Goal: Task Accomplishment & Management: Manage account settings

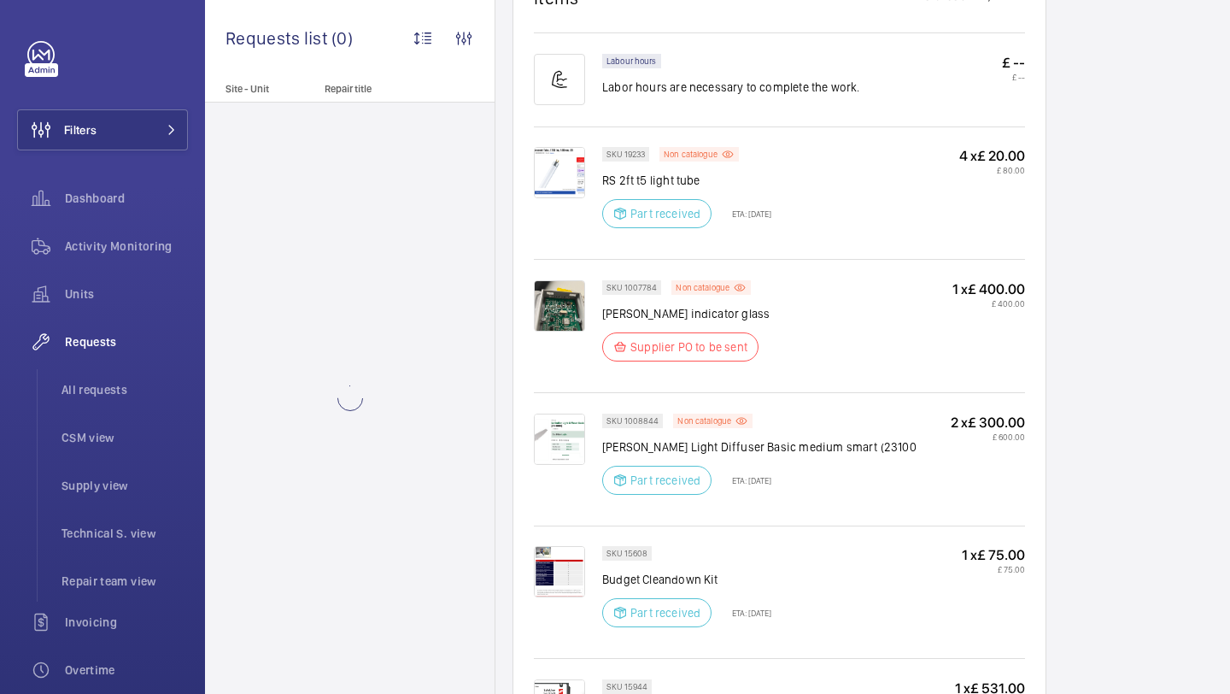
scroll to position [1176, 0]
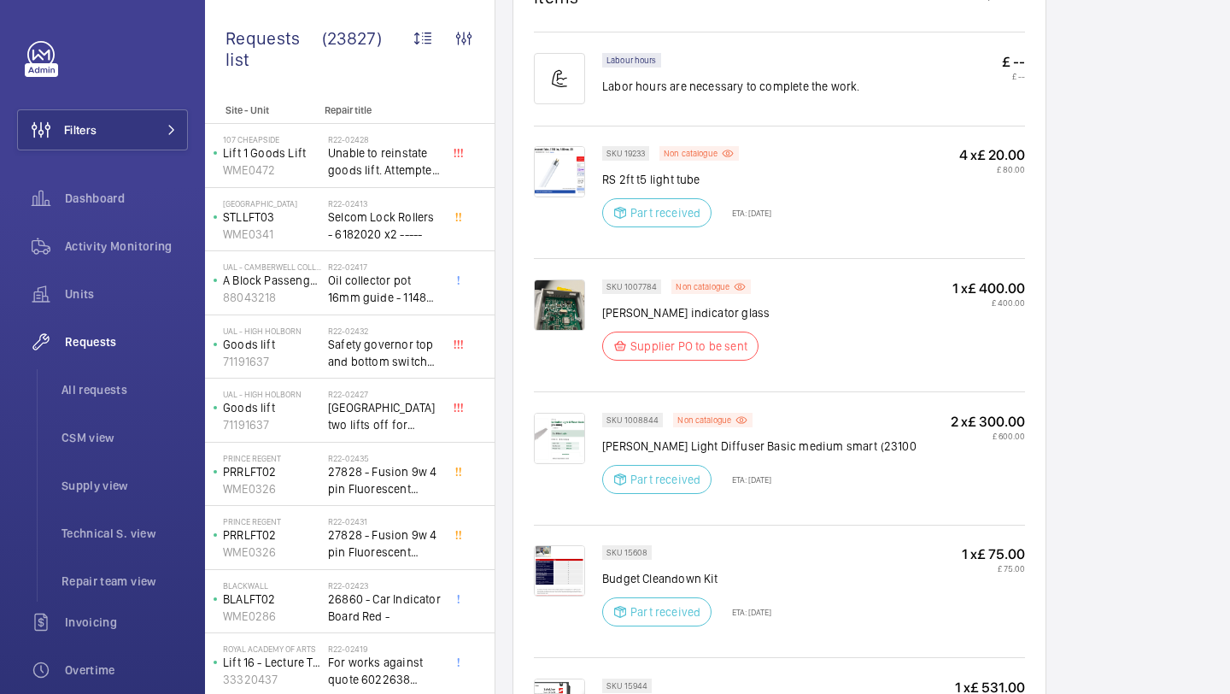
click at [573, 311] on img at bounding box center [559, 304] width 51 height 51
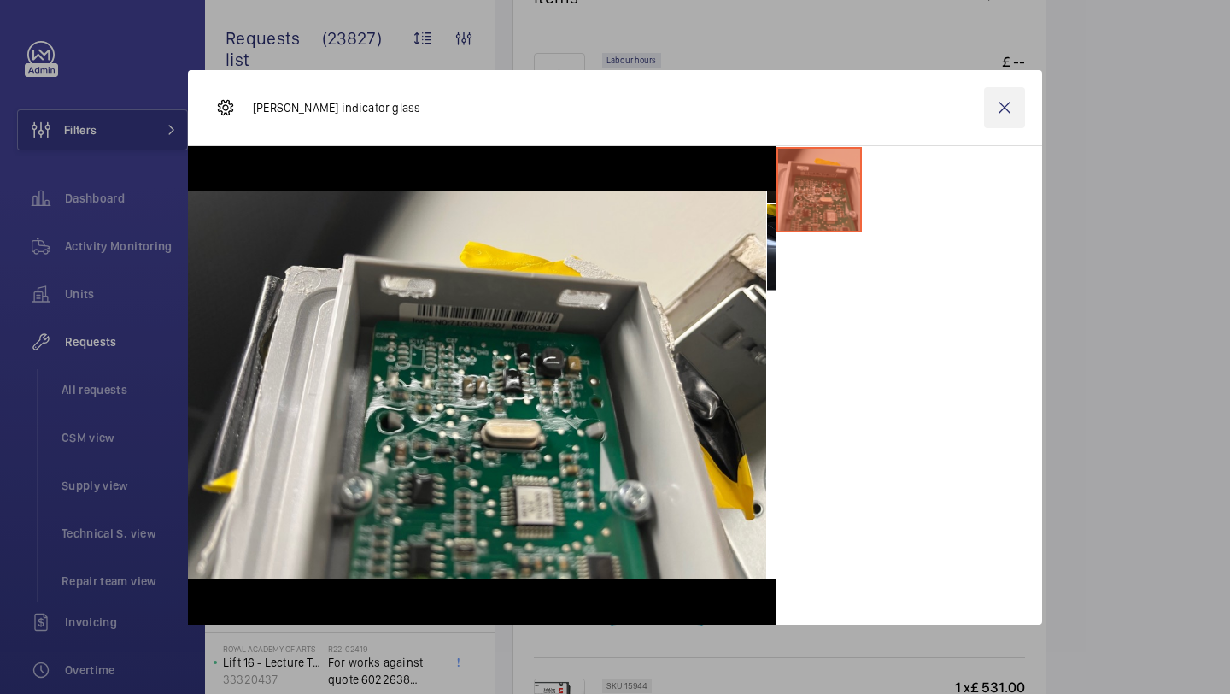
click at [1010, 107] on wm-front-icon-button at bounding box center [1004, 107] width 41 height 41
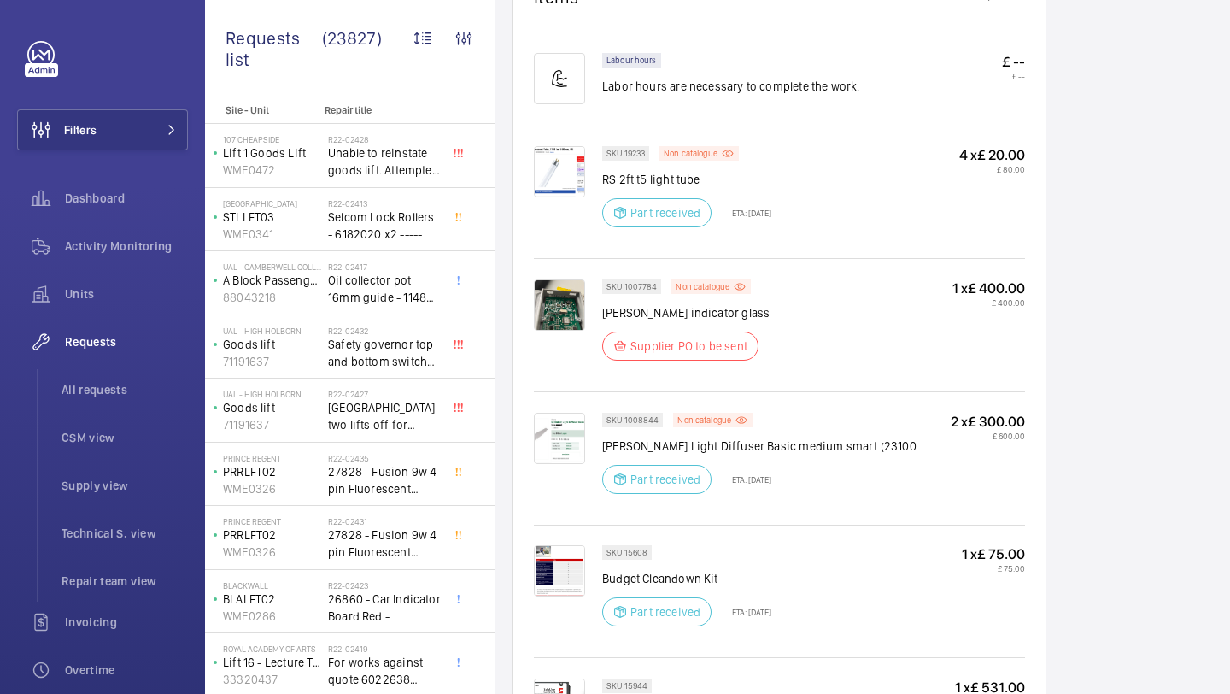
click at [553, 284] on img at bounding box center [559, 304] width 51 height 51
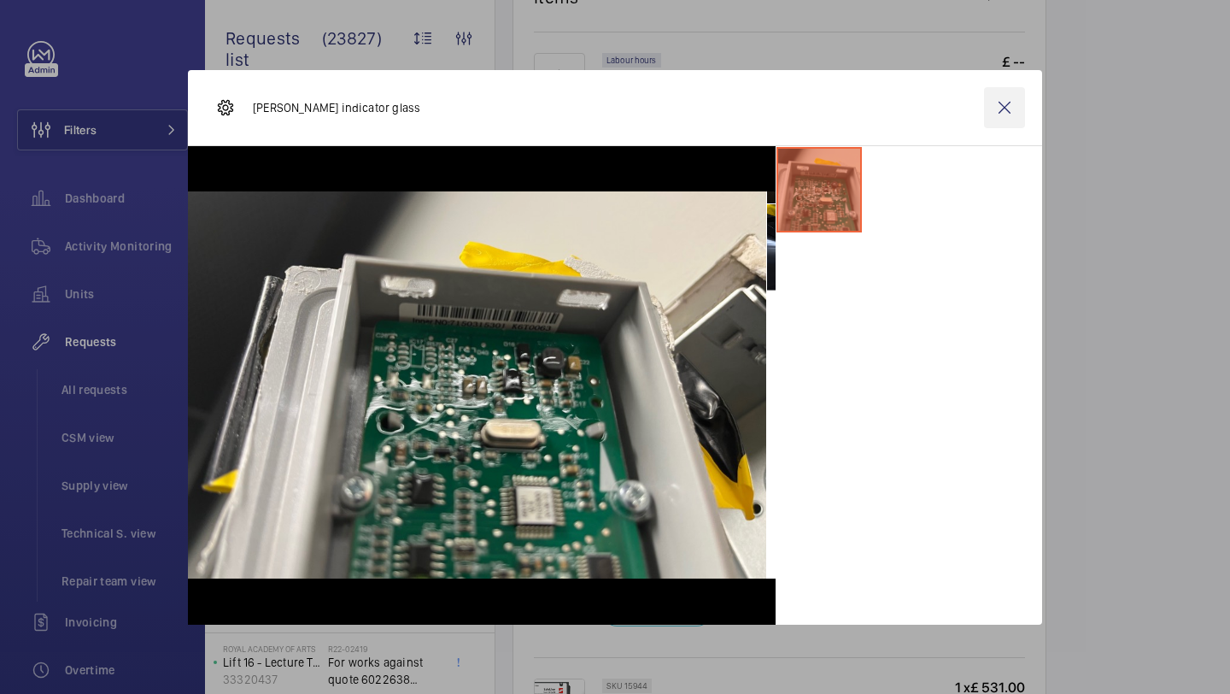
click at [997, 109] on wm-front-icon-button at bounding box center [1004, 107] width 41 height 41
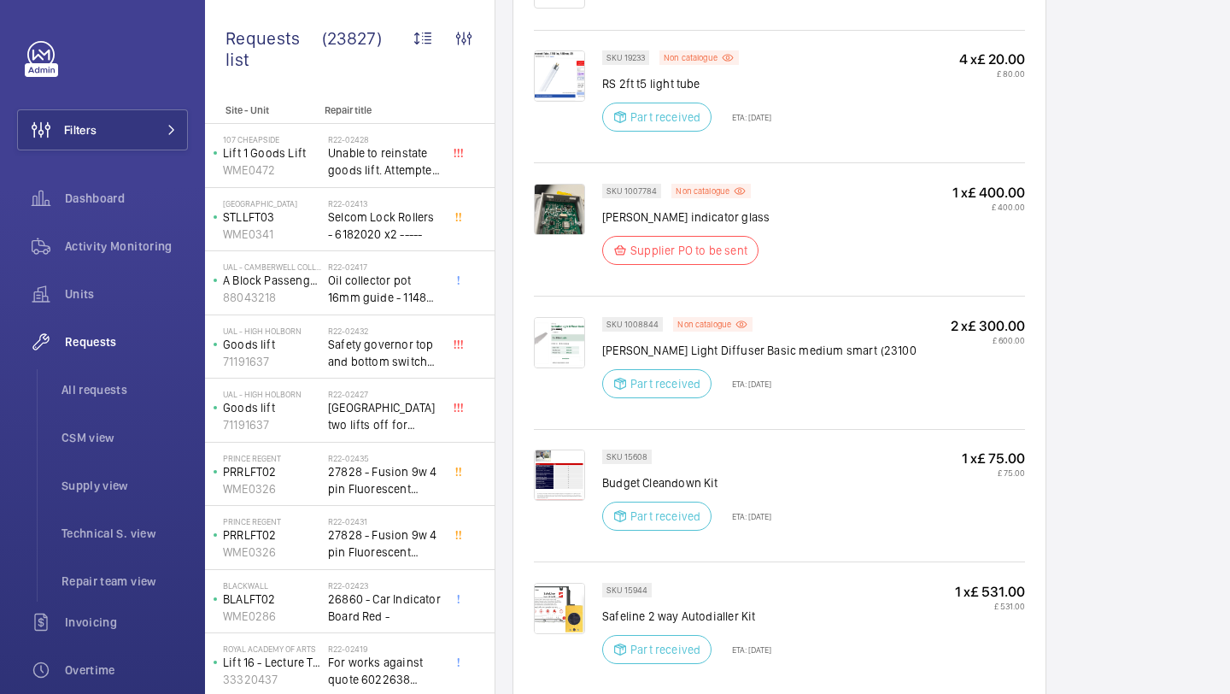
scroll to position [1270, 0]
click at [574, 345] on img at bounding box center [559, 343] width 51 height 51
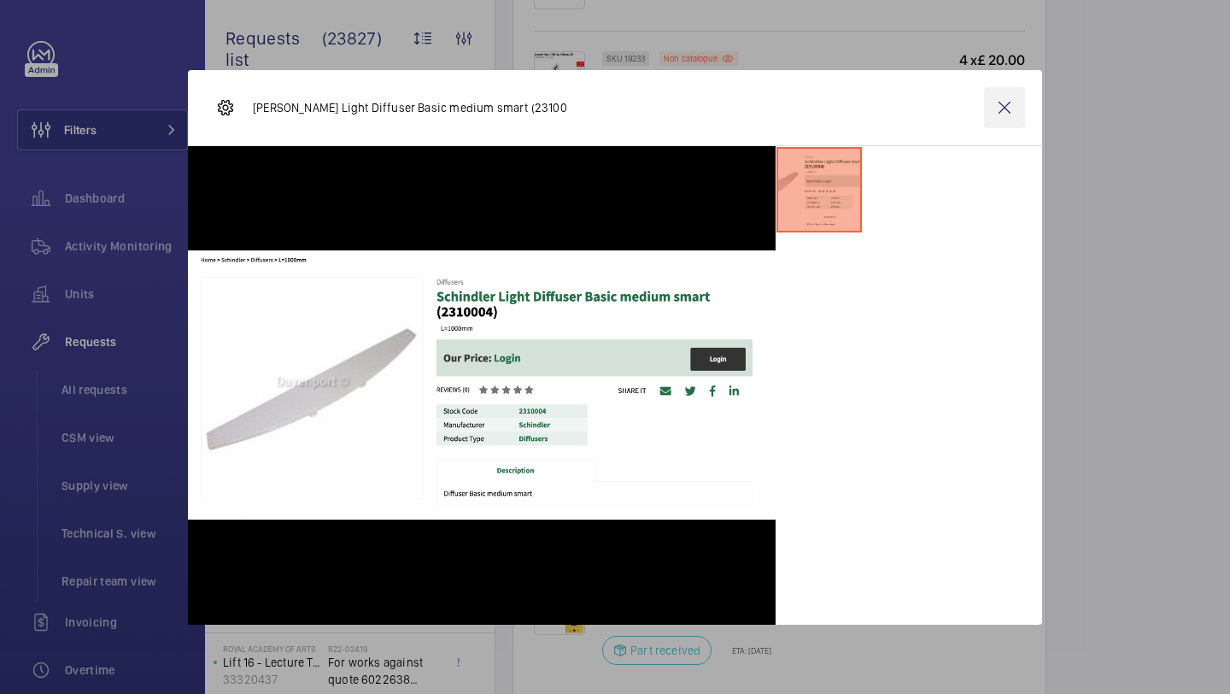
click at [1011, 99] on wm-front-icon-button at bounding box center [1004, 107] width 41 height 41
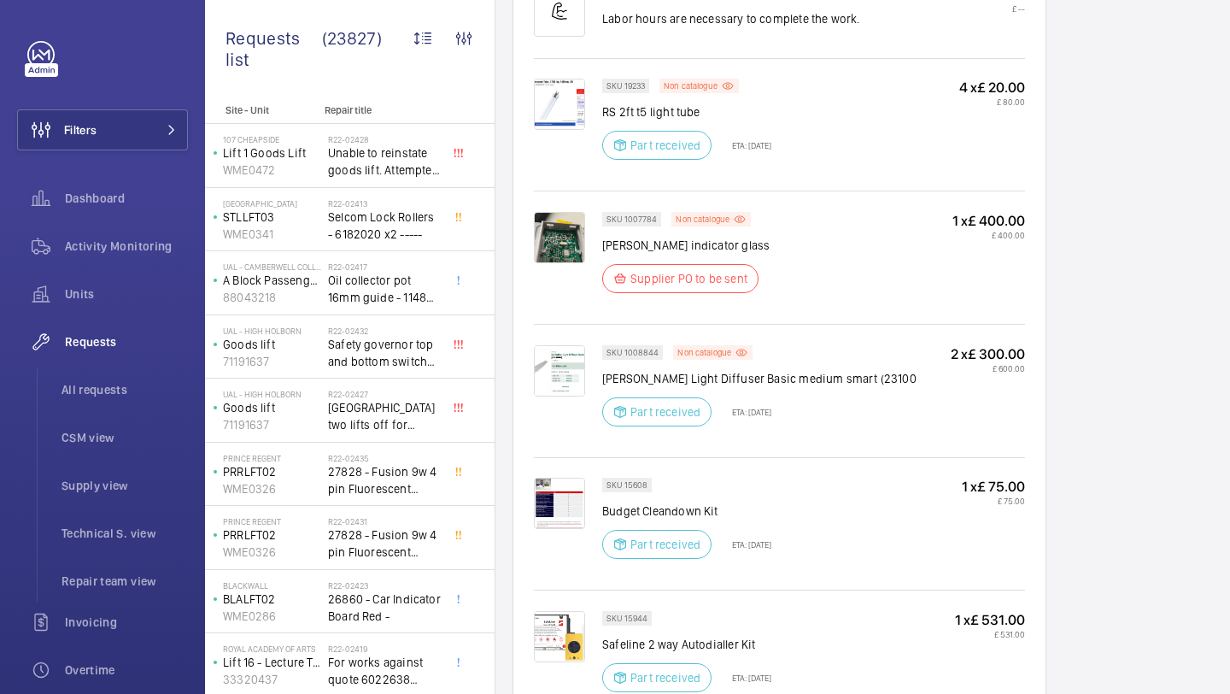
scroll to position [1278, 0]
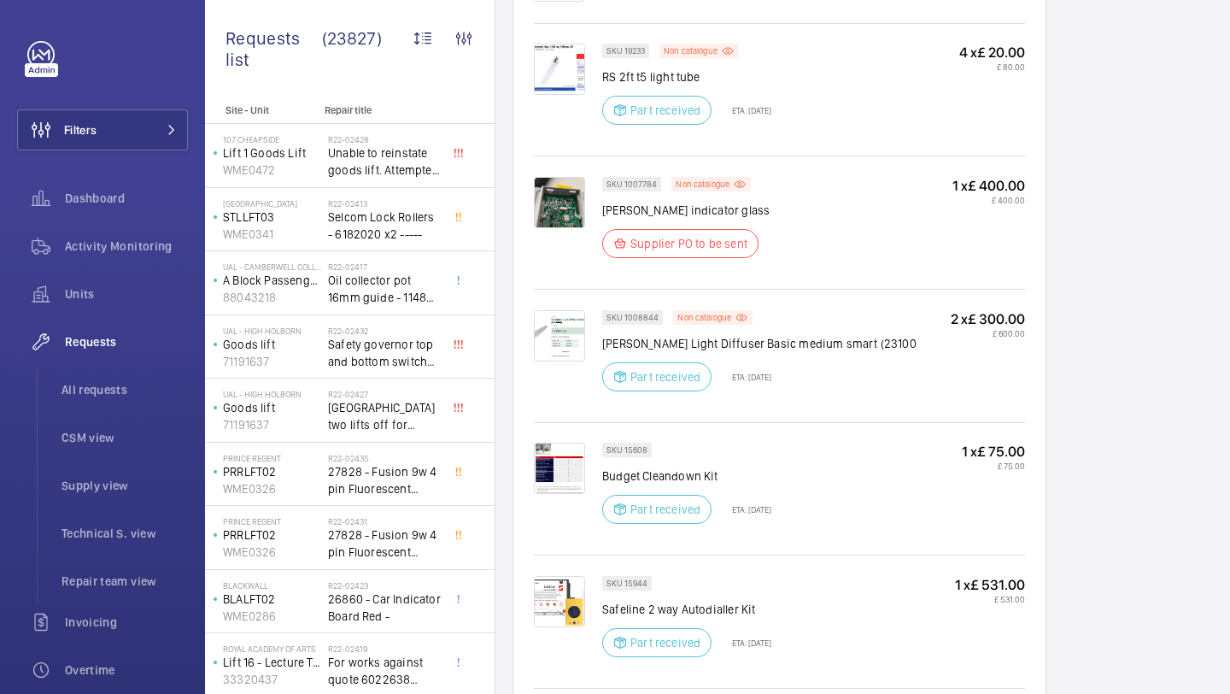
click at [546, 197] on img at bounding box center [559, 202] width 51 height 51
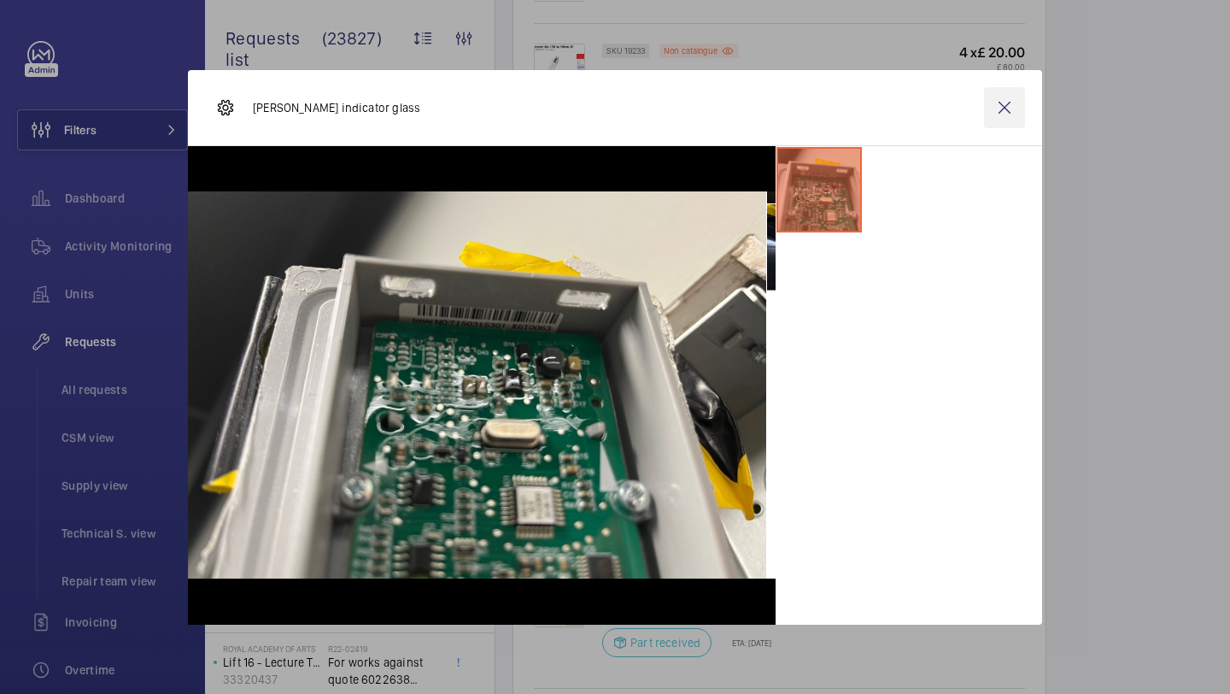
click at [1020, 95] on wm-front-icon-button at bounding box center [1004, 107] width 41 height 41
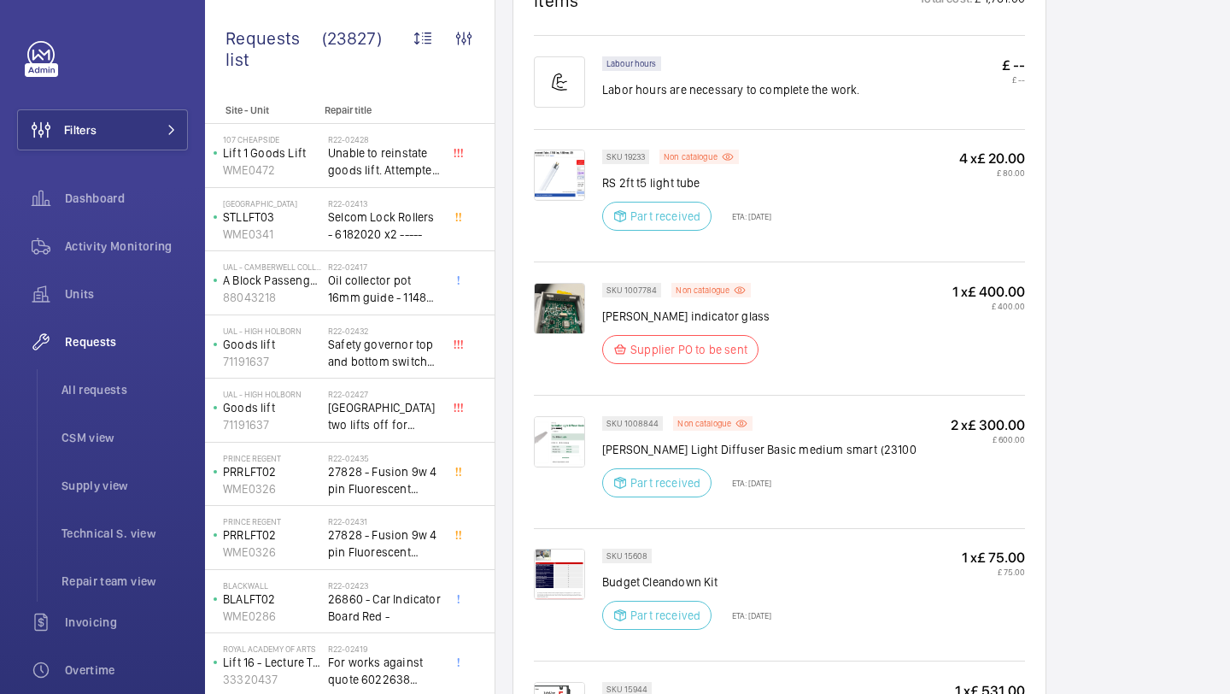
scroll to position [1156, 0]
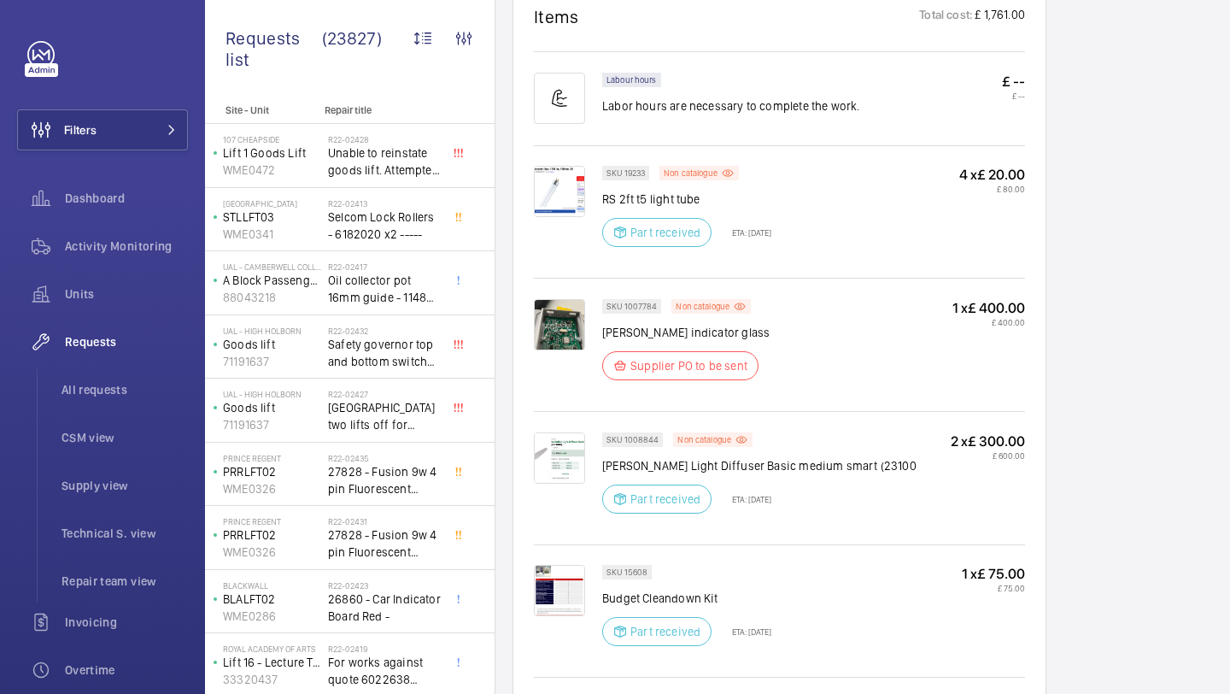
click at [537, 187] on img at bounding box center [559, 191] width 51 height 51
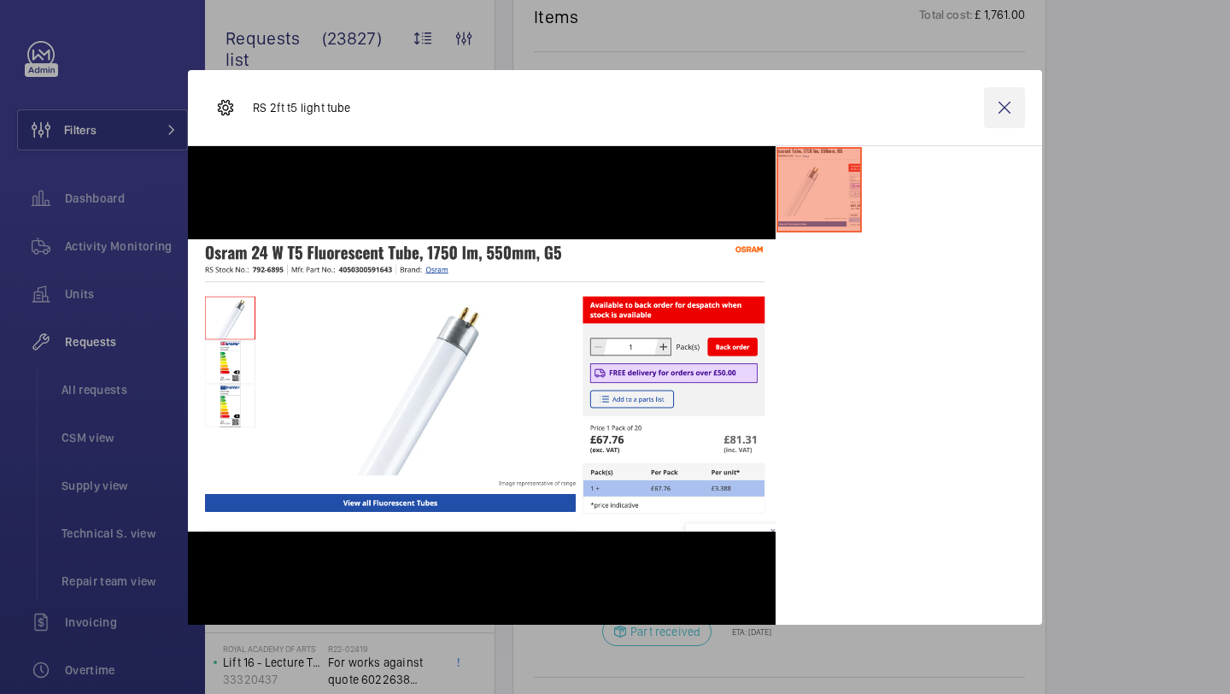
click at [1003, 96] on wm-front-icon-button at bounding box center [1004, 107] width 41 height 41
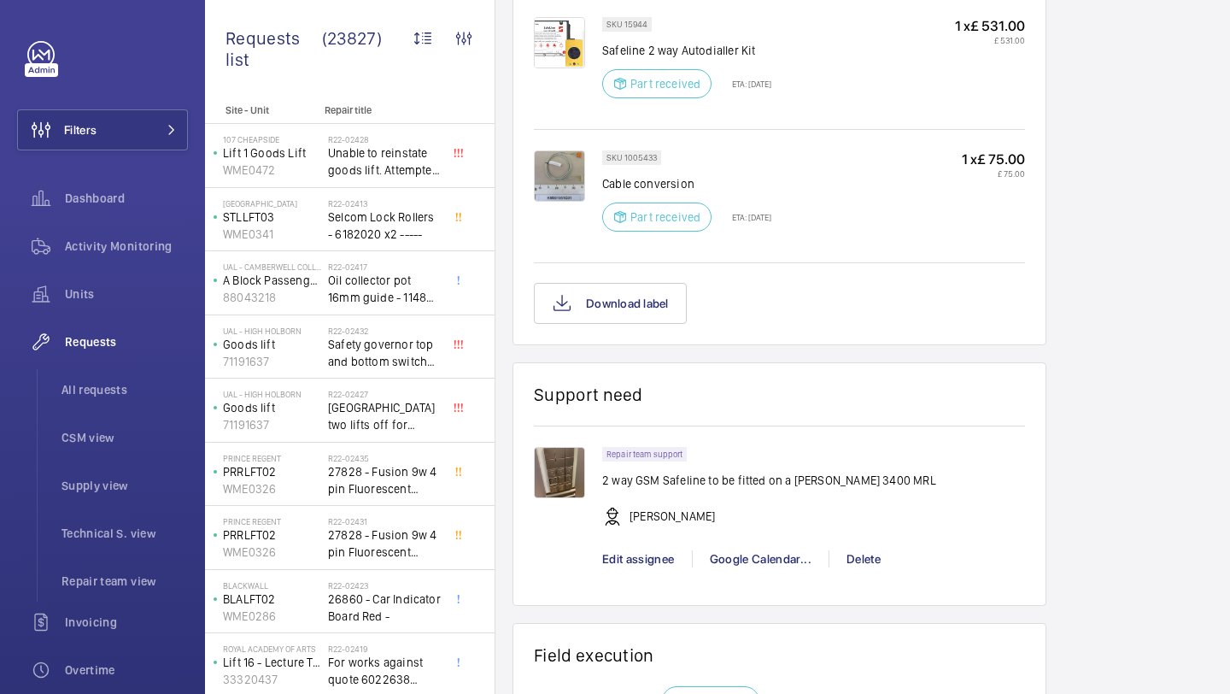
scroll to position [2127, 0]
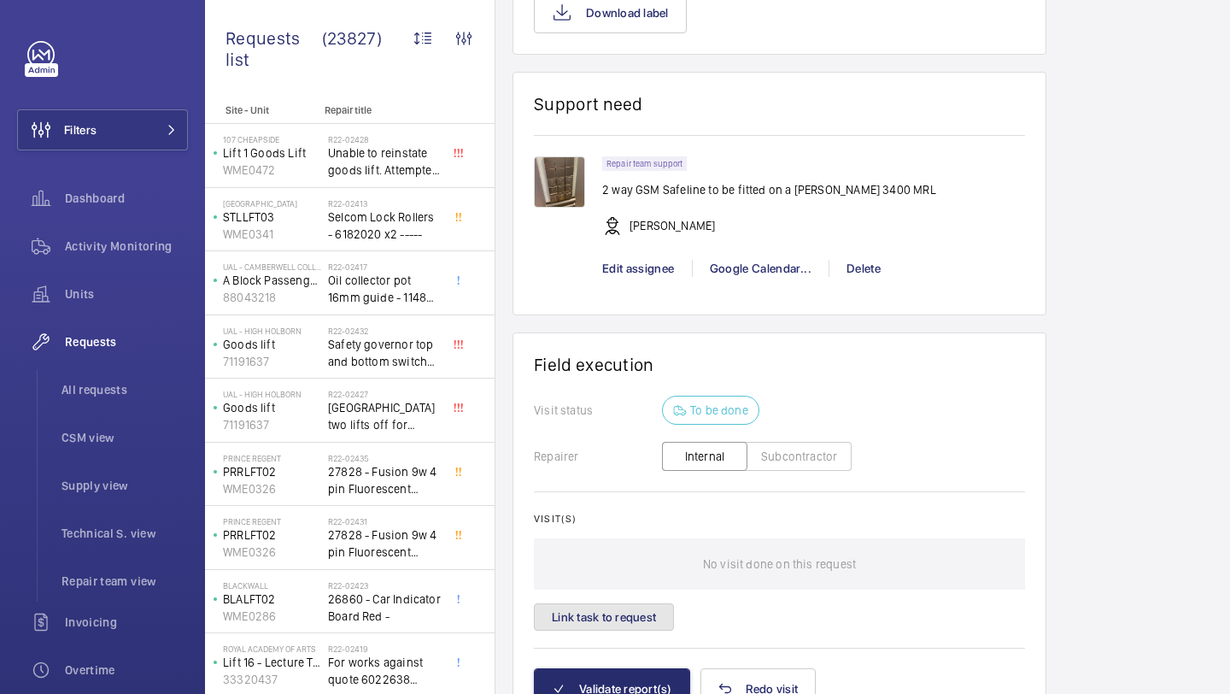
click at [607, 626] on button "Link task to request" at bounding box center [604, 616] width 140 height 27
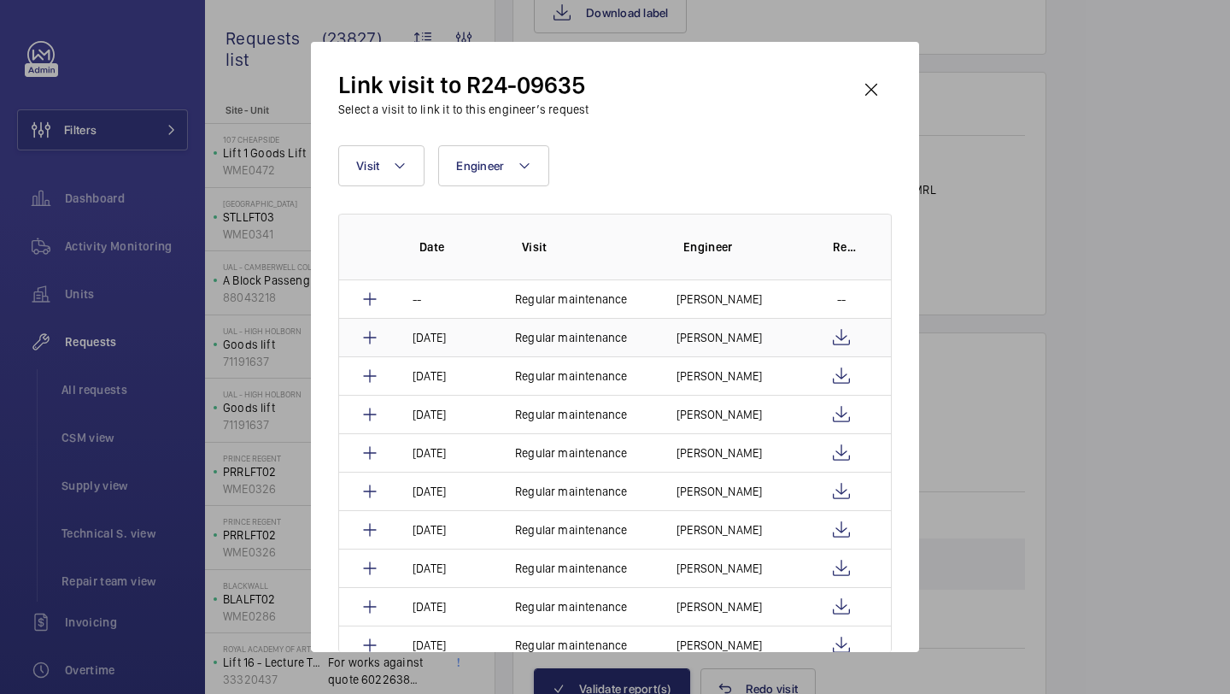
scroll to position [40, 0]
click at [384, 155] on button "Visit" at bounding box center [381, 165] width 86 height 41
type input "repair"
click at [385, 266] on label "Repair" at bounding box center [487, 280] width 297 height 41
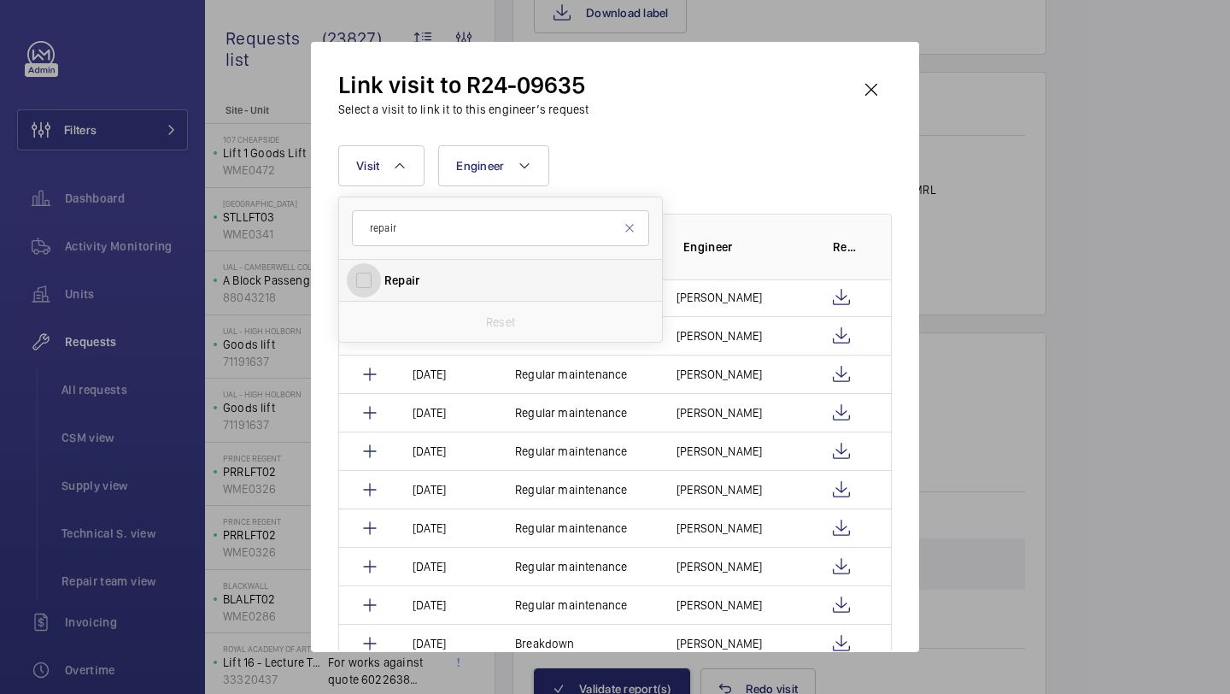
click at [381, 266] on input "Repair" at bounding box center [364, 280] width 34 height 34
checkbox input "true"
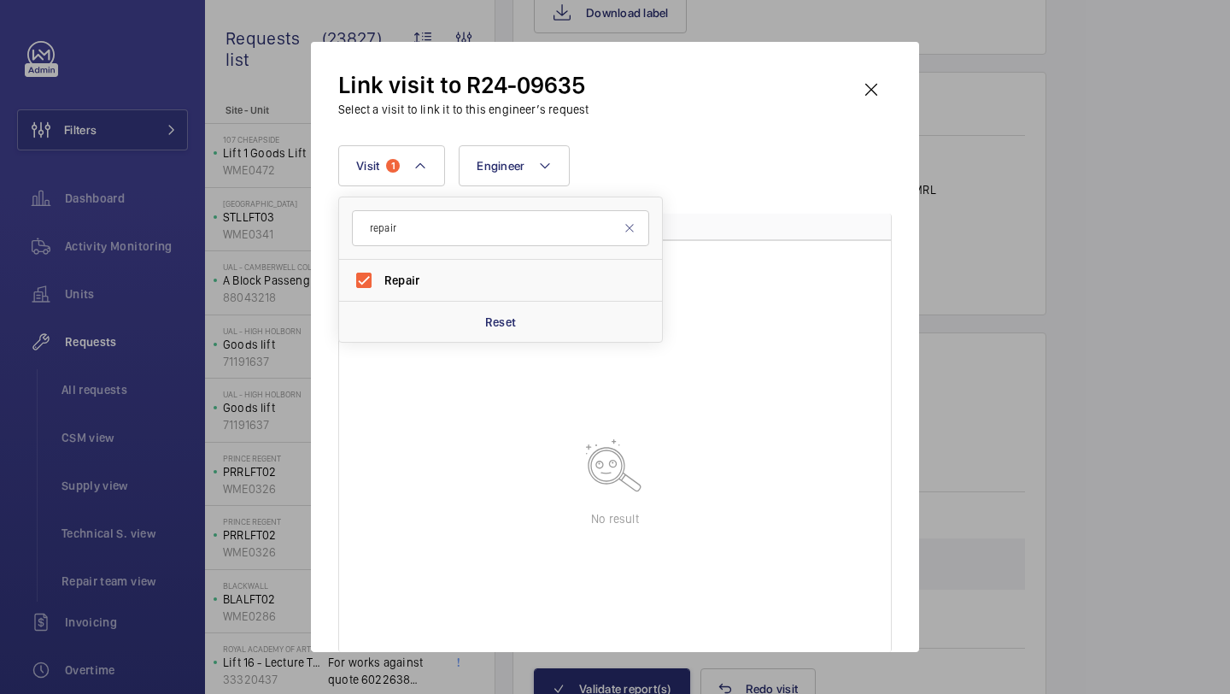
click at [694, 160] on div "Visit 1 repair Repair Reset Engineer More filters Reset all filters" at bounding box center [615, 165] width 554 height 41
click at [859, 100] on wm-front-icon-button at bounding box center [871, 89] width 41 height 41
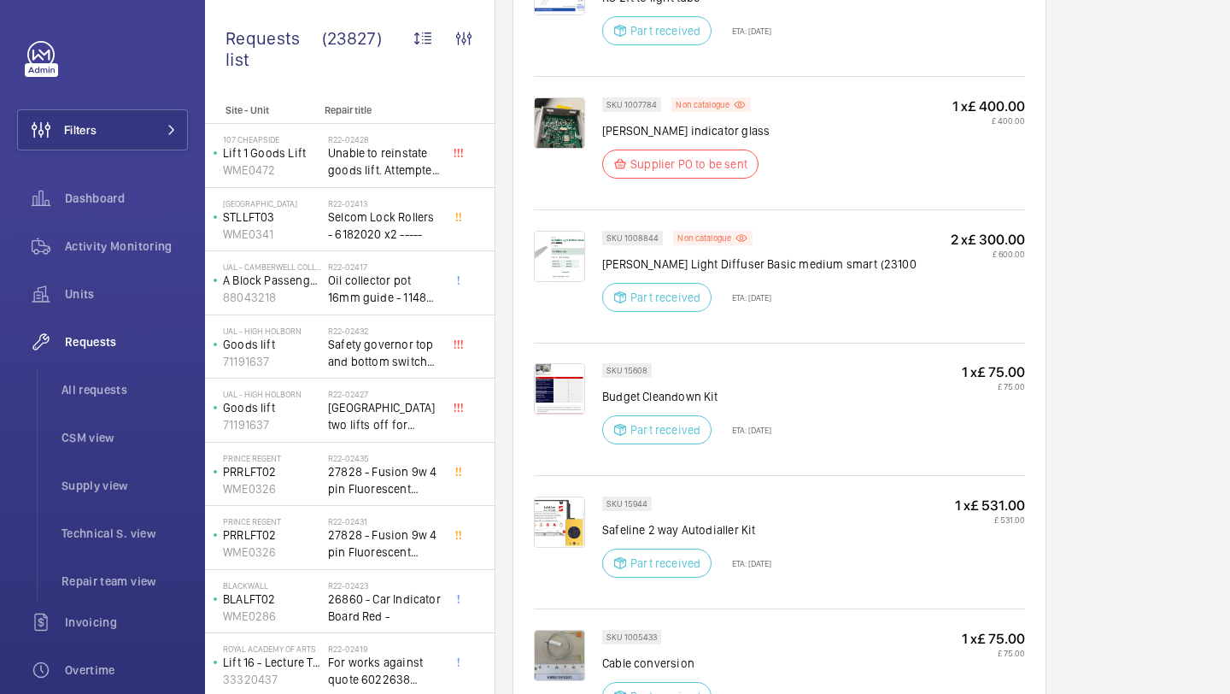
scroll to position [1367, 0]
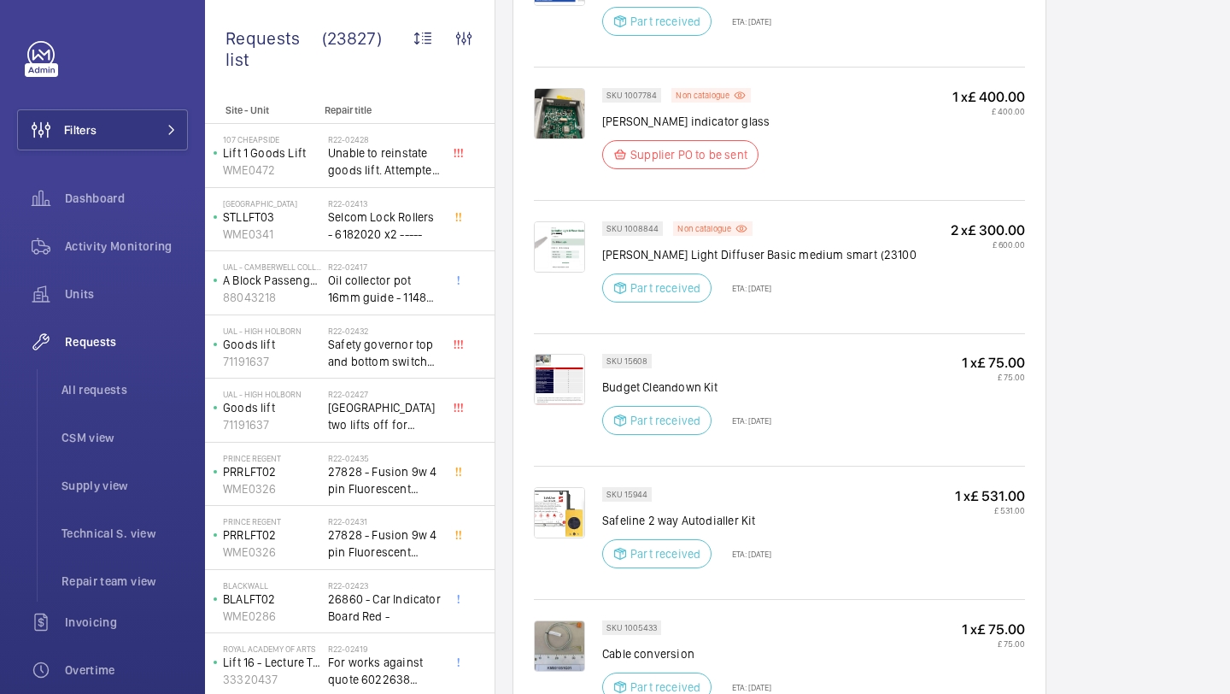
click at [535, 85] on div "SKU 1007784 Non catalogue schindler indicator glass Supplier PO to be sent 1 x …" at bounding box center [779, 132] width 491 height 130
click at [541, 97] on img at bounding box center [559, 113] width 51 height 51
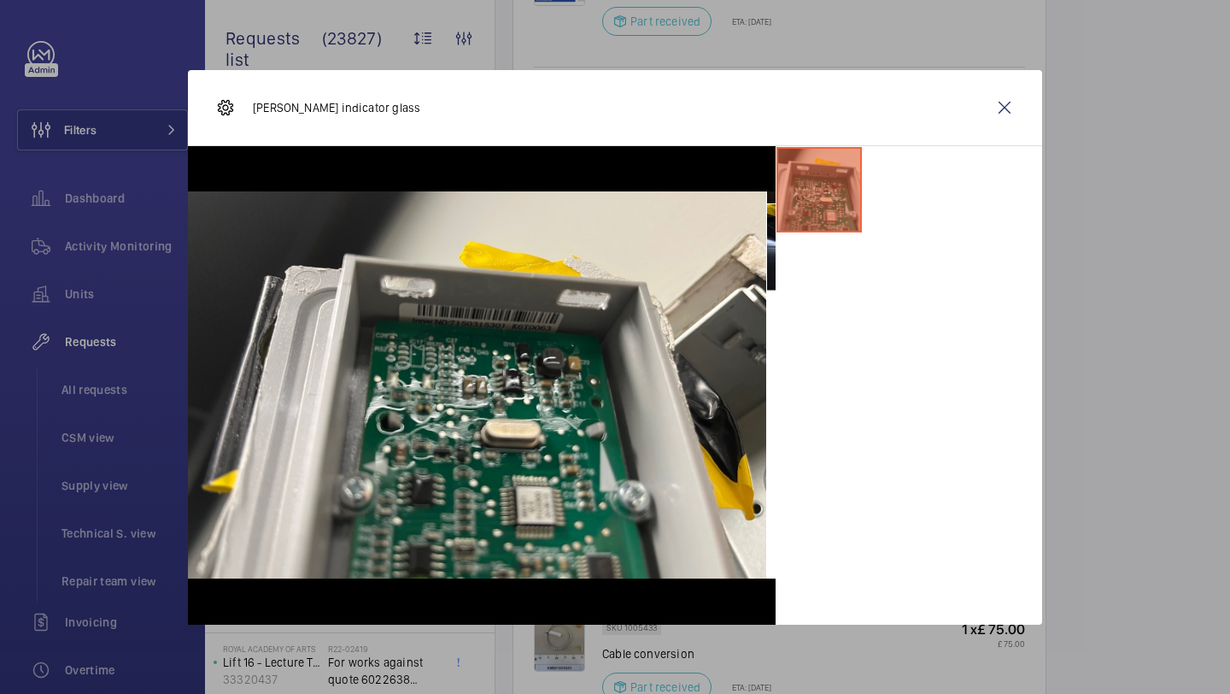
click at [867, 198] on ul at bounding box center [909, 189] width 267 height 87
click at [568, 308] on img at bounding box center [482, 384] width 588 height 387
click at [619, 307] on img at bounding box center [482, 384] width 588 height 387
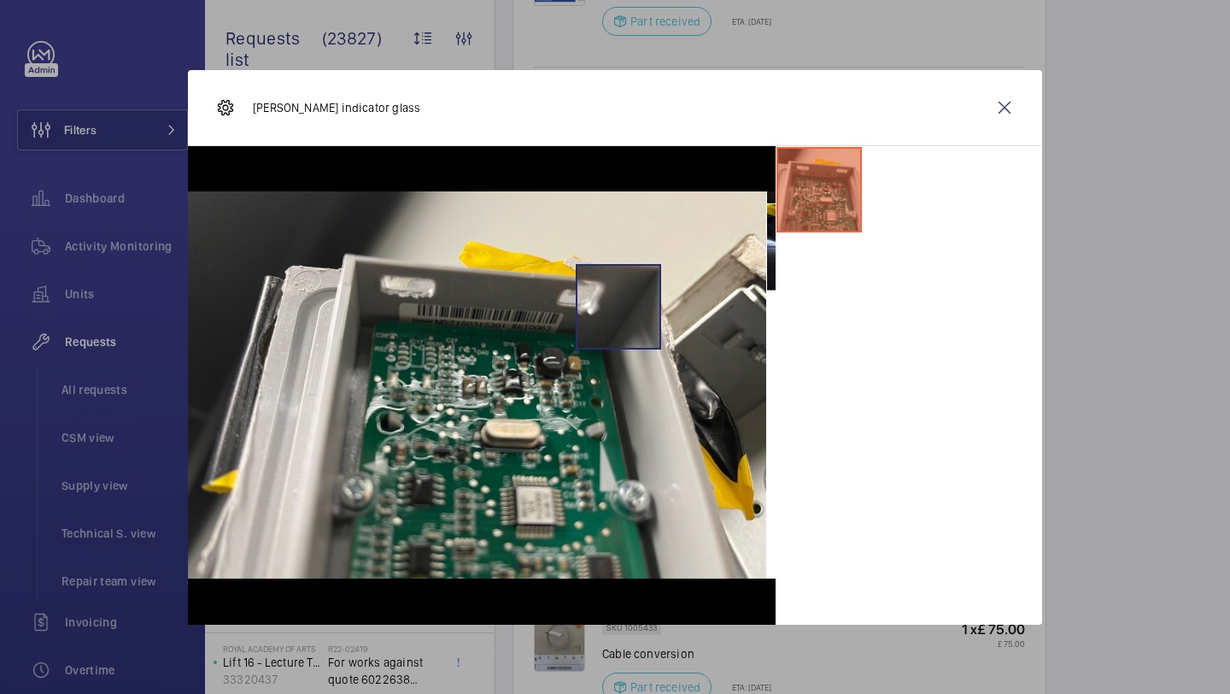
click at [619, 307] on img at bounding box center [482, 384] width 588 height 387
click at [1017, 113] on wm-front-icon-button at bounding box center [1004, 107] width 41 height 41
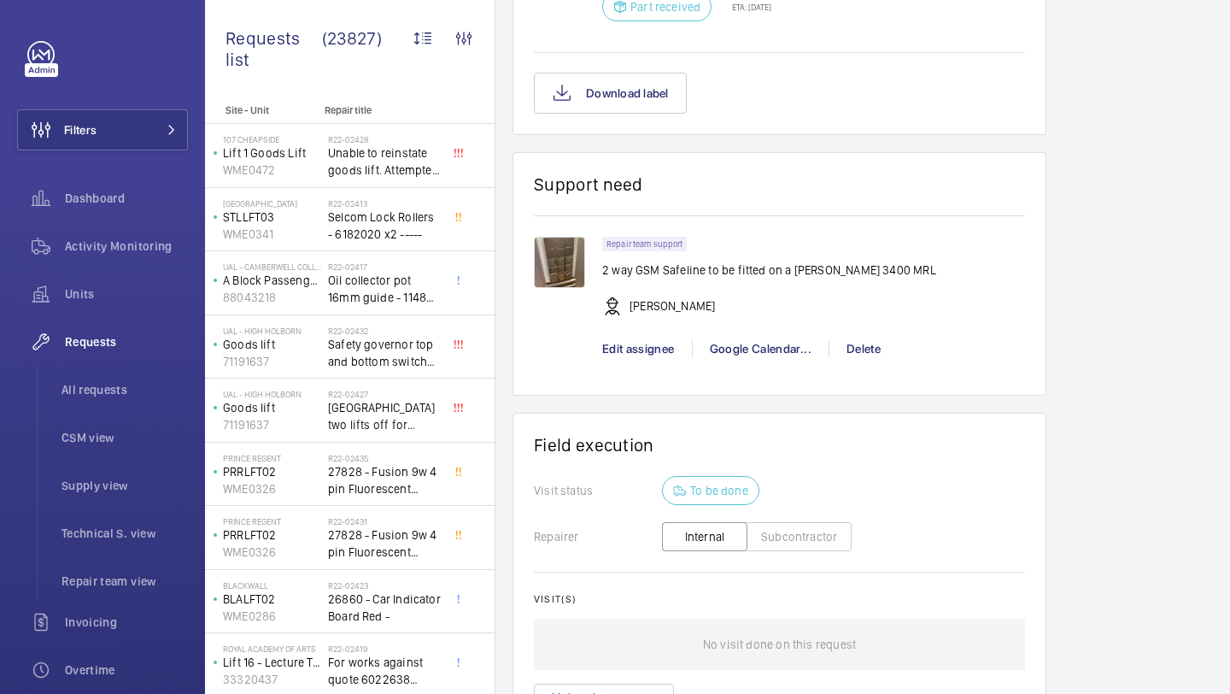
scroll to position [2221, 0]
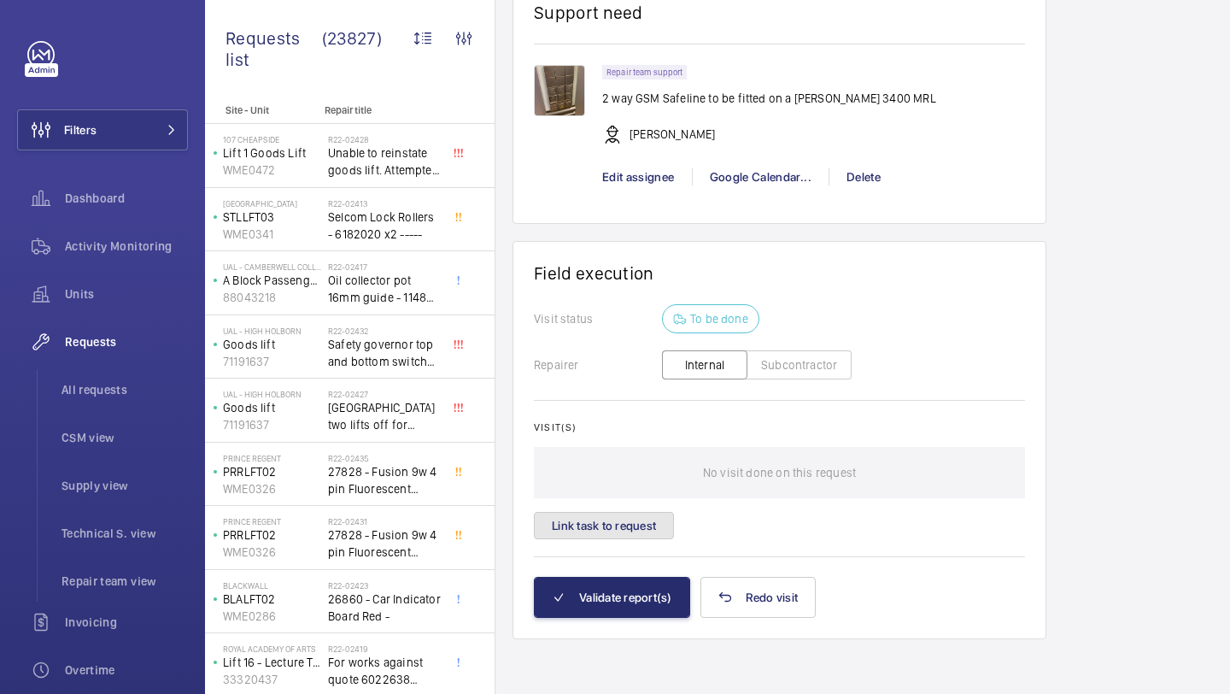
click at [637, 522] on button "Link task to request" at bounding box center [604, 525] width 140 height 27
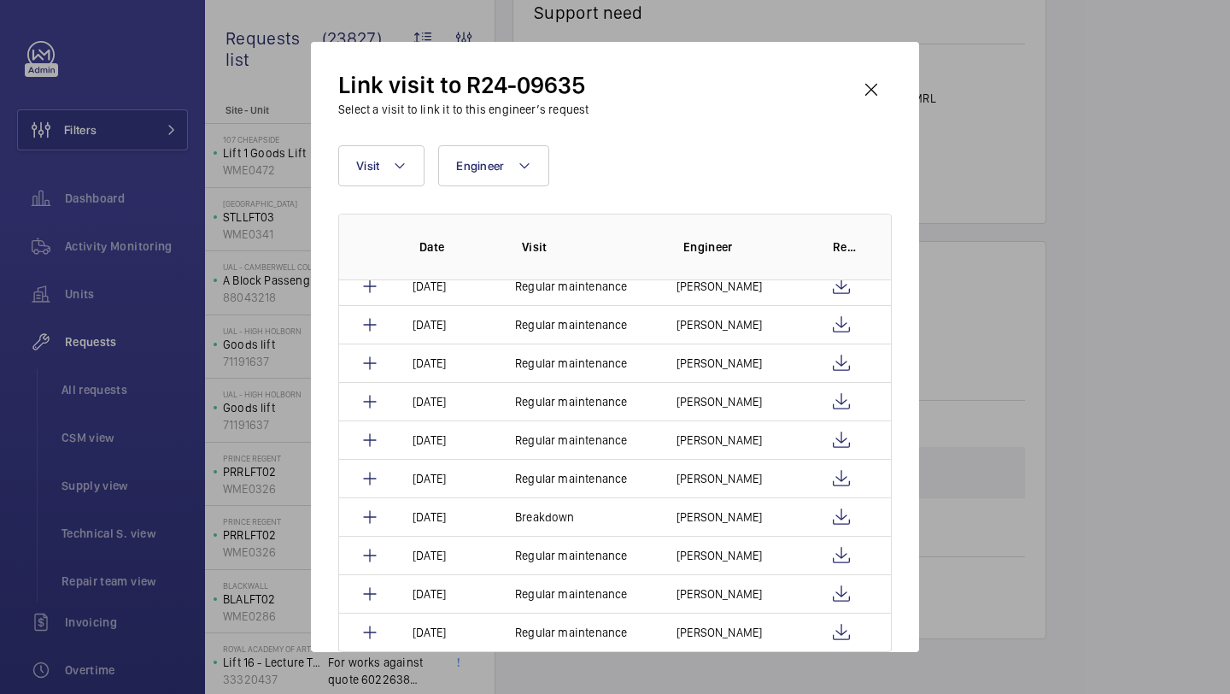
scroll to position [167, 0]
click at [855, 84] on wm-front-icon-button at bounding box center [871, 89] width 41 height 41
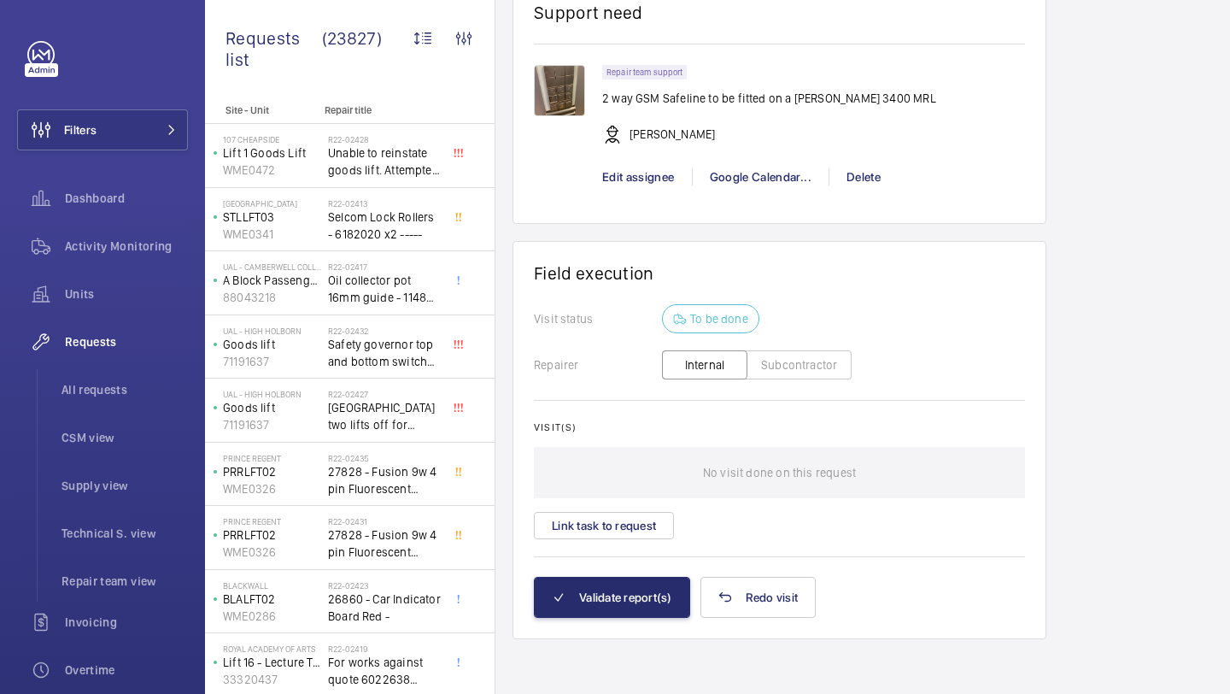
drag, startPoint x: 855, startPoint y: 84, endPoint x: 855, endPoint y: 113, distance: 29.0
click at [855, 91] on div "Repair team support 2 way GSM Safeline to be fitted on a Schindler 3400 MRL Rob…" at bounding box center [769, 113] width 334 height 97
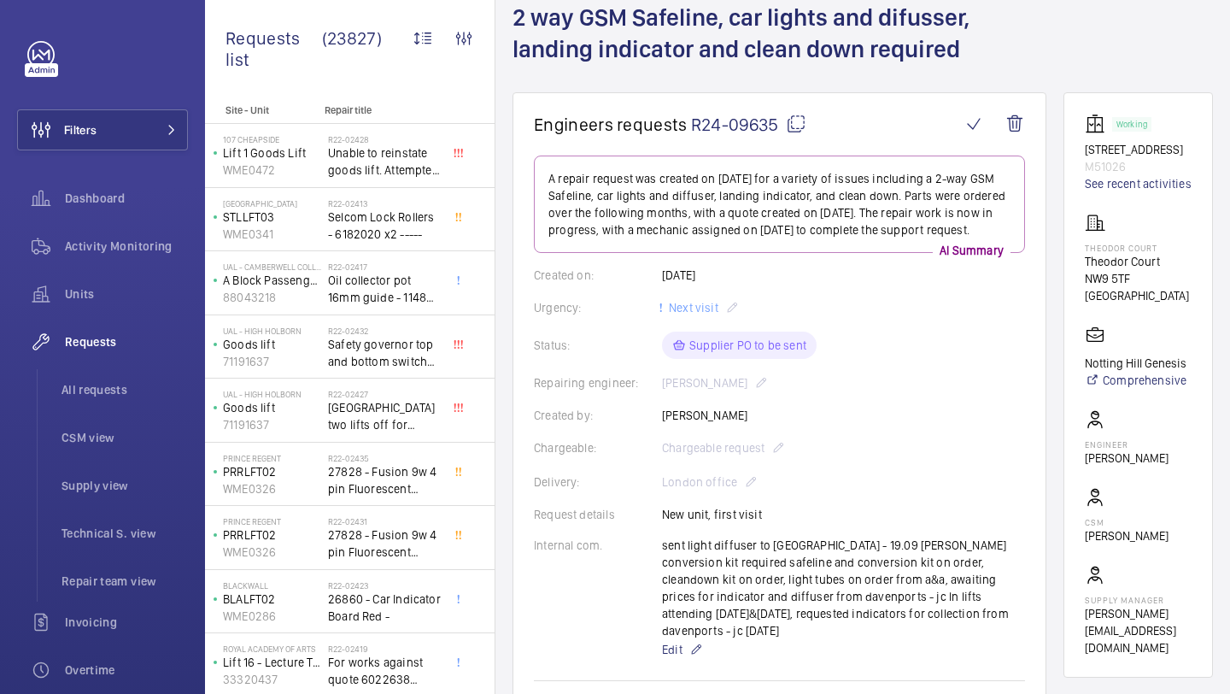
scroll to position [109, 0]
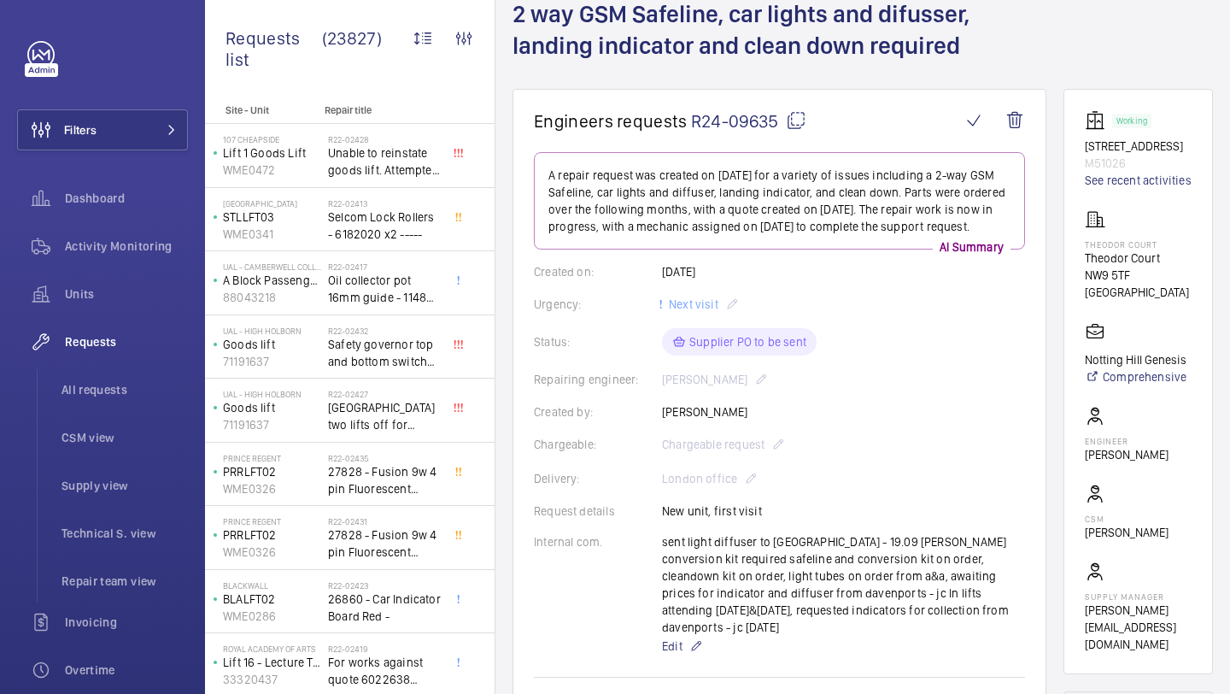
click at [1086, 150] on wm-front-card "Working 63-79 Theodor court M51026 See recent activities Theodor Court Theodor …" at bounding box center [1139, 381] width 150 height 585
click at [1094, 150] on p "63-79 Theodor court" at bounding box center [1138, 146] width 107 height 17
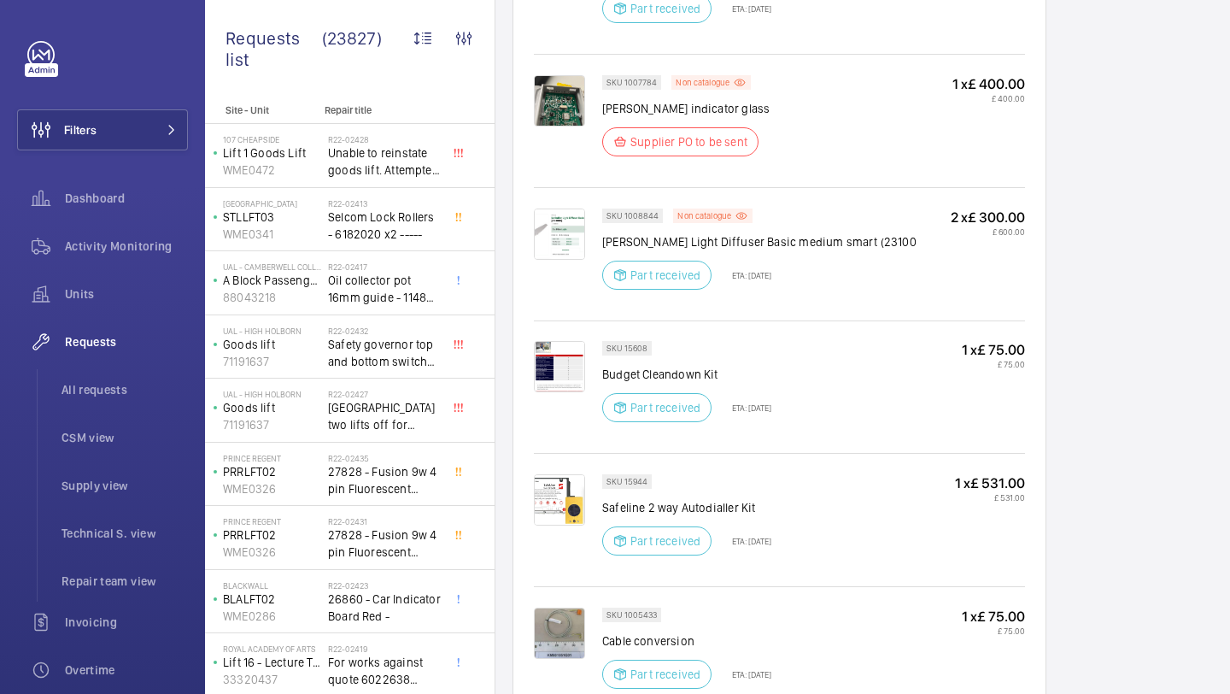
scroll to position [1379, 0]
click at [550, 224] on img at bounding box center [559, 234] width 51 height 51
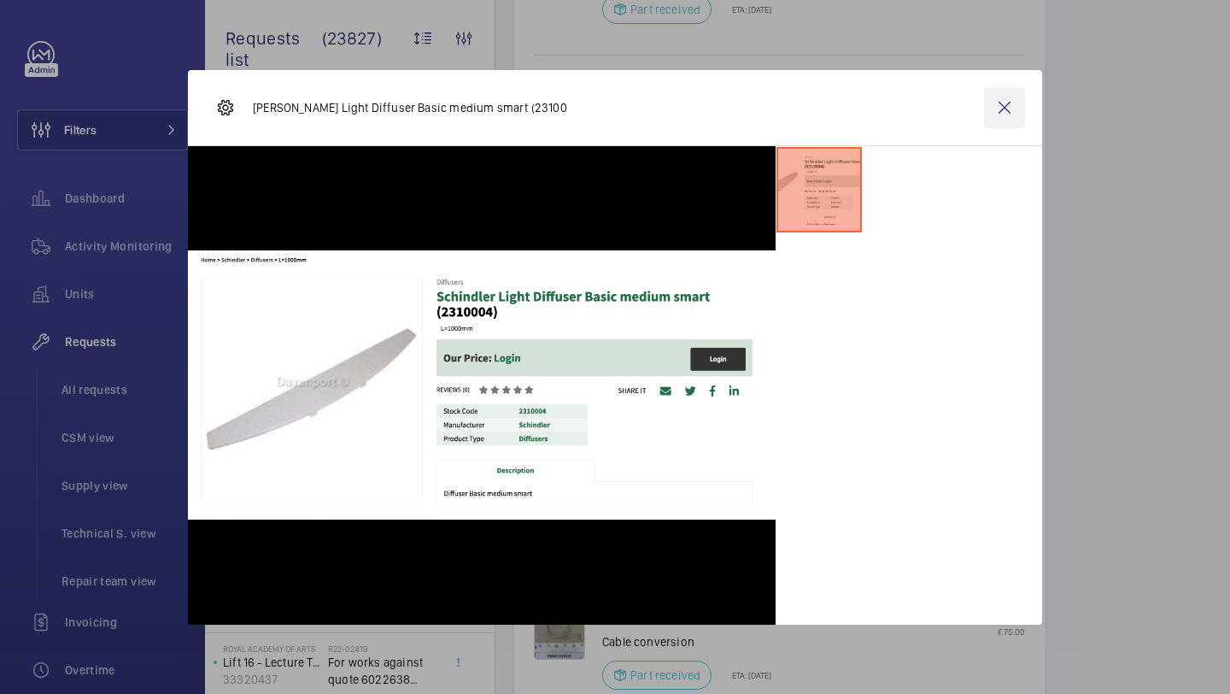
click at [997, 96] on wm-front-icon-button at bounding box center [1004, 107] width 41 height 41
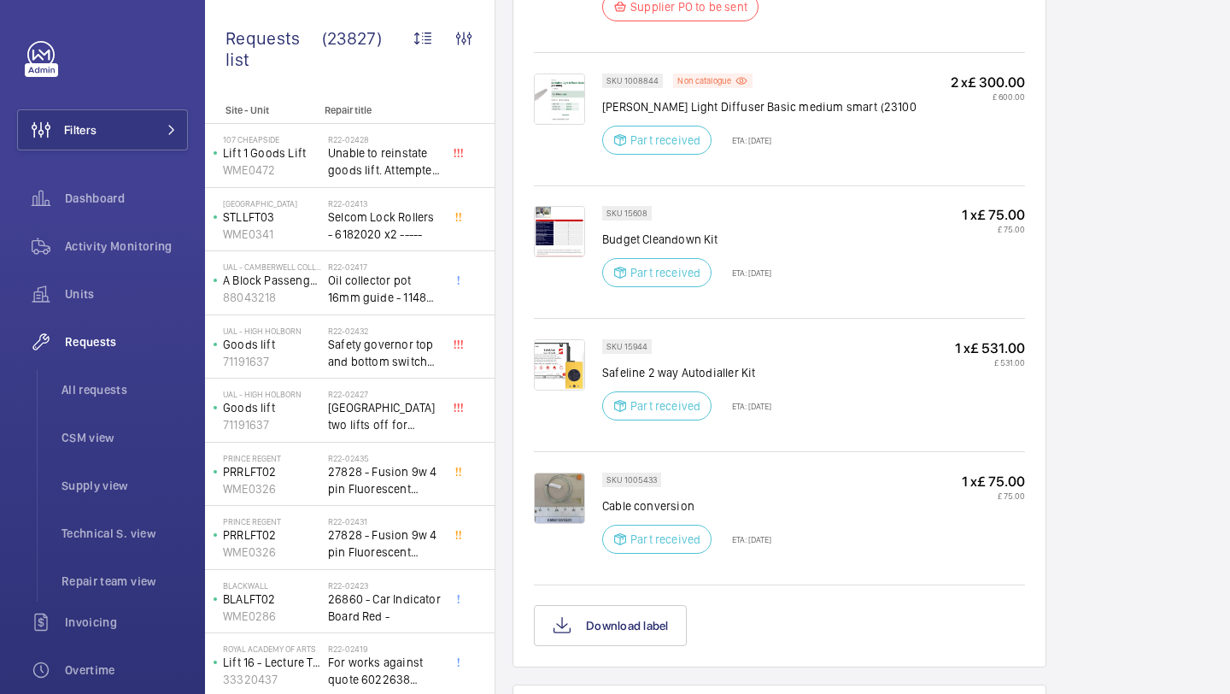
scroll to position [1517, 0]
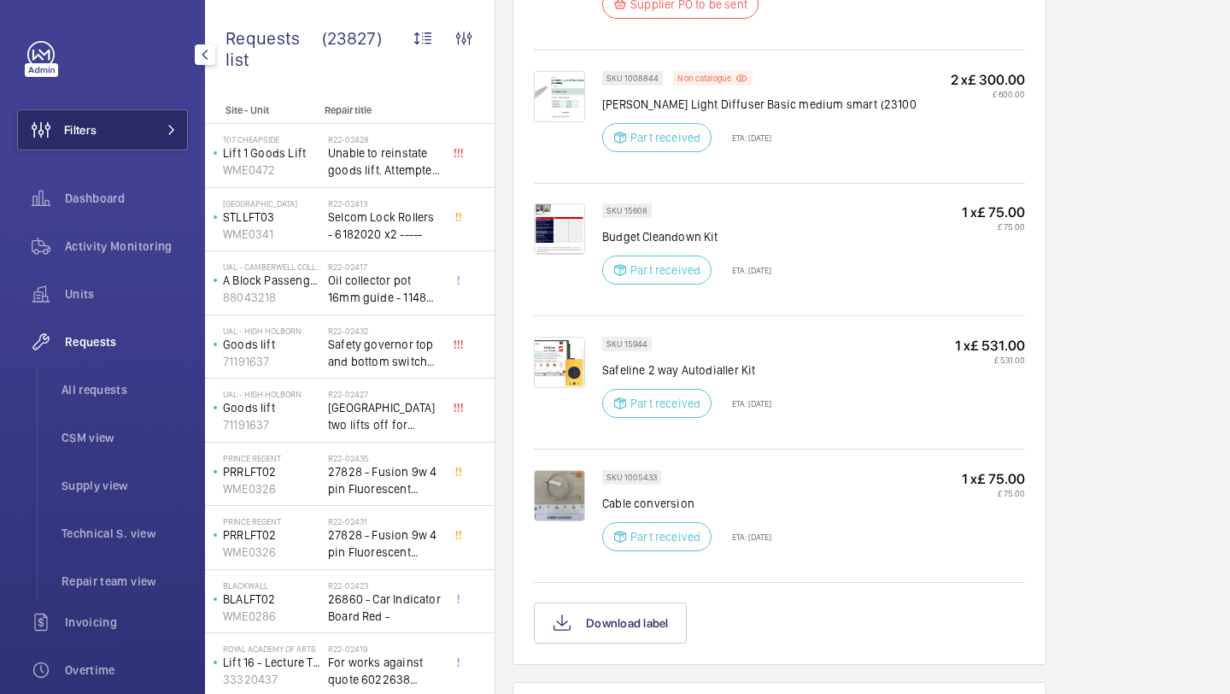
click at [127, 111] on button "Filters" at bounding box center [102, 129] width 171 height 41
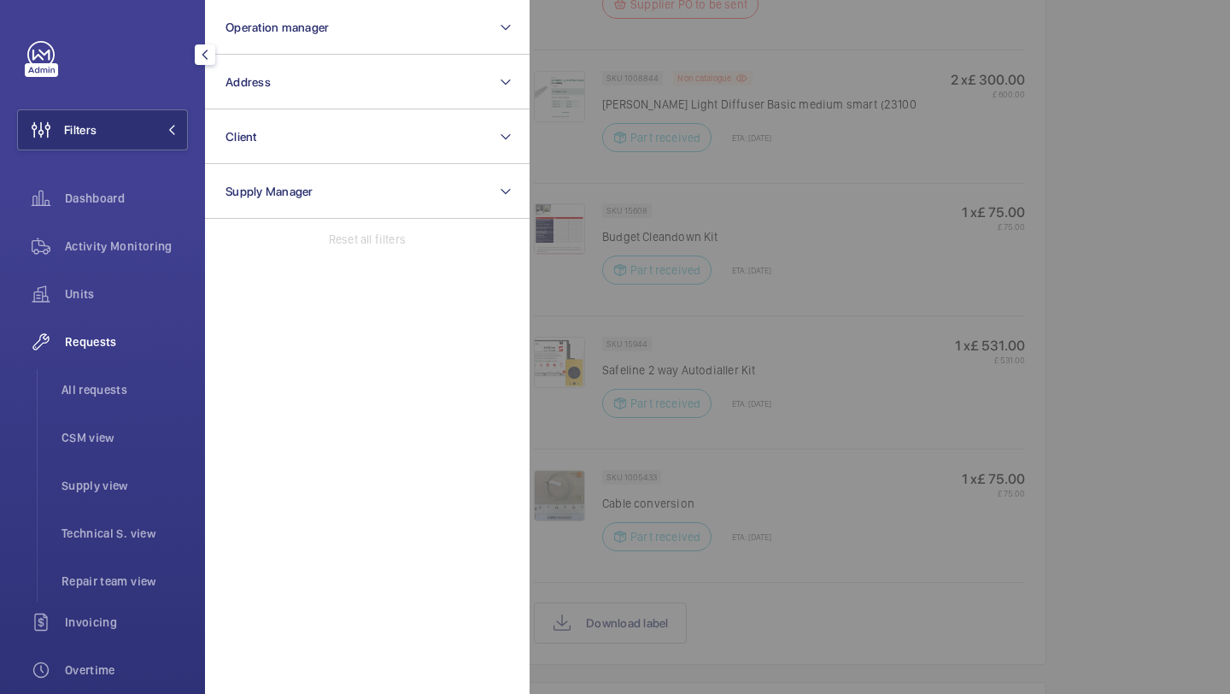
click at [583, 74] on div at bounding box center [1145, 347] width 1230 height 694
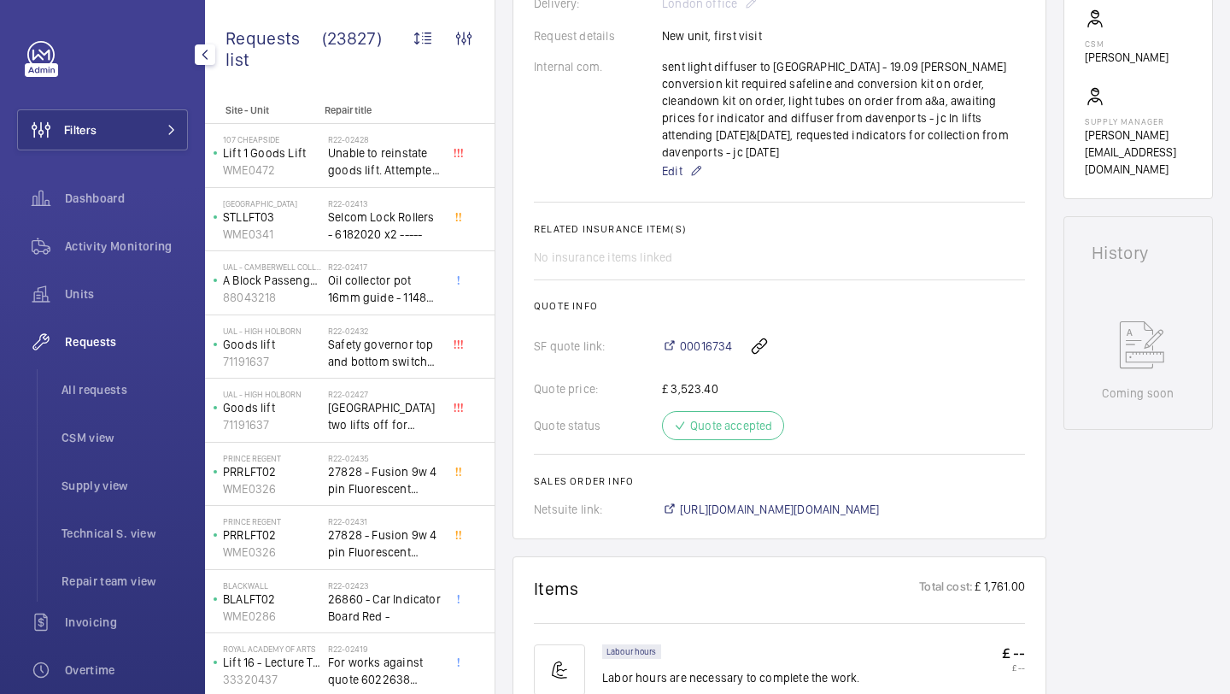
scroll to position [0, 0]
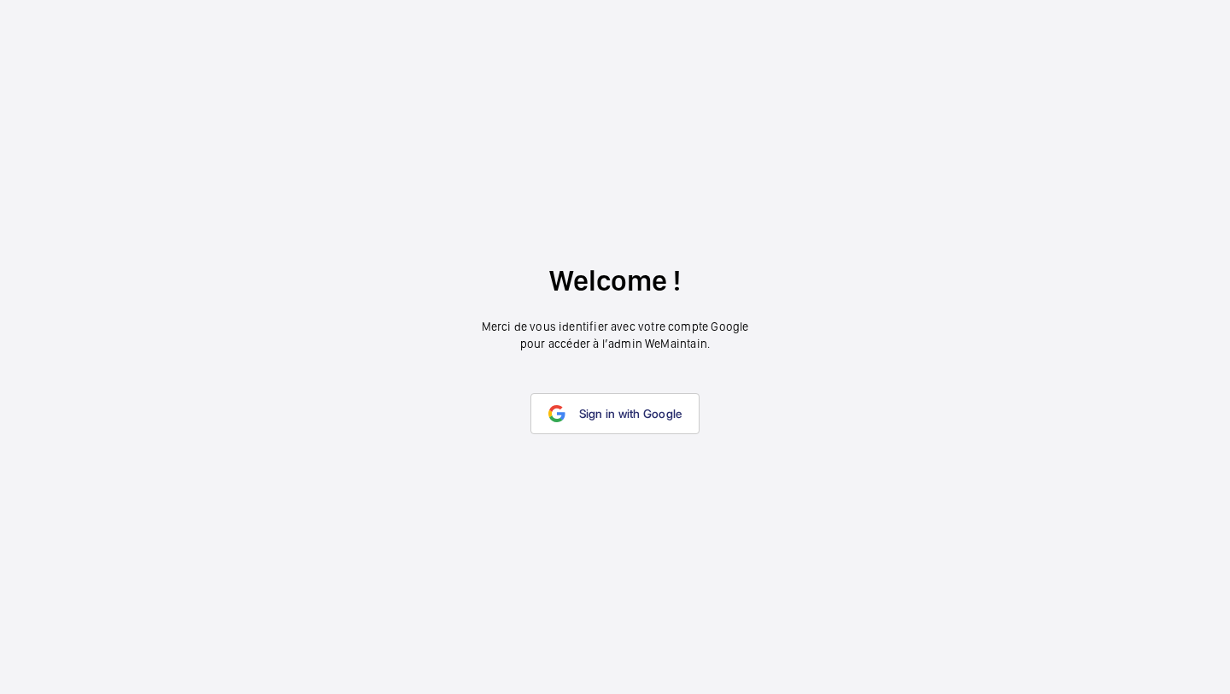
click at [614, 384] on wm-front-google-login "Welcome ! Merci de vous identifier avec votre compte Google pour accéder à l’ad…" at bounding box center [615, 347] width 1230 height 694
click at [615, 399] on link "Sign in with Google" at bounding box center [616, 413] width 170 height 41
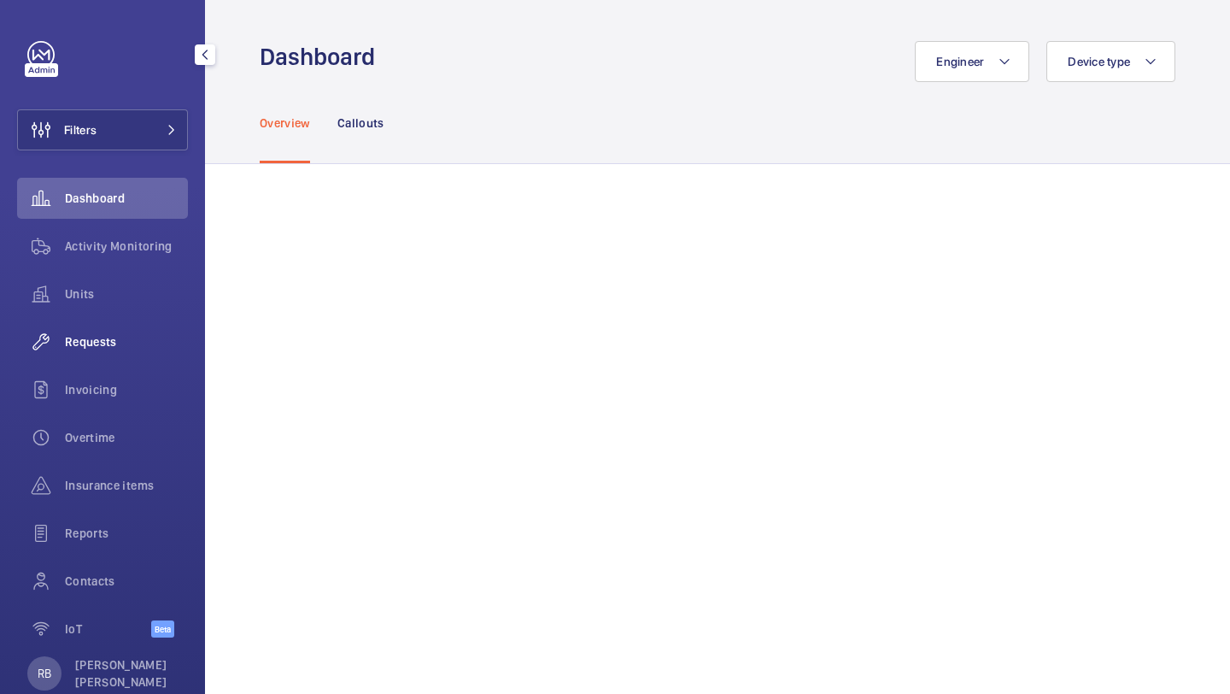
click at [131, 327] on div "Requests" at bounding box center [102, 341] width 171 height 41
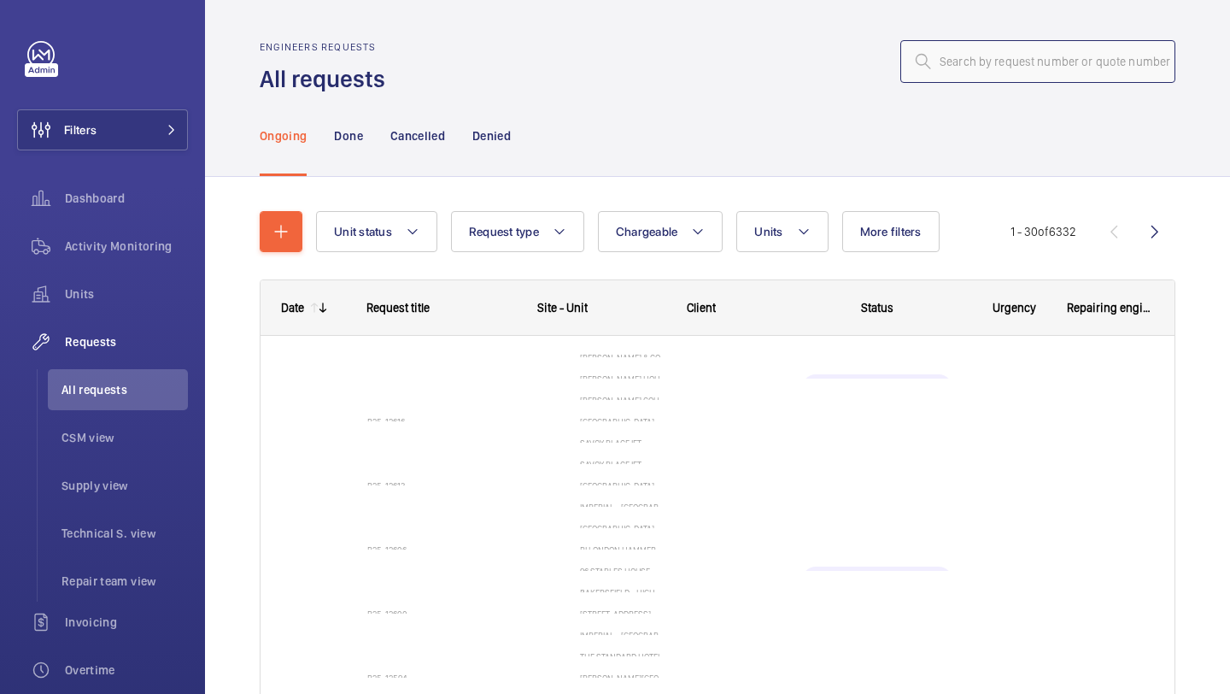
click at [995, 71] on input "text" at bounding box center [1038, 61] width 275 height 43
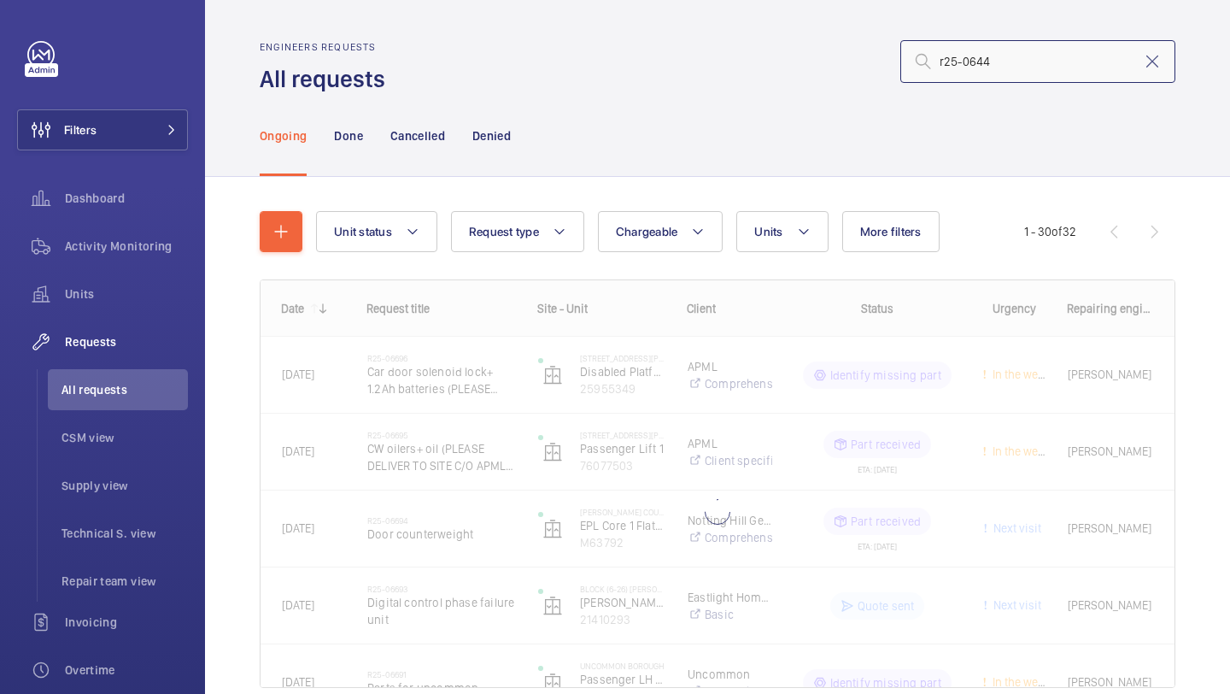
type input "r25-06440"
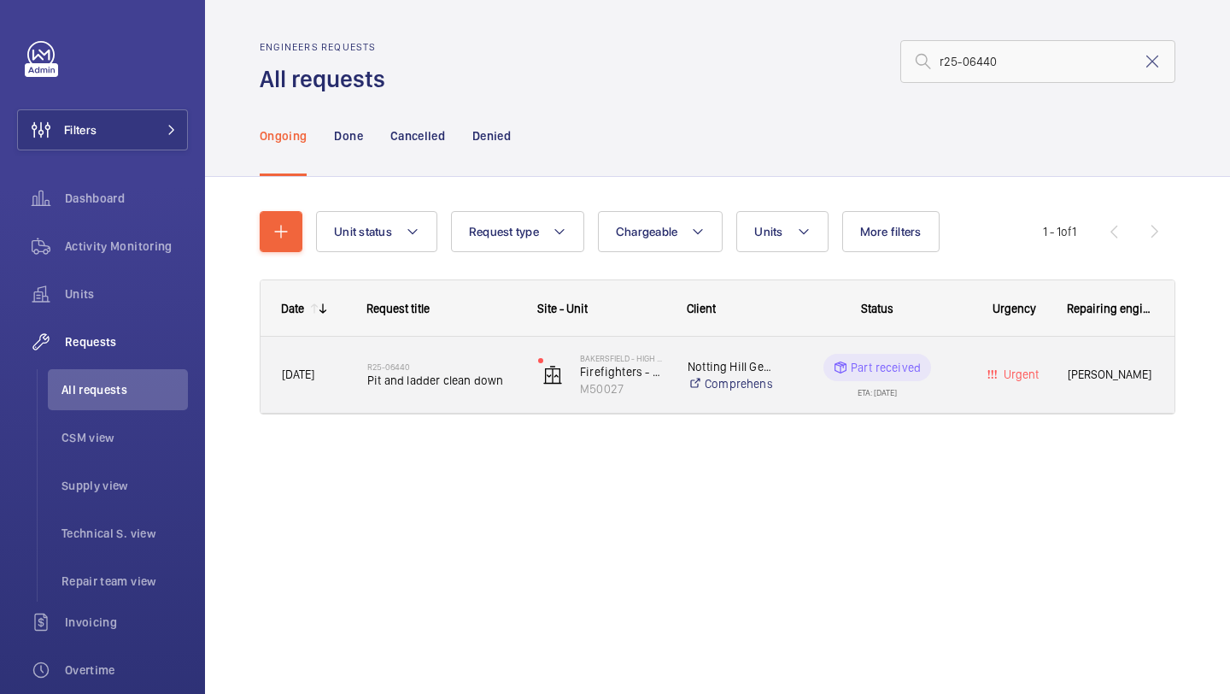
click at [484, 367] on h2 "R25-06440" at bounding box center [441, 366] width 149 height 10
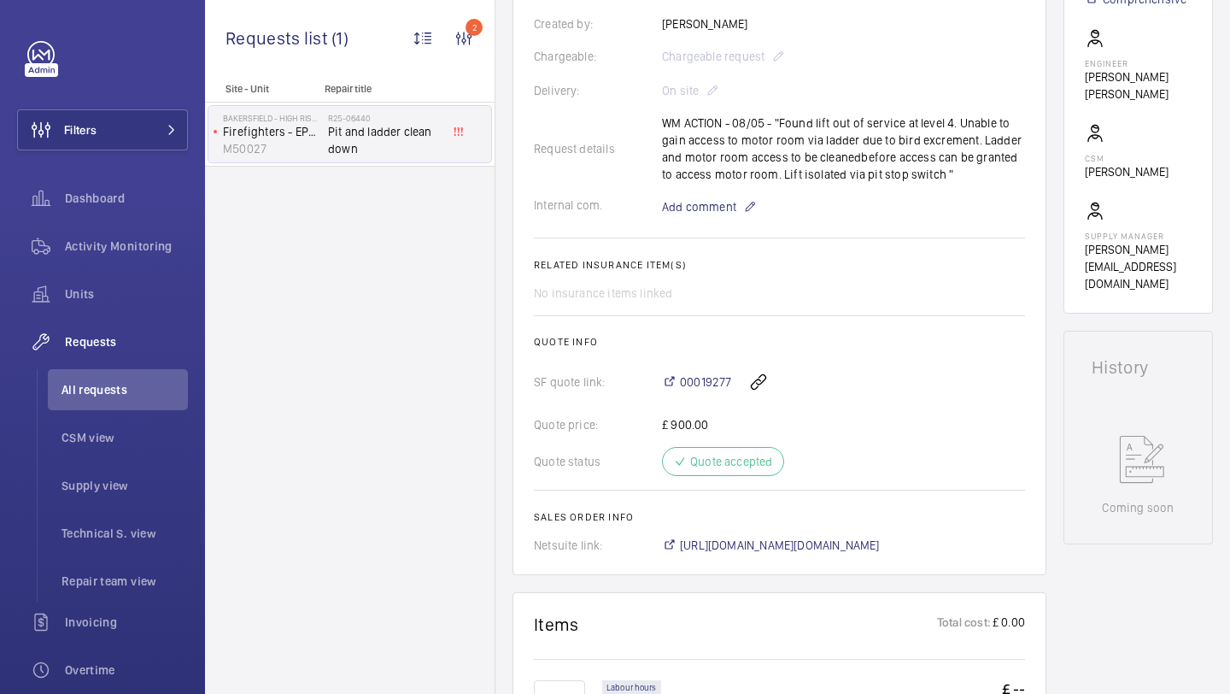
scroll to position [455, 0]
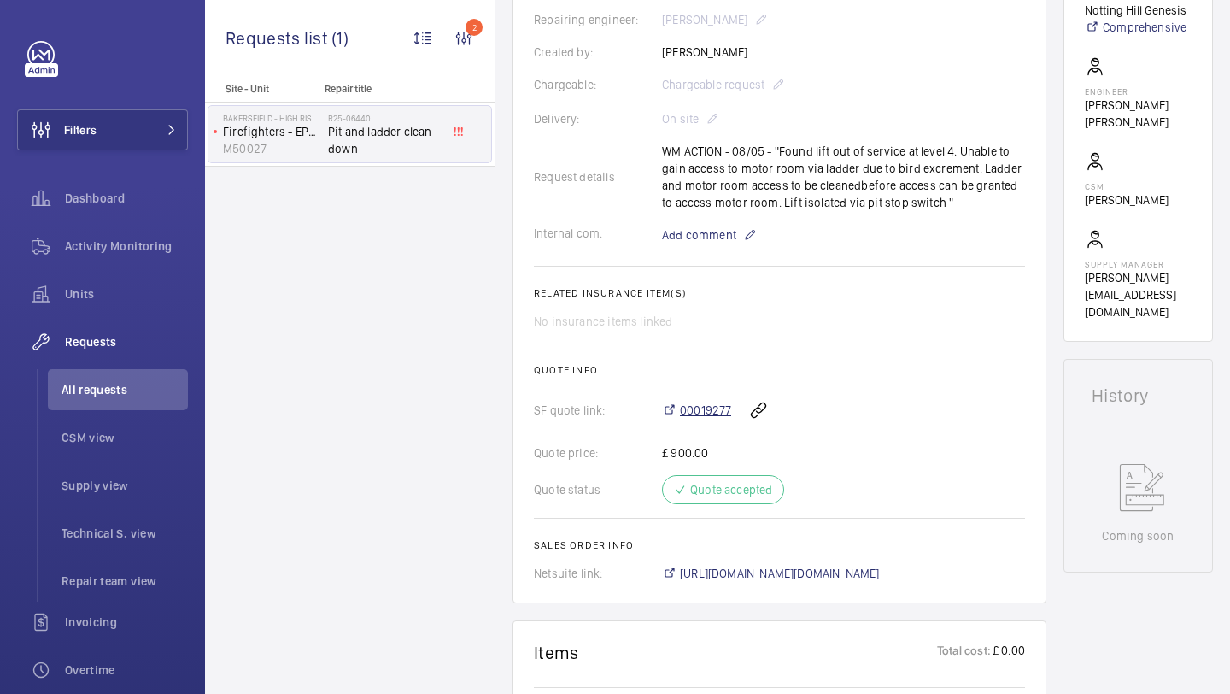
click at [715, 418] on span "00019277" at bounding box center [705, 410] width 51 height 17
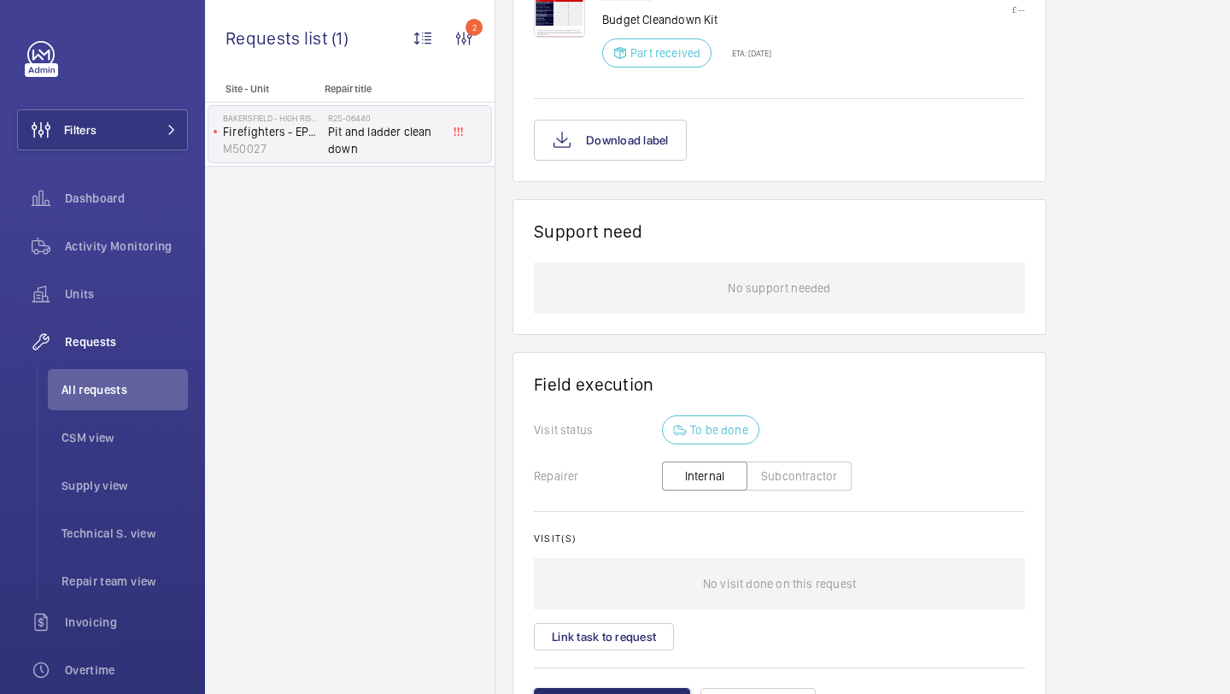
scroll to position [1383, 0]
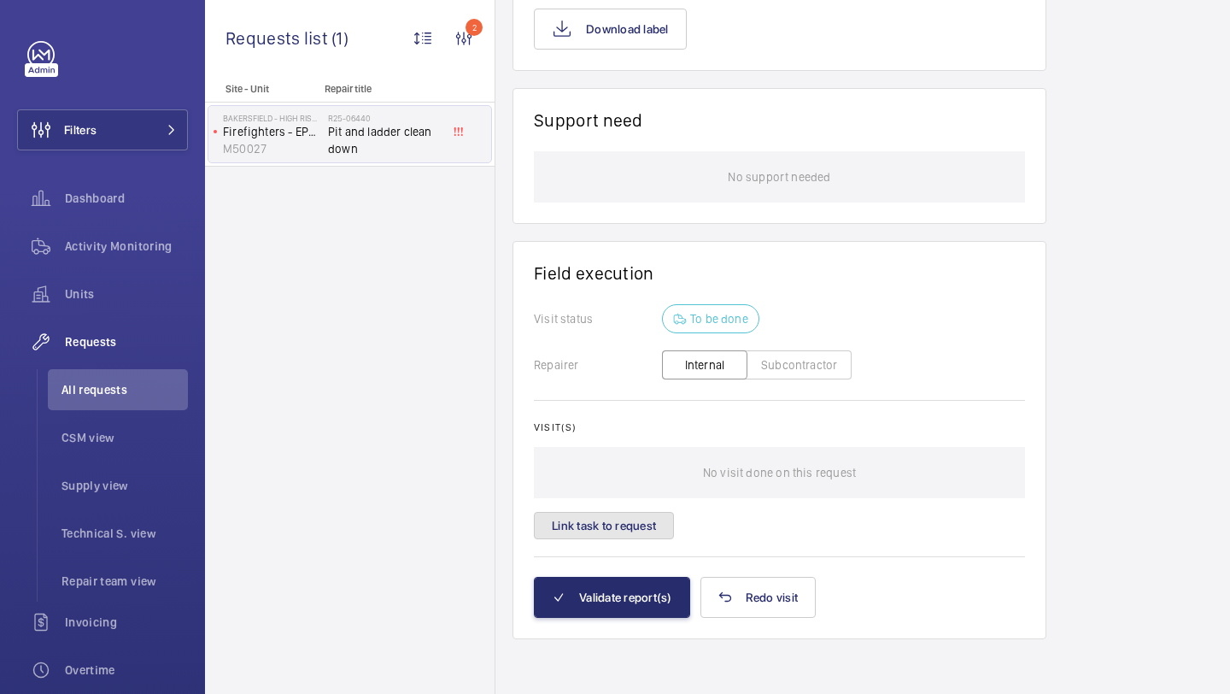
click at [644, 534] on button "Link task to request" at bounding box center [604, 525] width 140 height 27
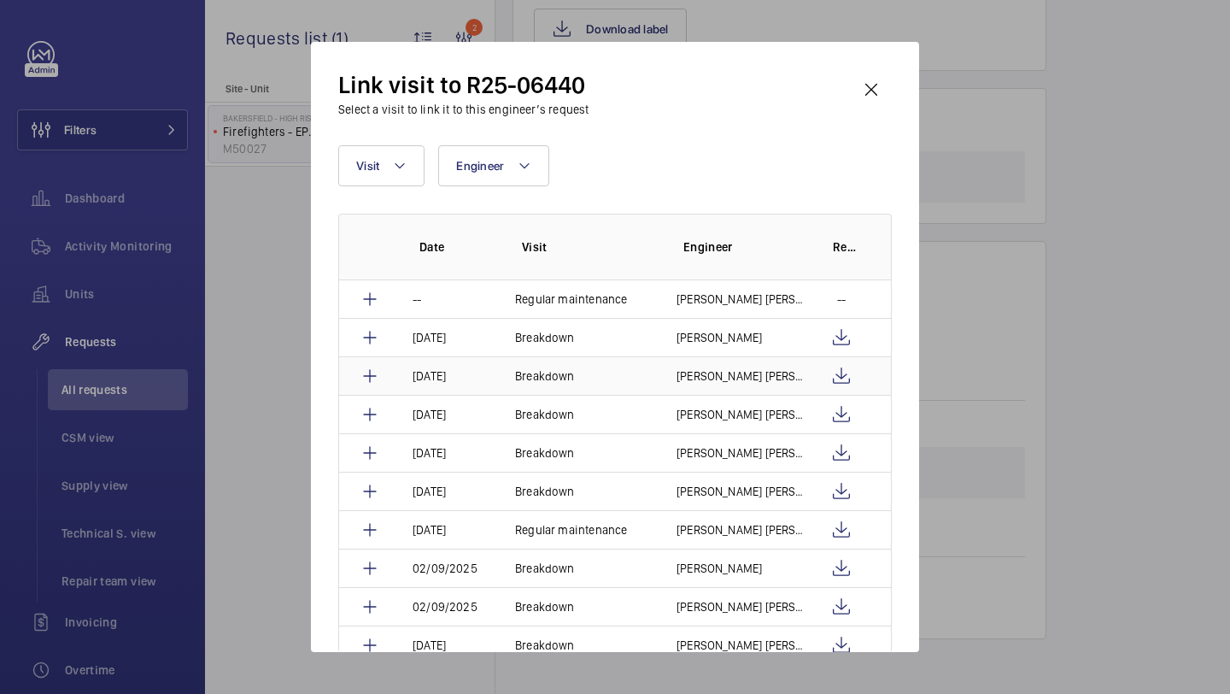
scroll to position [3, 0]
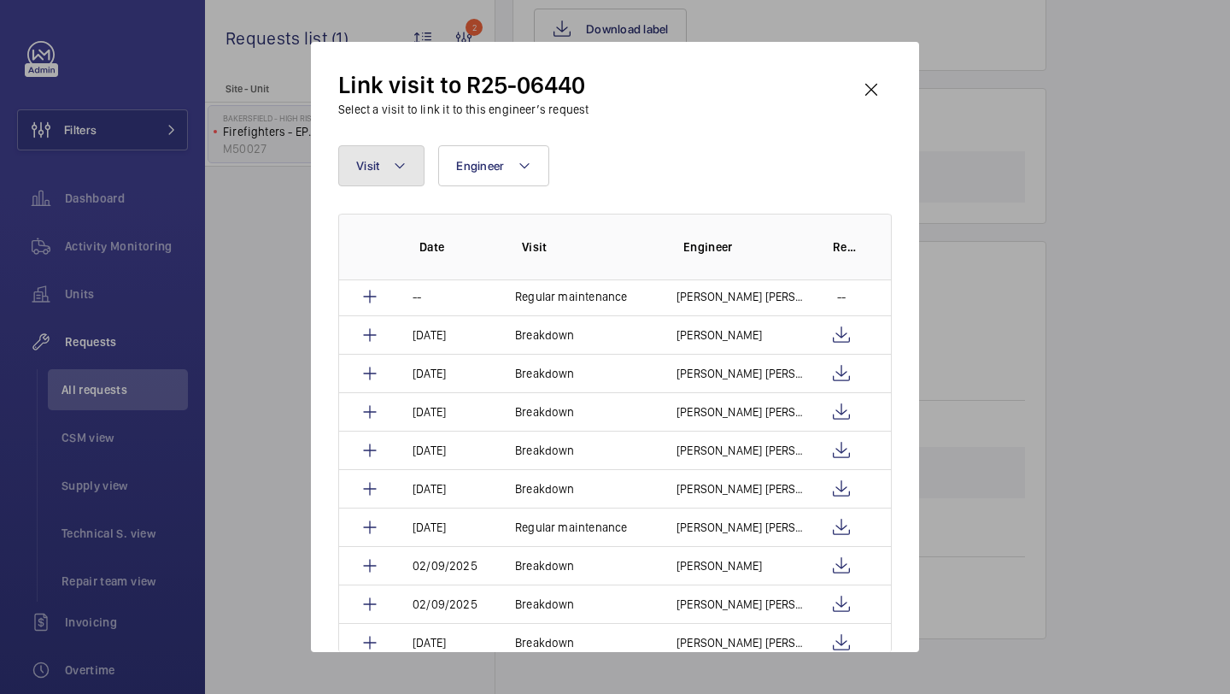
click at [370, 155] on button "Visit" at bounding box center [381, 165] width 86 height 41
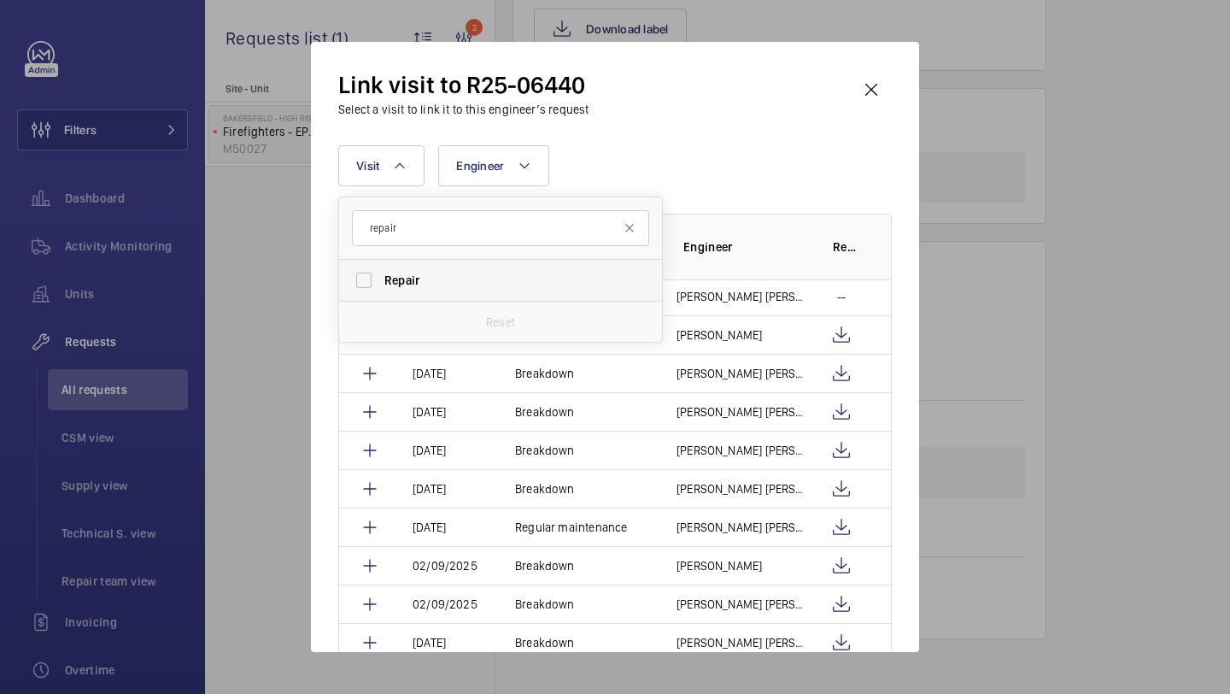
type input "repair"
click at [384, 270] on label "Repair" at bounding box center [487, 280] width 297 height 41
click at [381, 270] on input "Repair" at bounding box center [364, 280] width 34 height 34
checkbox input "true"
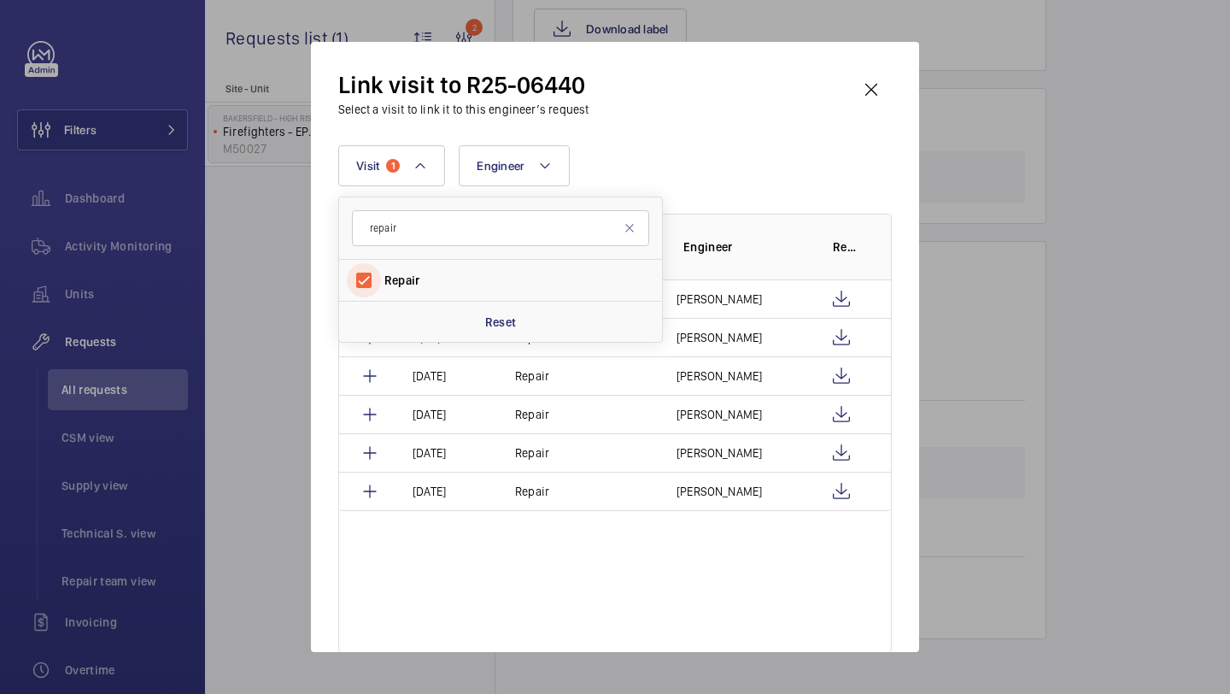
scroll to position [0, 0]
click at [789, 195] on div "Visit 1 repair Repair Reset Engineer More filters Reset all filters Date Visit …" at bounding box center [615, 398] width 554 height 507
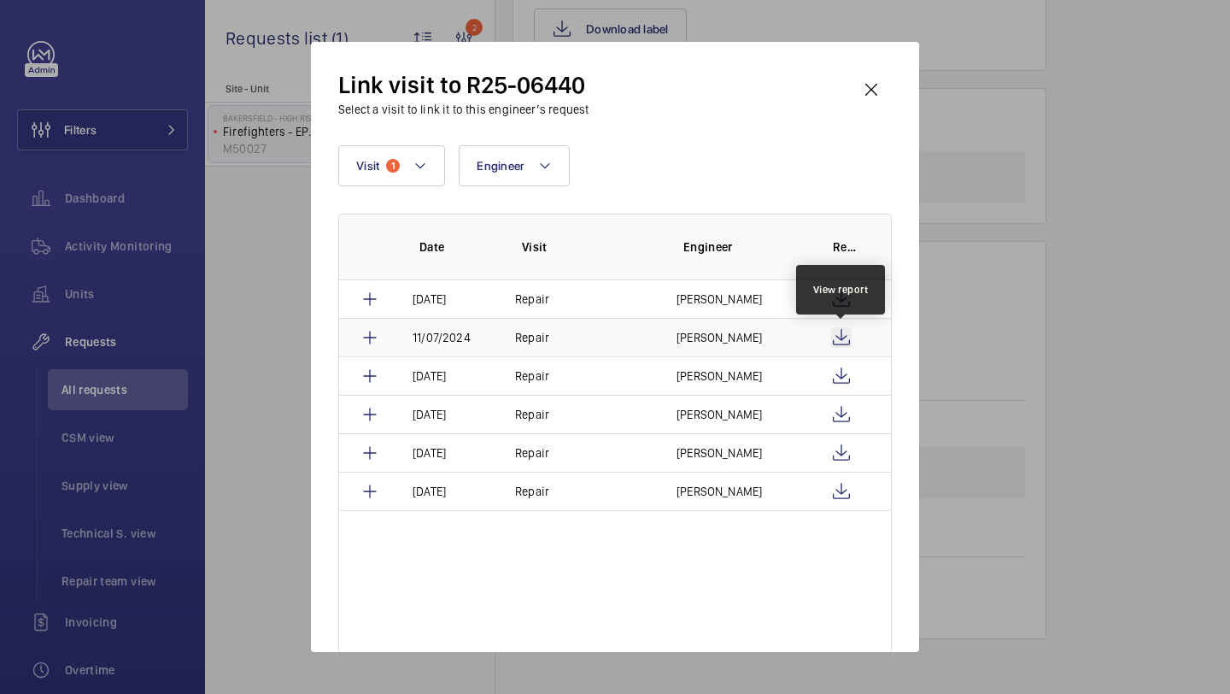
click at [836, 342] on wm-front-icon-button at bounding box center [841, 337] width 21 height 21
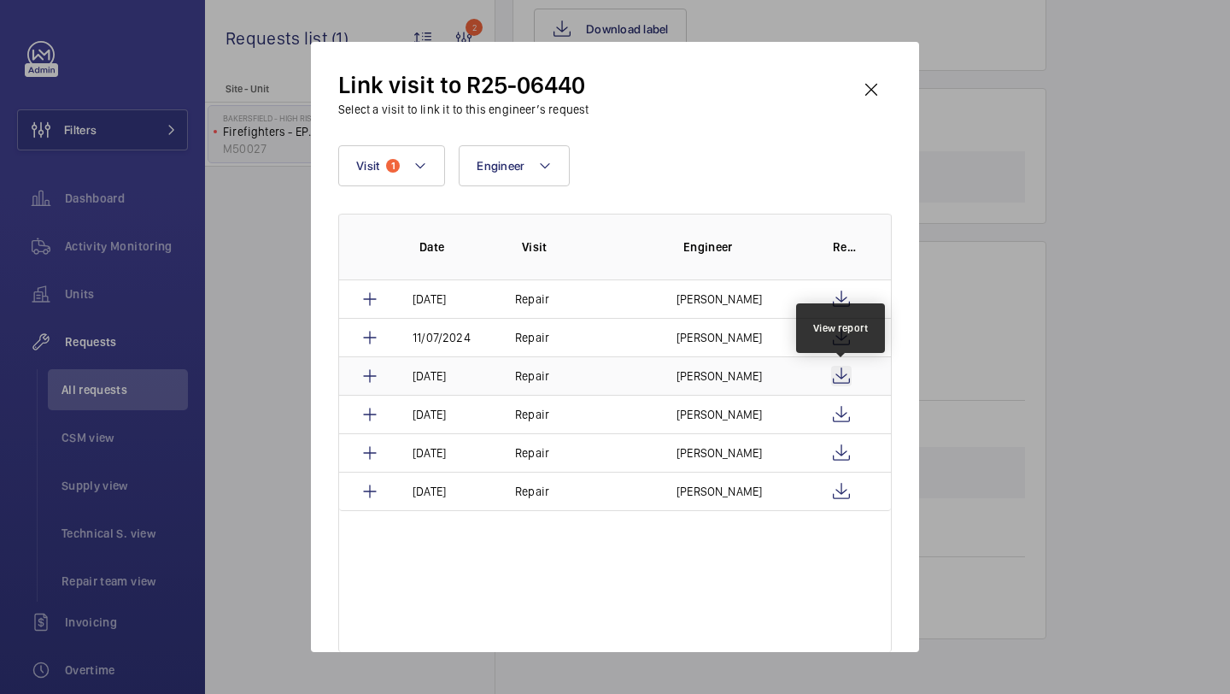
click at [844, 373] on wm-front-icon-button at bounding box center [841, 376] width 21 height 21
click at [882, 97] on wm-front-icon-button at bounding box center [871, 89] width 41 height 41
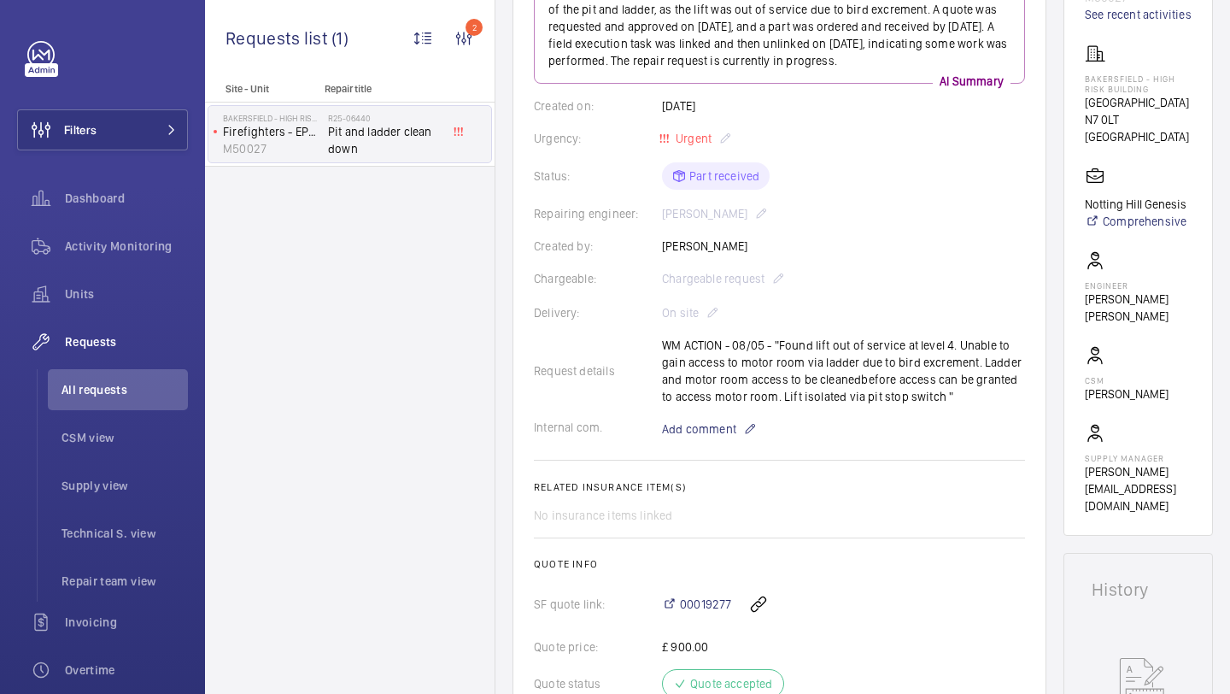
scroll to position [303, 0]
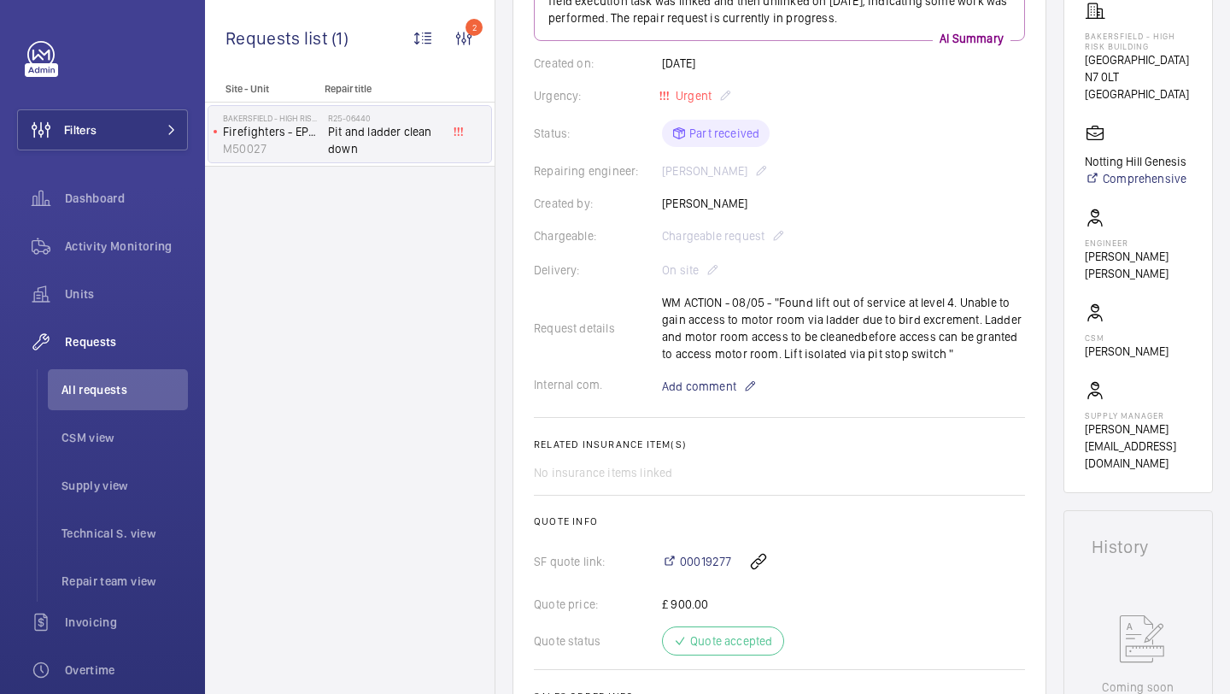
click at [801, 303] on div "Request details WM ACTION - 08/05 - "Found lift out of service at level 4. Unab…" at bounding box center [779, 328] width 491 height 68
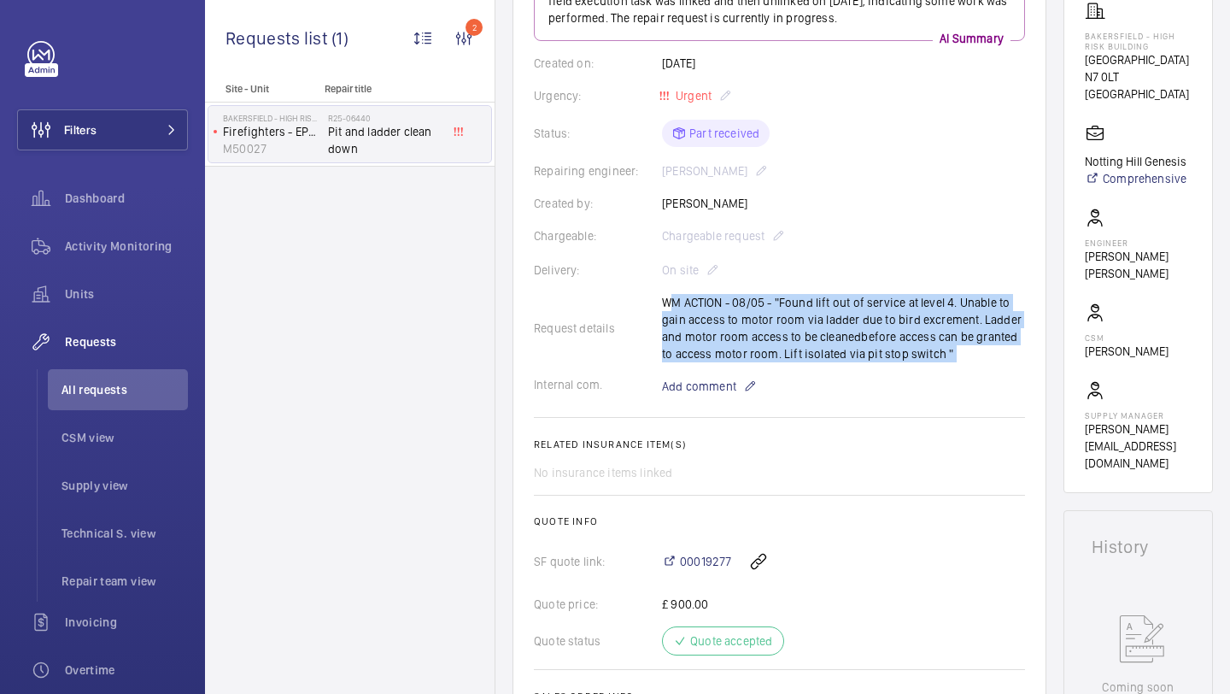
click at [822, 312] on div "Request details WM ACTION - 08/05 - "Found lift out of service at level 4. Unab…" at bounding box center [779, 328] width 491 height 68
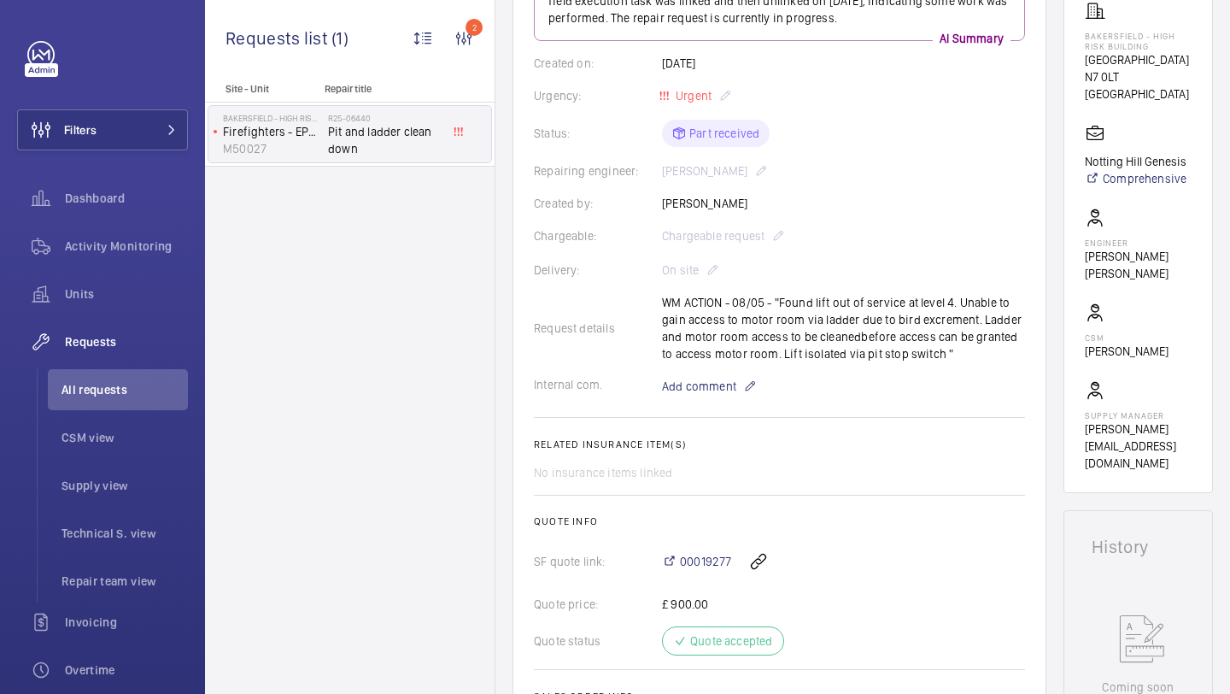
click at [759, 318] on div "Request details WM ACTION - 08/05 - "Found lift out of service at level 4. Unab…" at bounding box center [779, 328] width 491 height 68
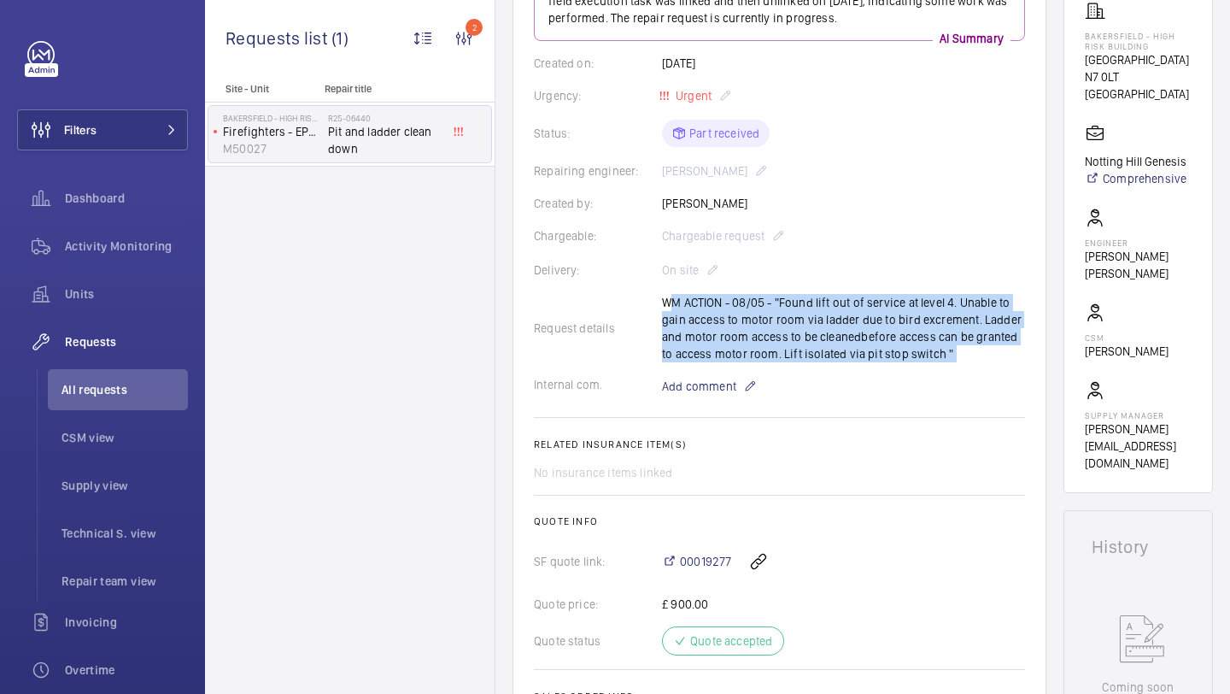
click at [779, 318] on div "Request details WM ACTION - 08/05 - "Found lift out of service at level 4. Unab…" at bounding box center [779, 328] width 491 height 68
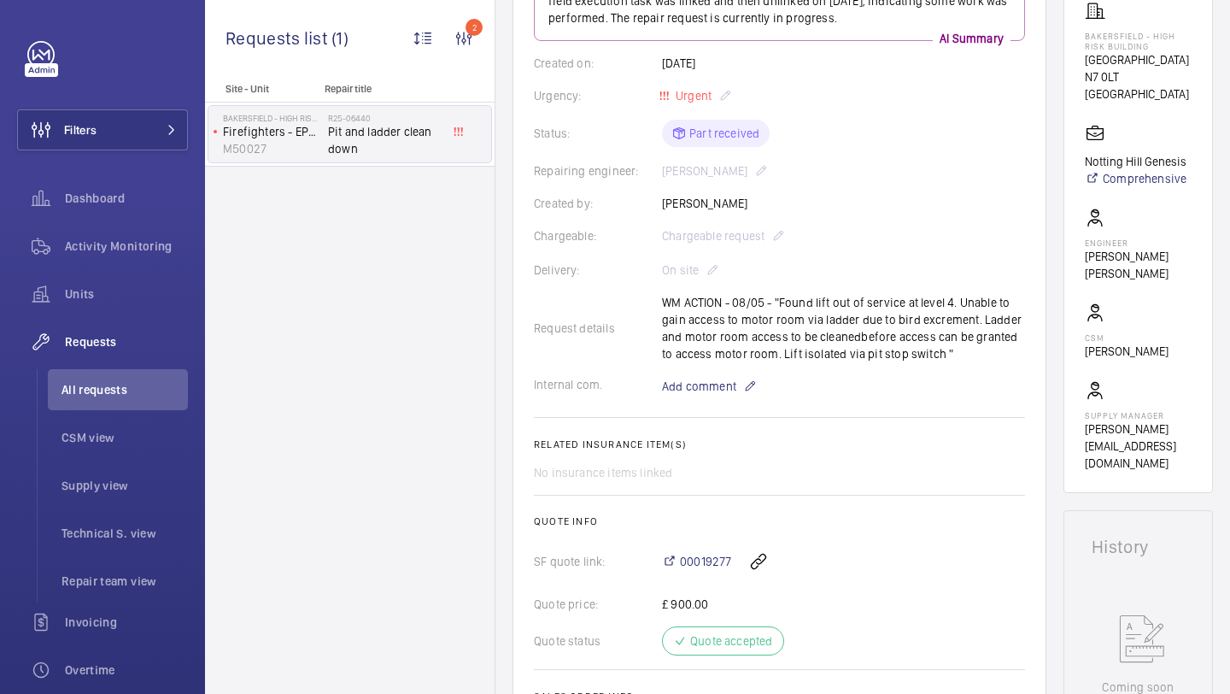
click at [718, 328] on div "Request details WM ACTION - 08/05 - "Found lift out of service at level 4. Unab…" at bounding box center [779, 328] width 491 height 68
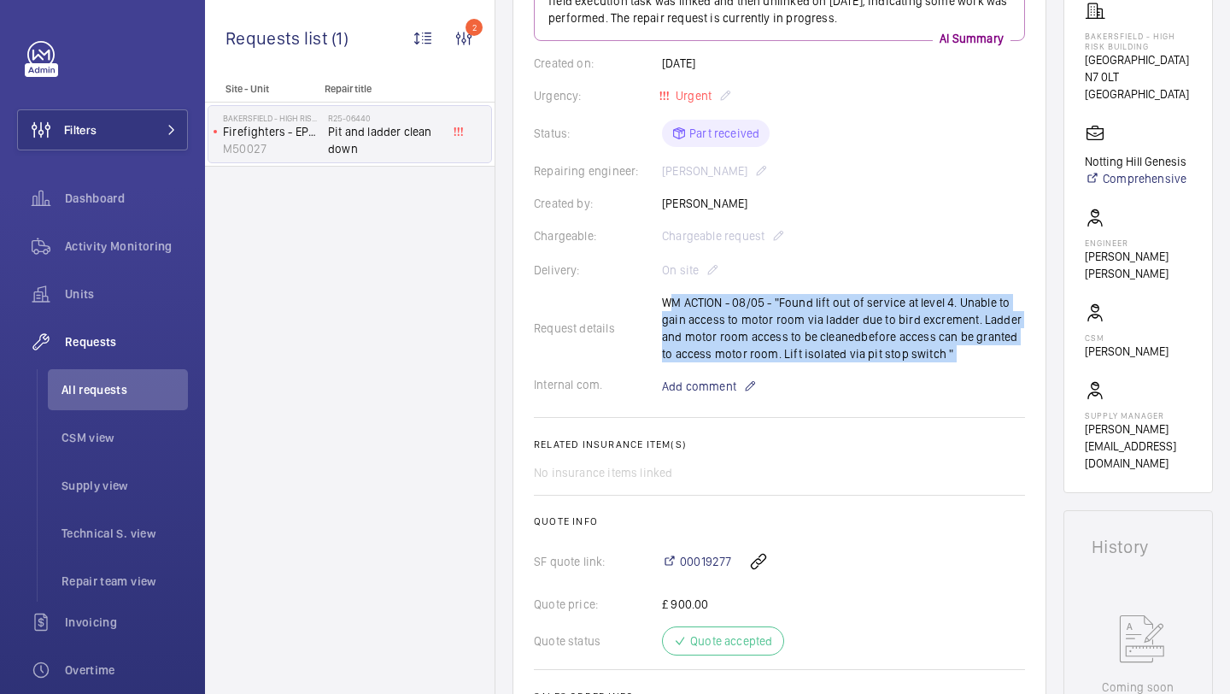
click at [718, 328] on div "Request details WM ACTION - 08/05 - "Found lift out of service at level 4. Unab…" at bounding box center [779, 328] width 491 height 68
click at [742, 328] on div "Request details WM ACTION - 08/05 - "Found lift out of service at level 4. Unab…" at bounding box center [779, 328] width 491 height 68
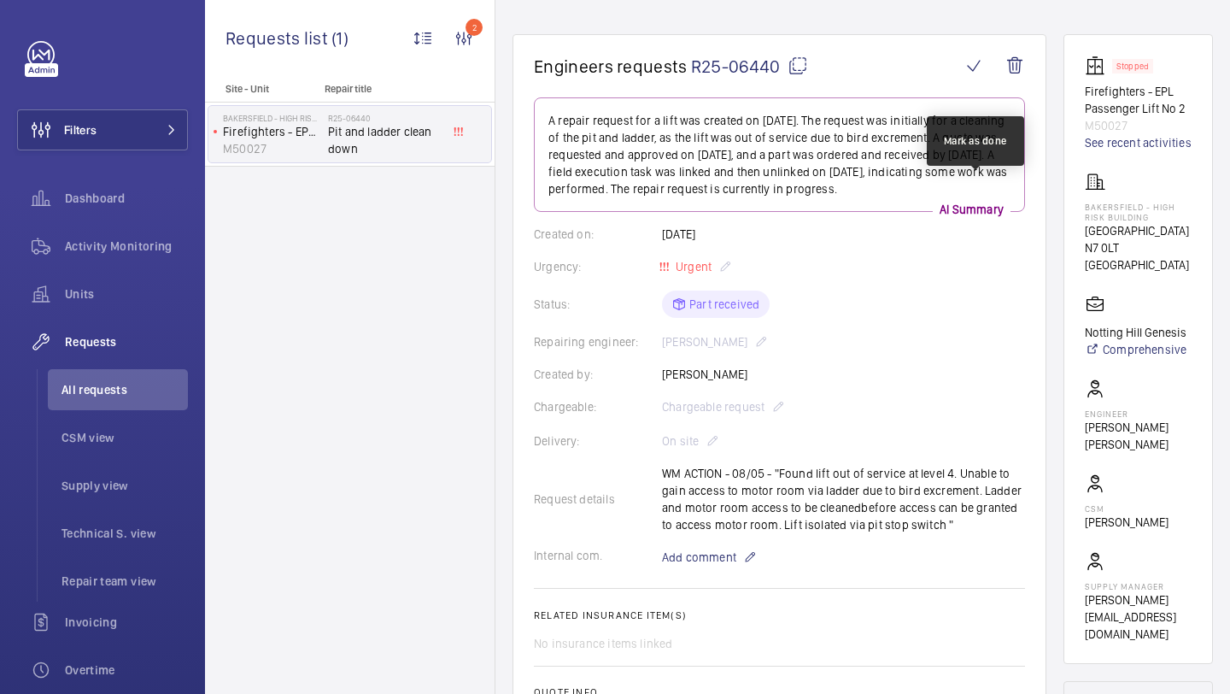
scroll to position [0, 0]
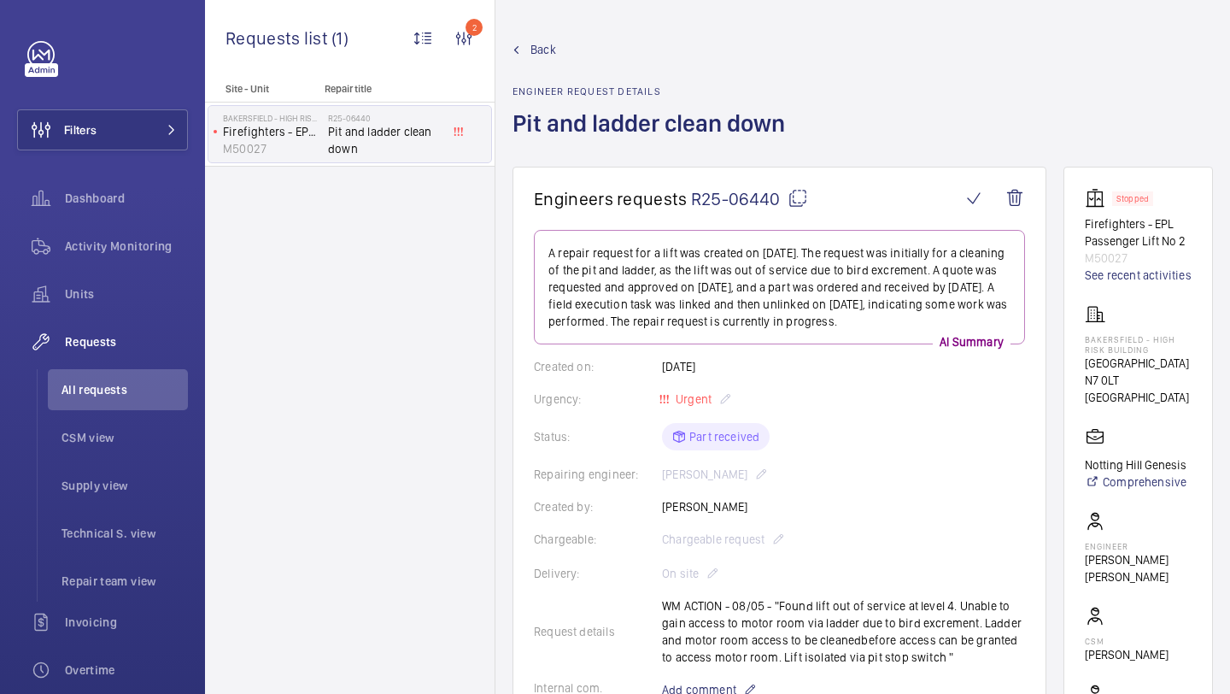
click at [1118, 312] on wm-front-card-body "Stopped Firefighters - EPL Passenger Lift No 2 M50027 See recent activities Bak…" at bounding box center [1138, 481] width 107 height 587
click at [1118, 273] on link "See recent activities" at bounding box center [1138, 275] width 107 height 17
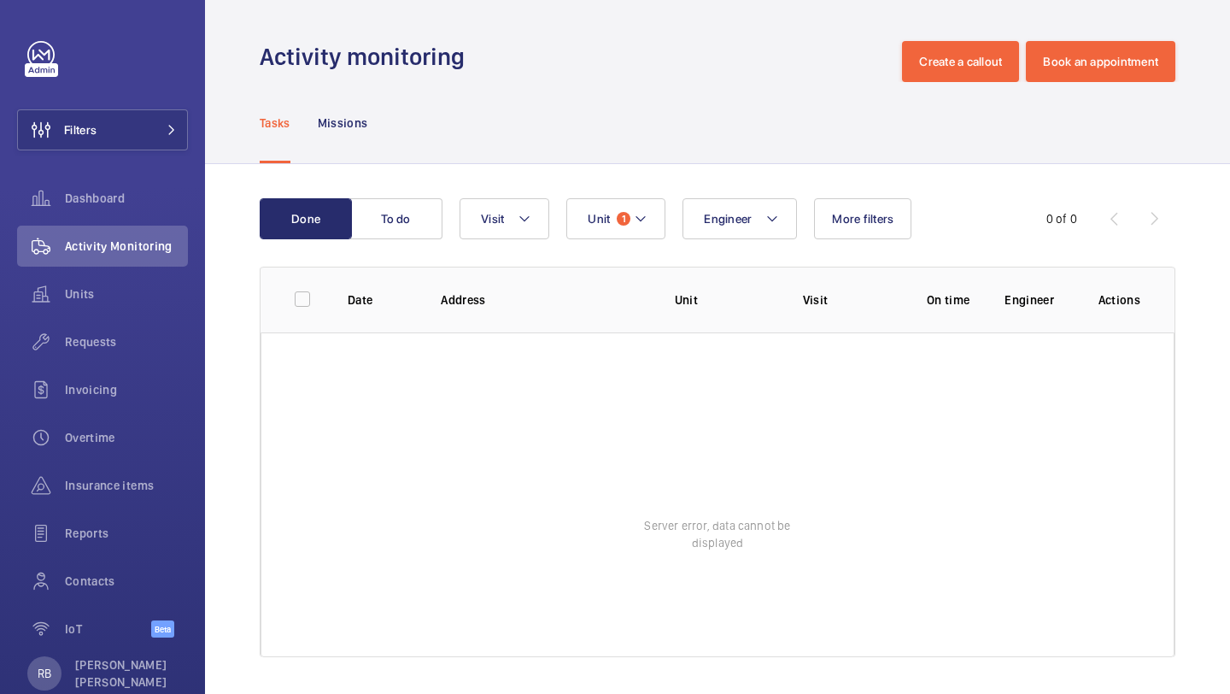
click at [672, 126] on div "Tasks Missions" at bounding box center [718, 122] width 916 height 81
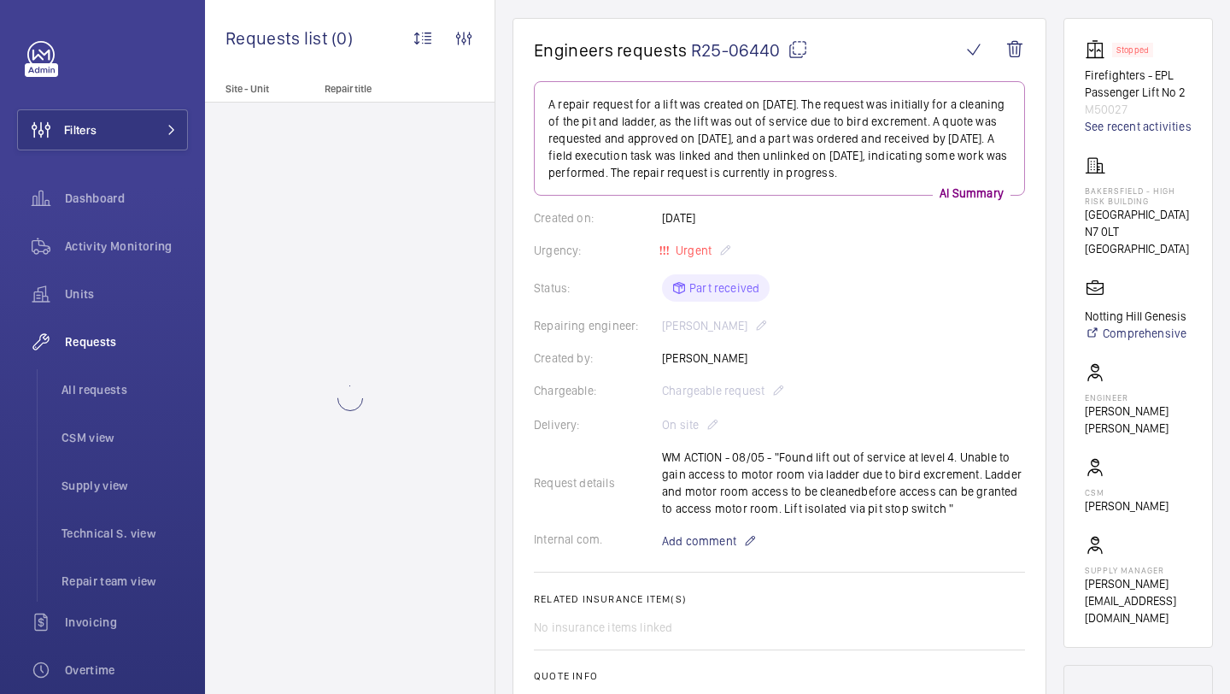
scroll to position [150, 0]
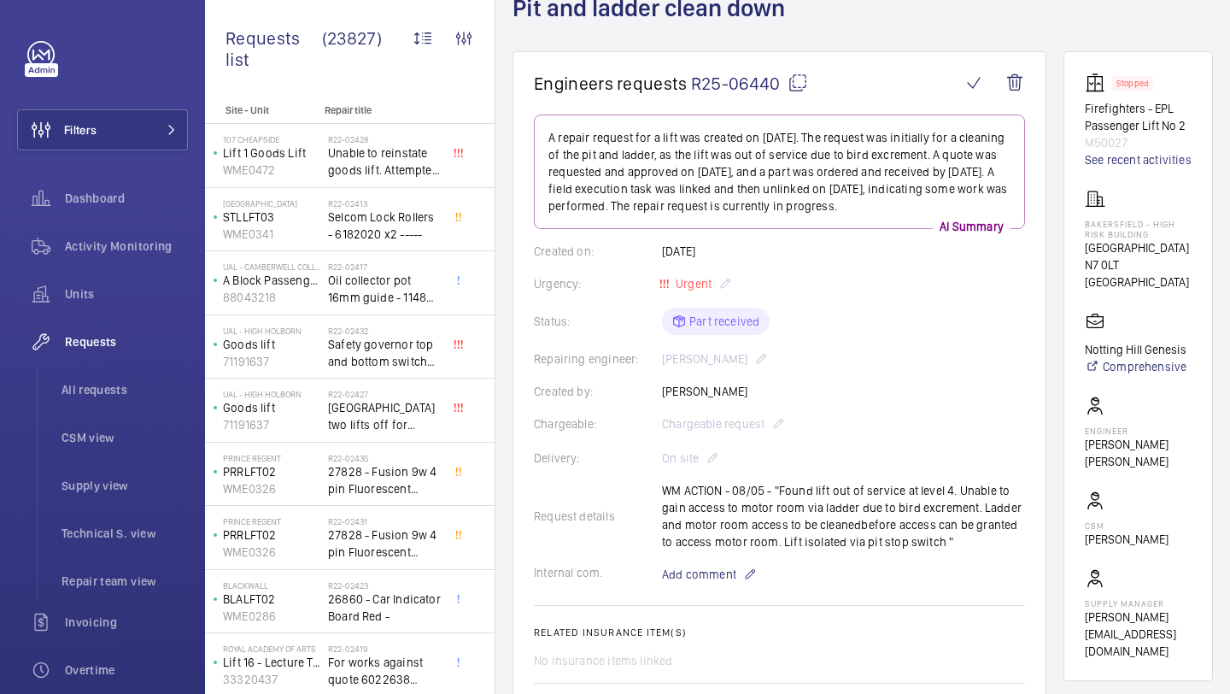
scroll to position [141, 0]
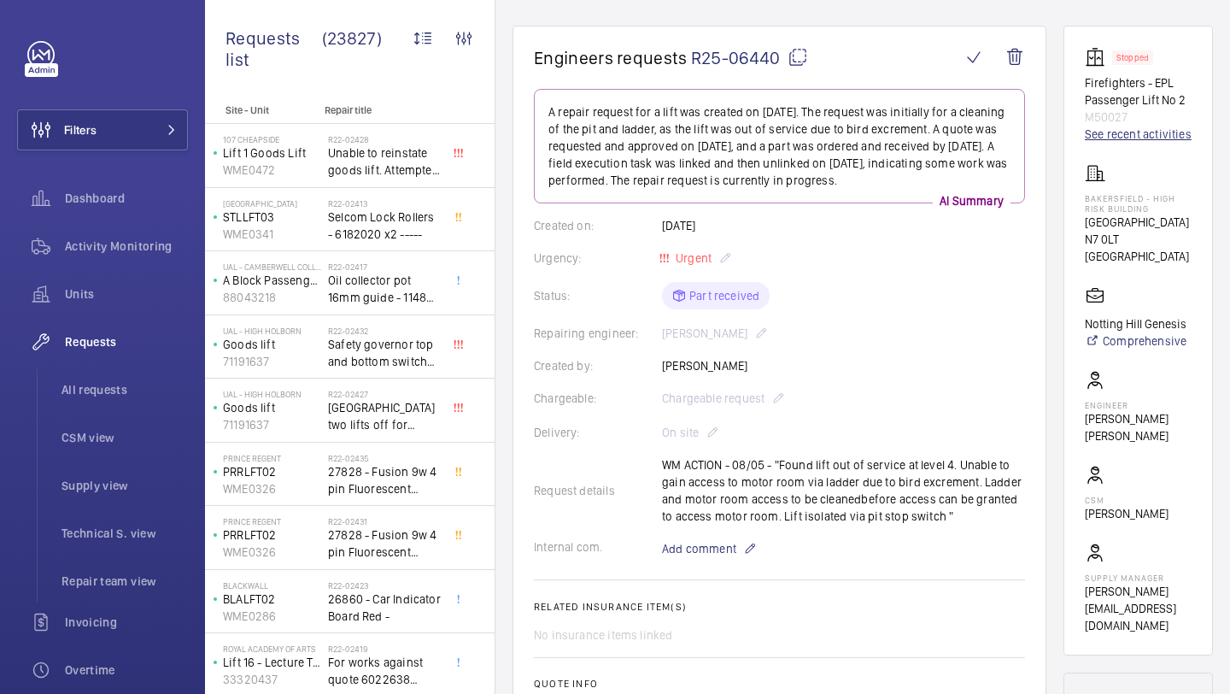
click at [1118, 140] on link "See recent activities" at bounding box center [1138, 134] width 107 height 17
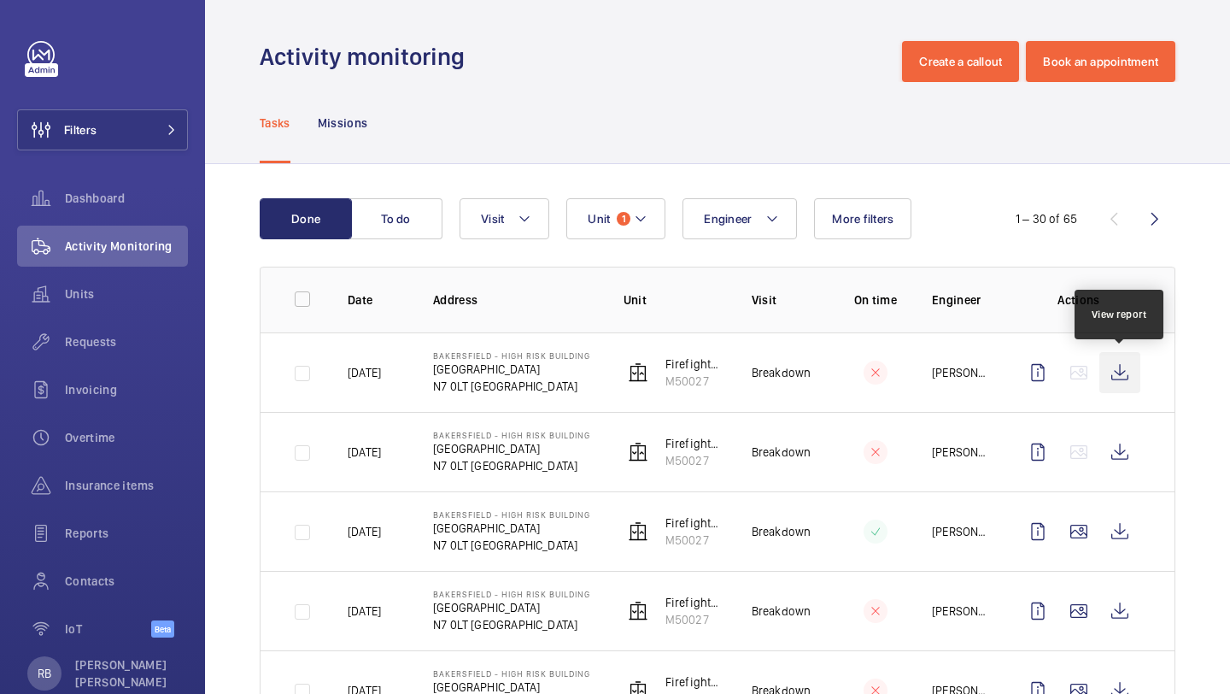
click at [1126, 361] on wm-front-icon-button at bounding box center [1120, 372] width 41 height 41
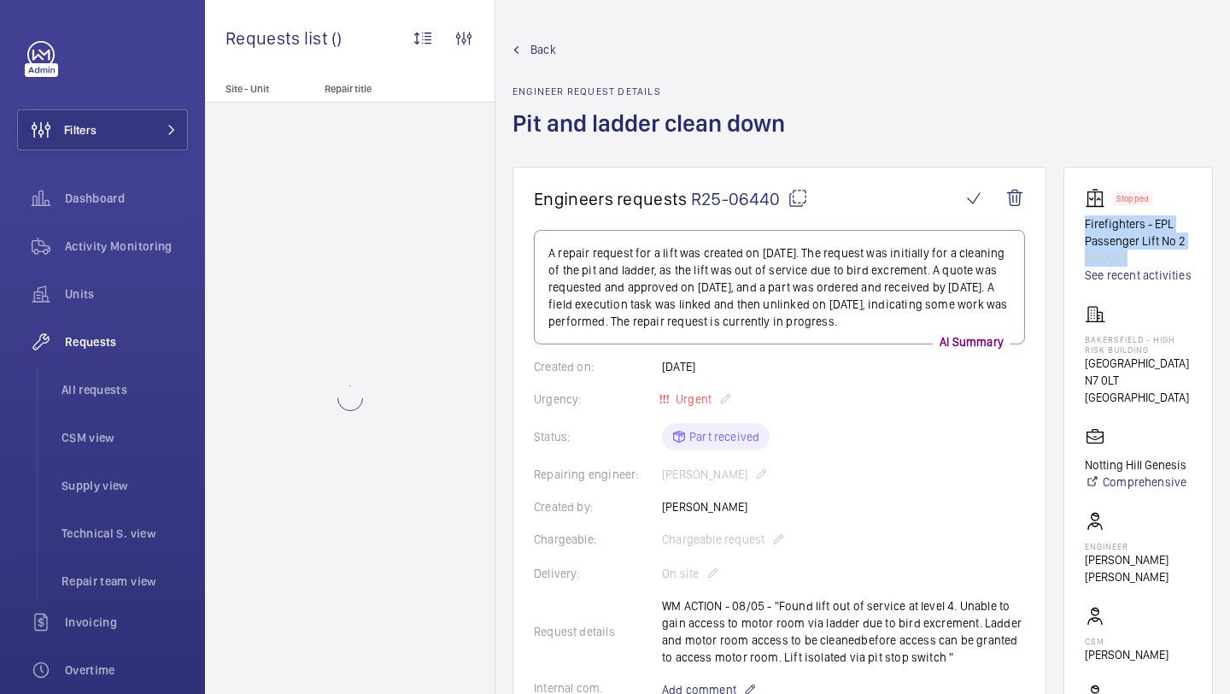
drag, startPoint x: 1082, startPoint y: 222, endPoint x: 1201, endPoint y: 257, distance: 123.8
click at [1200, 257] on wm-front-card "Stopped Firefighters - EPL Passenger Lift No 2 M50027 See recent activities Bak…" at bounding box center [1139, 482] width 150 height 630
copy div "Firefighters - EPL Passenger Lift No 2 M50027"
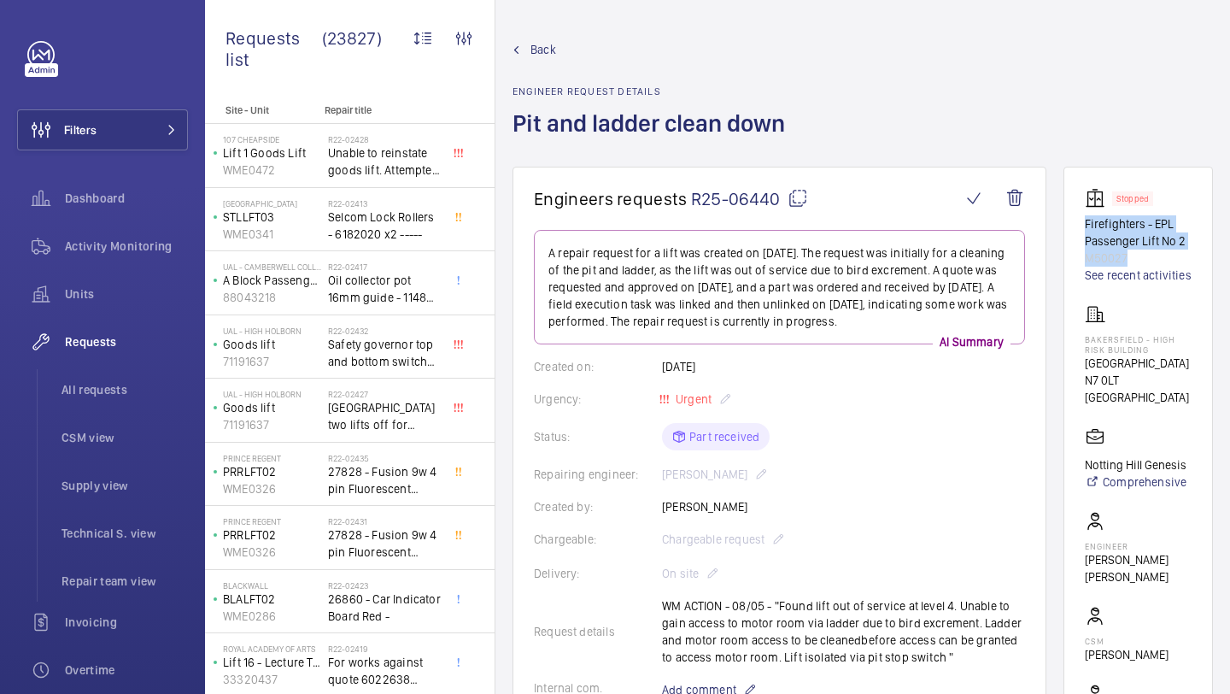
scroll to position [25, 0]
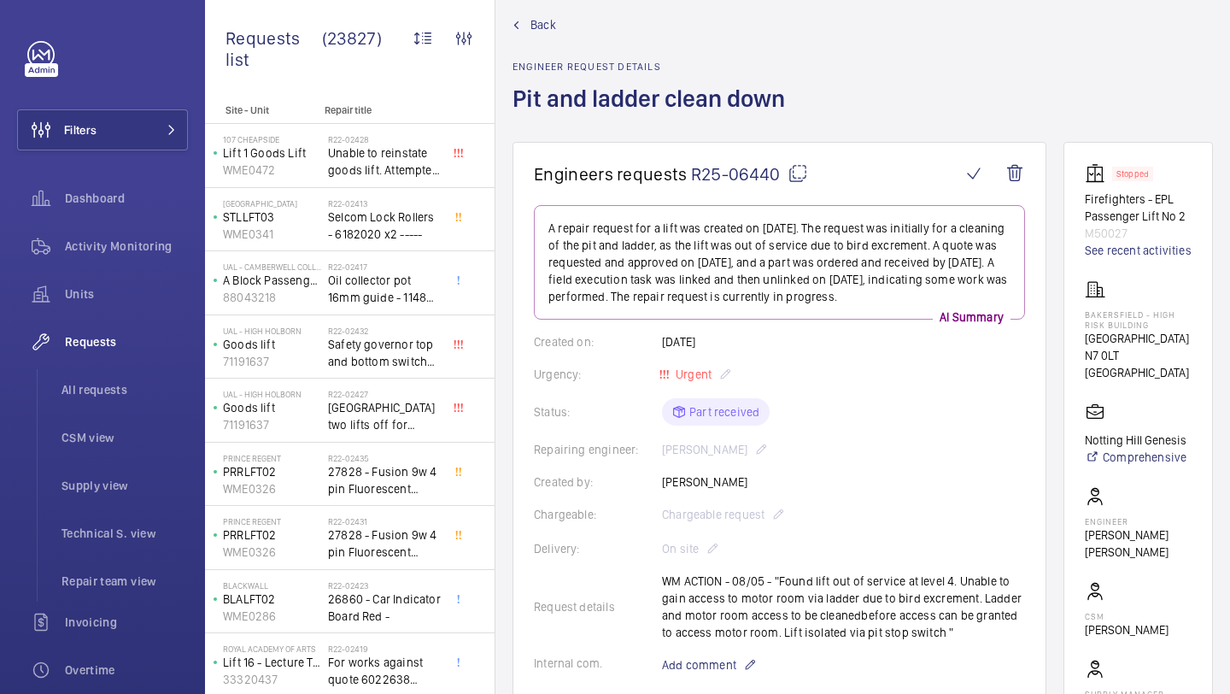
click at [1112, 385] on wm-front-card-body "Stopped Firefighters - EPL Passenger Lift No 2 M50027 See recent activities Bak…" at bounding box center [1138, 456] width 107 height 587
drag, startPoint x: 1083, startPoint y: 329, endPoint x: 1174, endPoint y: 384, distance: 105.8
click at [1174, 384] on wm-front-card "Stopped Firefighters - EPL Passenger Lift No 2 M50027 See recent activities Bak…" at bounding box center [1139, 457] width 150 height 630
copy div "Bakersfield - High Risk Building Bakersfield N7 0LT LONDON"
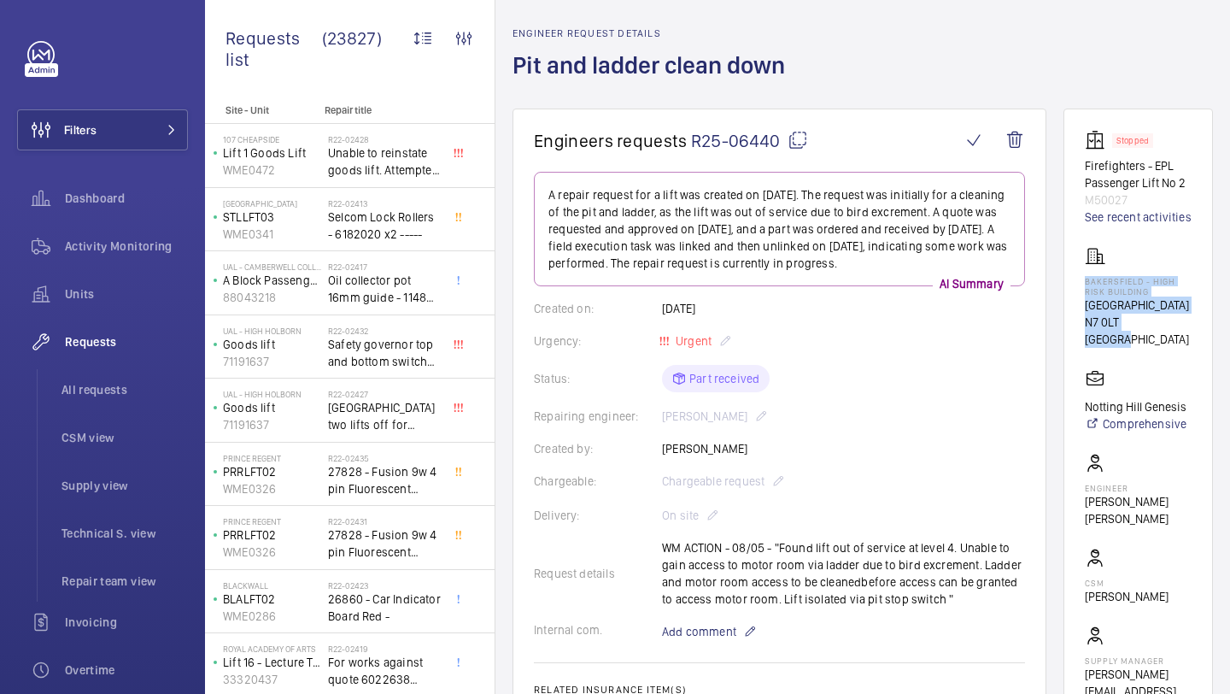
scroll to position [71, 0]
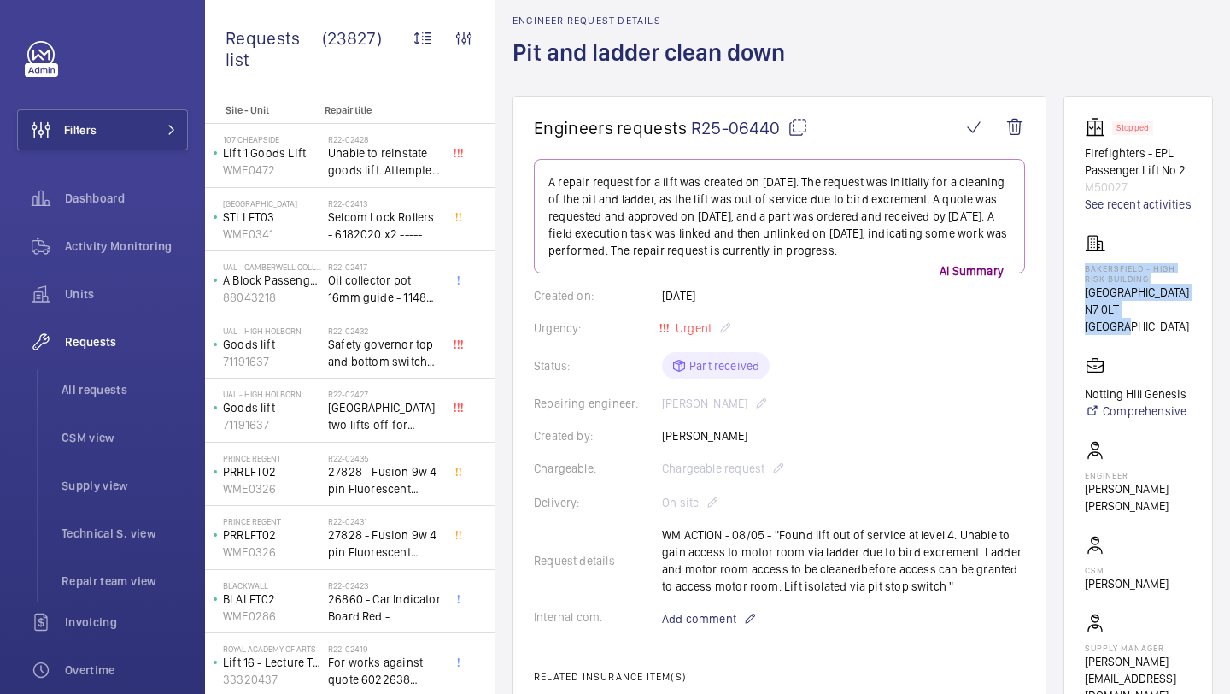
click at [794, 123] on mat-icon at bounding box center [798, 127] width 21 height 21
copy div "Bakersfield - High Risk Building Bakersfield N7 0LT LONDON"
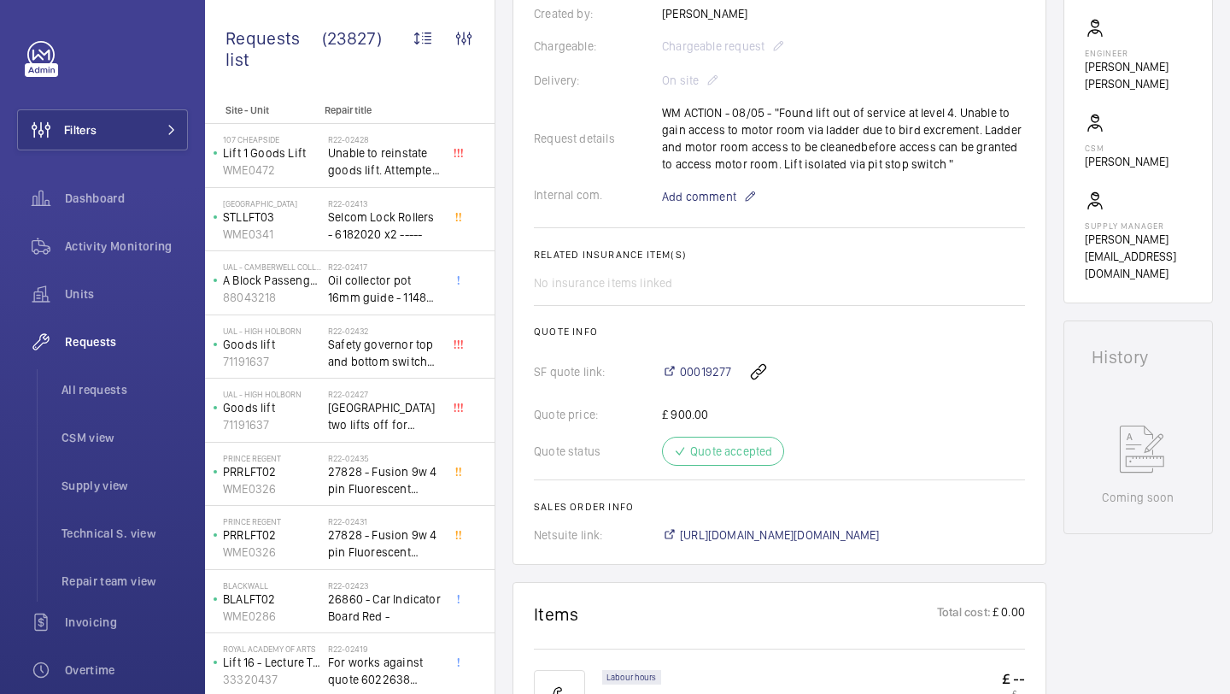
scroll to position [494, 0]
click at [726, 219] on wm-front-card-body "A repair request for a lift was created on May 8, 2025. The request was initial…" at bounding box center [779, 139] width 491 height 807
click at [726, 209] on wm-front-card-body "A repair request for a lift was created on May 8, 2025. The request was initial…" at bounding box center [779, 139] width 491 height 807
click at [719, 196] on span "Add comment" at bounding box center [699, 195] width 74 height 17
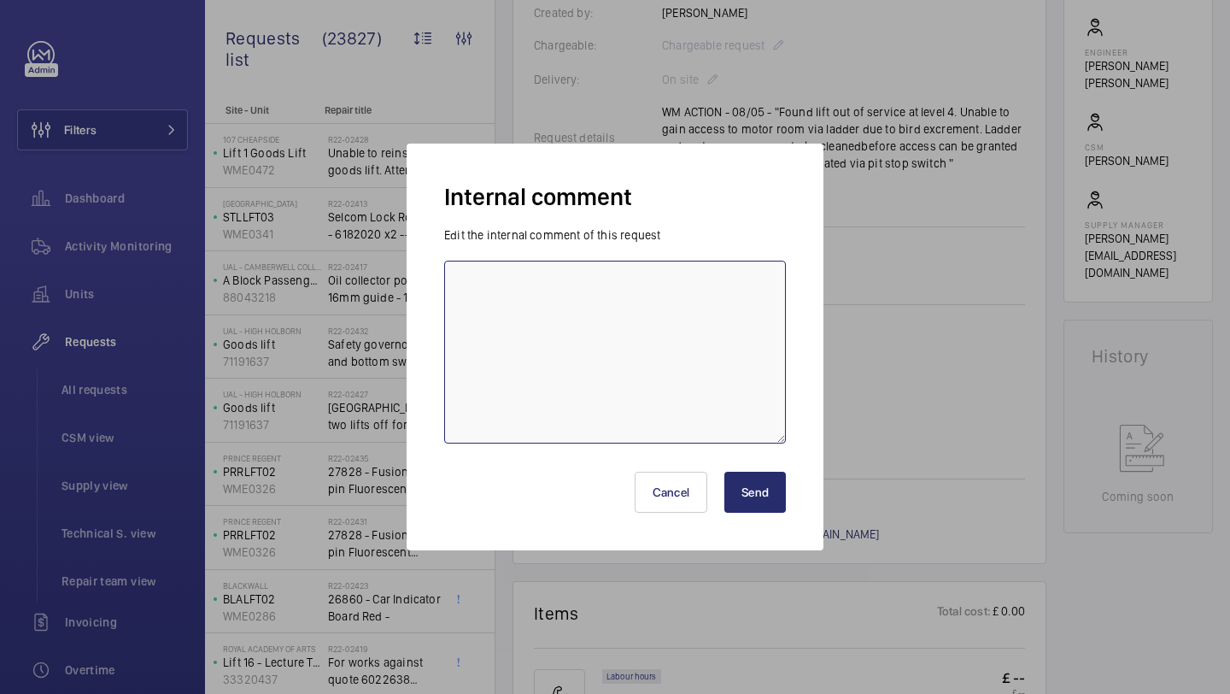
click at [691, 261] on textarea at bounding box center [615, 352] width 342 height 183
type textarea "Thomas s booked 27/09/2025 KB"
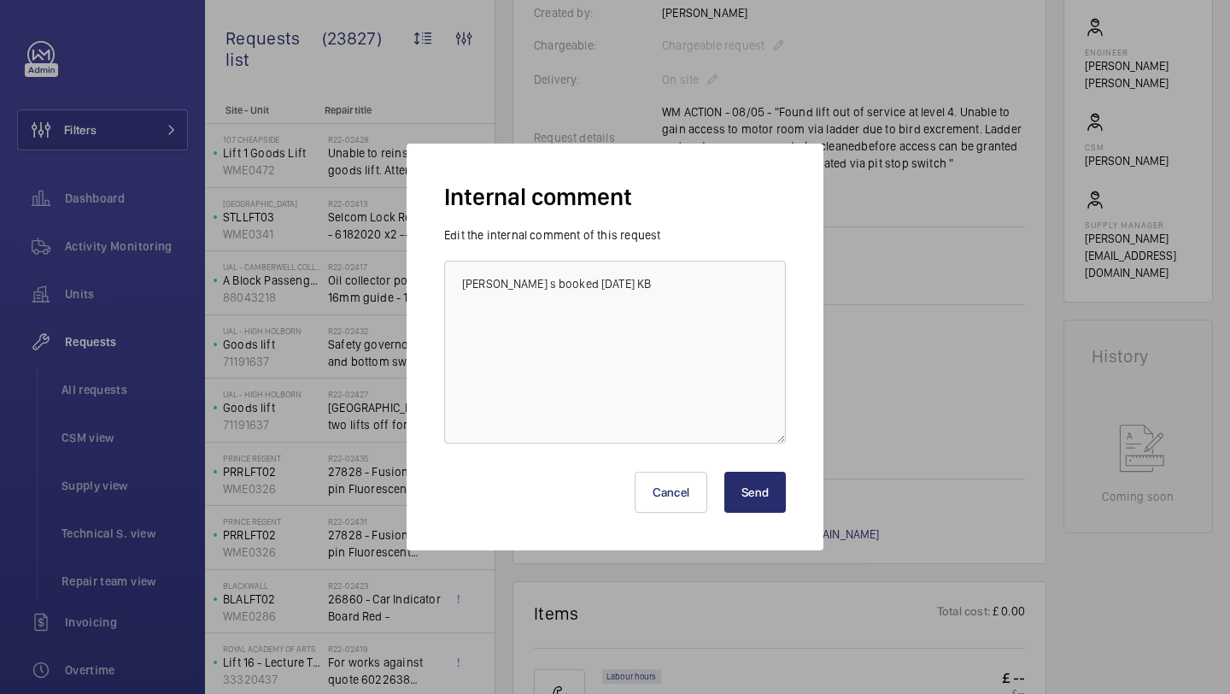
click at [767, 485] on button "Send" at bounding box center [756, 492] width 62 height 41
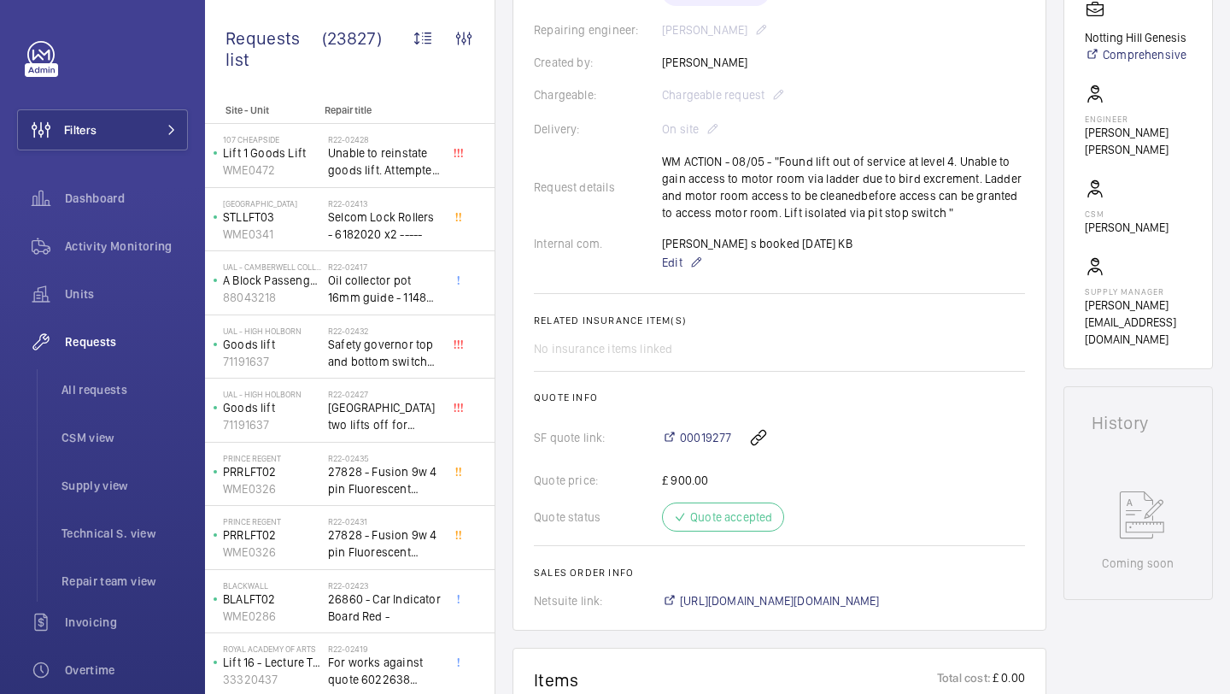
scroll to position [430, 0]
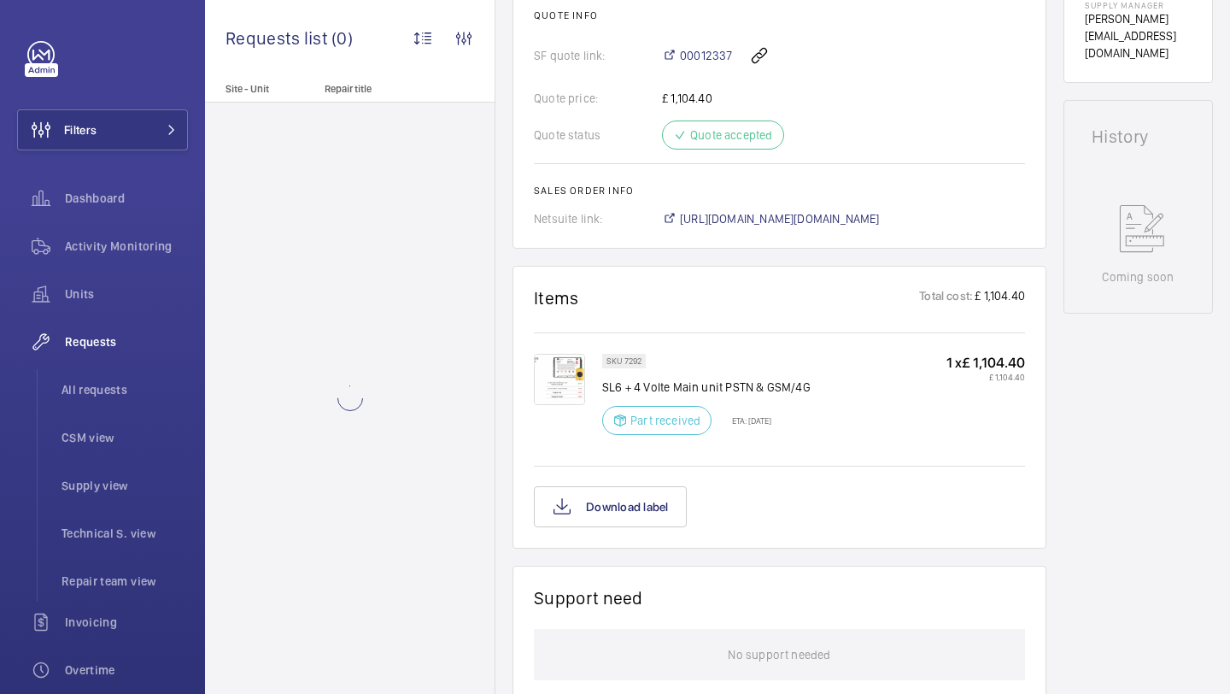
scroll to position [1221, 0]
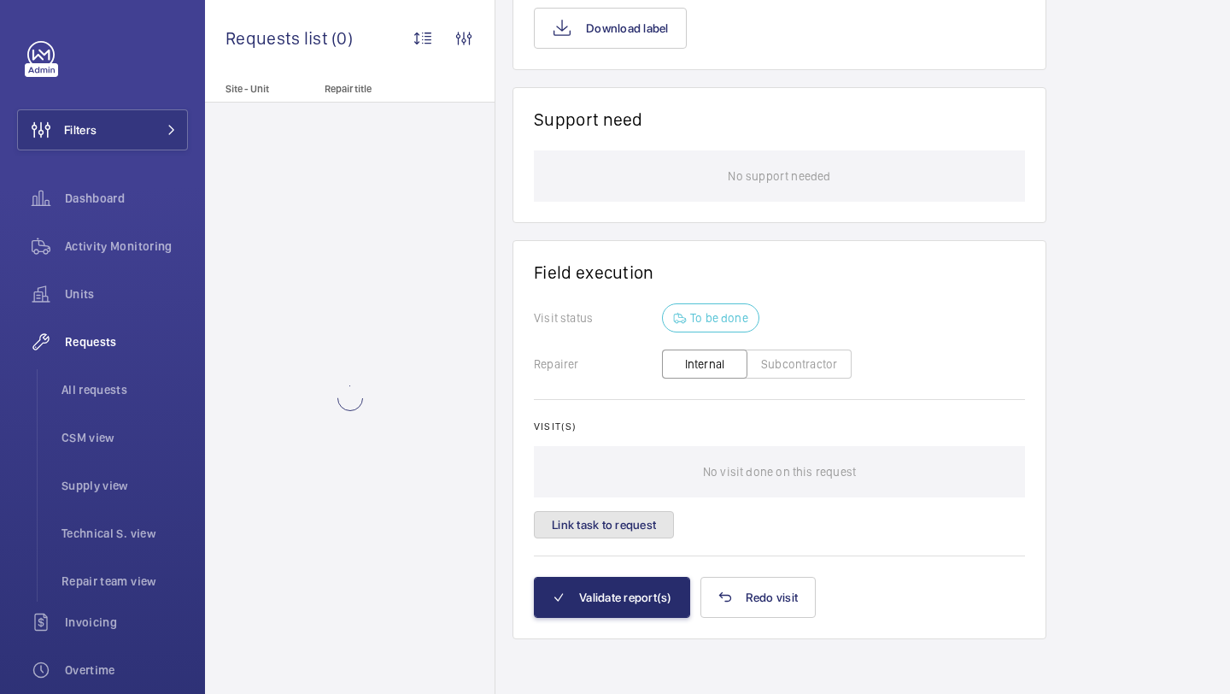
click at [625, 528] on button "Link task to request" at bounding box center [604, 524] width 140 height 27
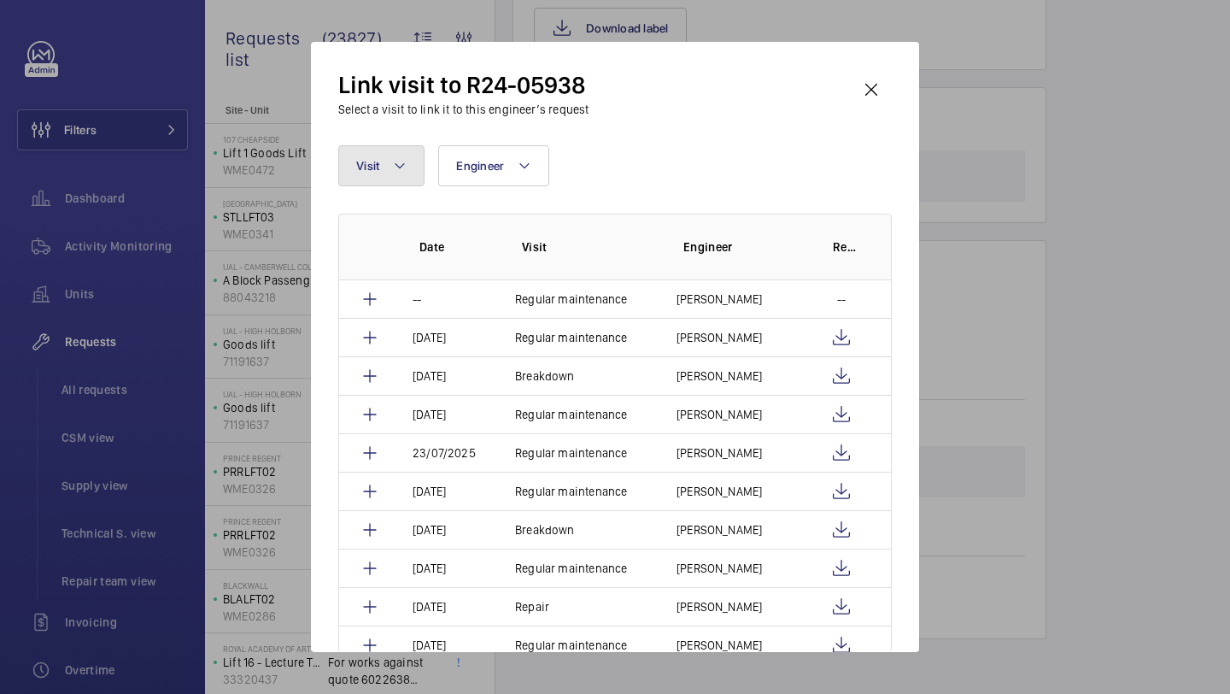
click at [407, 164] on button "Visit" at bounding box center [381, 165] width 86 height 41
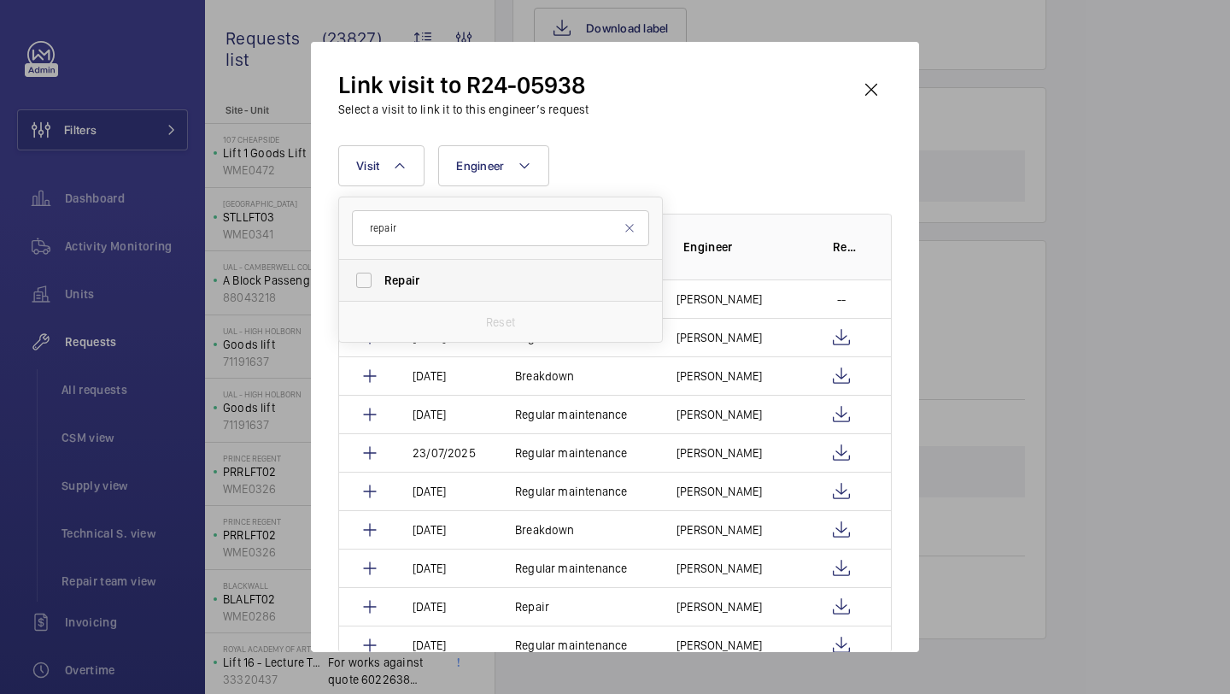
type input "repair"
click at [437, 283] on span "Repair" at bounding box center [501, 280] width 235 height 17
click at [381, 283] on input "Repair" at bounding box center [364, 280] width 34 height 34
checkbox input "true"
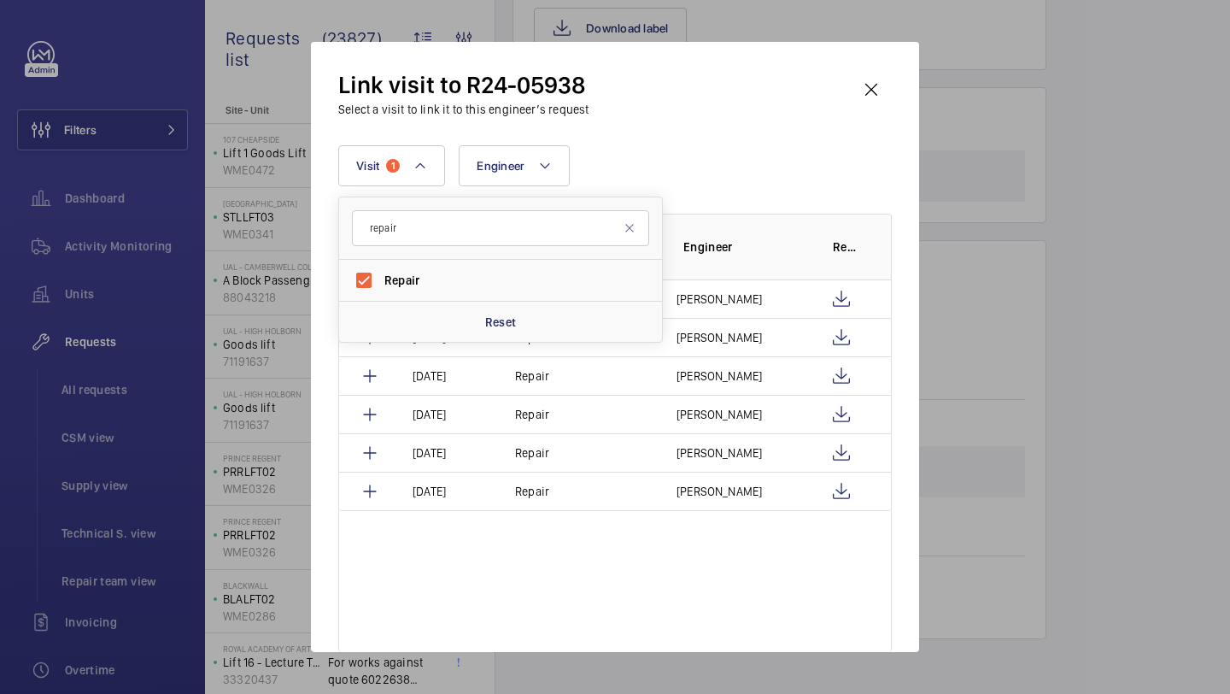
click at [765, 132] on div "Link visit to R24-05938 Select a visit to link it to this engineer’s request Vi…" at bounding box center [615, 360] width 554 height 583
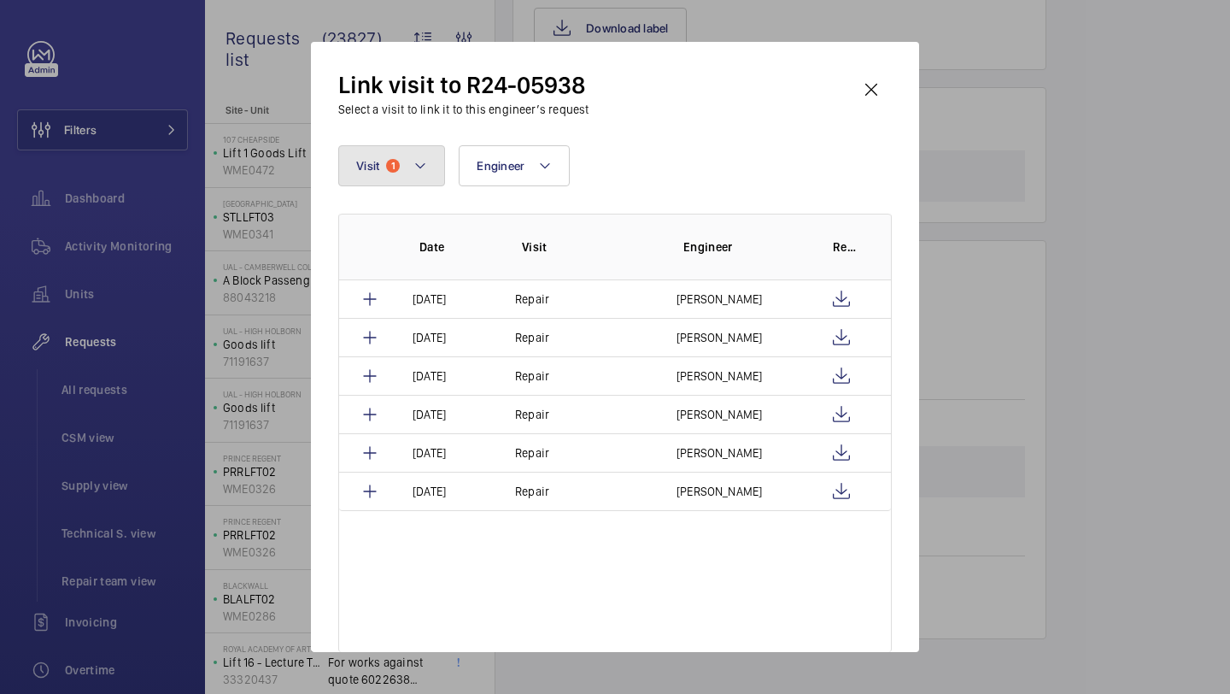
click at [384, 166] on button "Visit 1" at bounding box center [391, 165] width 107 height 41
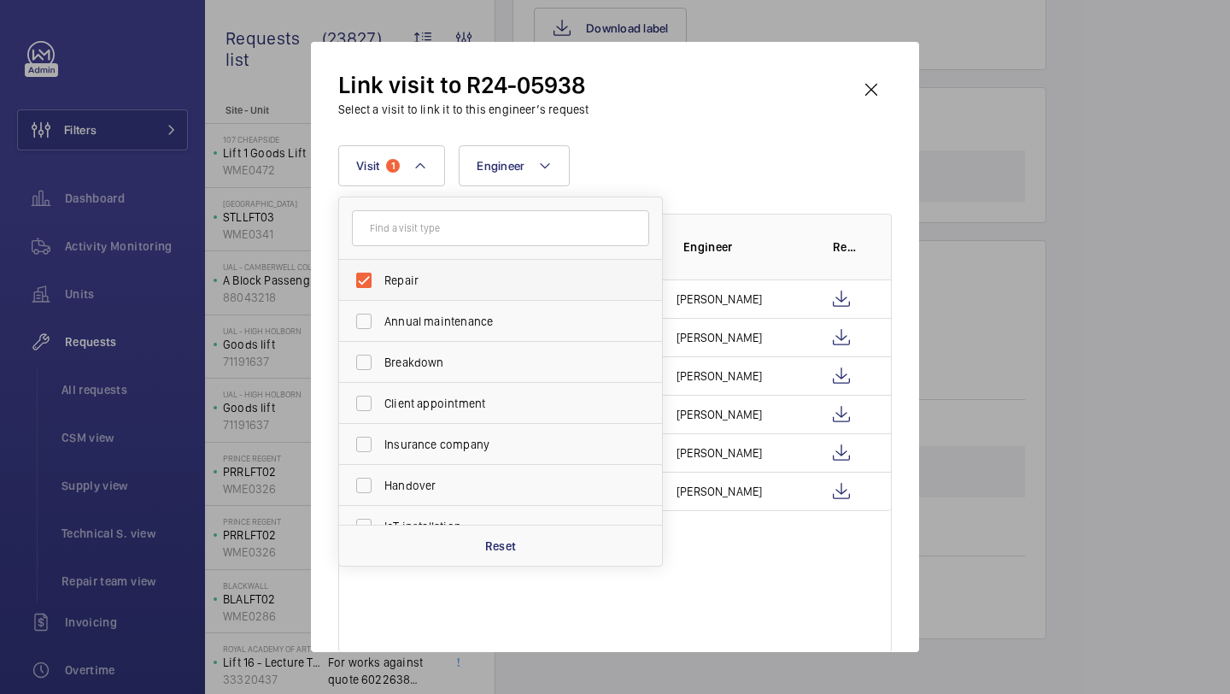
click at [428, 289] on label "Repair" at bounding box center [487, 280] width 297 height 41
click at [381, 289] on input "Repair" at bounding box center [364, 280] width 34 height 34
checkbox input "false"
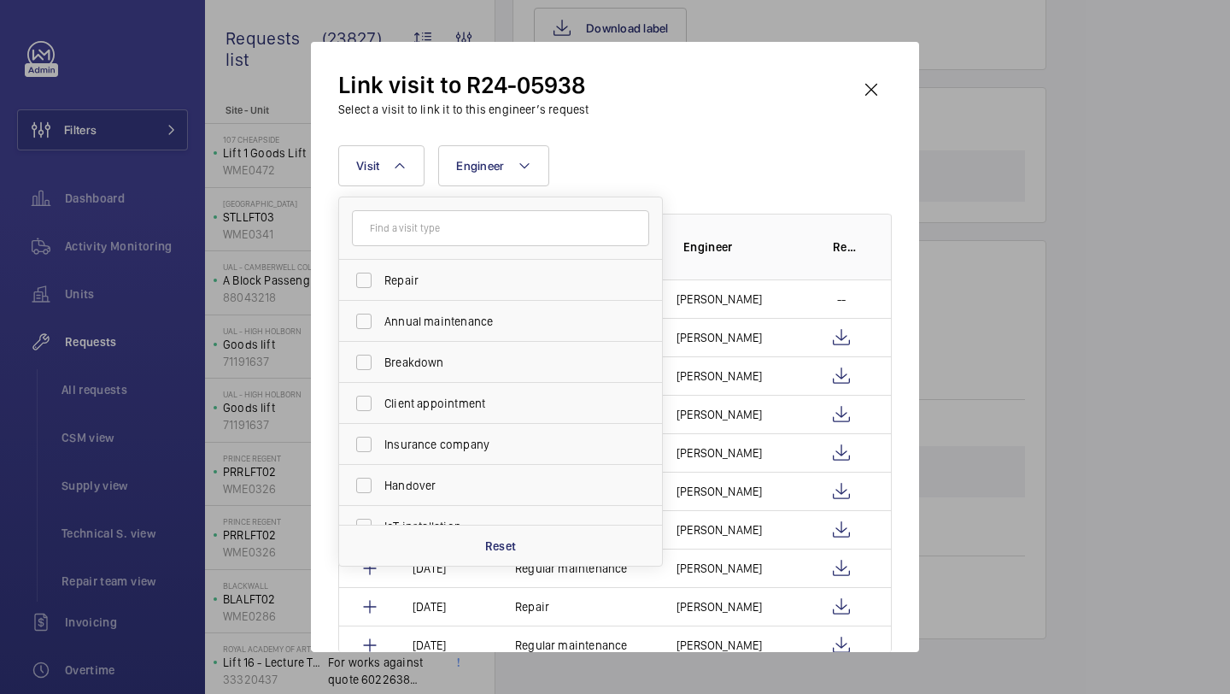
click at [772, 132] on div "Link visit to R24-05938 Select a visit to link it to this engineer’s request Vi…" at bounding box center [615, 360] width 554 height 583
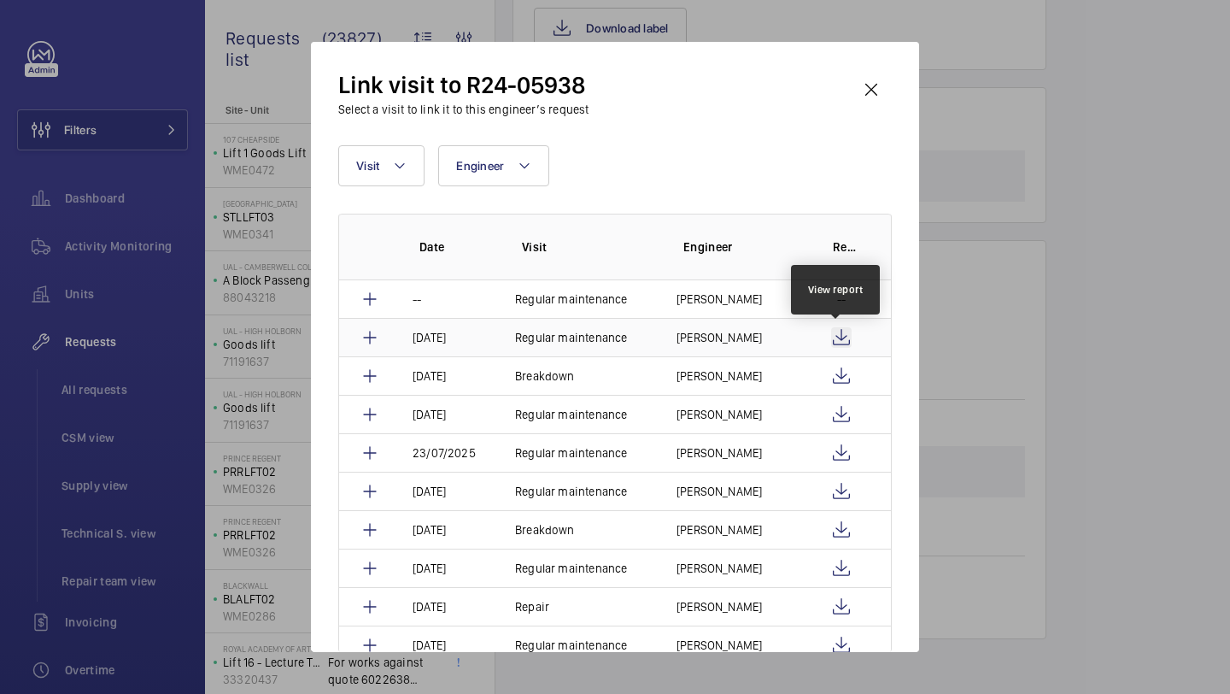
click at [836, 343] on wm-front-icon-button at bounding box center [841, 337] width 21 height 21
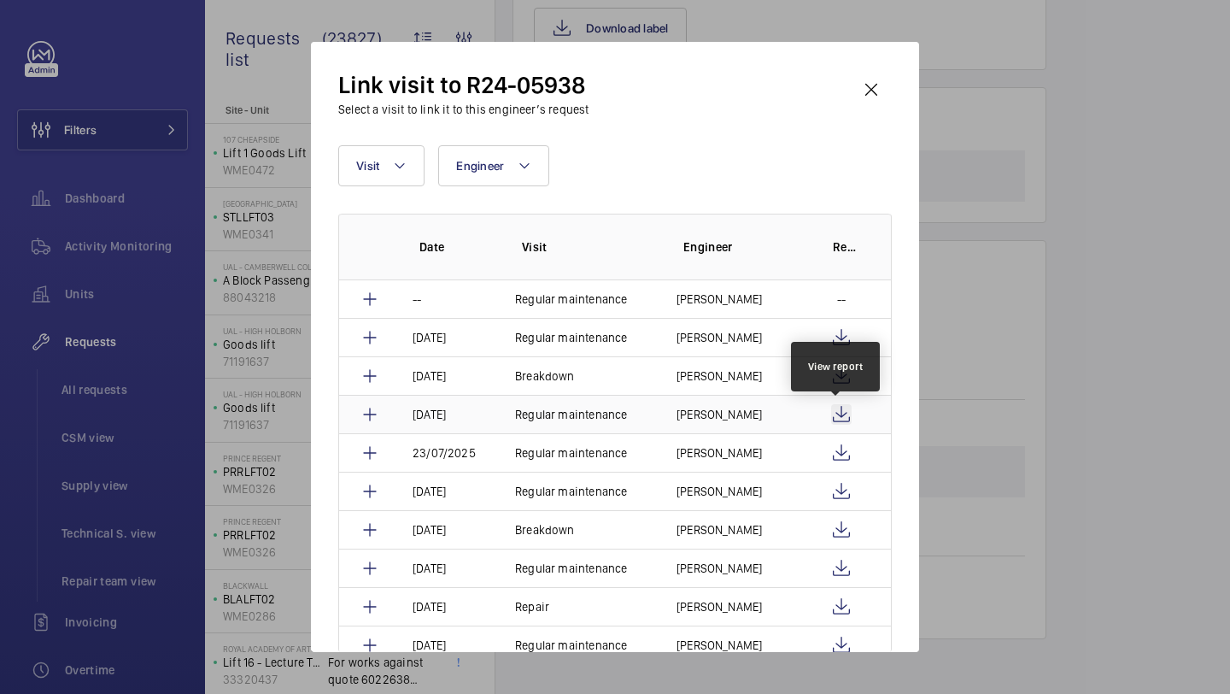
click at [839, 413] on wm-front-icon-button at bounding box center [841, 414] width 21 height 21
click at [866, 79] on wm-front-icon-button at bounding box center [871, 89] width 41 height 41
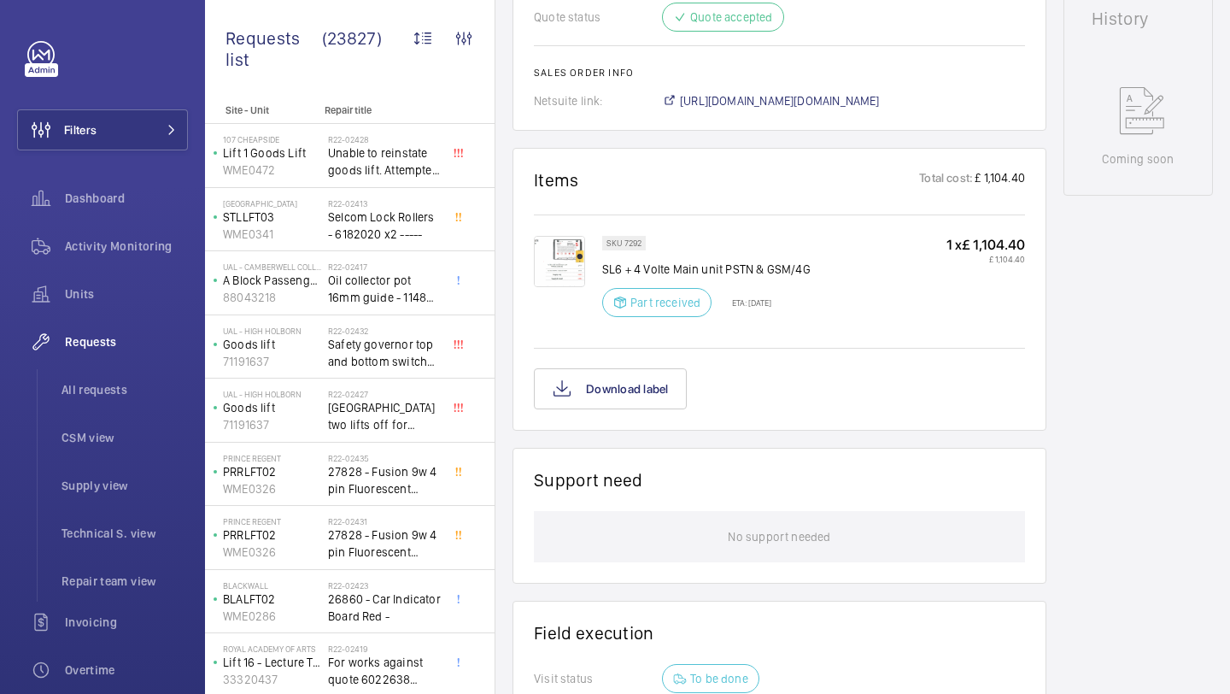
scroll to position [663, 0]
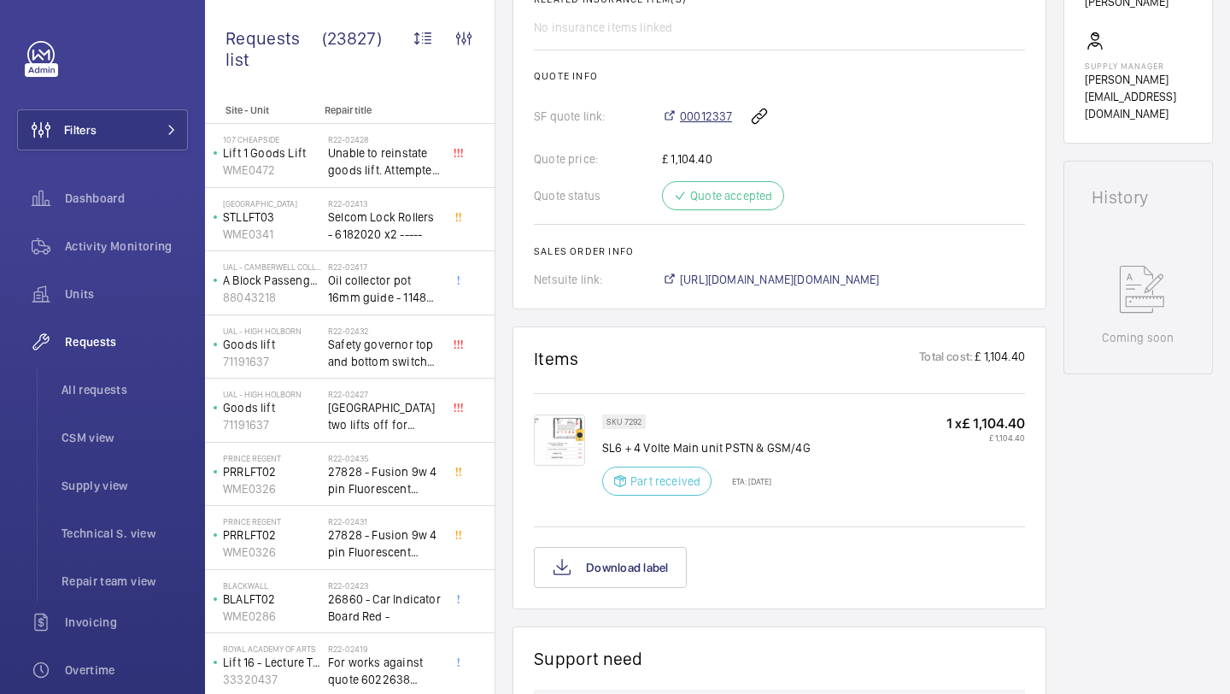
click at [687, 125] on span "00012337" at bounding box center [706, 116] width 52 height 17
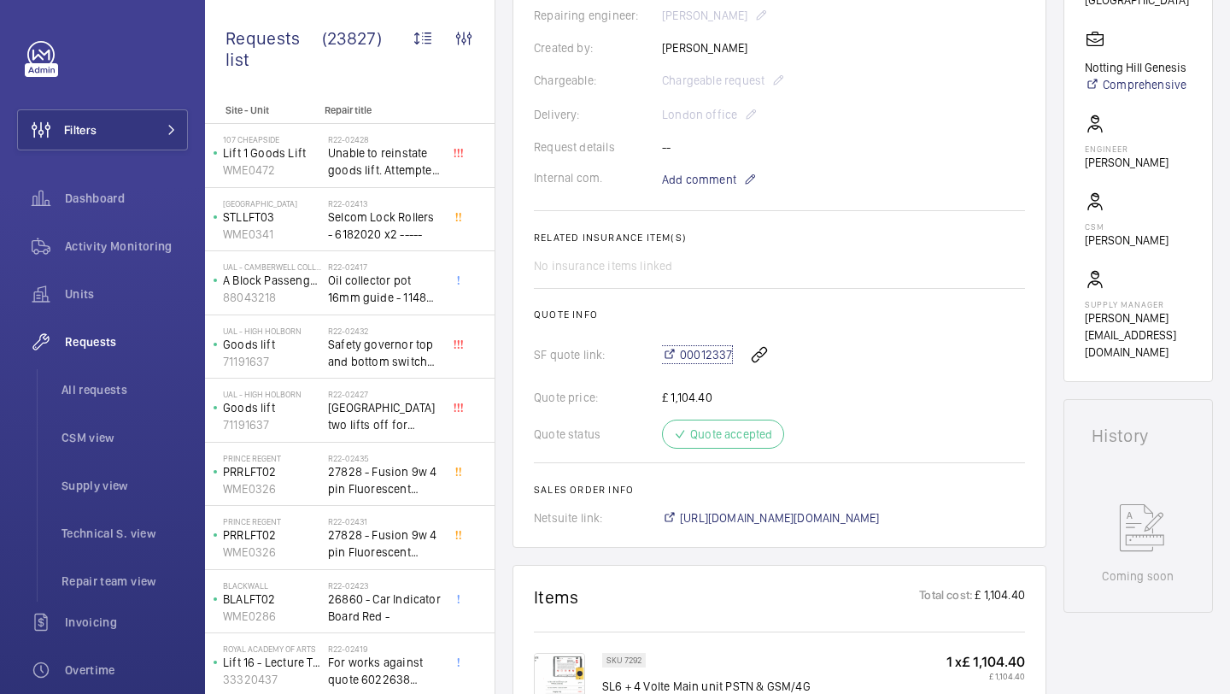
scroll to position [433, 0]
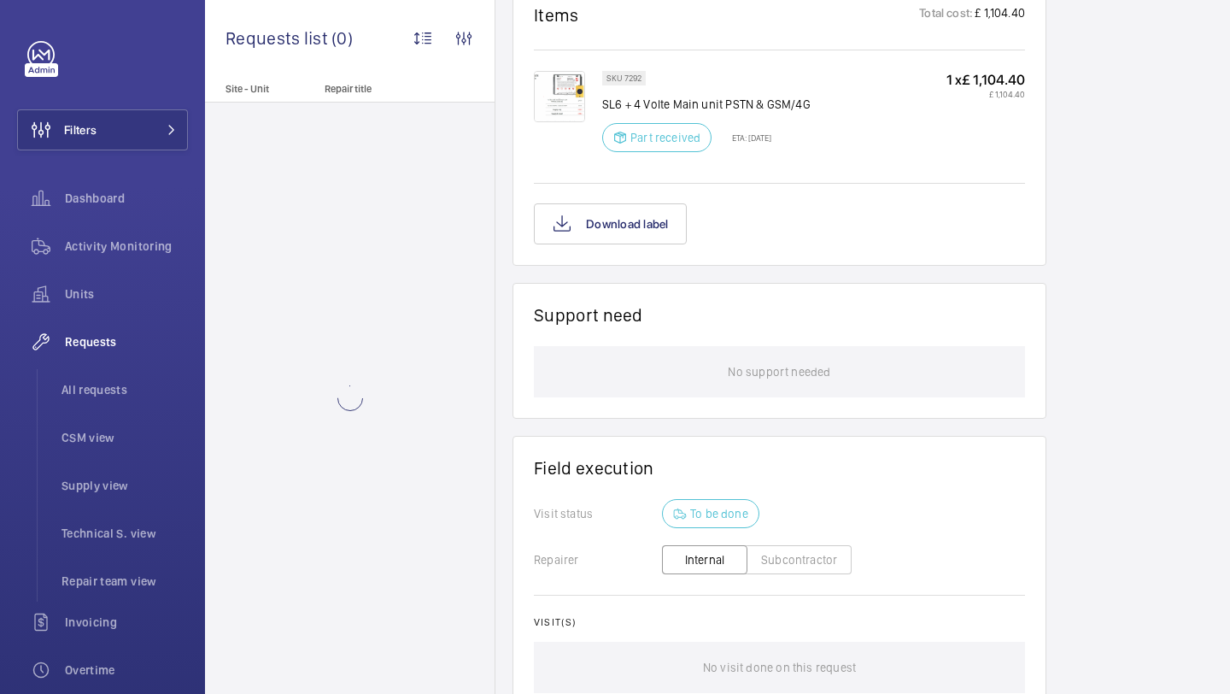
scroll to position [1238, 0]
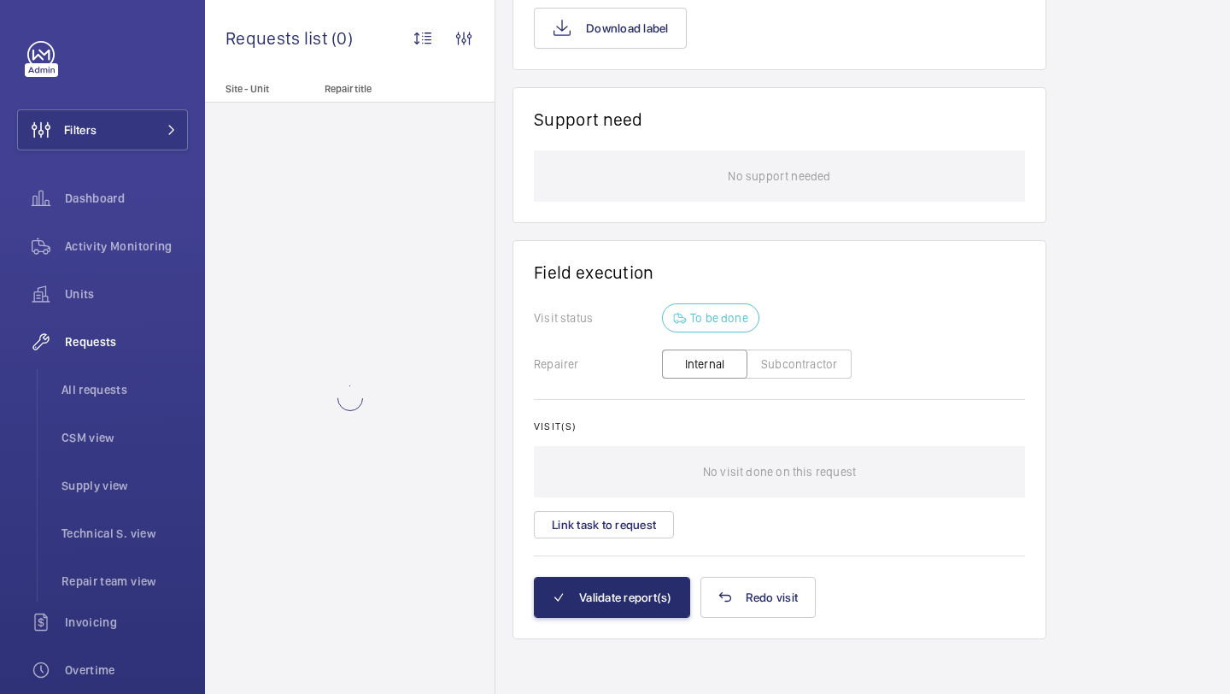
click at [619, 497] on div "No visit done on this request" at bounding box center [779, 471] width 491 height 51
click at [615, 546] on wm-front-card-body "Visit status To be done Repairer Internal Subcontractor Visit(s) No visit done …" at bounding box center [779, 439] width 491 height 273
click at [616, 541] on wm-front-card-body "Visit status To be done Repairer Internal Subcontractor Visit(s) No visit done …" at bounding box center [779, 439] width 491 height 273
click at [618, 538] on button "Link task to request" at bounding box center [604, 524] width 140 height 27
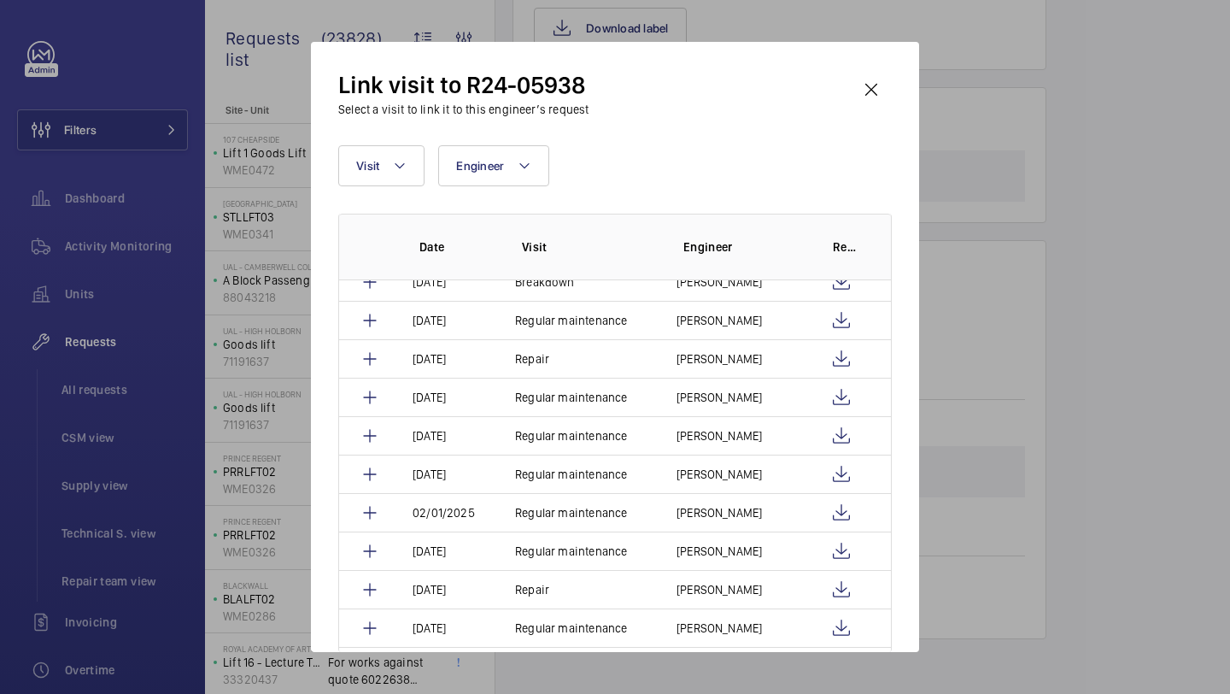
scroll to position [322, 0]
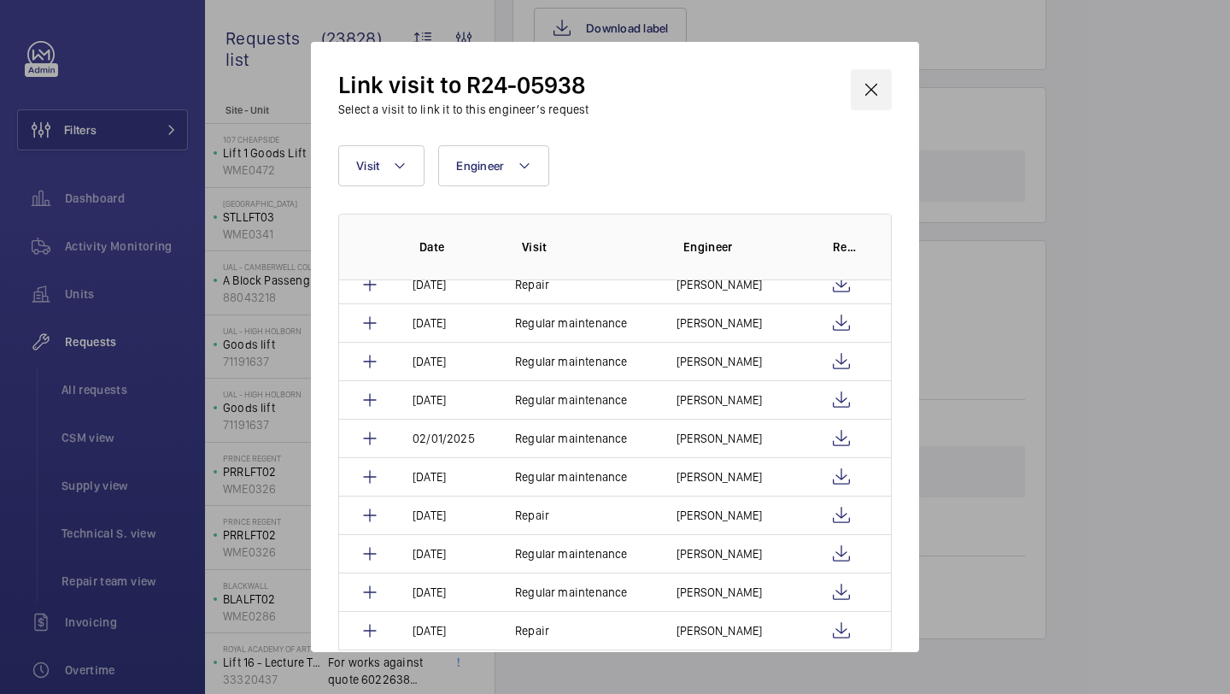
click at [880, 79] on wm-front-icon-button at bounding box center [871, 89] width 41 height 41
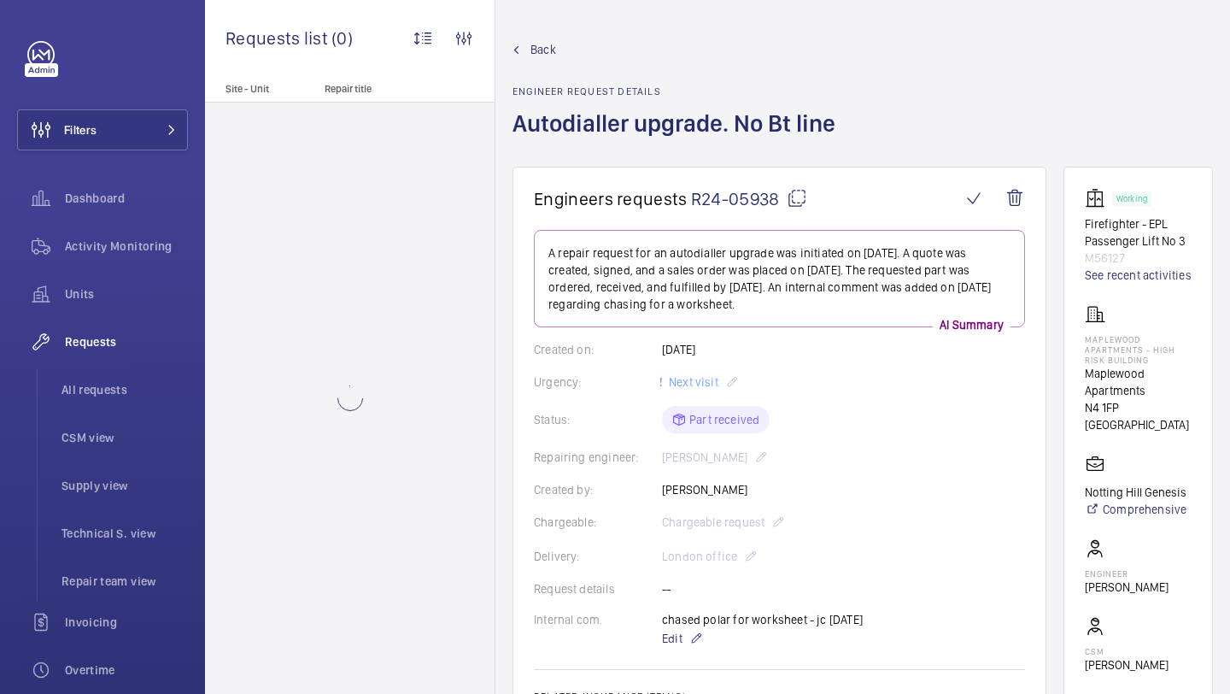
scroll to position [1238, 0]
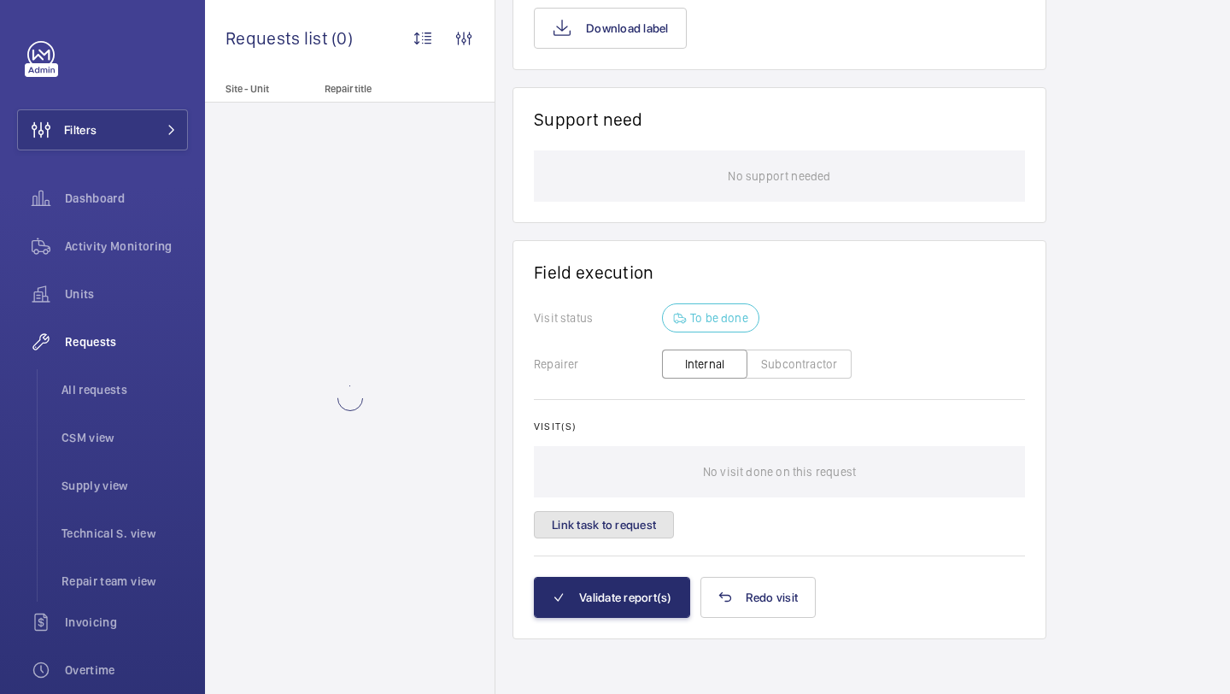
click at [615, 531] on button "Link task to request" at bounding box center [604, 524] width 140 height 27
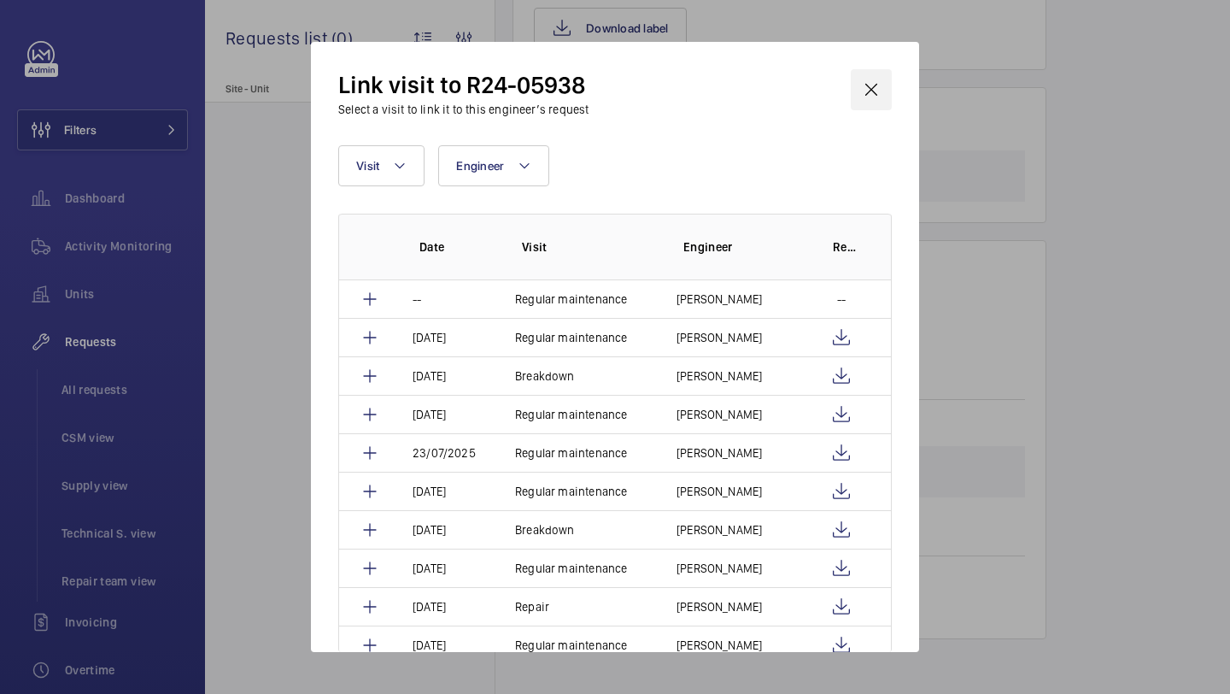
click at [870, 73] on wm-front-icon-button at bounding box center [871, 89] width 41 height 41
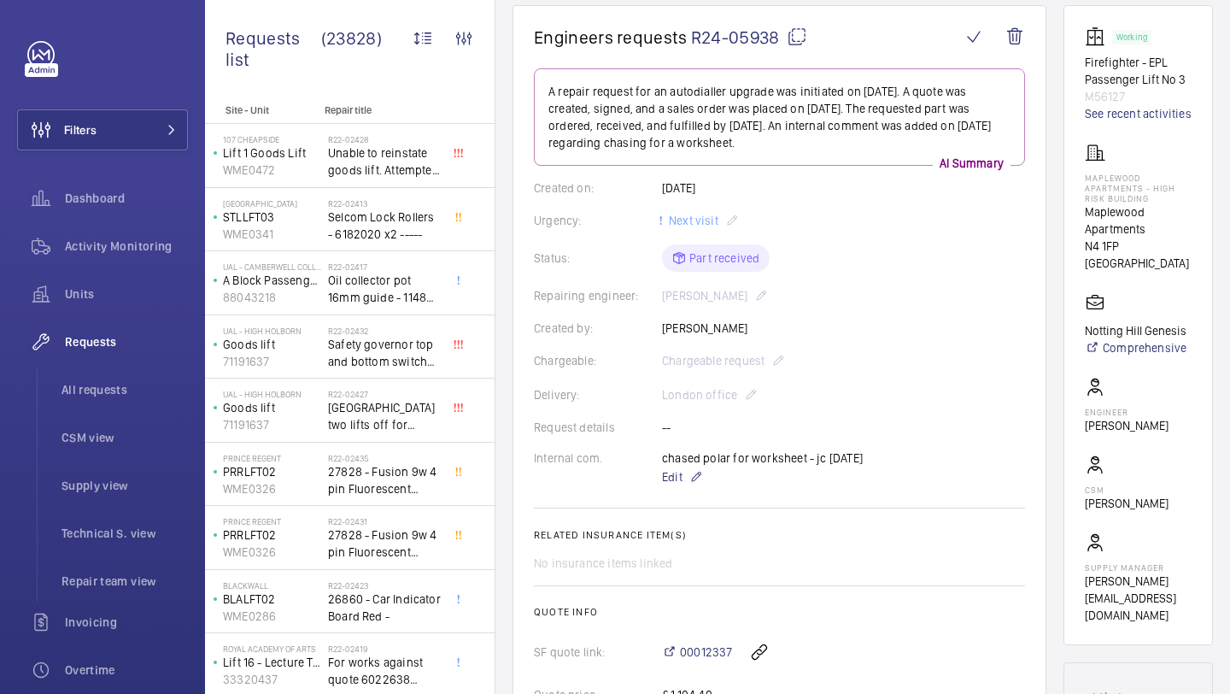
scroll to position [155, 0]
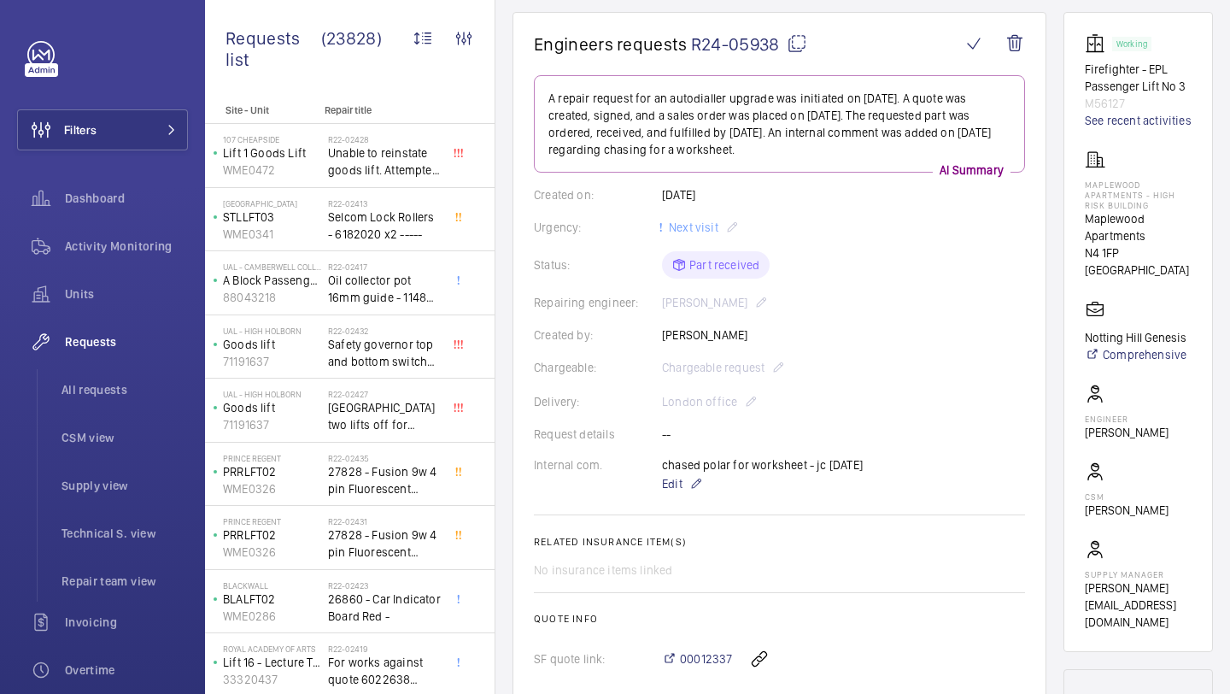
click at [1141, 82] on p "Firefighter - EPL Passenger Lift No 3" at bounding box center [1138, 78] width 107 height 34
click at [1146, 82] on p "Firefighter - EPL Passenger Lift No 3" at bounding box center [1138, 78] width 107 height 34
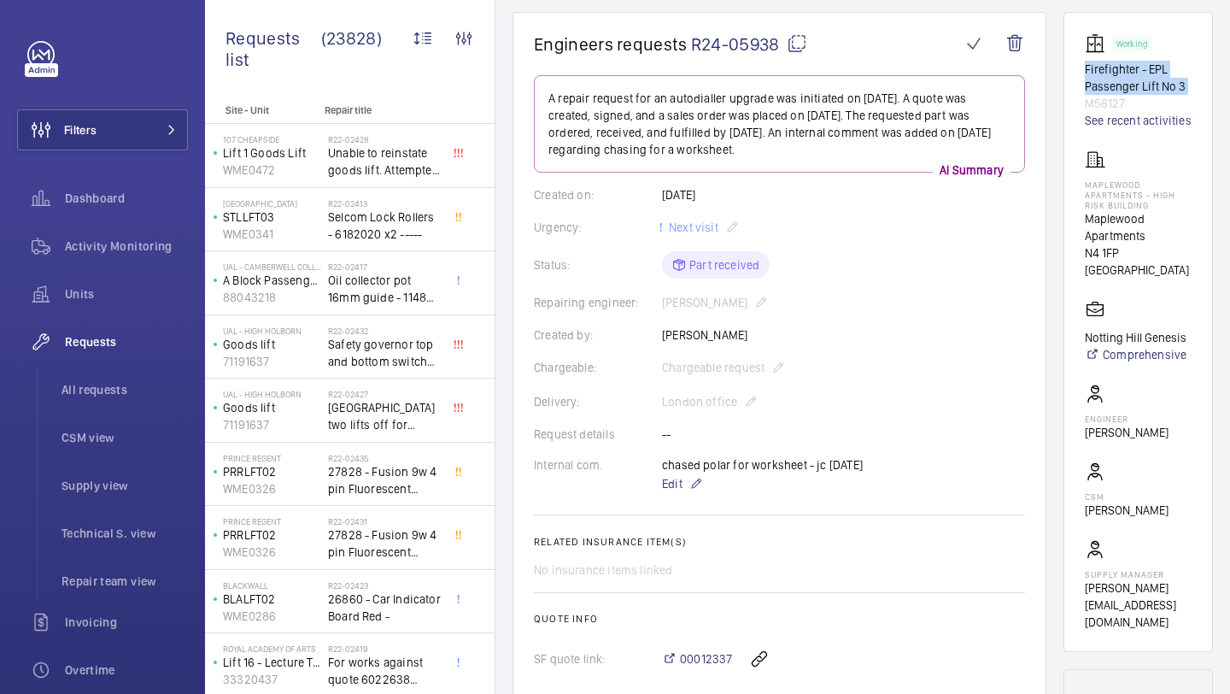
click at [1146, 82] on p "Firefighter - EPL Passenger Lift No 3" at bounding box center [1138, 78] width 107 height 34
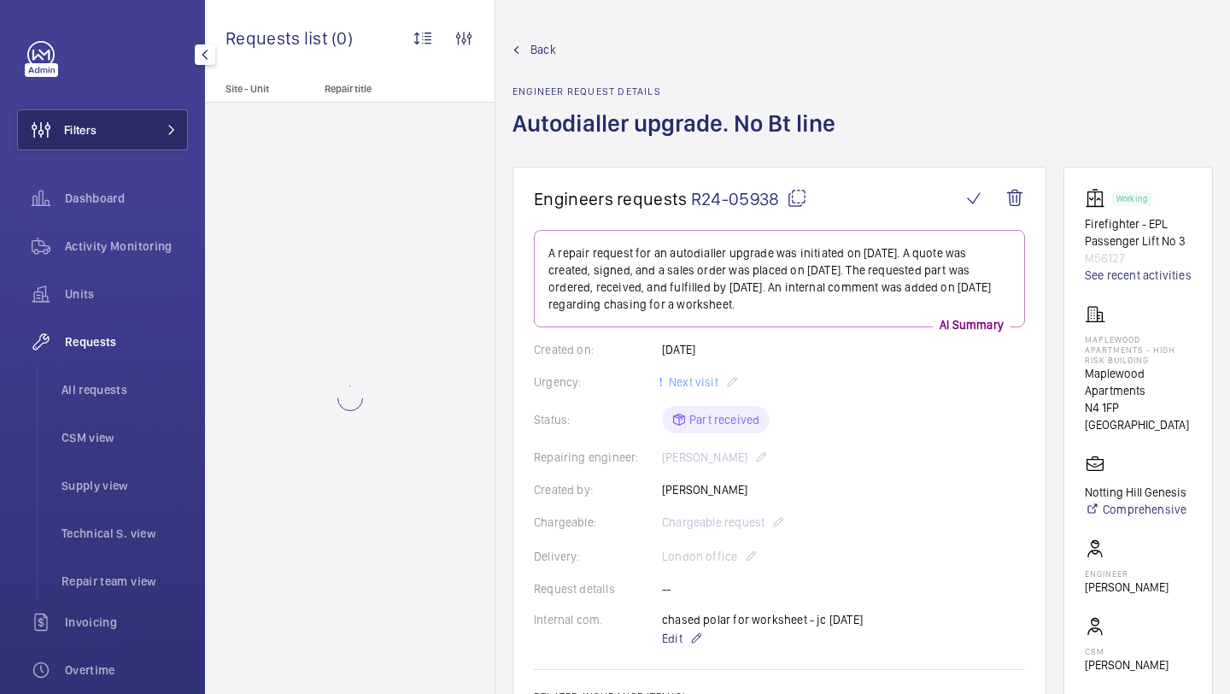
click at [128, 129] on button "Filters" at bounding box center [102, 129] width 171 height 41
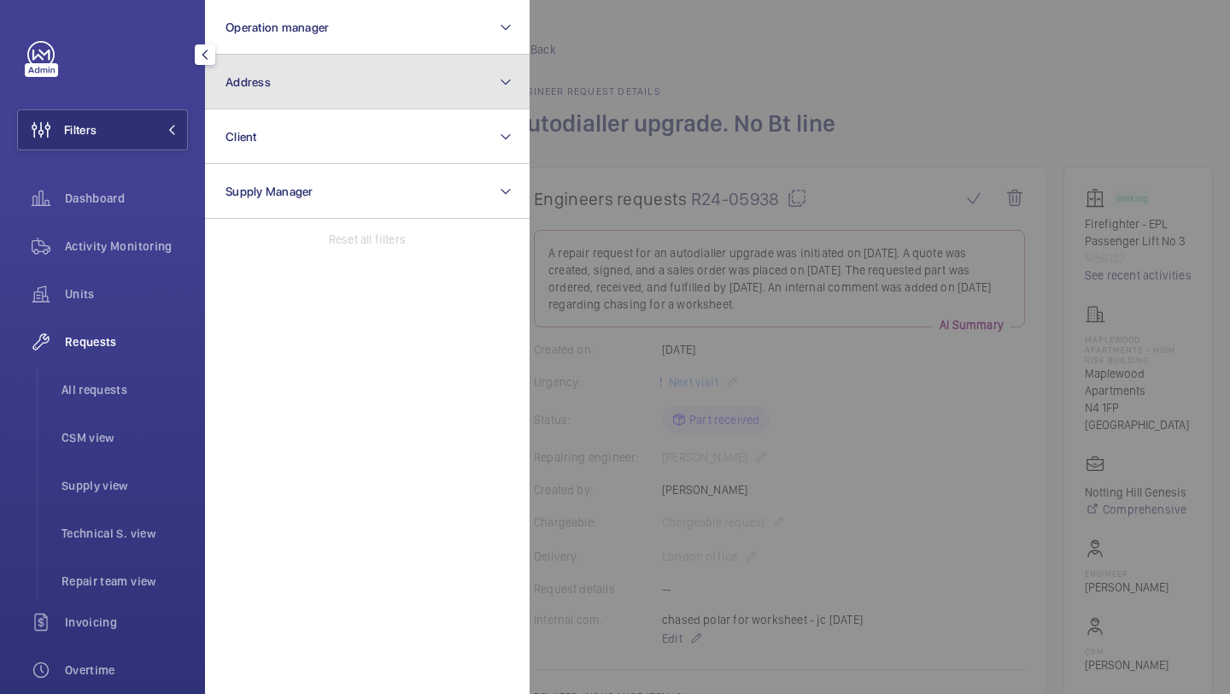
click at [287, 75] on button "Address" at bounding box center [367, 82] width 325 height 55
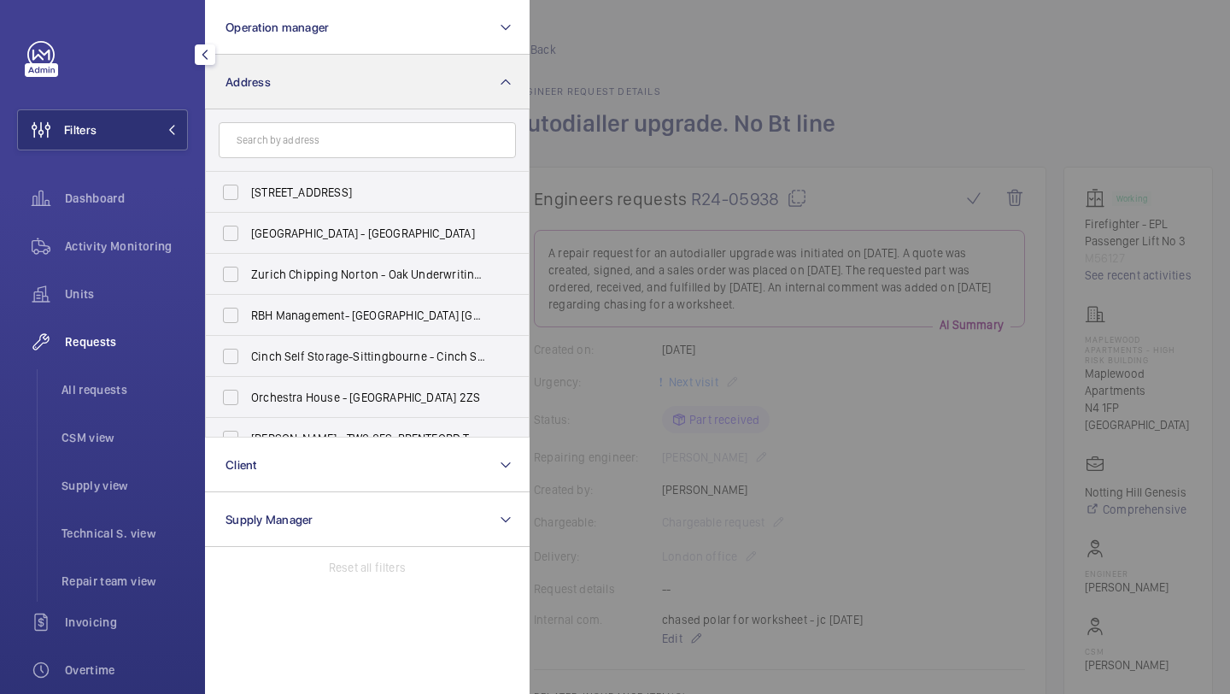
type input "p"
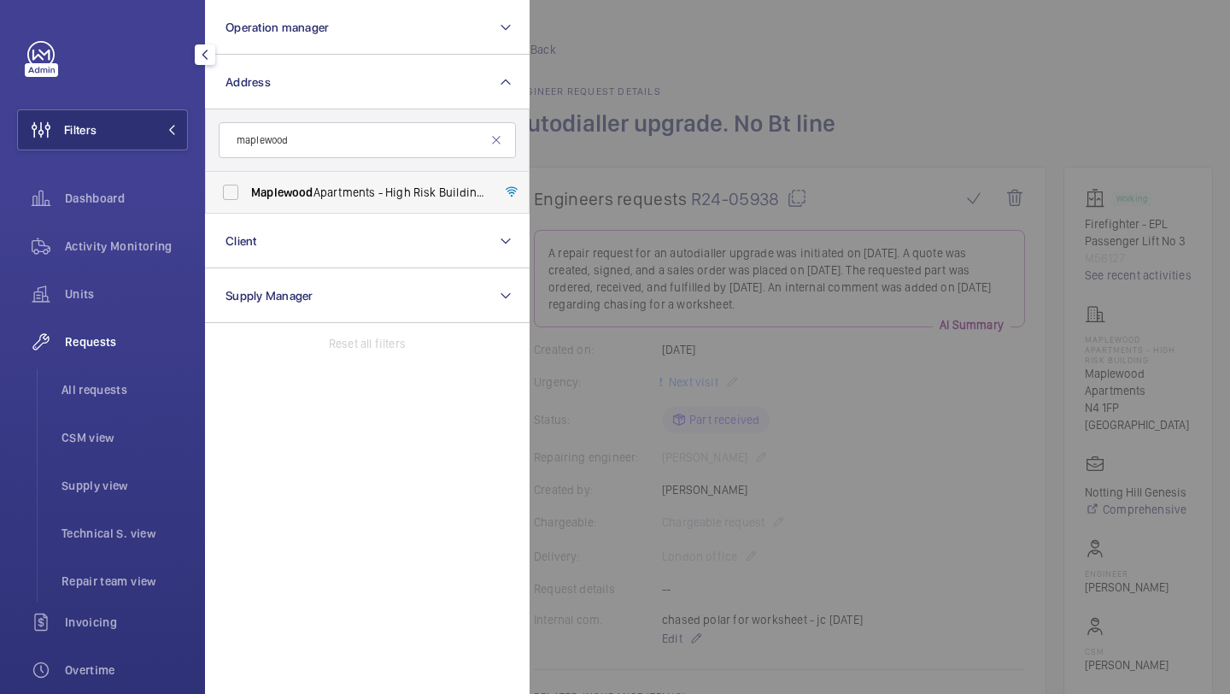
type input "maplewood"
click at [273, 188] on span "Maplewood" at bounding box center [282, 192] width 62 height 14
click at [248, 188] on input "Maplewood Apartments - High Risk Building - Maplewood Apartments, LONDON N4 1FP" at bounding box center [231, 192] width 34 height 34
checkbox input "true"
click at [636, 160] on div at bounding box center [1145, 347] width 1230 height 694
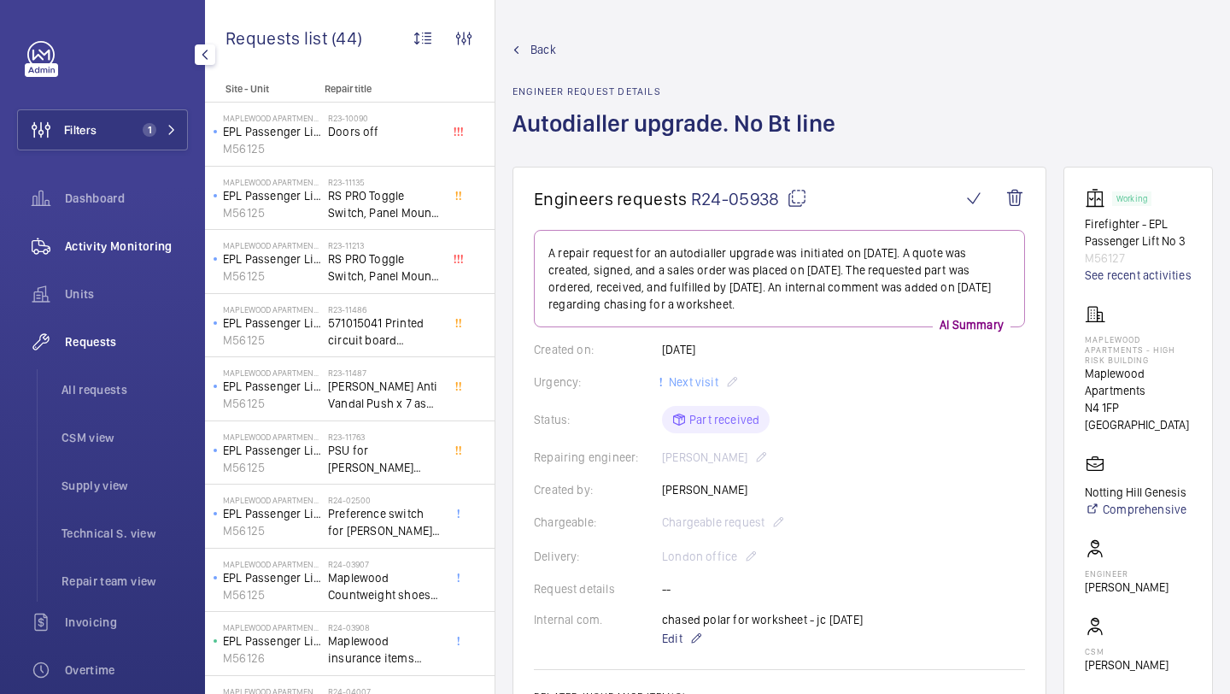
click at [160, 261] on div "Activity Monitoring" at bounding box center [102, 246] width 171 height 41
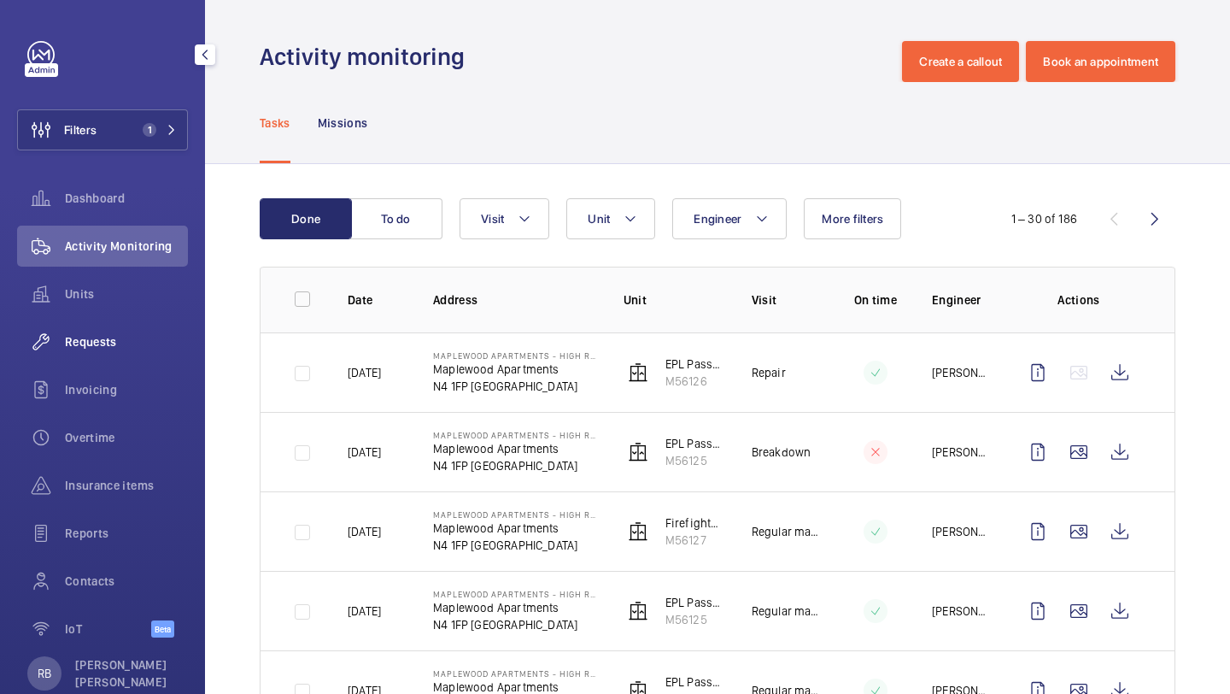
click at [118, 350] on div "Requests" at bounding box center [102, 341] width 171 height 41
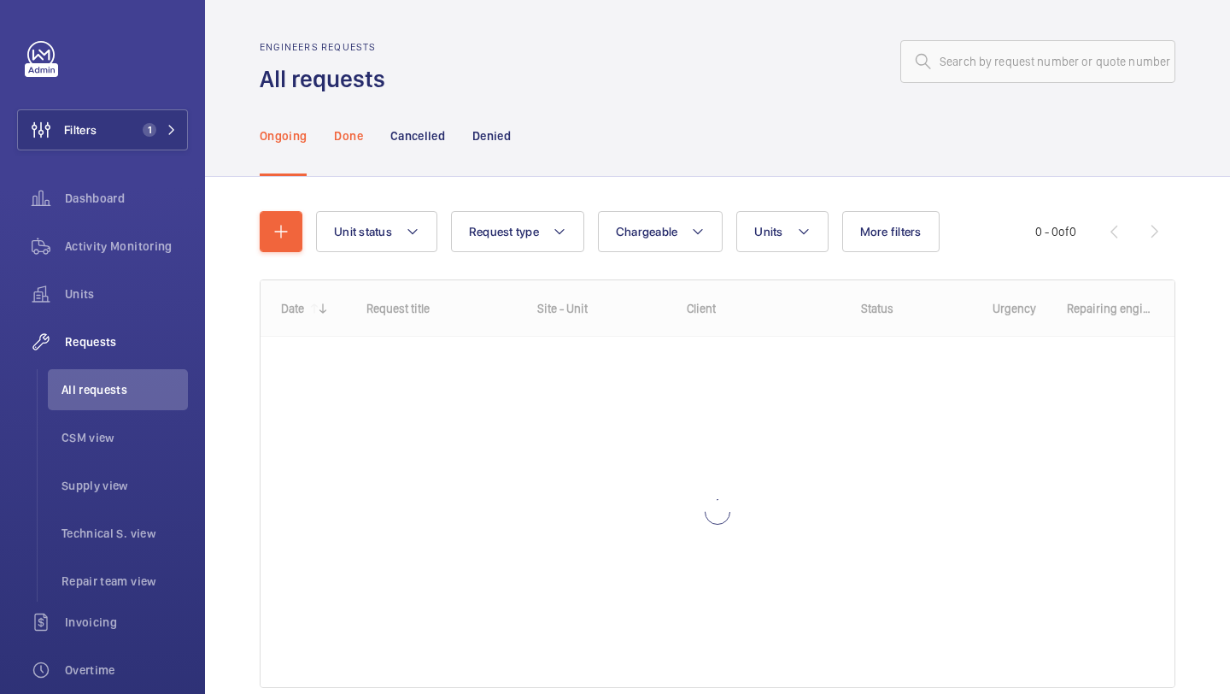
click at [340, 144] on div "Done" at bounding box center [348, 135] width 28 height 81
click at [755, 221] on button "Units" at bounding box center [781, 231] width 91 height 41
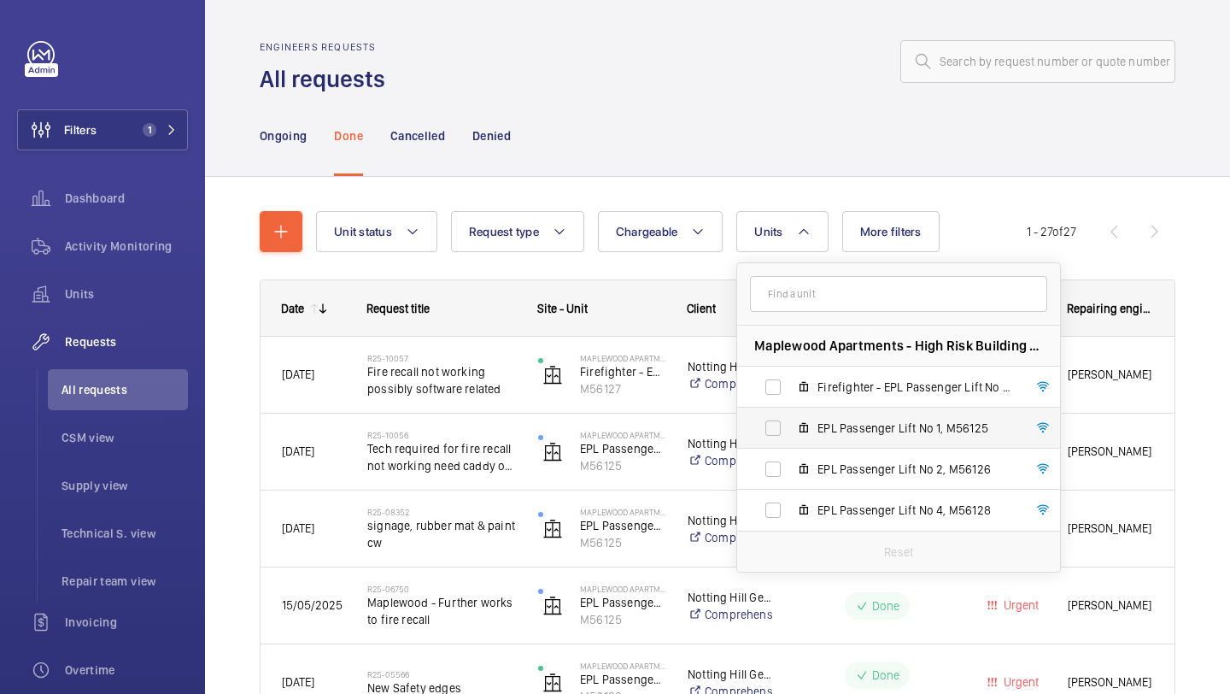
scroll to position [19, 0]
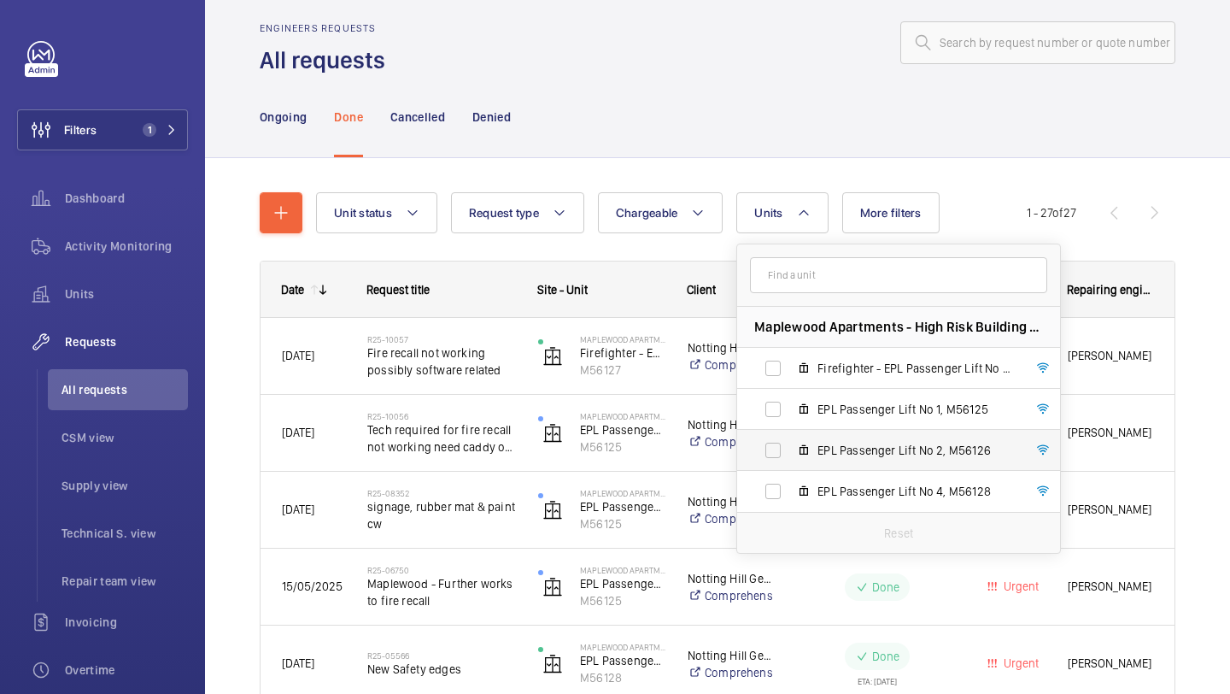
click at [811, 450] on mat-icon at bounding box center [804, 450] width 14 height 14
click at [790, 450] on input "EPL Passenger Lift No 2, M56126" at bounding box center [773, 450] width 34 height 34
checkbox input "true"
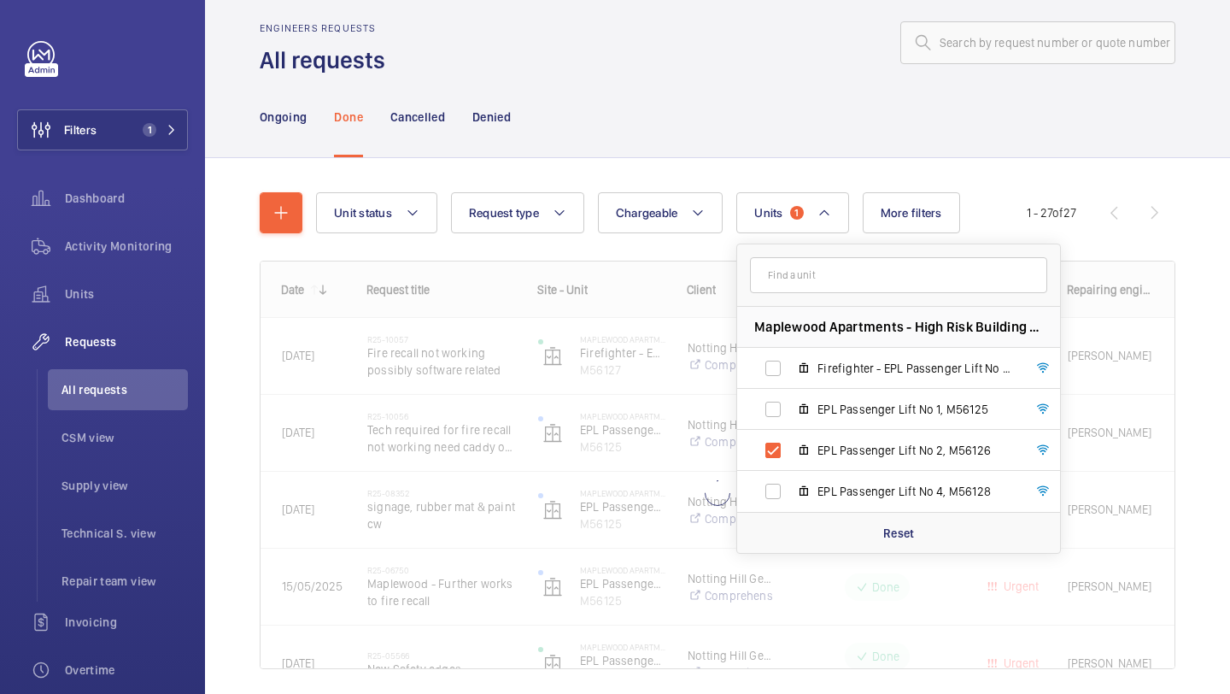
click at [998, 214] on div "Unit status Request type Chargeable Units 1 Maplewood Apartments - High Risk Bu…" at bounding box center [671, 212] width 711 height 41
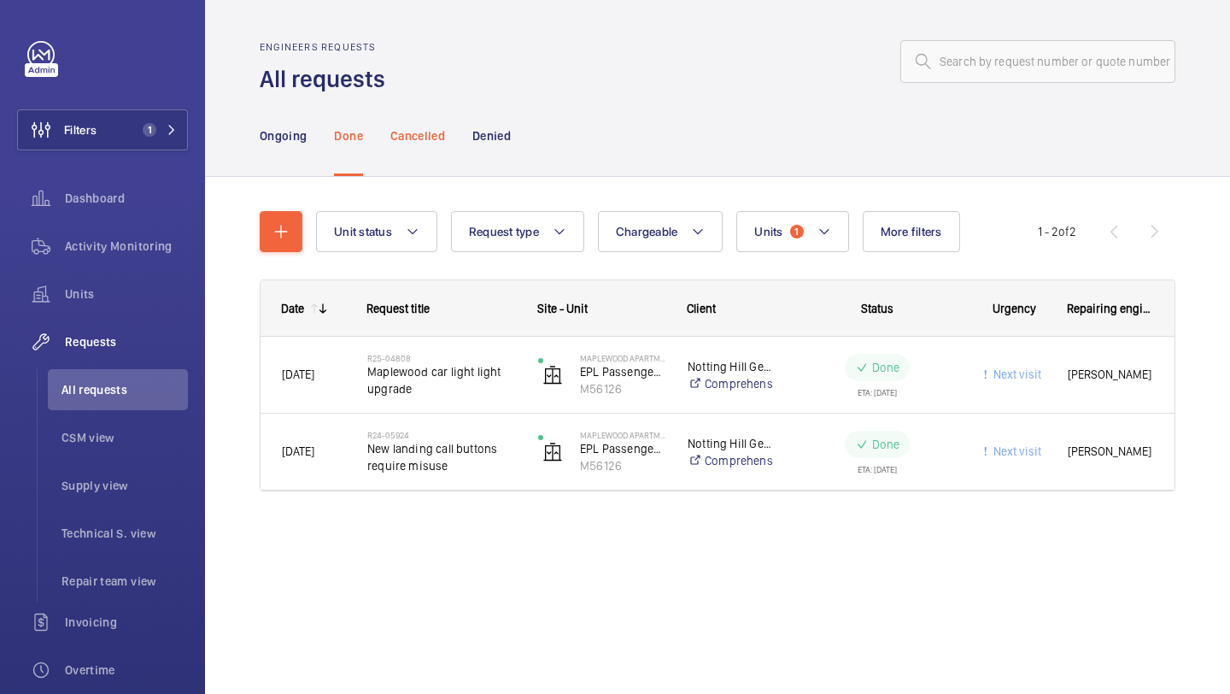
click at [426, 126] on div "Cancelled" at bounding box center [417, 135] width 55 height 81
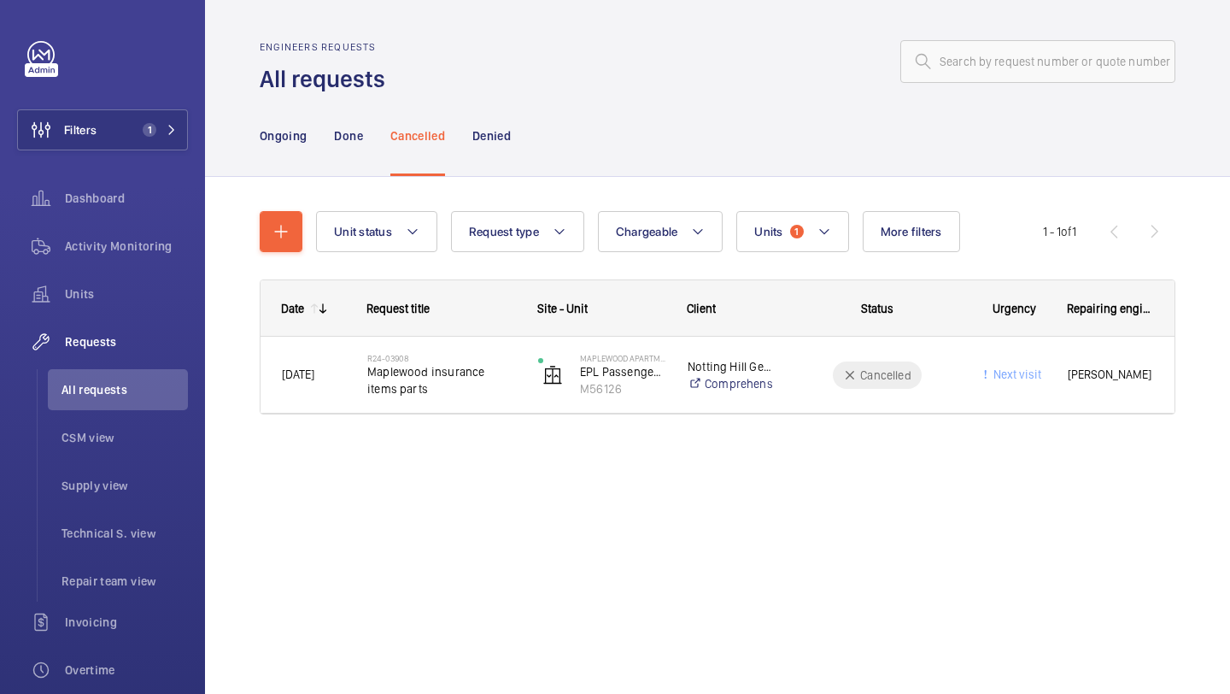
click at [479, 354] on h2 "R24-03908" at bounding box center [441, 358] width 149 height 10
click at [504, 132] on p "Denied" at bounding box center [491, 135] width 38 height 17
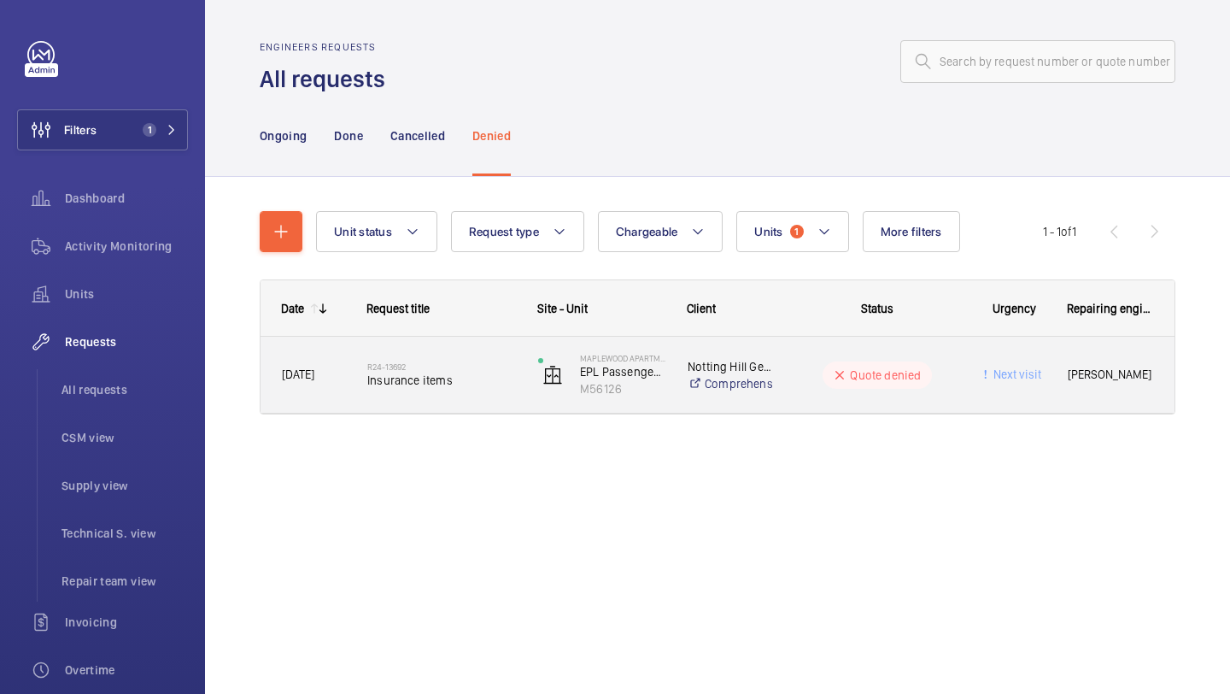
click at [468, 377] on span "Insurance items" at bounding box center [441, 380] width 149 height 17
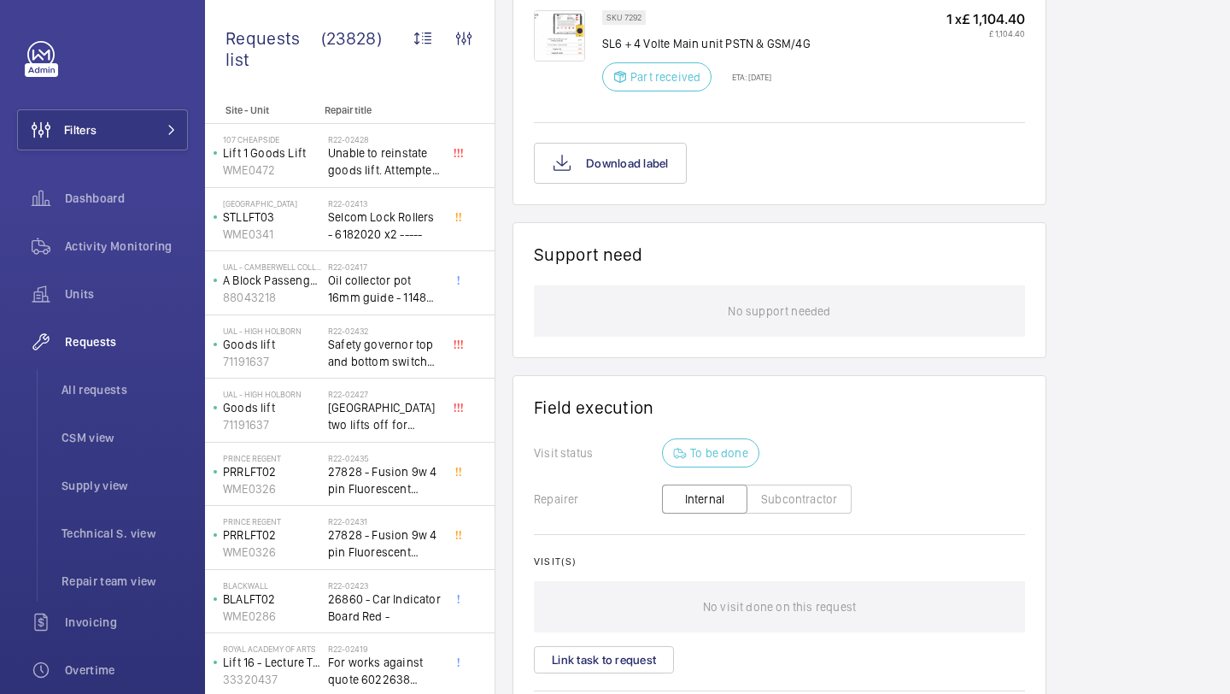
scroll to position [1137, 0]
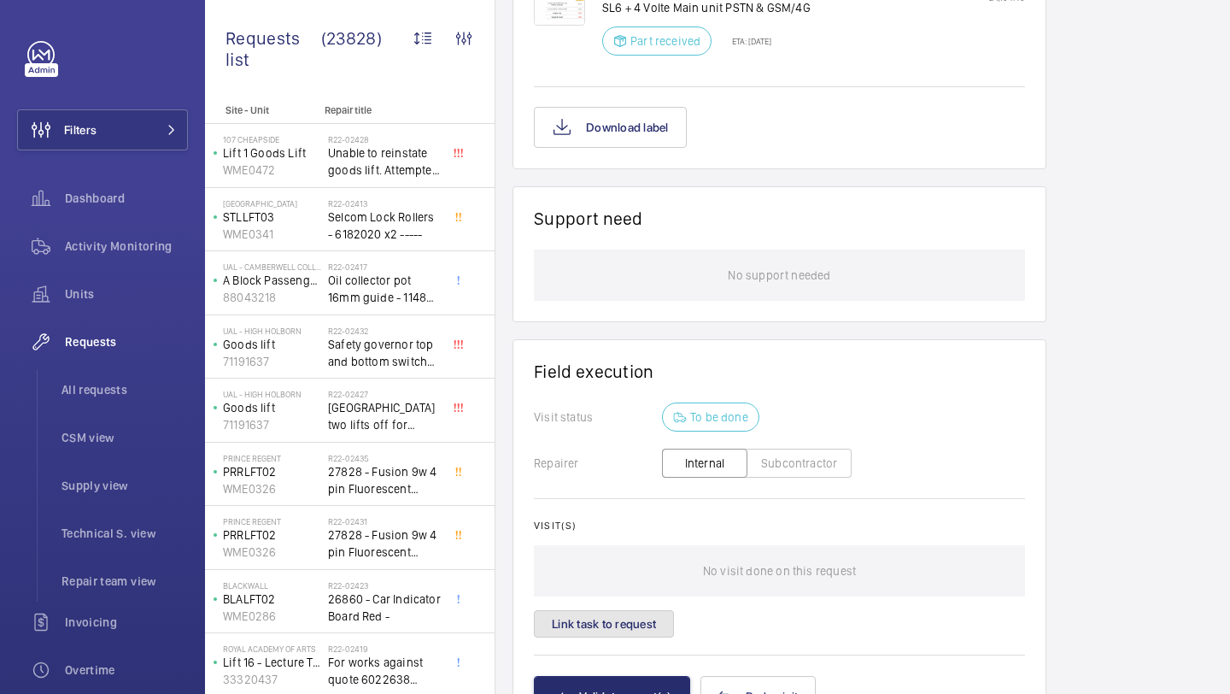
click at [591, 615] on button "Link task to request" at bounding box center [604, 623] width 140 height 27
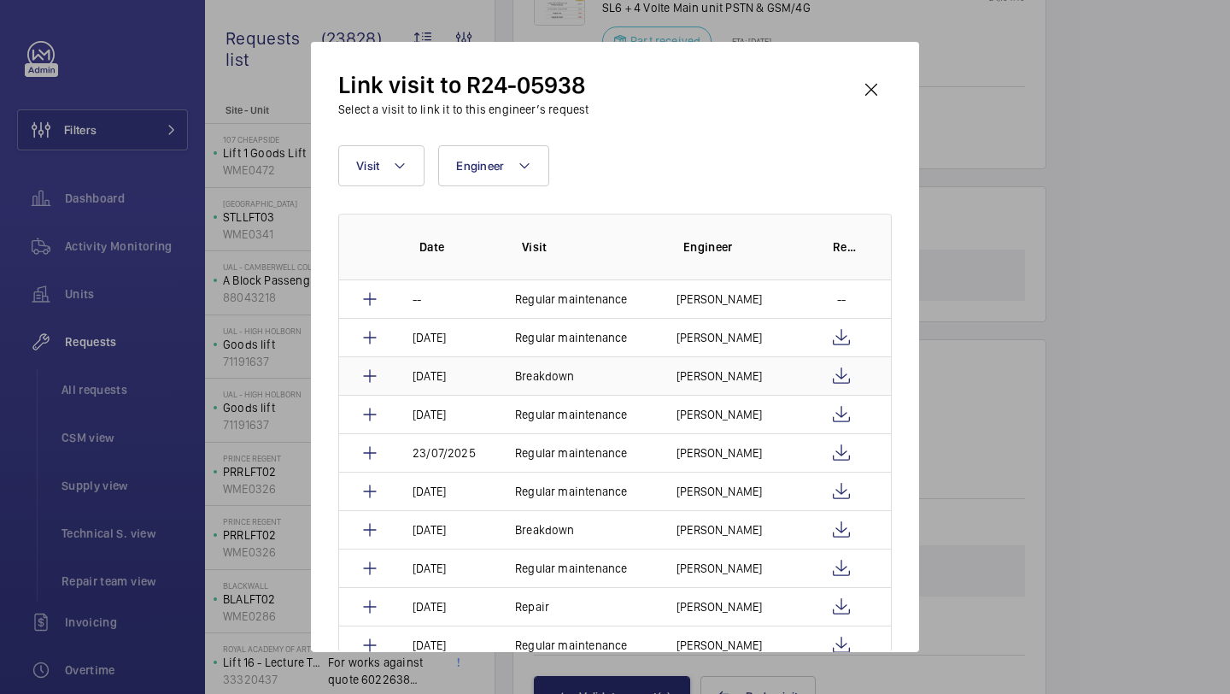
scroll to position [64, 0]
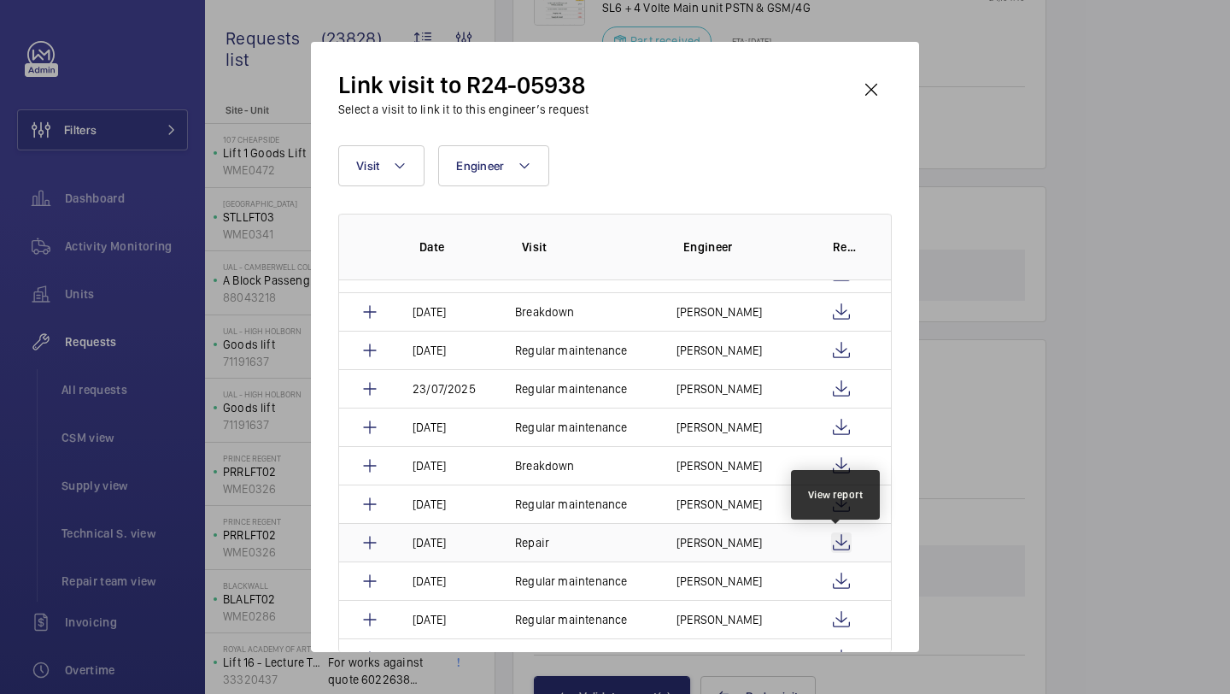
click at [838, 545] on wm-front-icon-button at bounding box center [841, 542] width 21 height 21
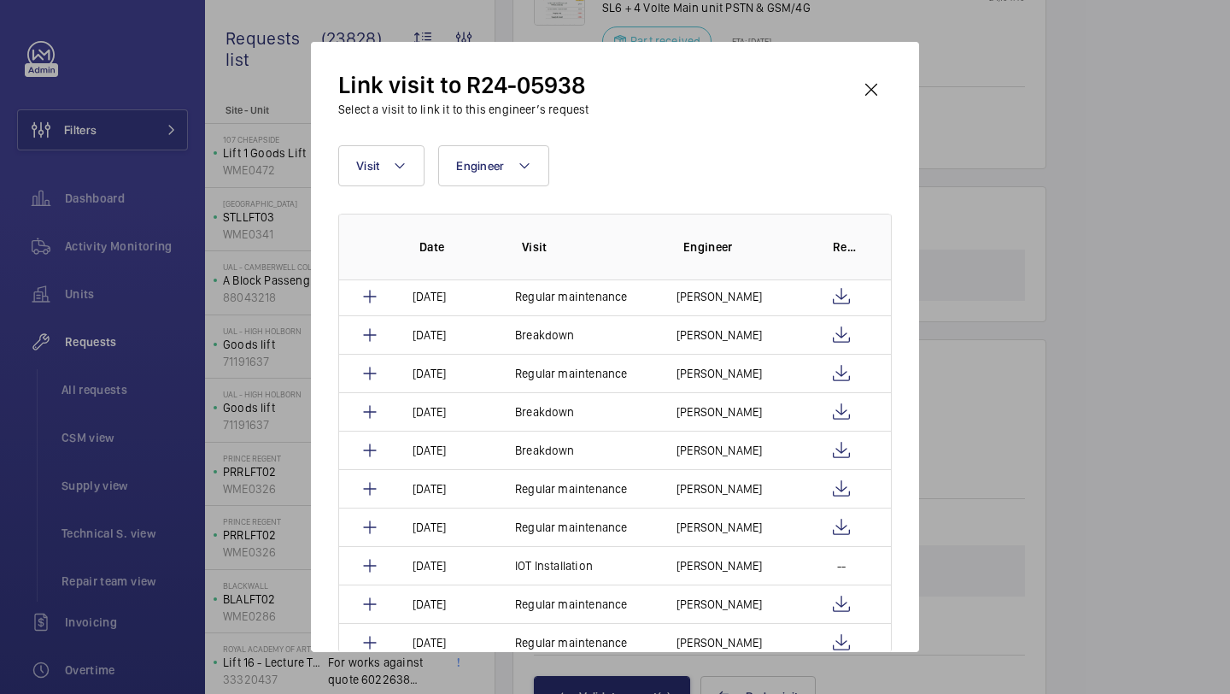
scroll to position [724, 0]
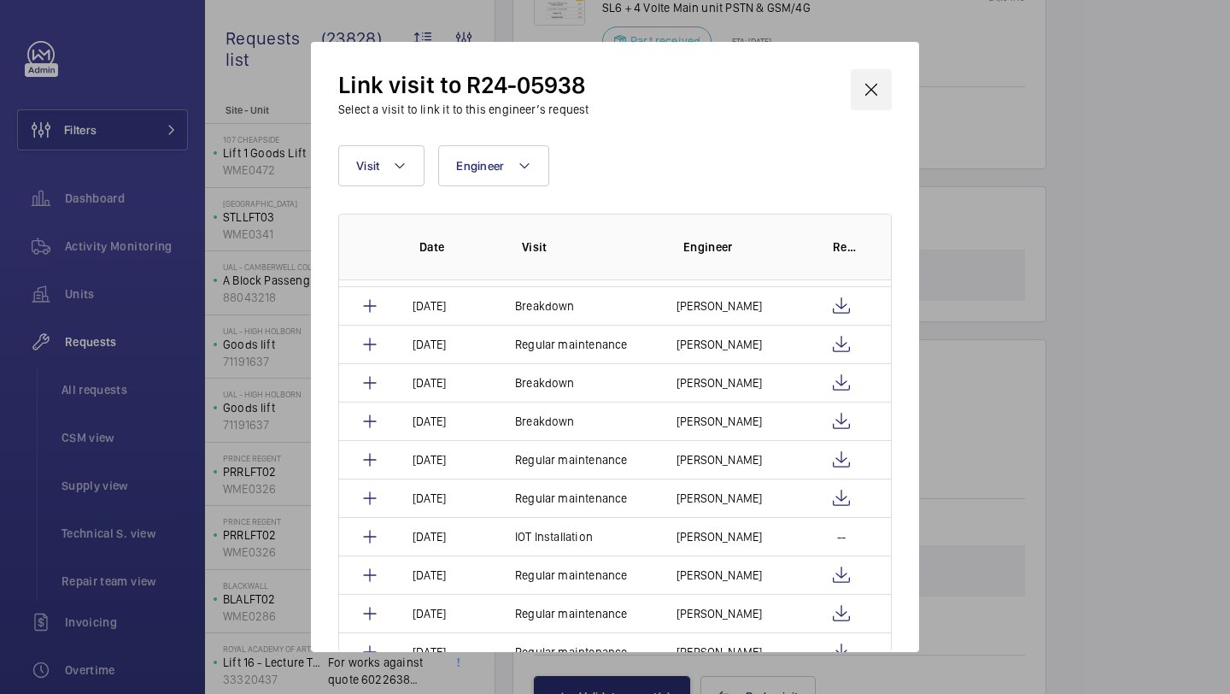
click at [874, 97] on wm-front-icon-button at bounding box center [871, 89] width 41 height 41
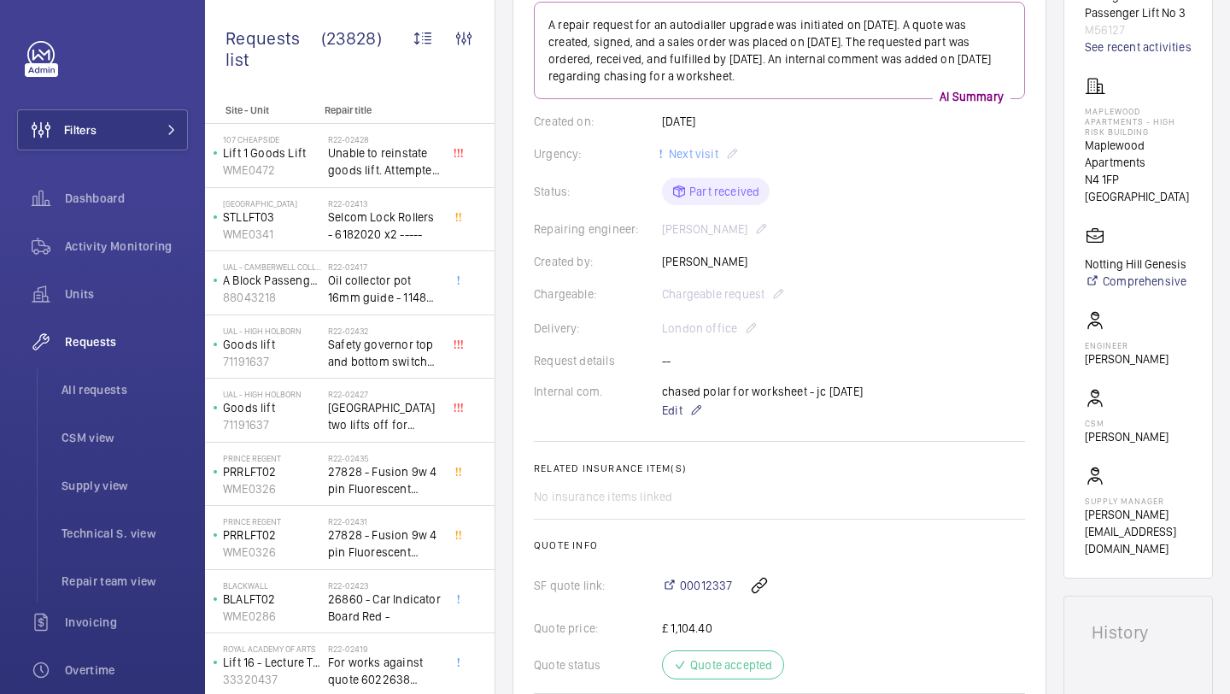
scroll to position [0, 0]
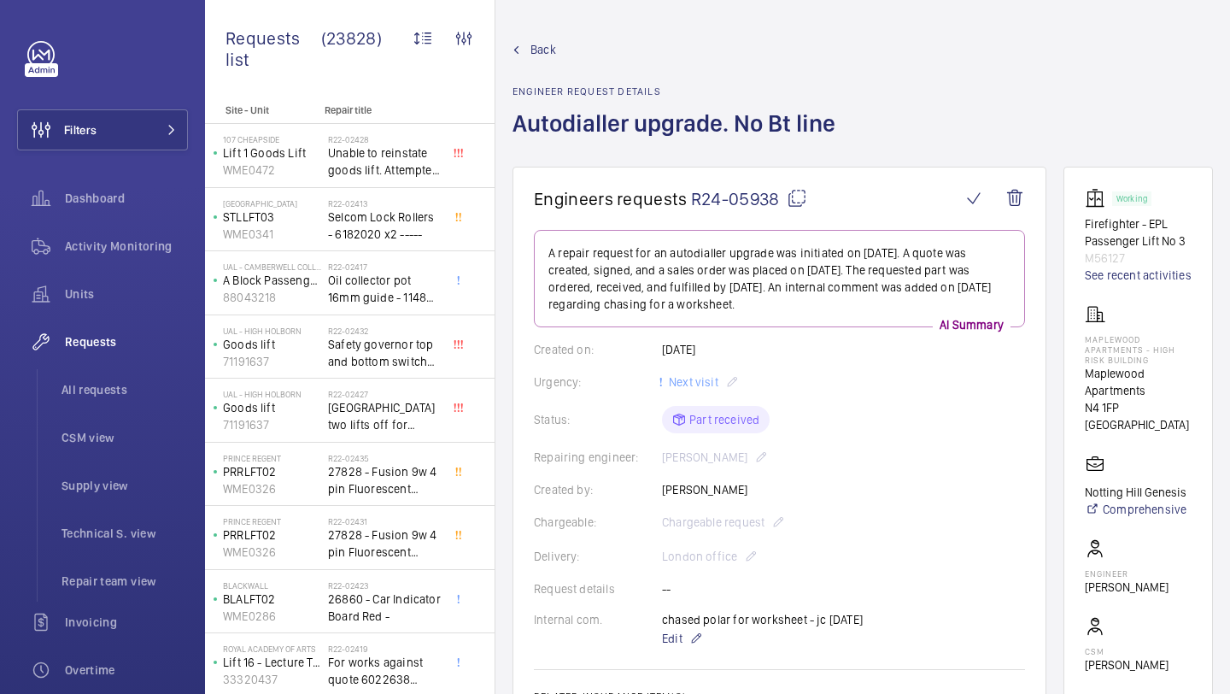
click at [1159, 244] on p "Firefighter - EPL Passenger Lift No 3" at bounding box center [1138, 232] width 107 height 34
click at [1180, 244] on p "Firefighter - EPL Passenger Lift No 3" at bounding box center [1138, 232] width 107 height 34
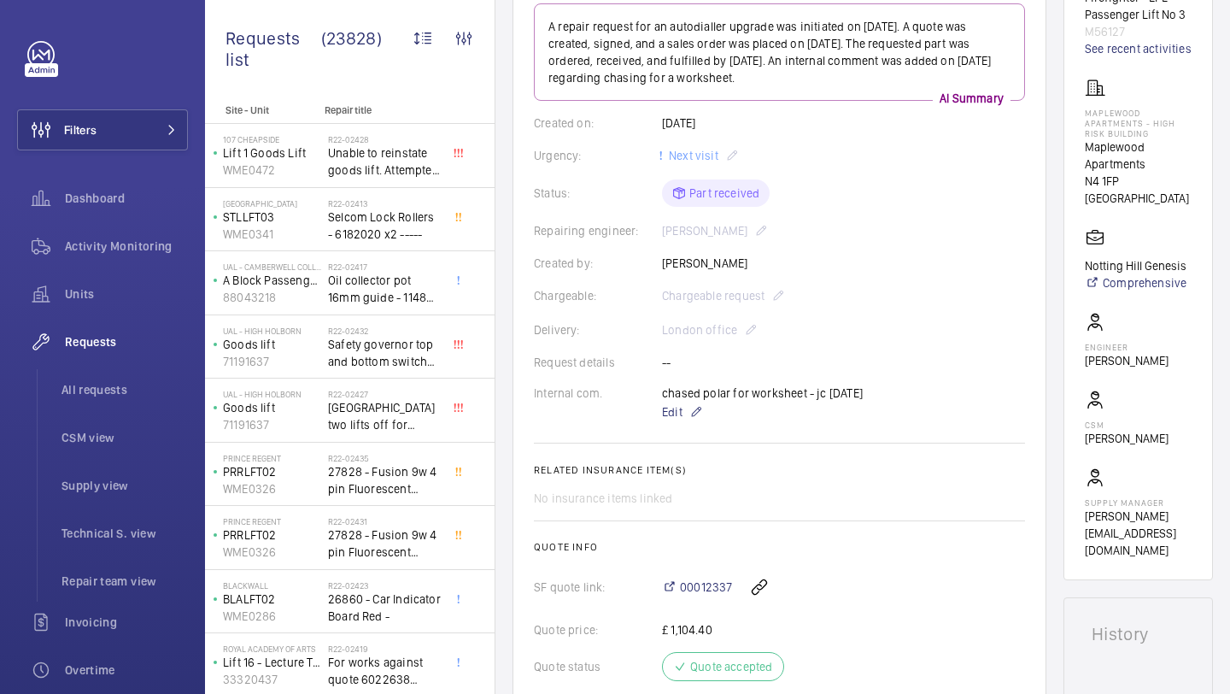
scroll to position [1238, 0]
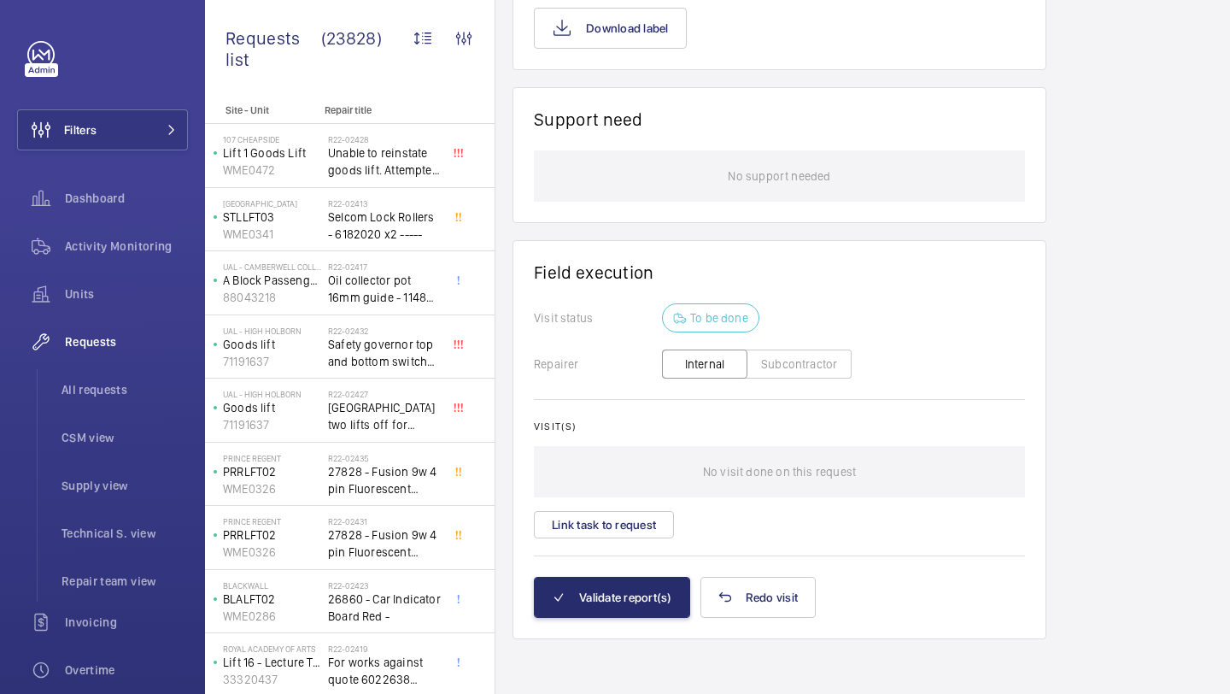
click at [634, 540] on wm-front-card-body "Visit status To be done Repairer Internal Subcontractor Visit(s) No visit done …" at bounding box center [779, 439] width 491 height 273
click at [638, 524] on button "Link task to request" at bounding box center [604, 524] width 140 height 27
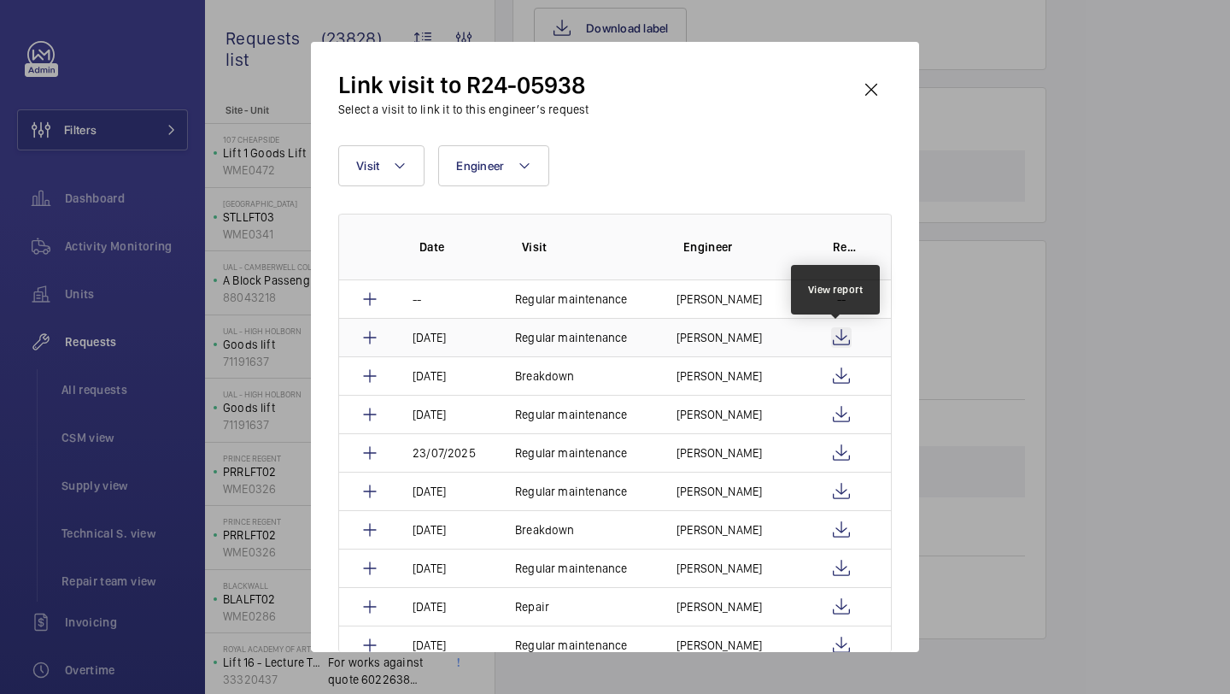
click at [833, 332] on wm-front-icon-button at bounding box center [841, 337] width 21 height 21
click at [883, 65] on div "Link visit to R24-05938 Select a visit to link it to this engineer’s request Vi…" at bounding box center [615, 347] width 608 height 610
click at [872, 90] on wm-front-icon-button at bounding box center [871, 89] width 41 height 41
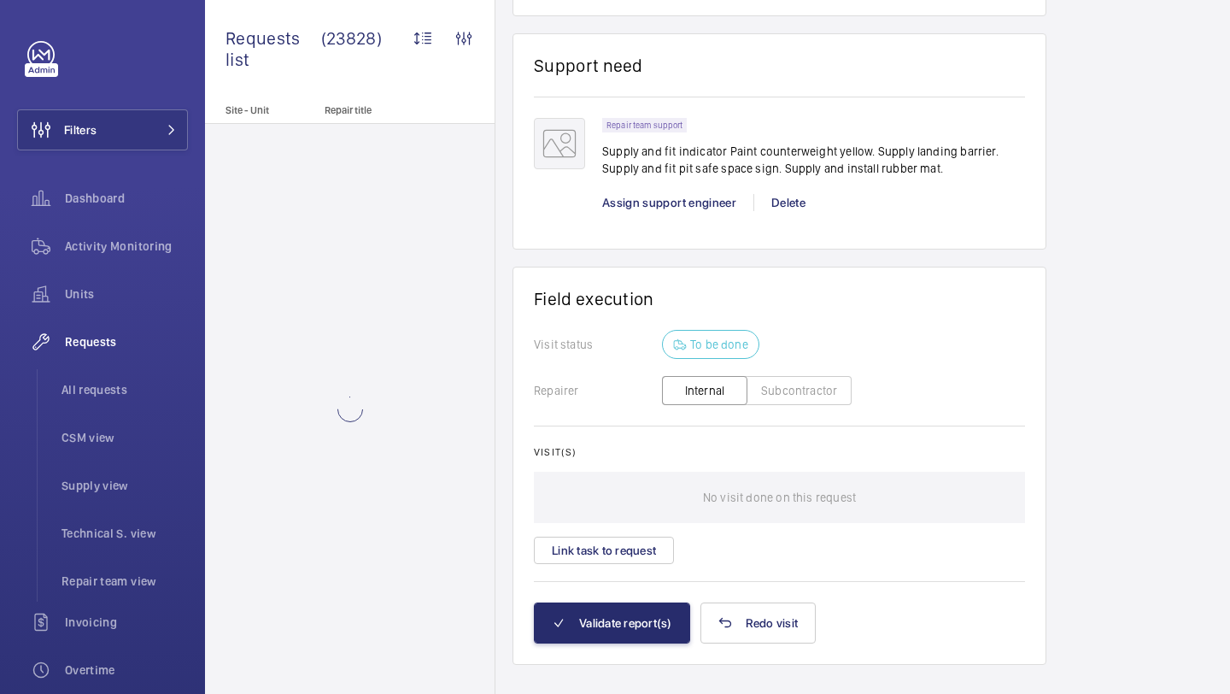
scroll to position [1886, 0]
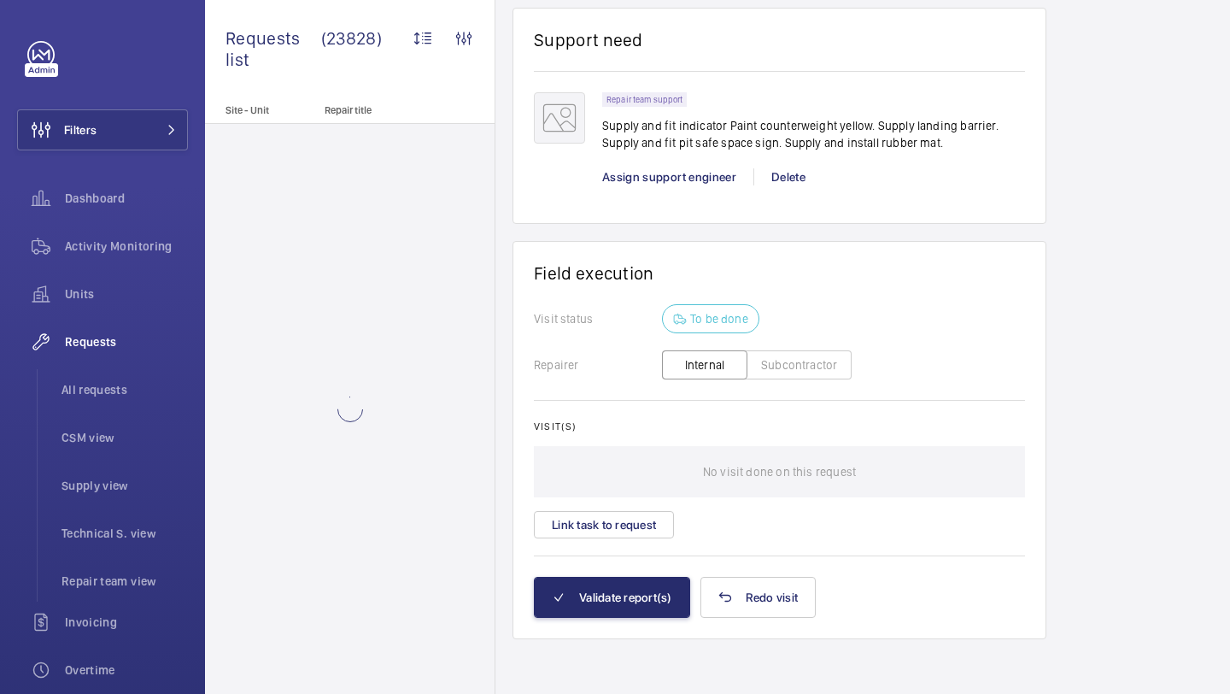
click at [597, 502] on div "Visit(s) No visit done on this request Link task to request" at bounding box center [779, 479] width 491 height 118
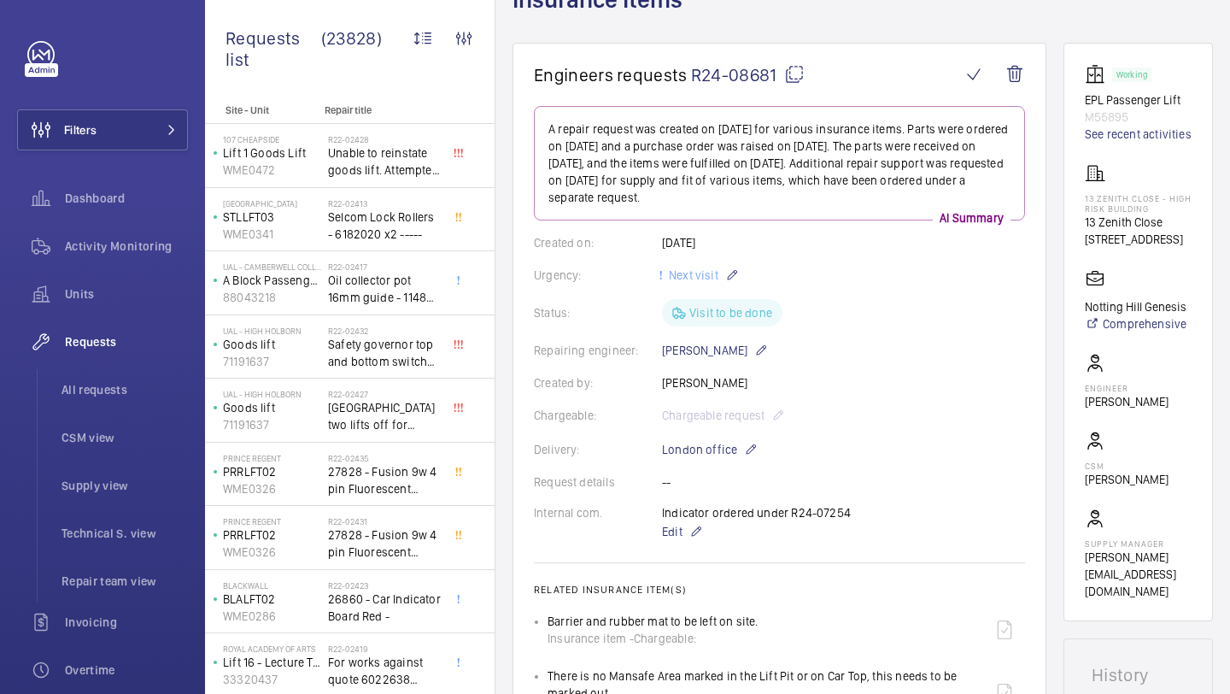
scroll to position [123, 0]
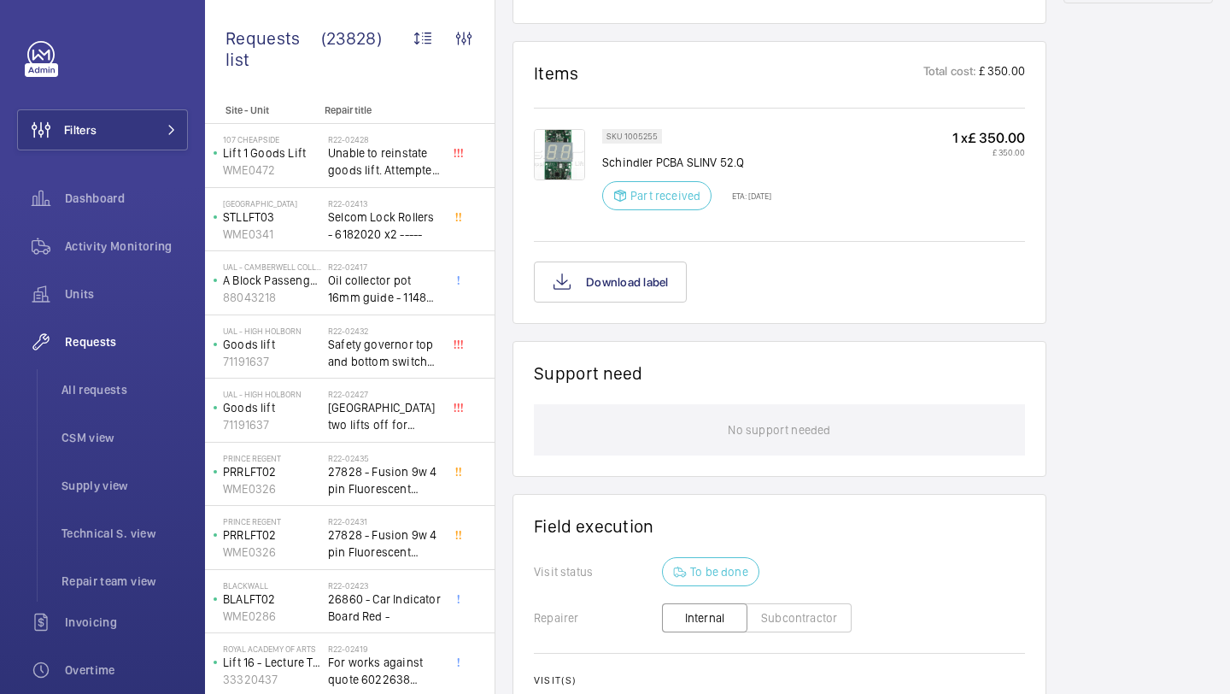
scroll to position [983, 0]
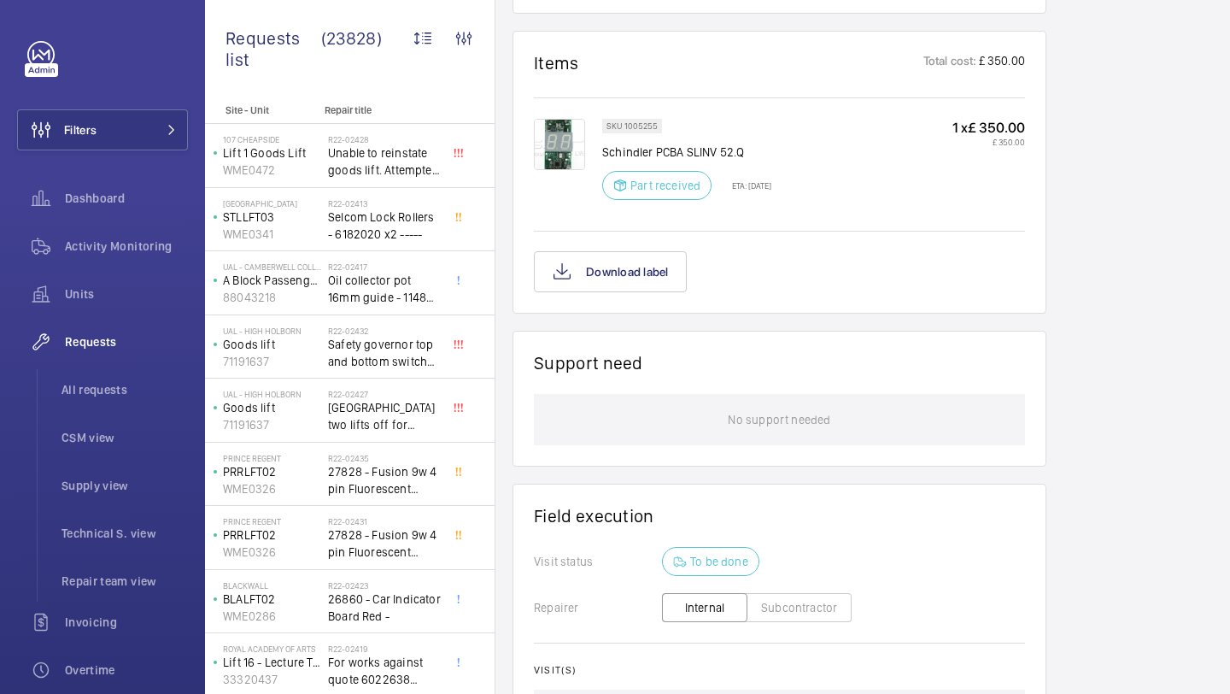
click at [563, 164] on img at bounding box center [559, 144] width 51 height 51
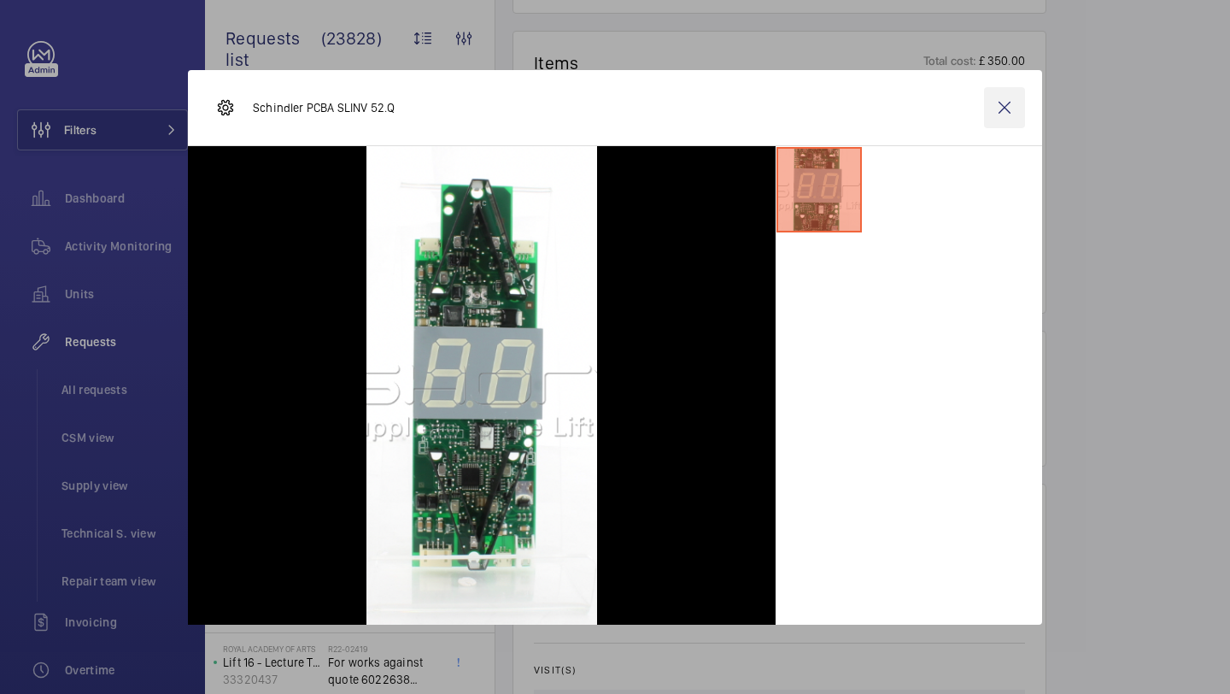
click at [994, 104] on wm-front-icon-button at bounding box center [1004, 107] width 41 height 41
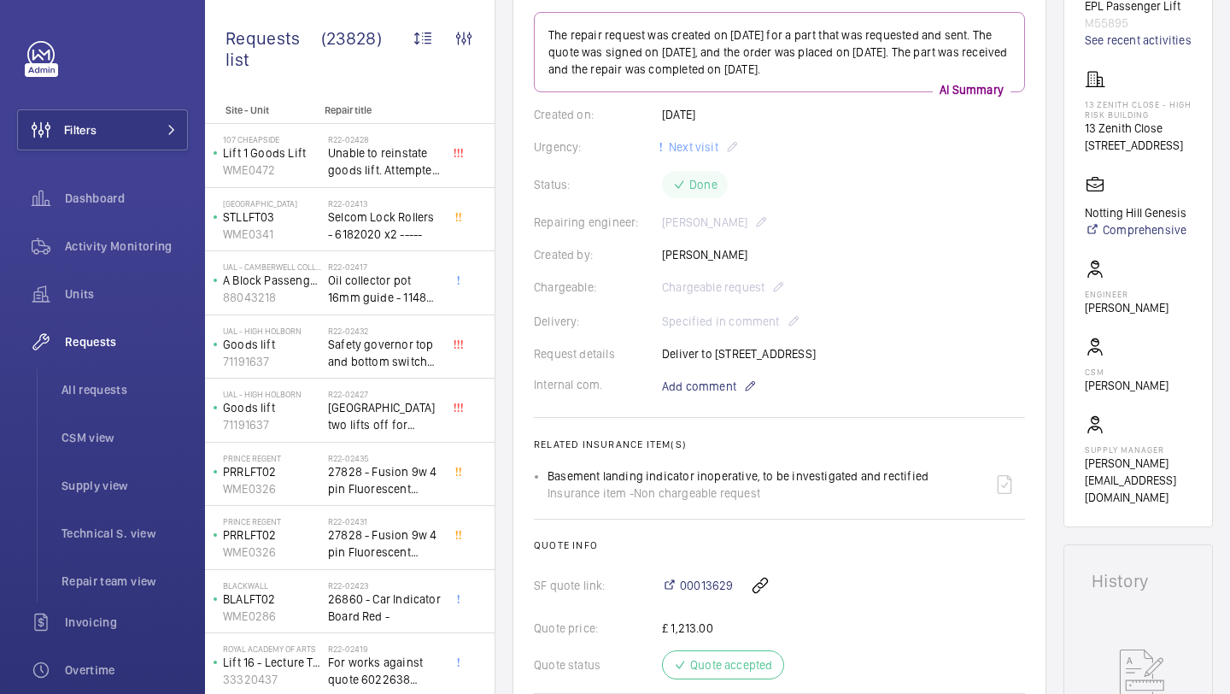
scroll to position [1228, 0]
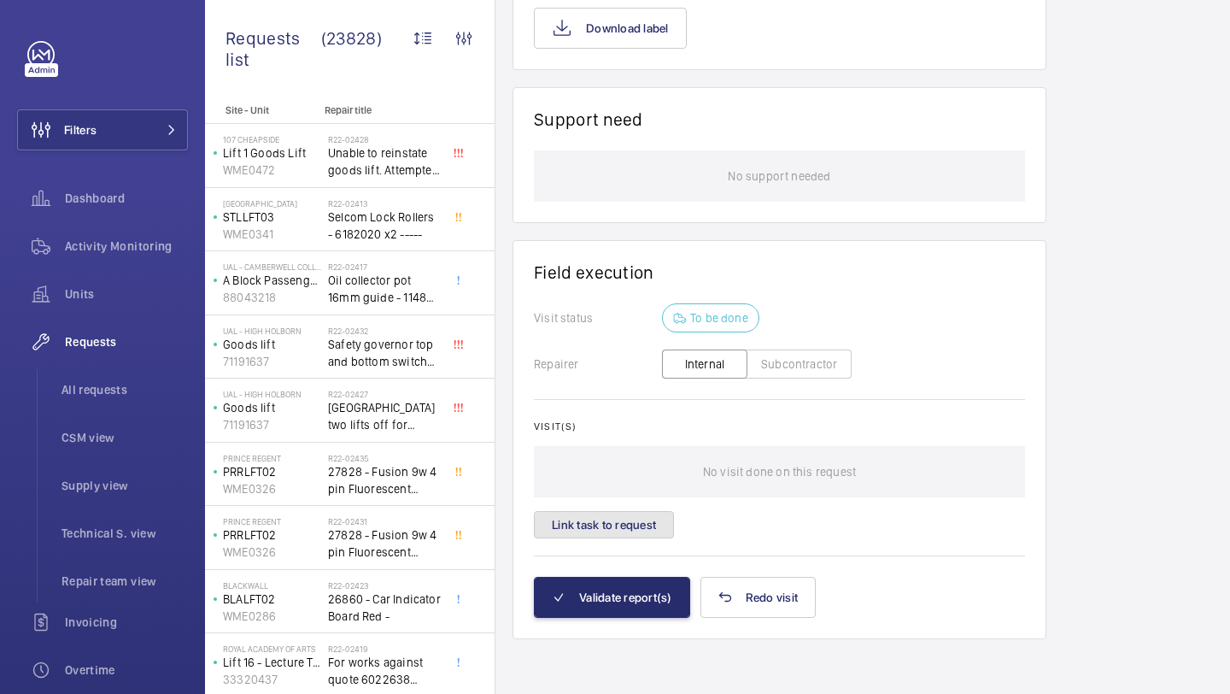
click at [620, 527] on button "Link task to request" at bounding box center [604, 524] width 140 height 27
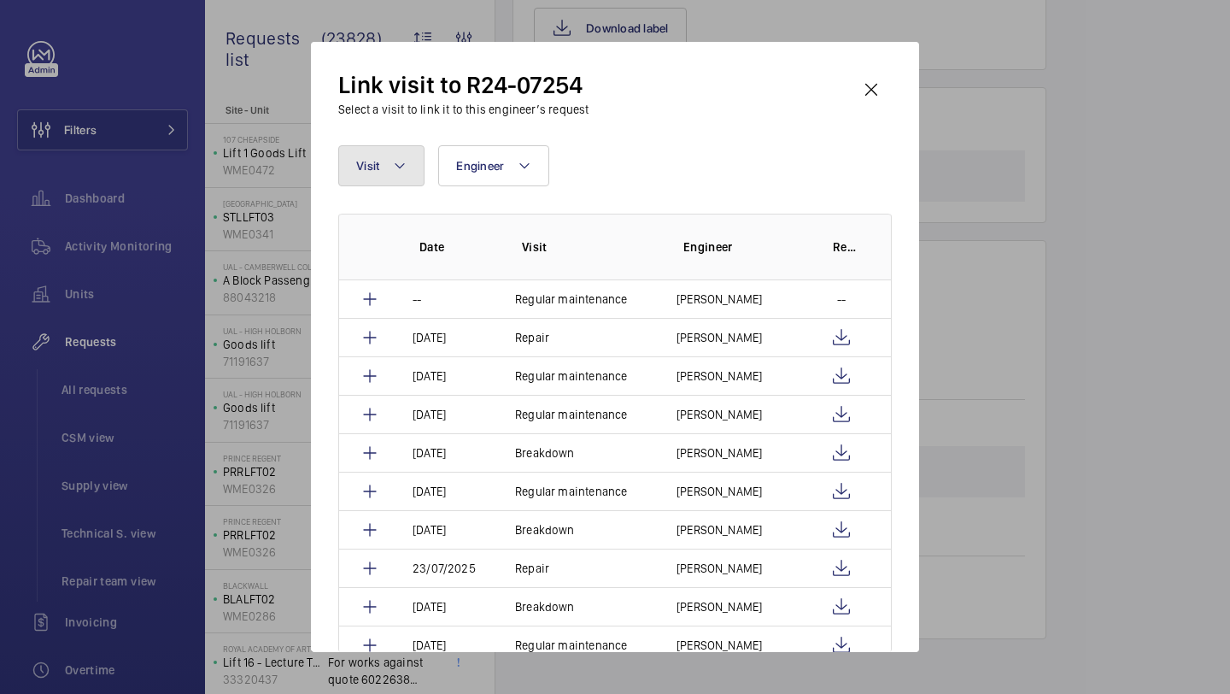
click at [376, 153] on button "Visit" at bounding box center [381, 165] width 86 height 41
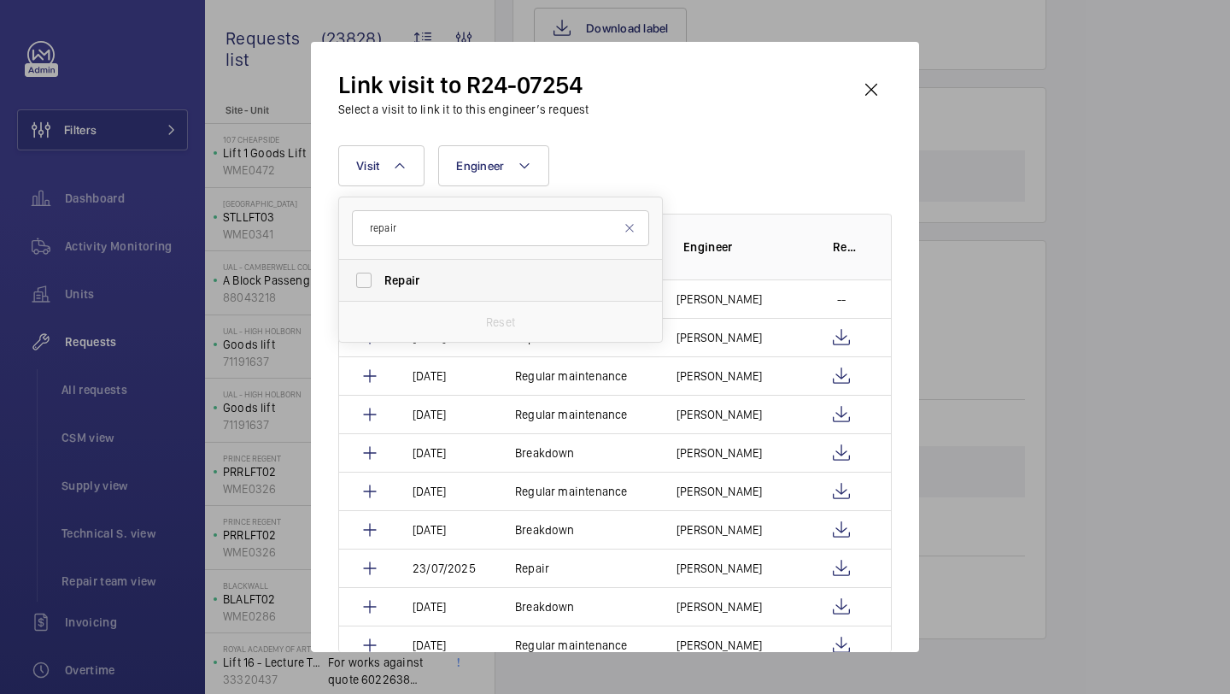
type input "repair"
click at [456, 279] on span "Repair" at bounding box center [501, 280] width 235 height 17
click at [381, 279] on input "Repair" at bounding box center [364, 280] width 34 height 34
checkbox input "true"
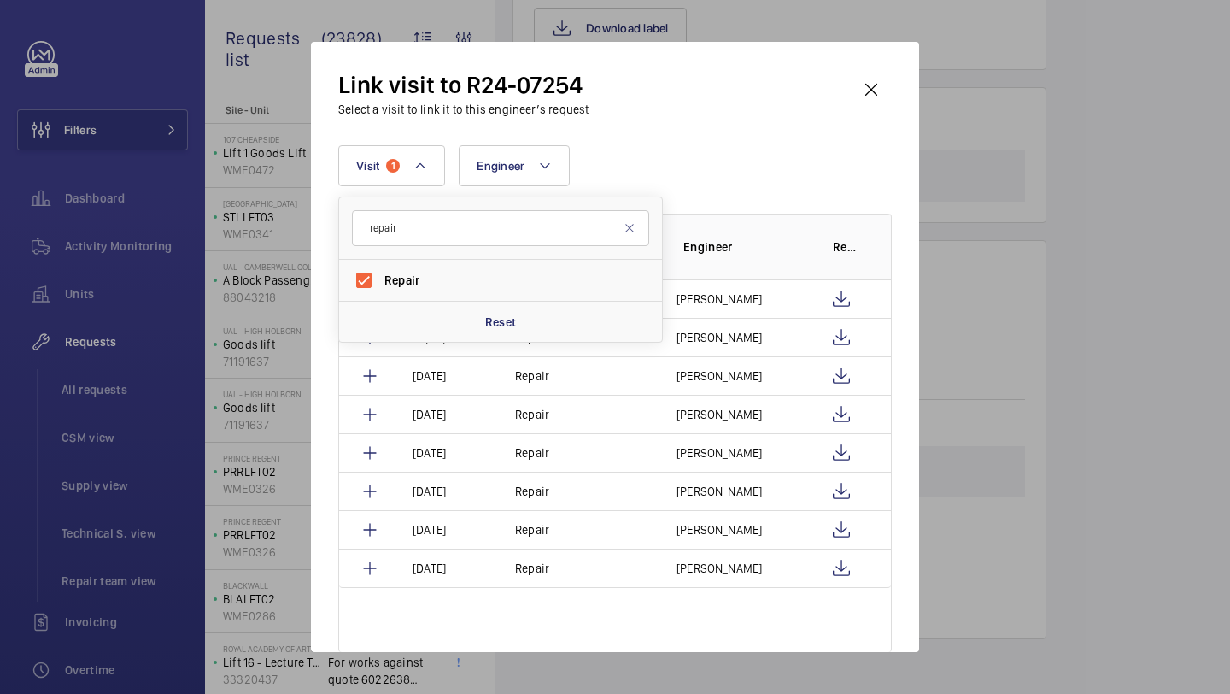
click at [723, 159] on div "Visit 1 repair Repair Reset Engineer More filters Reset all filters" at bounding box center [615, 165] width 554 height 41
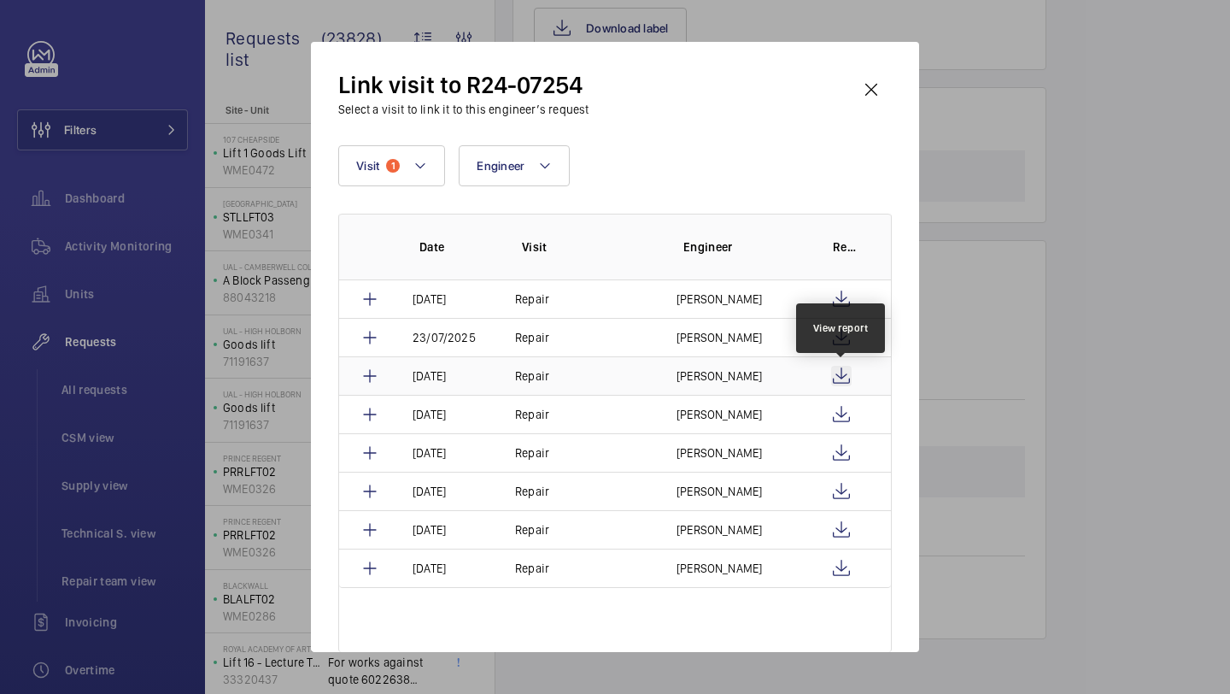
click at [840, 374] on wm-front-icon-button at bounding box center [841, 376] width 21 height 21
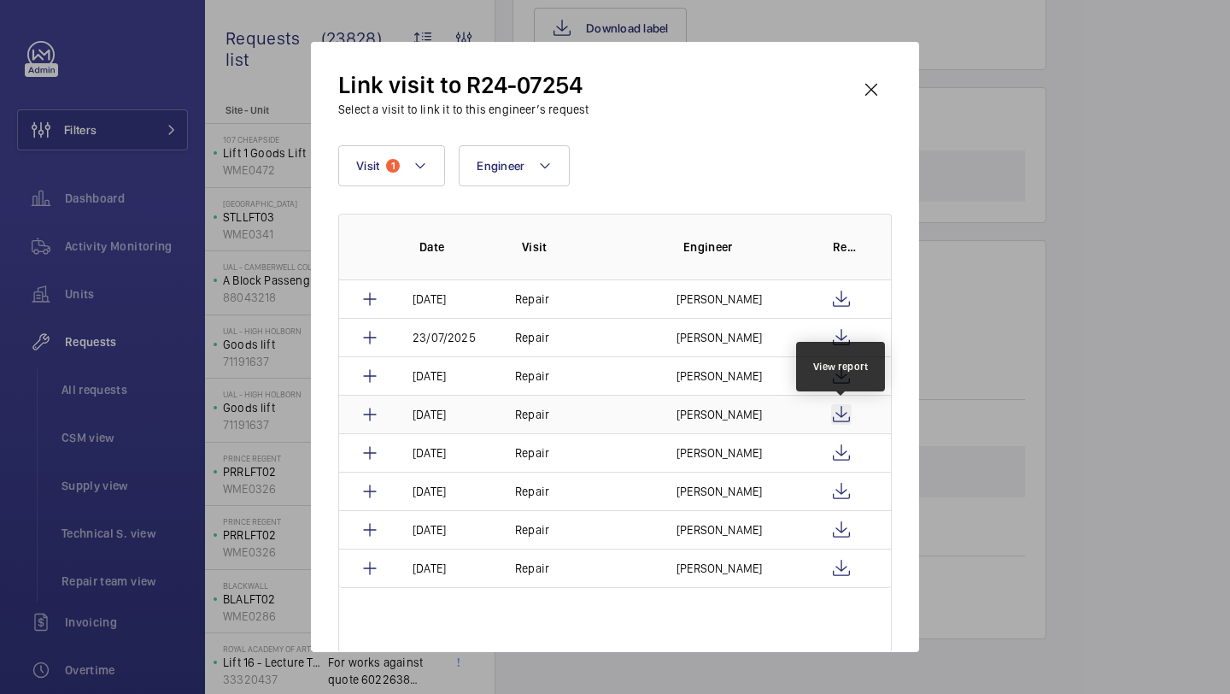
click at [846, 416] on wm-front-icon-button at bounding box center [841, 414] width 21 height 21
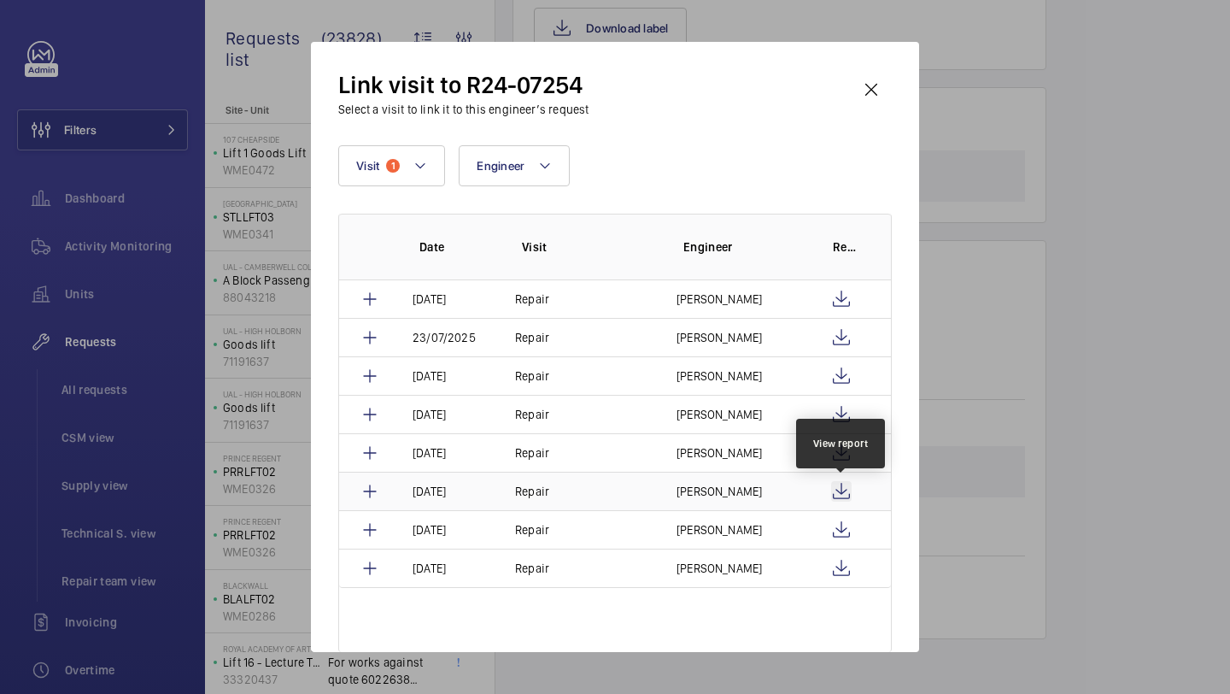
click at [840, 483] on wm-front-icon-button at bounding box center [841, 491] width 21 height 21
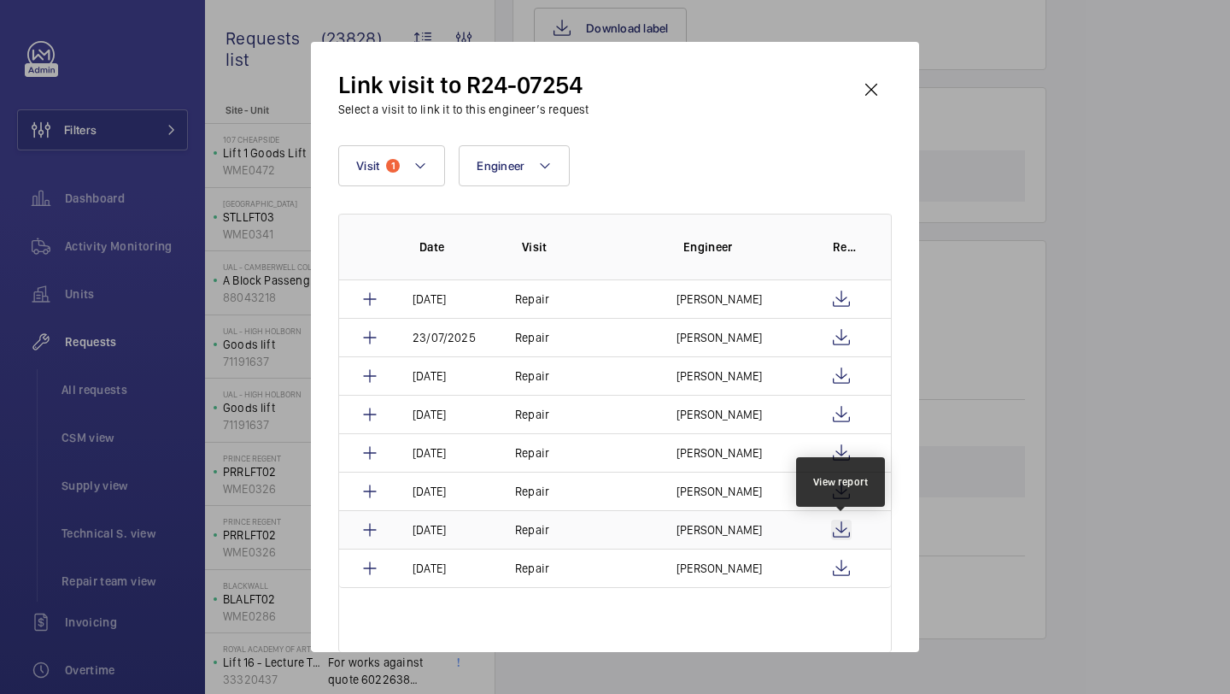
click at [837, 529] on wm-front-icon-button at bounding box center [841, 529] width 21 height 21
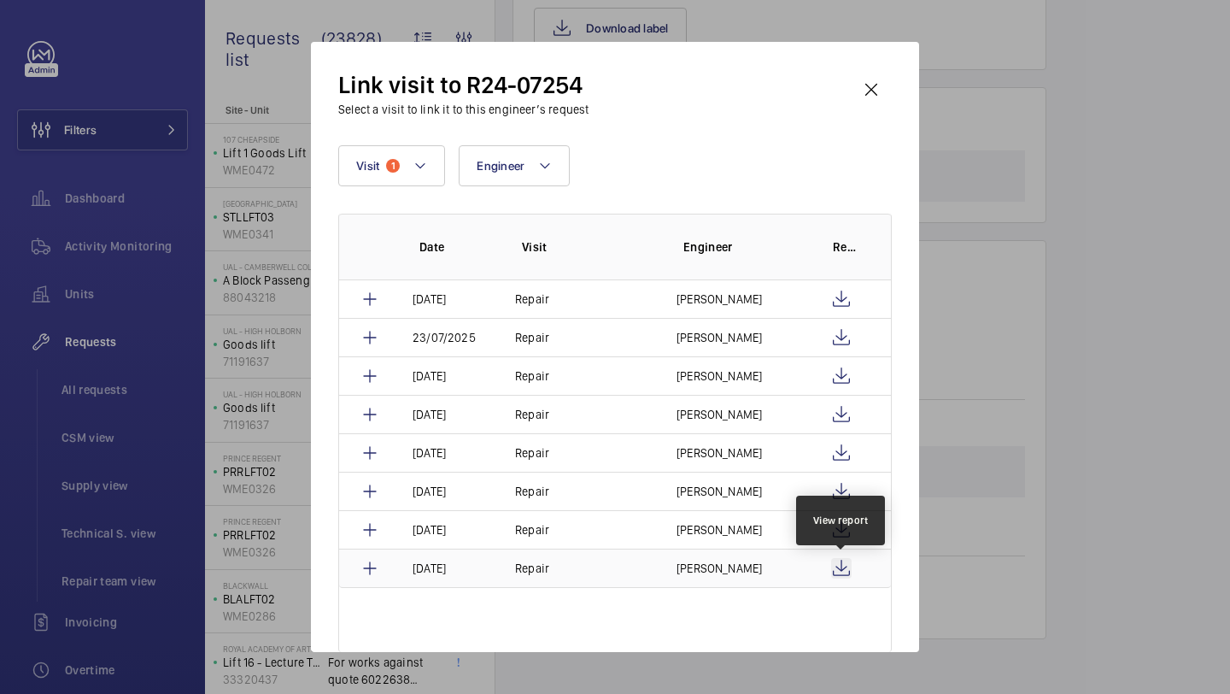
click at [848, 576] on wm-front-icon-button at bounding box center [841, 568] width 21 height 21
click at [862, 79] on wm-front-icon-button at bounding box center [871, 89] width 41 height 41
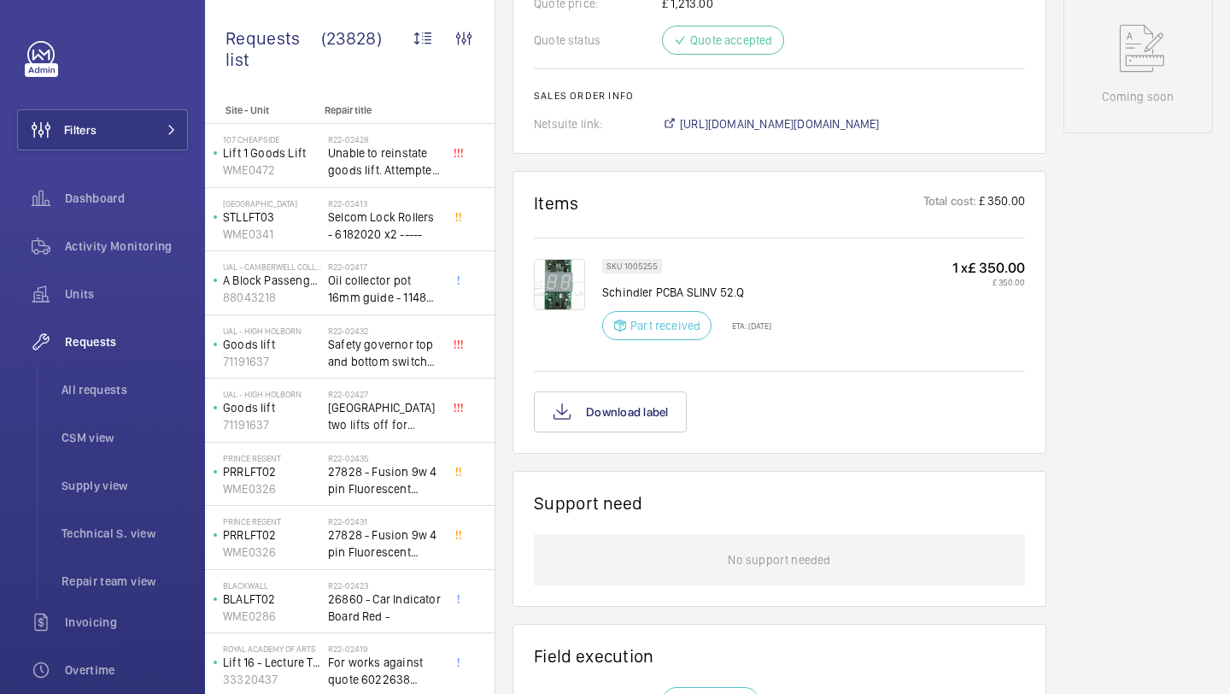
scroll to position [732, 0]
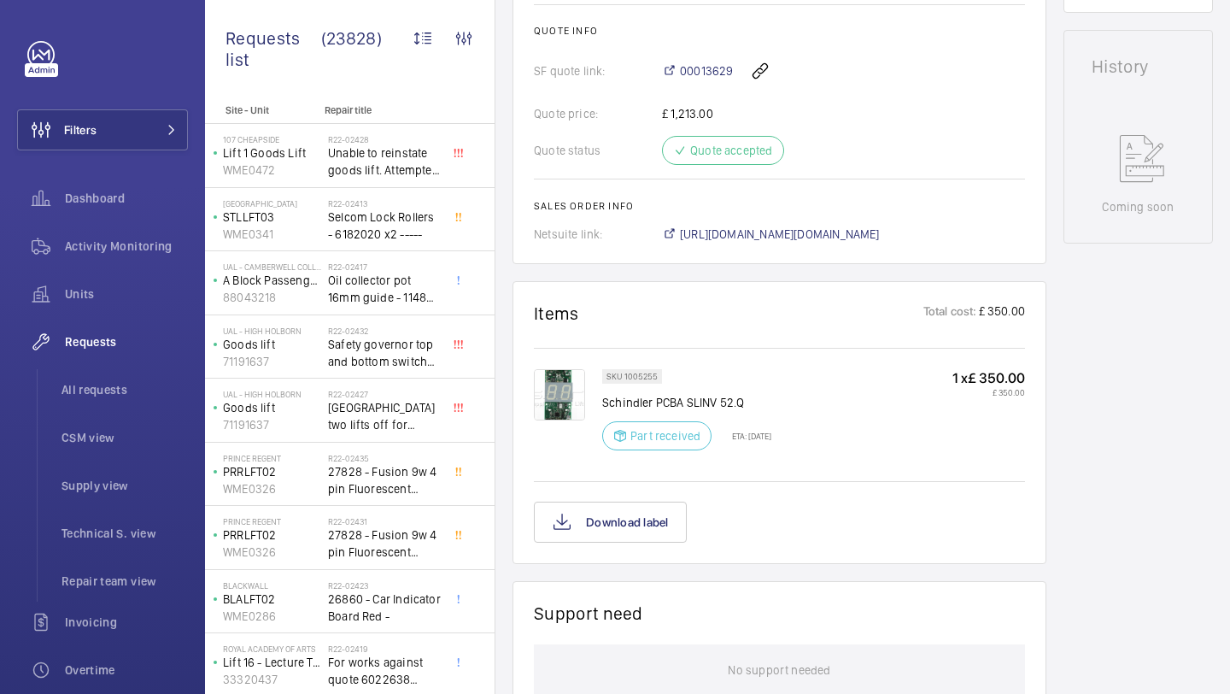
click at [545, 396] on img at bounding box center [559, 394] width 51 height 51
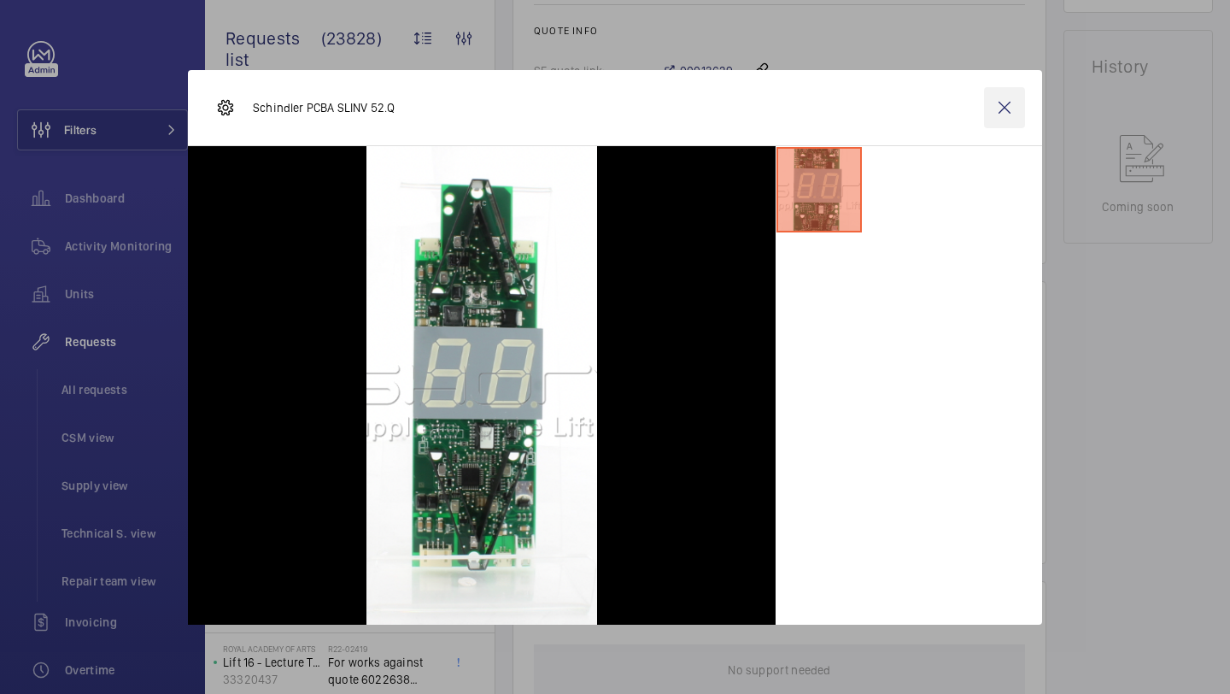
click at [1017, 103] on wm-front-icon-button at bounding box center [1004, 107] width 41 height 41
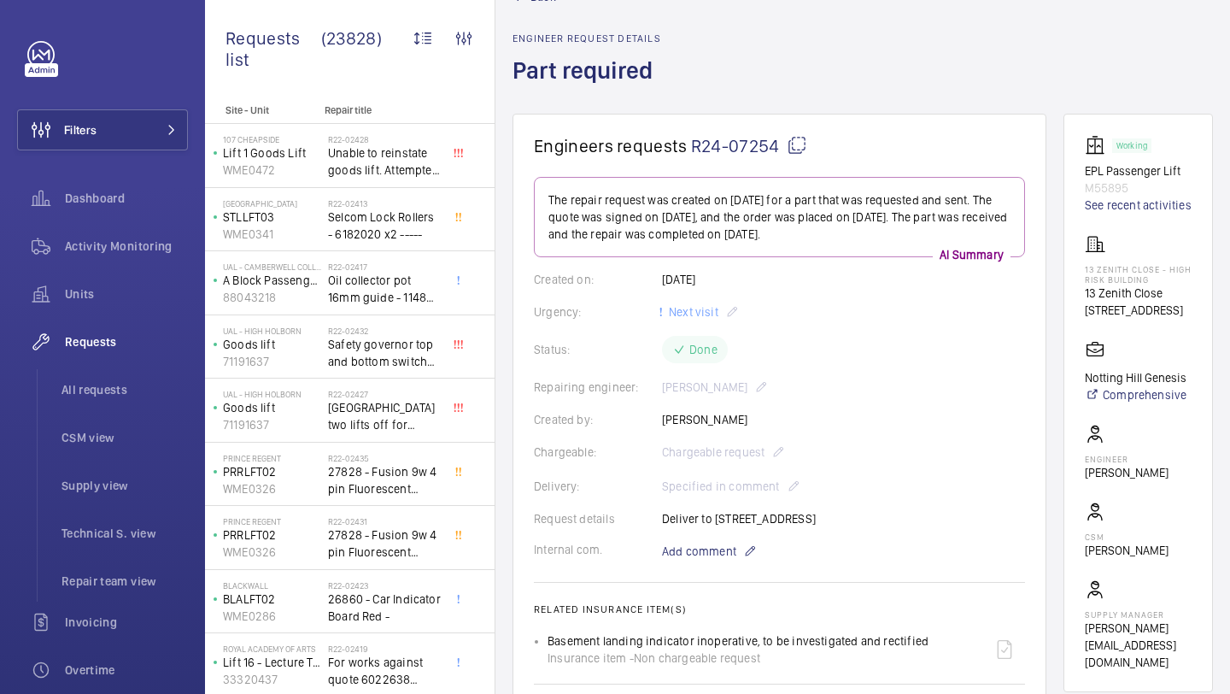
scroll to position [48, 0]
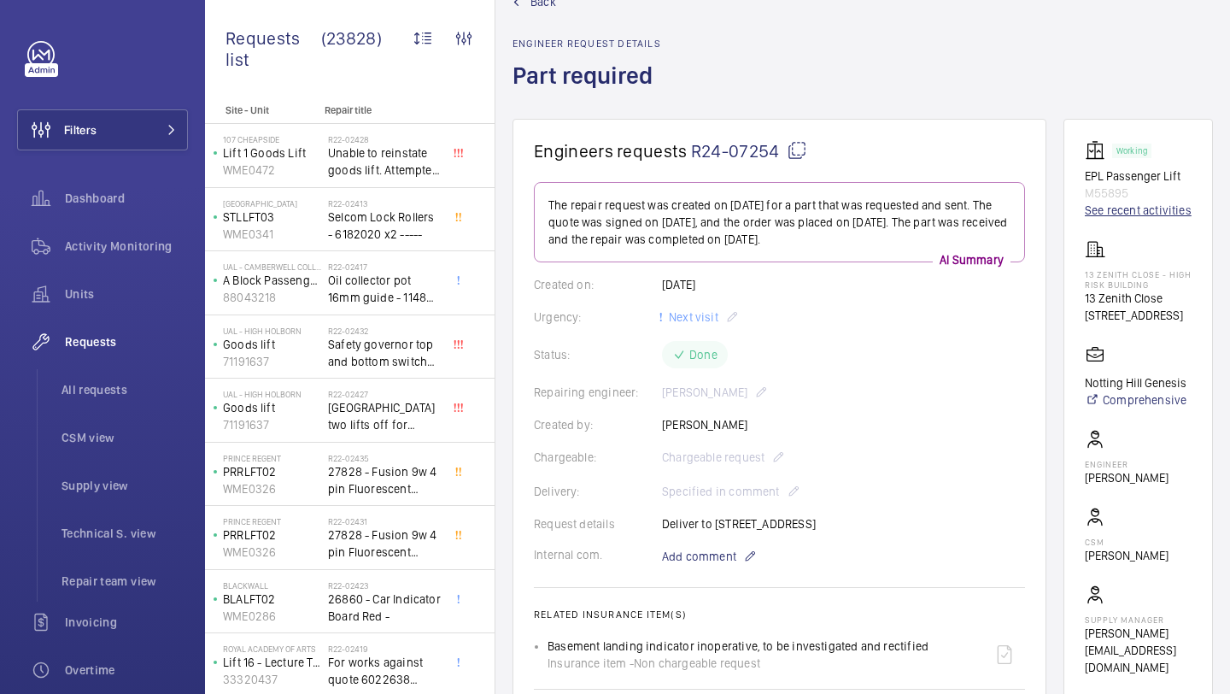
click at [1091, 204] on link "See recent activities" at bounding box center [1138, 210] width 107 height 17
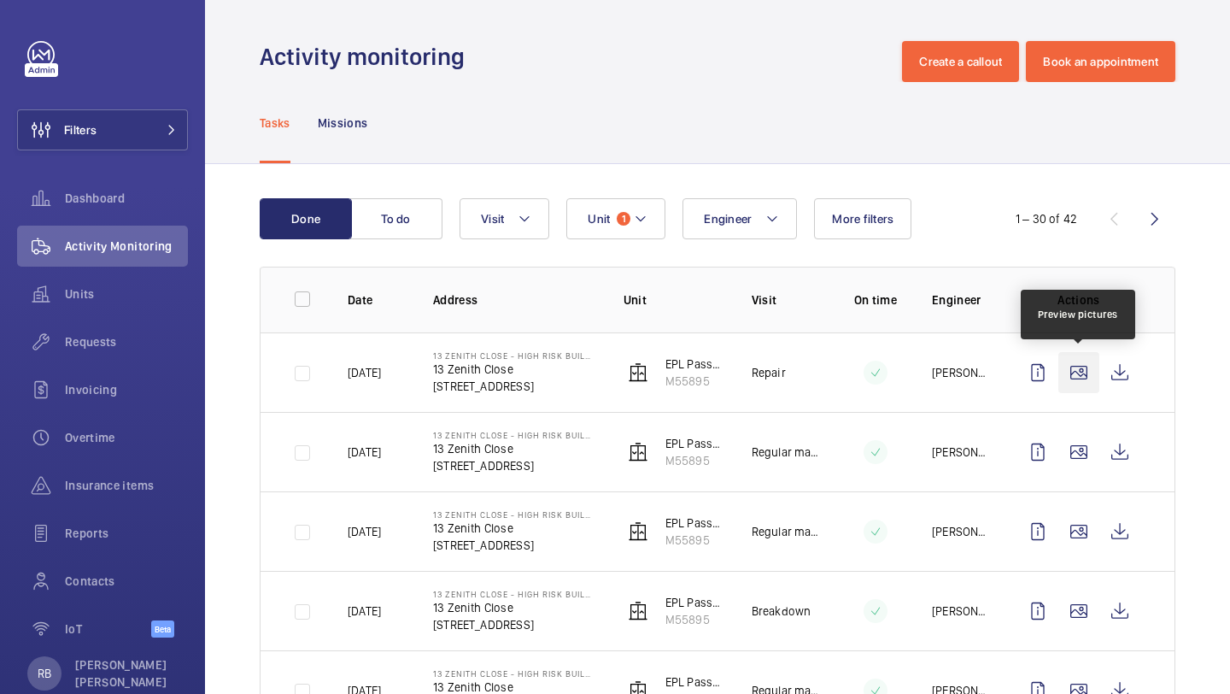
click at [1082, 380] on wm-front-icon-button at bounding box center [1079, 372] width 41 height 41
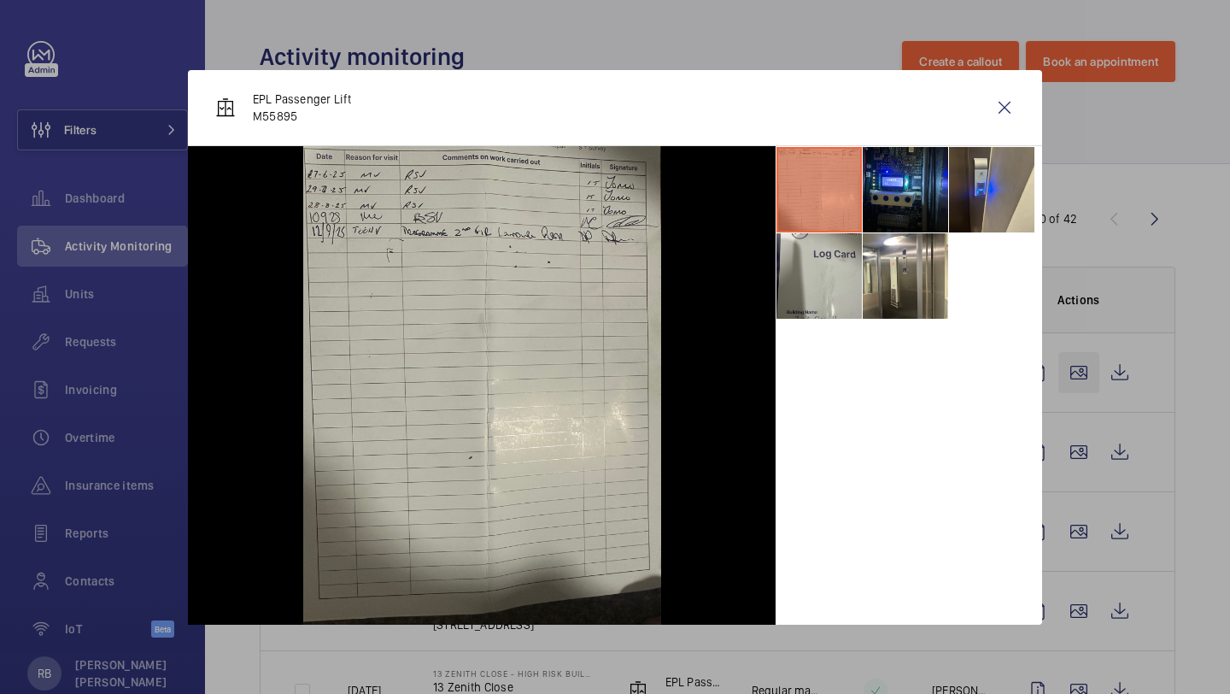
click at [1082, 380] on div at bounding box center [615, 347] width 1230 height 694
click at [1082, 380] on wm-front-icon-button at bounding box center [1079, 372] width 41 height 41
click at [1082, 380] on div at bounding box center [615, 347] width 1230 height 694
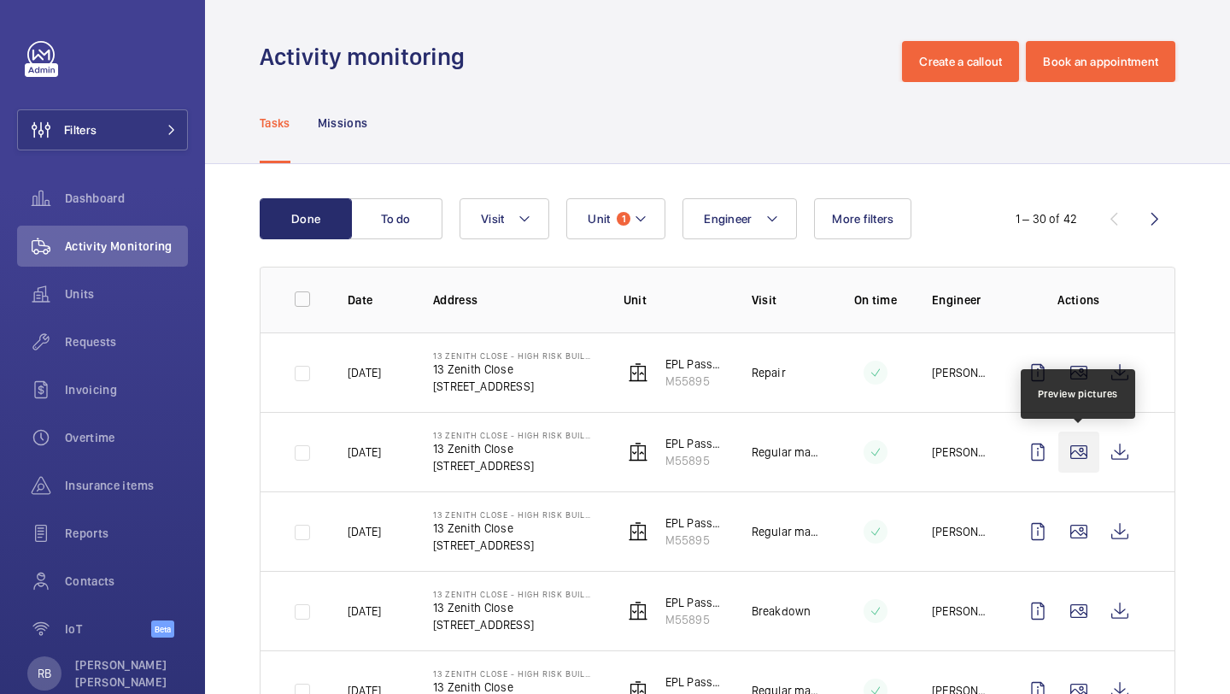
click at [1082, 448] on wm-front-icon-button at bounding box center [1079, 451] width 41 height 41
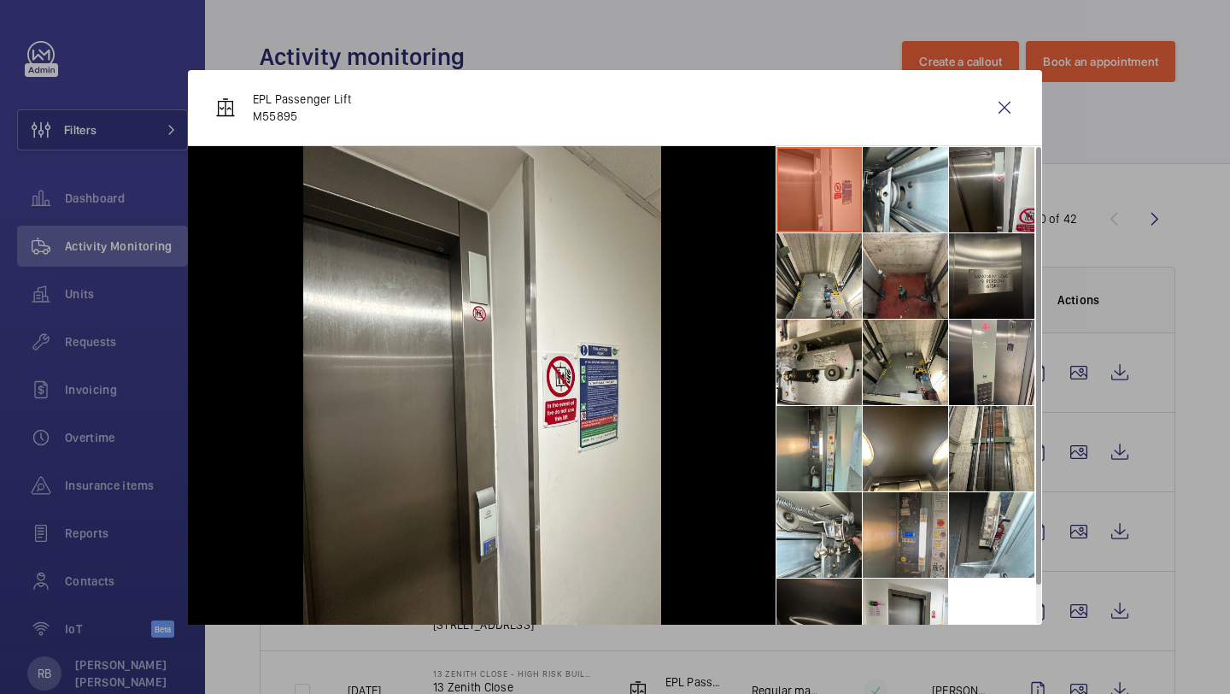
click at [917, 553] on li at bounding box center [905, 534] width 85 height 85
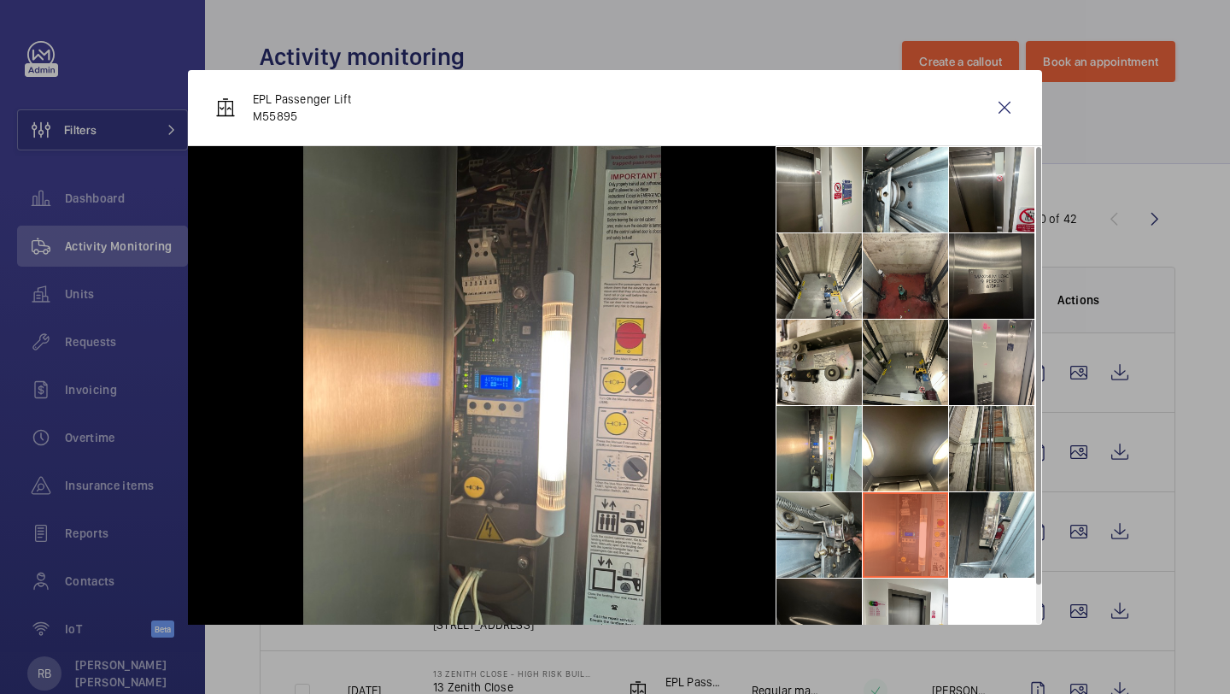
click at [846, 537] on li at bounding box center [819, 534] width 85 height 85
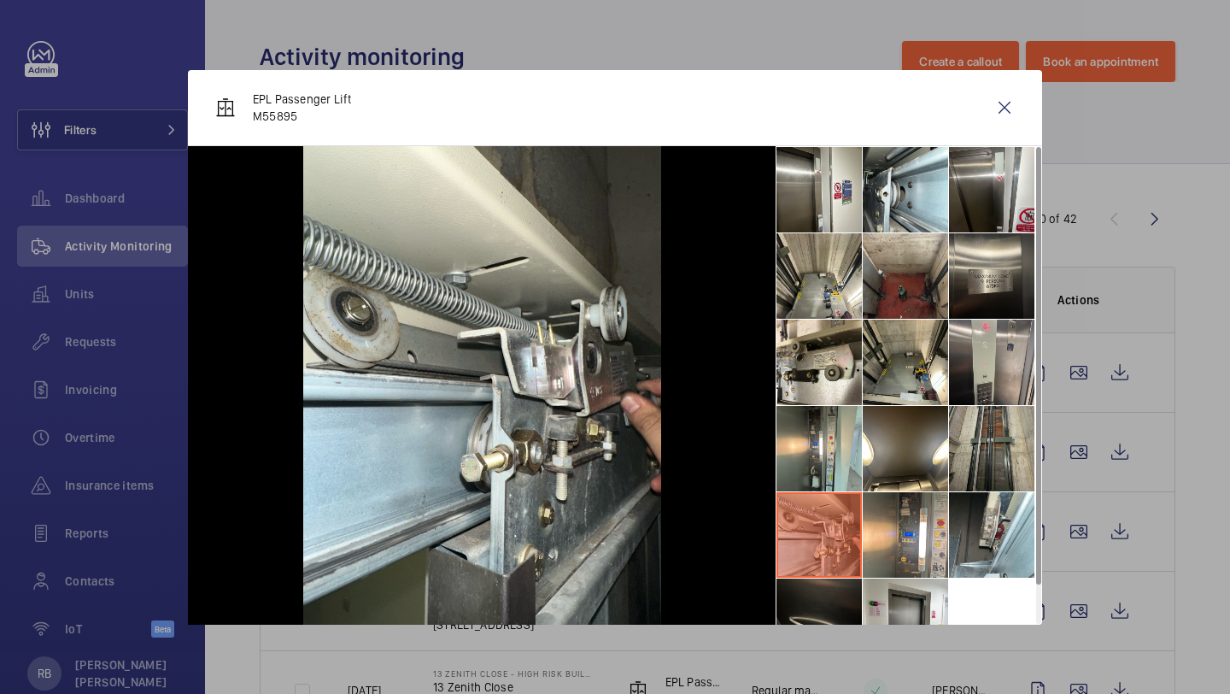
click at [1020, 469] on li at bounding box center [991, 448] width 85 height 85
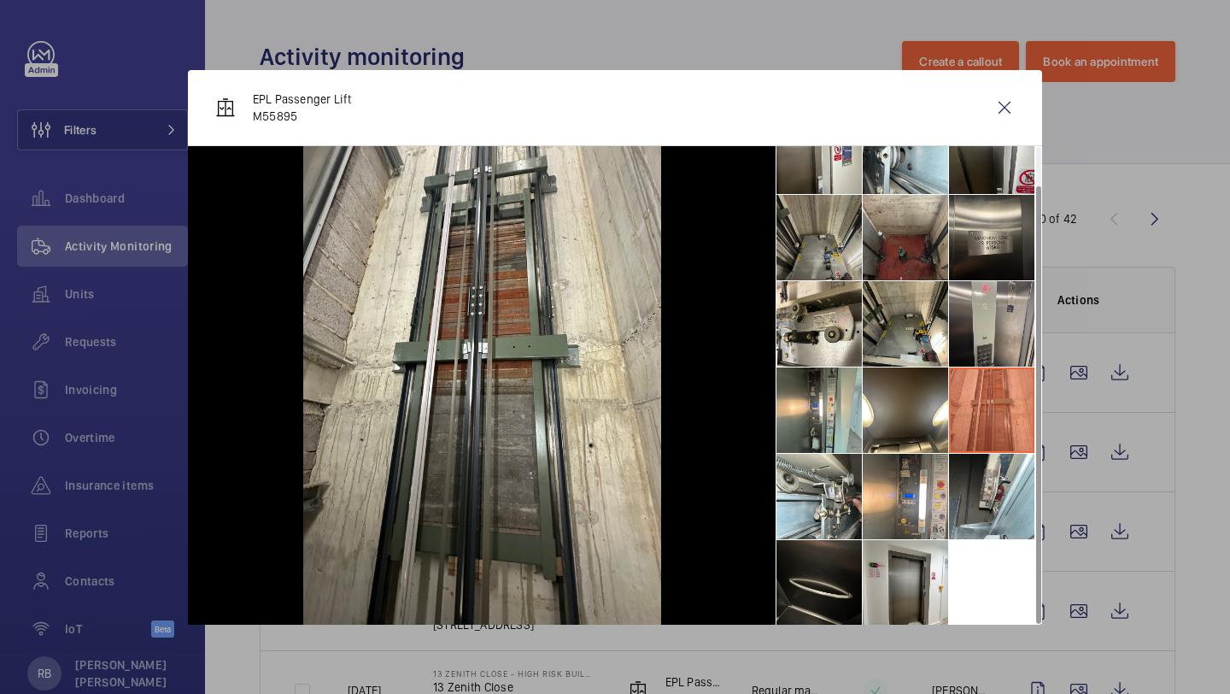
scroll to position [40, 0]
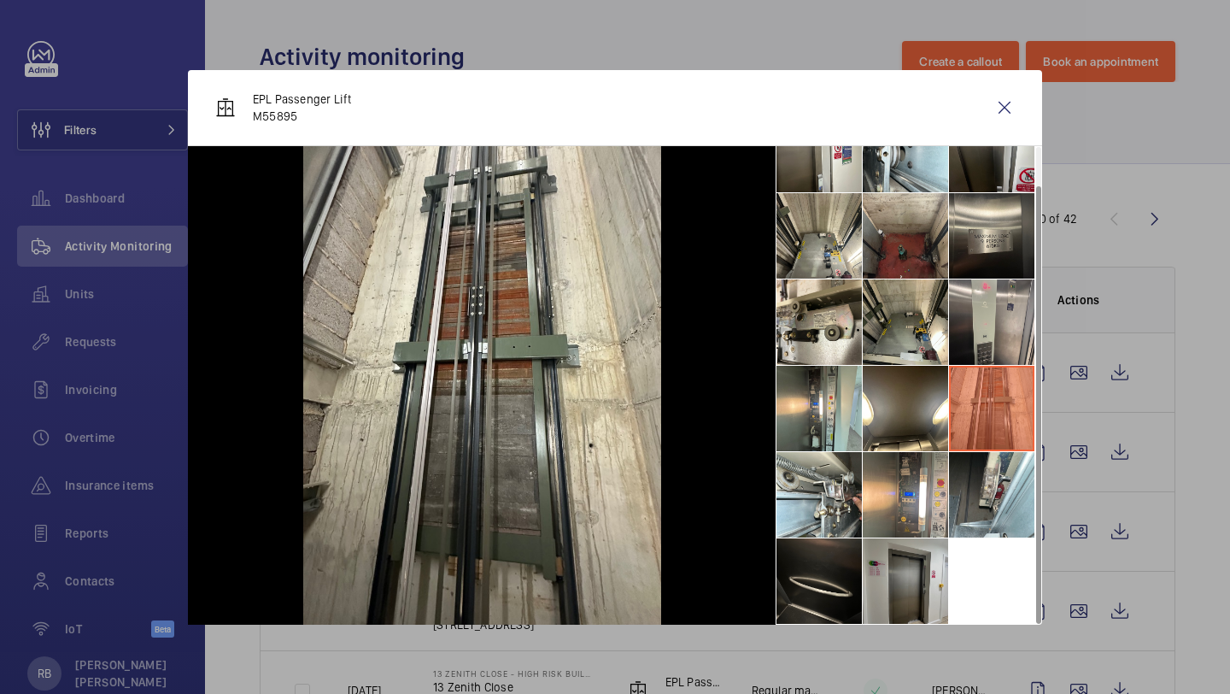
click at [912, 601] on li at bounding box center [905, 580] width 85 height 85
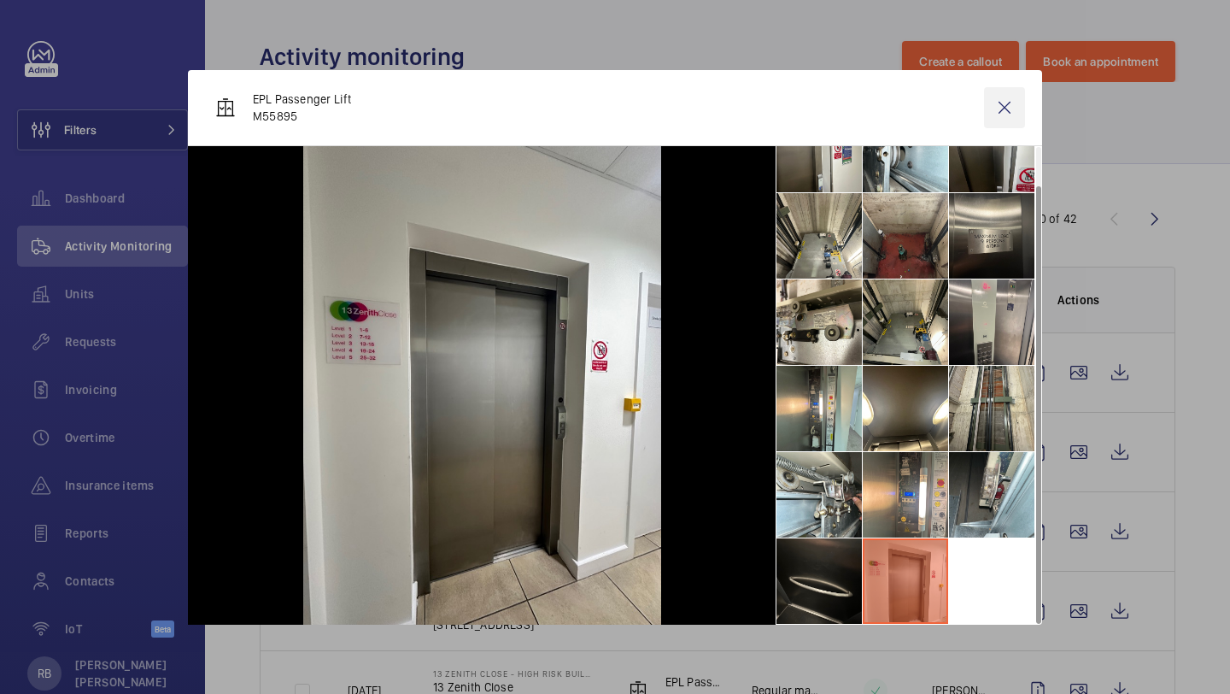
click at [1016, 110] on wm-front-icon-button at bounding box center [1004, 107] width 41 height 41
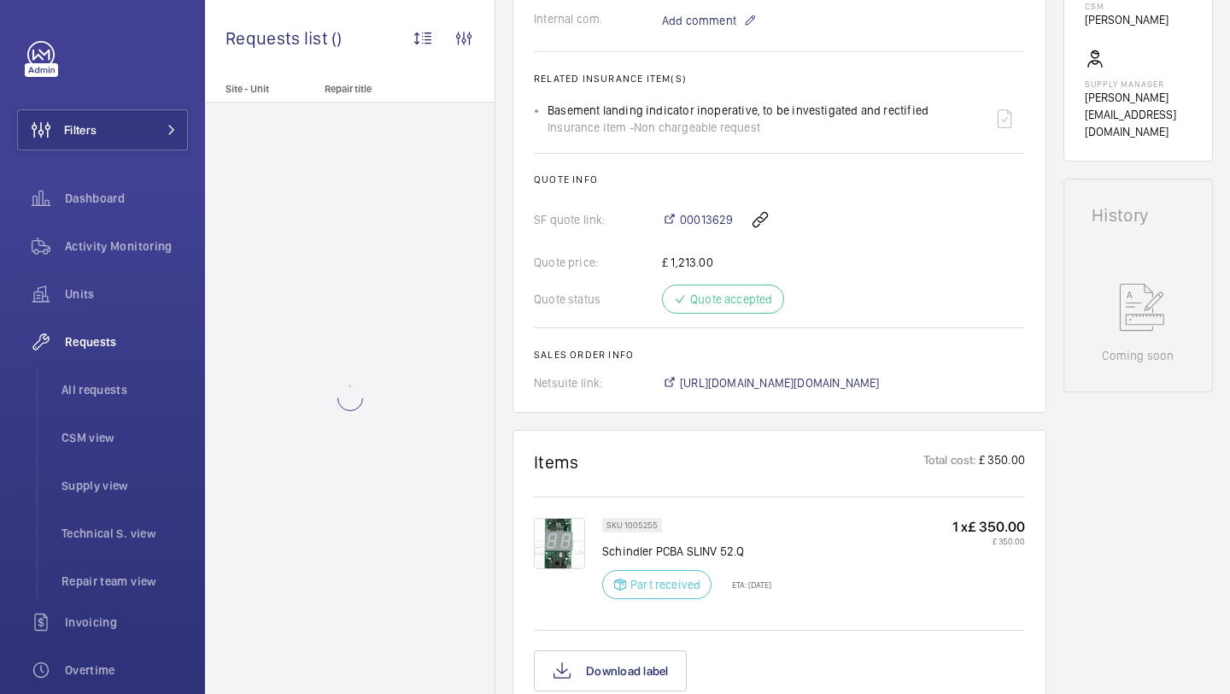
scroll to position [710, 0]
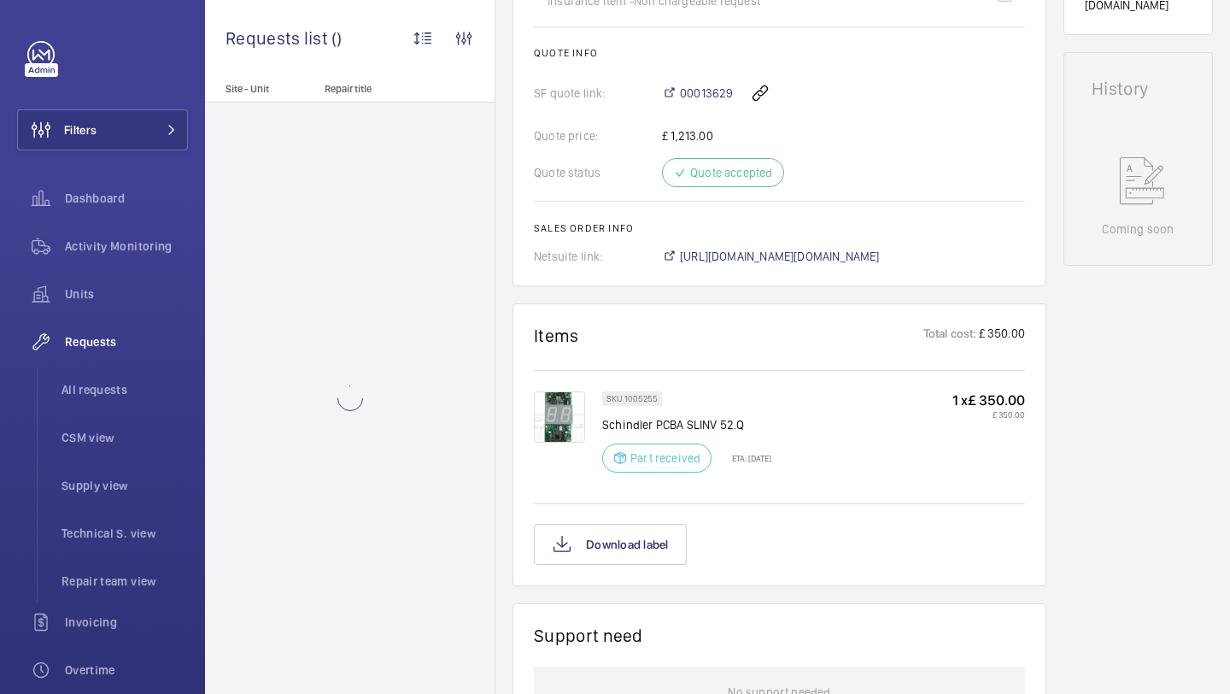
click at [559, 419] on img at bounding box center [559, 416] width 51 height 51
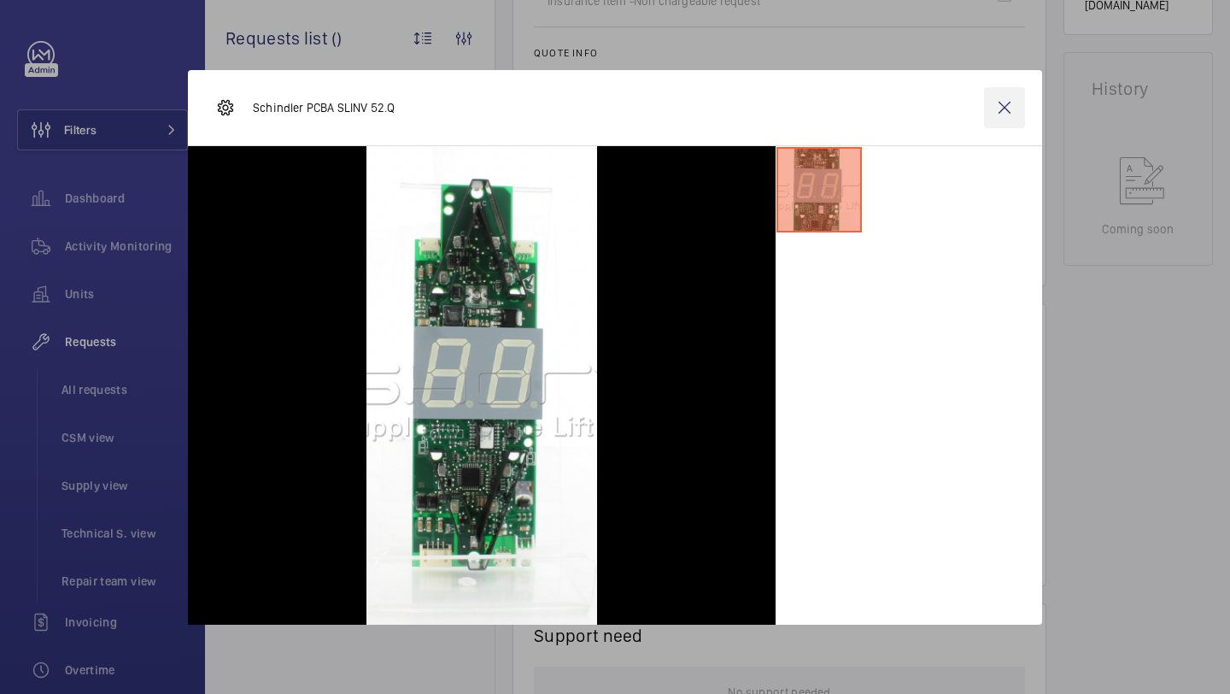
click at [1018, 102] on wm-front-icon-button at bounding box center [1004, 107] width 41 height 41
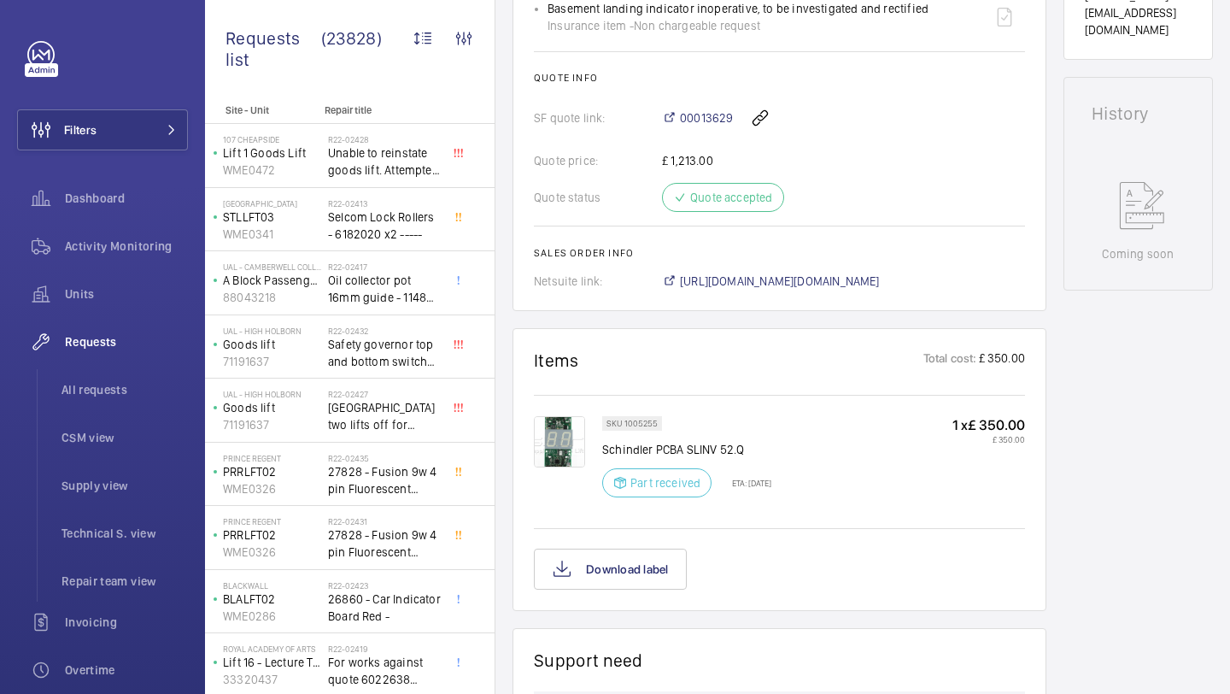
scroll to position [689, 0]
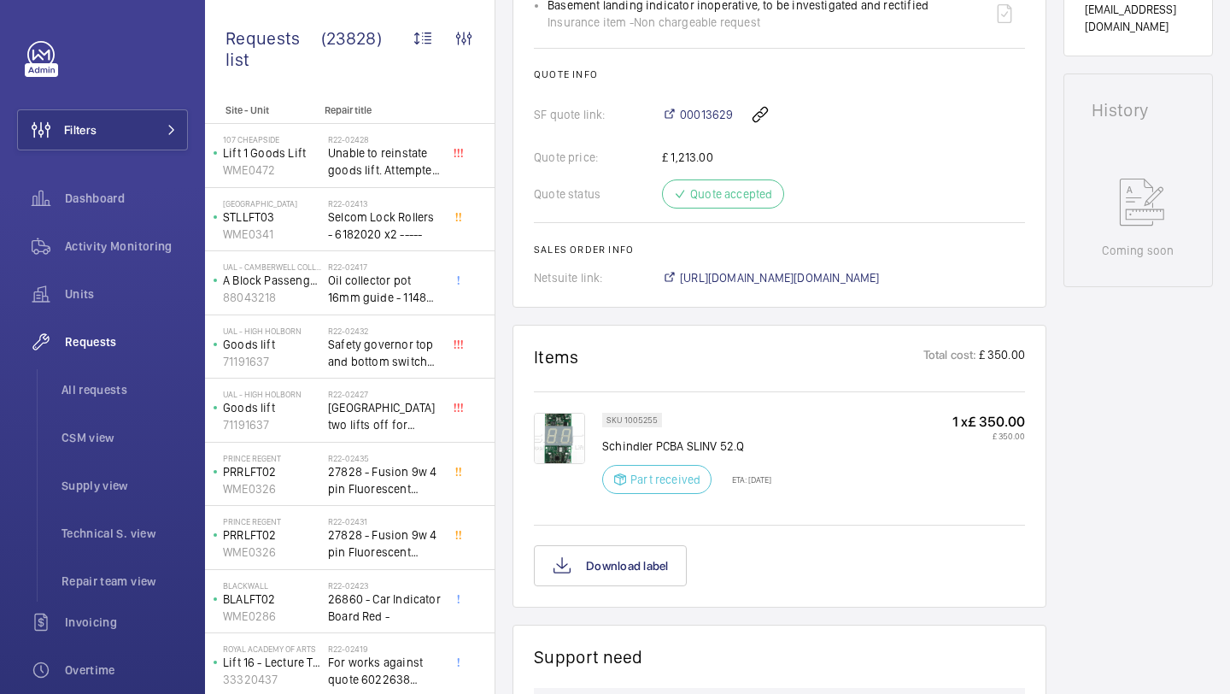
click at [560, 451] on img at bounding box center [559, 438] width 51 height 51
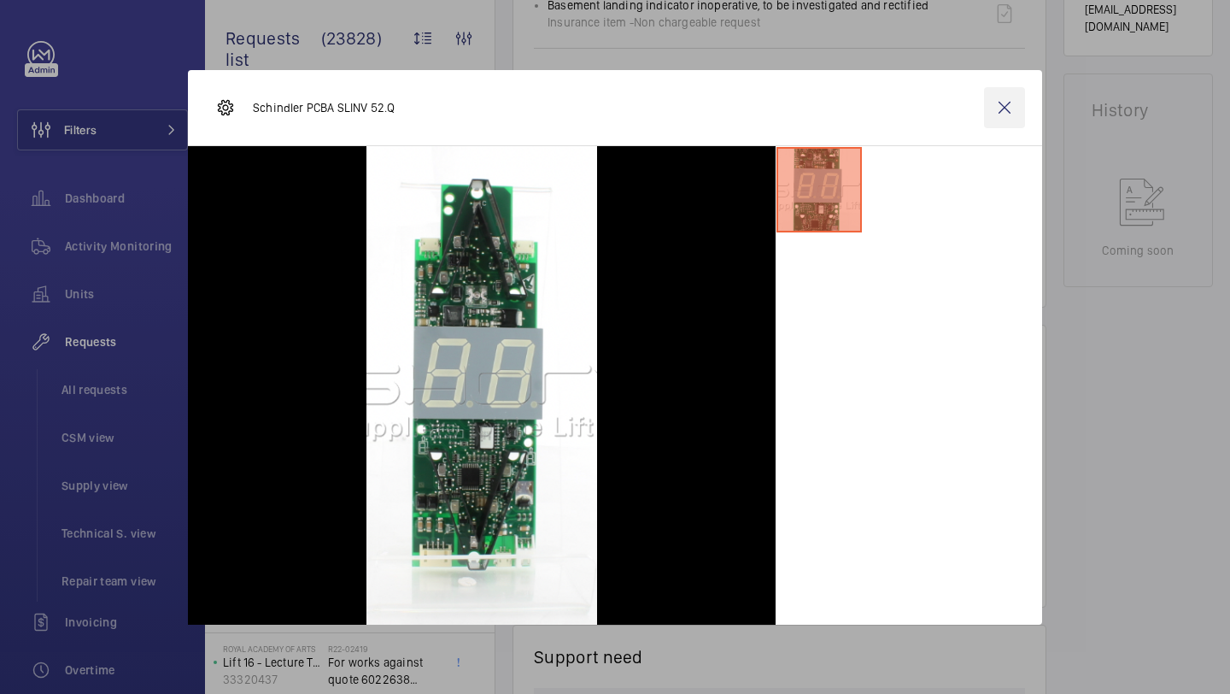
click at [1006, 103] on wm-front-icon-button at bounding box center [1004, 107] width 41 height 41
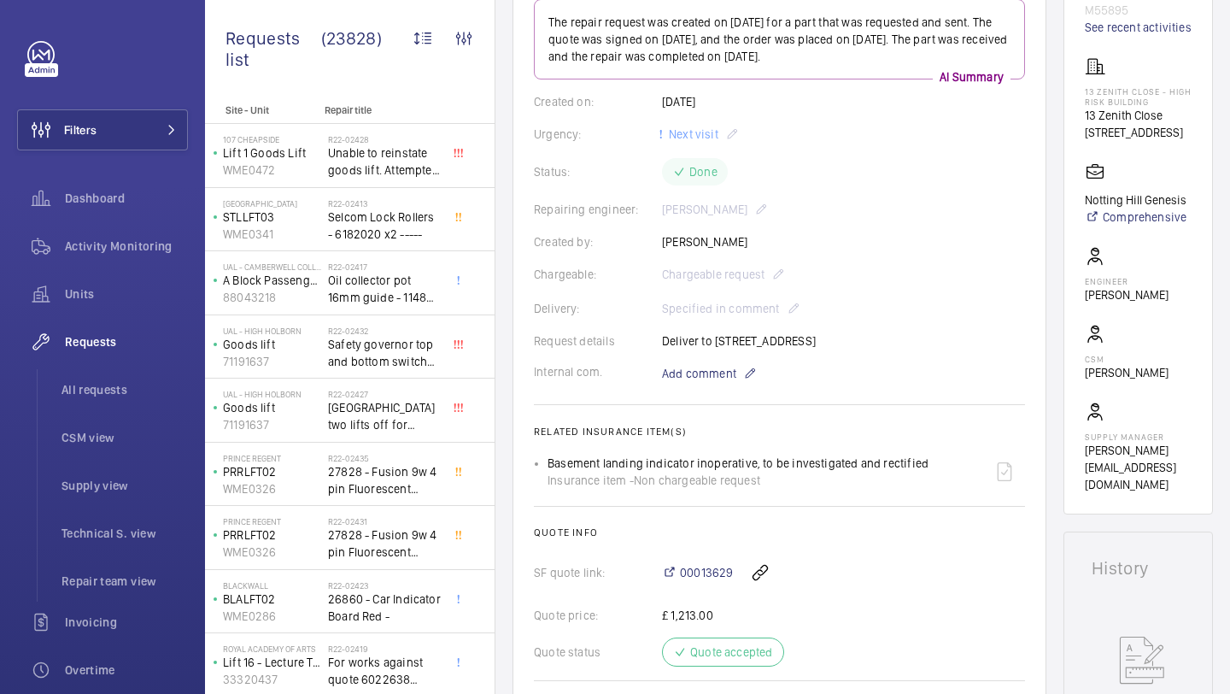
scroll to position [0, 0]
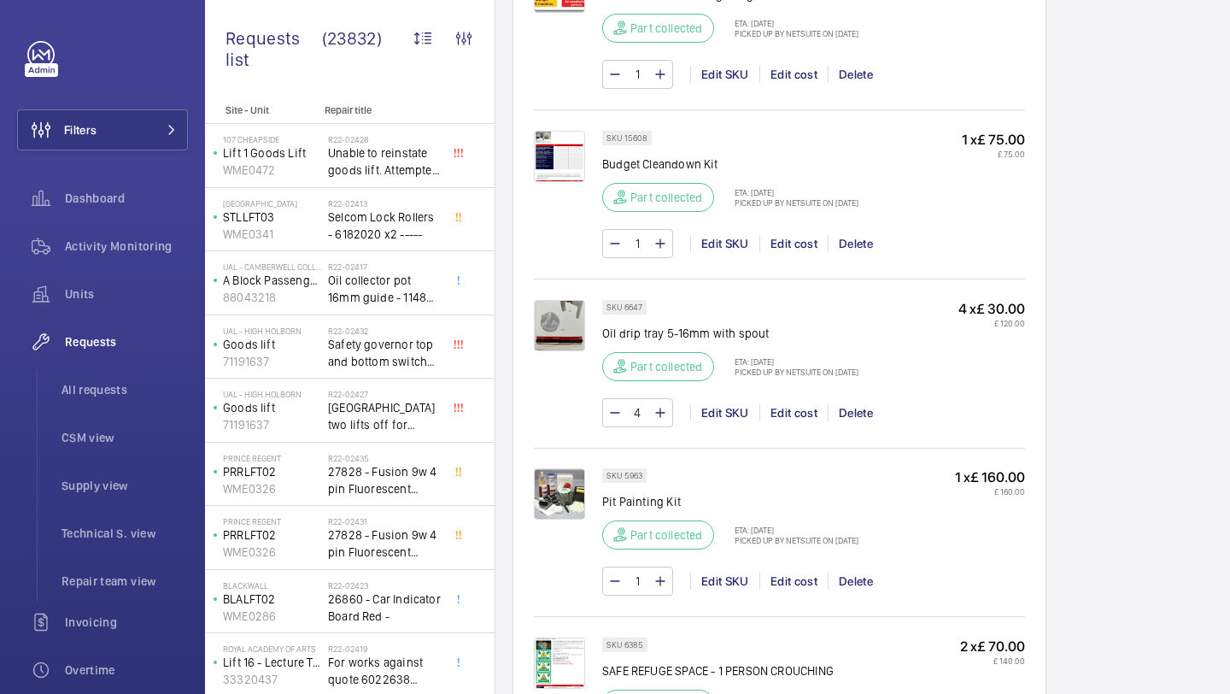
scroll to position [1810, 0]
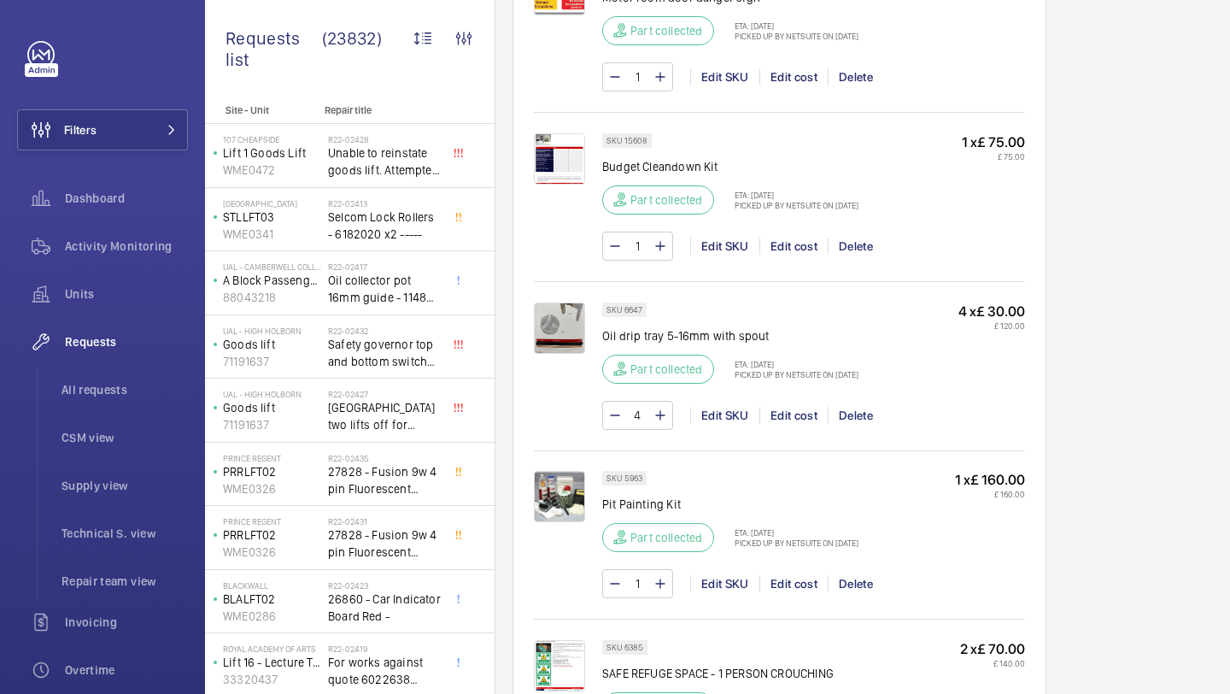
click at [554, 327] on img at bounding box center [559, 327] width 51 height 51
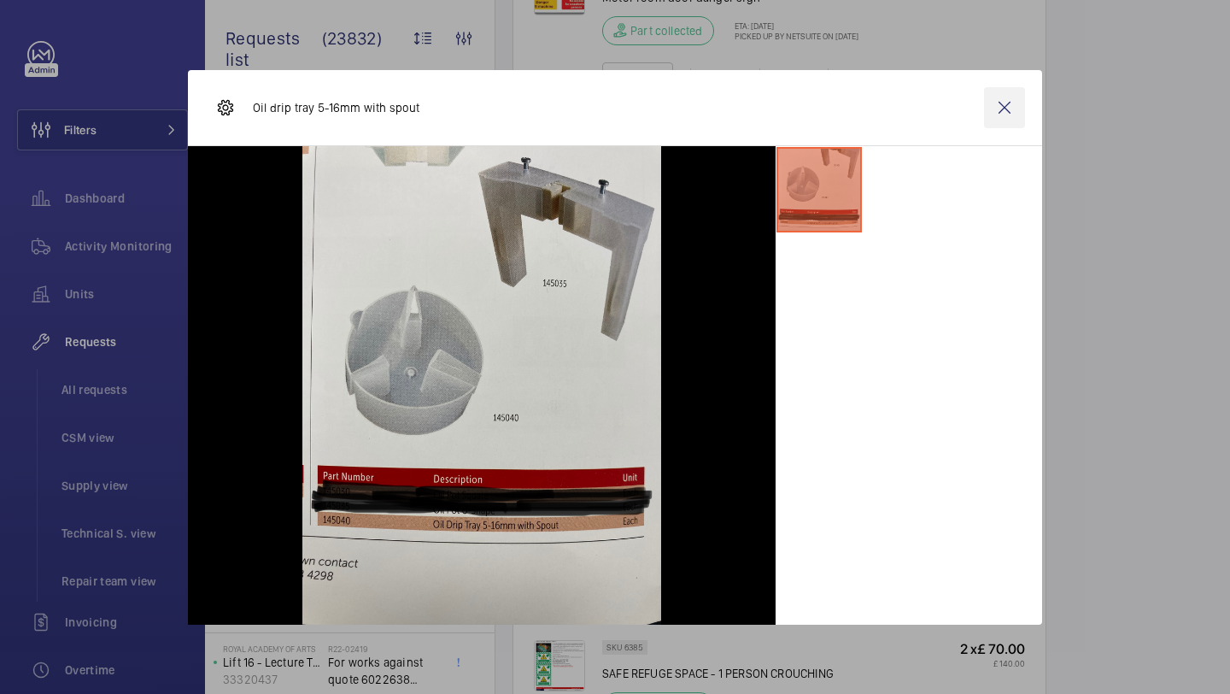
click at [1013, 97] on wm-front-icon-button at bounding box center [1004, 107] width 41 height 41
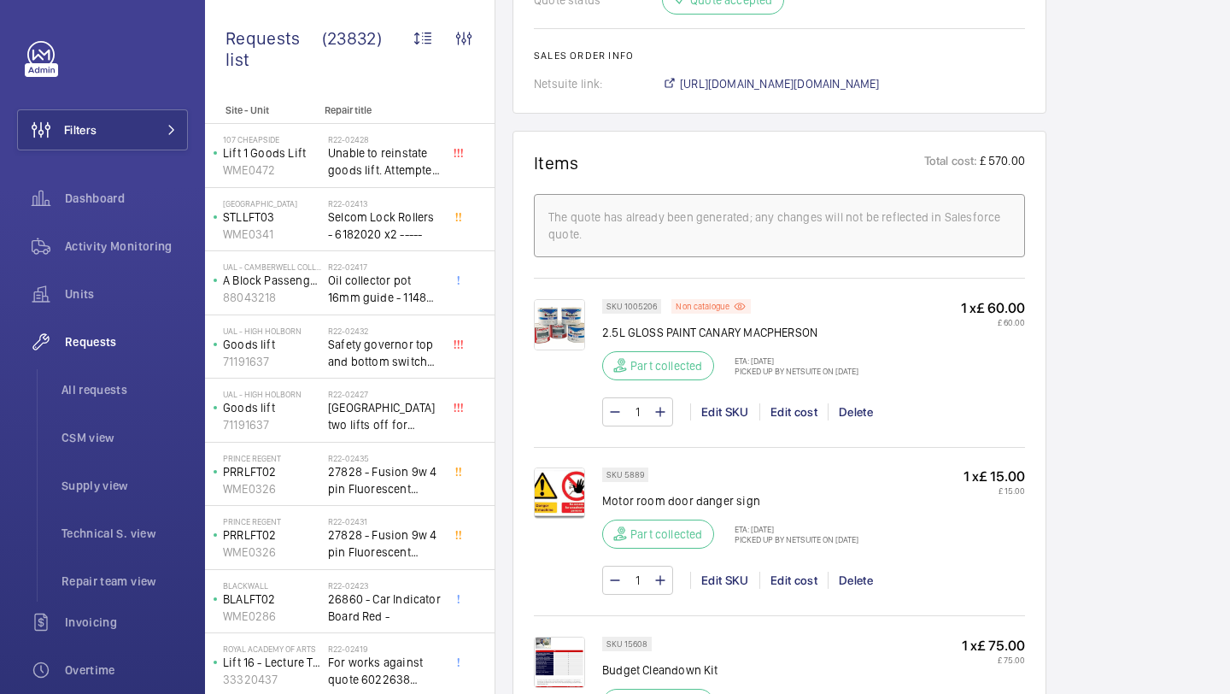
scroll to position [1246, 0]
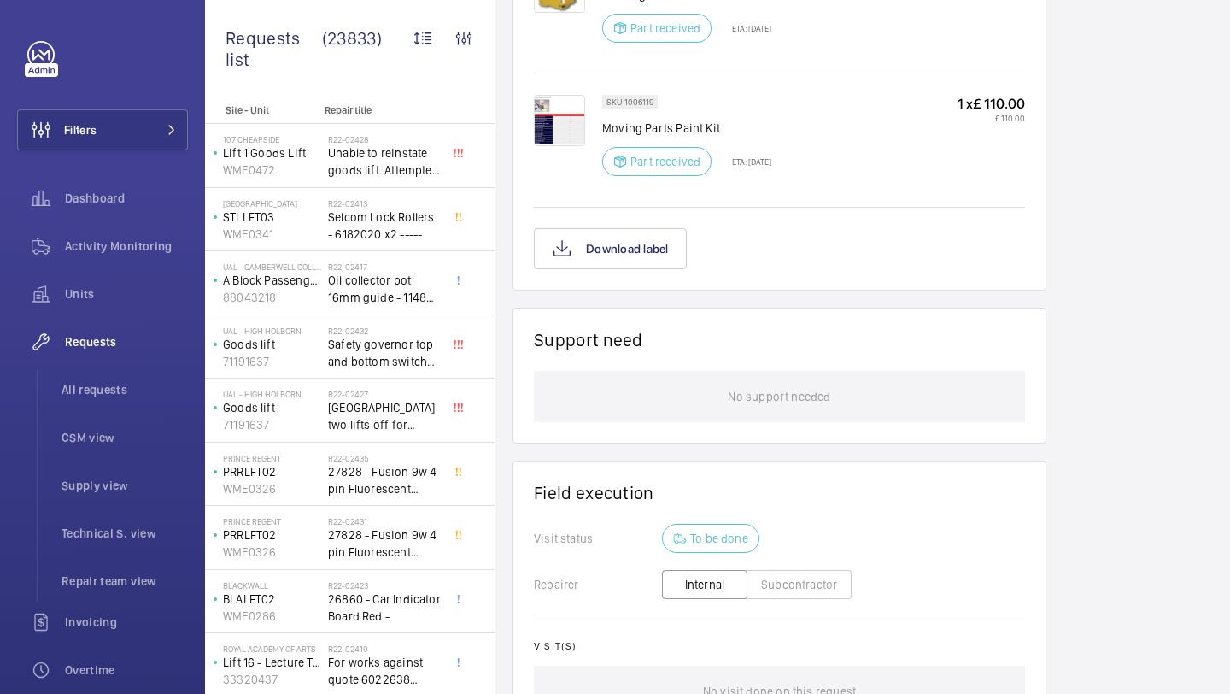
scroll to position [2238, 0]
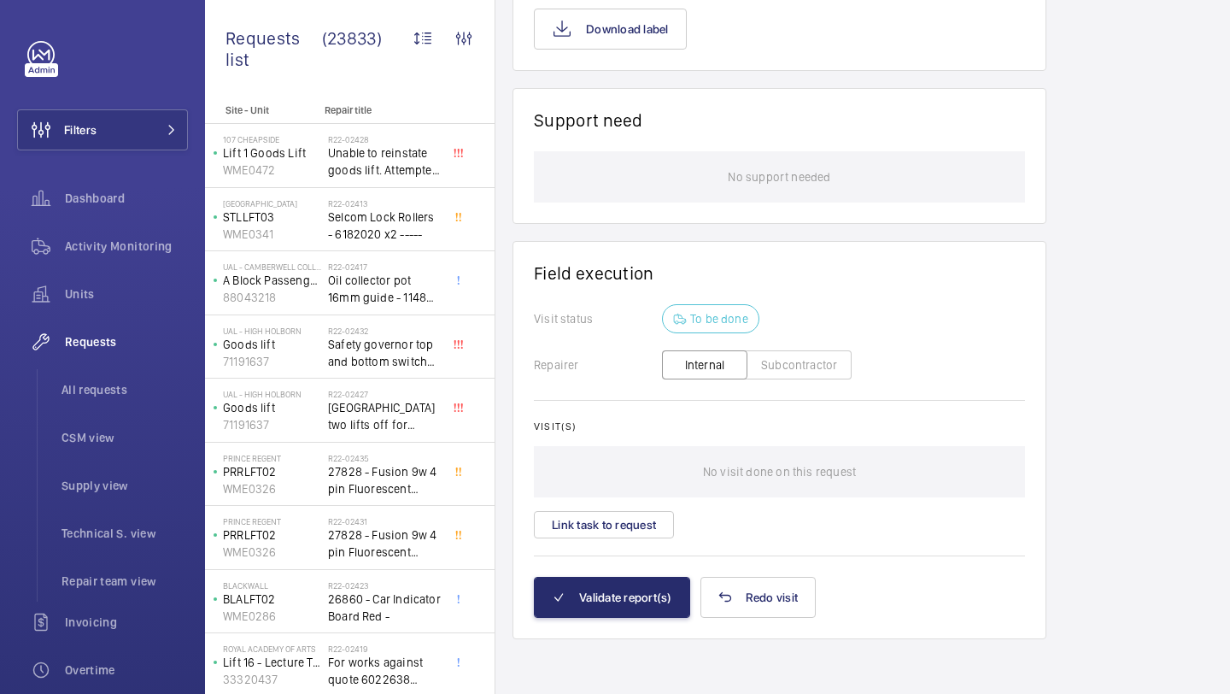
click at [612, 554] on wm-front-card-body "Visit status To be done Repairer Internal Subcontractor Visit(s) No visit done …" at bounding box center [779, 440] width 491 height 273
click at [612, 530] on button "Link task to request" at bounding box center [604, 524] width 140 height 27
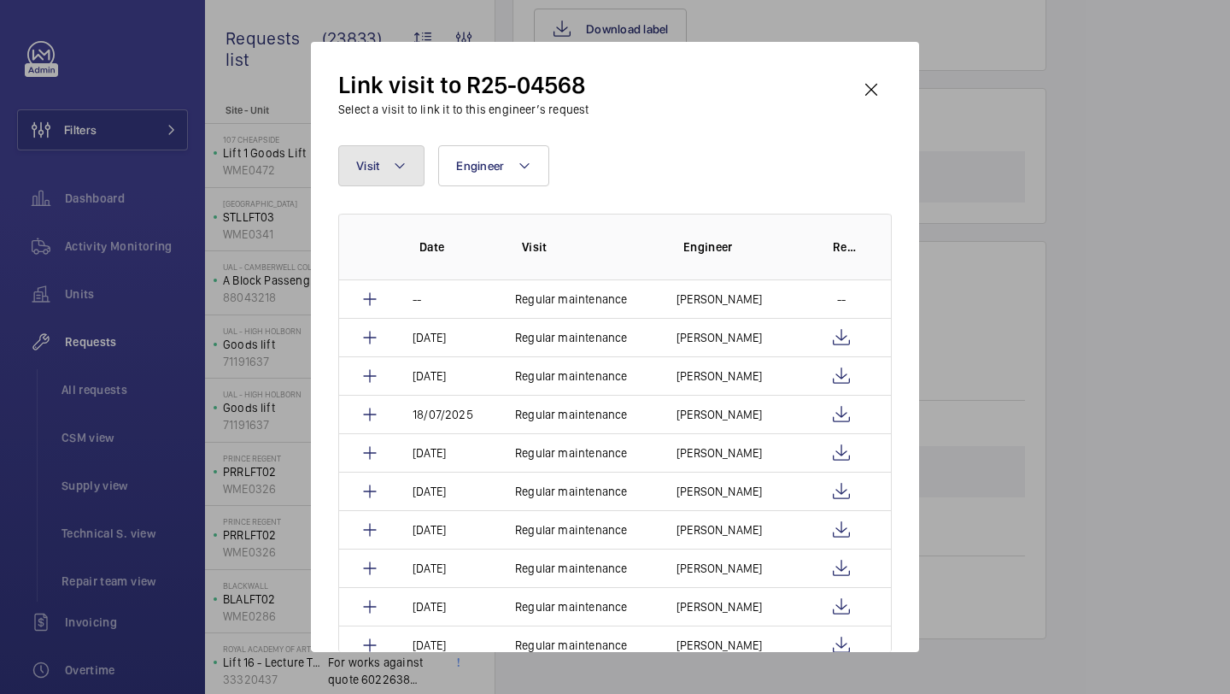
click at [393, 158] on mat-icon at bounding box center [400, 165] width 14 height 21
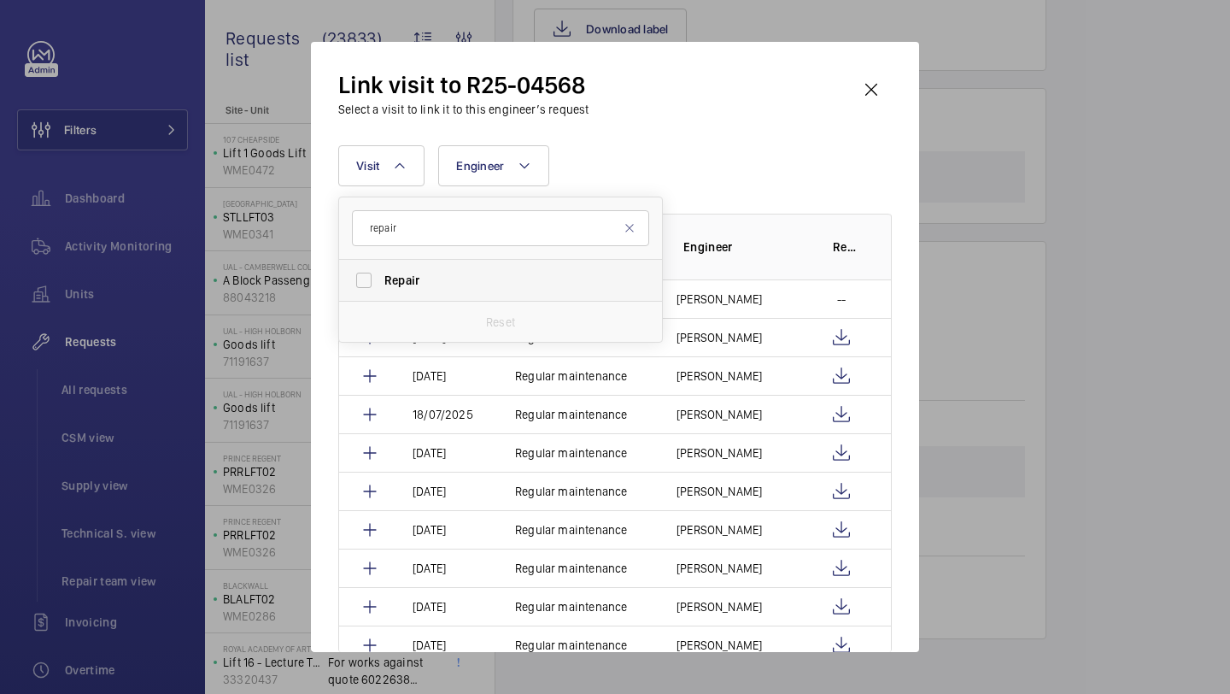
type input "repair"
click at [417, 269] on label "Repair" at bounding box center [487, 280] width 297 height 41
click at [381, 269] on input "Repair" at bounding box center [364, 280] width 34 height 34
checkbox input "true"
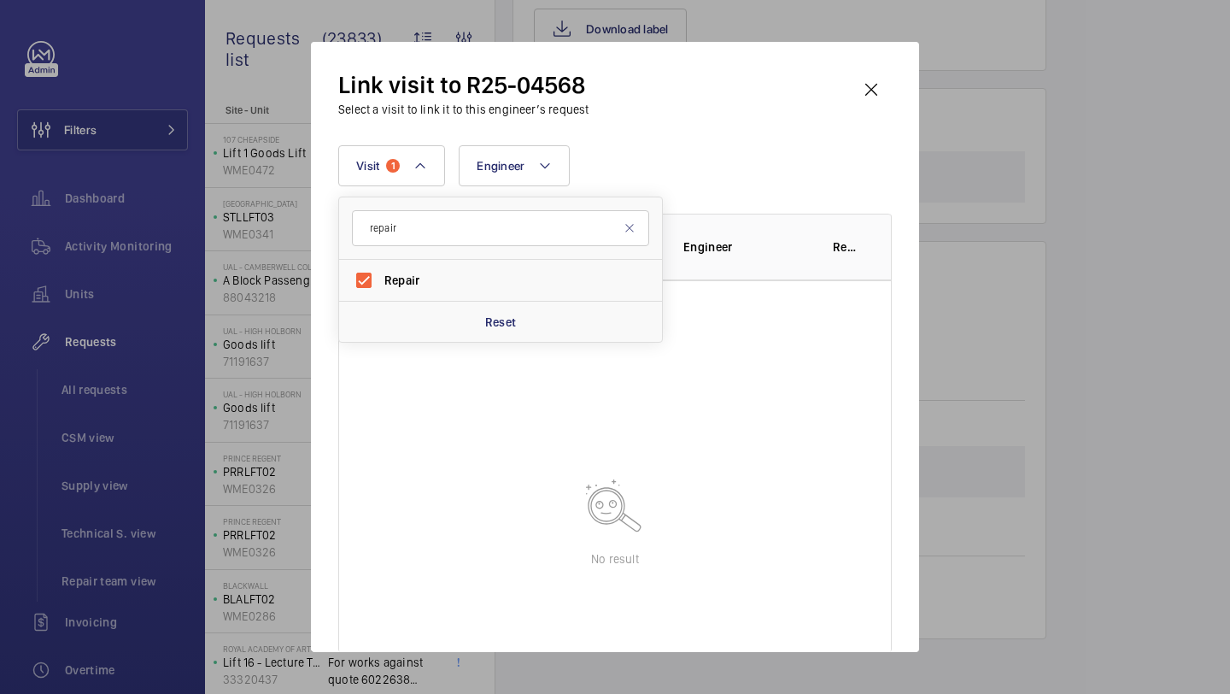
click at [688, 113] on div "Link visit to R25-04568 Select a visit to link it to this engineer’s request" at bounding box center [615, 93] width 554 height 49
click at [859, 73] on wm-front-icon-button at bounding box center [871, 89] width 41 height 41
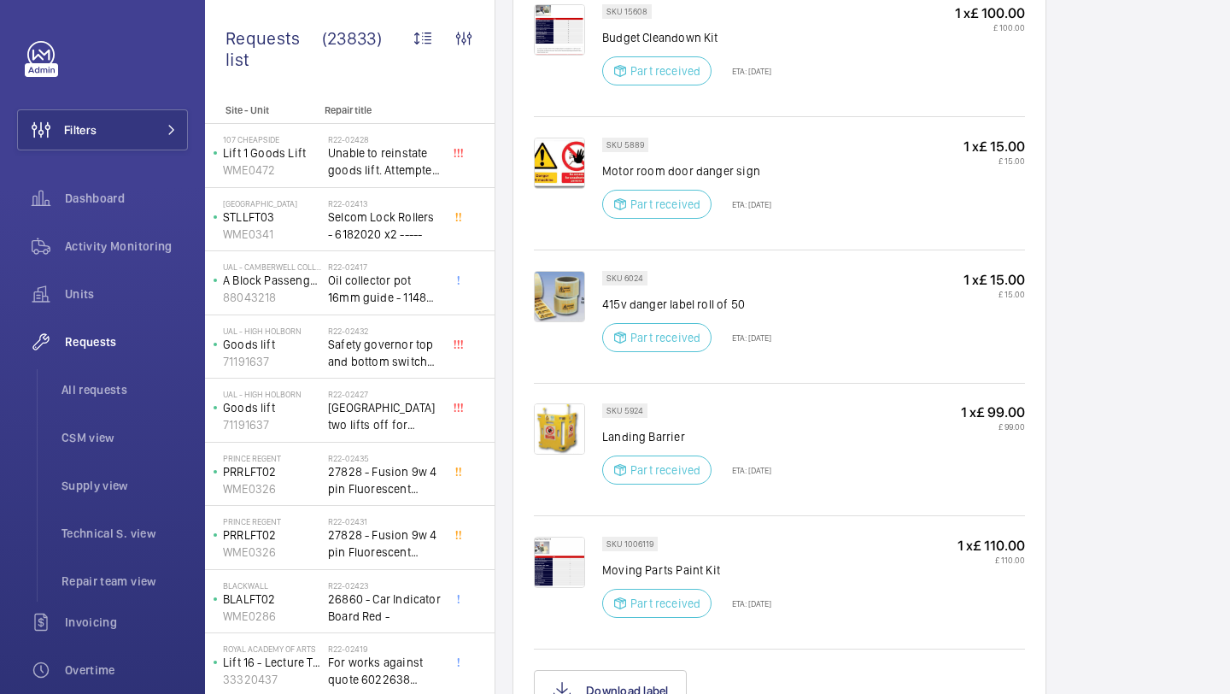
scroll to position [1584, 0]
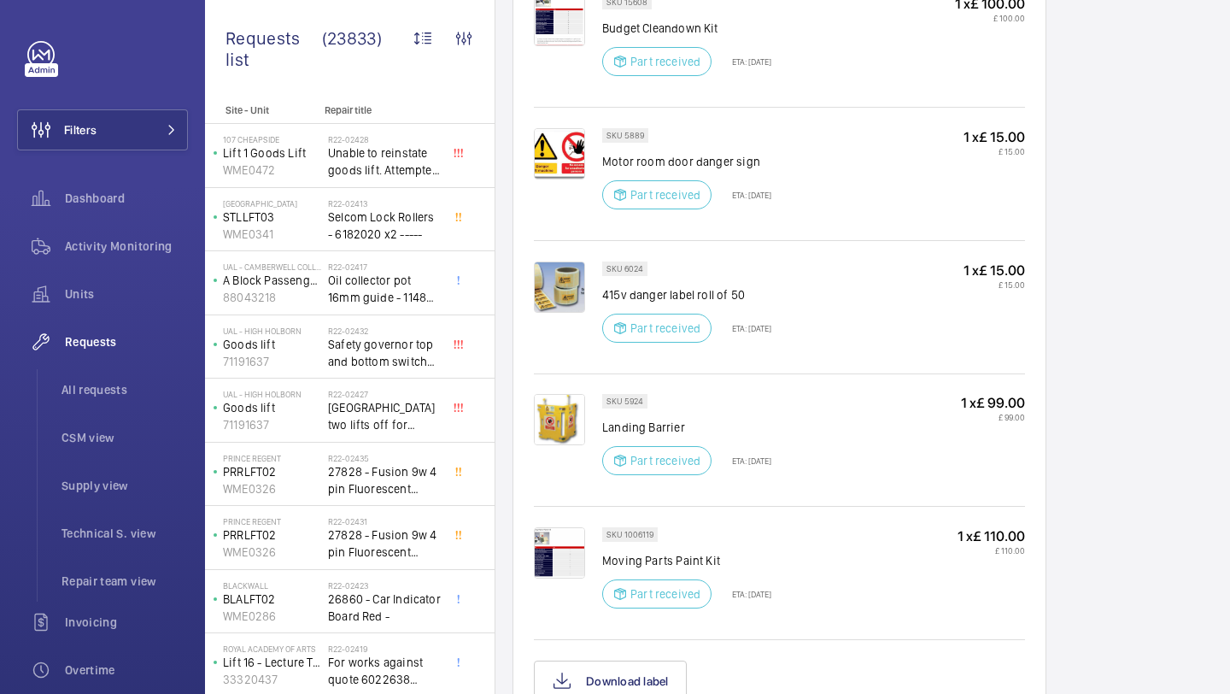
click at [556, 296] on img at bounding box center [559, 286] width 51 height 51
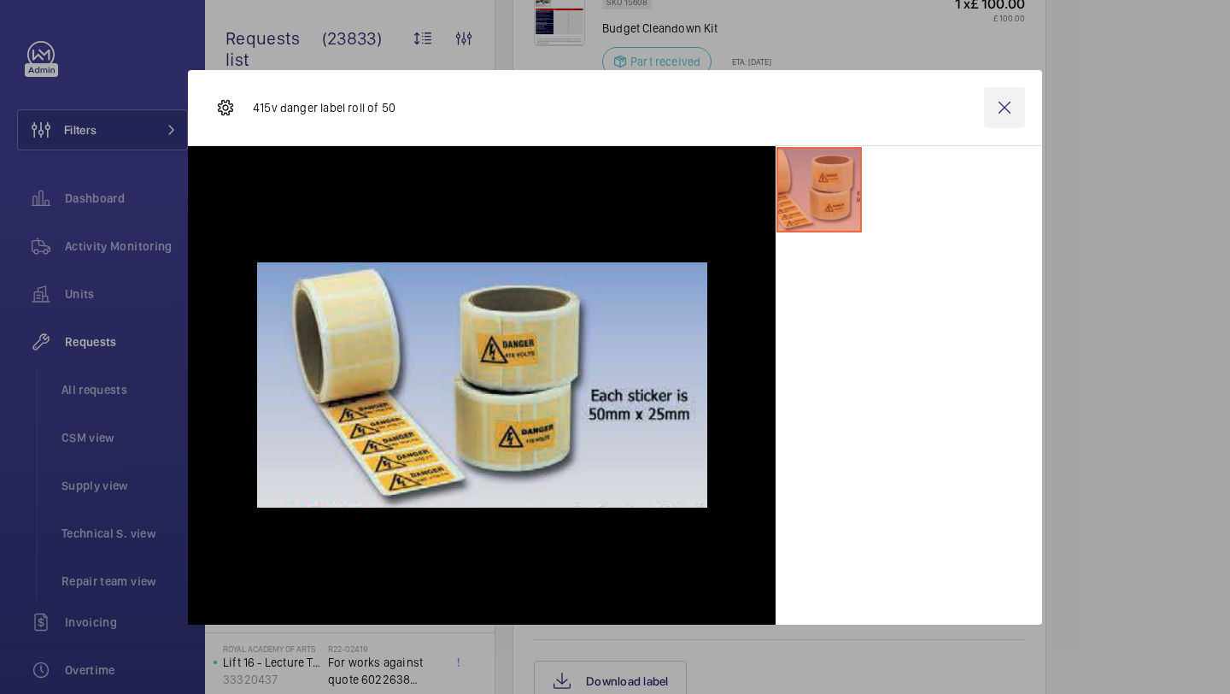
click at [1006, 97] on wm-front-icon-button at bounding box center [1004, 107] width 41 height 41
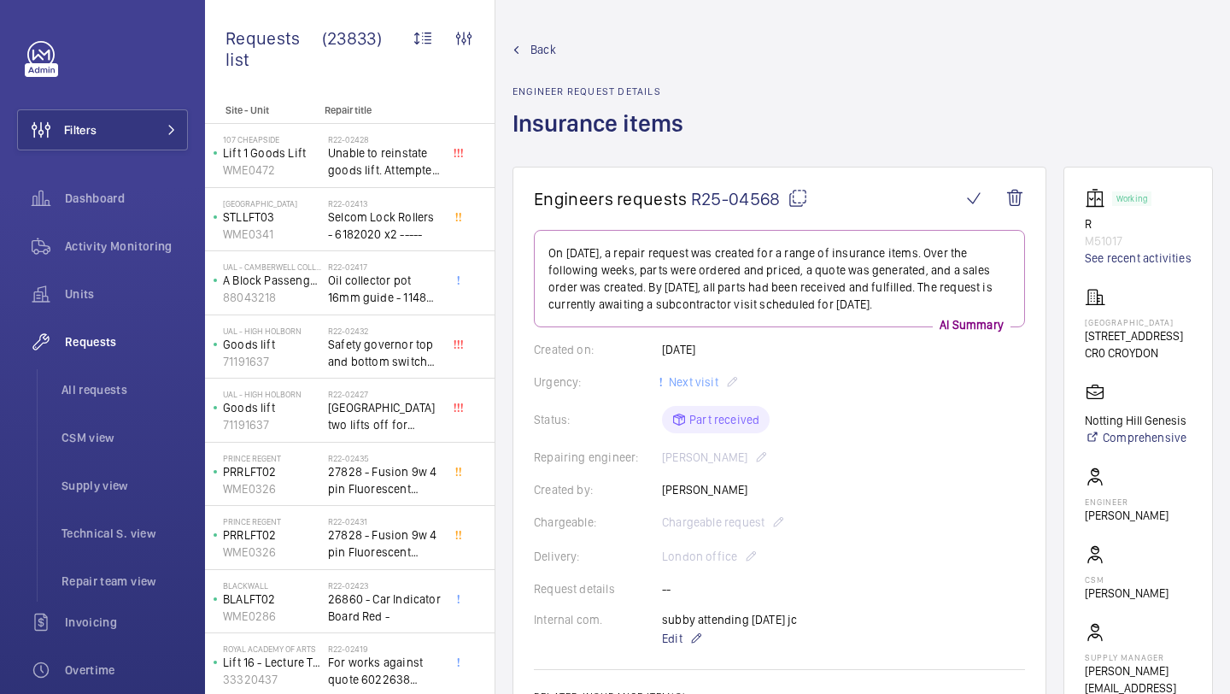
scroll to position [3, 0]
drag, startPoint x: 1081, startPoint y: 337, endPoint x: 1165, endPoint y: 373, distance: 91.9
click at [1165, 373] on wm-front-card "Working R M51017 See recent activities [GEOGRAPHIC_DATA] [STREET_ADDRESS] Notti…" at bounding box center [1139, 448] width 150 height 568
copy div "[GEOGRAPHIC_DATA] [STREET_ADDRESS]"
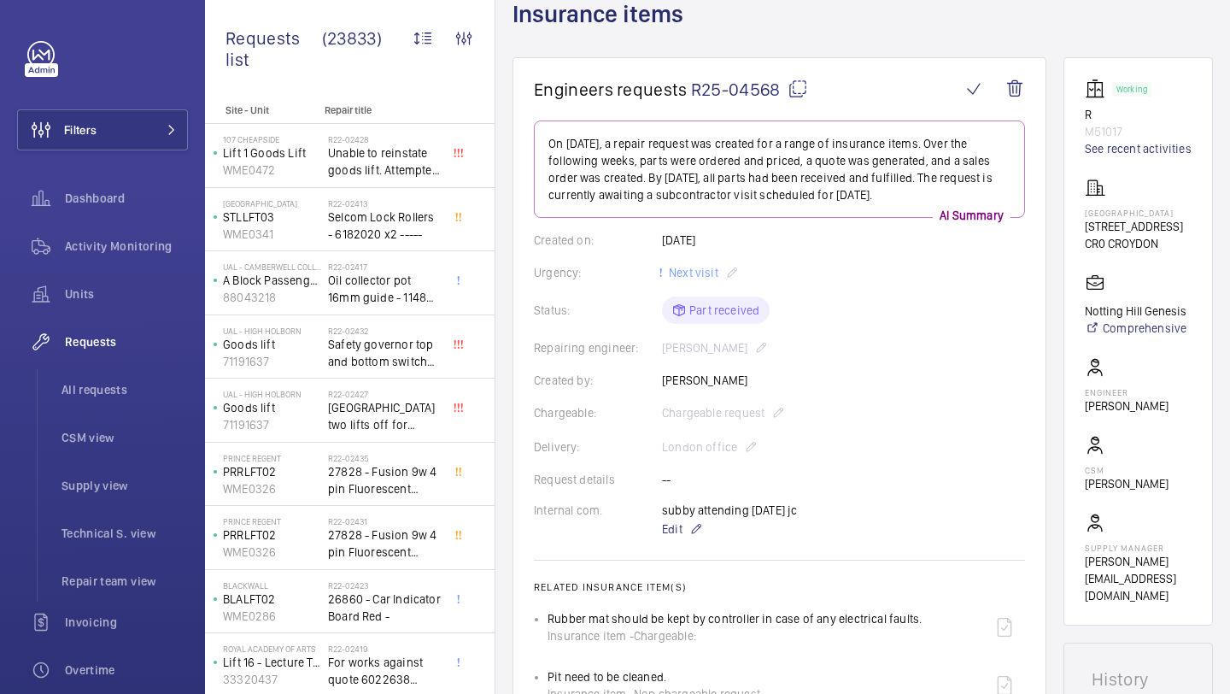
scroll to position [0, 0]
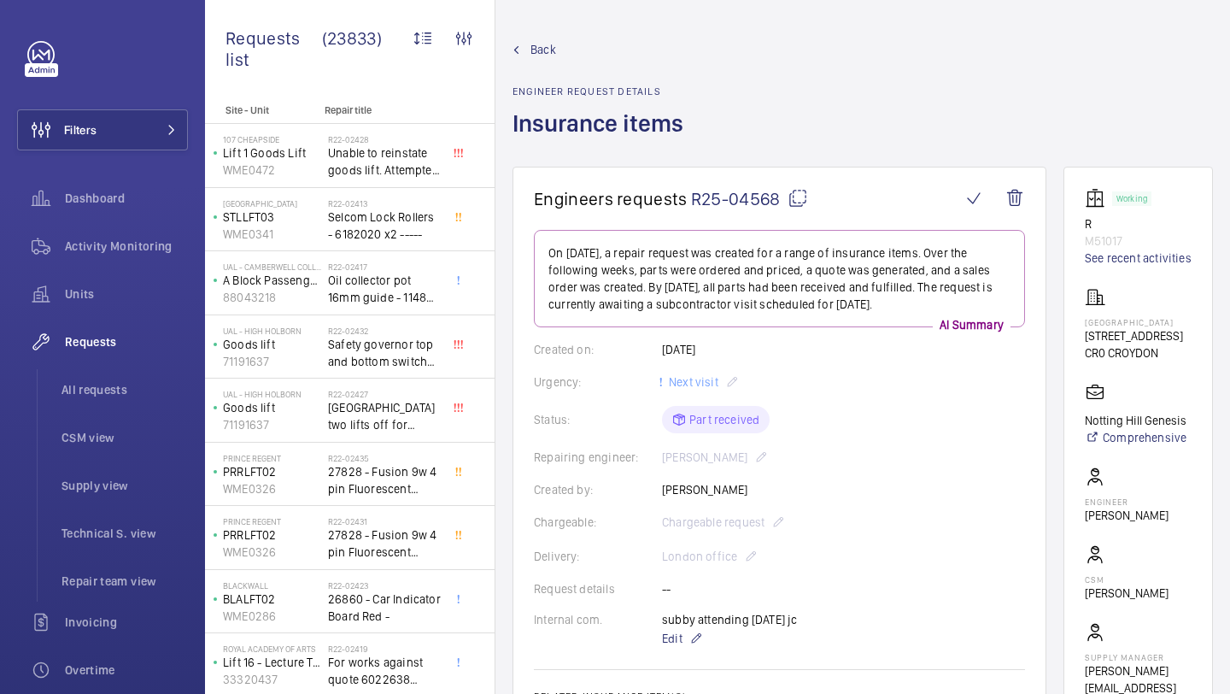
click at [797, 200] on mat-icon at bounding box center [798, 198] width 21 height 21
copy div "[GEOGRAPHIC_DATA] [STREET_ADDRESS]"
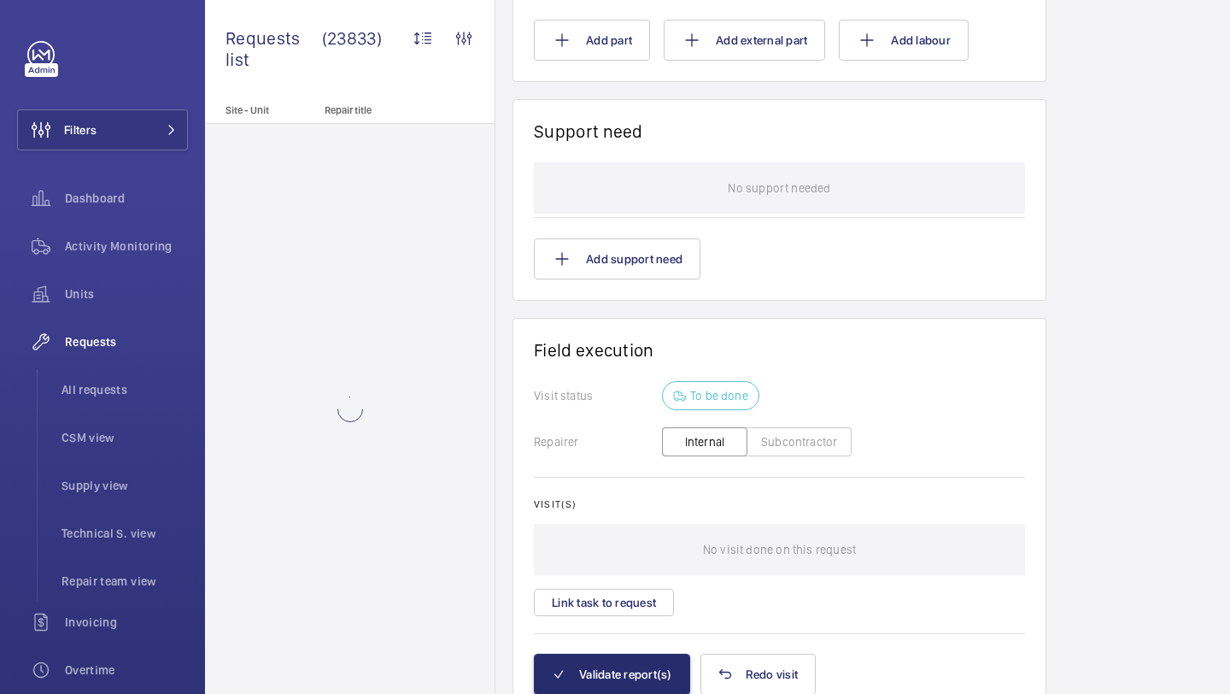
scroll to position [1562, 0]
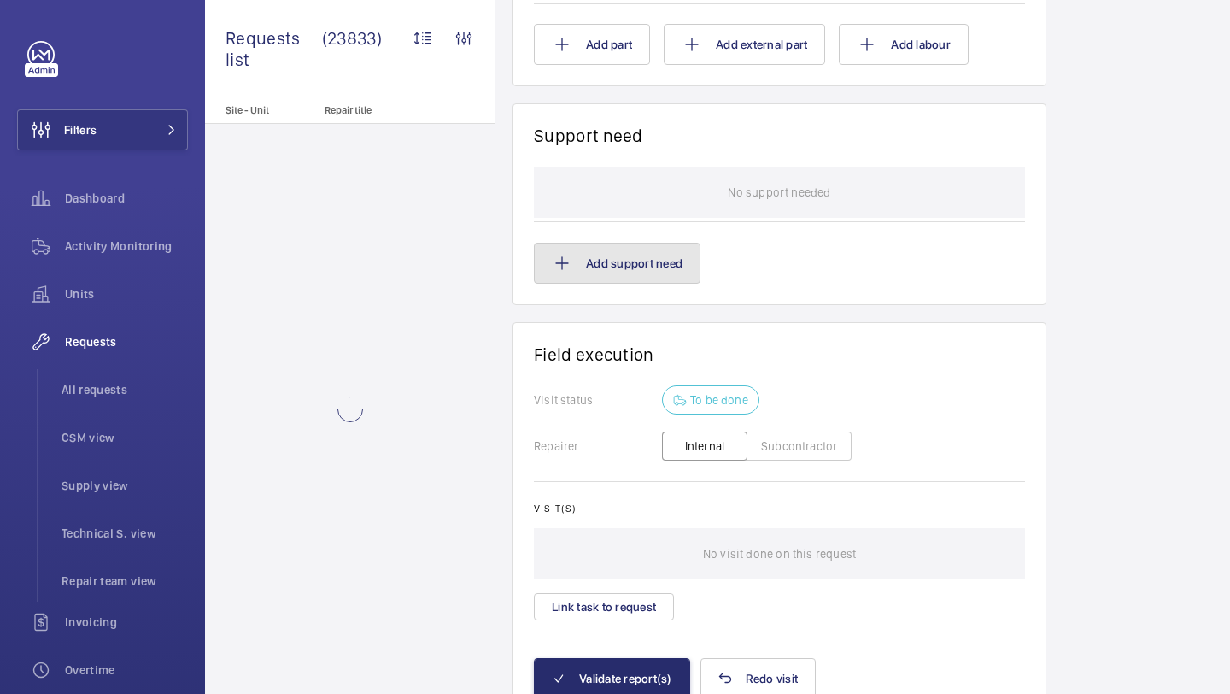
click at [634, 275] on button "Add support need" at bounding box center [617, 263] width 167 height 41
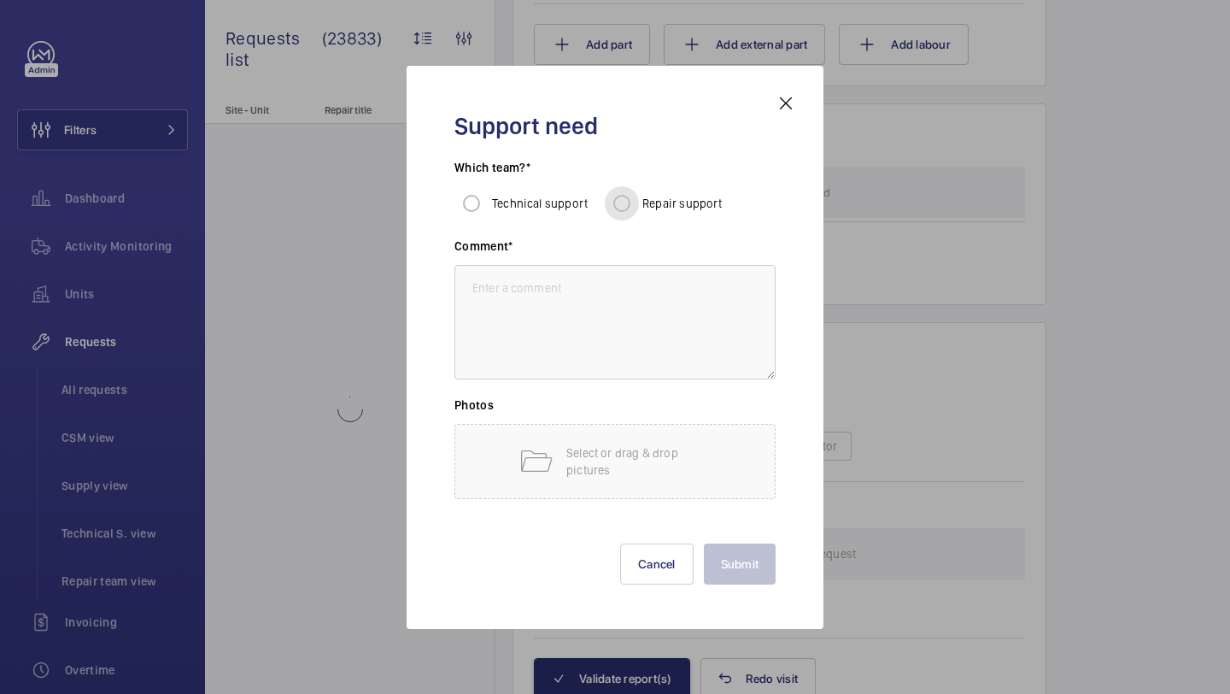
click at [631, 206] on input "Repair support" at bounding box center [622, 203] width 34 height 34
radio input "true"
click at [565, 332] on textarea at bounding box center [615, 322] width 321 height 114
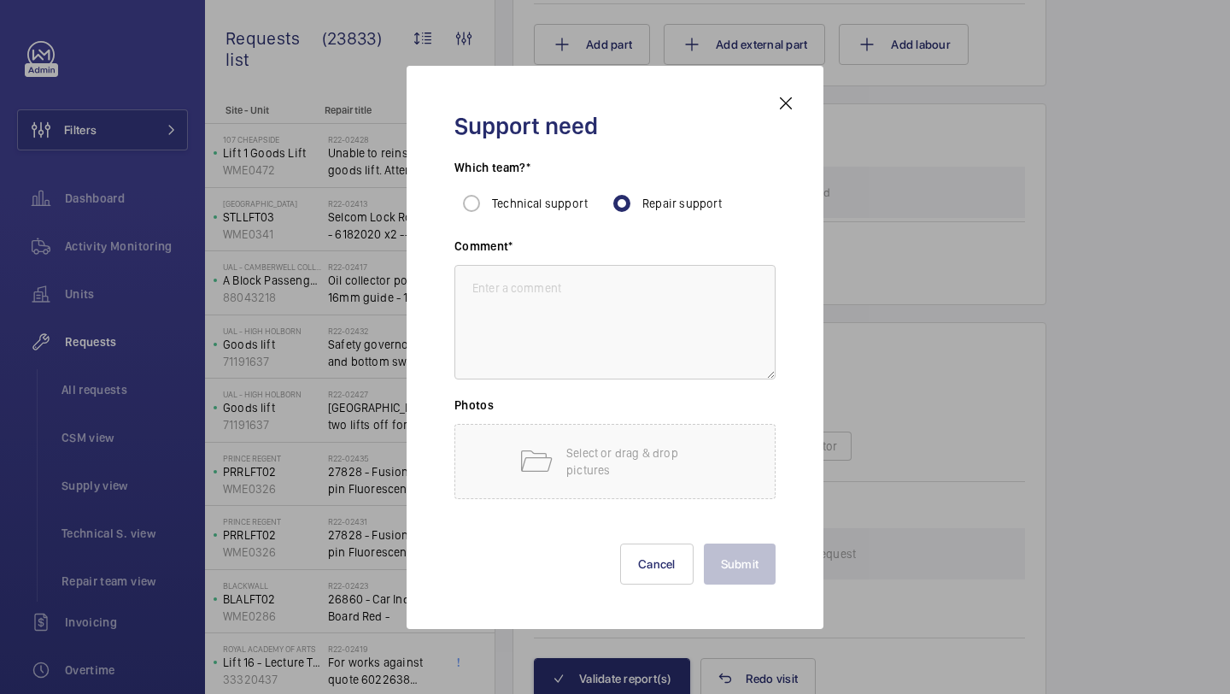
click at [785, 97] on mat-icon at bounding box center [786, 103] width 21 height 21
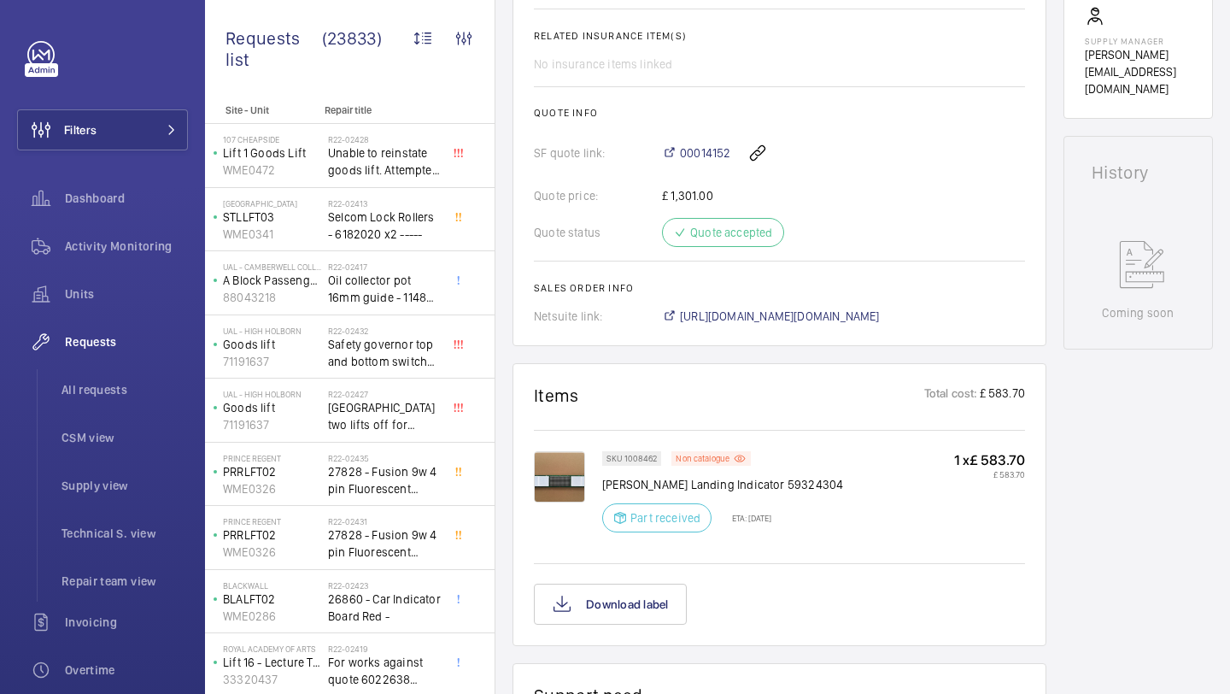
scroll to position [731, 0]
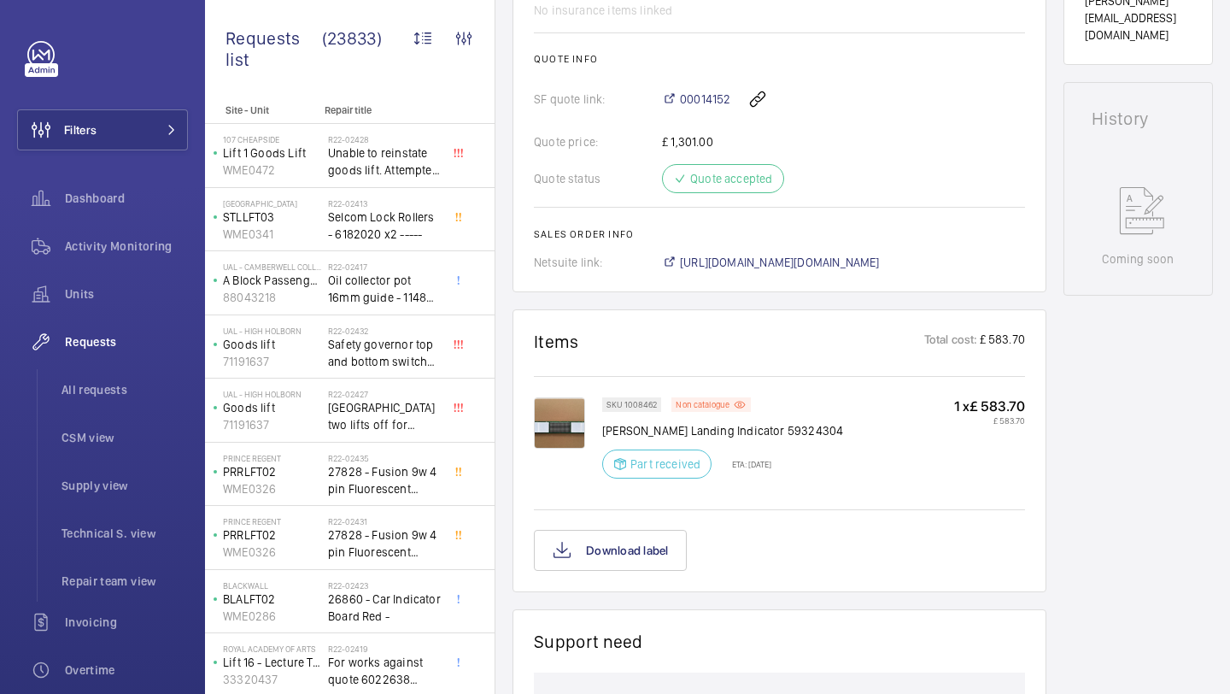
click at [568, 421] on img at bounding box center [559, 422] width 51 height 51
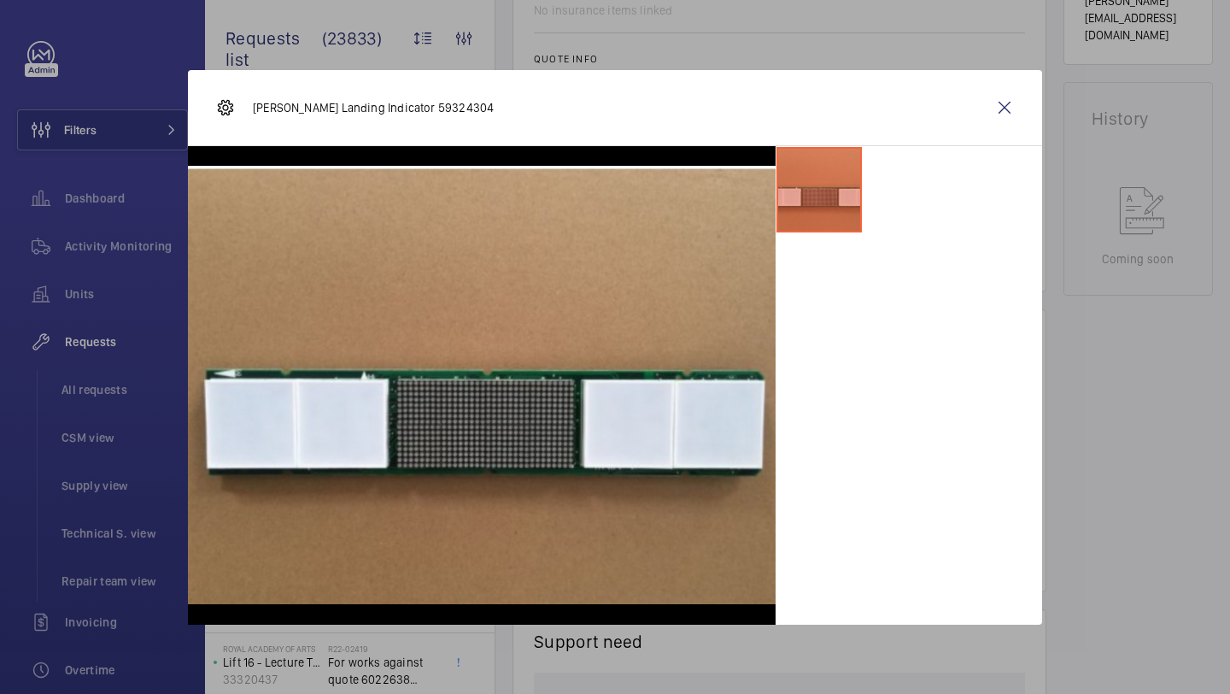
click at [1006, 85] on div "[PERSON_NAME] Landing Indicator 59324304" at bounding box center [615, 108] width 854 height 76
click at [995, 136] on div "[PERSON_NAME] Landing Indicator 59324304" at bounding box center [615, 108] width 854 height 76
click at [1002, 116] on wm-front-icon-button at bounding box center [1004, 107] width 41 height 41
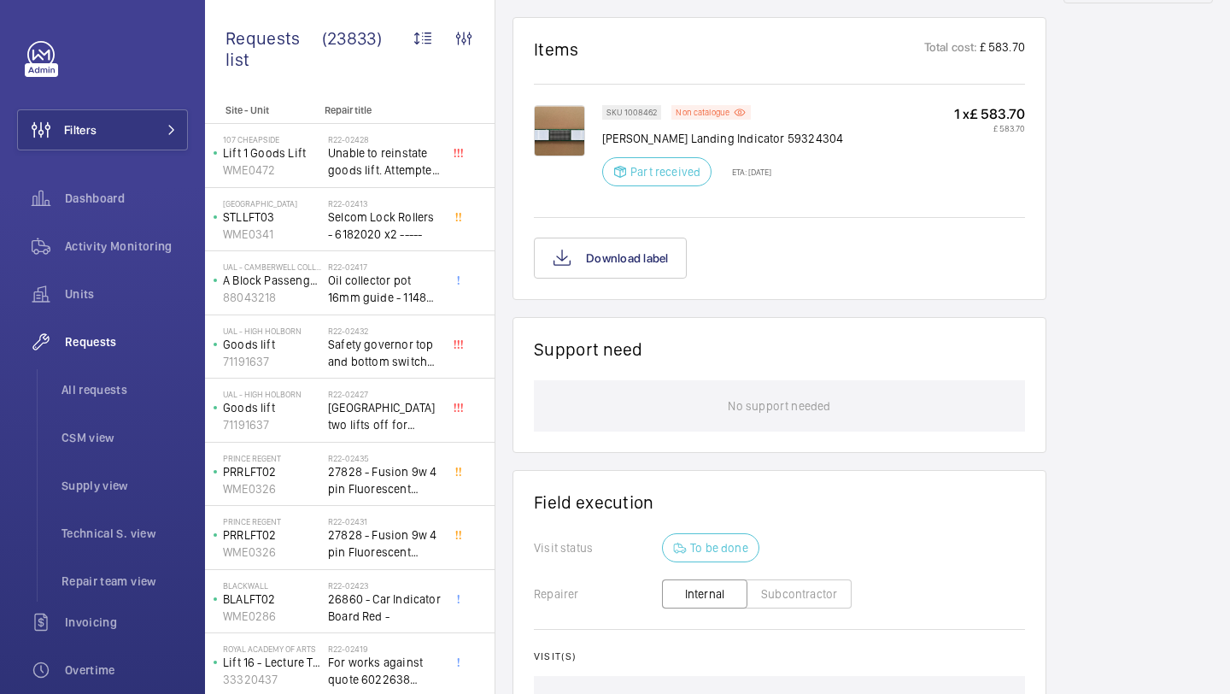
scroll to position [1230, 0]
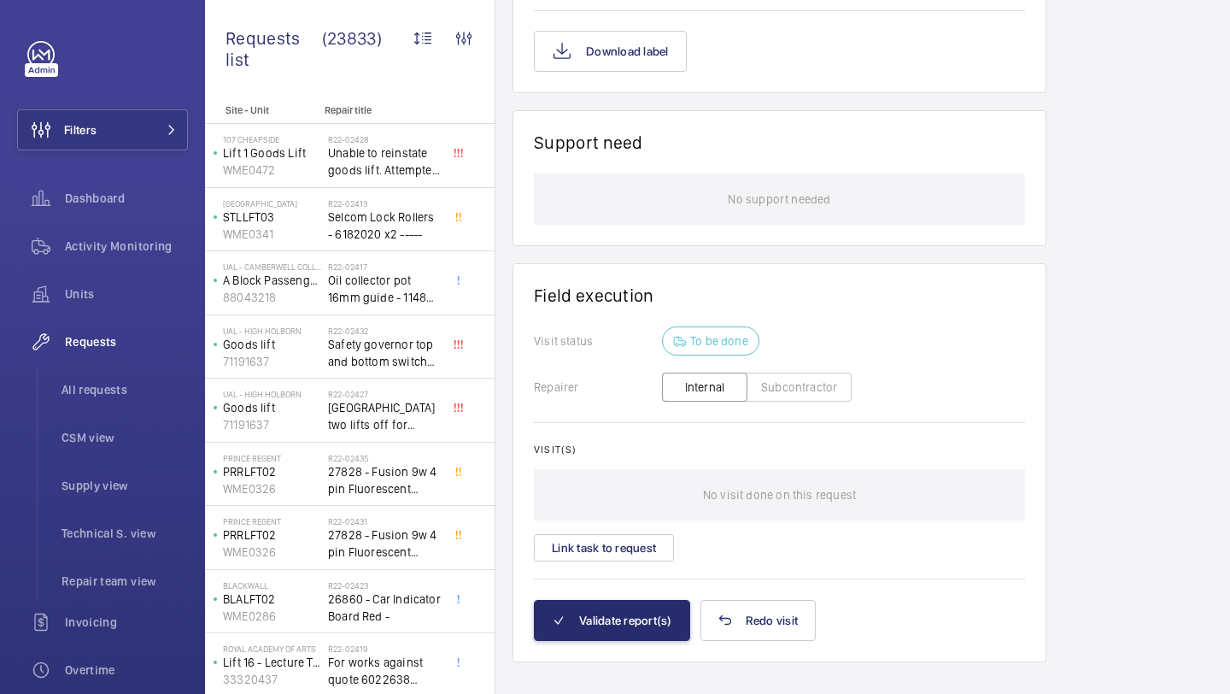
click at [611, 534] on div "Visit(s) No visit done on this request Link task to request" at bounding box center [779, 502] width 491 height 118
click at [610, 536] on button "Link task to request" at bounding box center [604, 547] width 140 height 27
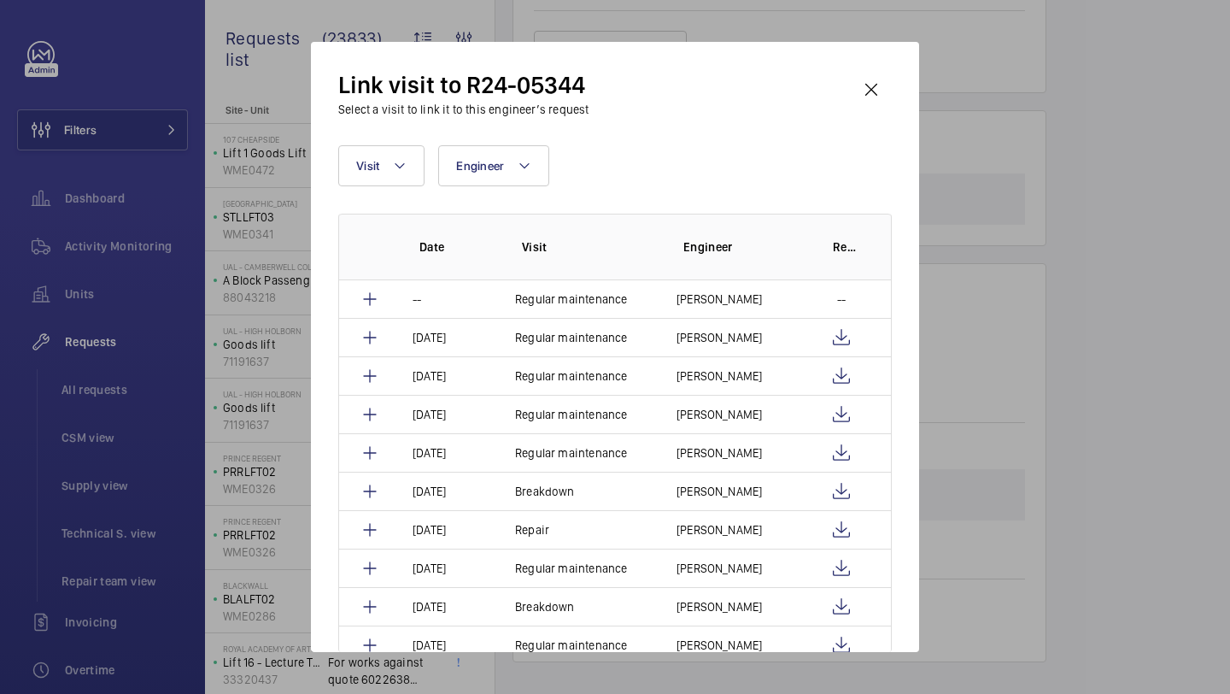
click at [402, 187] on div "Visit Engineer More filters Reset all filters Date Visit Engineer Report -- Reg…" at bounding box center [615, 398] width 554 height 507
click at [860, 78] on wm-front-icon-button at bounding box center [871, 89] width 41 height 41
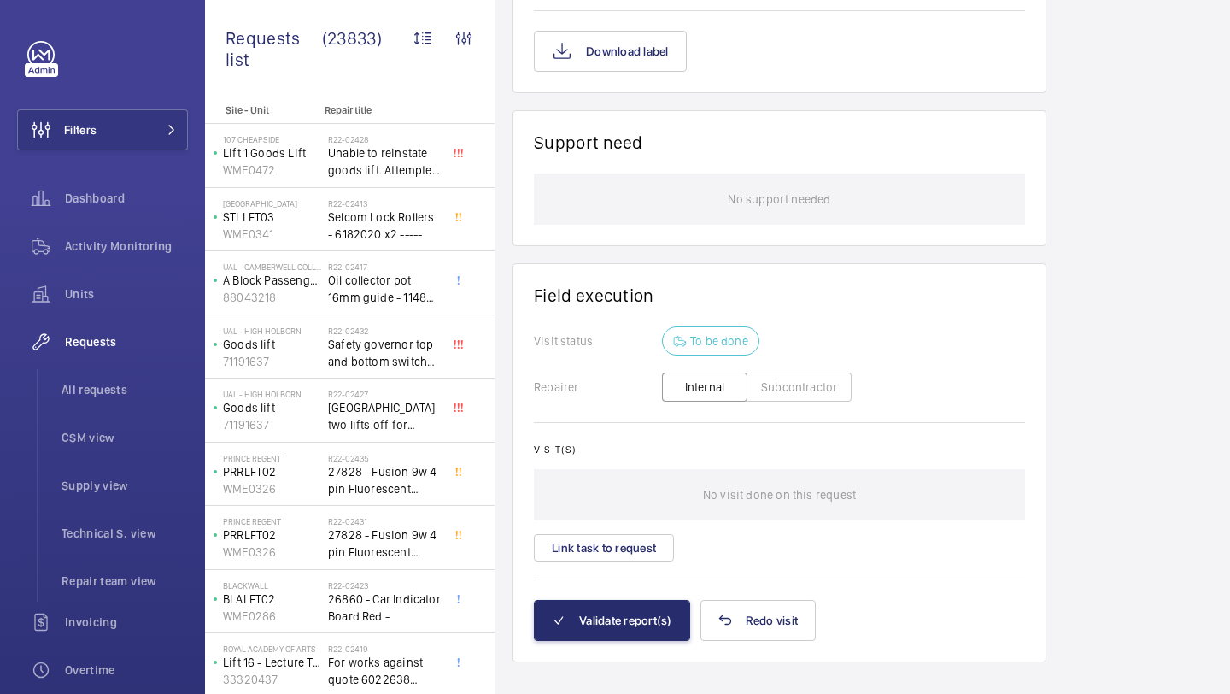
click at [580, 531] on div "Visit(s) No visit done on this request Link task to request" at bounding box center [779, 502] width 491 height 118
click at [572, 559] on button "Link task to request" at bounding box center [604, 547] width 140 height 27
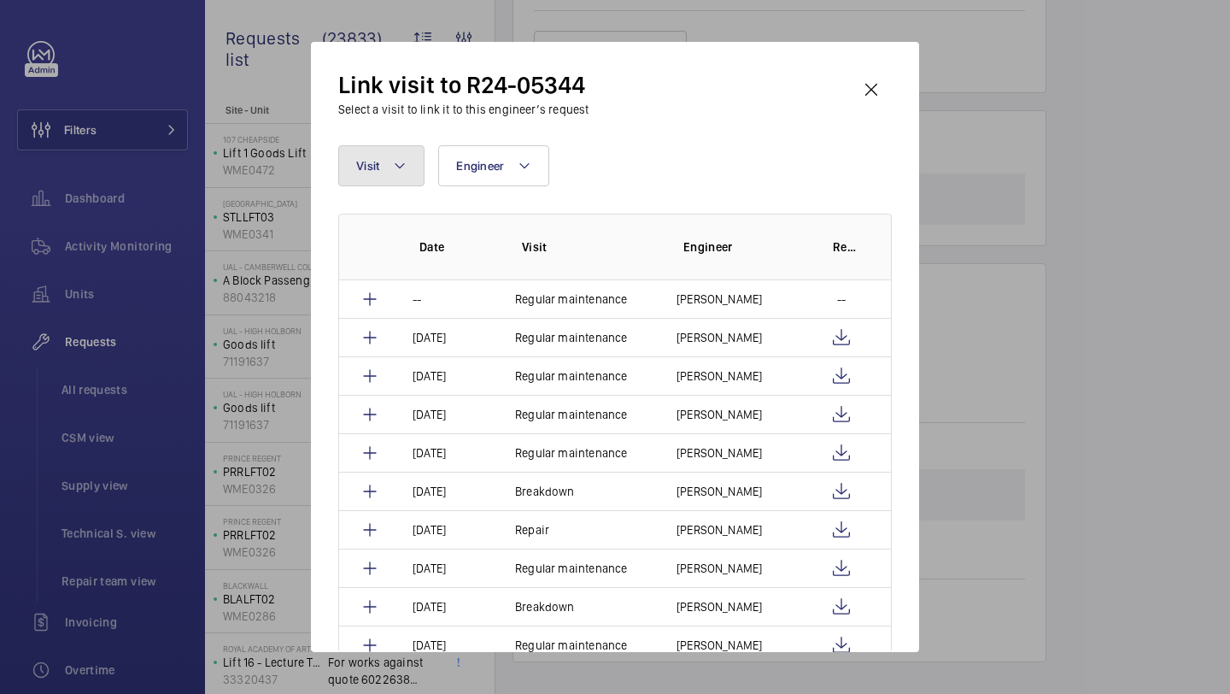
click at [402, 165] on mat-icon at bounding box center [400, 165] width 14 height 21
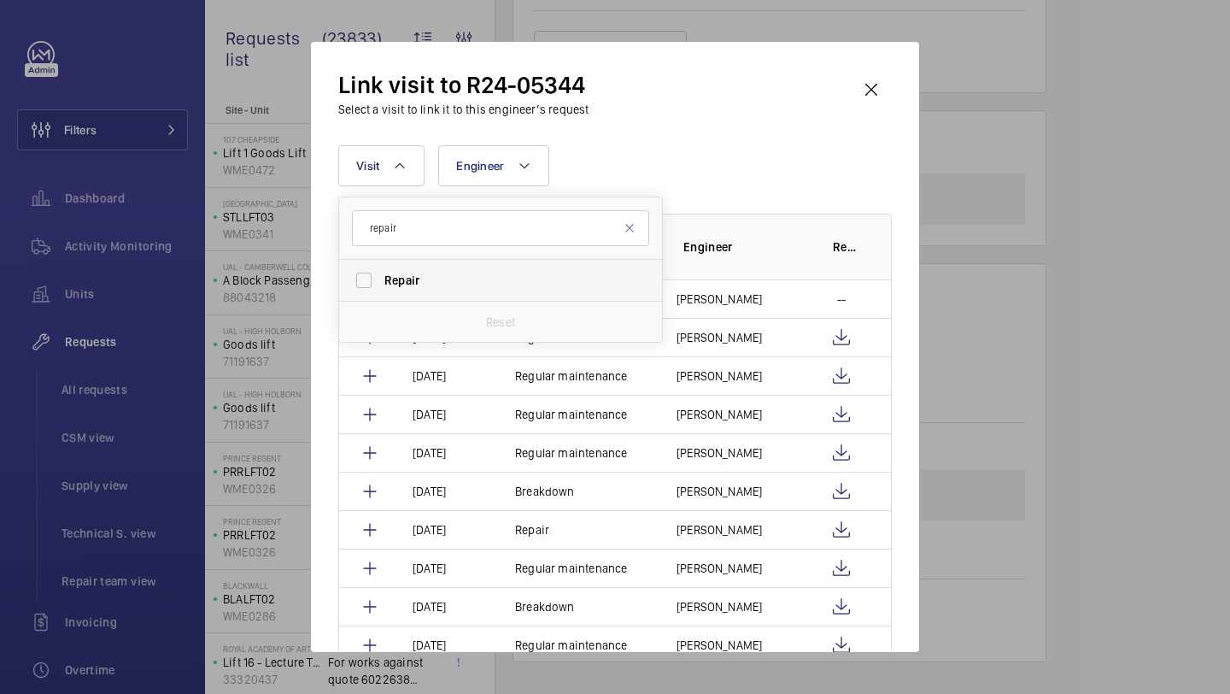
type input "repair"
click at [431, 267] on label "Repair" at bounding box center [487, 280] width 297 height 41
click at [381, 267] on input "Repair" at bounding box center [364, 280] width 34 height 34
checkbox input "true"
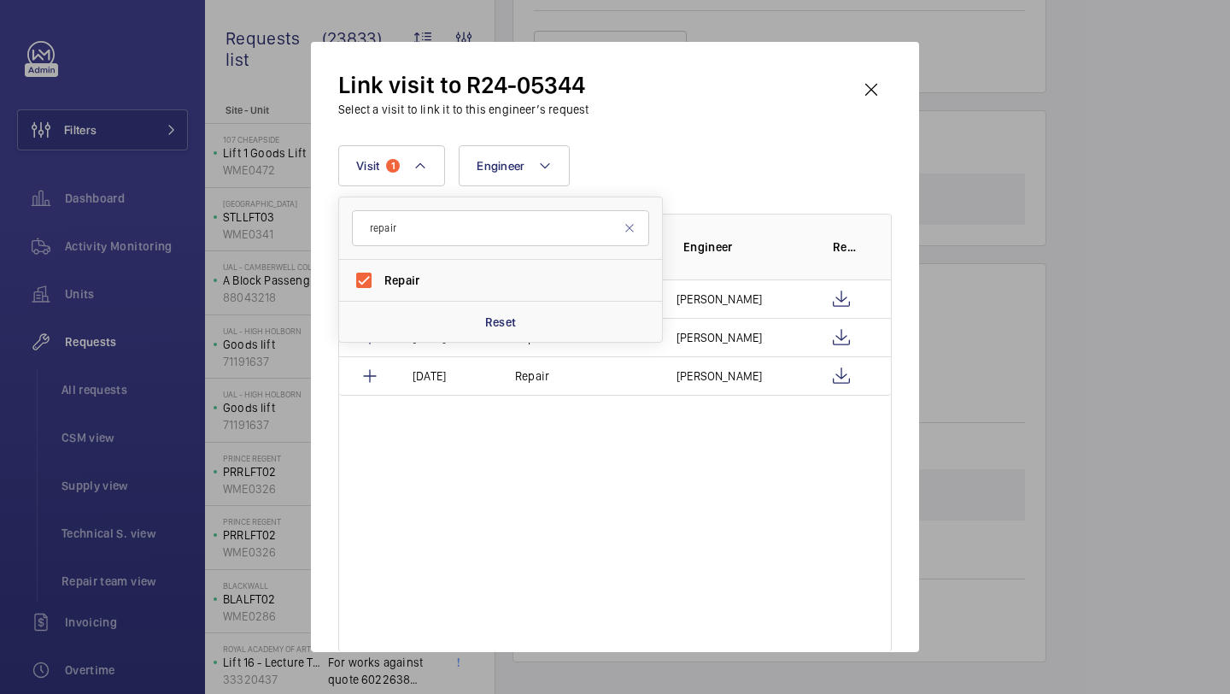
click at [655, 183] on div "Visit 1 repair Repair Reset Engineer More filters Reset all filters" at bounding box center [615, 165] width 554 height 41
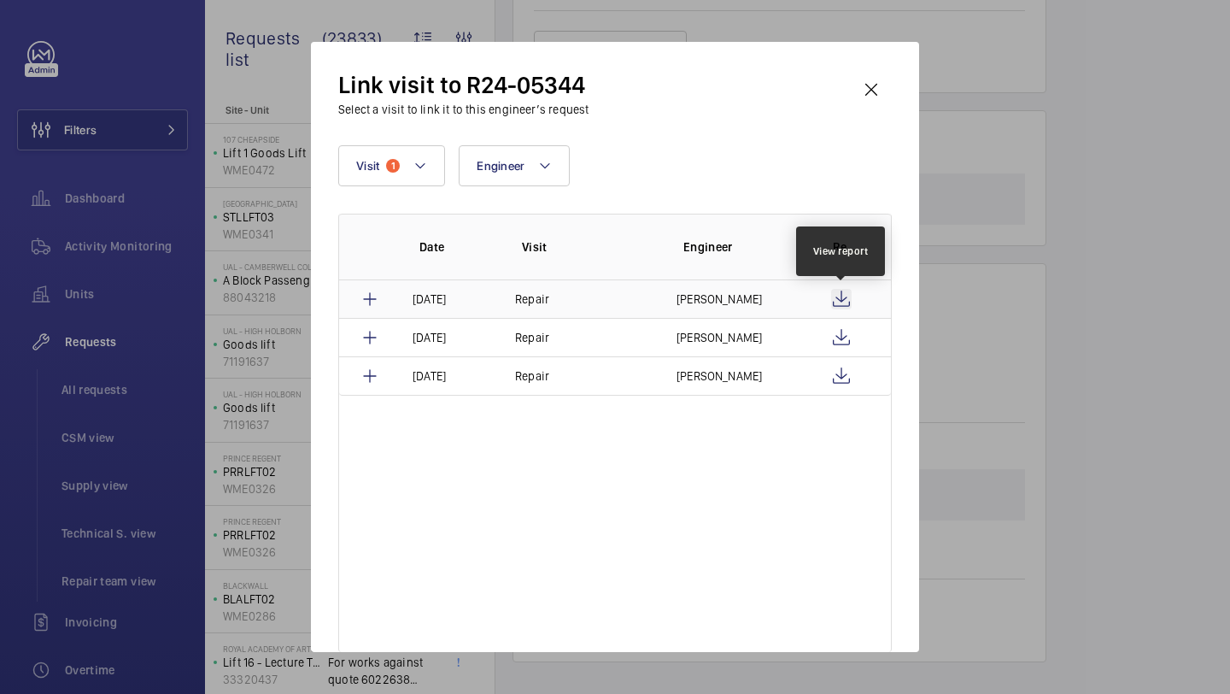
click at [844, 302] on wm-front-icon-button at bounding box center [841, 299] width 21 height 21
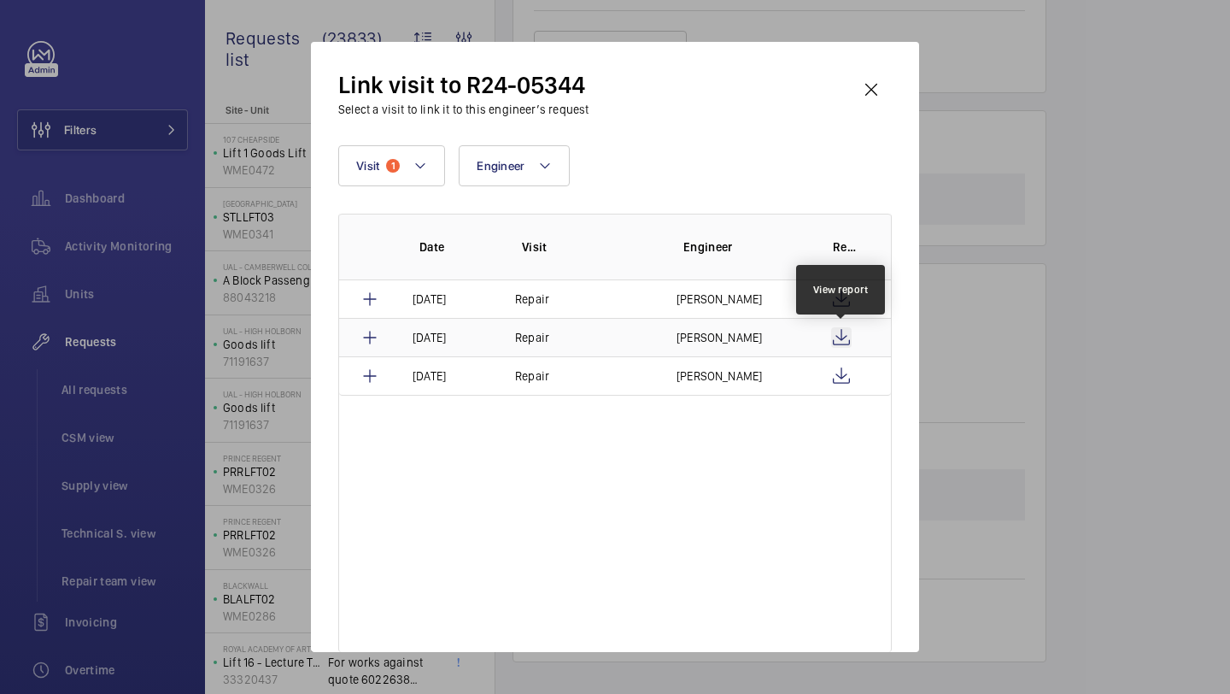
click at [840, 331] on wm-front-icon-button at bounding box center [841, 337] width 21 height 21
click at [836, 334] on wm-front-icon-button at bounding box center [841, 337] width 21 height 21
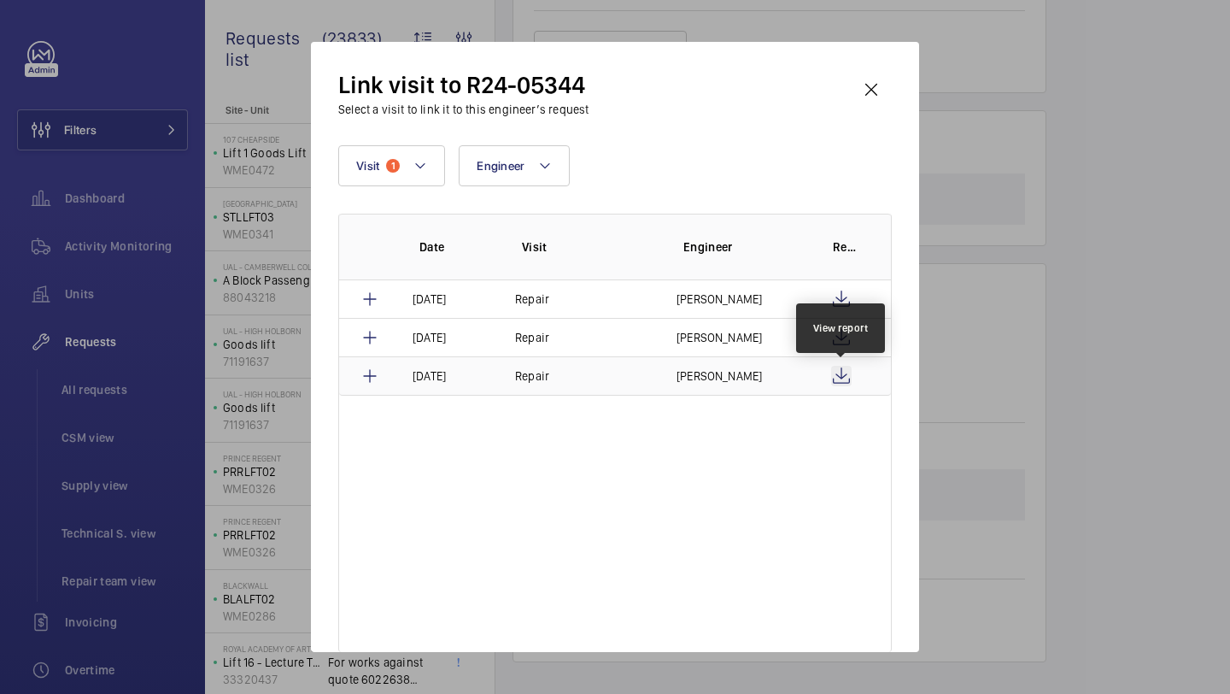
click at [837, 371] on wm-front-icon-button at bounding box center [841, 376] width 21 height 21
click at [865, 78] on wm-front-icon-button at bounding box center [871, 89] width 41 height 41
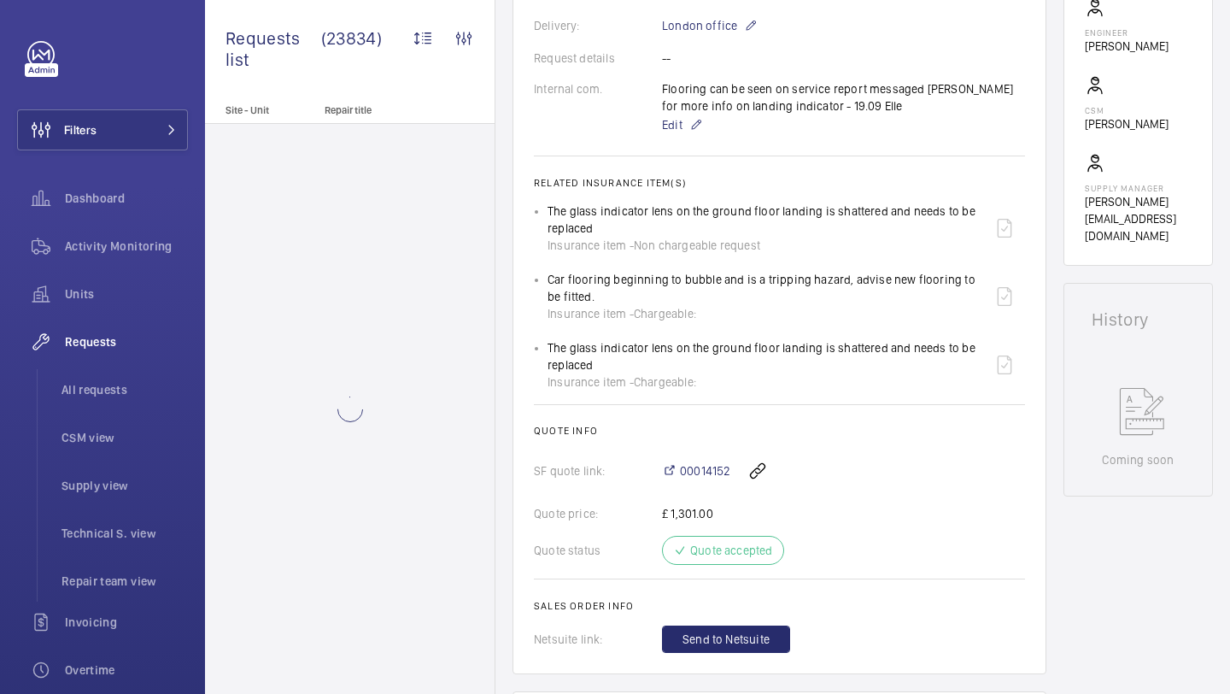
scroll to position [1047, 0]
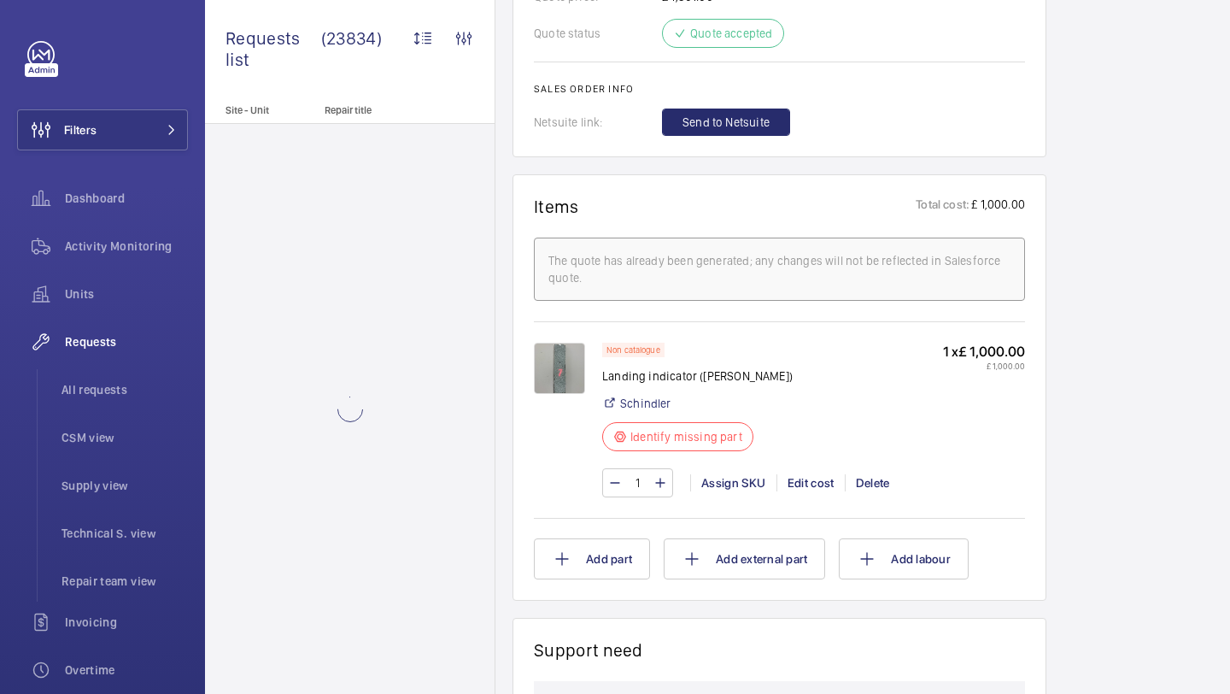
click at [557, 372] on img at bounding box center [559, 368] width 51 height 51
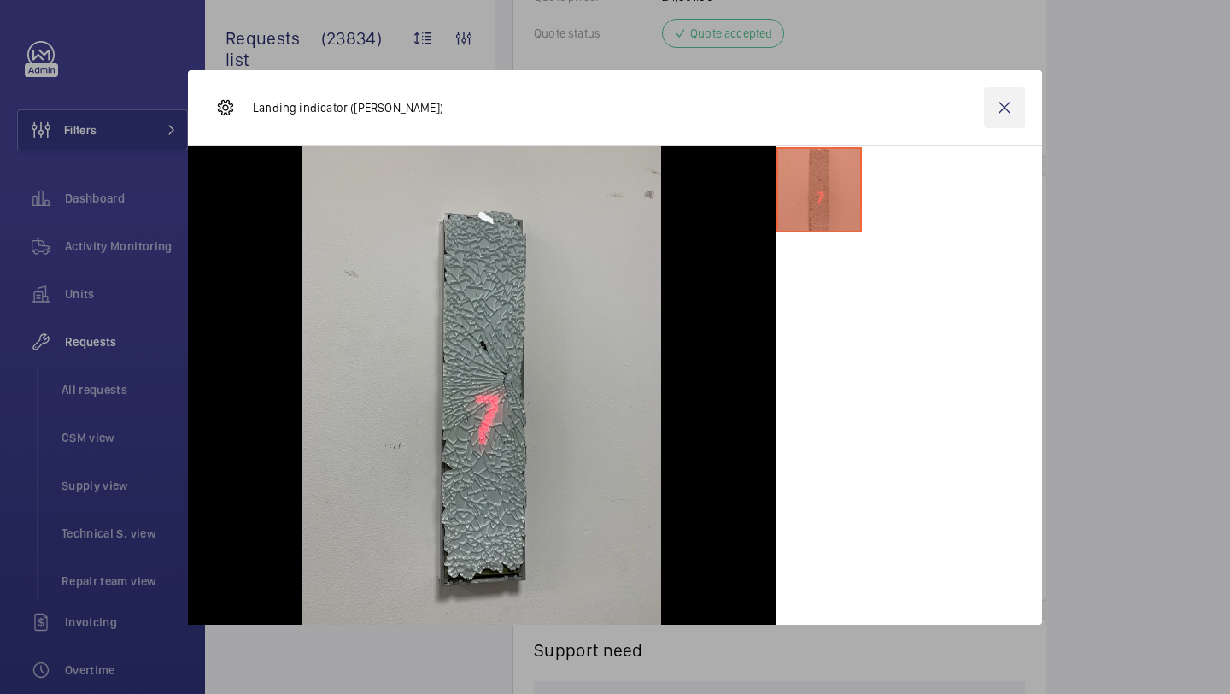
click at [994, 121] on wm-front-icon-button at bounding box center [1004, 107] width 41 height 41
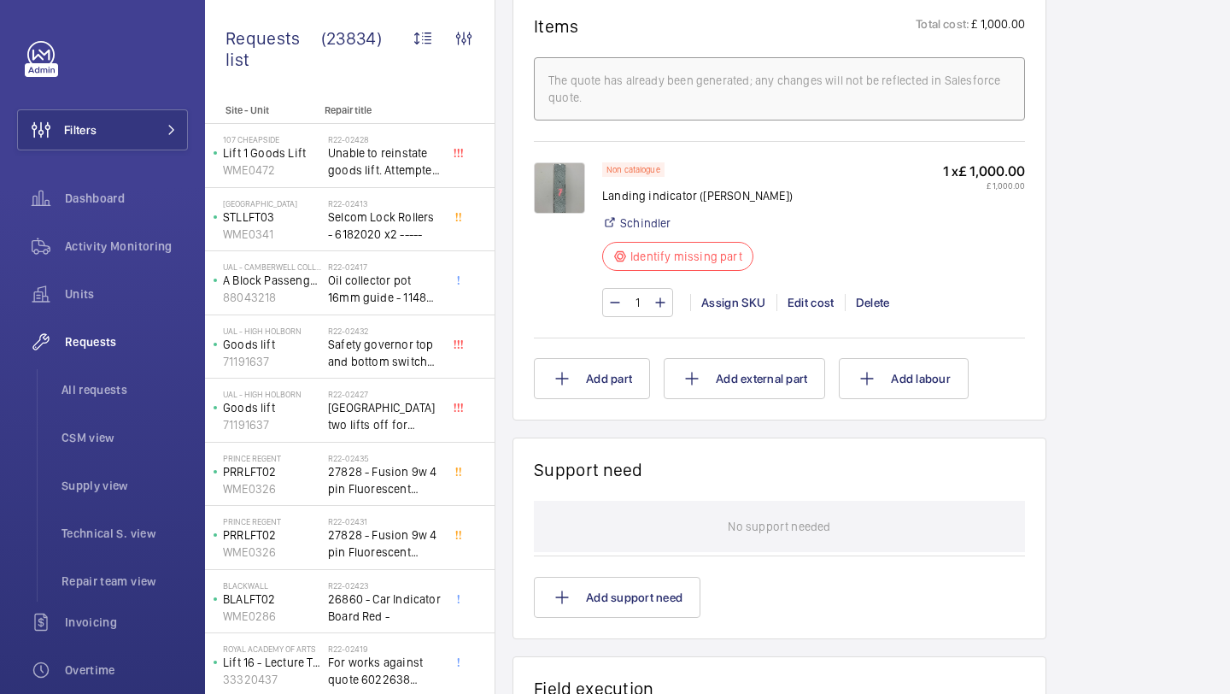
scroll to position [1074, 0]
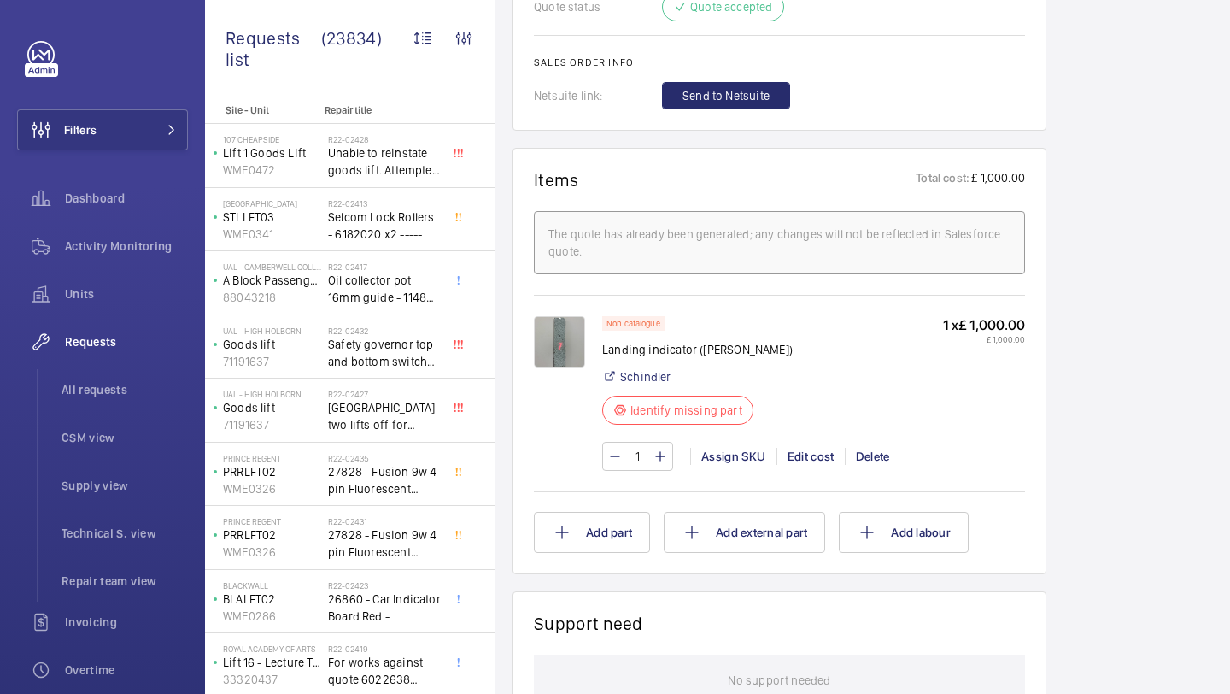
click at [566, 359] on img at bounding box center [559, 341] width 51 height 51
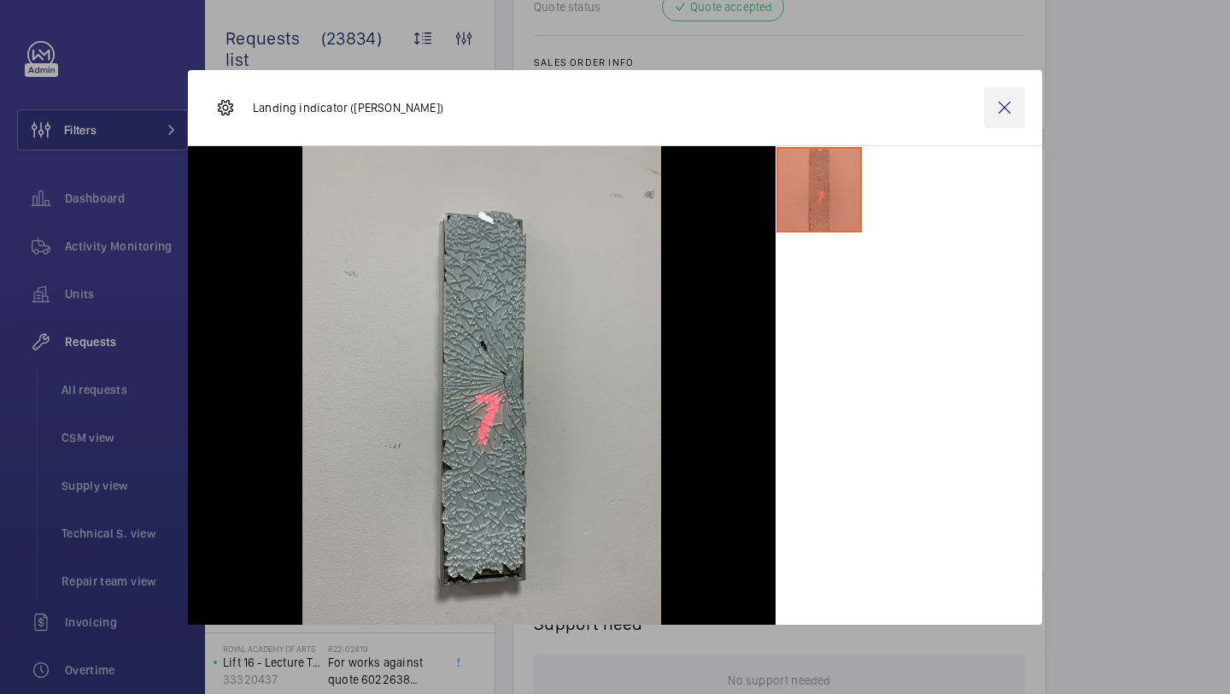
click at [1014, 108] on wm-front-icon-button at bounding box center [1004, 107] width 41 height 41
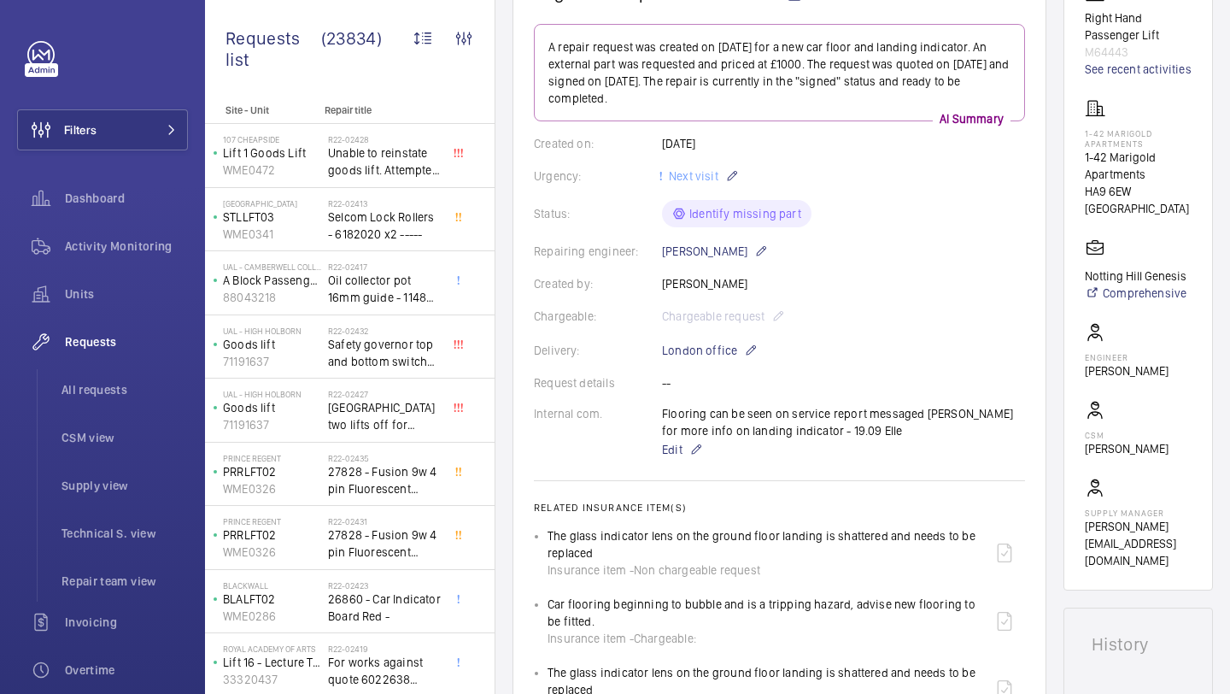
scroll to position [192, 0]
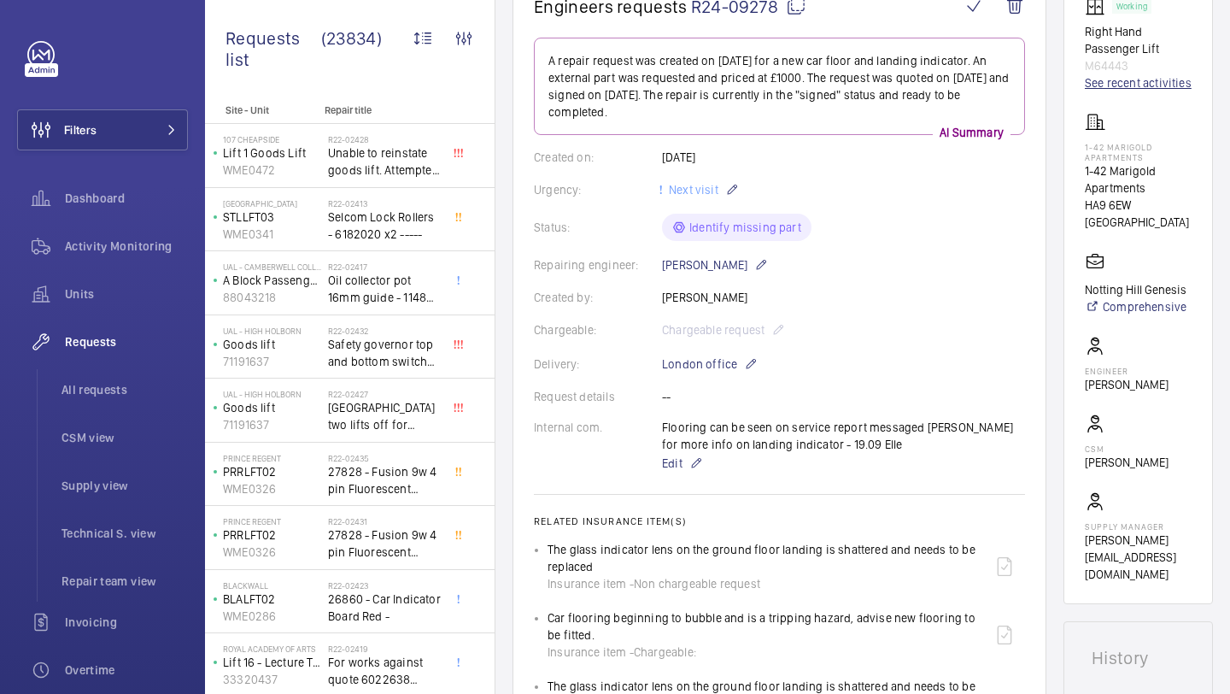
click at [1127, 91] on link "See recent activities" at bounding box center [1138, 82] width 107 height 17
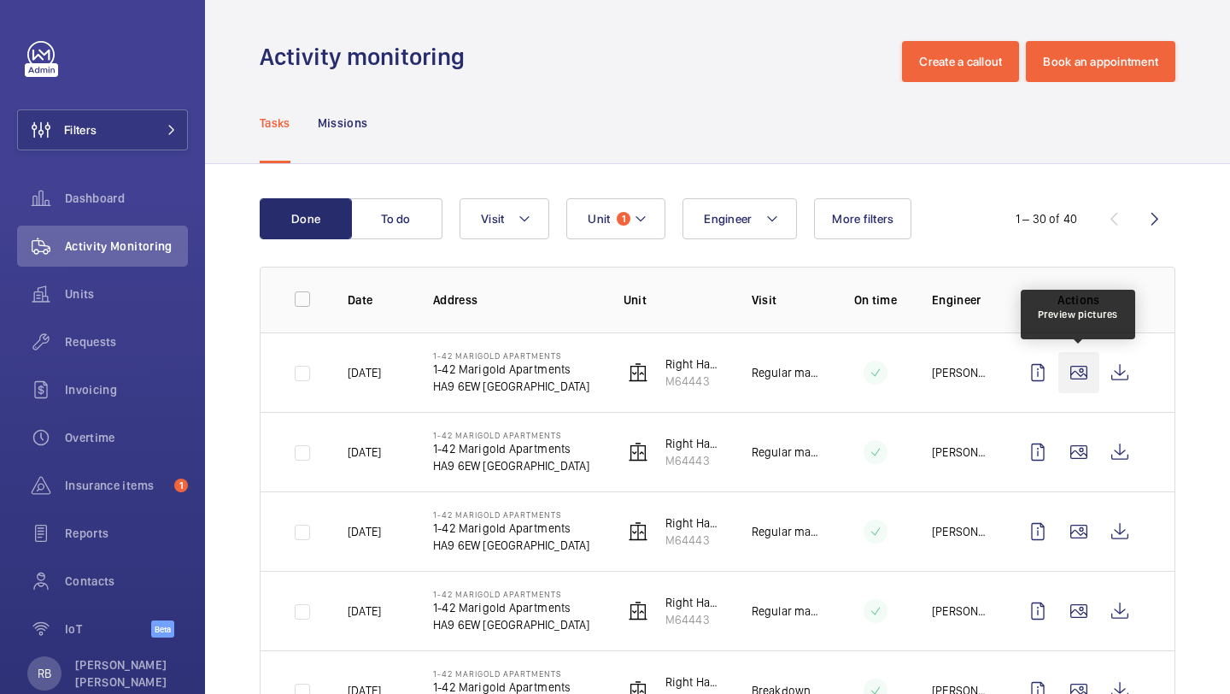
click at [1077, 354] on wm-front-icon-button at bounding box center [1079, 372] width 41 height 41
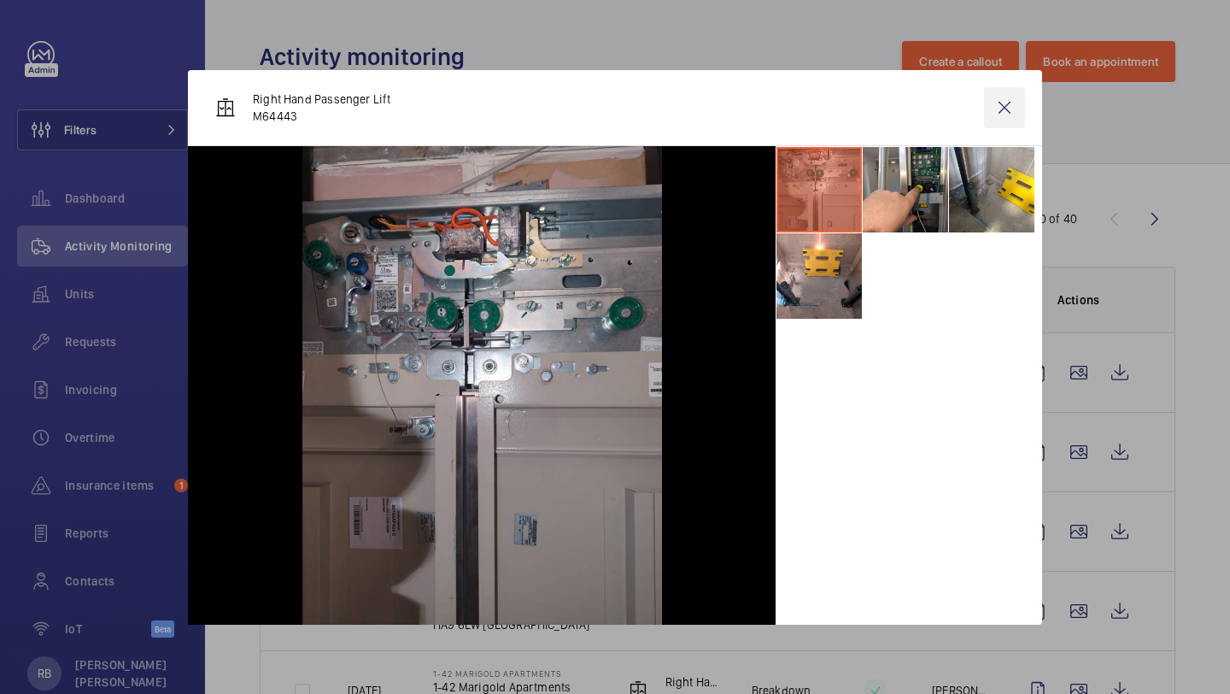
click at [1012, 104] on wm-front-icon-button at bounding box center [1004, 107] width 41 height 41
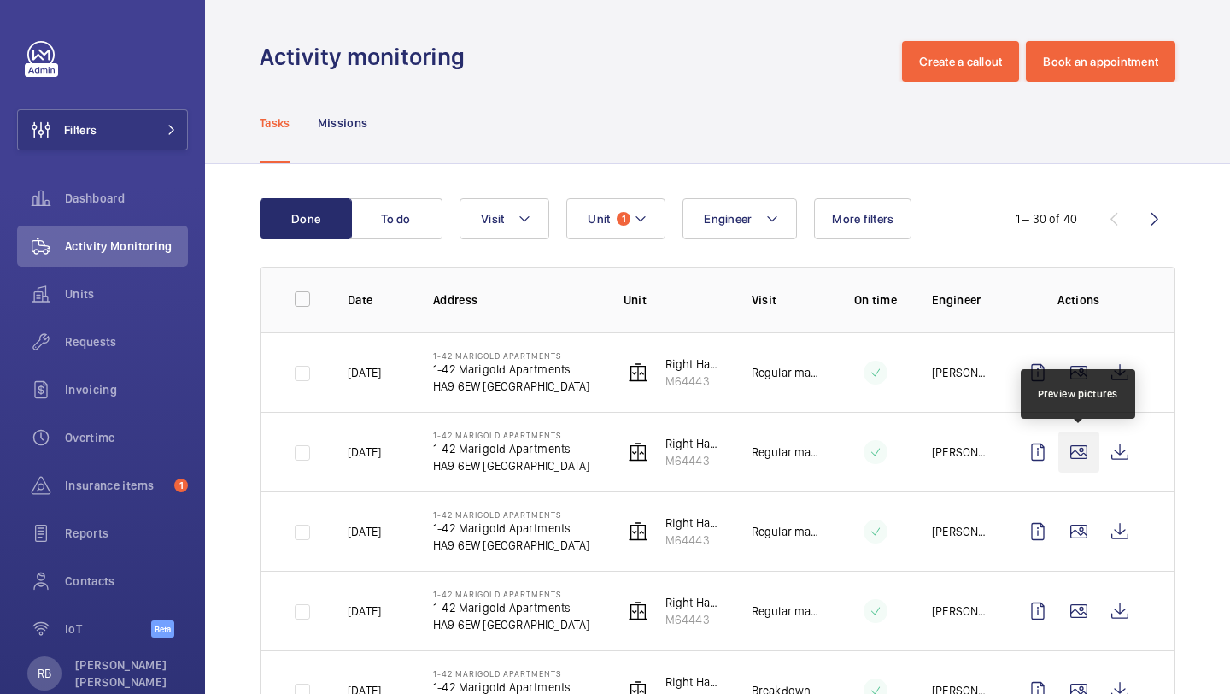
click at [1085, 467] on wm-front-icon-button at bounding box center [1079, 451] width 41 height 41
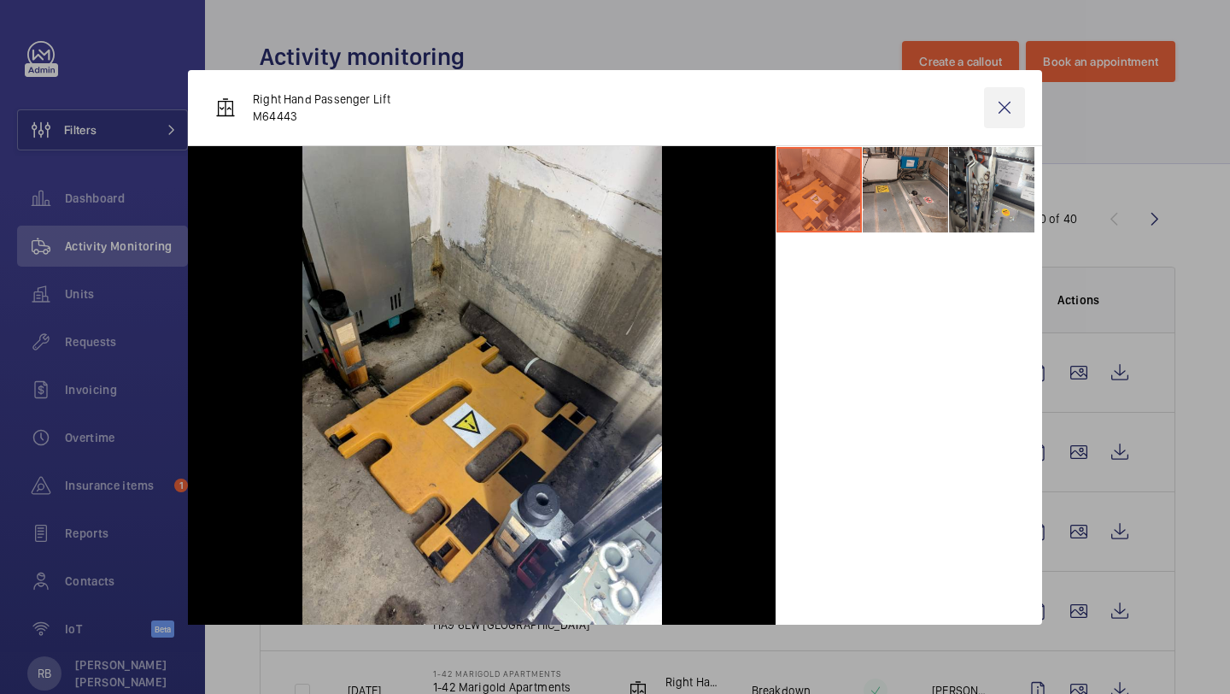
click at [1024, 105] on wm-front-icon-button at bounding box center [1004, 107] width 41 height 41
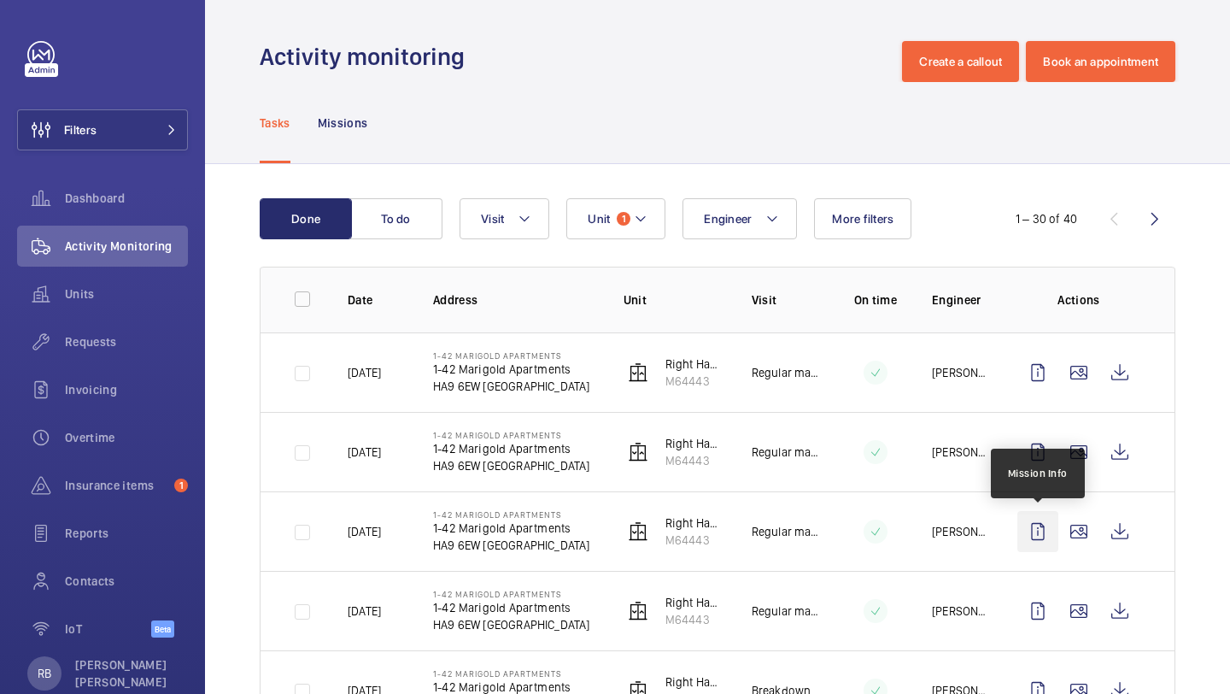
scroll to position [132, 0]
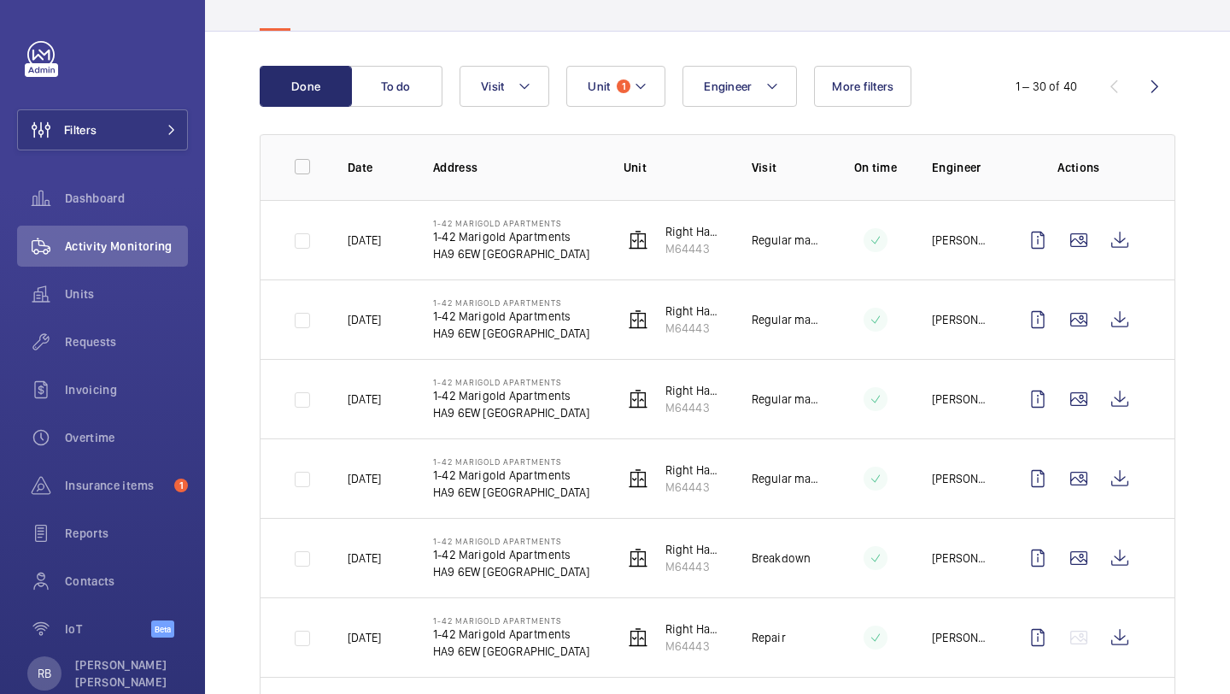
click at [1074, 420] on td at bounding box center [1082, 398] width 185 height 79
click at [1075, 397] on wm-front-icon-button at bounding box center [1079, 398] width 41 height 41
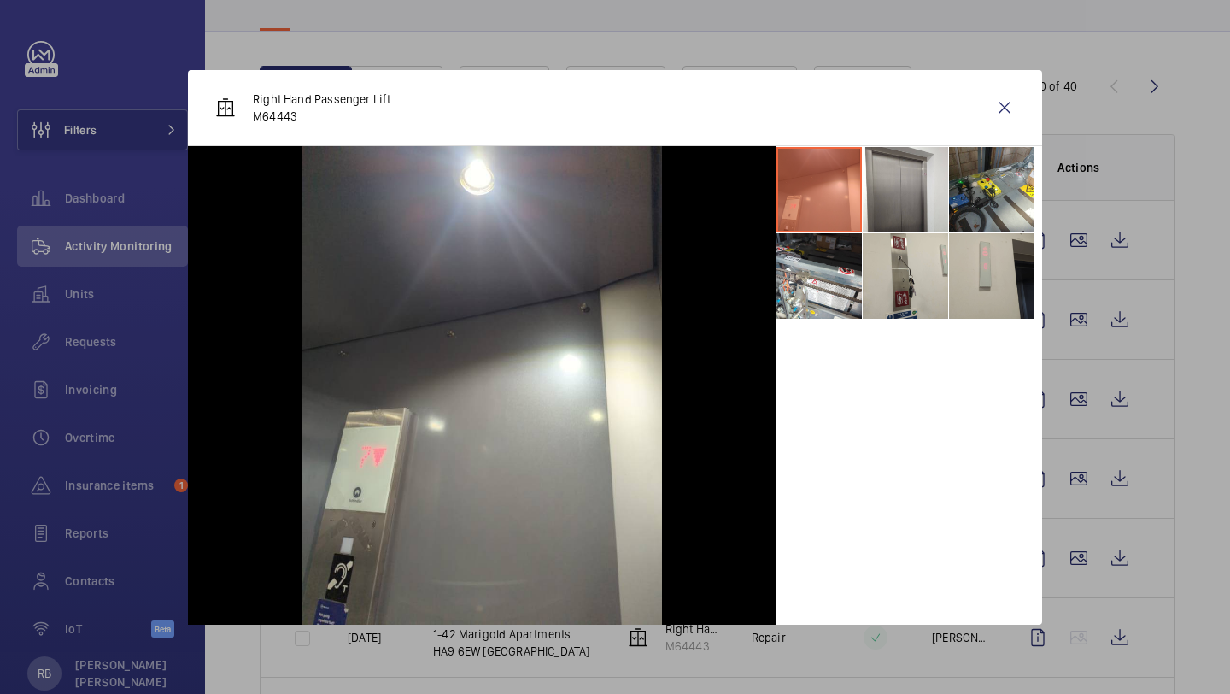
click at [966, 272] on li at bounding box center [991, 275] width 85 height 85
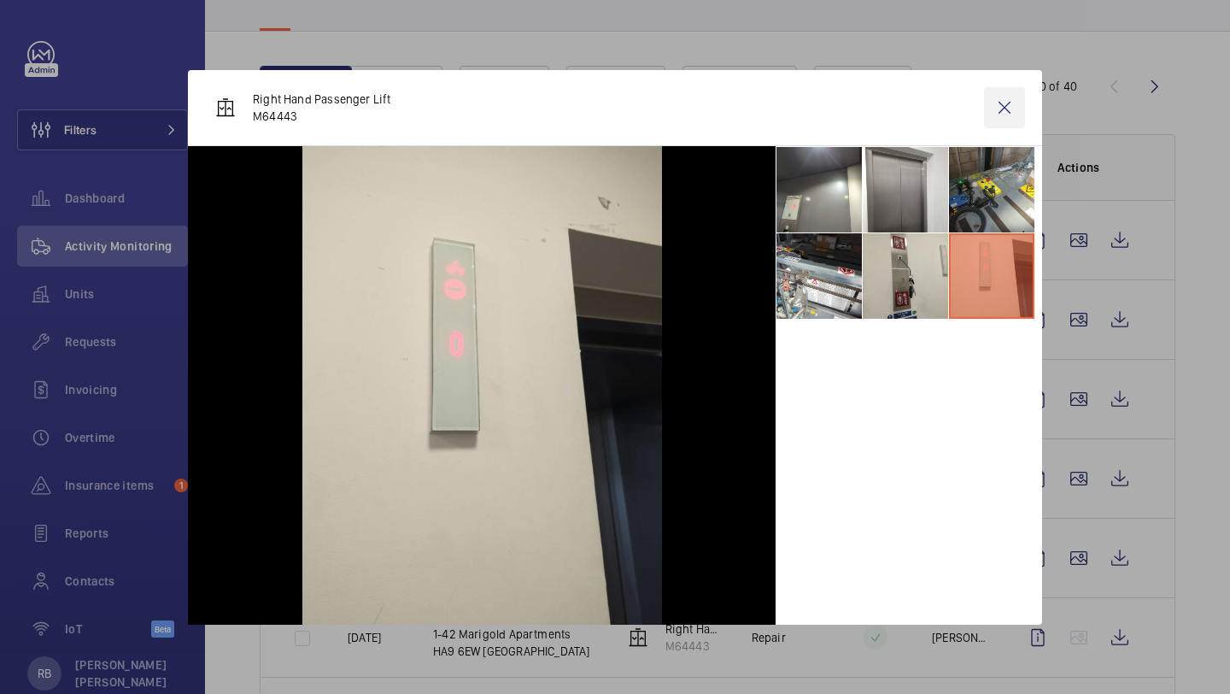
click at [1012, 98] on wm-front-icon-button at bounding box center [1004, 107] width 41 height 41
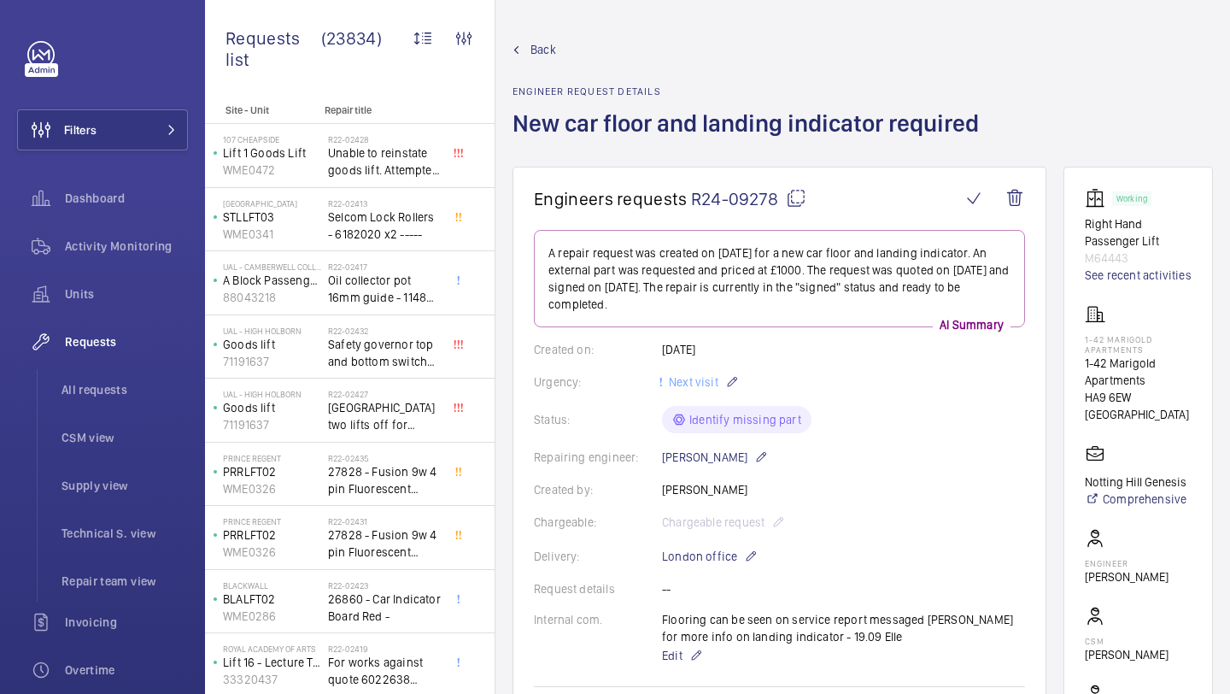
click at [789, 191] on mat-icon at bounding box center [796, 198] width 21 height 21
click at [799, 207] on mat-icon at bounding box center [796, 198] width 21 height 21
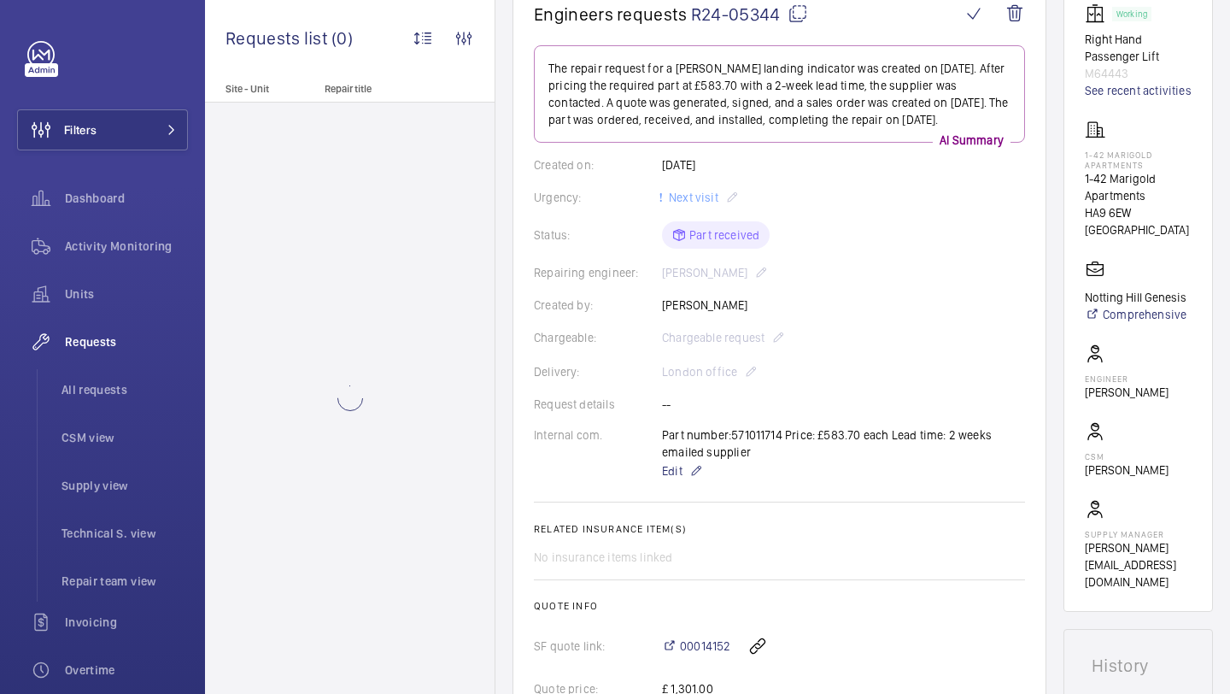
scroll to position [356, 0]
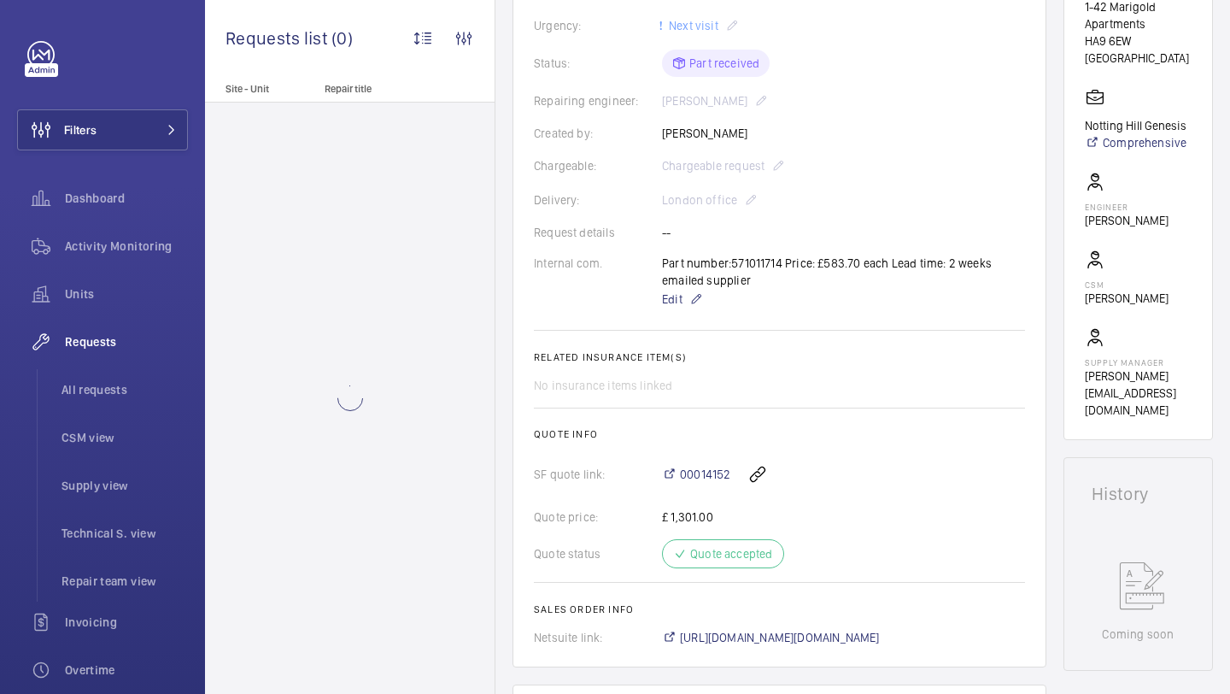
click at [725, 275] on div "Part number:571011714 Price: £583.70 each Lead time: 2 weeks emailed supplier E…" at bounding box center [843, 282] width 363 height 55
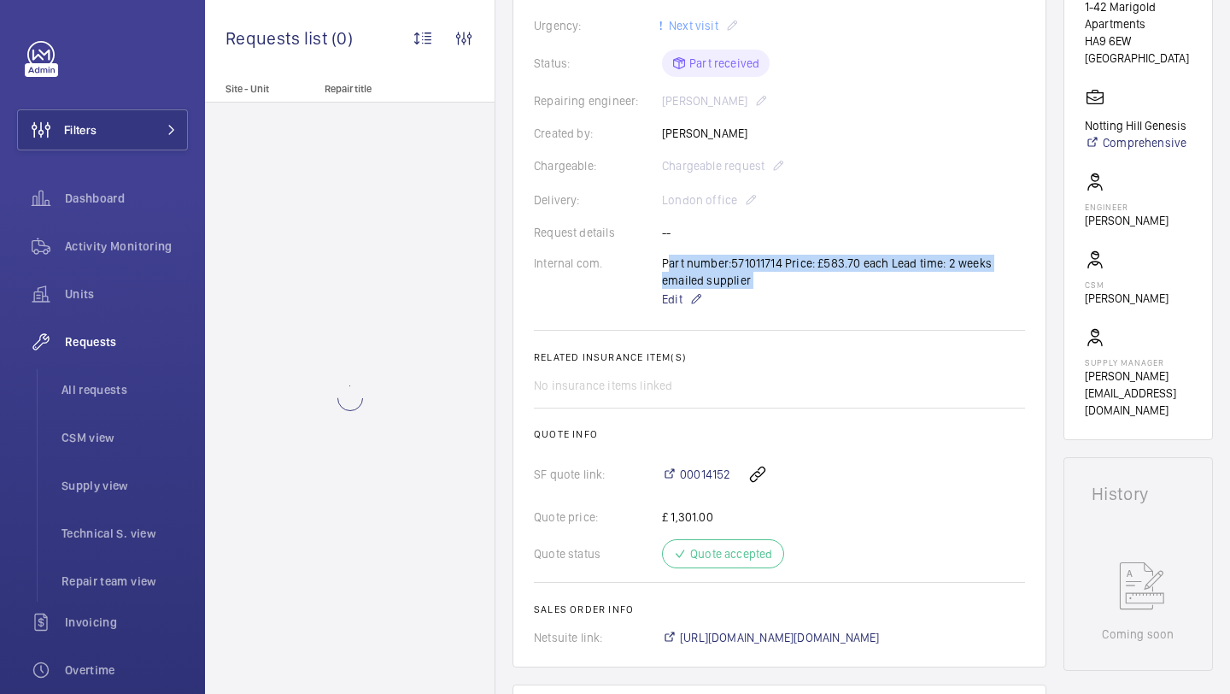
click at [725, 275] on div "Part number:571011714 Price: £583.70 each Lead time: 2 weeks emailed supplier E…" at bounding box center [843, 282] width 363 height 55
click at [741, 257] on div "Part number:571011714 Price: £583.70 each Lead time: 2 weeks emailed supplier E…" at bounding box center [843, 282] width 363 height 55
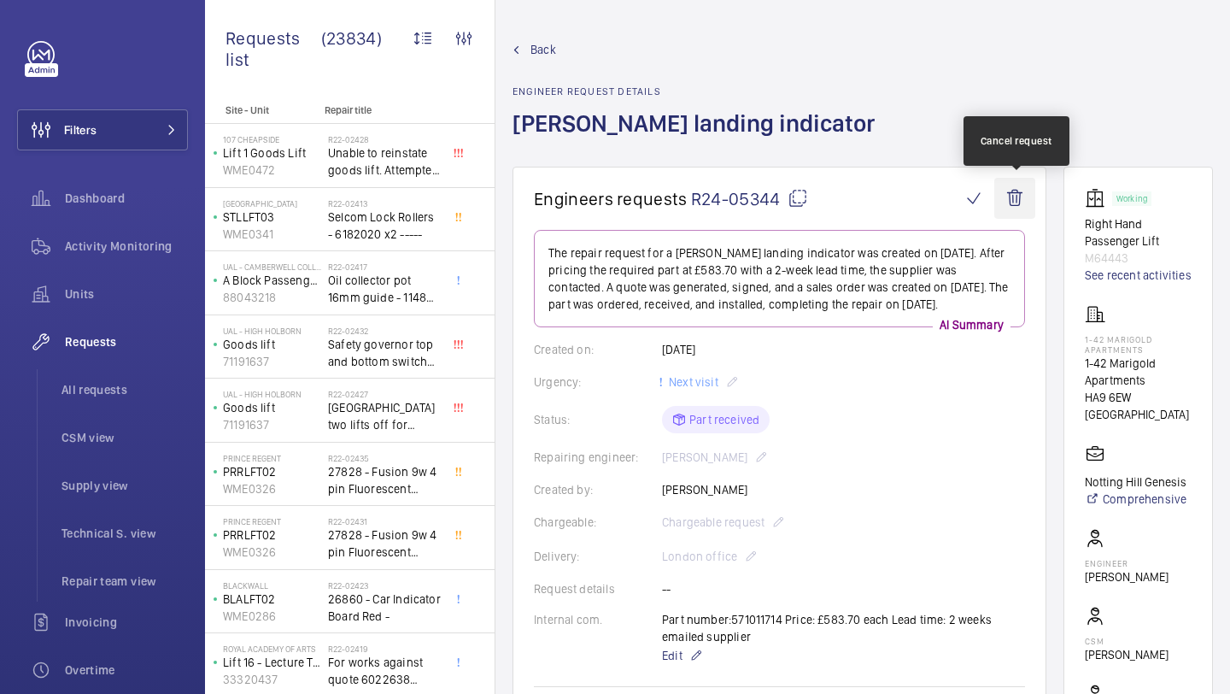
click at [1024, 196] on wm-front-icon-button at bounding box center [1014, 198] width 41 height 41
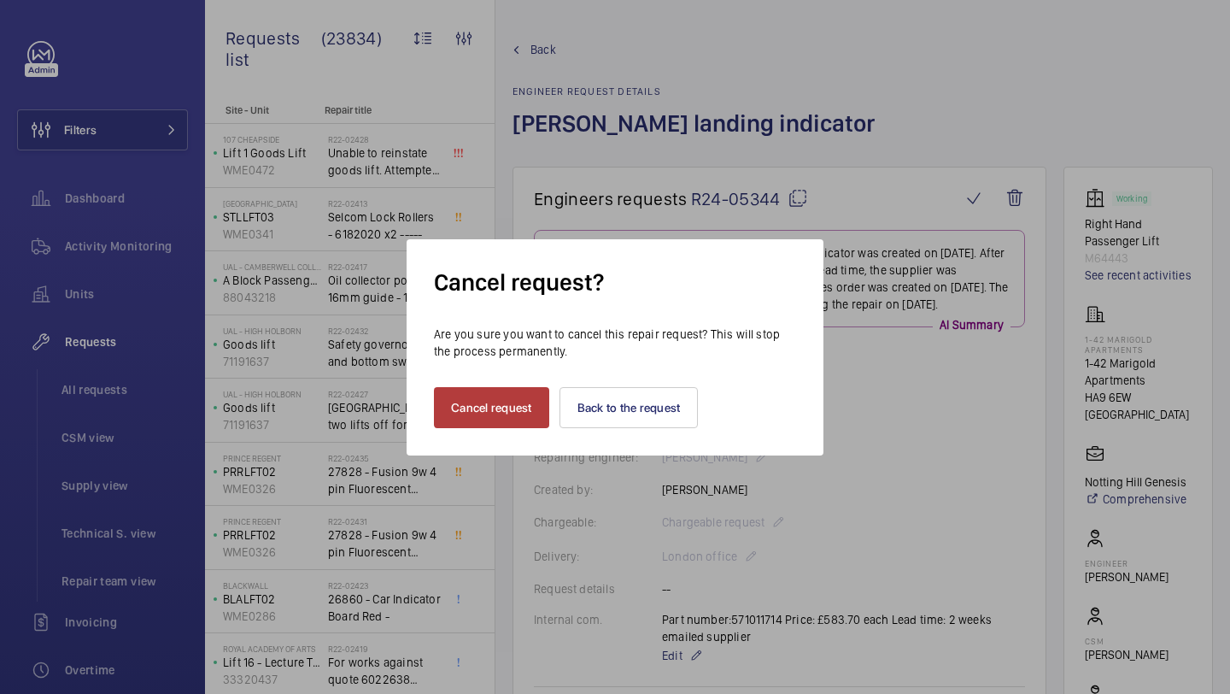
click at [480, 411] on button "Cancel request" at bounding box center [491, 407] width 115 height 41
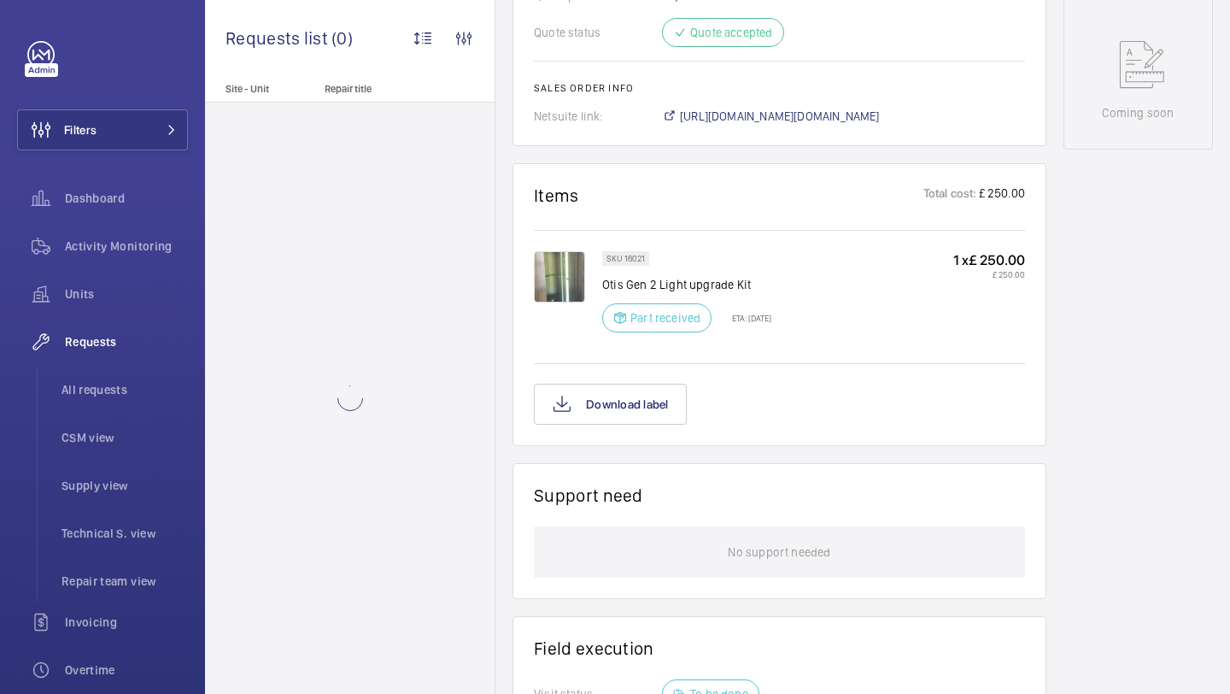
scroll to position [844, 0]
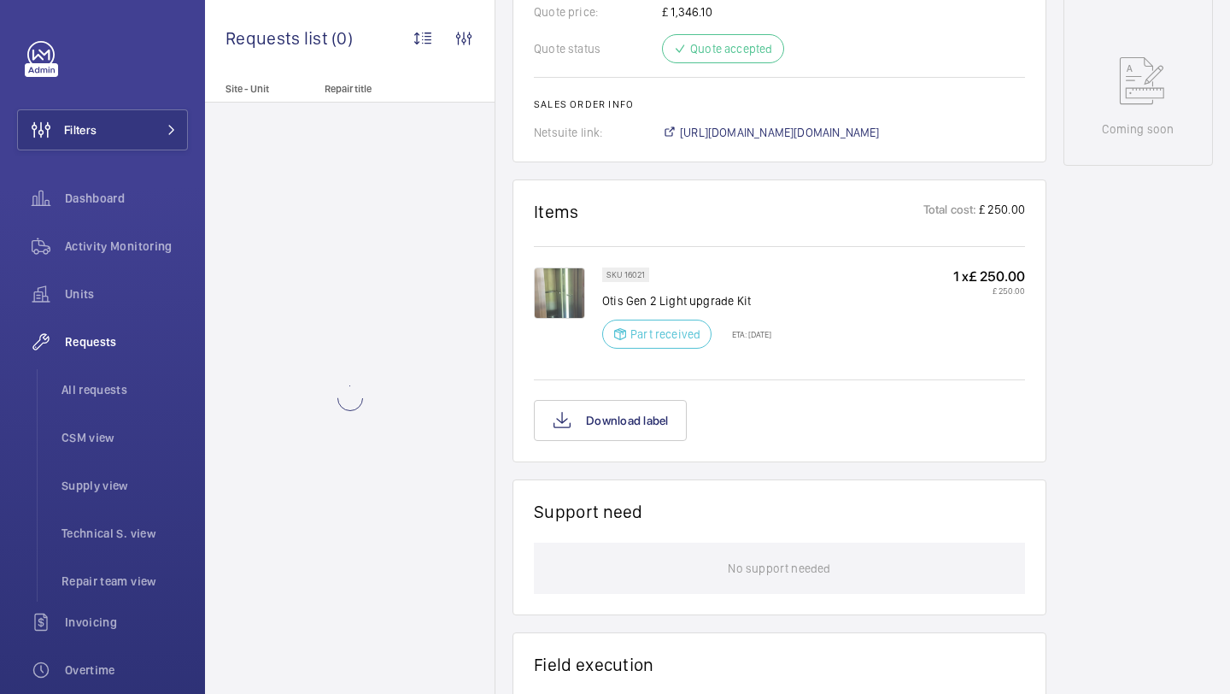
click at [574, 300] on img at bounding box center [559, 292] width 51 height 51
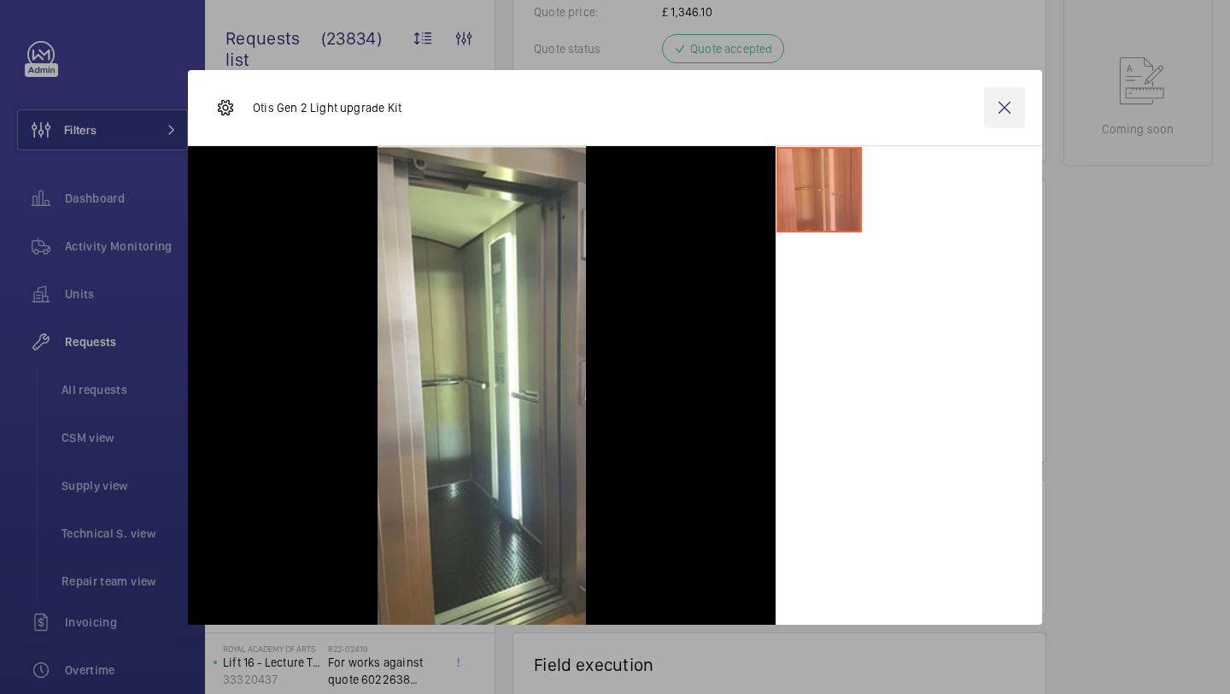
click at [1022, 105] on wm-front-icon-button at bounding box center [1004, 107] width 41 height 41
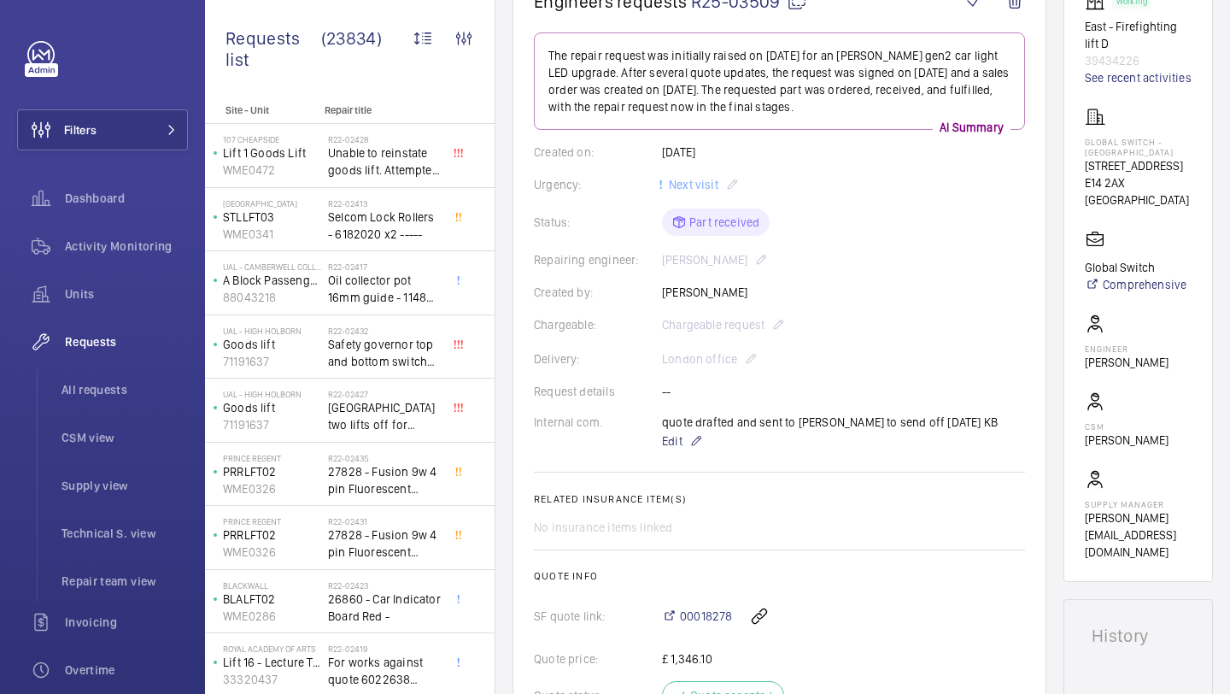
scroll to position [245, 0]
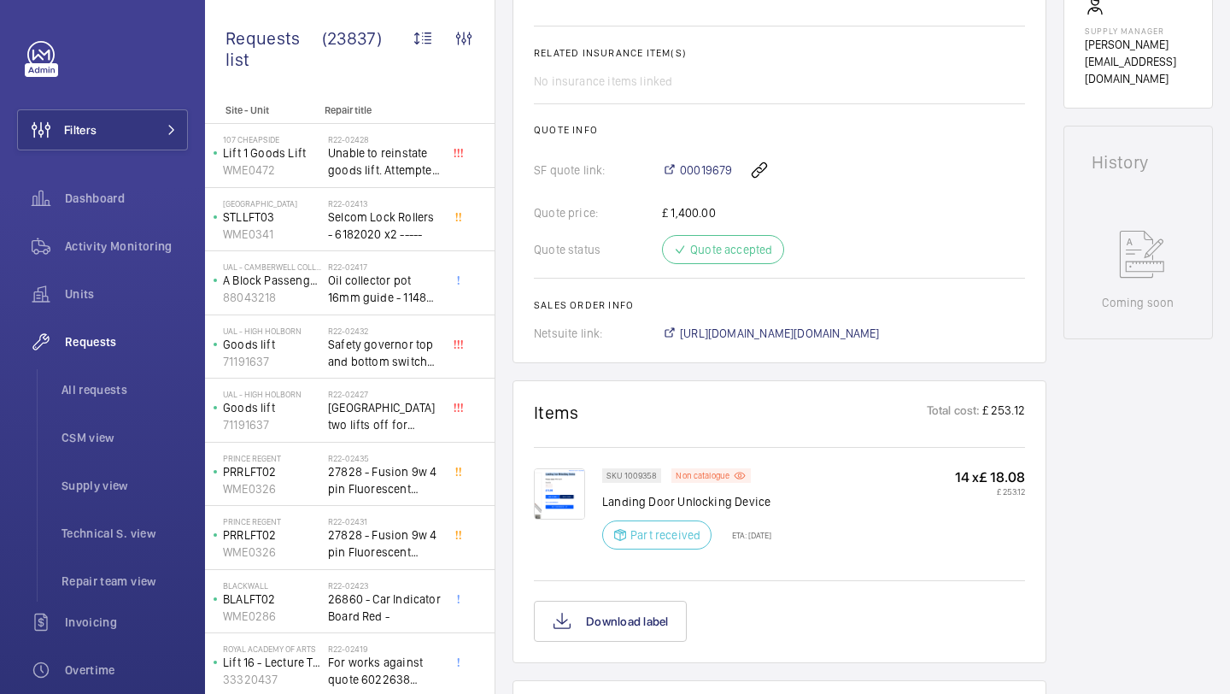
scroll to position [827, 0]
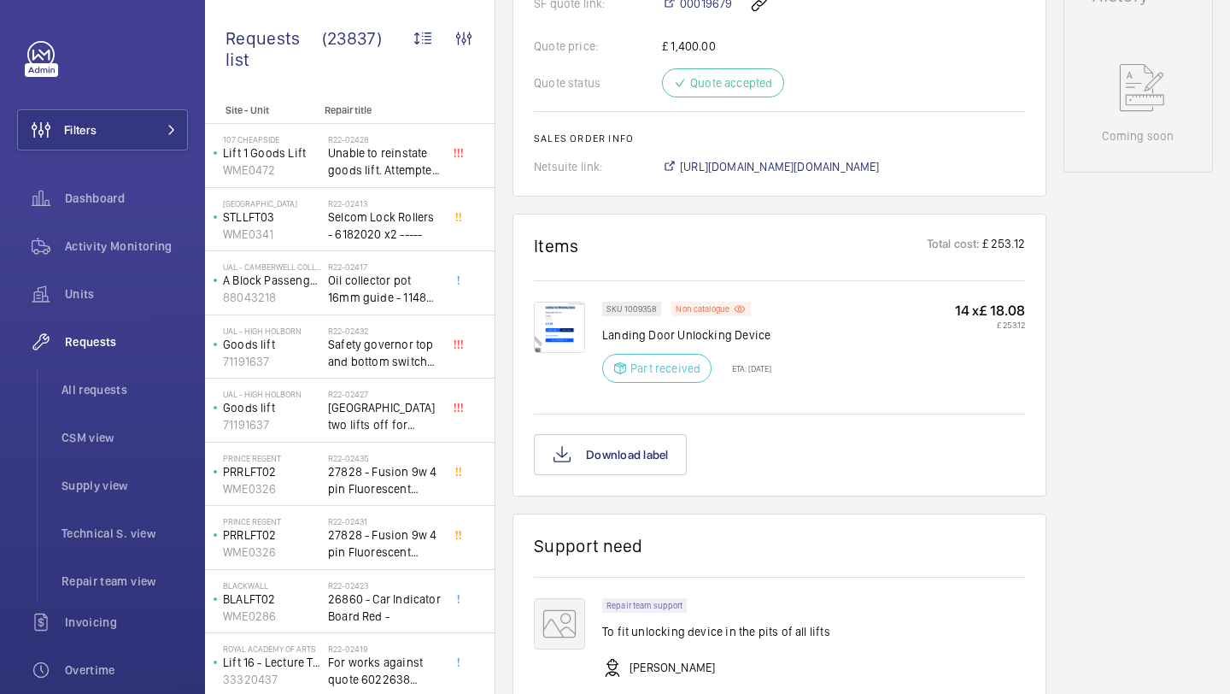
click at [578, 337] on img at bounding box center [559, 327] width 51 height 51
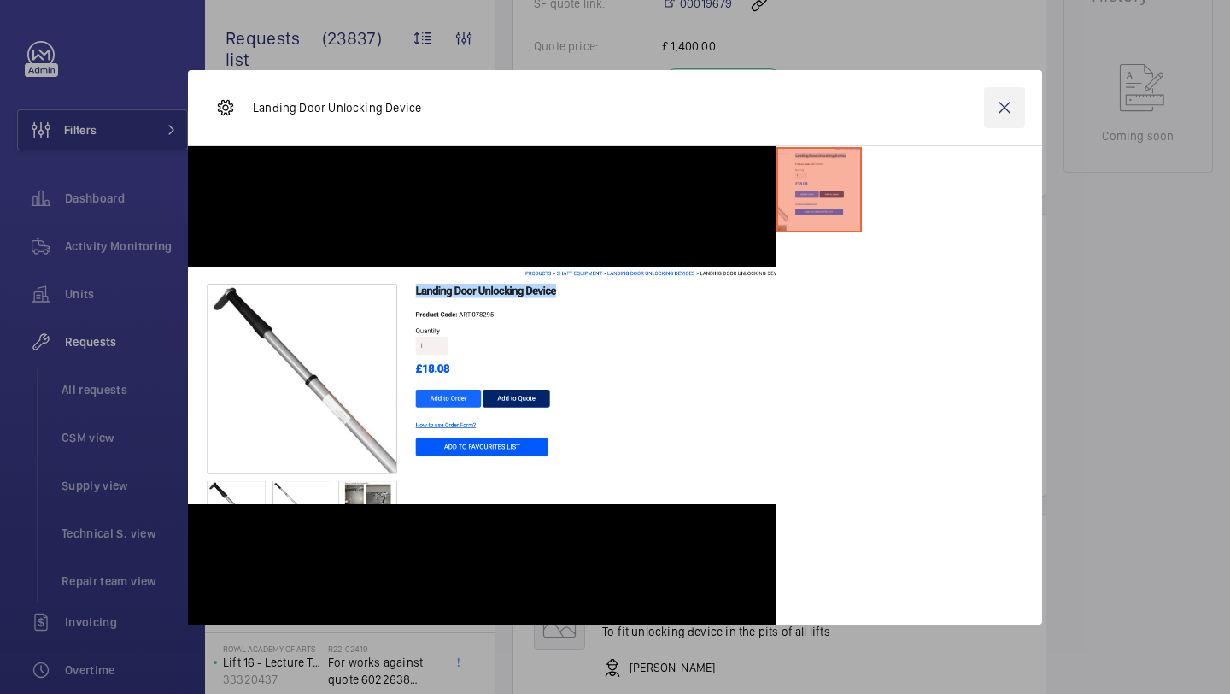
click at [1010, 97] on wm-front-icon-button at bounding box center [1004, 107] width 41 height 41
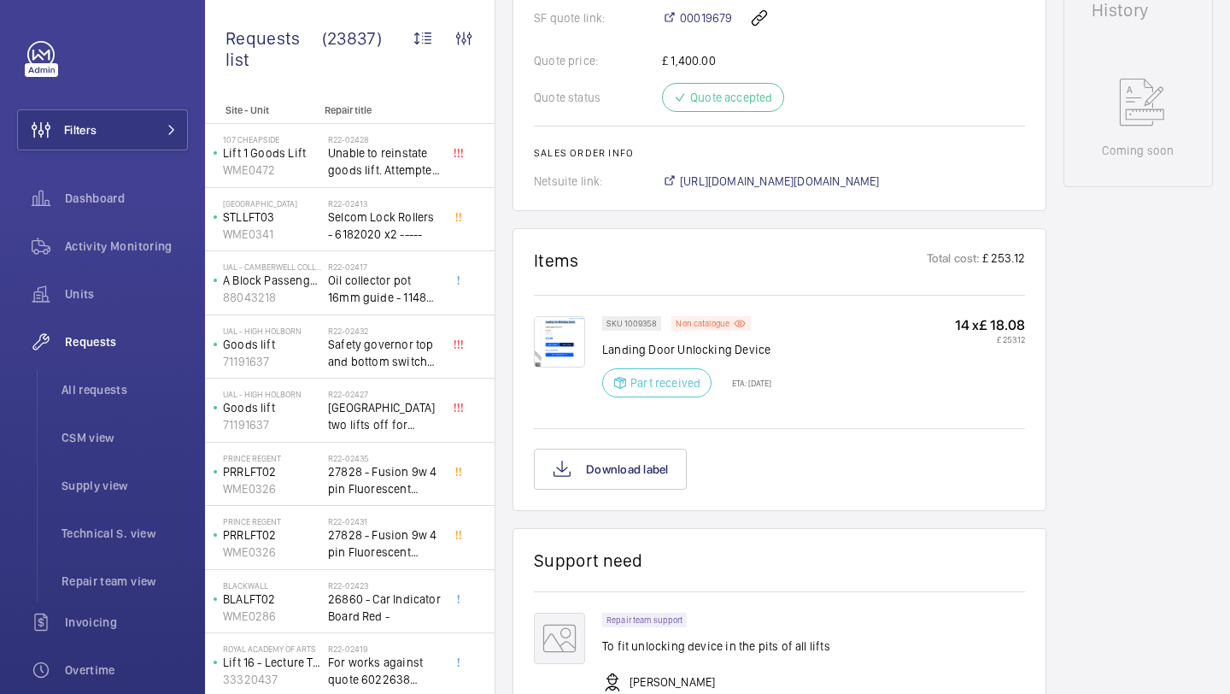
scroll to position [1363, 0]
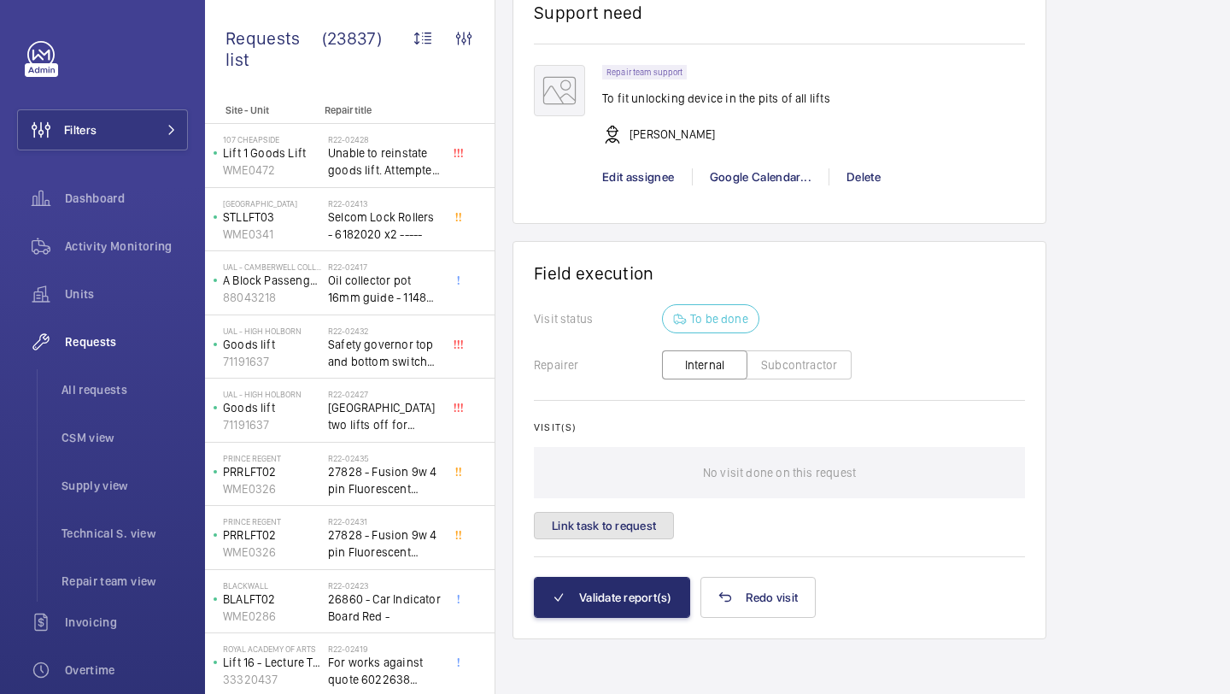
click at [631, 513] on button "Link task to request" at bounding box center [604, 525] width 140 height 27
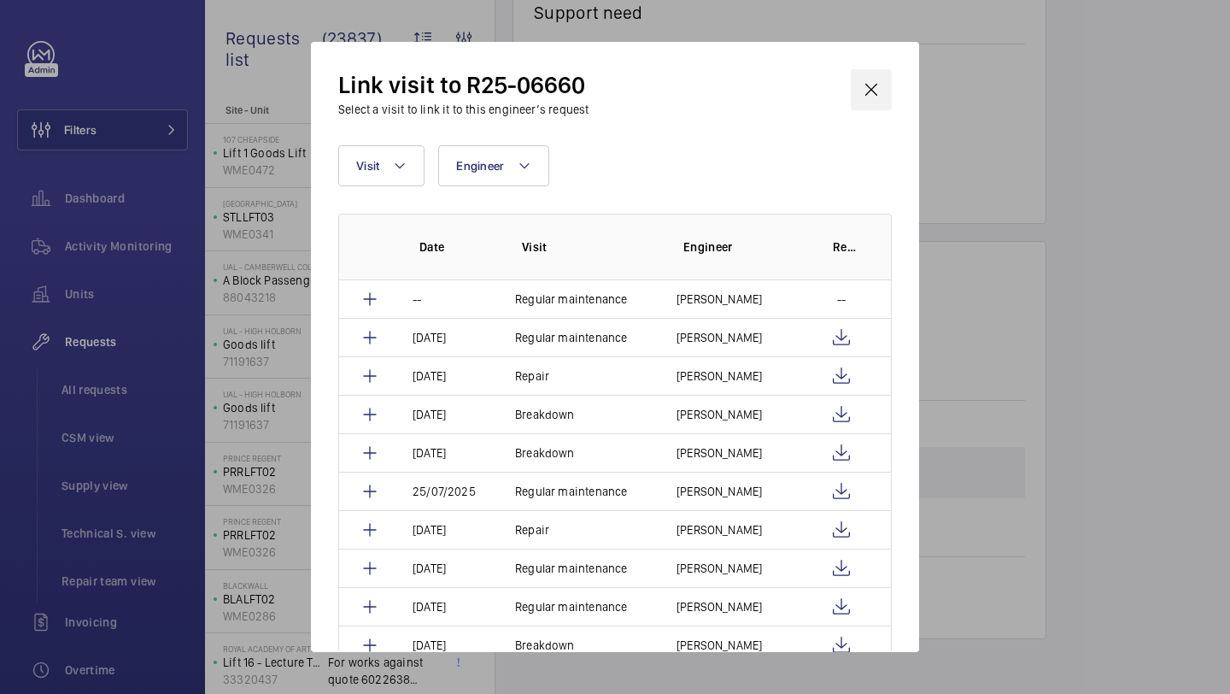
click at [874, 86] on wm-front-icon-button at bounding box center [871, 89] width 41 height 41
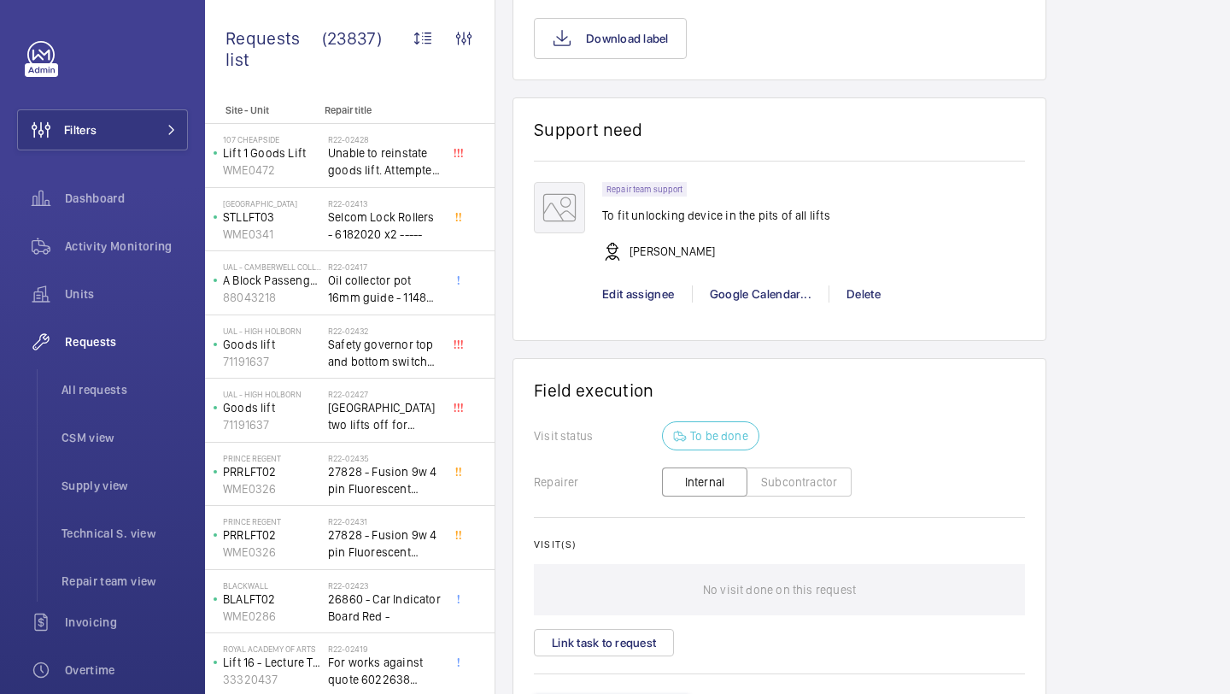
scroll to position [1282, 0]
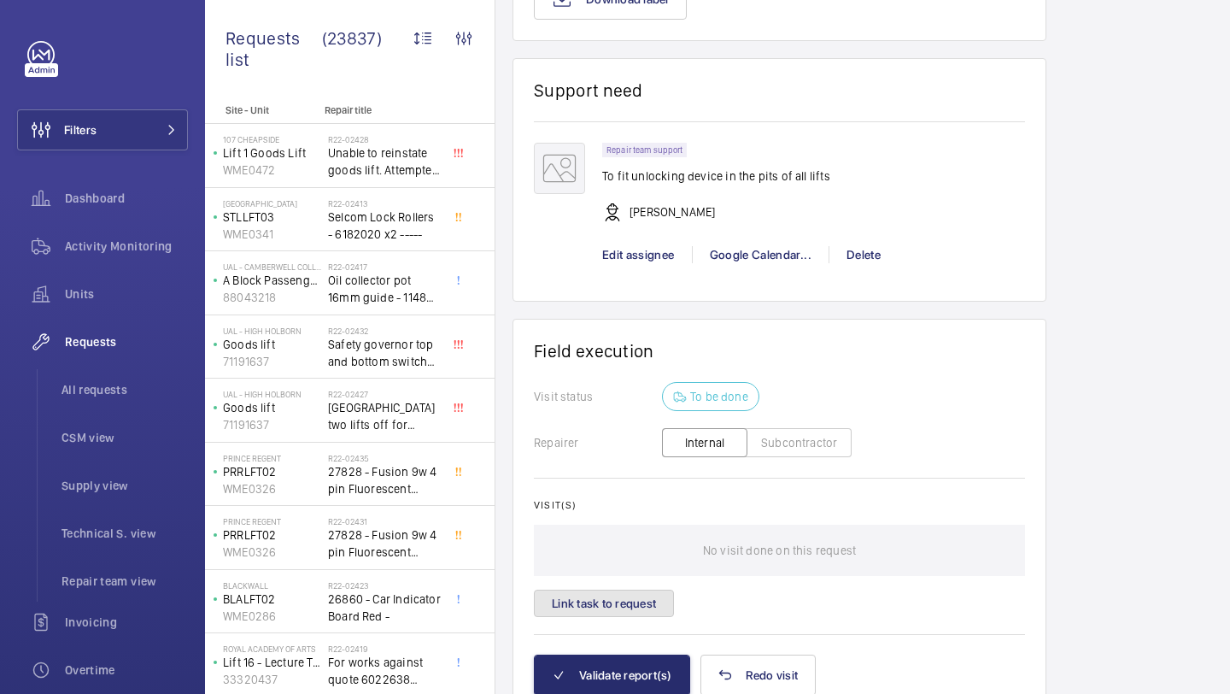
click at [609, 596] on button "Link task to request" at bounding box center [604, 603] width 140 height 27
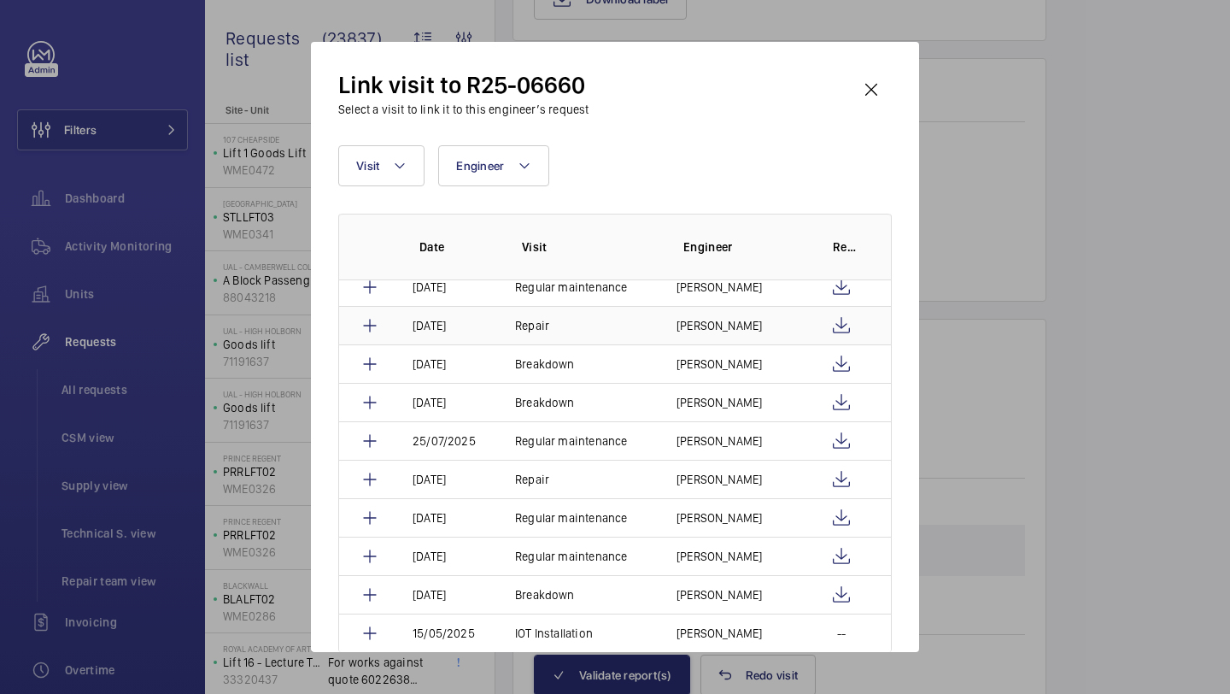
scroll to position [52, 0]
click at [858, 98] on wm-front-icon-button at bounding box center [871, 89] width 41 height 41
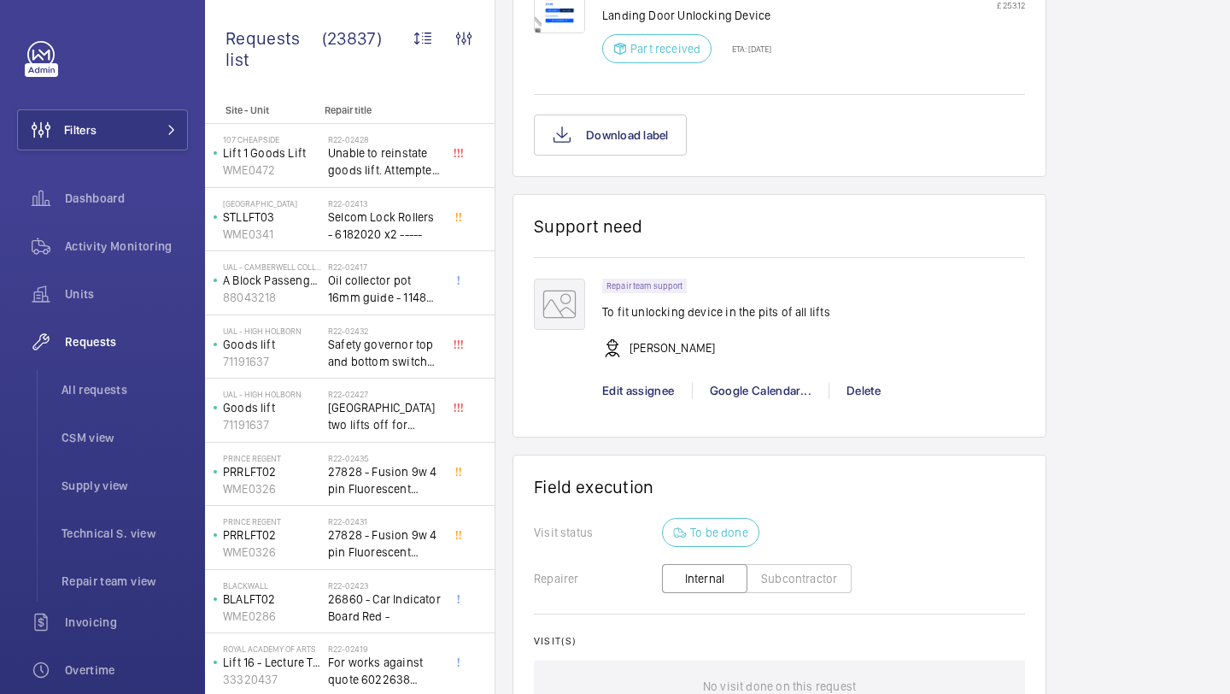
scroll to position [1363, 0]
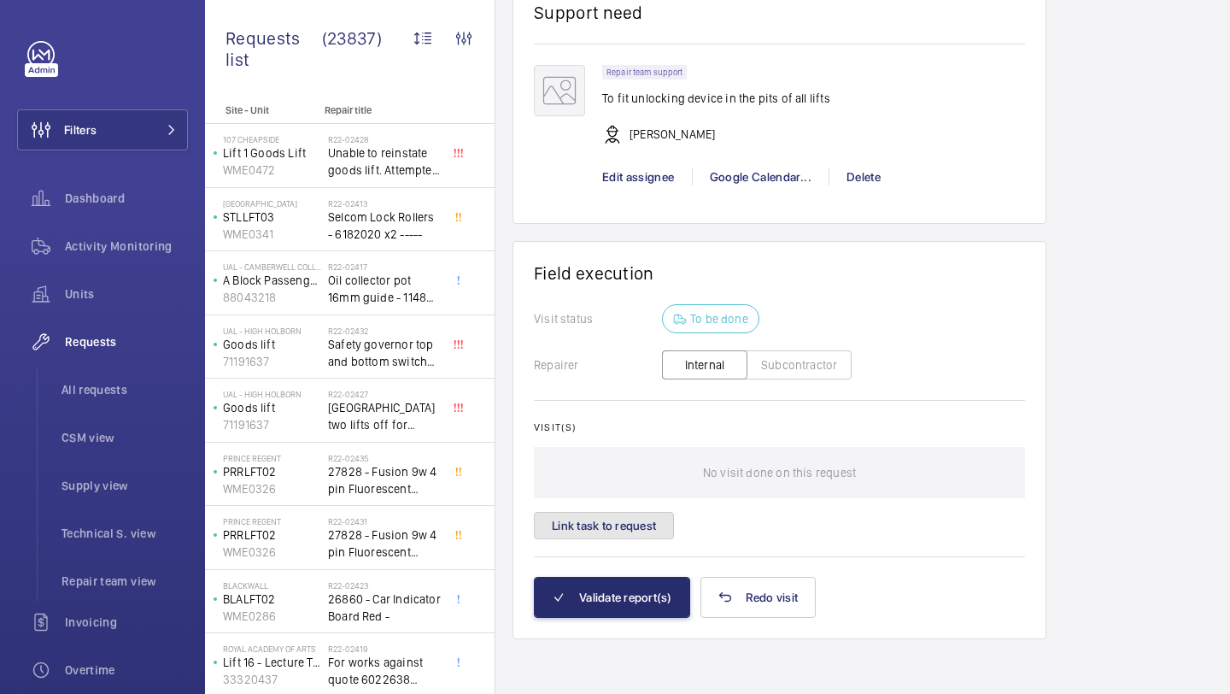
click at [634, 536] on button "Link task to request" at bounding box center [604, 525] width 140 height 27
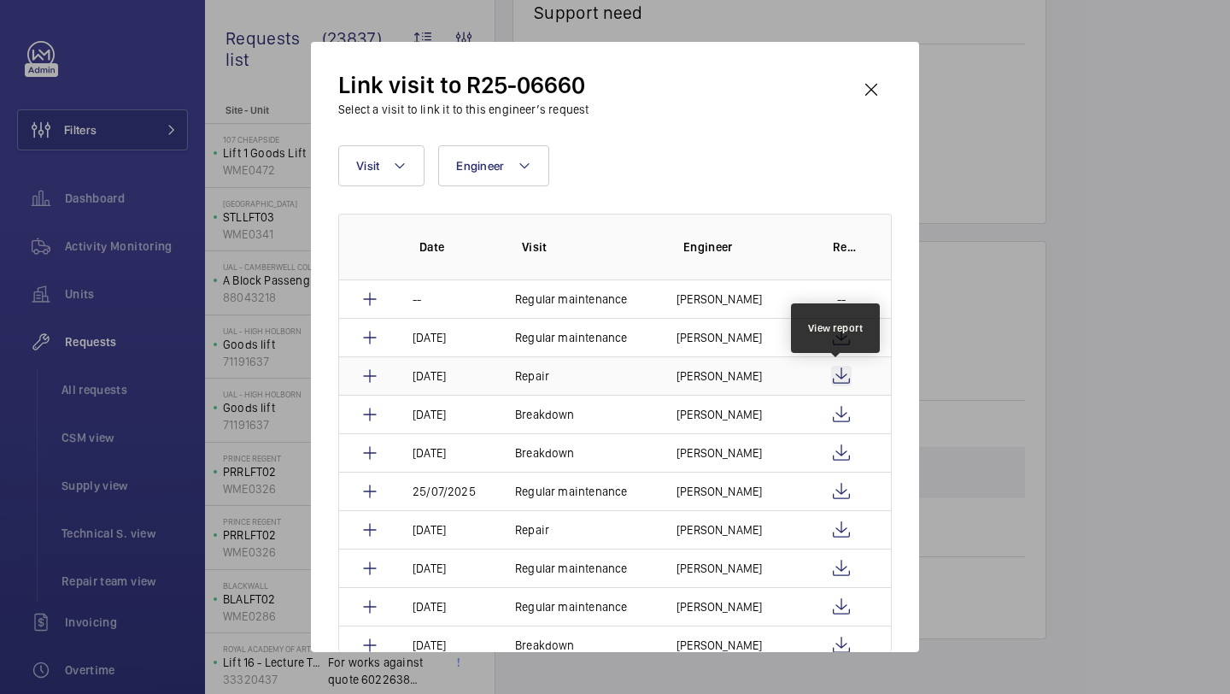
click at [836, 373] on wm-front-icon-button at bounding box center [841, 376] width 21 height 21
click at [887, 68] on div "Link visit to R25-06660 Select a visit to link it to this engineer’s request Vi…" at bounding box center [615, 347] width 608 height 610
click at [880, 82] on wm-front-icon-button at bounding box center [871, 89] width 41 height 41
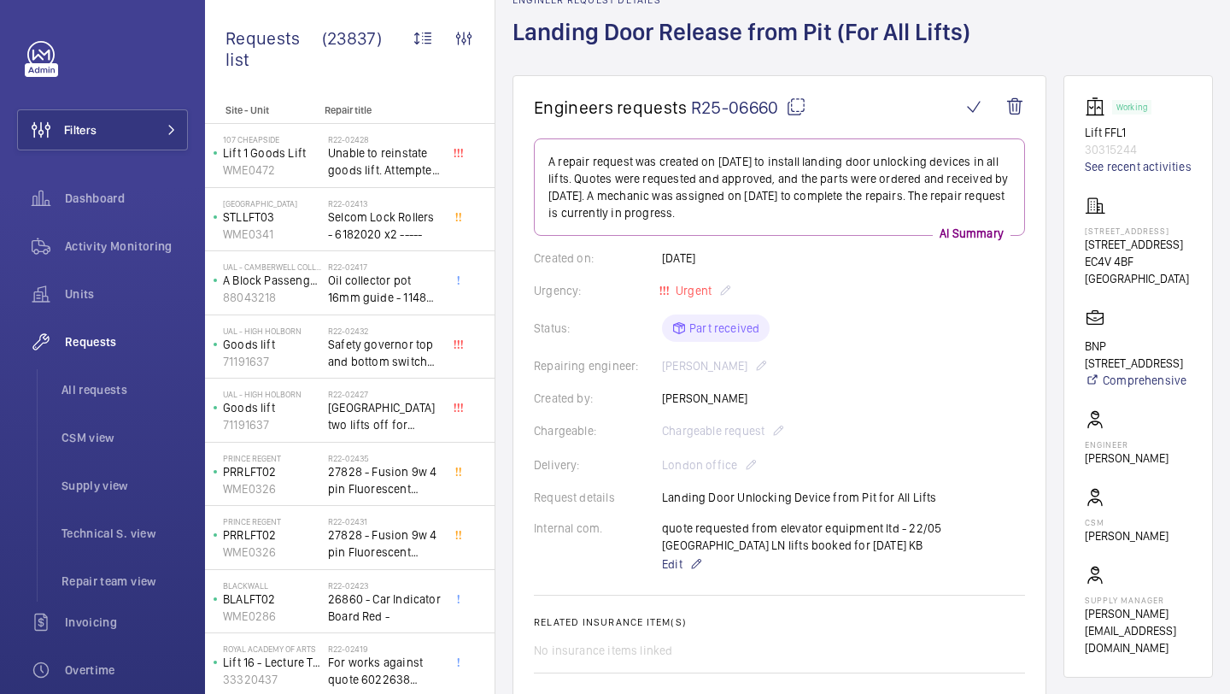
scroll to position [152, 0]
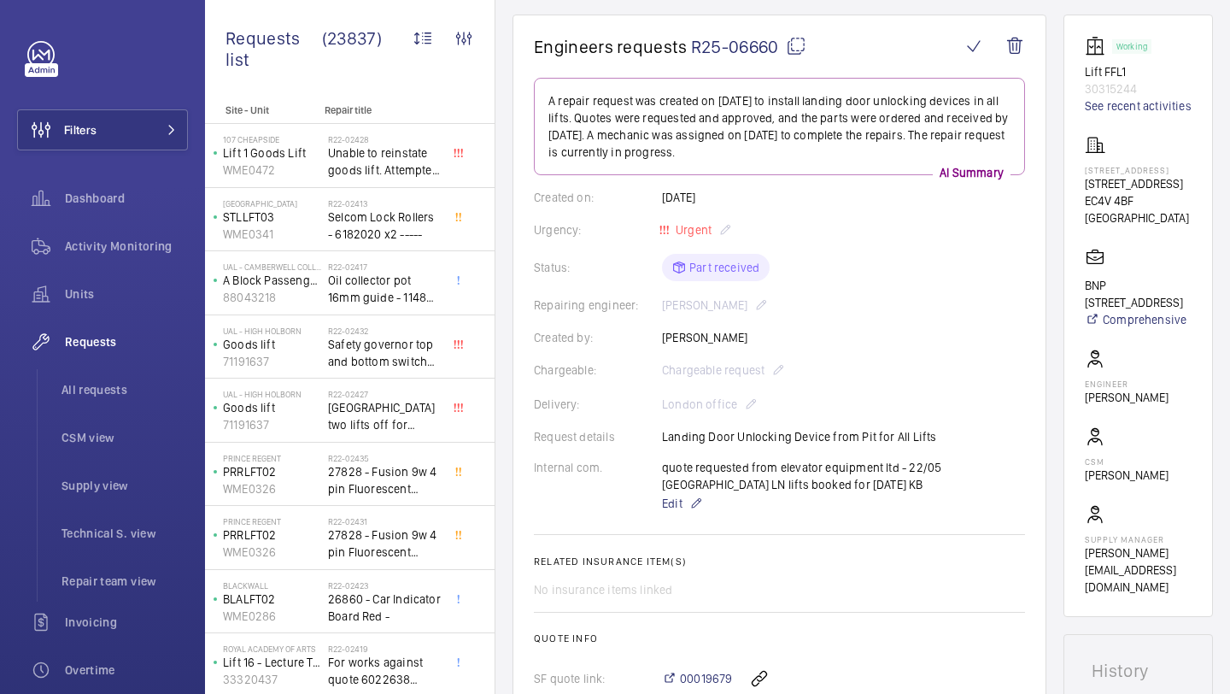
click at [1078, 70] on wm-front-card "Working Lift FFL1 30315244 See recent activities 160 Queen Victoria Street 160 …" at bounding box center [1139, 316] width 150 height 602
click at [1107, 75] on p "Lift FFL1" at bounding box center [1138, 71] width 107 height 17
click at [1107, 76] on p "Lift FFL1" at bounding box center [1138, 71] width 107 height 17
click at [1125, 76] on p "Lift FFL1" at bounding box center [1138, 71] width 107 height 17
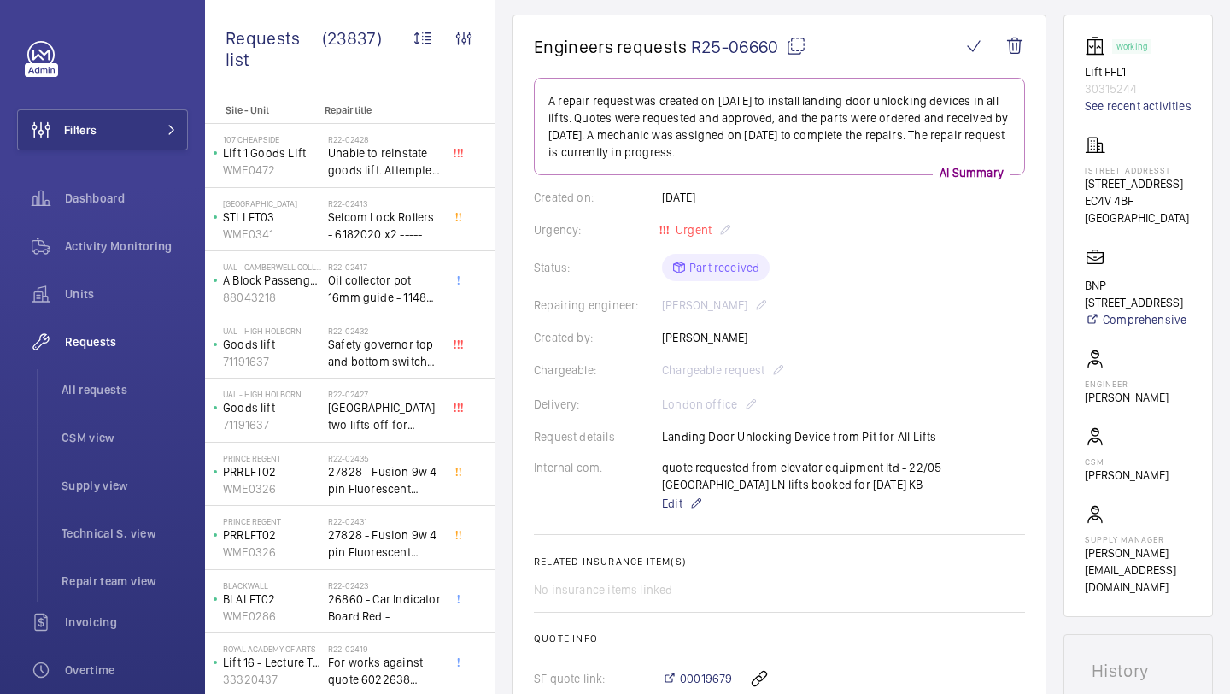
click at [1098, 76] on p "Lift FFL1" at bounding box center [1138, 71] width 107 height 17
click at [1110, 76] on p "Lift FFL1" at bounding box center [1138, 71] width 107 height 17
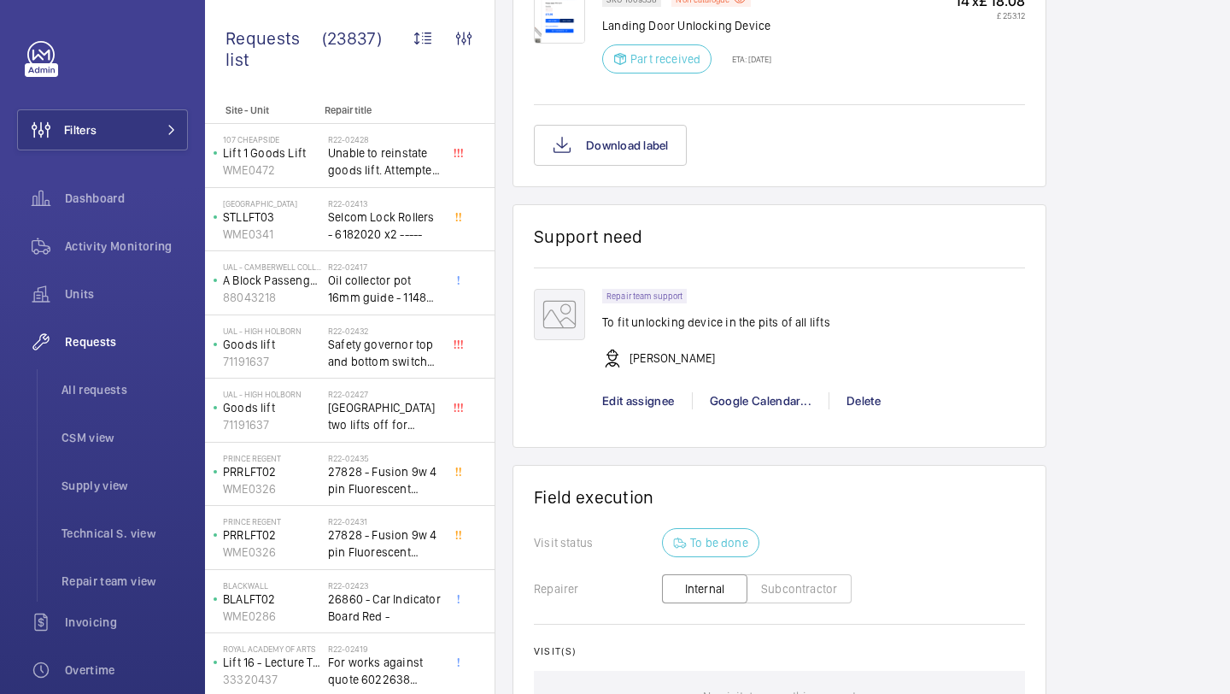
scroll to position [1363, 0]
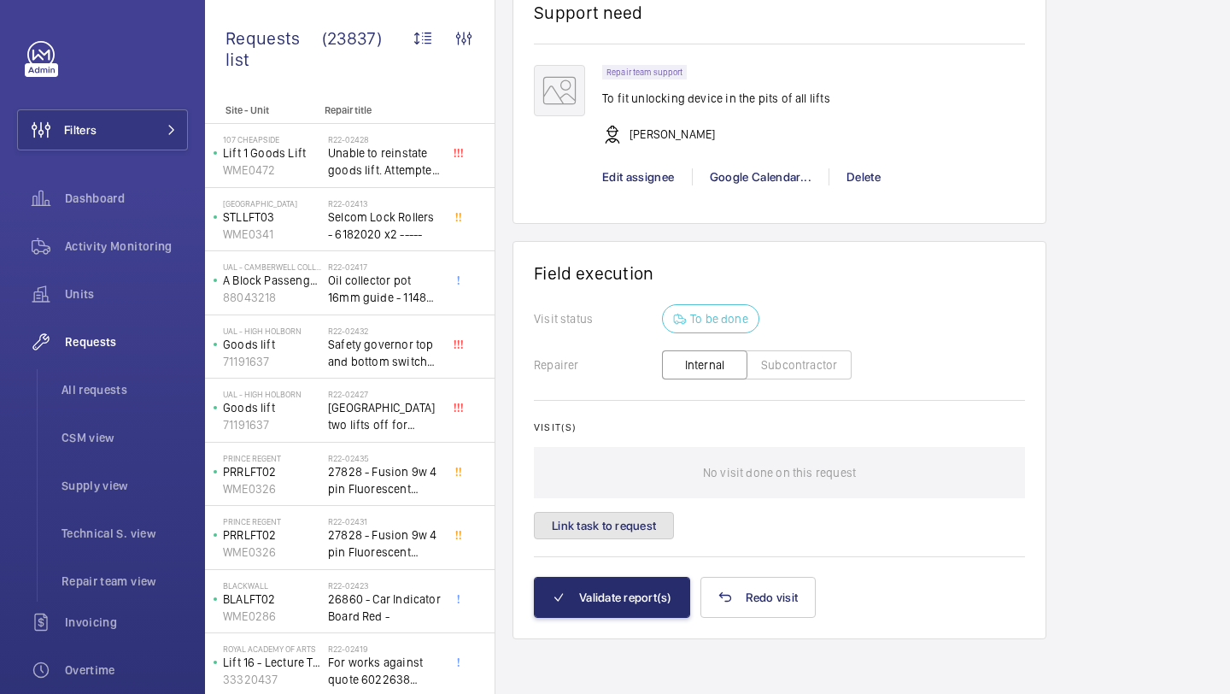
click at [619, 512] on button "Link task to request" at bounding box center [604, 525] width 140 height 27
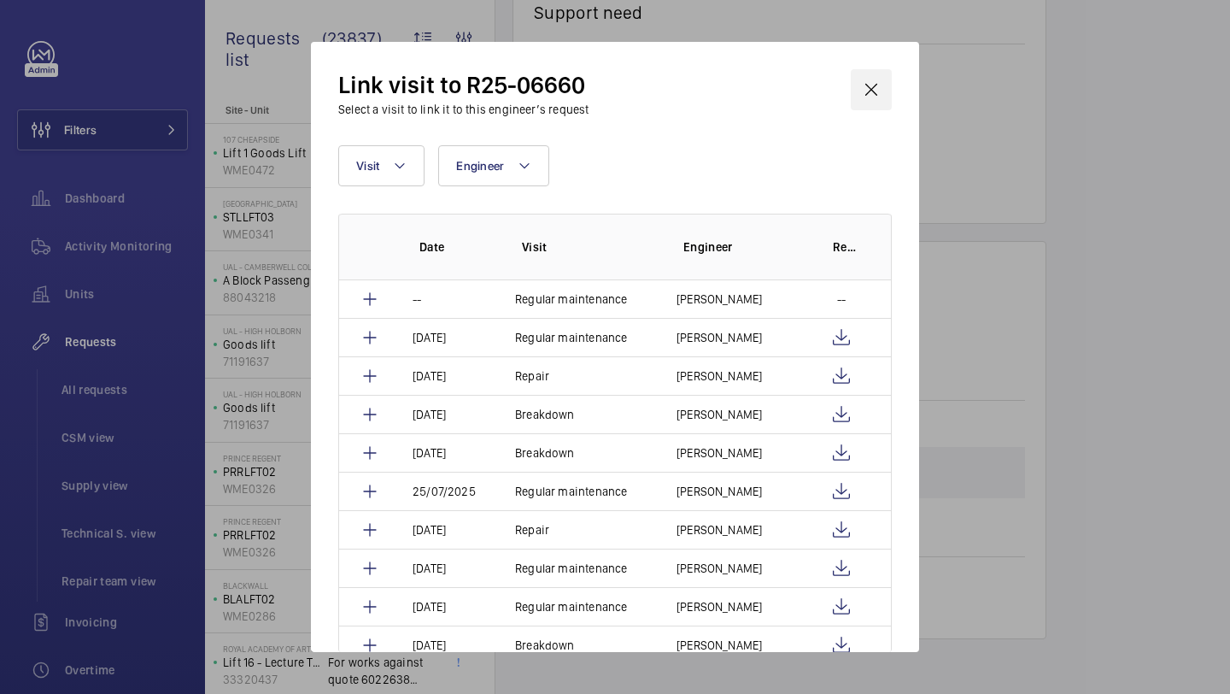
click at [871, 94] on wm-front-icon-button at bounding box center [871, 89] width 41 height 41
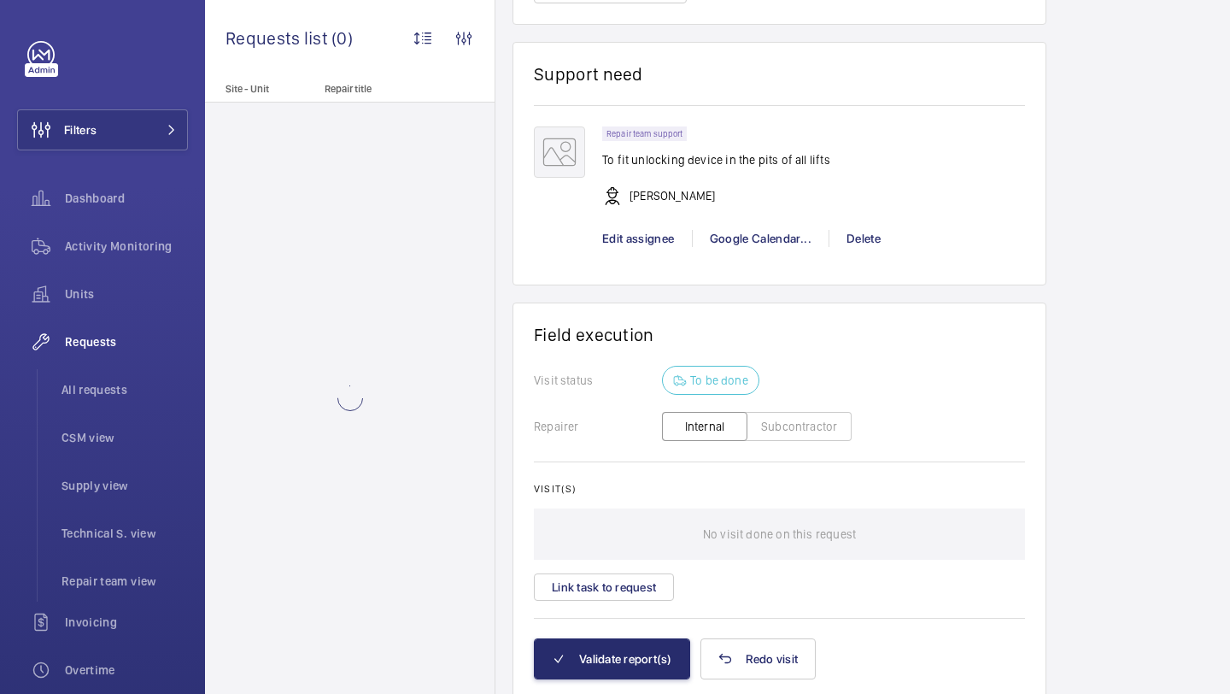
scroll to position [1308, 0]
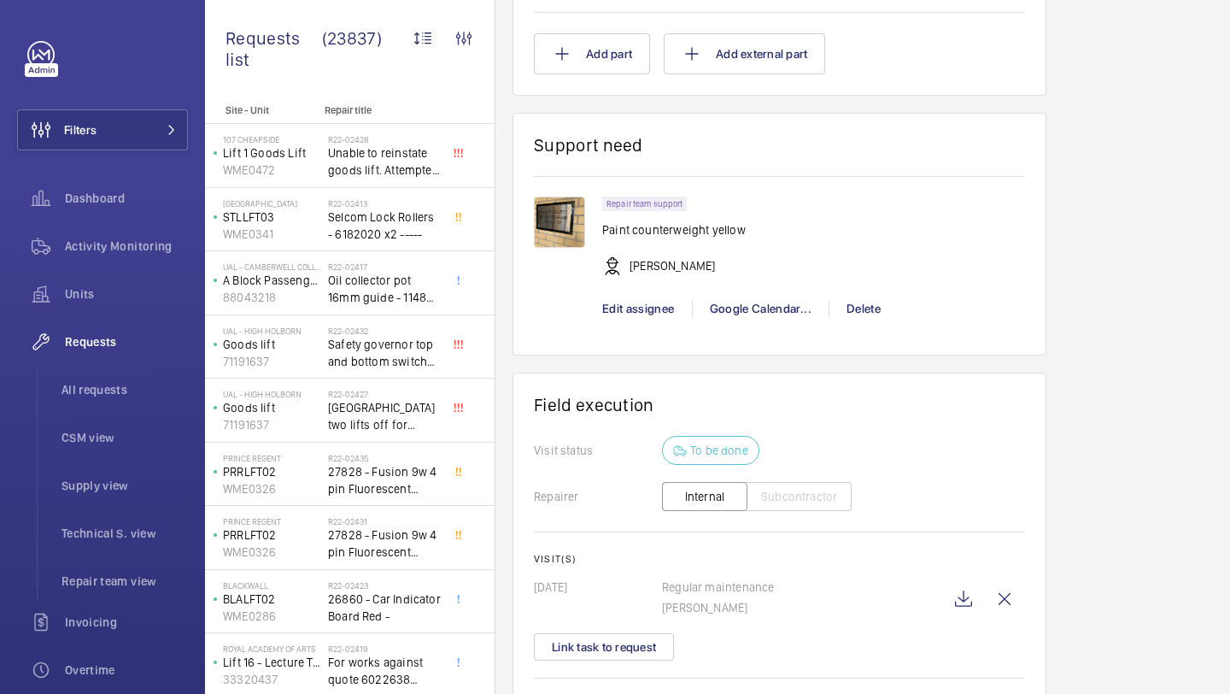
scroll to position [2666, 0]
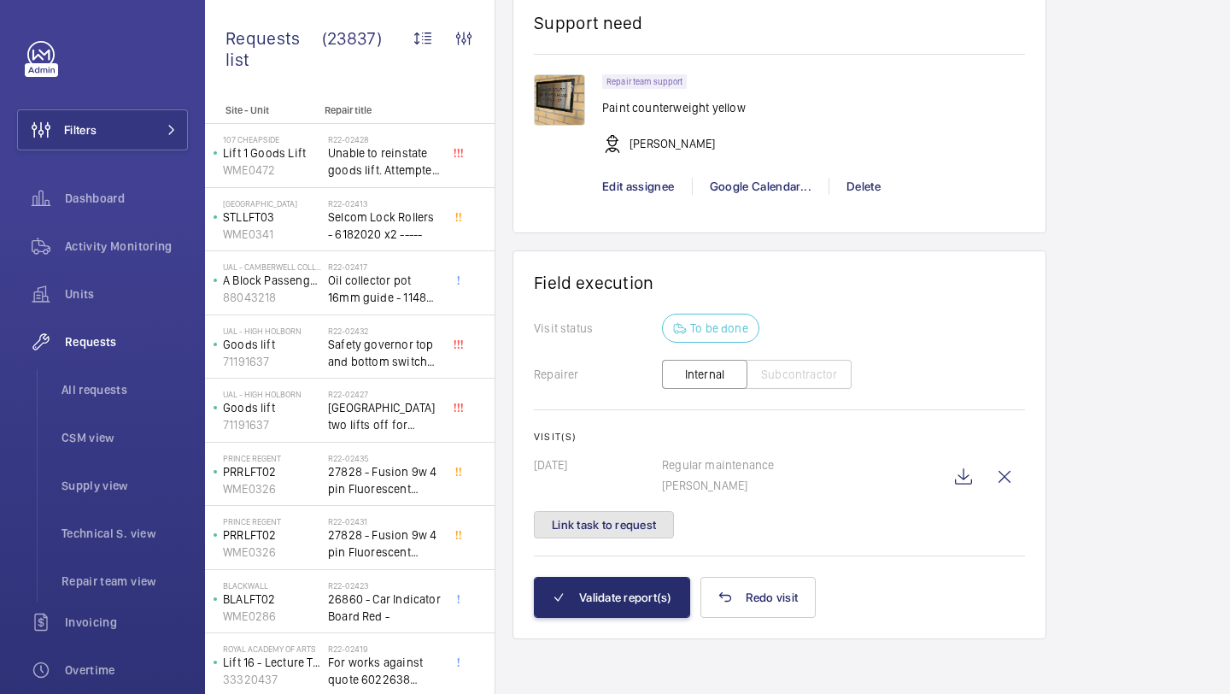
click at [643, 525] on button "Link task to request" at bounding box center [604, 524] width 140 height 27
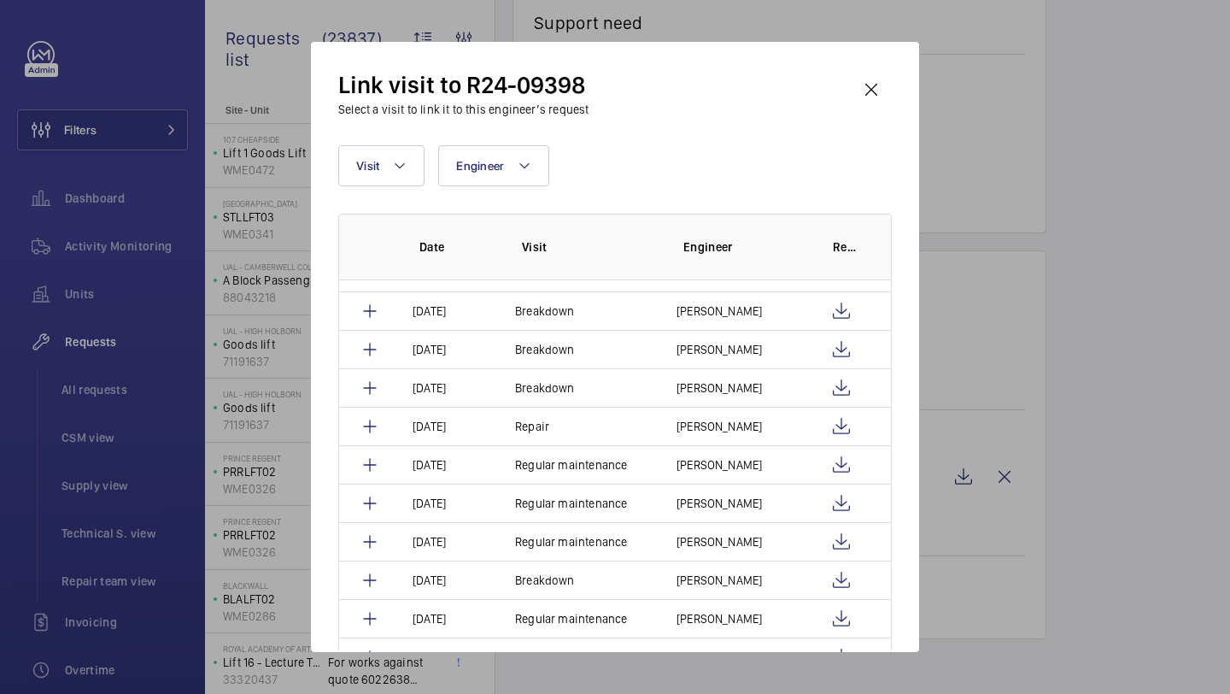
scroll to position [529, 0]
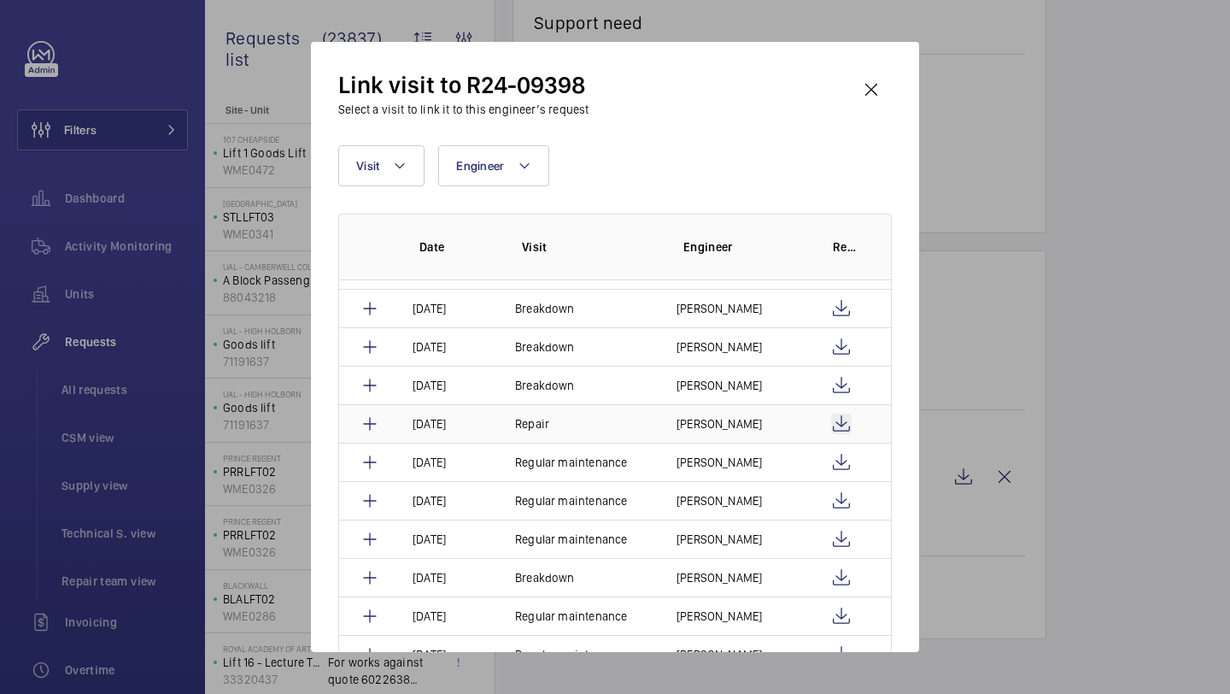
click at [839, 424] on wm-front-icon-button at bounding box center [841, 424] width 21 height 21
click at [878, 85] on wm-front-icon-button at bounding box center [871, 89] width 41 height 41
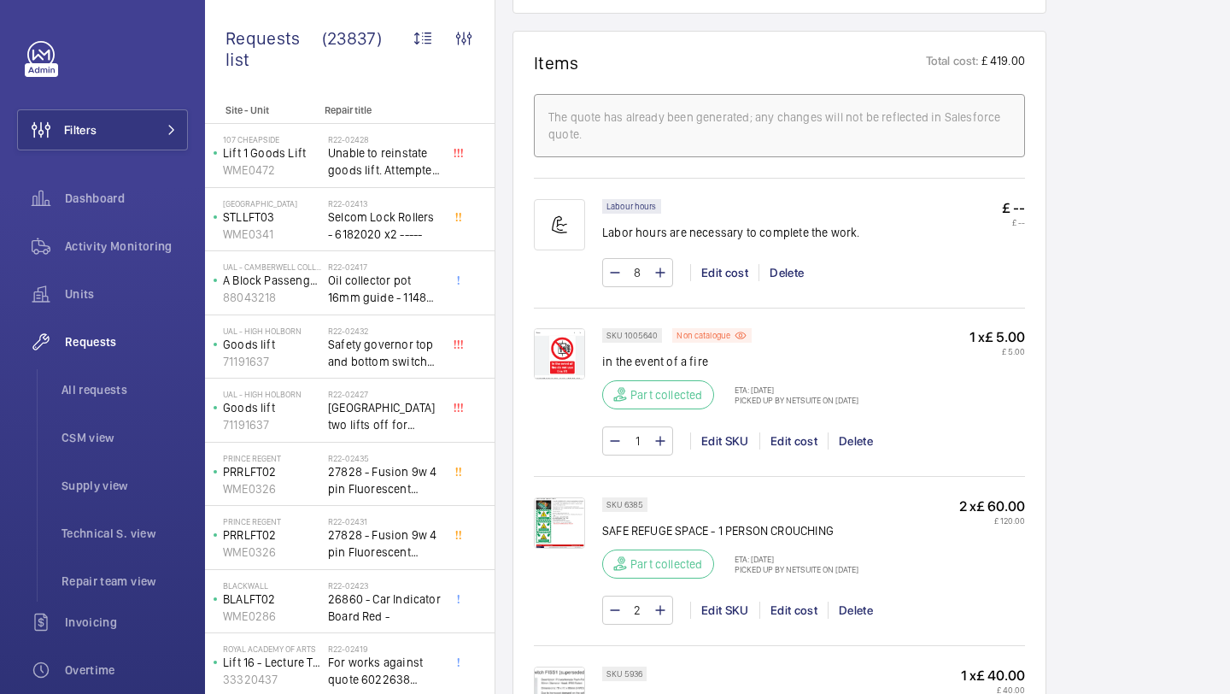
scroll to position [2666, 0]
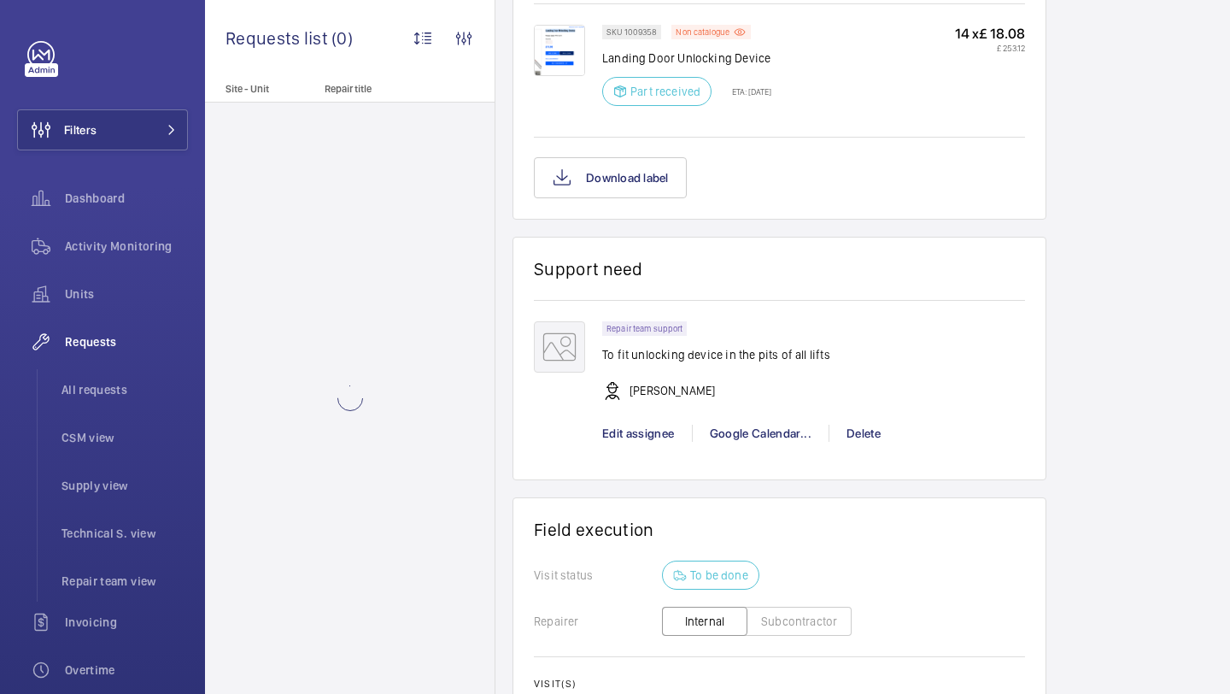
scroll to position [1363, 0]
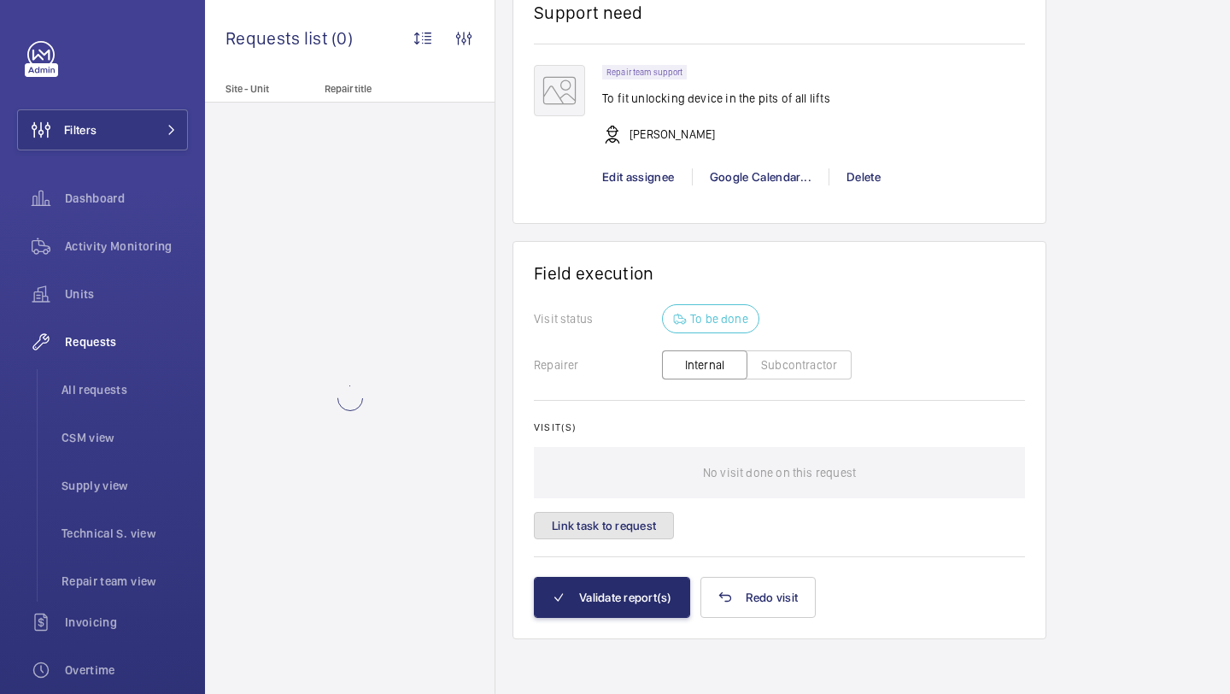
click at [624, 516] on button "Link task to request" at bounding box center [604, 525] width 140 height 27
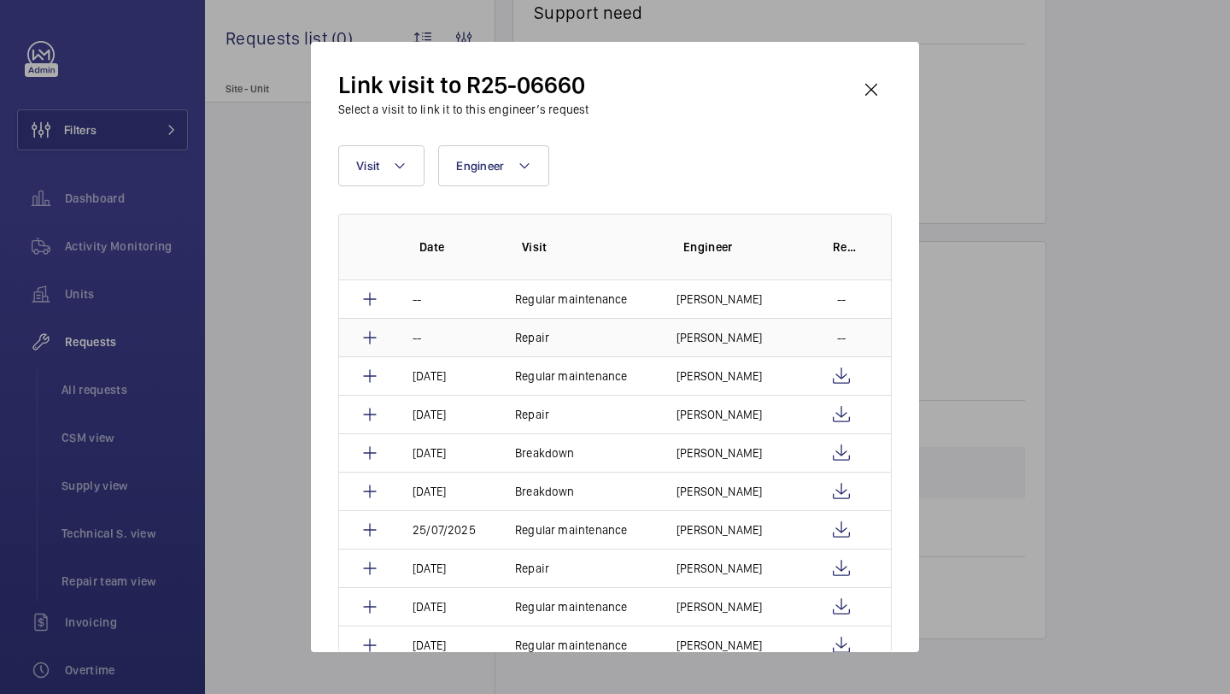
click at [701, 332] on p "[PERSON_NAME]" at bounding box center [719, 337] width 85 height 17
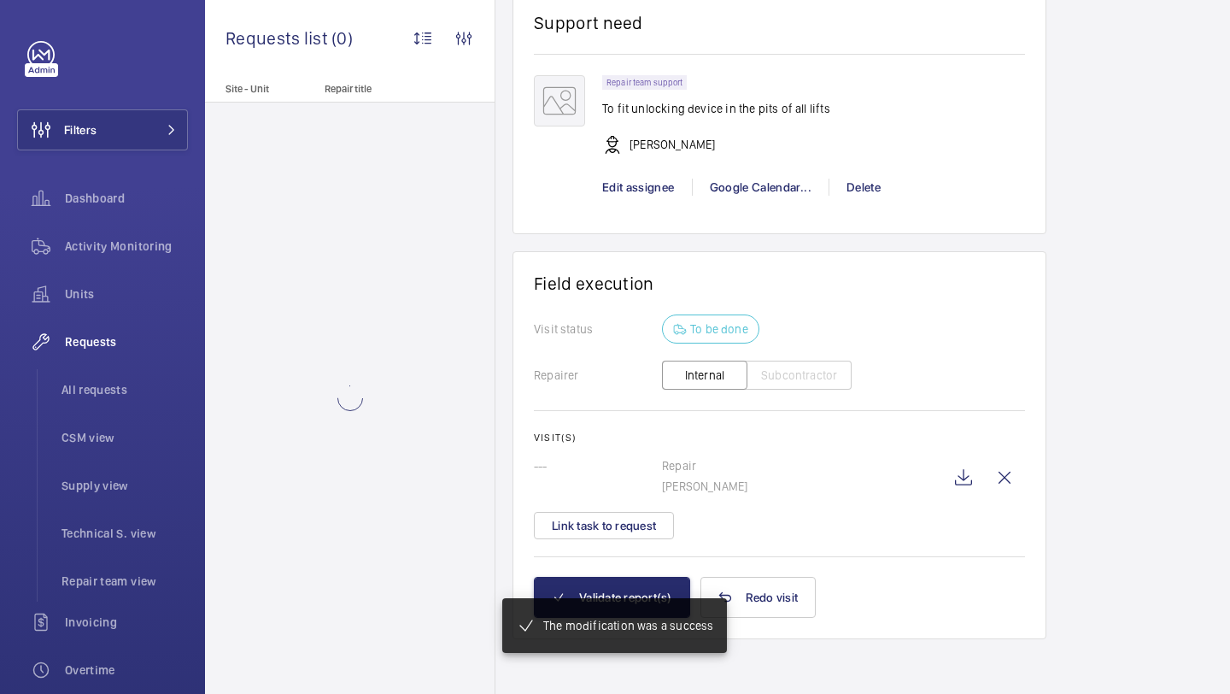
scroll to position [1352, 0]
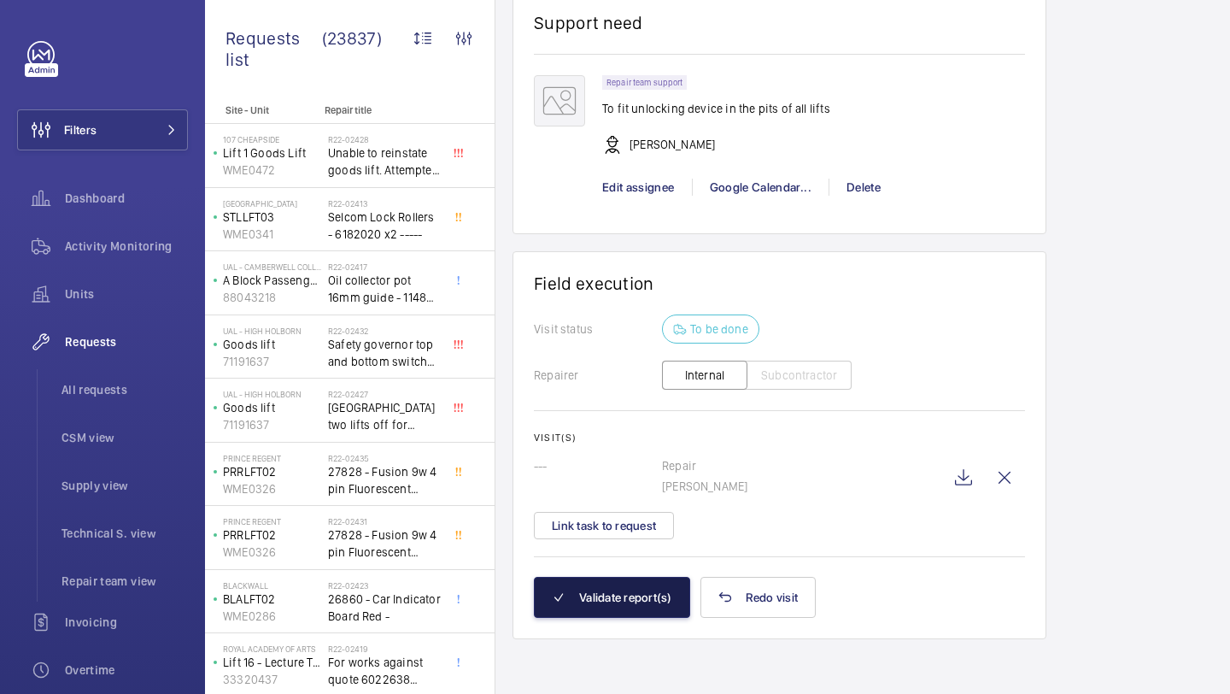
click at [613, 605] on button "Validate report(s)" at bounding box center [612, 597] width 156 height 41
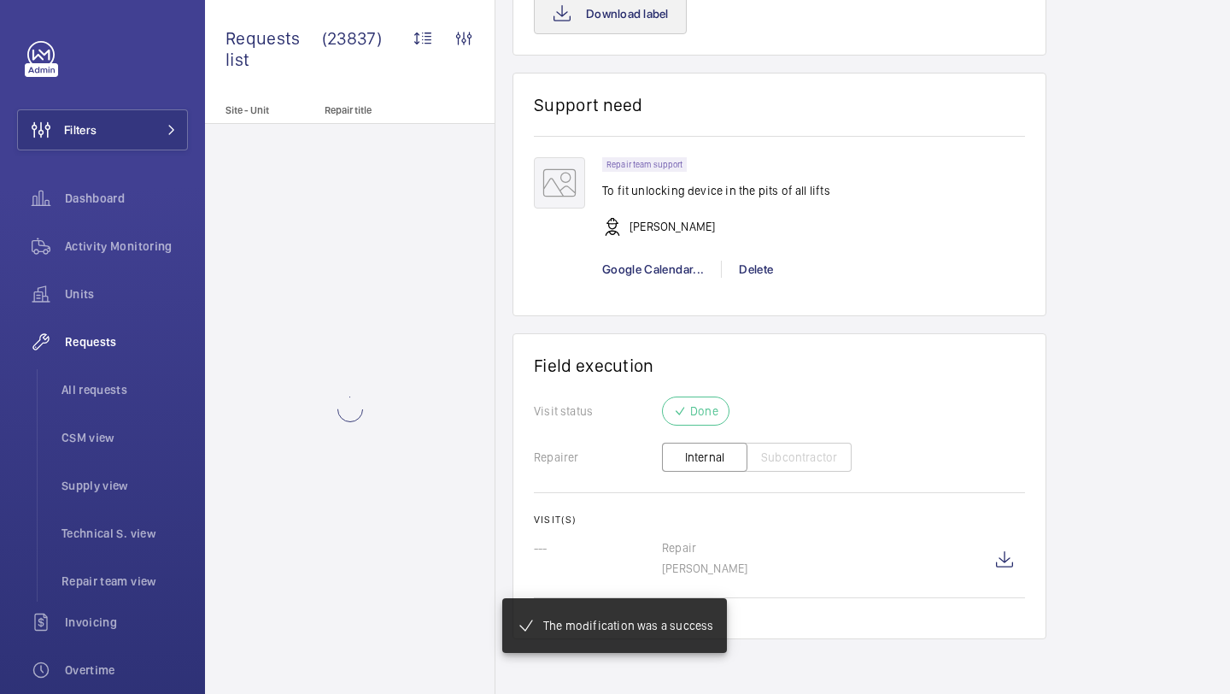
scroll to position [1270, 0]
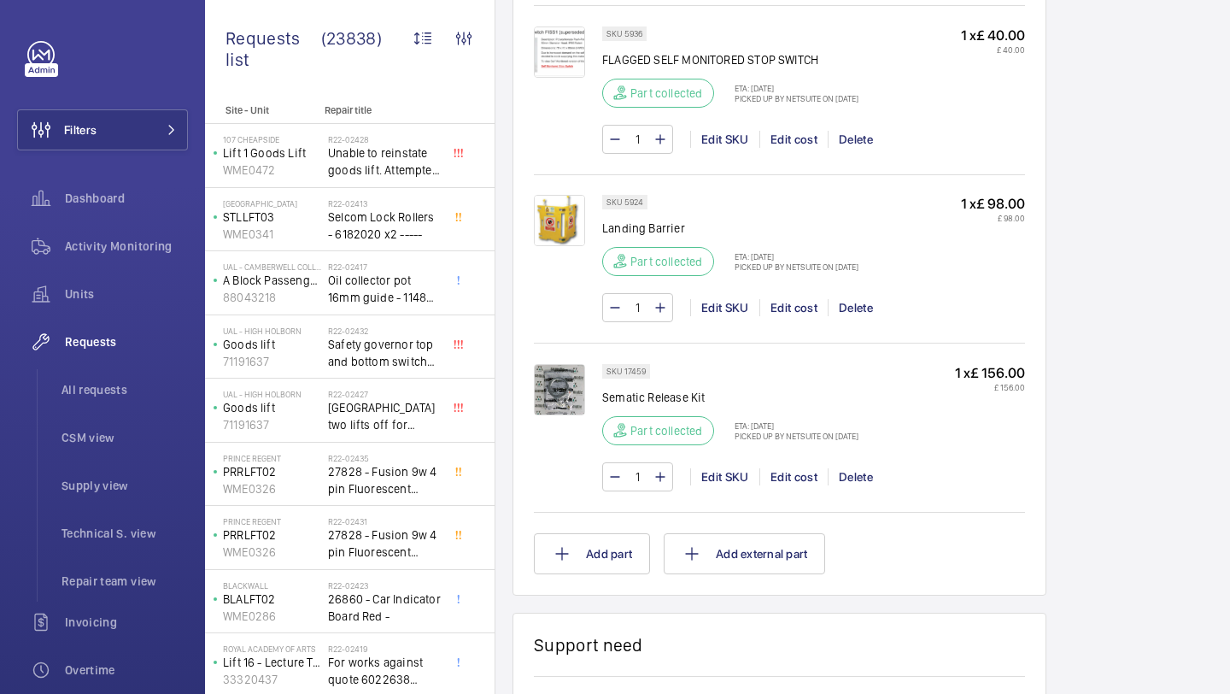
scroll to position [2057, 0]
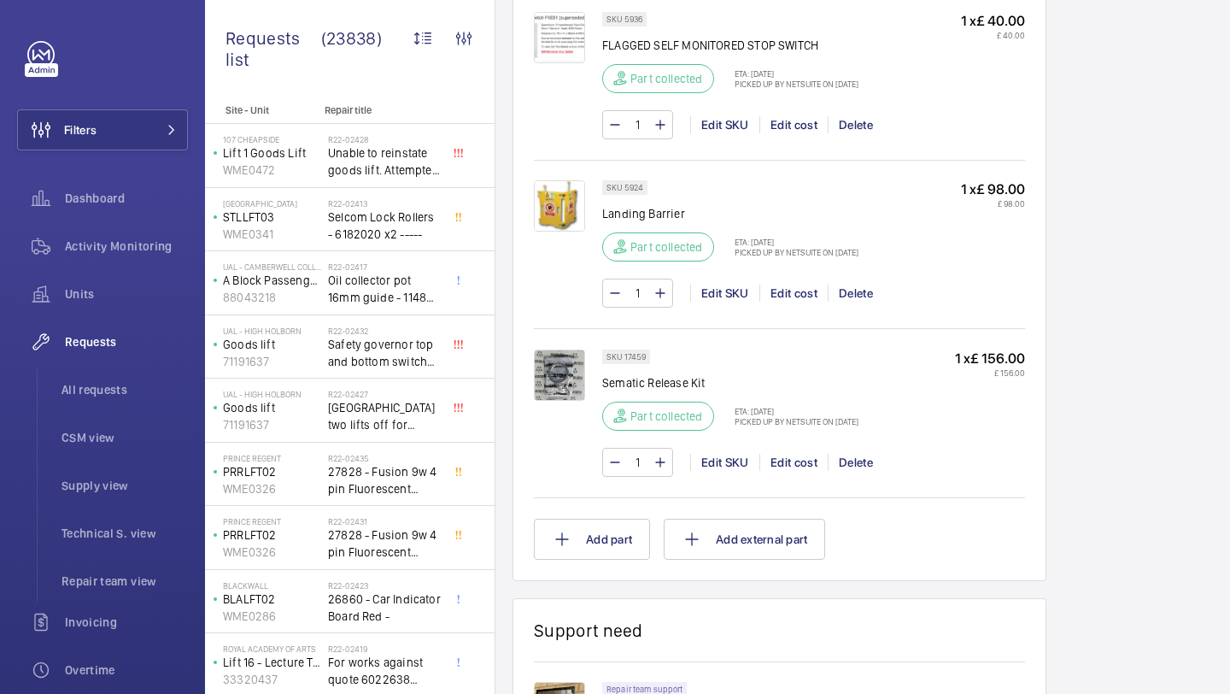
click at [575, 219] on img at bounding box center [559, 205] width 51 height 51
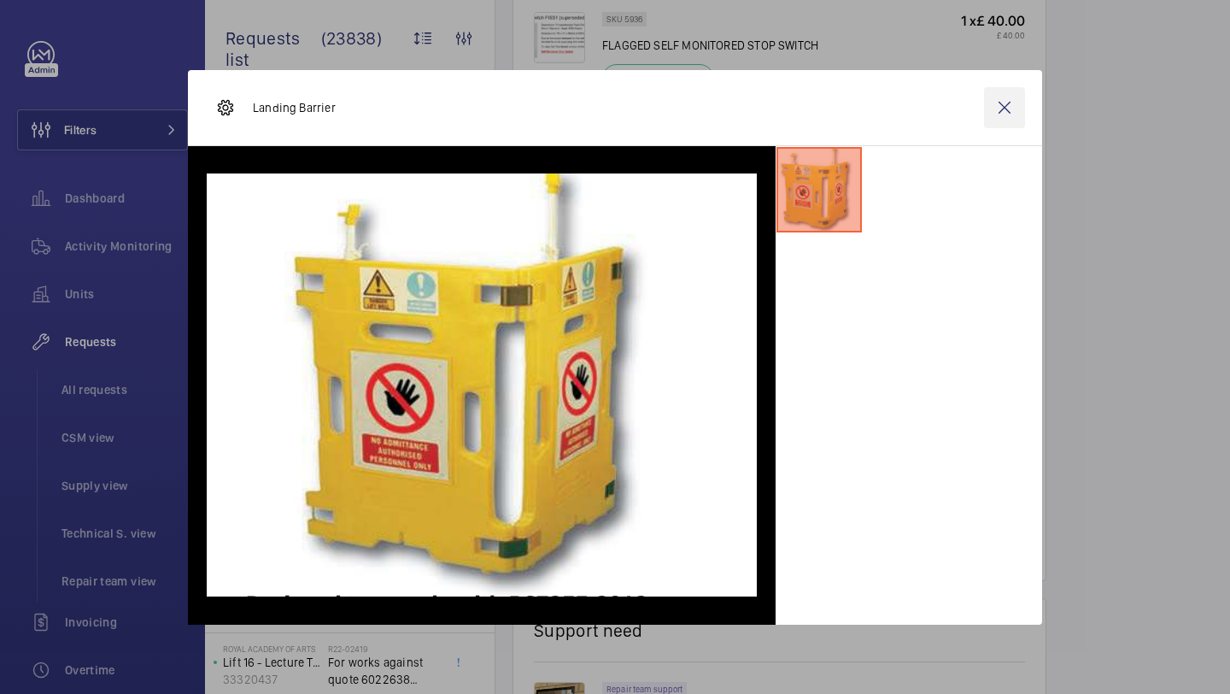
click at [1010, 102] on wm-front-icon-button at bounding box center [1004, 107] width 41 height 41
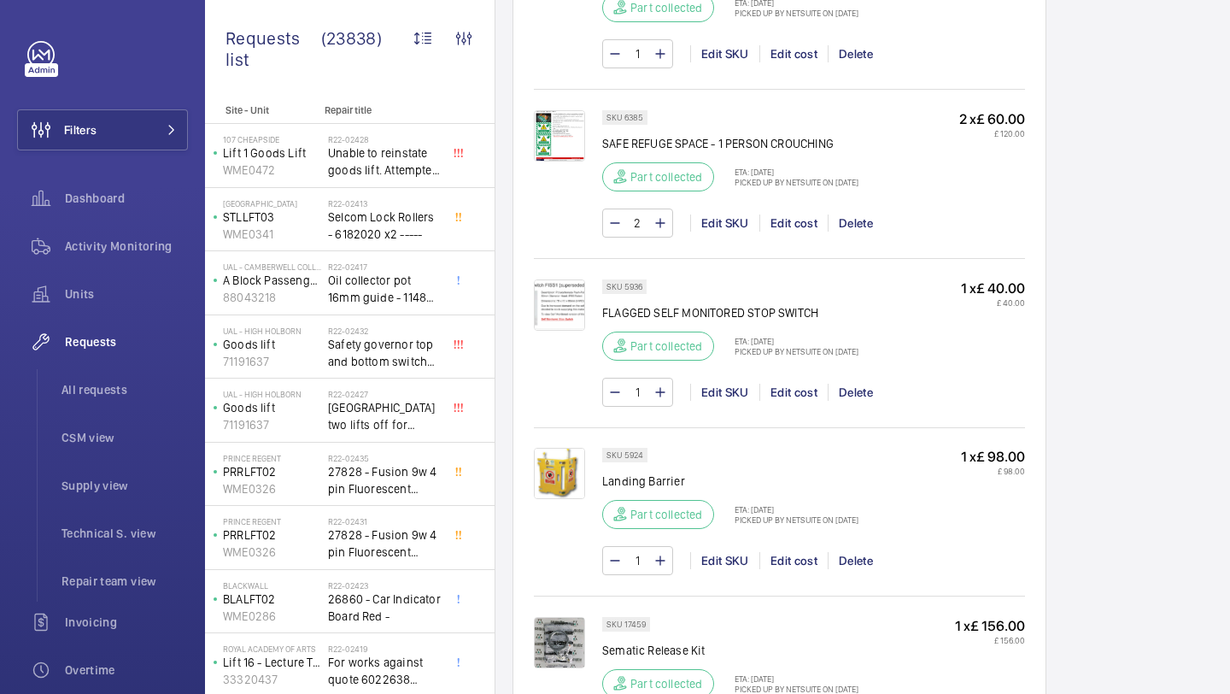
scroll to position [1787, 0]
click at [536, 323] on img at bounding box center [559, 307] width 51 height 51
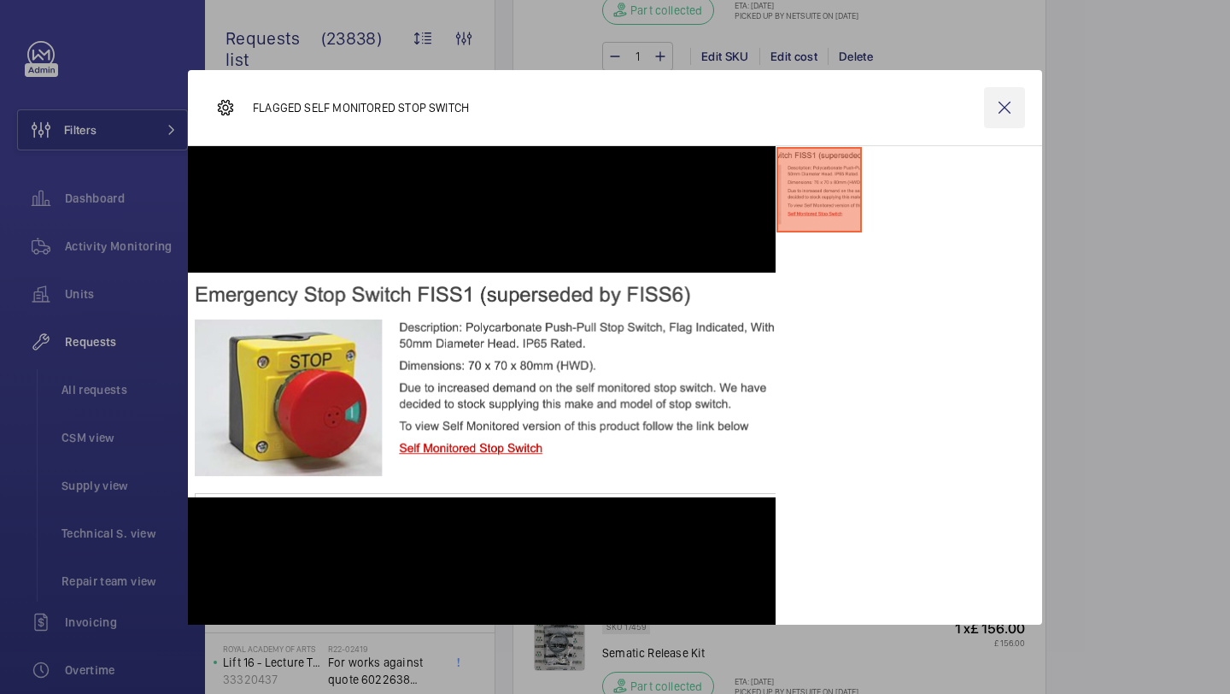
click at [1006, 109] on wm-front-icon-button at bounding box center [1004, 107] width 41 height 41
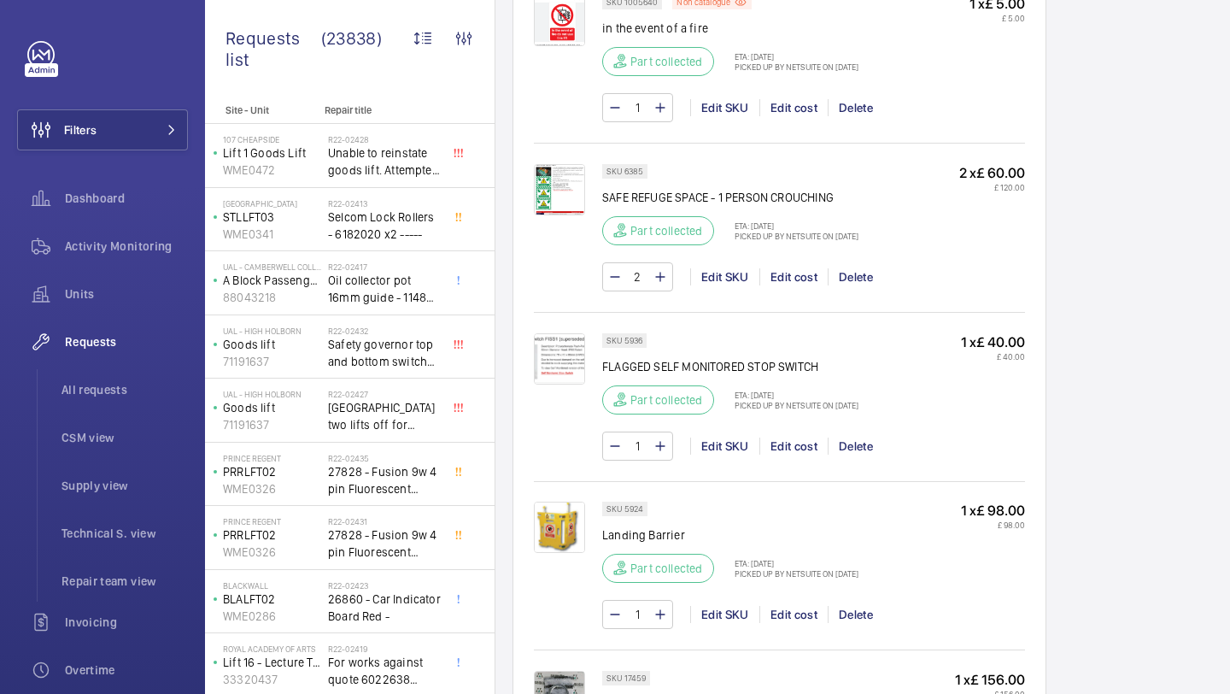
scroll to position [1749, 0]
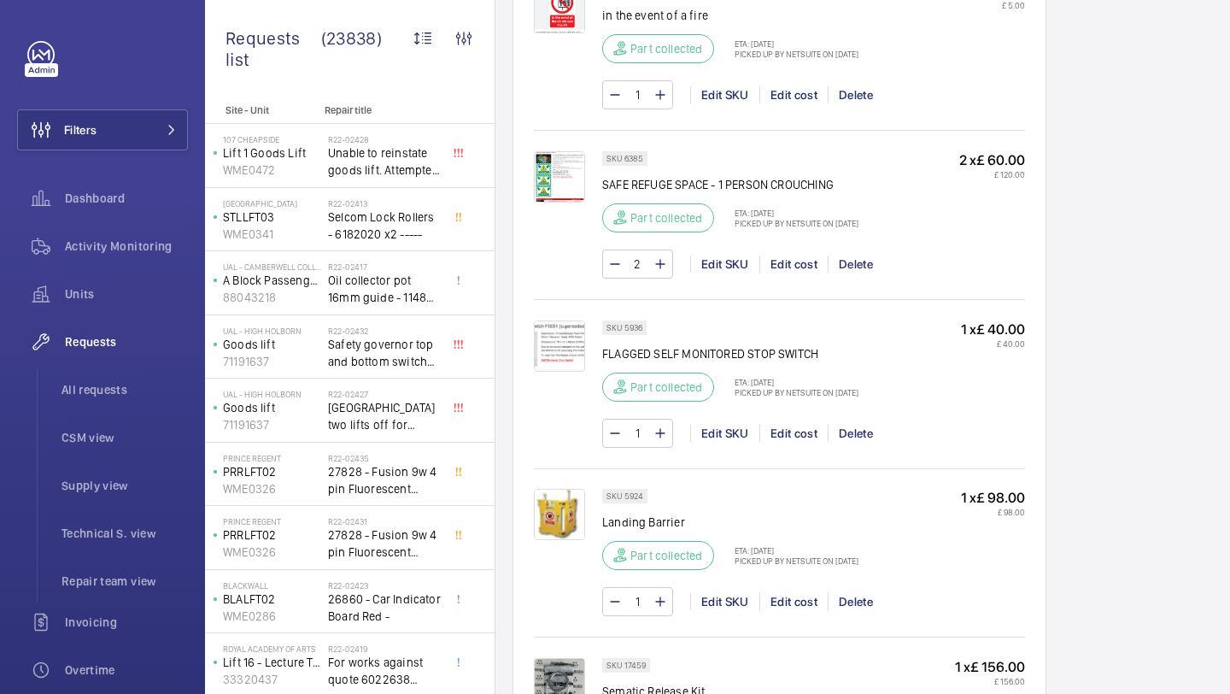
click at [555, 335] on img at bounding box center [559, 345] width 51 height 51
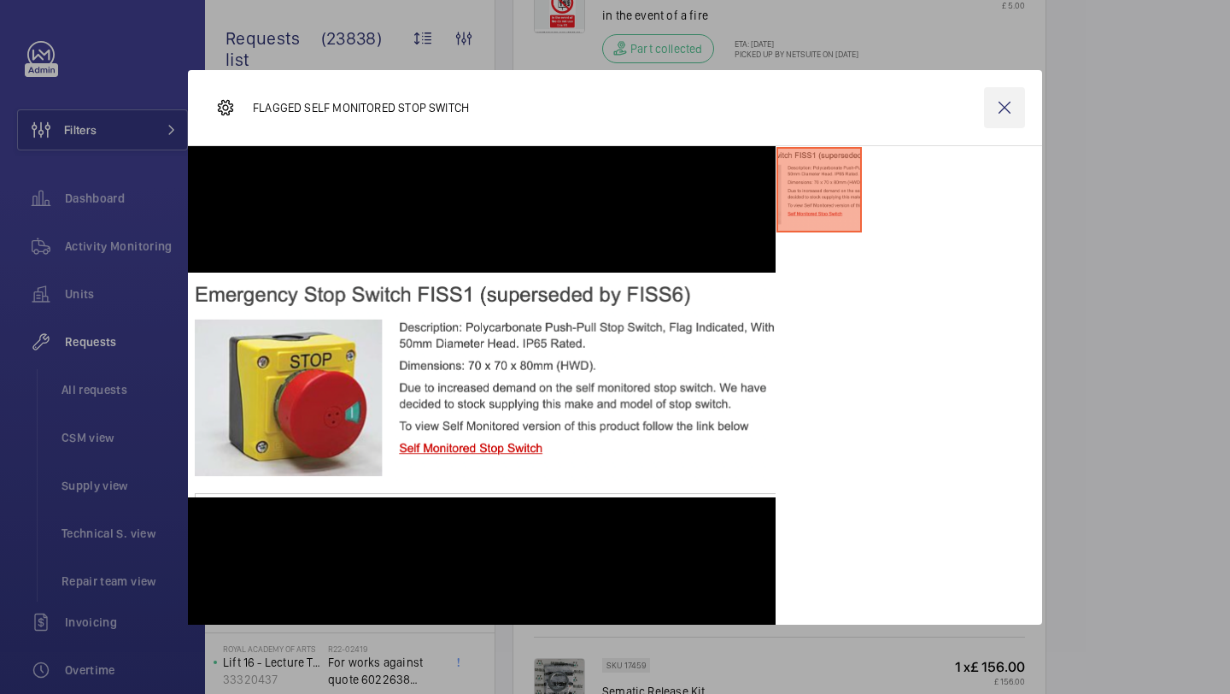
click at [998, 113] on wm-front-icon-button at bounding box center [1004, 107] width 41 height 41
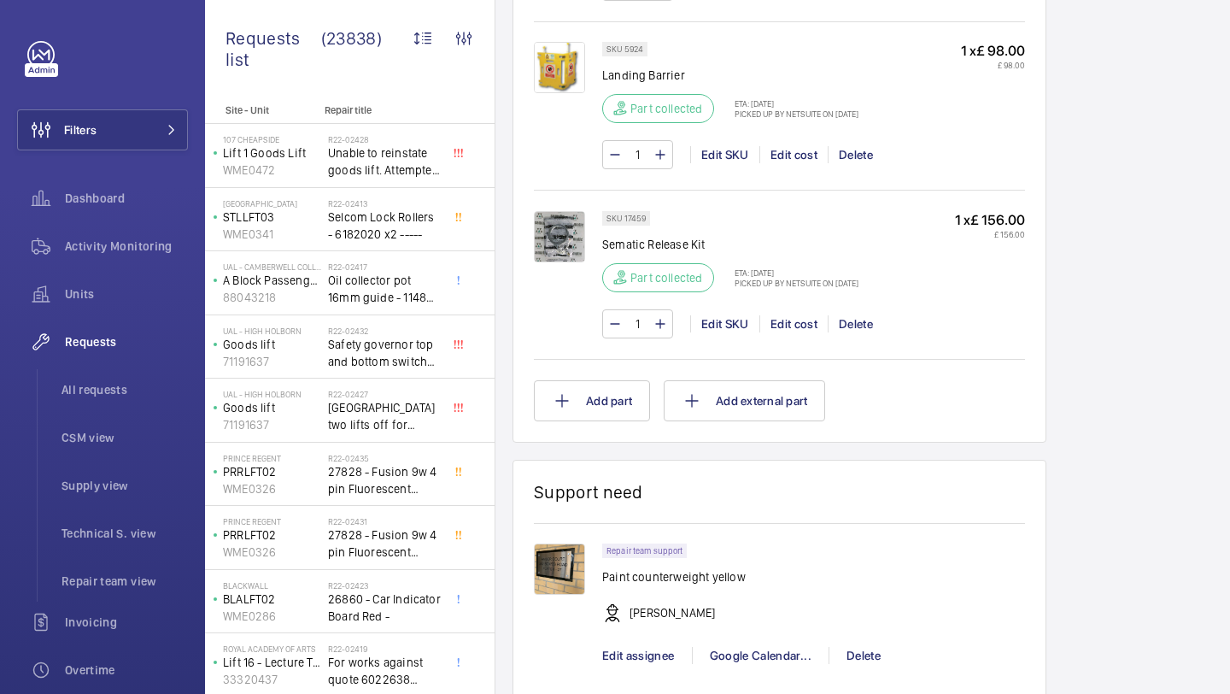
scroll to position [2260, 0]
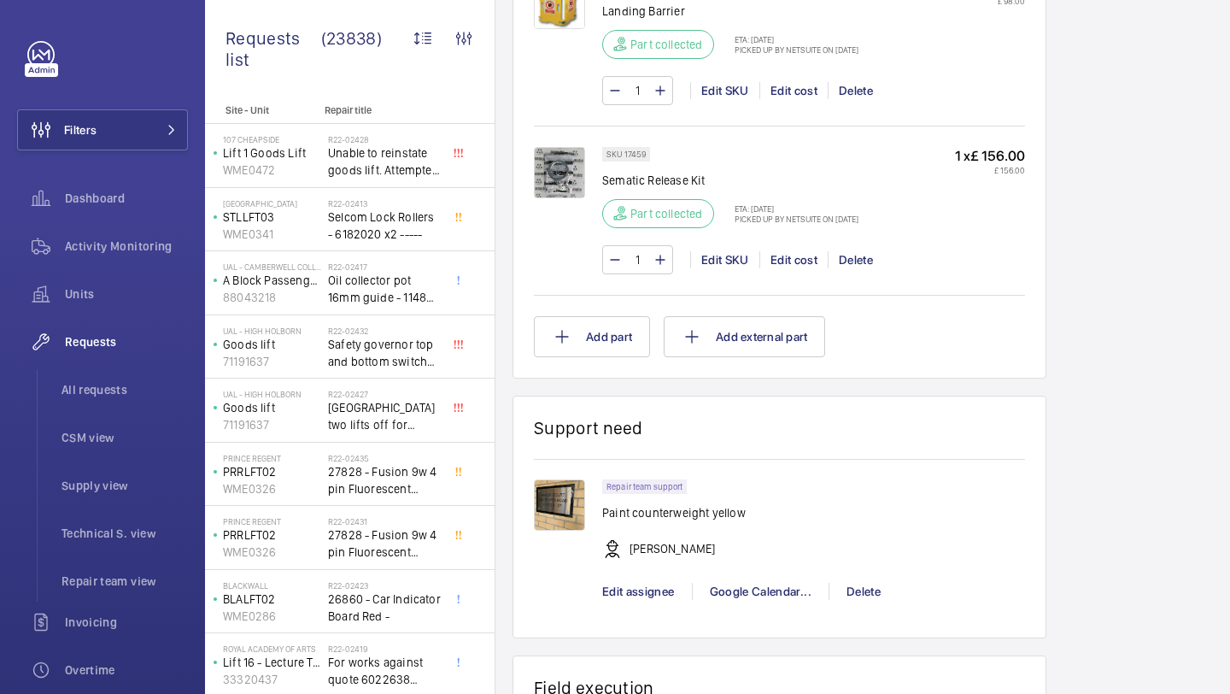
click at [556, 494] on img at bounding box center [559, 504] width 51 height 51
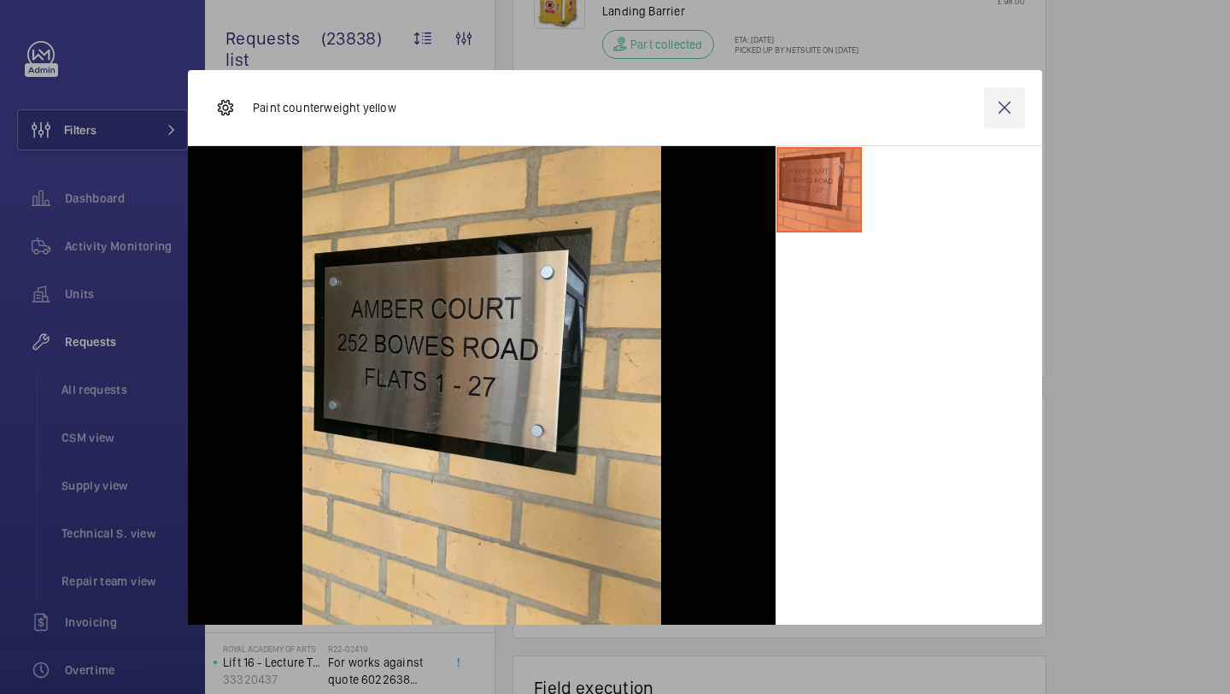
click at [1015, 97] on wm-front-icon-button at bounding box center [1004, 107] width 41 height 41
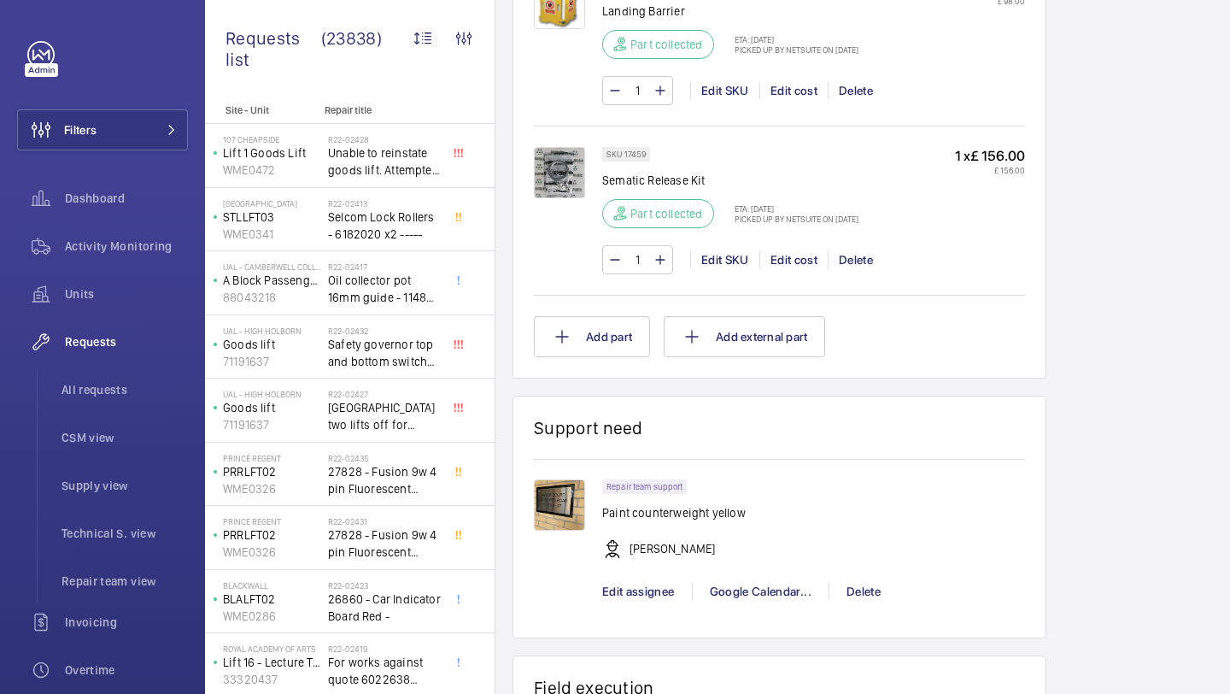
click at [551, 175] on img at bounding box center [559, 172] width 51 height 51
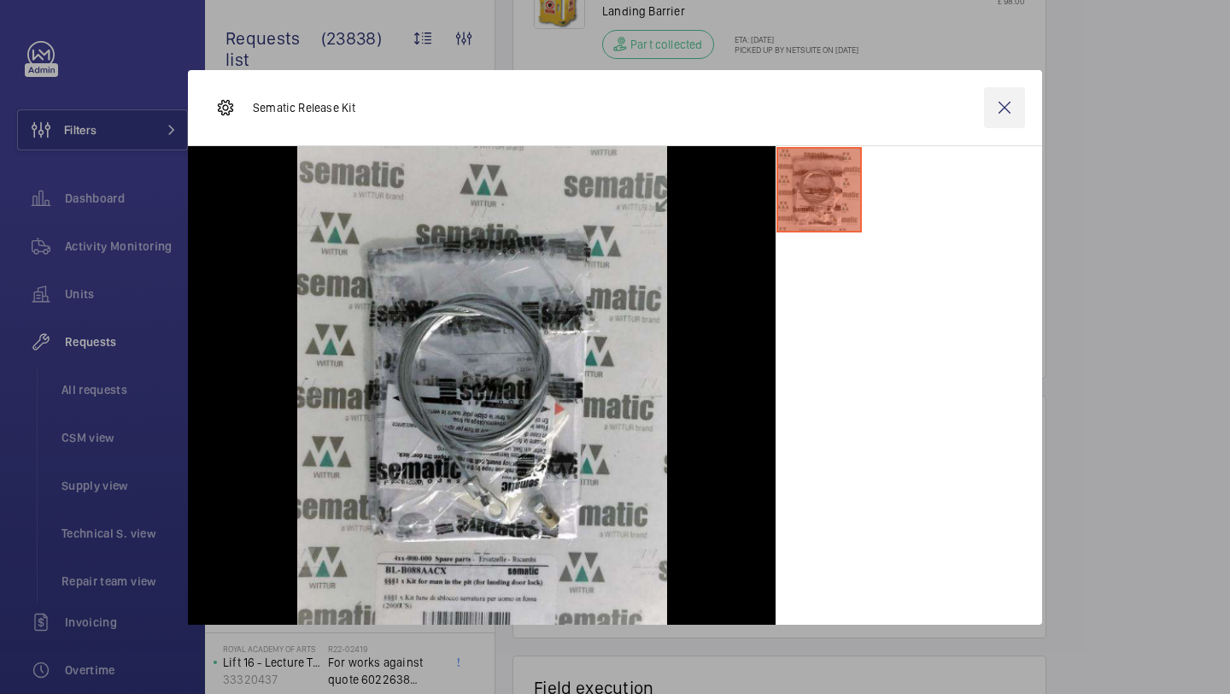
click at [1006, 115] on wm-front-icon-button at bounding box center [1004, 107] width 41 height 41
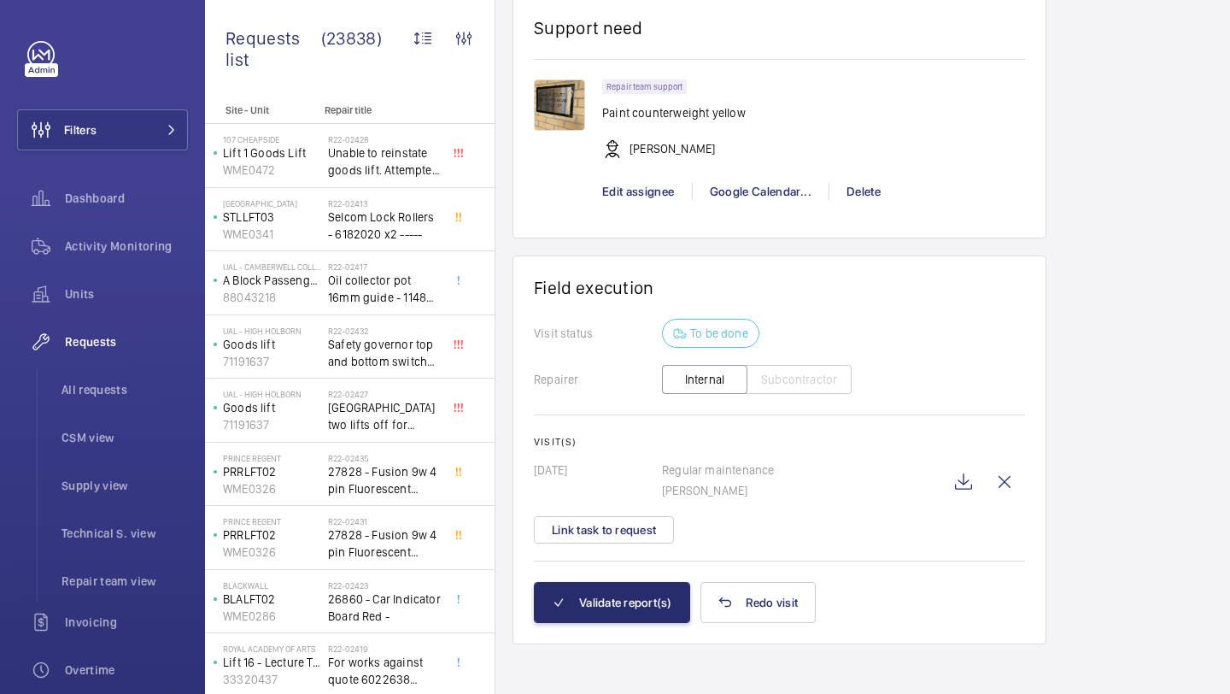
scroll to position [2666, 0]
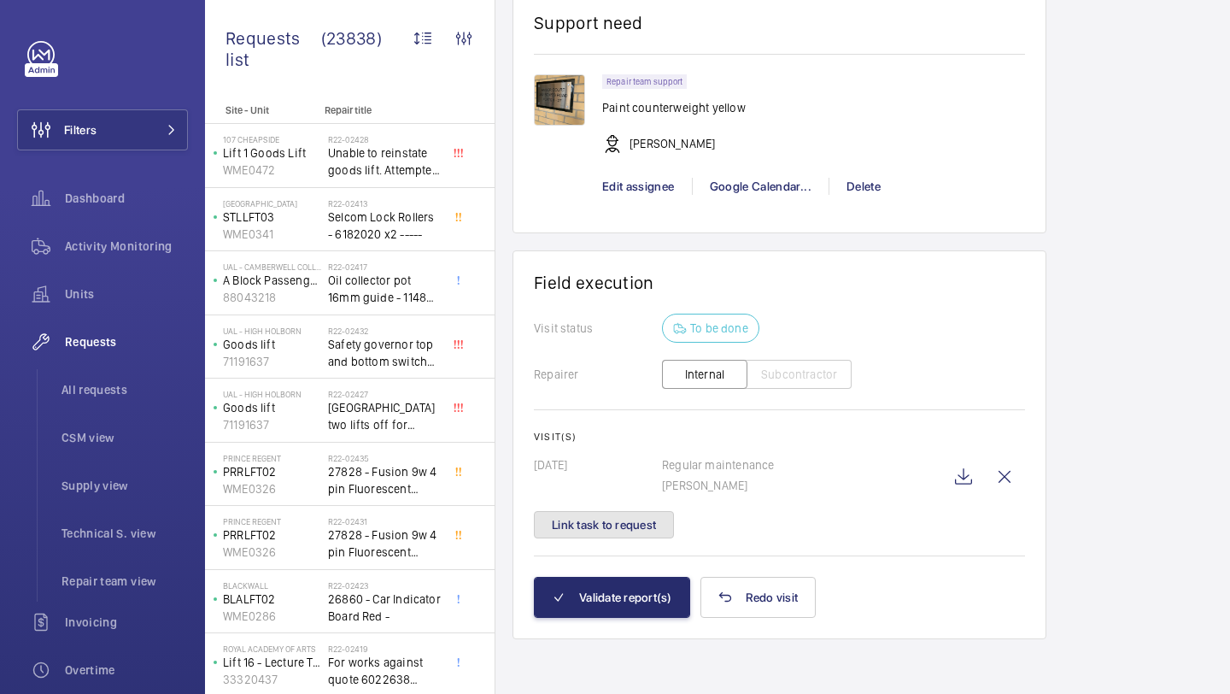
click at [653, 529] on button "Link task to request" at bounding box center [604, 524] width 140 height 27
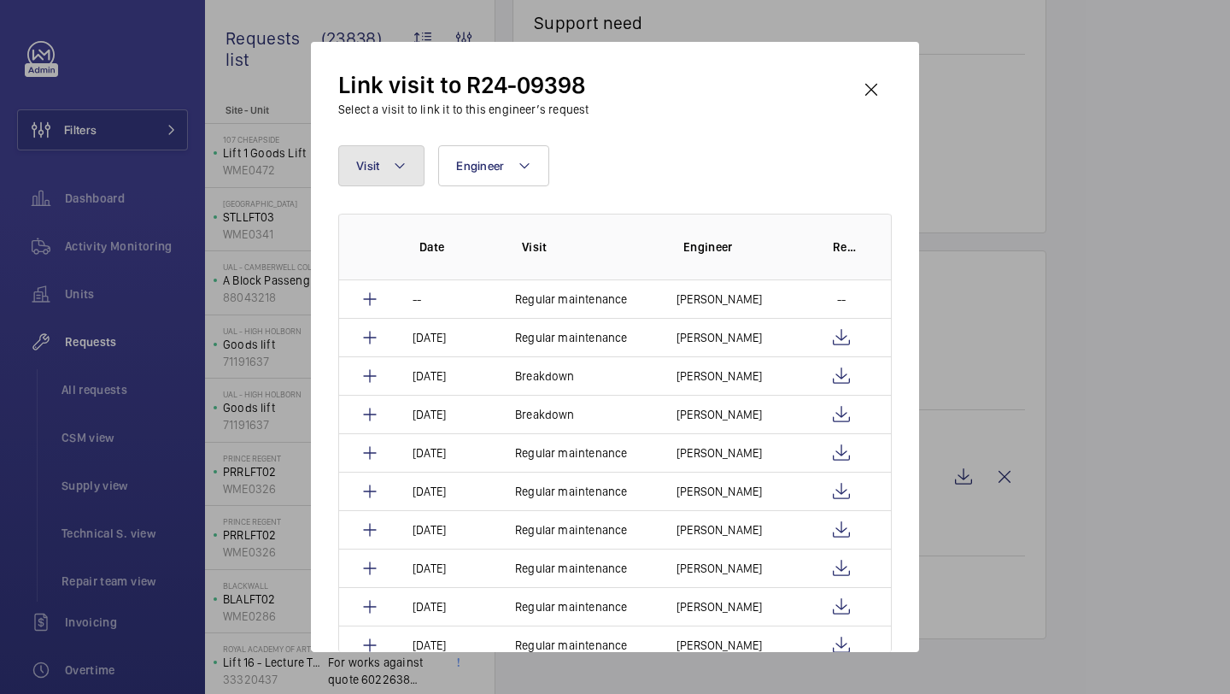
click at [406, 149] on button "Visit" at bounding box center [381, 165] width 86 height 41
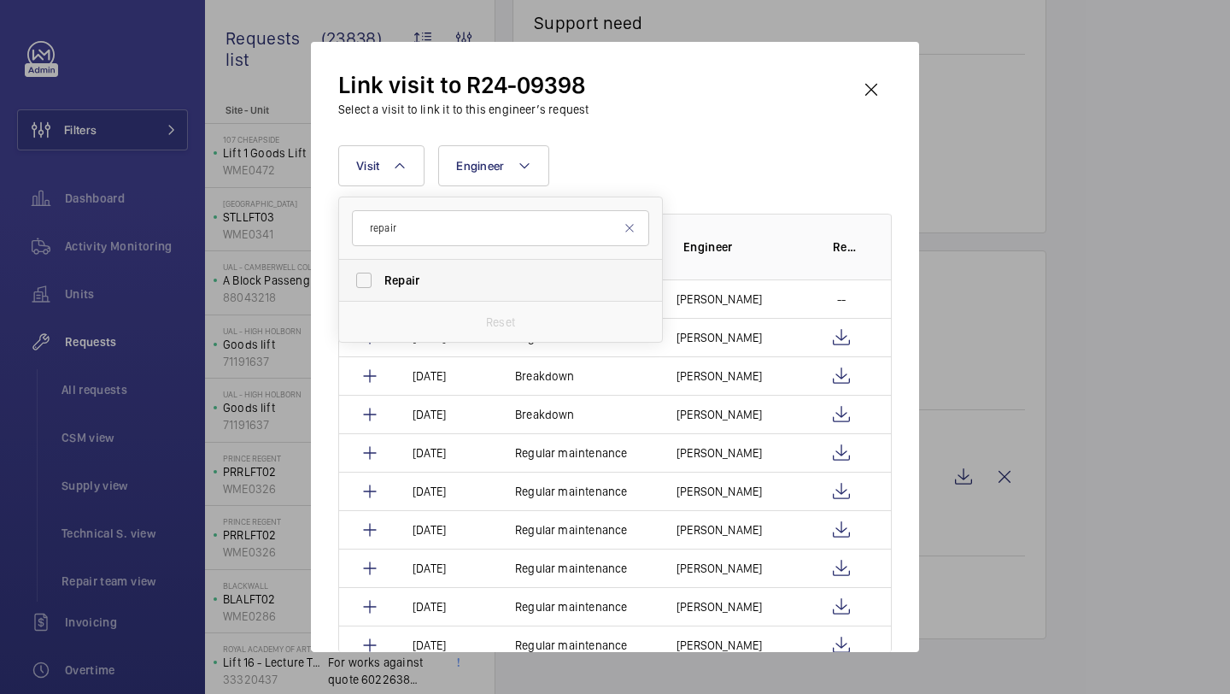
type input "repair"
click at [425, 290] on label "Repair" at bounding box center [487, 280] width 297 height 41
click at [381, 290] on input "Repair" at bounding box center [364, 280] width 34 height 34
checkbox input "true"
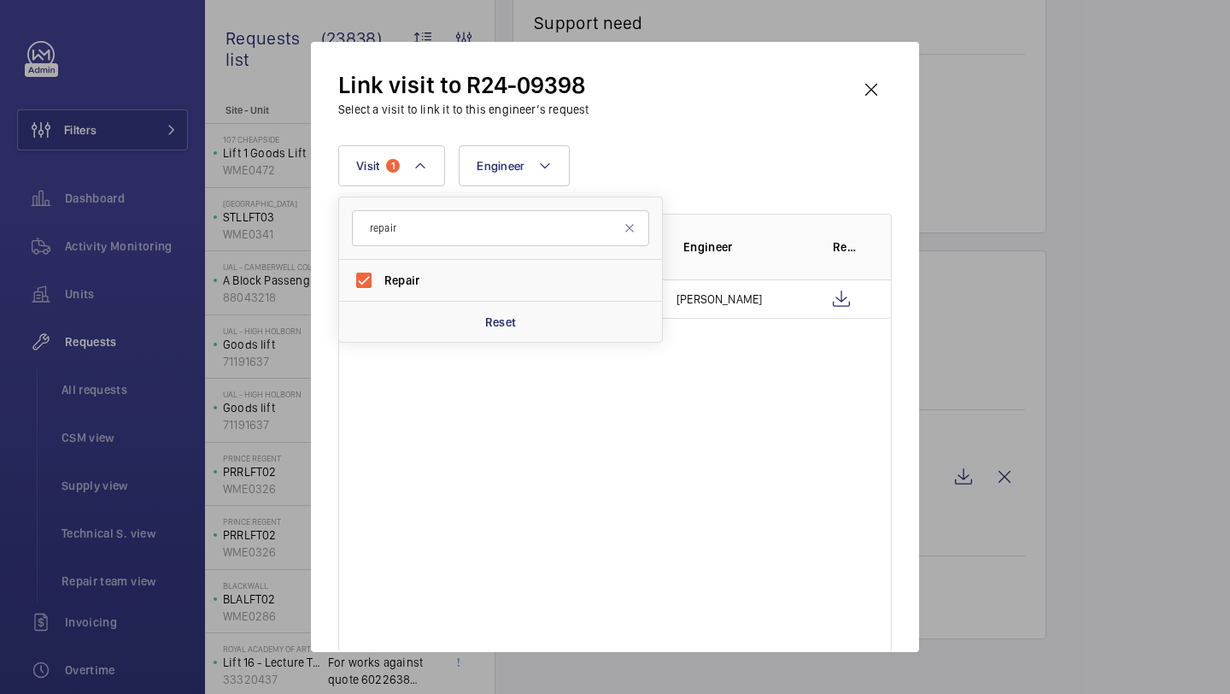
click at [732, 154] on div "Visit 1 repair Repair Reset Engineer More filters Reset all filters" at bounding box center [615, 165] width 554 height 41
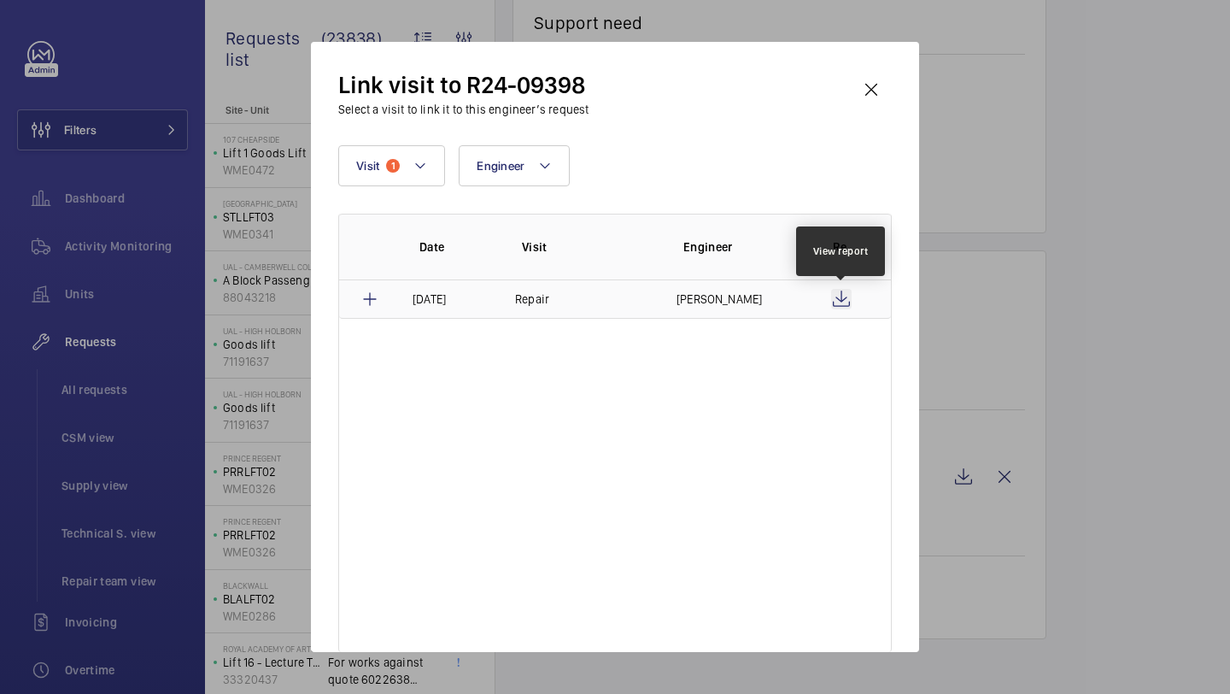
click at [845, 298] on wm-front-icon-button at bounding box center [841, 299] width 21 height 21
click at [869, 76] on wm-front-icon-button at bounding box center [871, 89] width 41 height 41
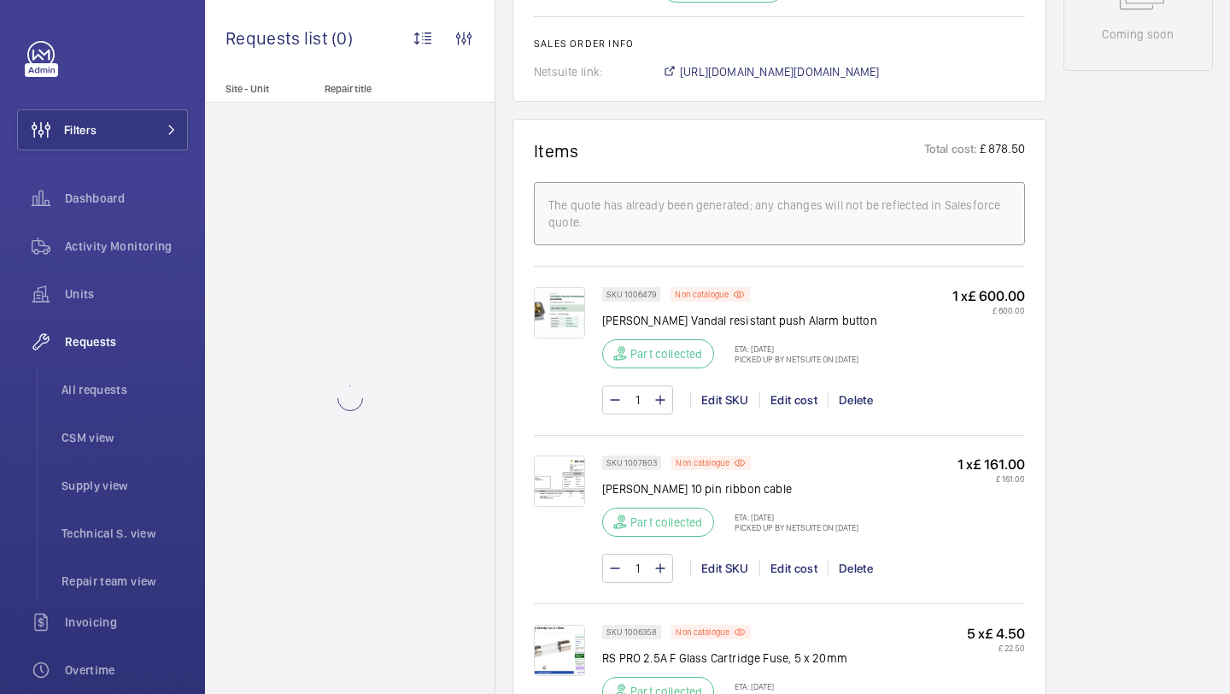
scroll to position [971, 0]
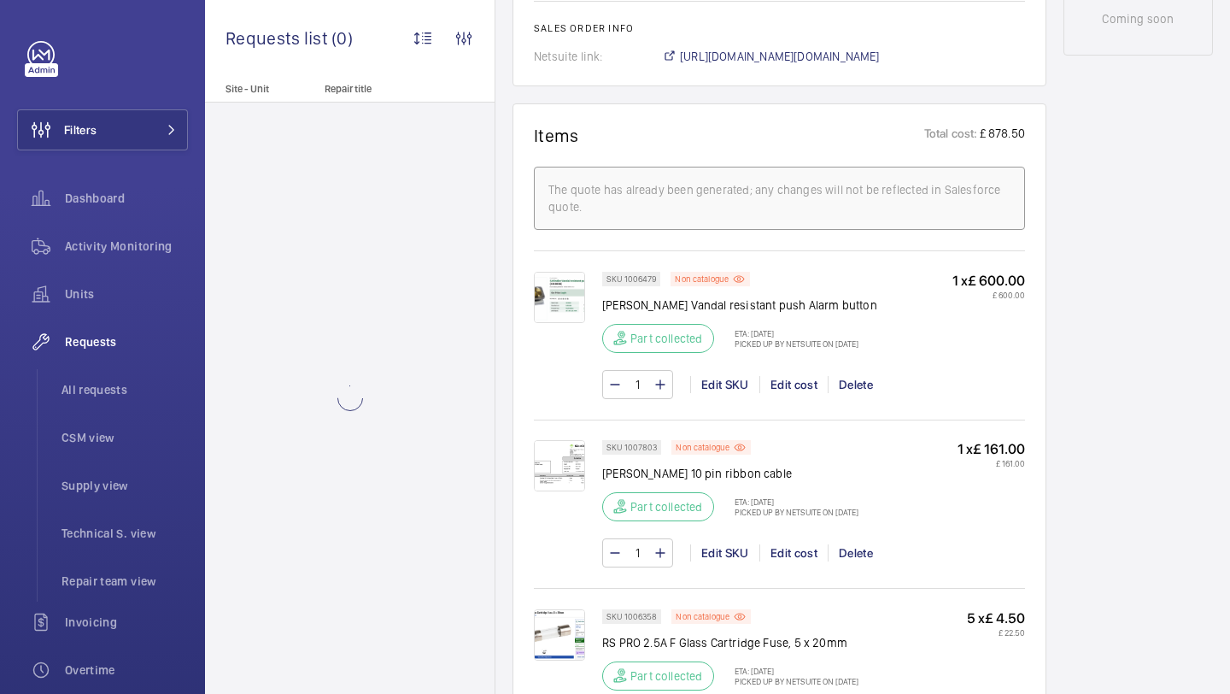
click at [553, 314] on img at bounding box center [559, 297] width 51 height 51
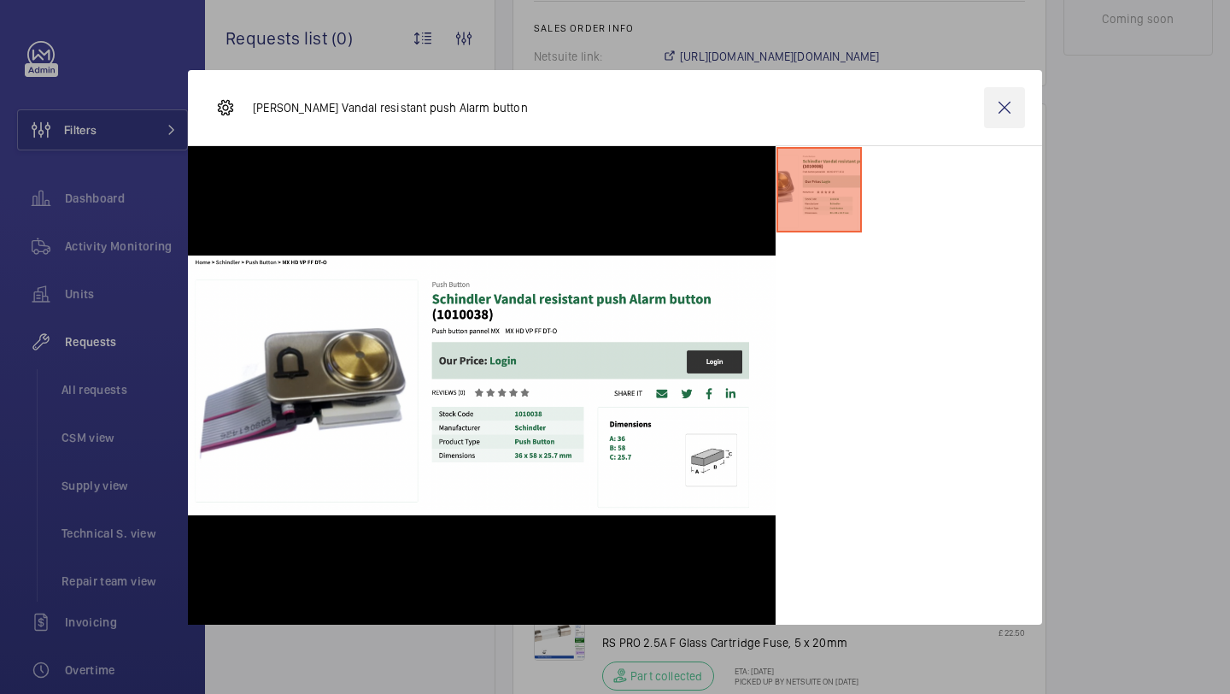
click at [1002, 109] on wm-front-icon-button at bounding box center [1004, 107] width 41 height 41
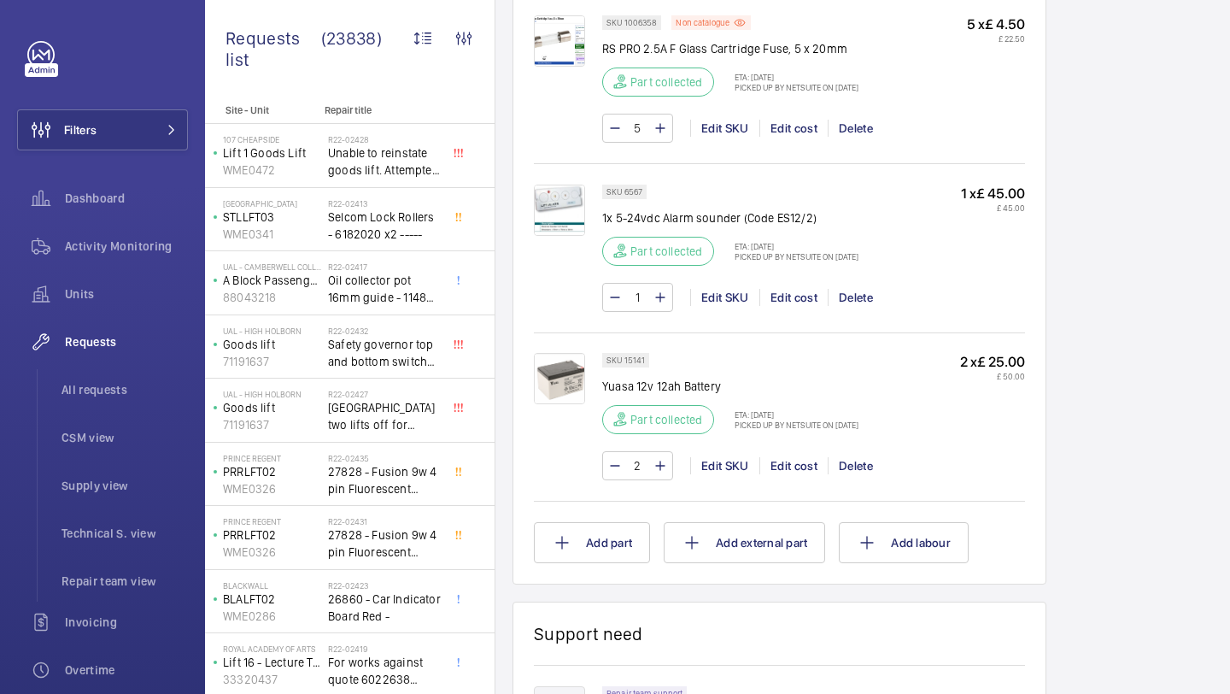
scroll to position [2076, 0]
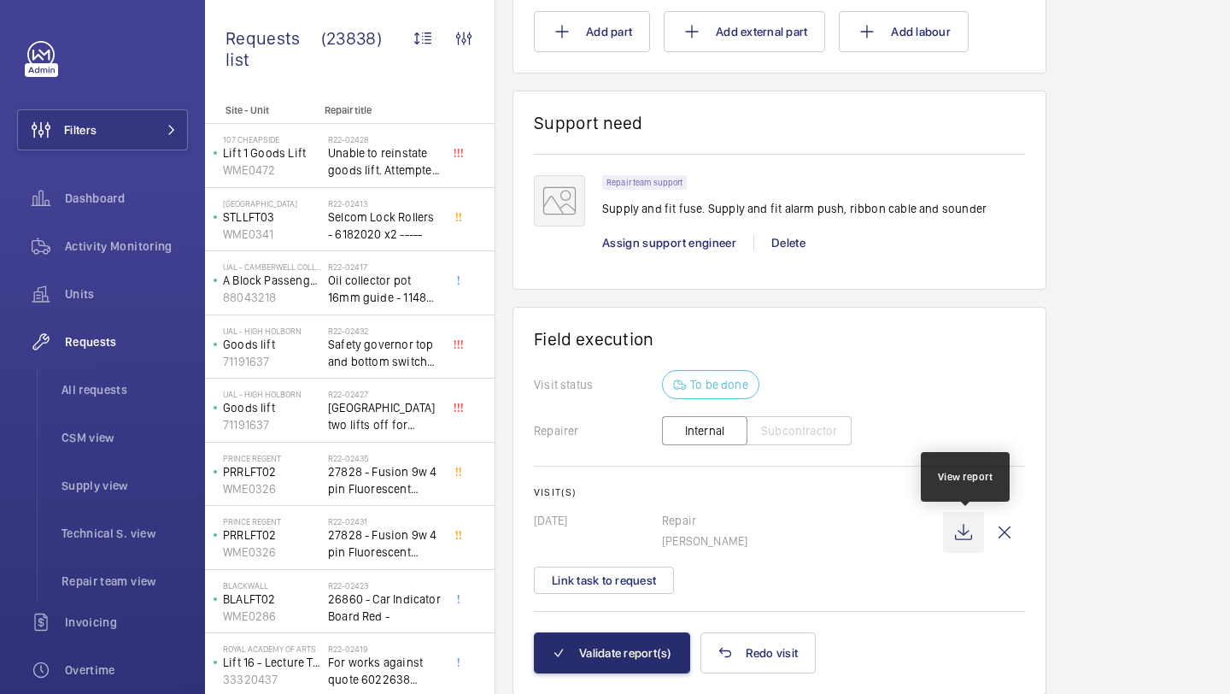
click at [964, 533] on wm-front-icon-button at bounding box center [963, 532] width 41 height 41
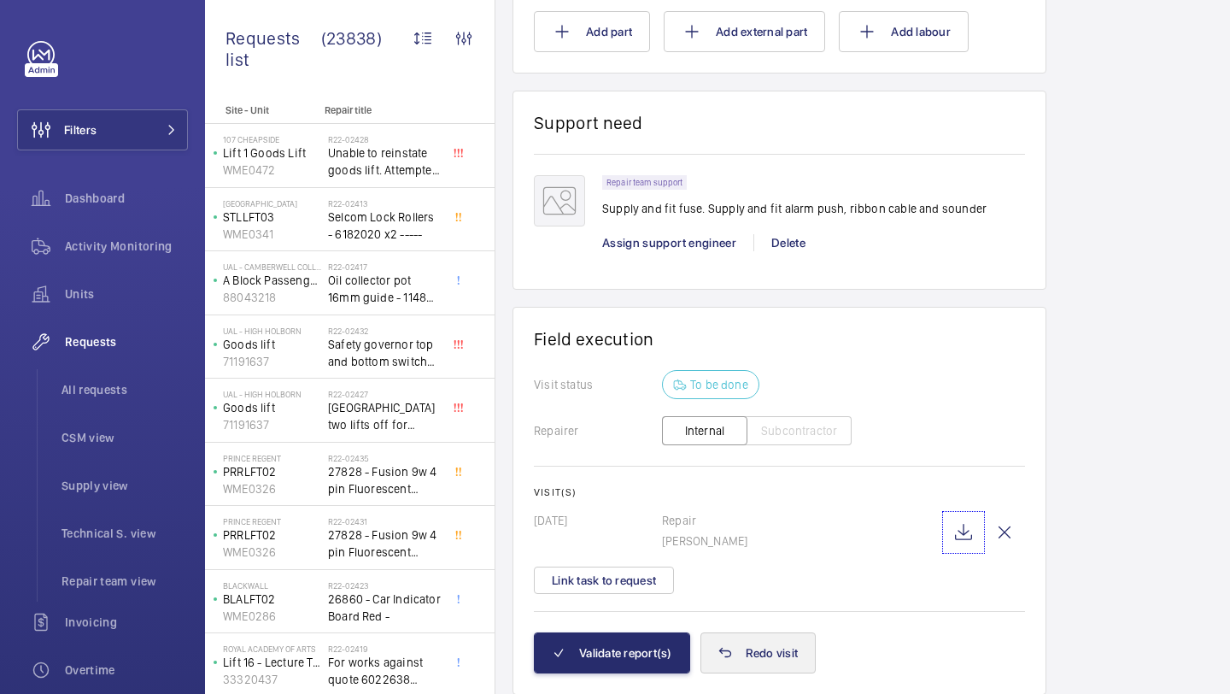
scroll to position [2133, 0]
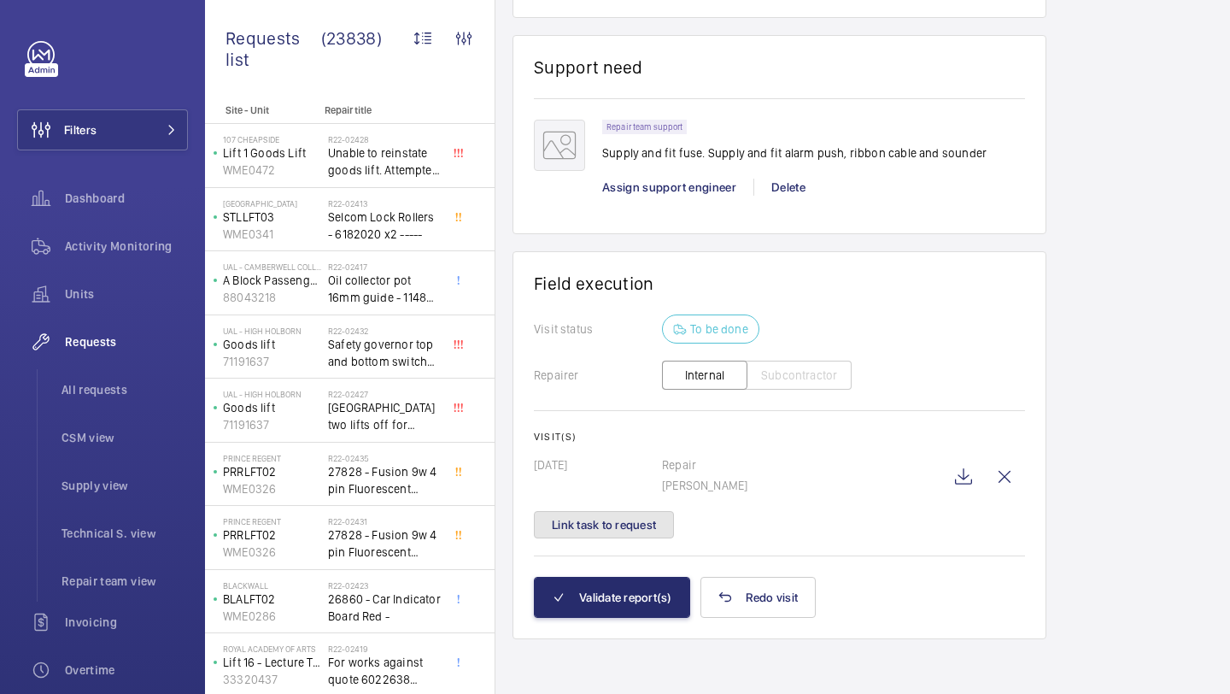
click at [630, 531] on button "Link task to request" at bounding box center [604, 524] width 140 height 27
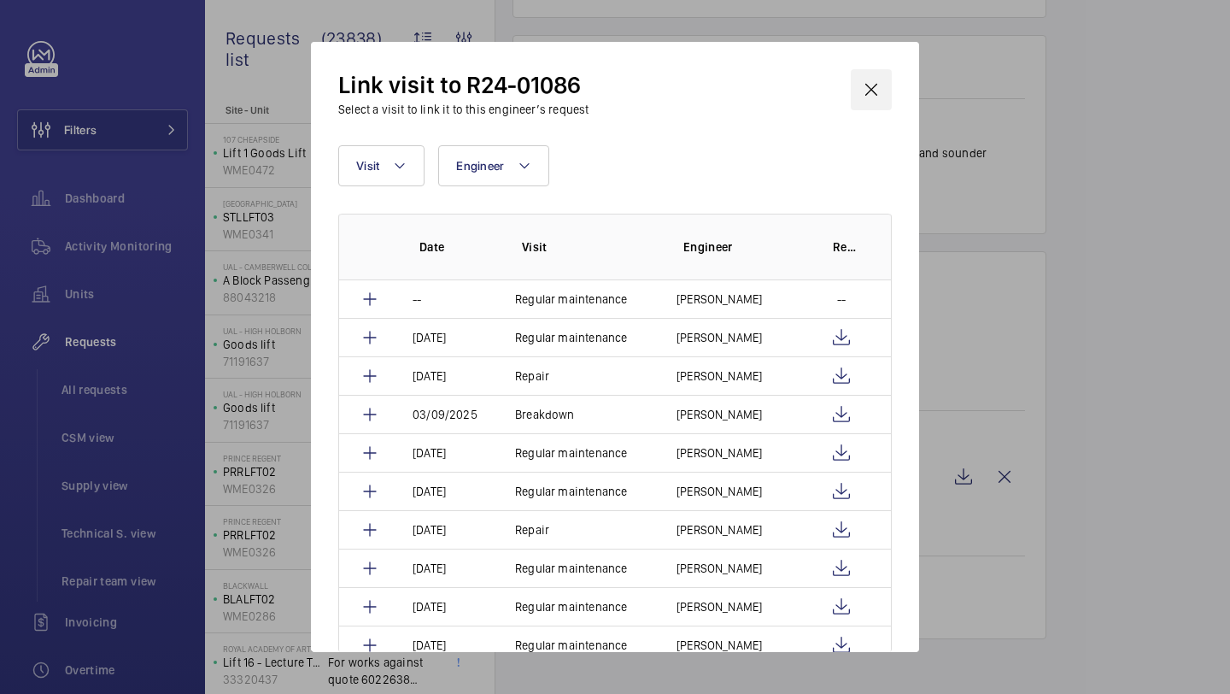
click at [885, 80] on wm-front-icon-button at bounding box center [871, 89] width 41 height 41
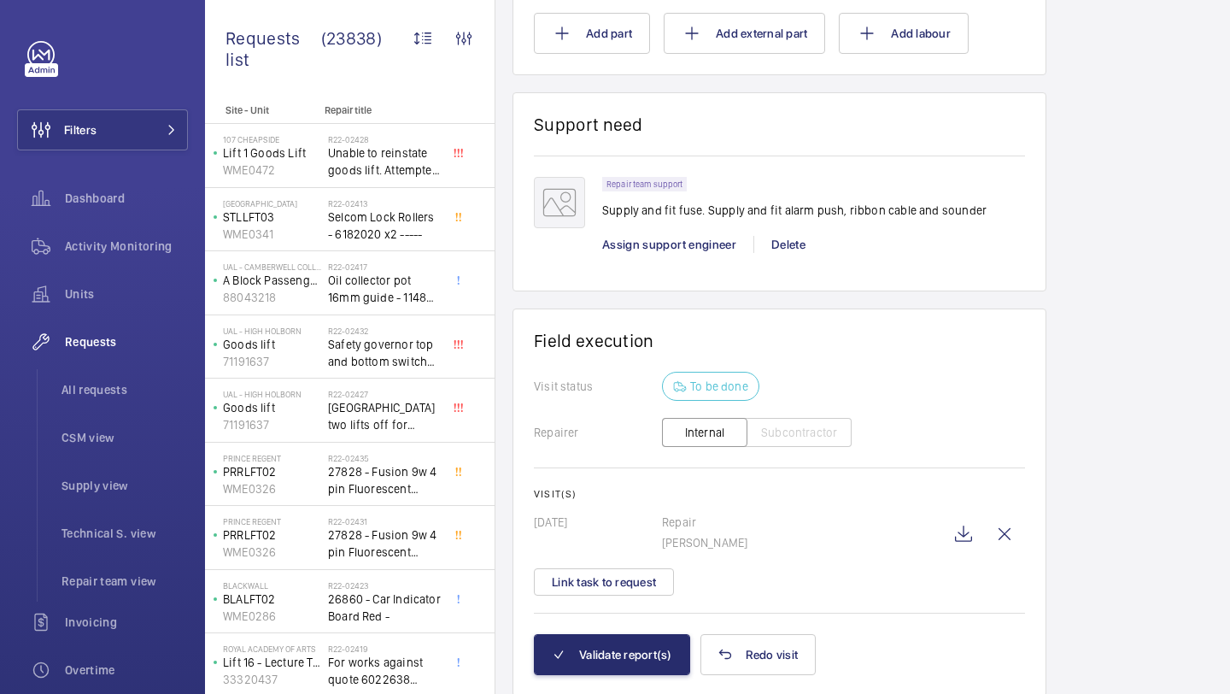
scroll to position [2087, 0]
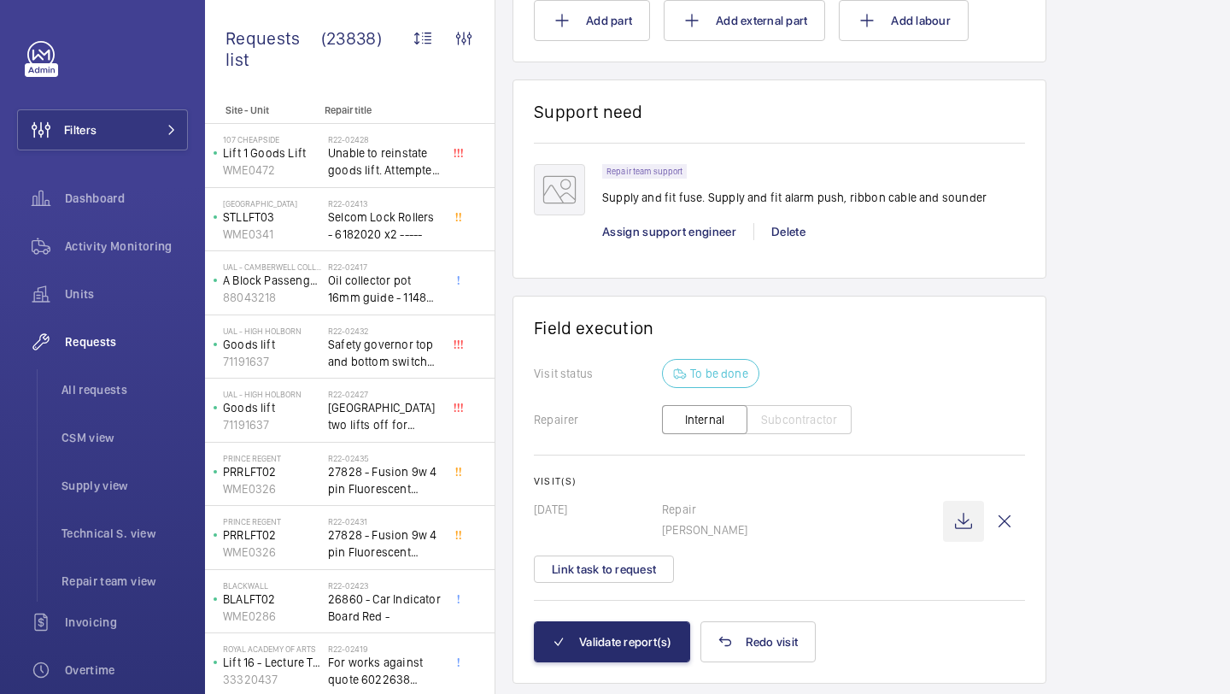
click at [964, 519] on wm-front-icon-button at bounding box center [963, 521] width 41 height 41
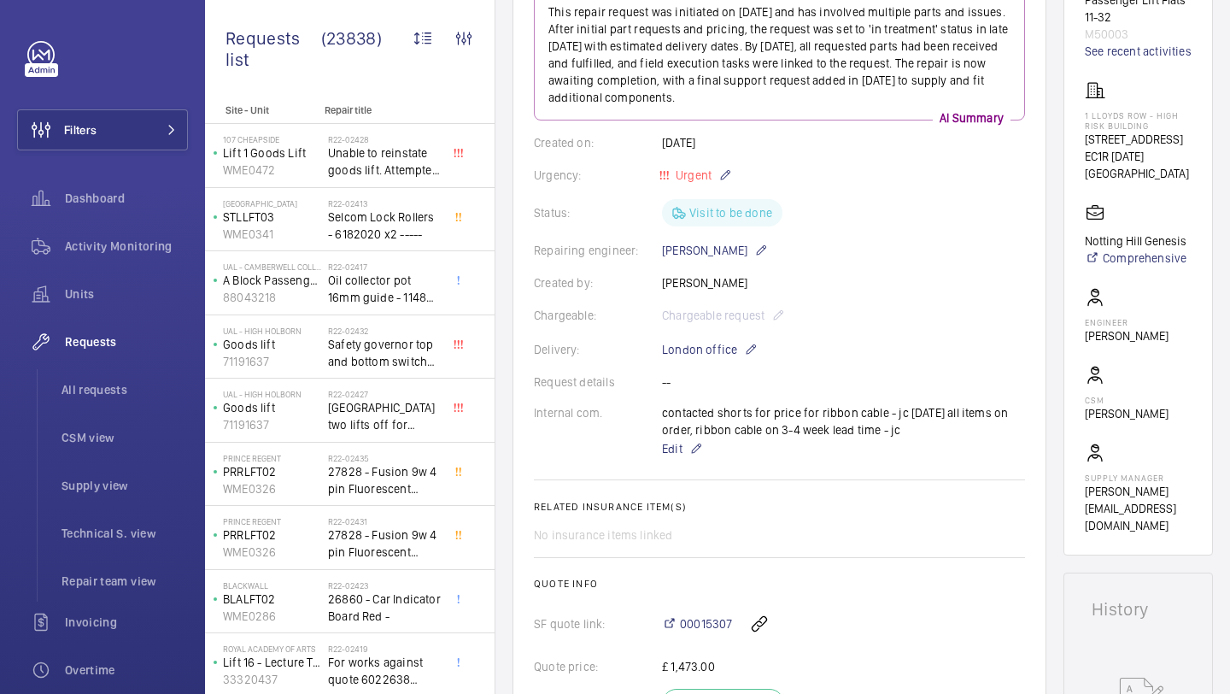
scroll to position [224, 0]
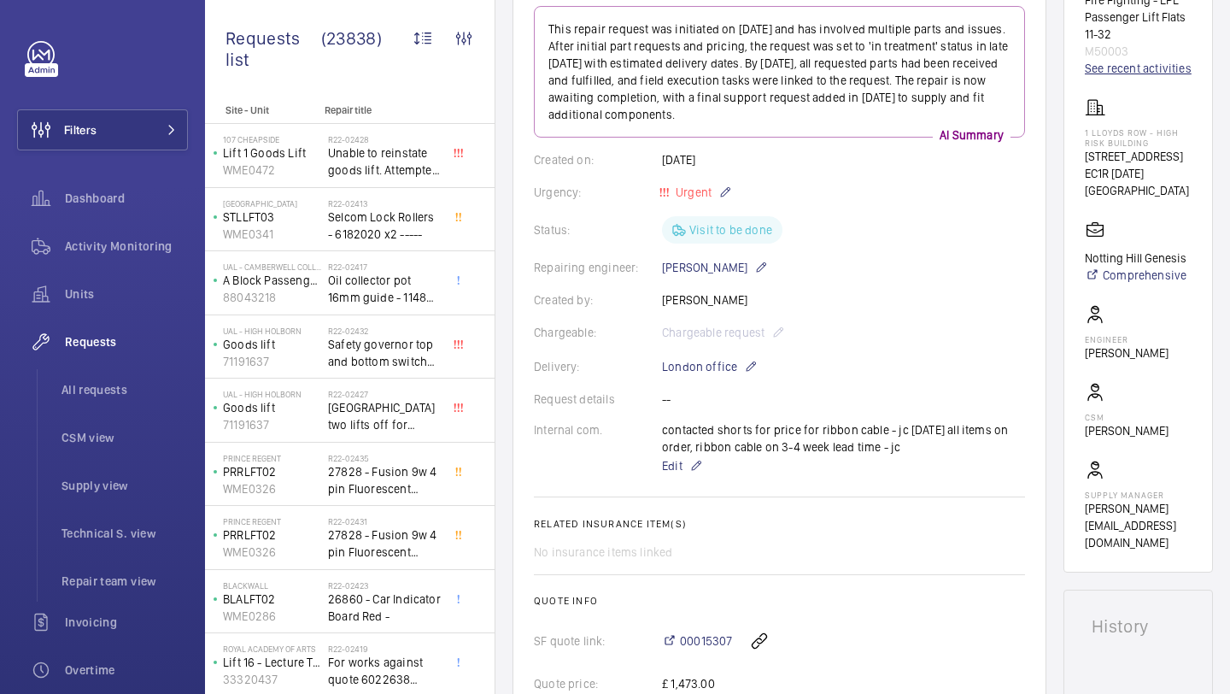
click at [1103, 77] on link "See recent activities" at bounding box center [1138, 68] width 107 height 17
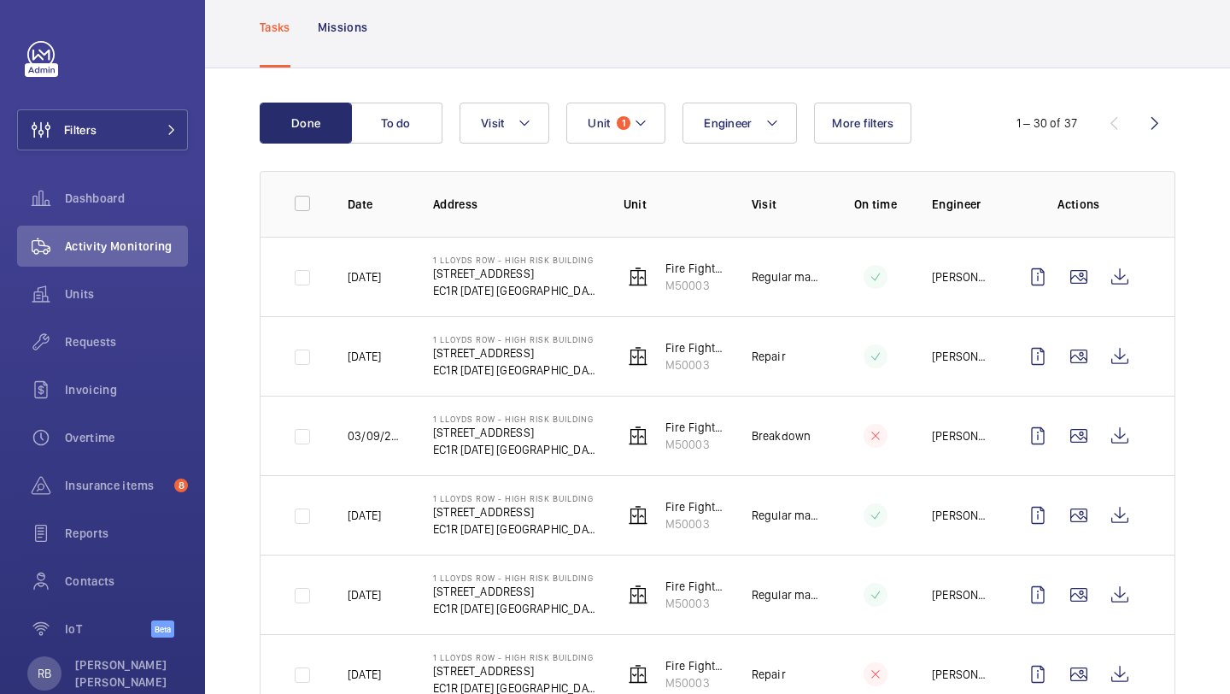
scroll to position [97, 0]
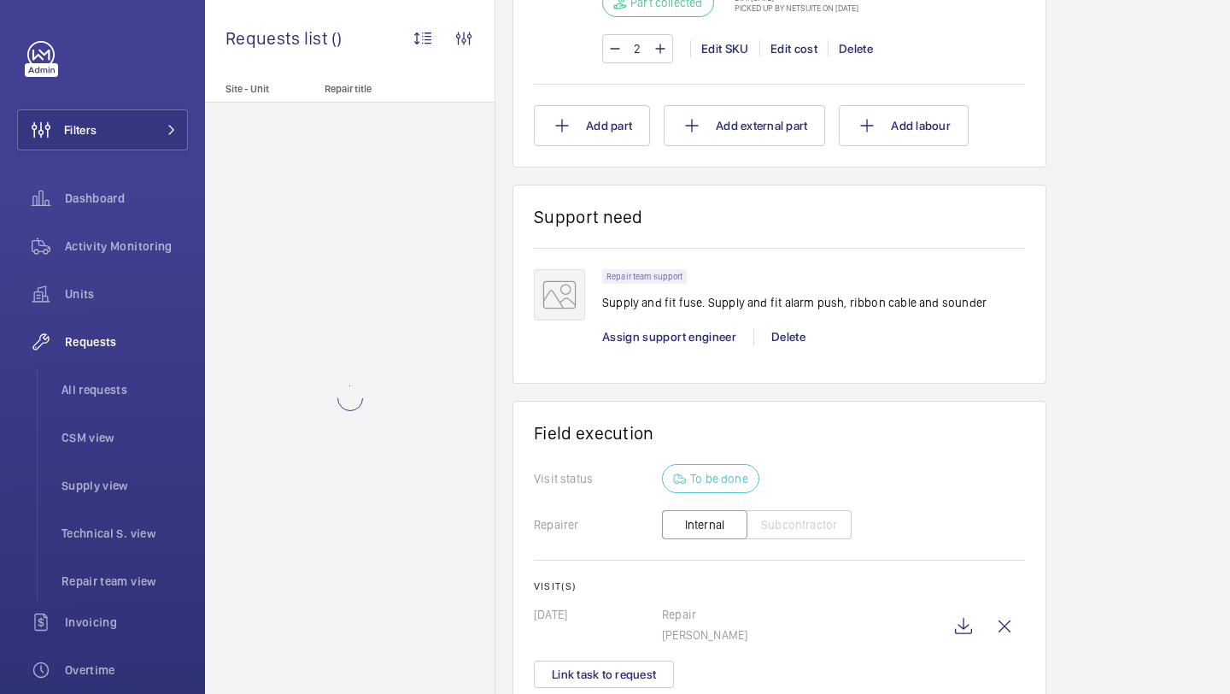
scroll to position [2133, 0]
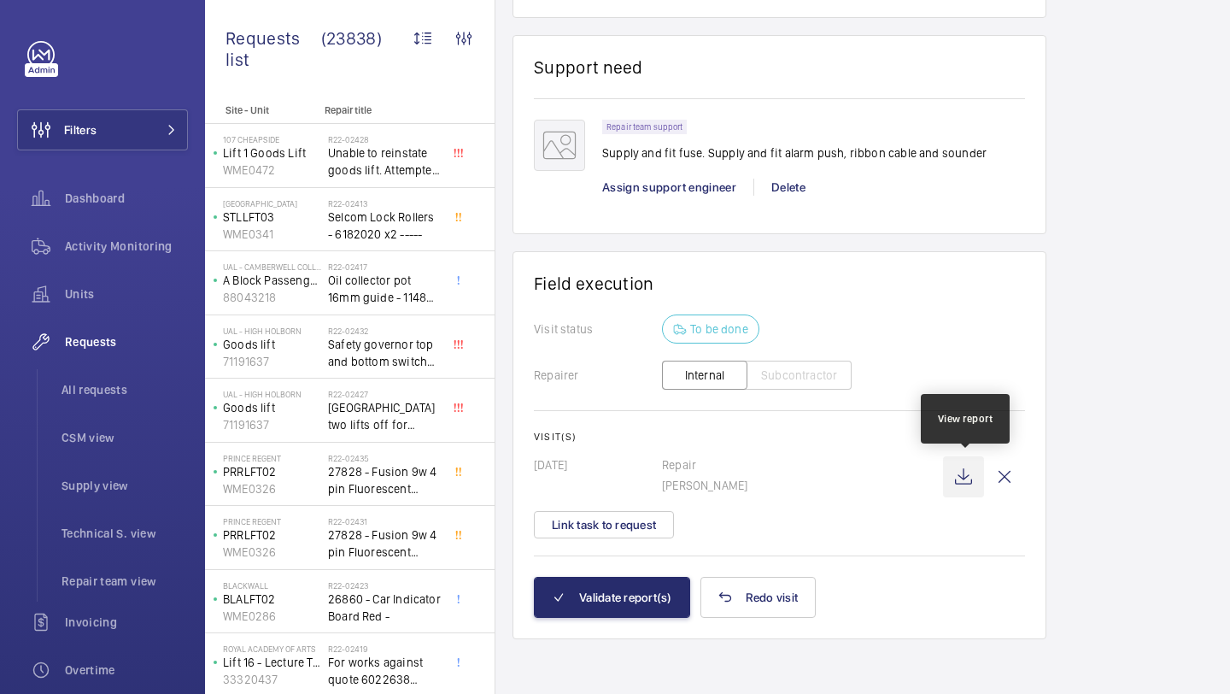
click at [964, 483] on wm-front-icon-button at bounding box center [963, 476] width 41 height 41
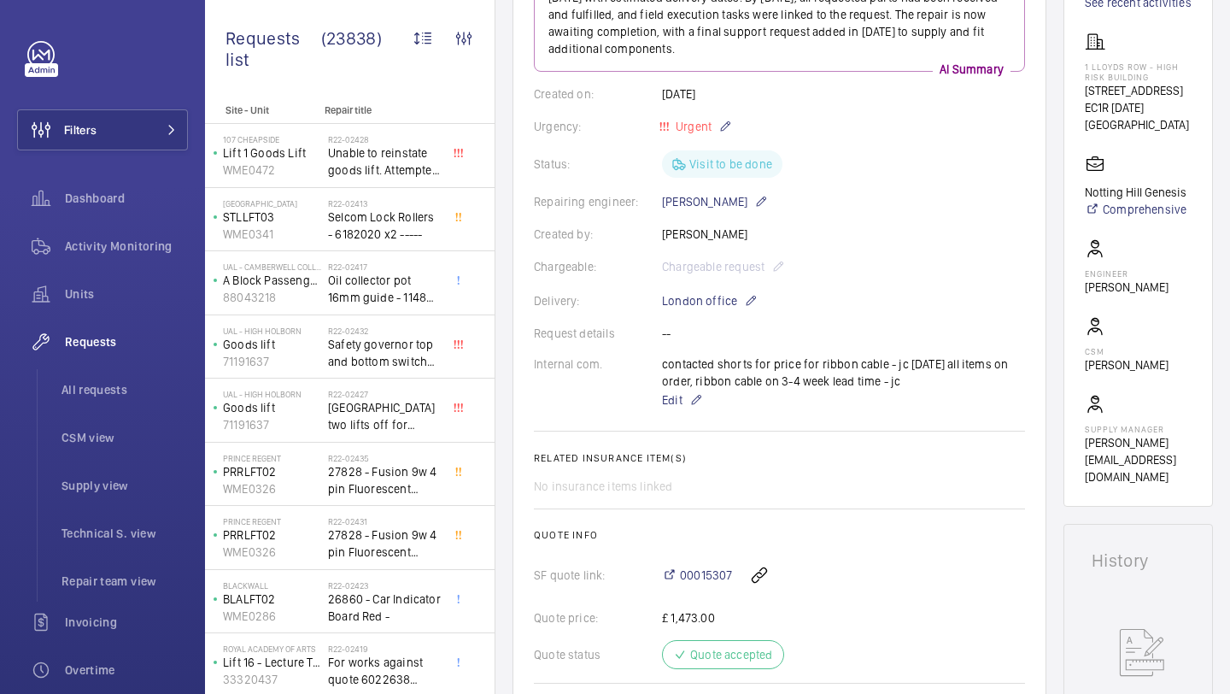
scroll to position [265, 0]
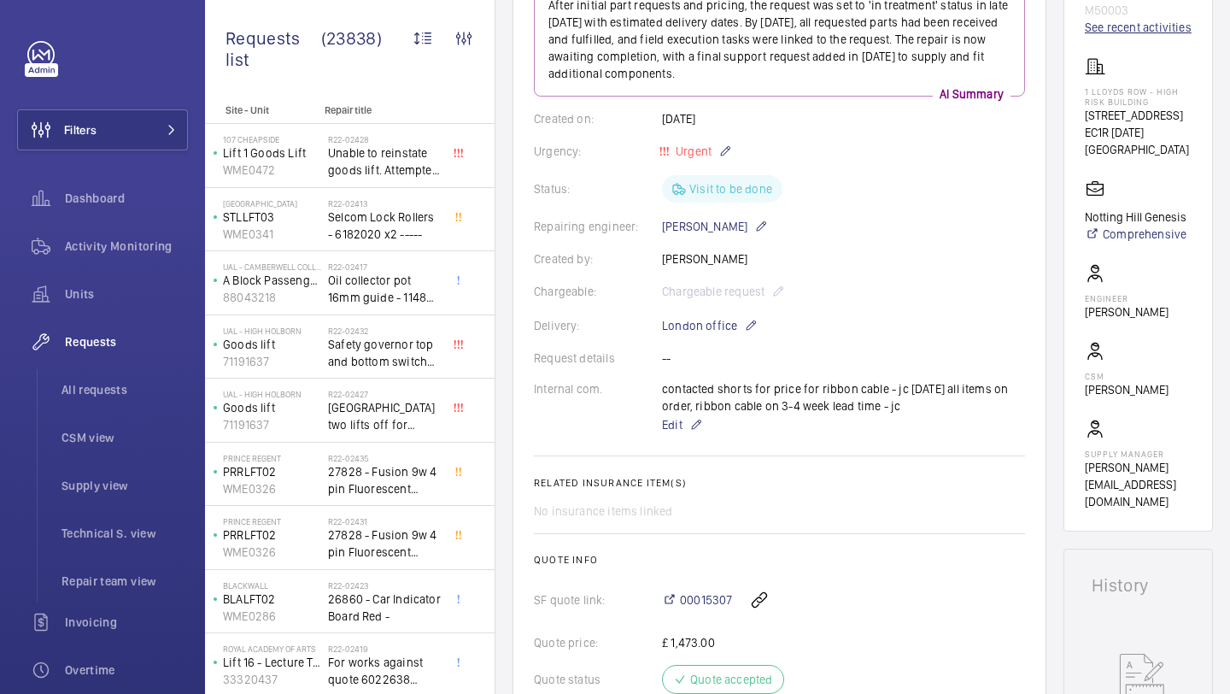
click at [1118, 36] on link "See recent activities" at bounding box center [1138, 27] width 107 height 17
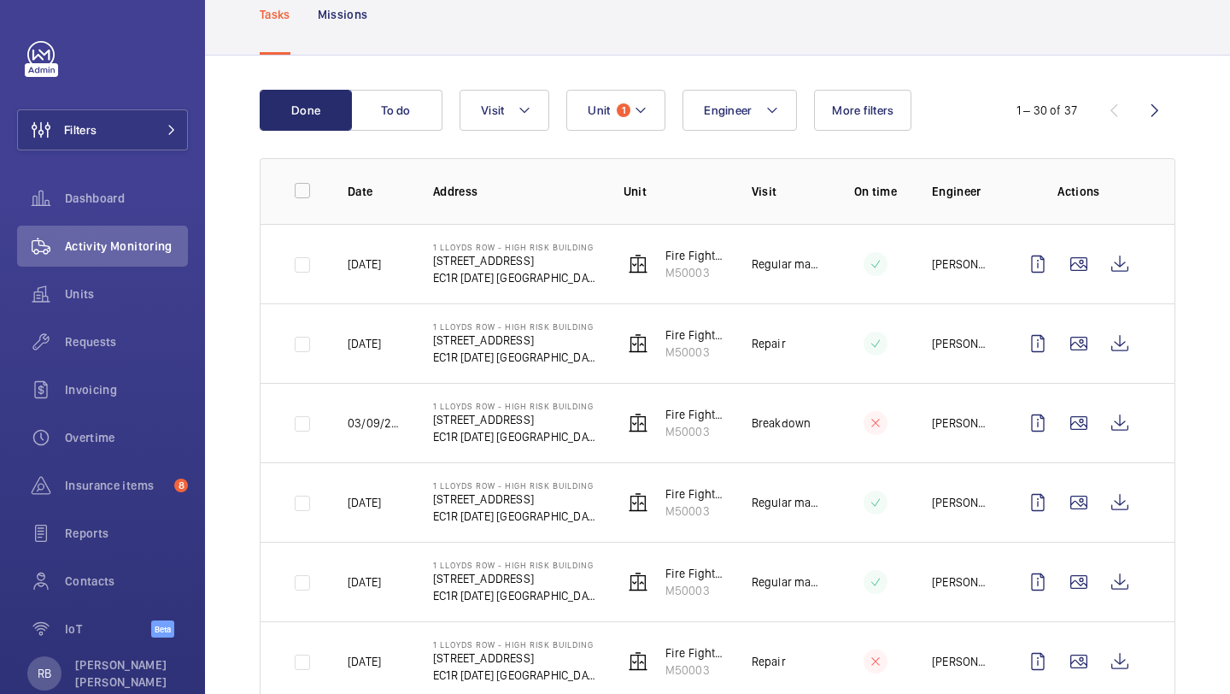
scroll to position [108, 0]
click at [1077, 276] on wm-front-icon-button at bounding box center [1079, 264] width 41 height 41
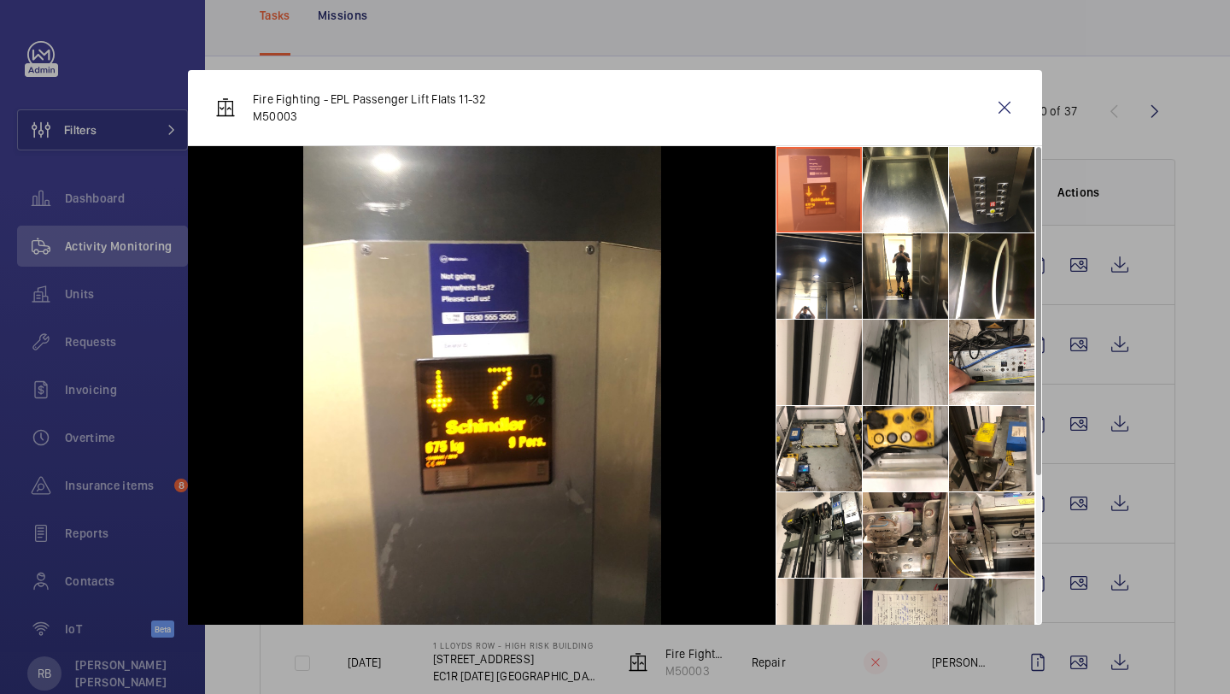
click at [1002, 205] on li at bounding box center [991, 189] width 85 height 85
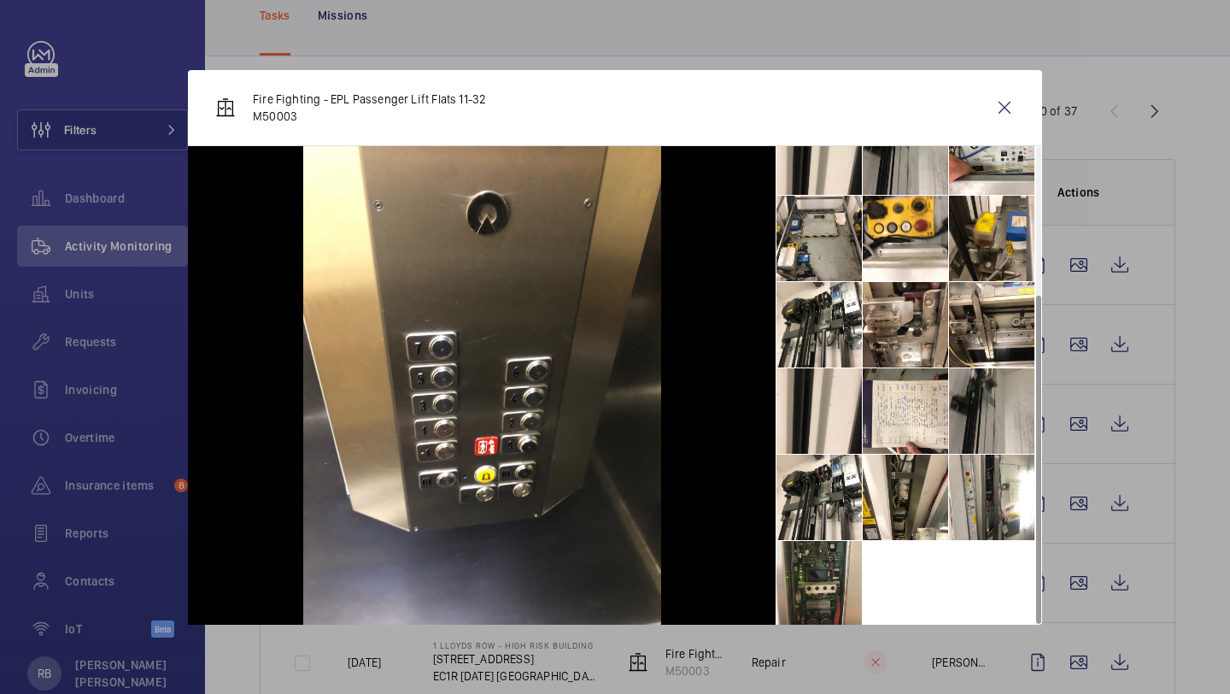
scroll to position [213, 0]
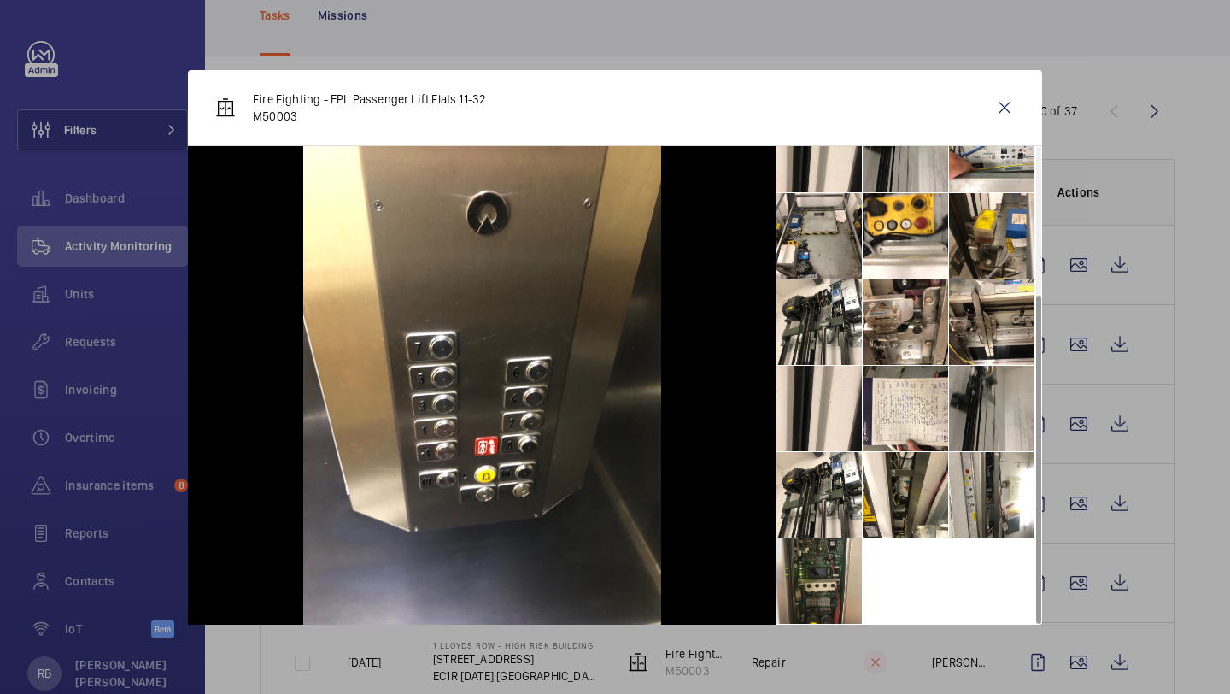
click at [827, 565] on li at bounding box center [819, 580] width 85 height 85
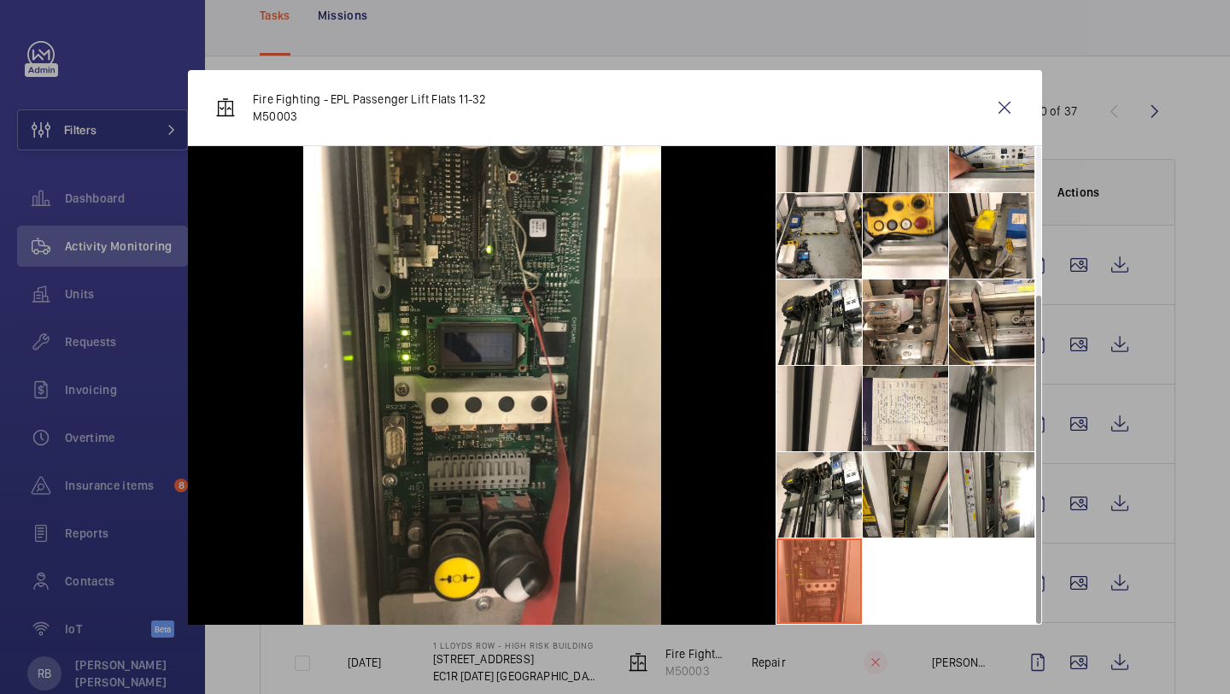
click at [902, 484] on li at bounding box center [905, 494] width 85 height 85
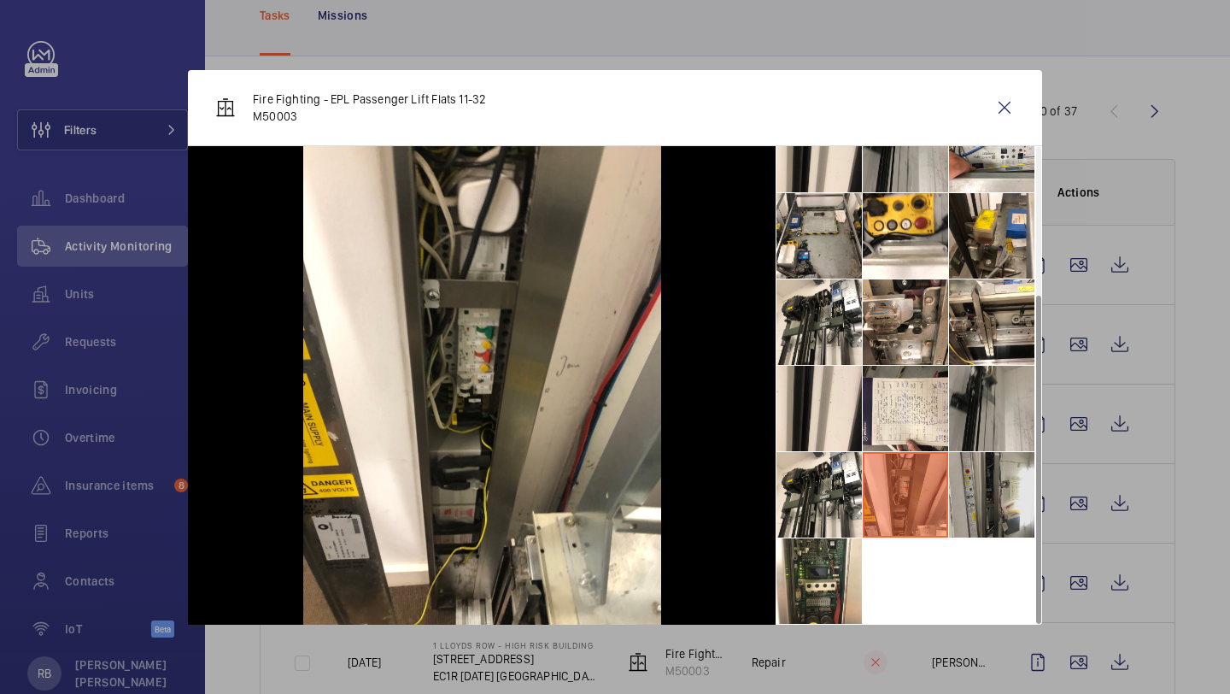
click at [984, 478] on li at bounding box center [991, 494] width 85 height 85
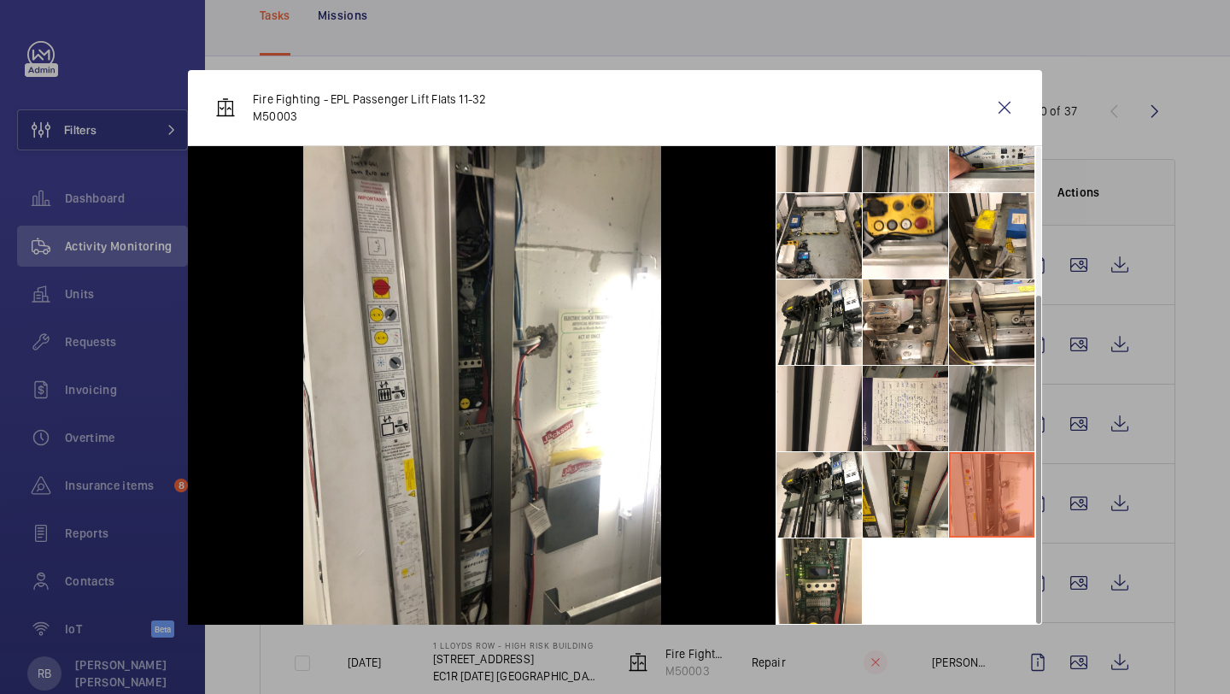
click at [940, 464] on li at bounding box center [905, 494] width 85 height 85
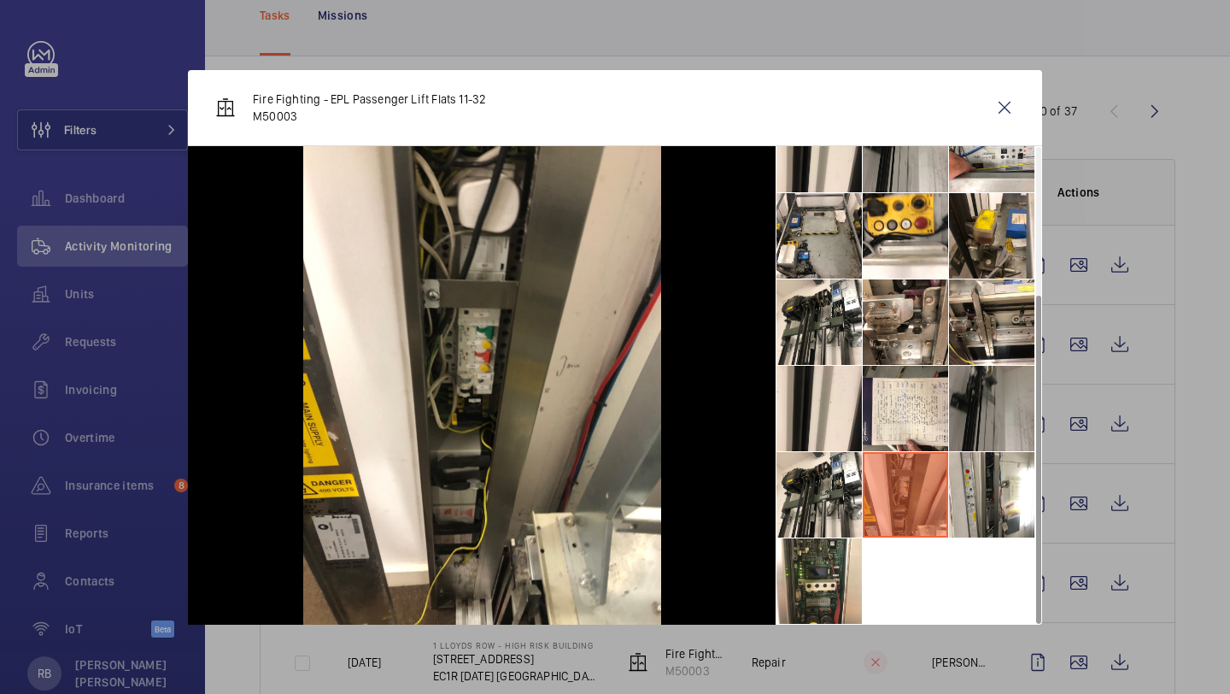
click at [1002, 414] on li at bounding box center [991, 408] width 85 height 85
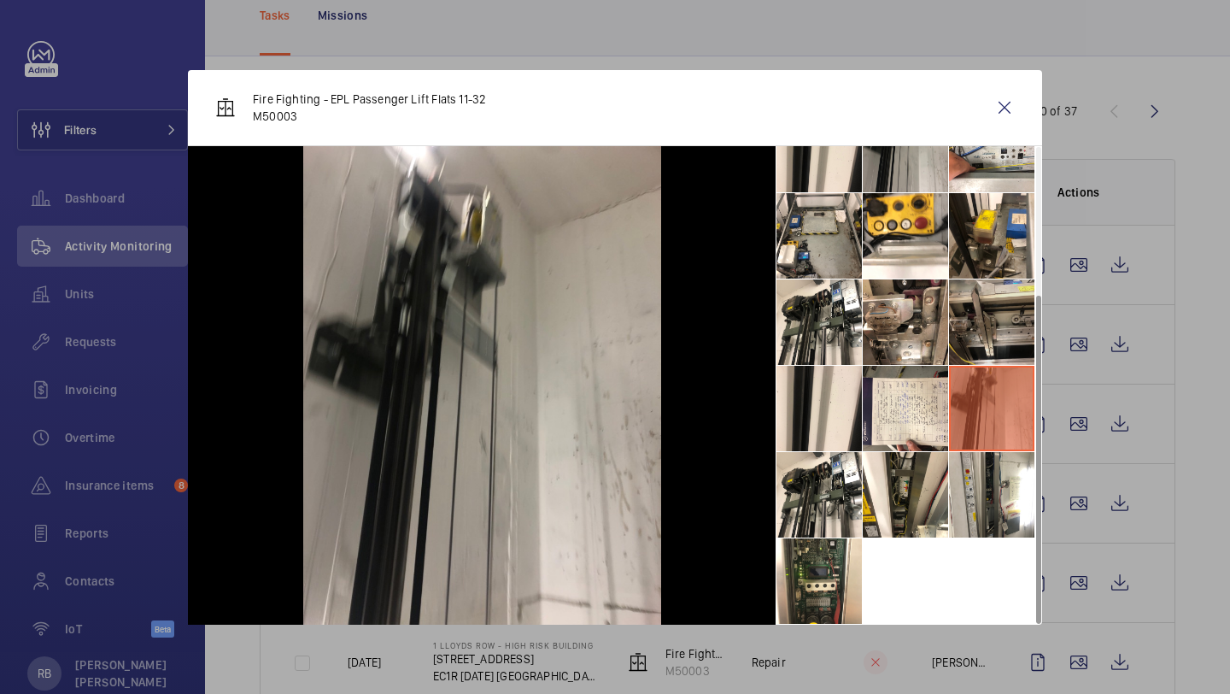
click at [979, 339] on li at bounding box center [991, 321] width 85 height 85
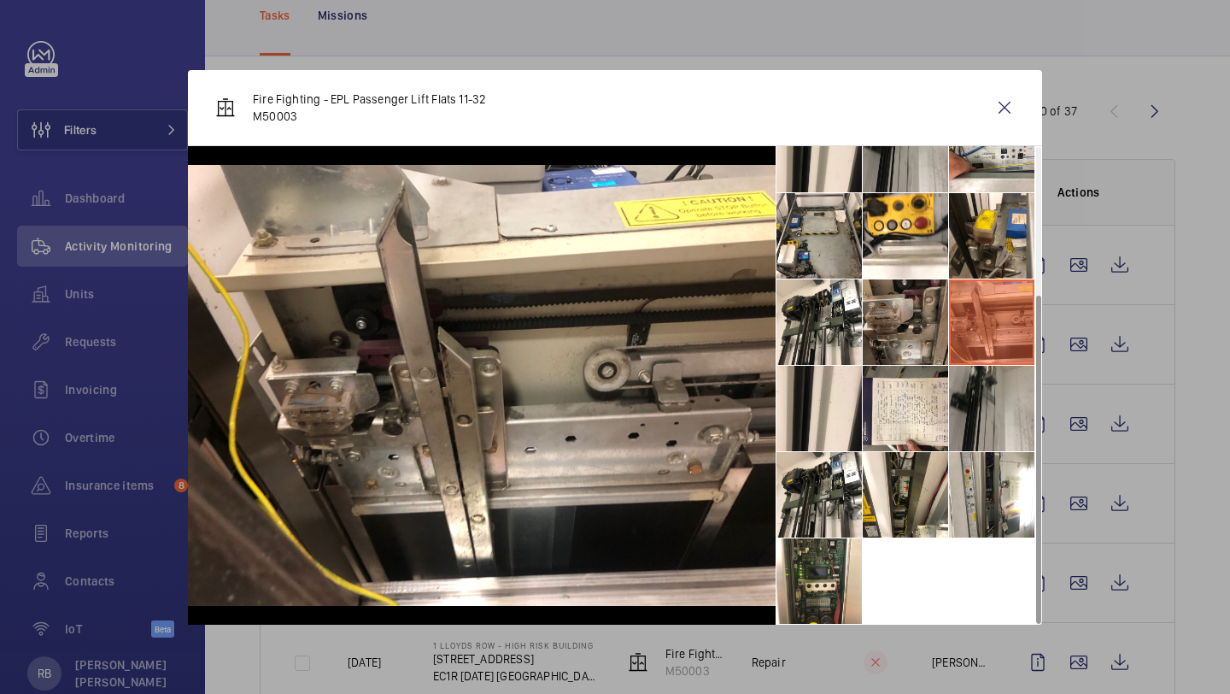
click at [912, 339] on li at bounding box center [905, 321] width 85 height 85
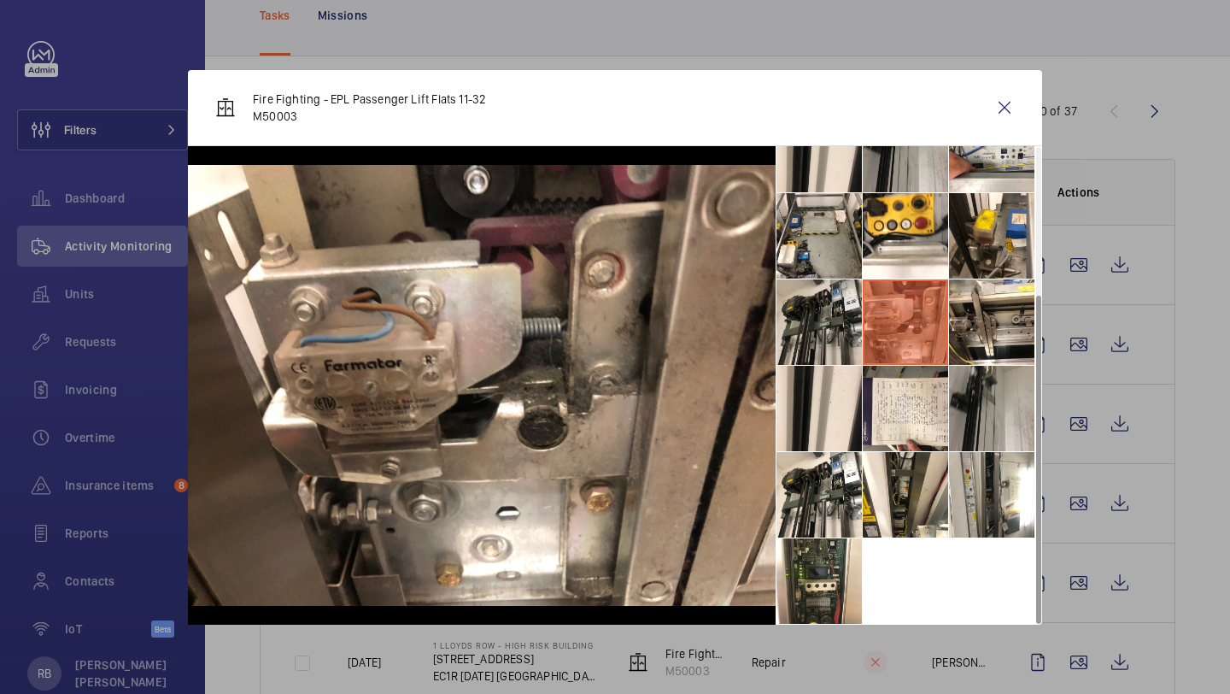
click at [861, 333] on li at bounding box center [819, 321] width 85 height 85
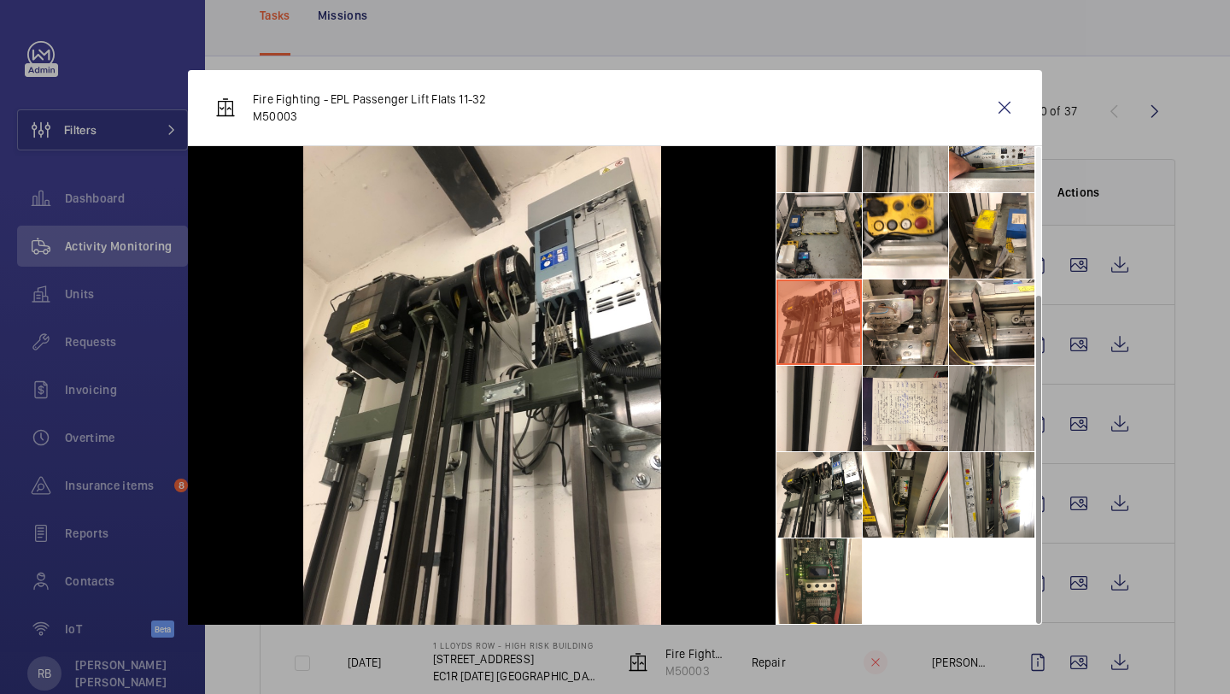
click at [856, 254] on li at bounding box center [819, 235] width 85 height 85
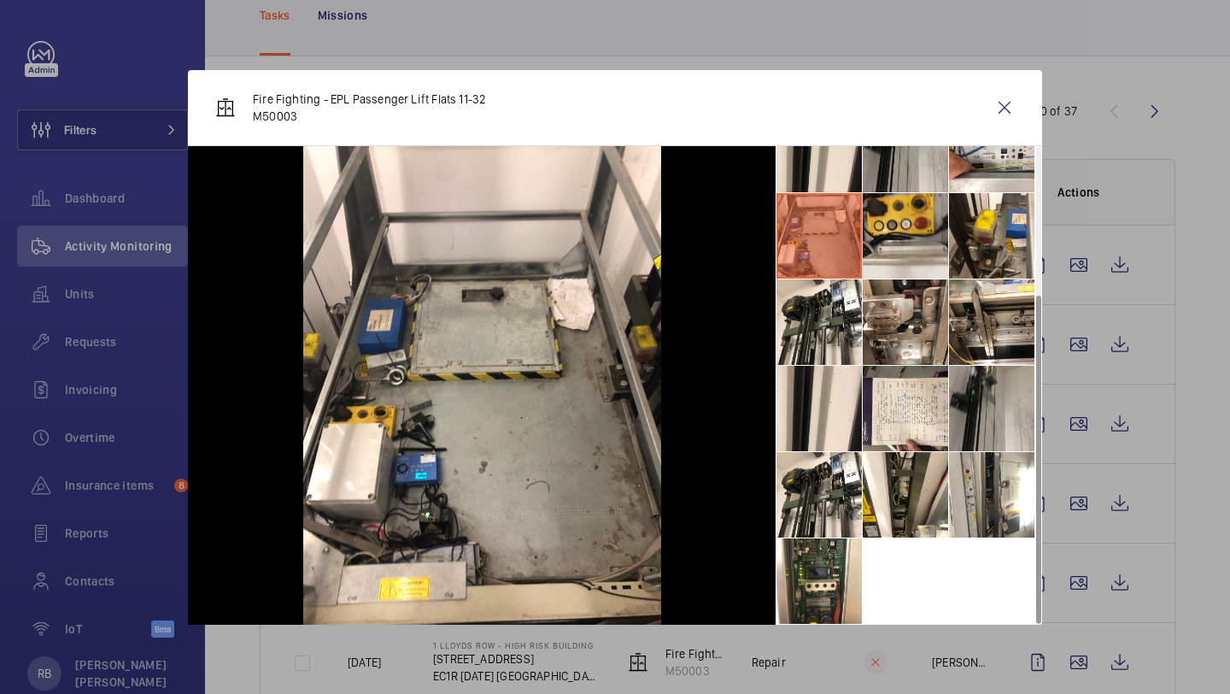
click at [936, 248] on li at bounding box center [905, 235] width 85 height 85
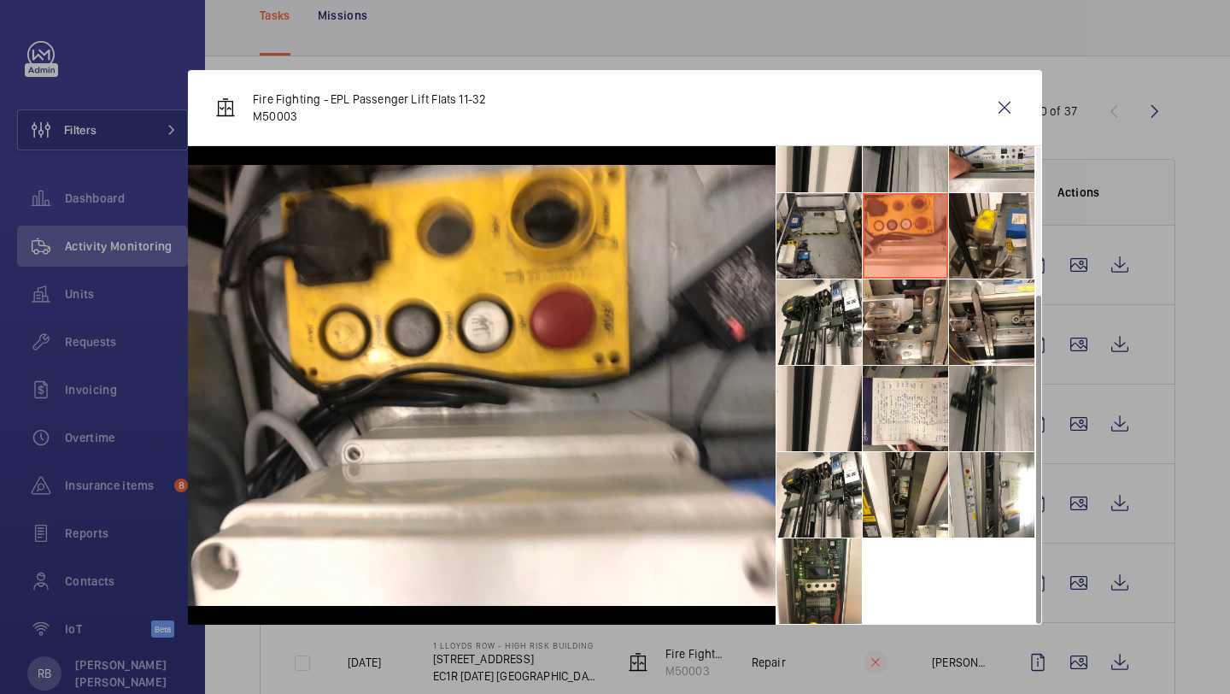
click at [842, 235] on li at bounding box center [819, 235] width 85 height 85
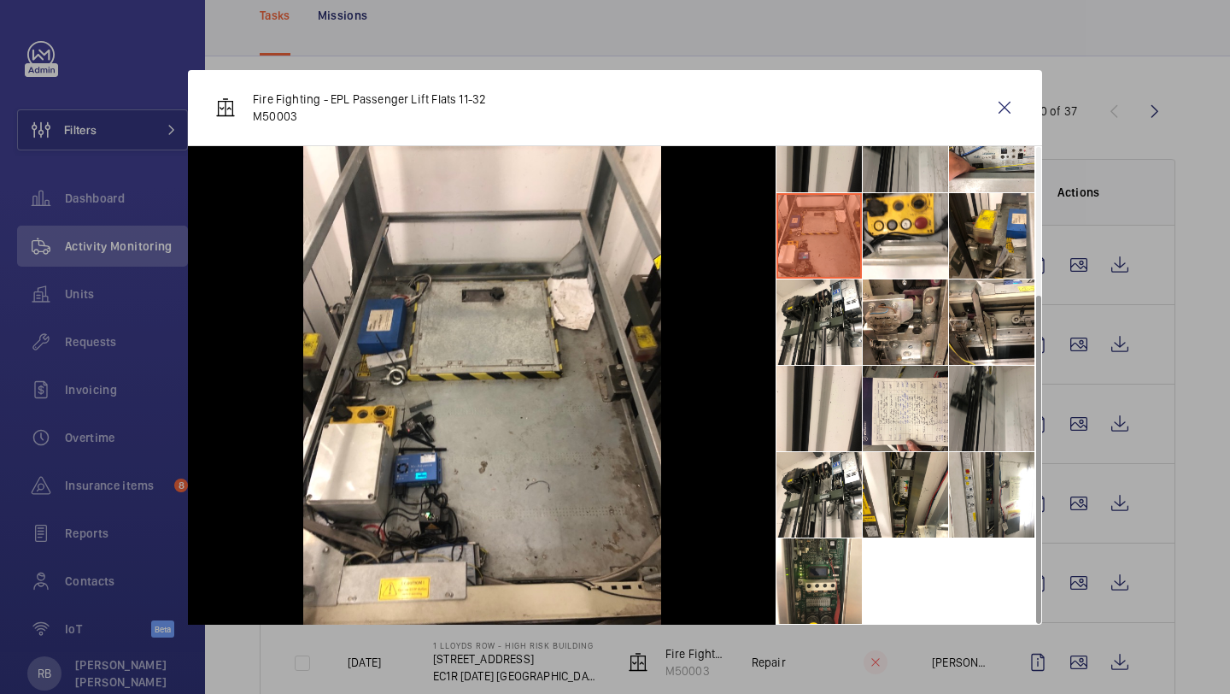
click at [838, 187] on li at bounding box center [819, 149] width 85 height 85
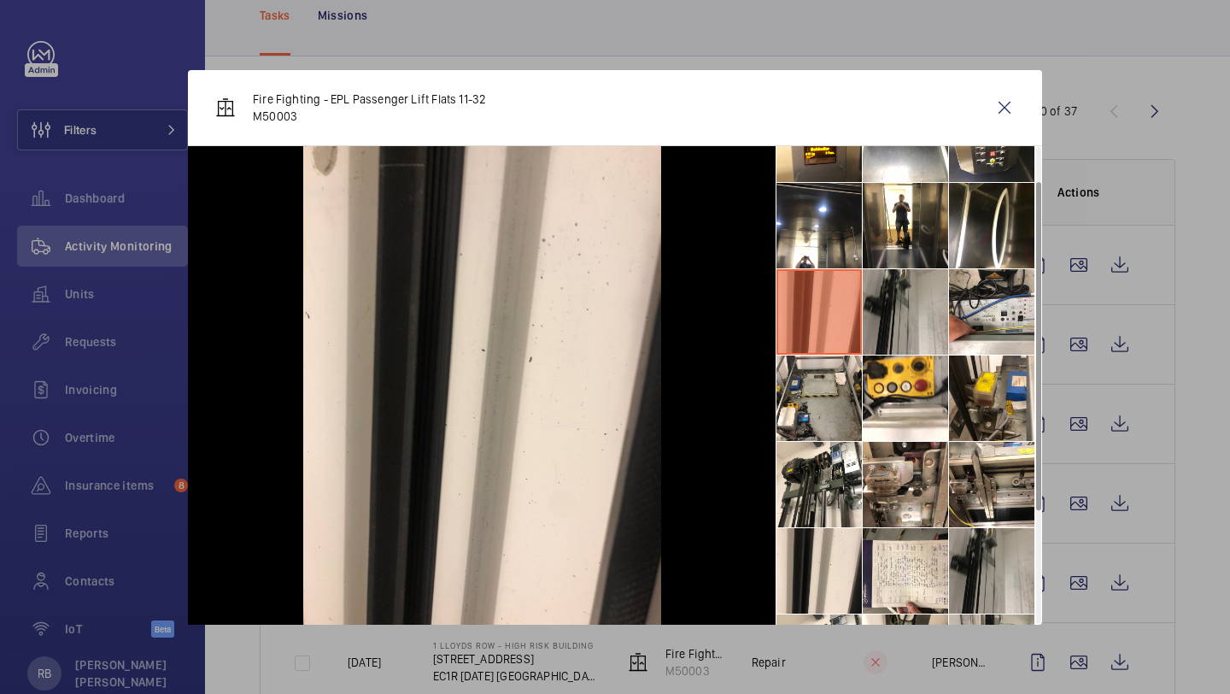
scroll to position [0, 0]
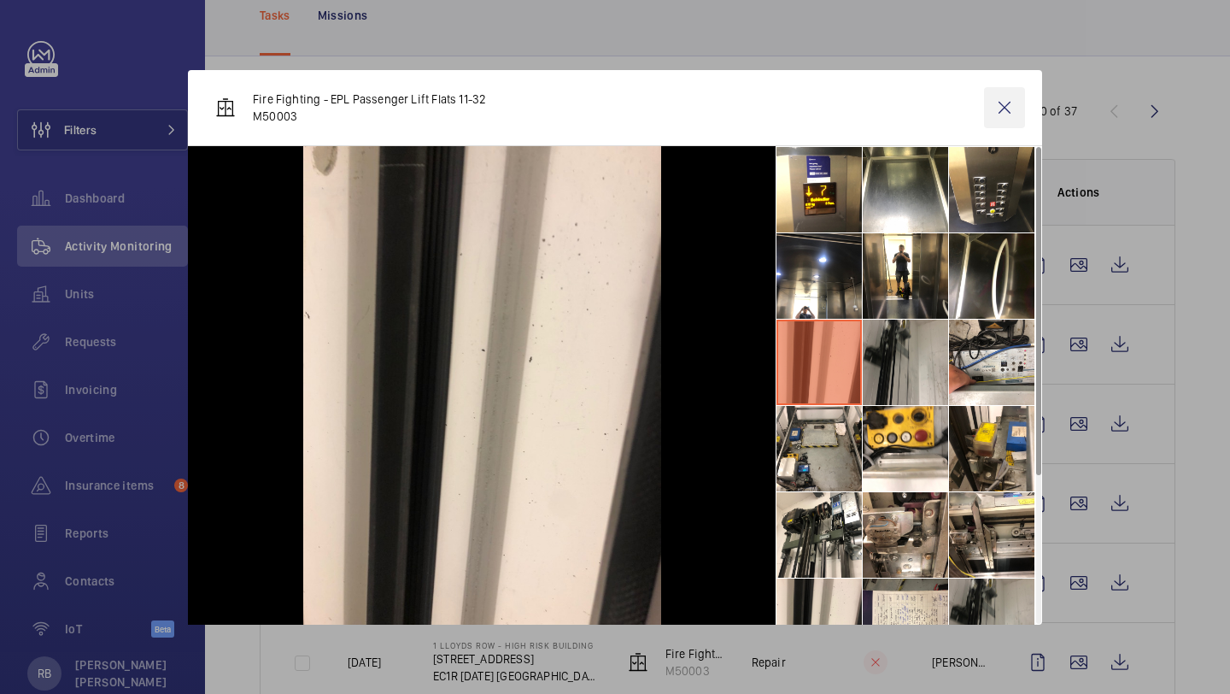
click at [1014, 99] on wm-front-icon-button at bounding box center [1004, 107] width 41 height 41
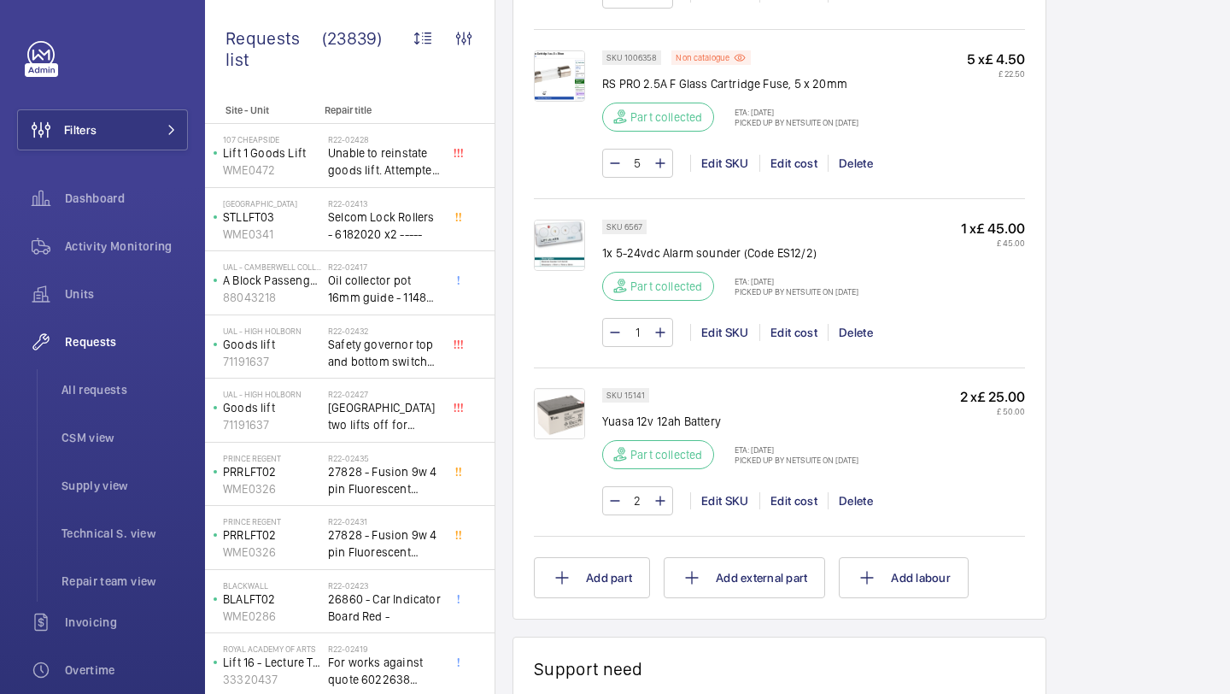
scroll to position [1568, 0]
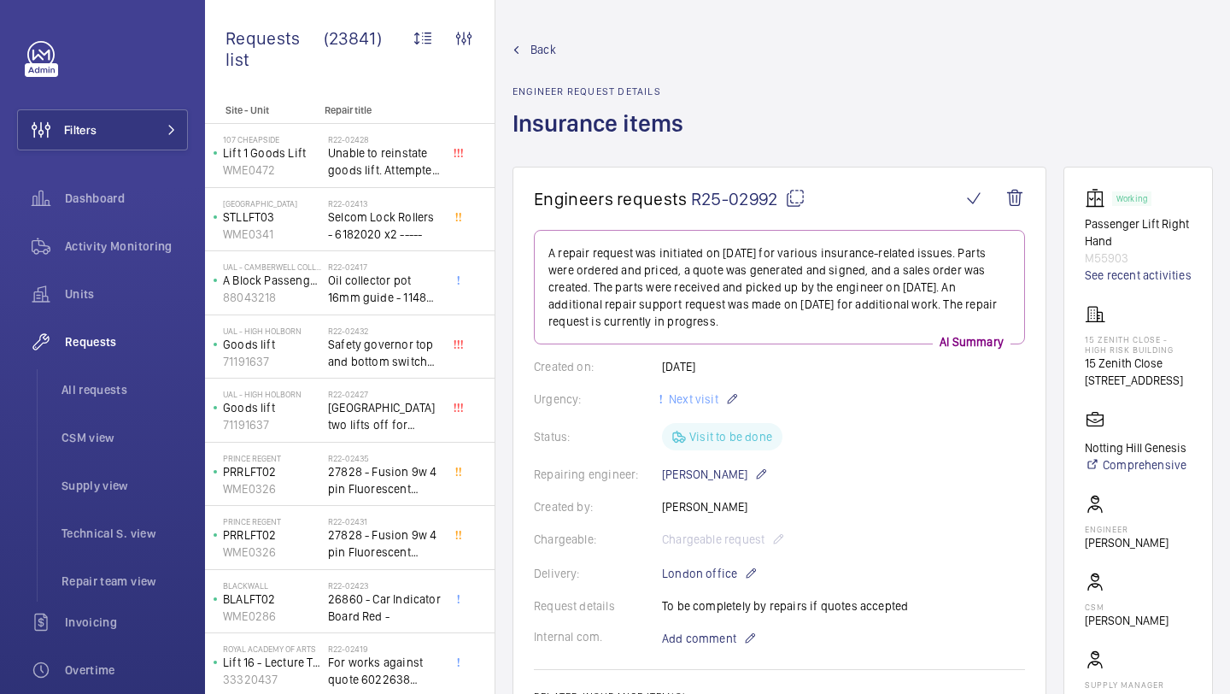
scroll to position [34, 0]
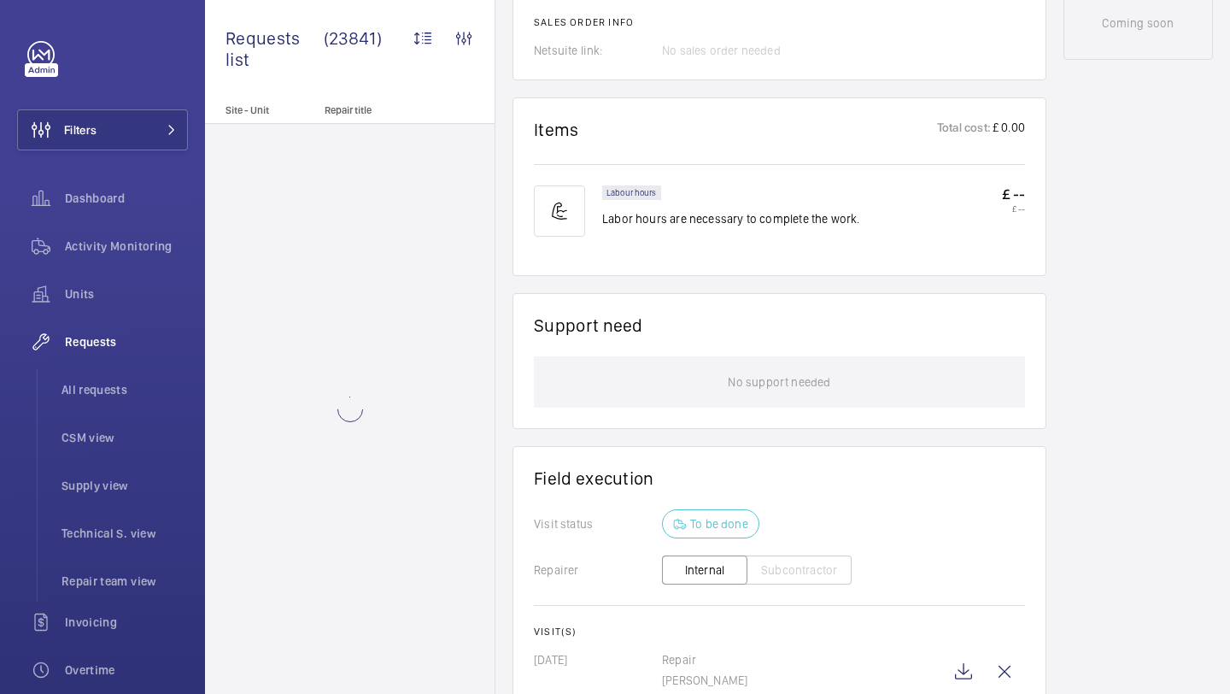
scroll to position [1026, 0]
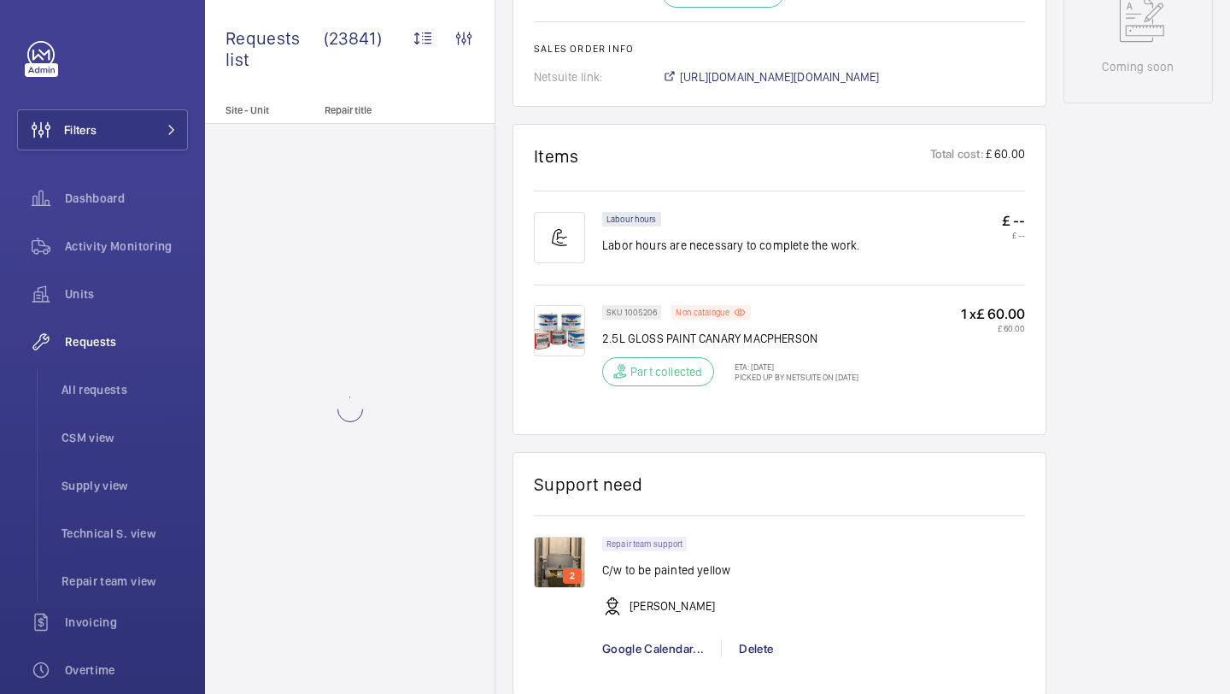
scroll to position [1388, 0]
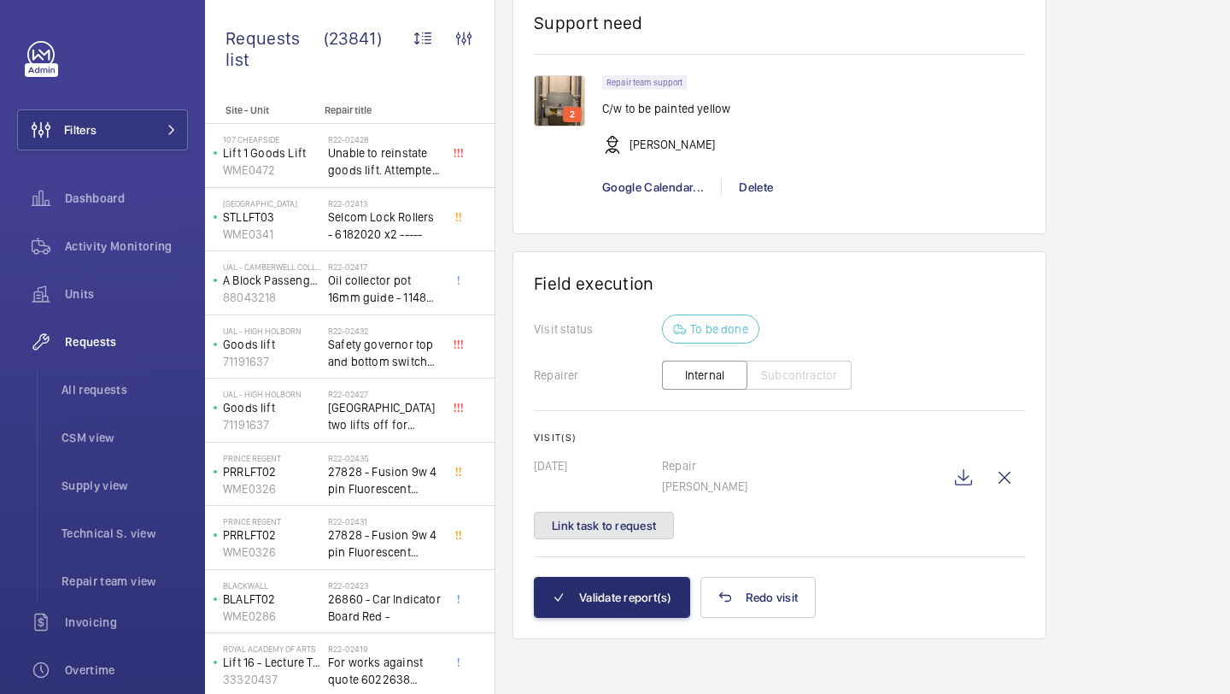
click at [642, 515] on button "Link task to request" at bounding box center [604, 525] width 140 height 27
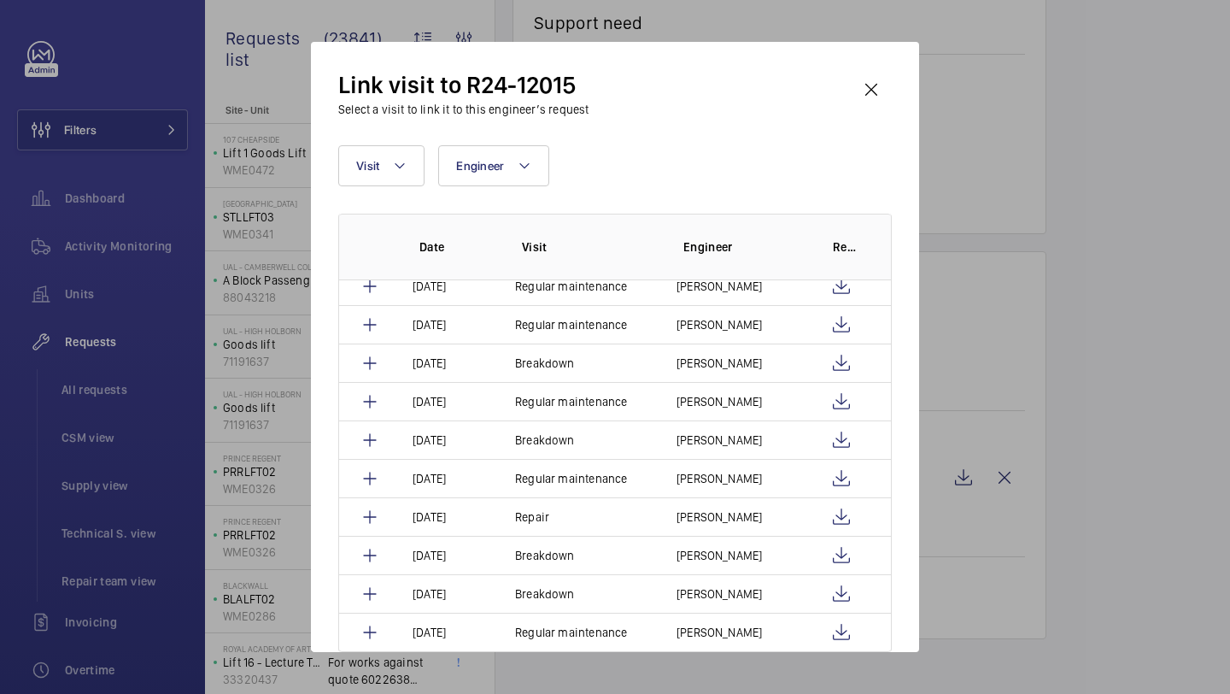
scroll to position [1051, 0]
click at [398, 172] on mat-icon at bounding box center [400, 165] width 14 height 21
type input "repair"
click at [381, 303] on div "Reset" at bounding box center [500, 321] width 323 height 41
click at [381, 304] on div "Reset" at bounding box center [500, 321] width 323 height 41
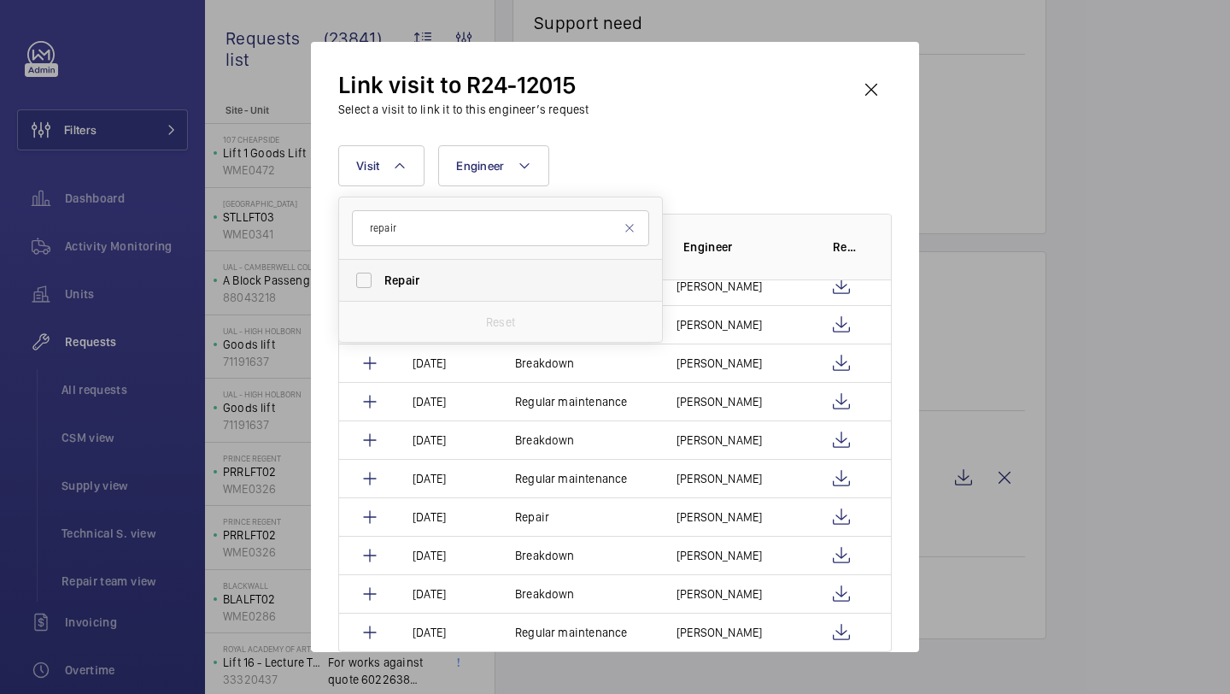
click at [384, 296] on label "Repair" at bounding box center [487, 280] width 297 height 41
click at [381, 296] on input "Repair" at bounding box center [364, 280] width 34 height 34
checkbox input "true"
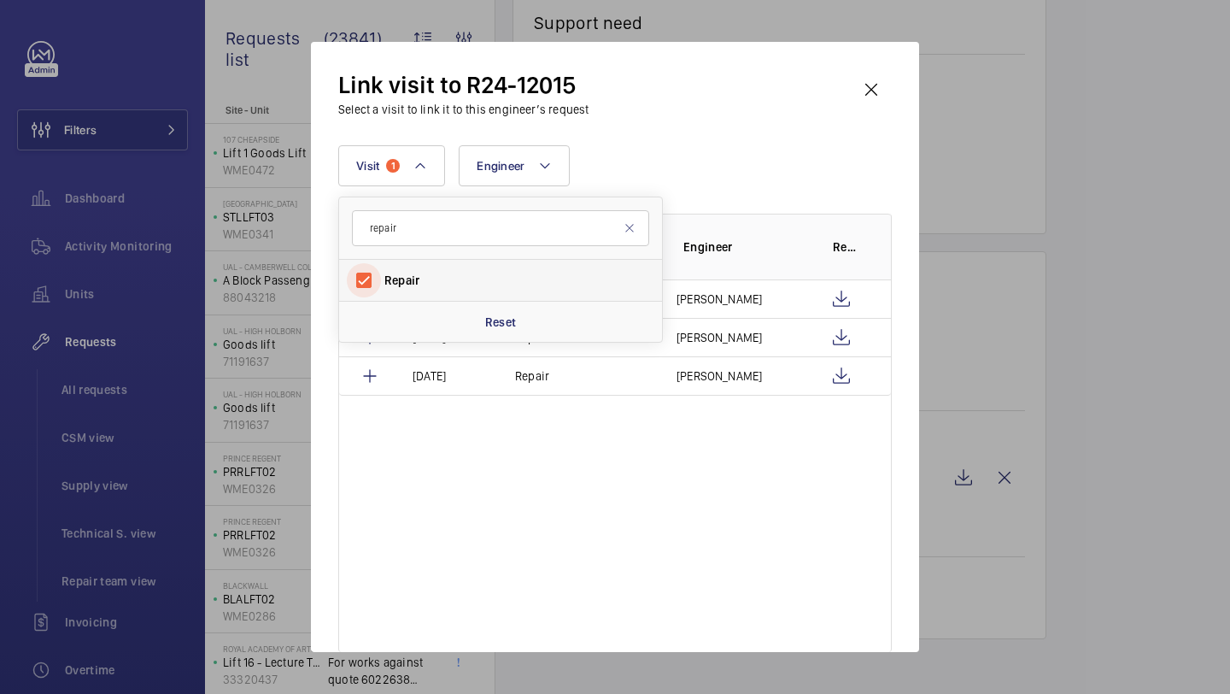
scroll to position [0, 0]
click at [854, 91] on wm-front-icon-button at bounding box center [871, 89] width 41 height 41
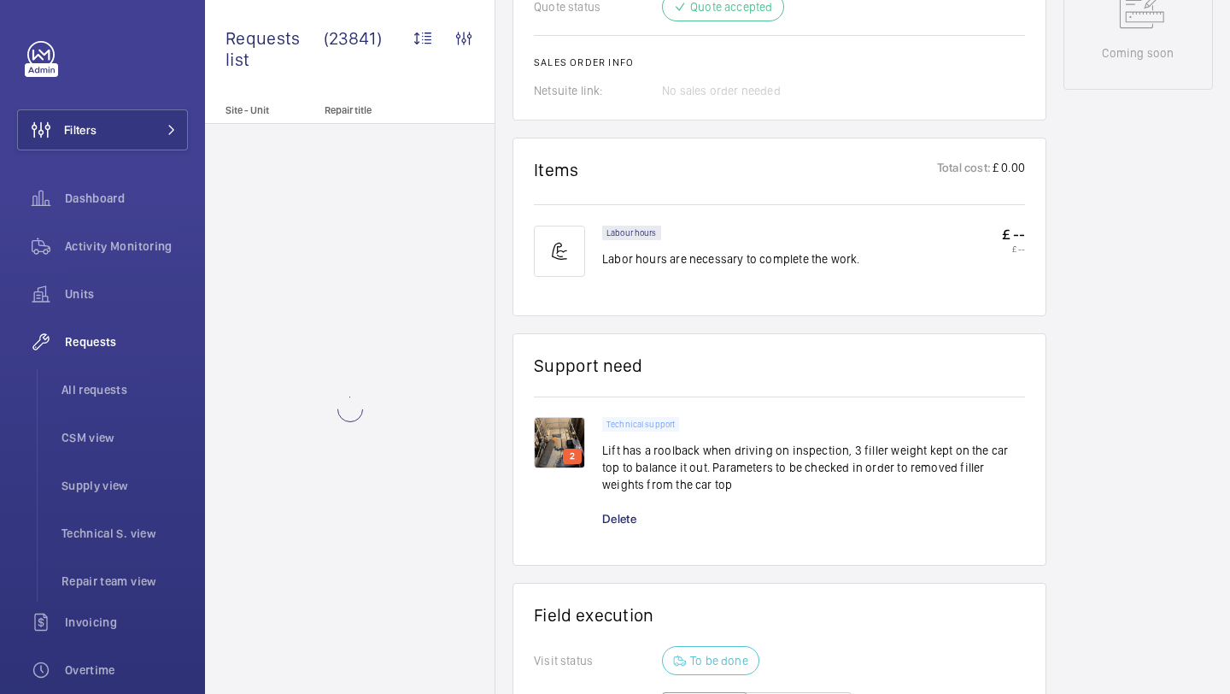
scroll to position [953, 0]
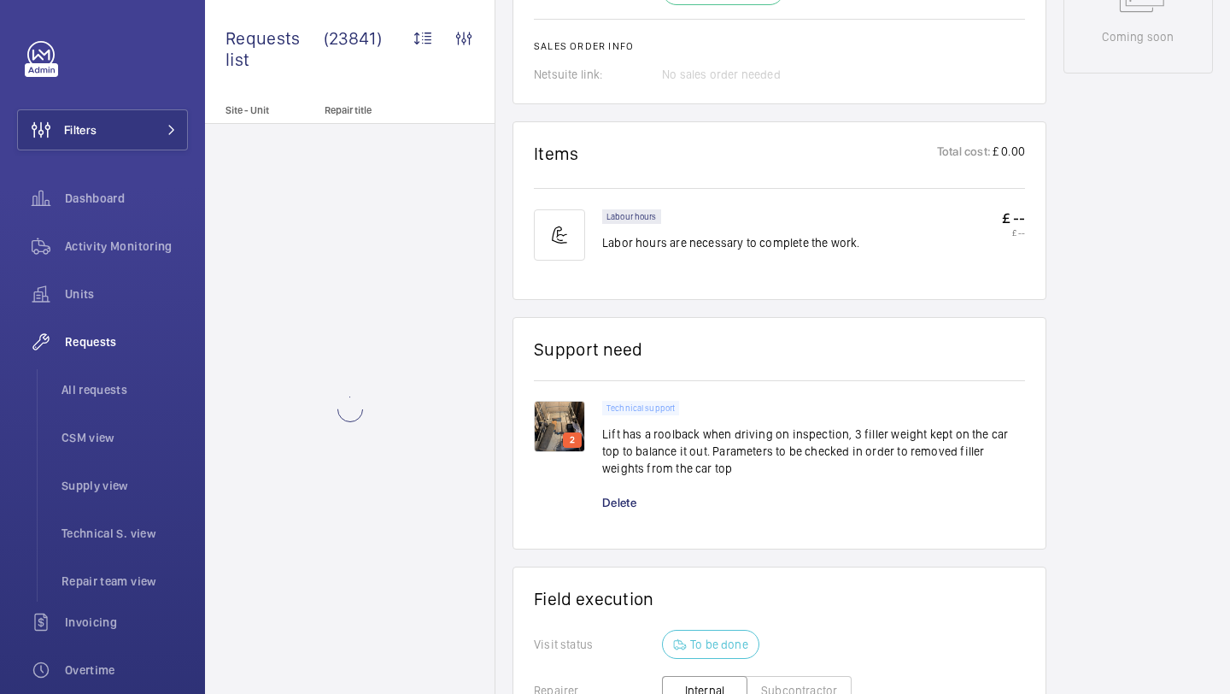
click at [566, 419] on img at bounding box center [559, 426] width 51 height 51
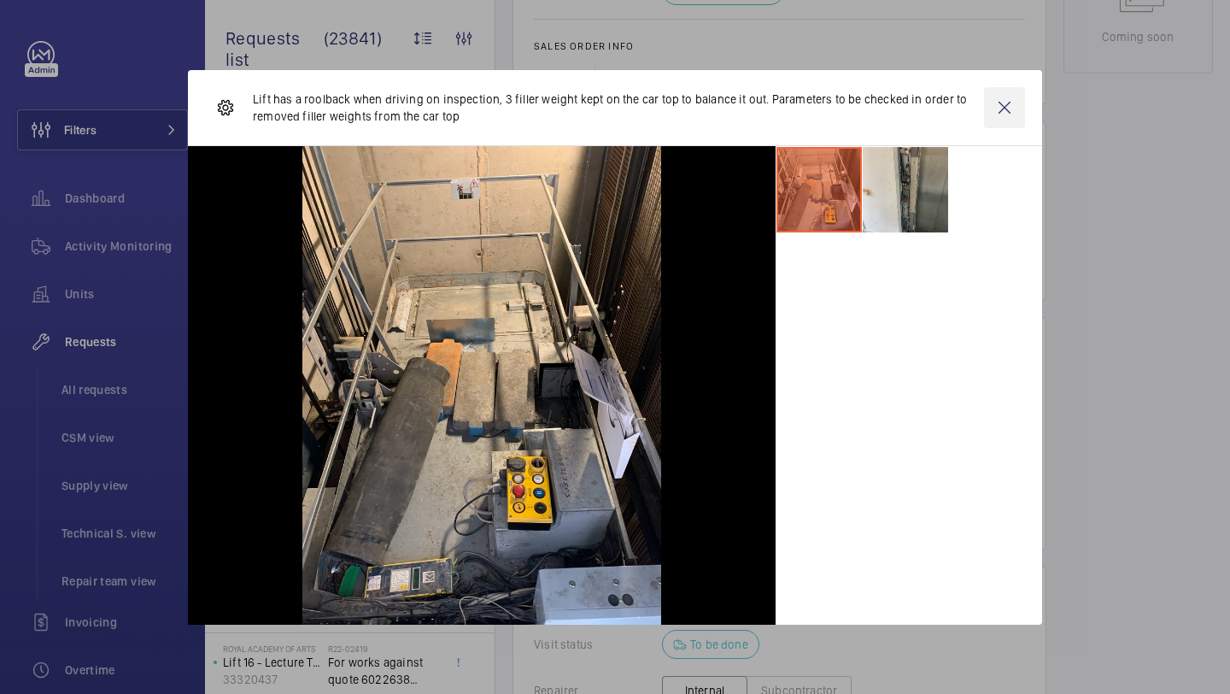
click at [1012, 113] on wm-front-icon-button at bounding box center [1004, 107] width 41 height 41
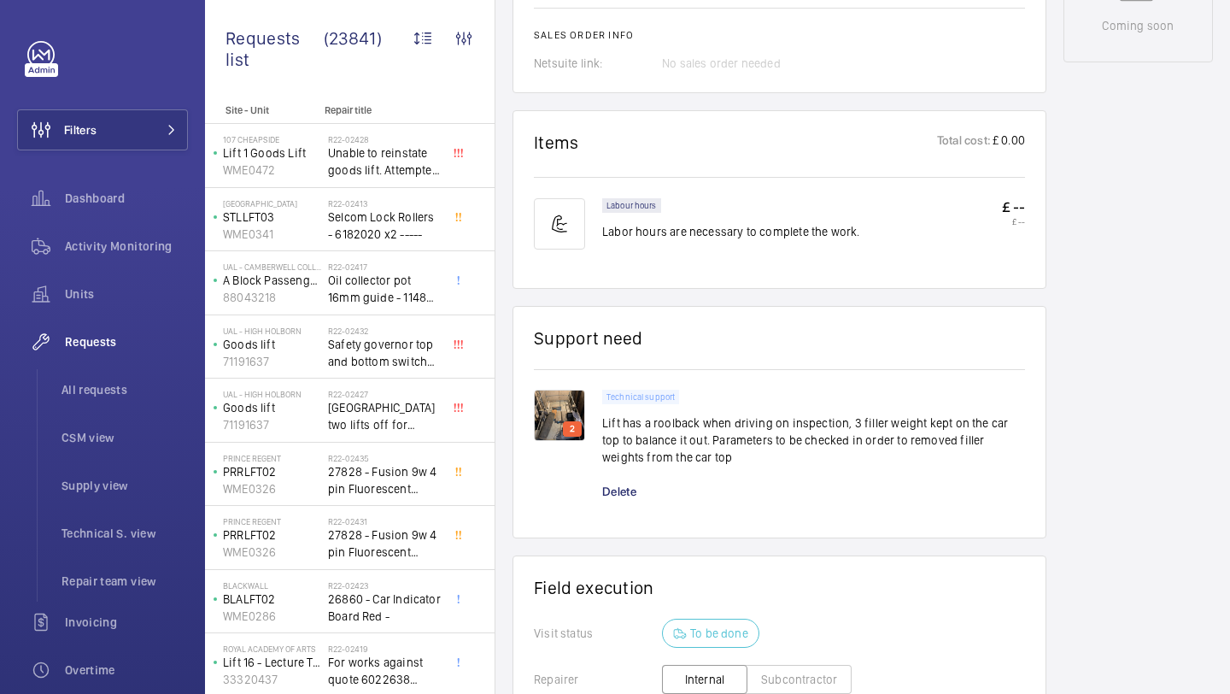
scroll to position [1012, 0]
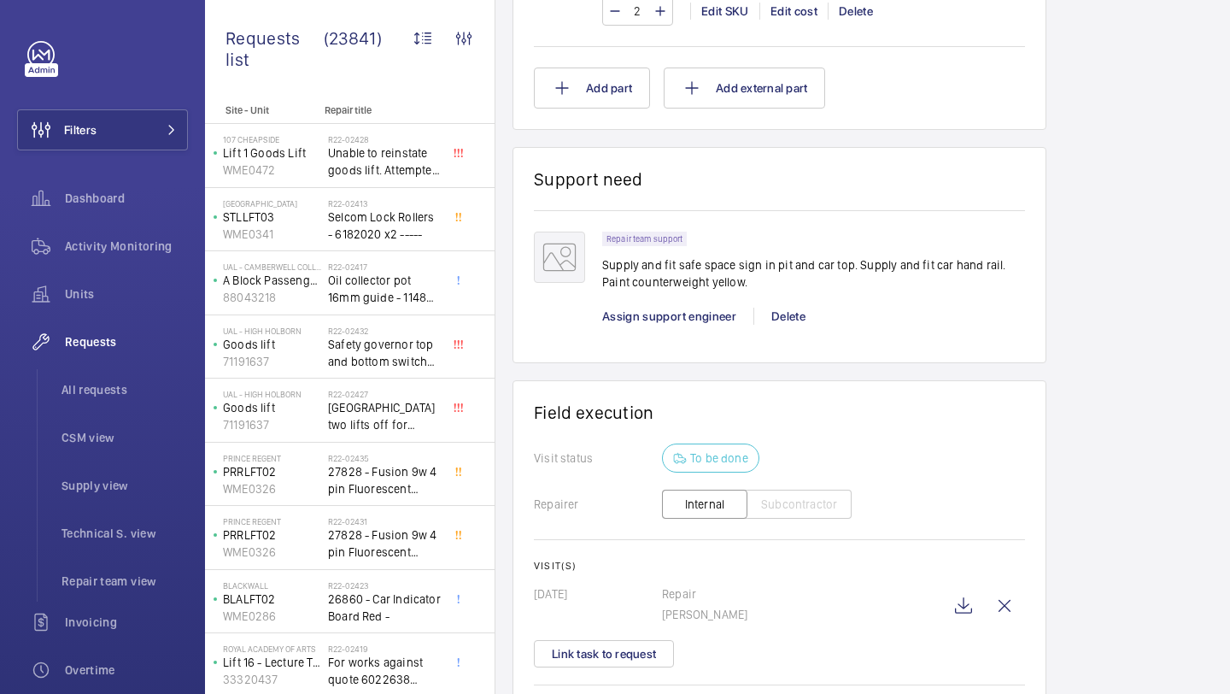
scroll to position [1605, 0]
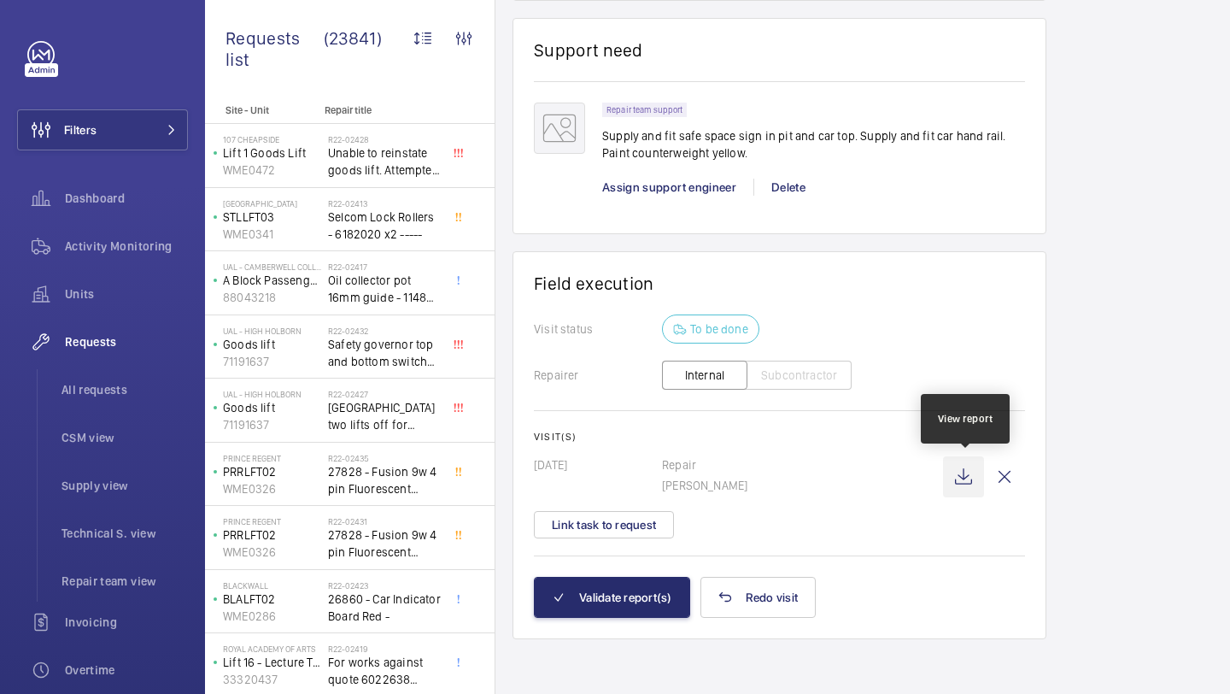
click at [962, 474] on wm-front-icon-button at bounding box center [963, 476] width 41 height 41
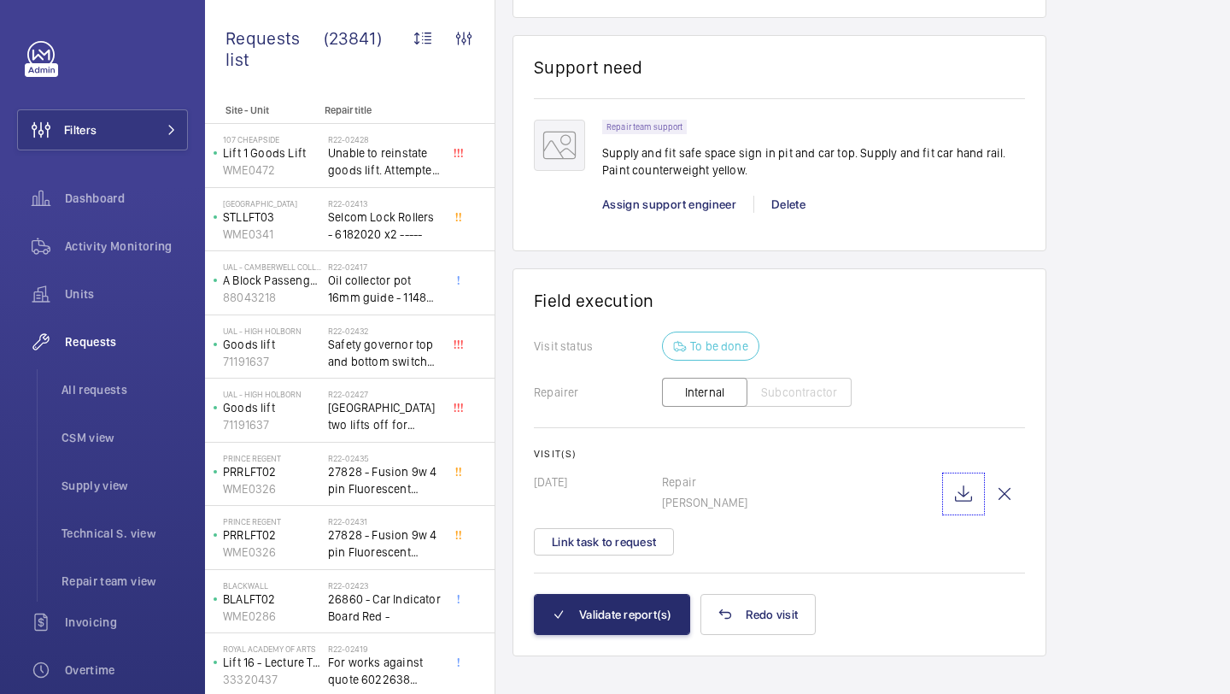
scroll to position [1581, 0]
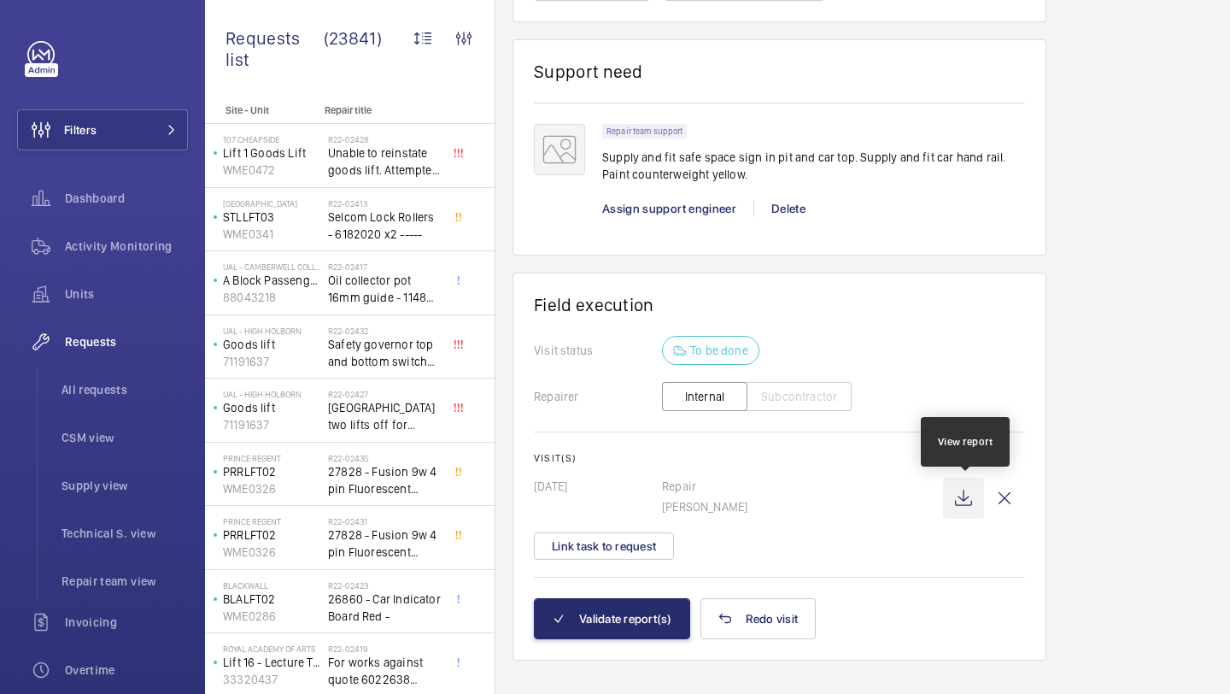
click at [964, 503] on wm-front-icon-button at bounding box center [963, 498] width 41 height 41
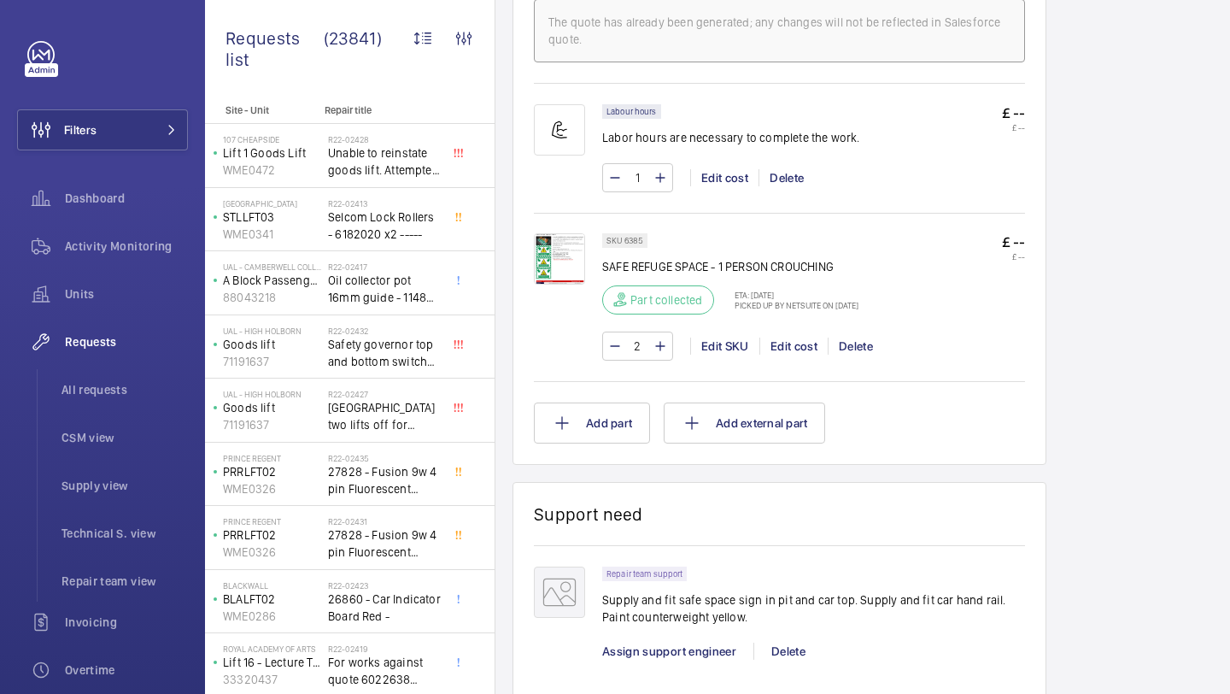
scroll to position [1126, 0]
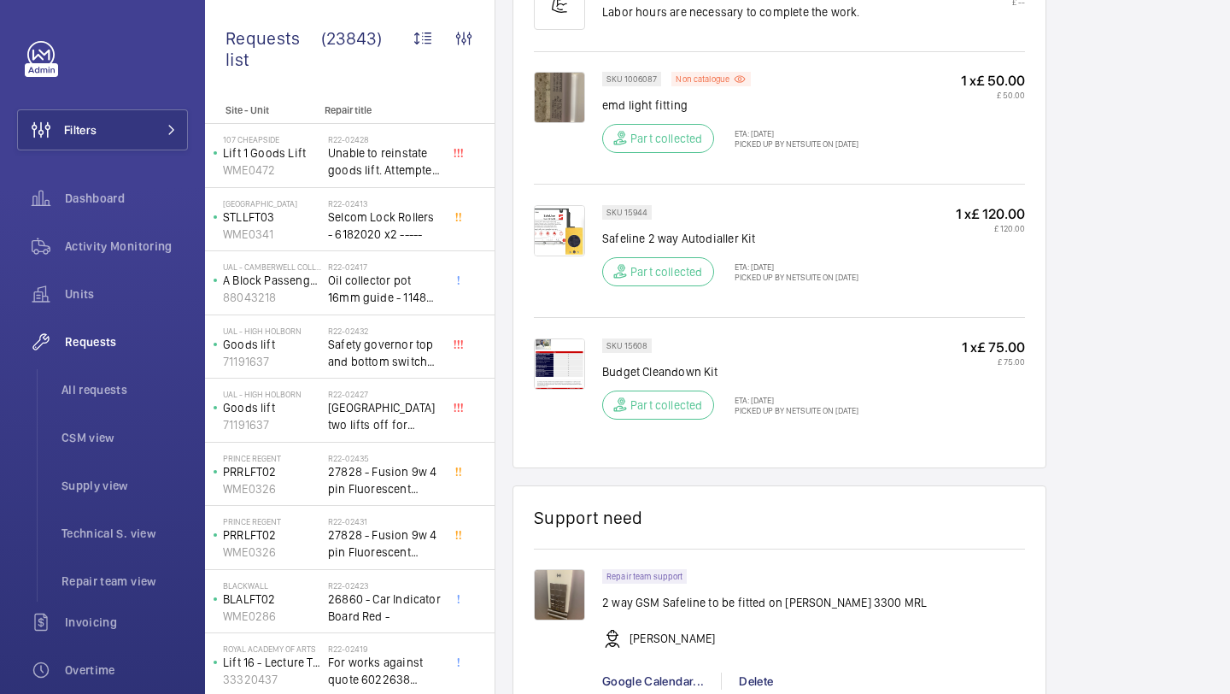
scroll to position [1596, 0]
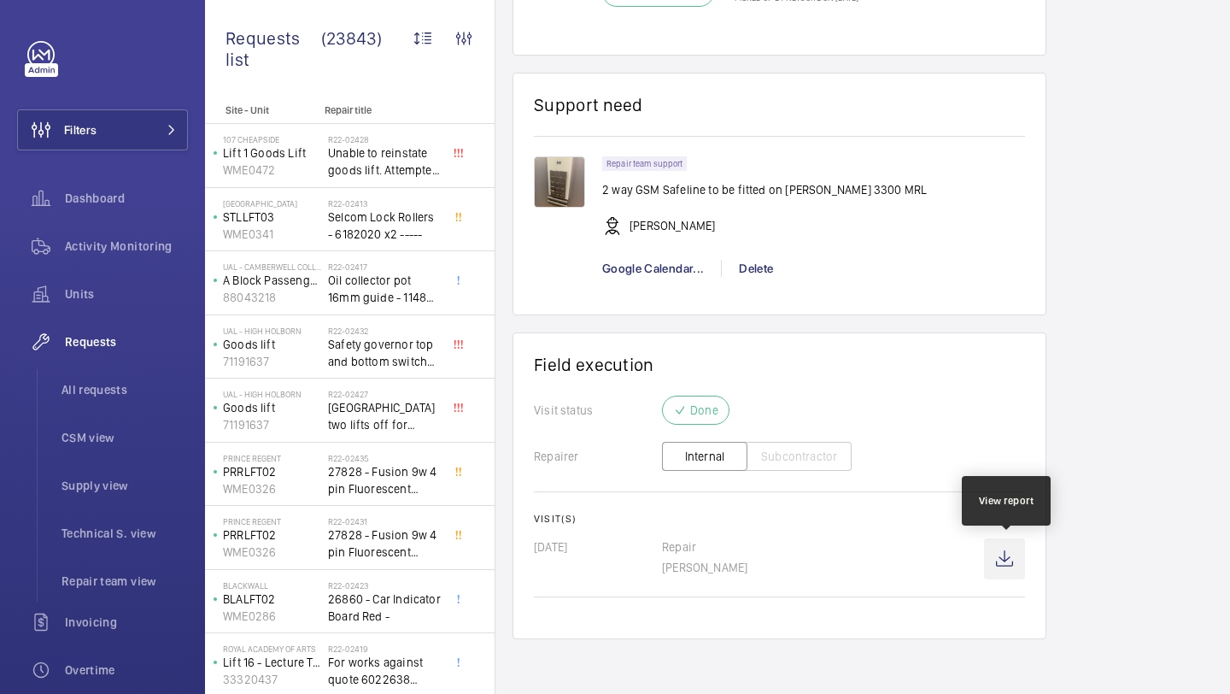
click at [1009, 566] on wm-front-icon-button at bounding box center [1004, 558] width 41 height 41
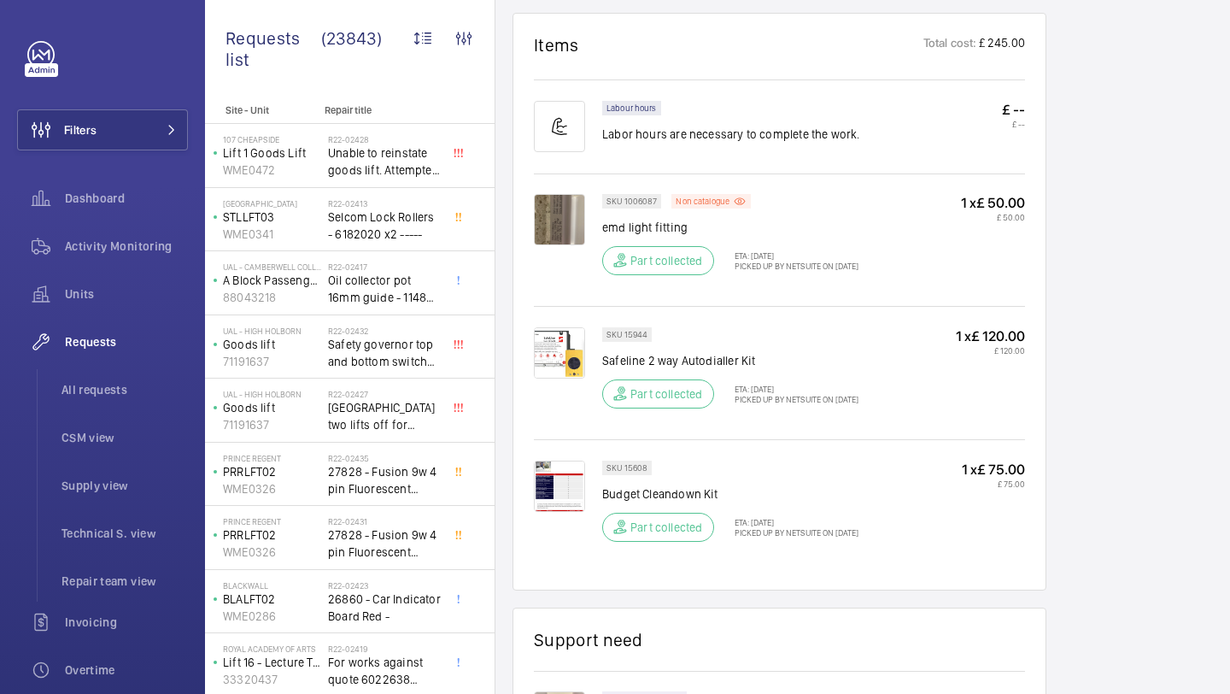
scroll to position [1065, 0]
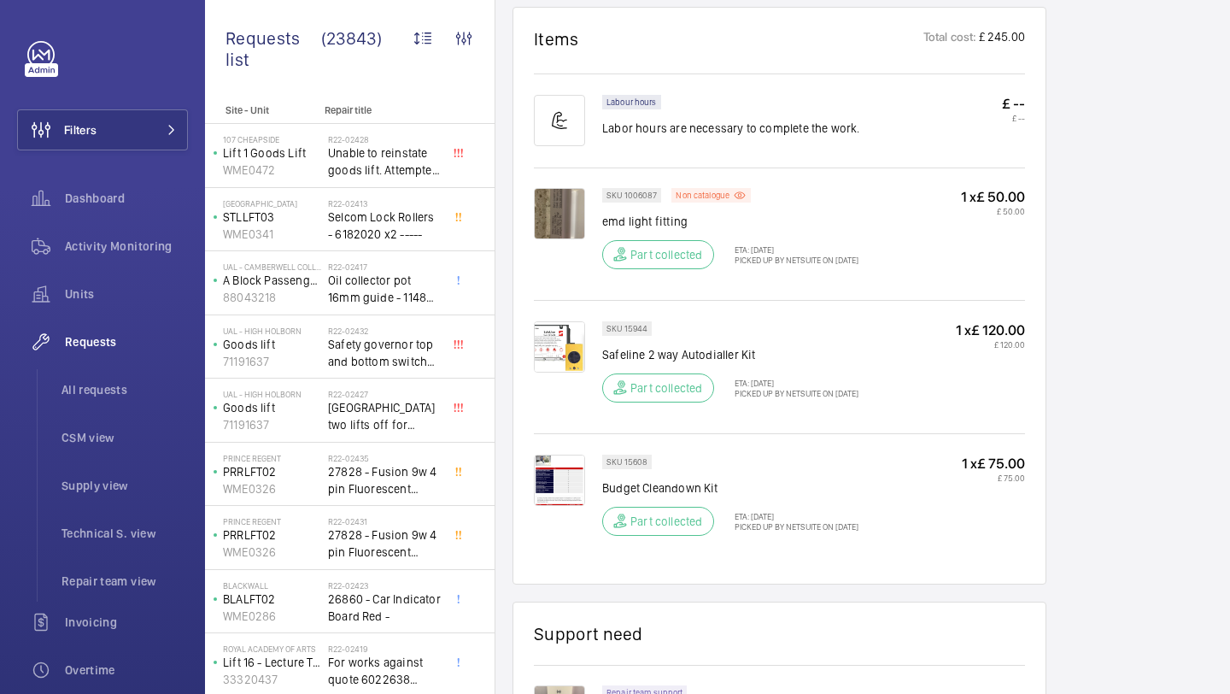
click at [574, 219] on img at bounding box center [559, 213] width 51 height 51
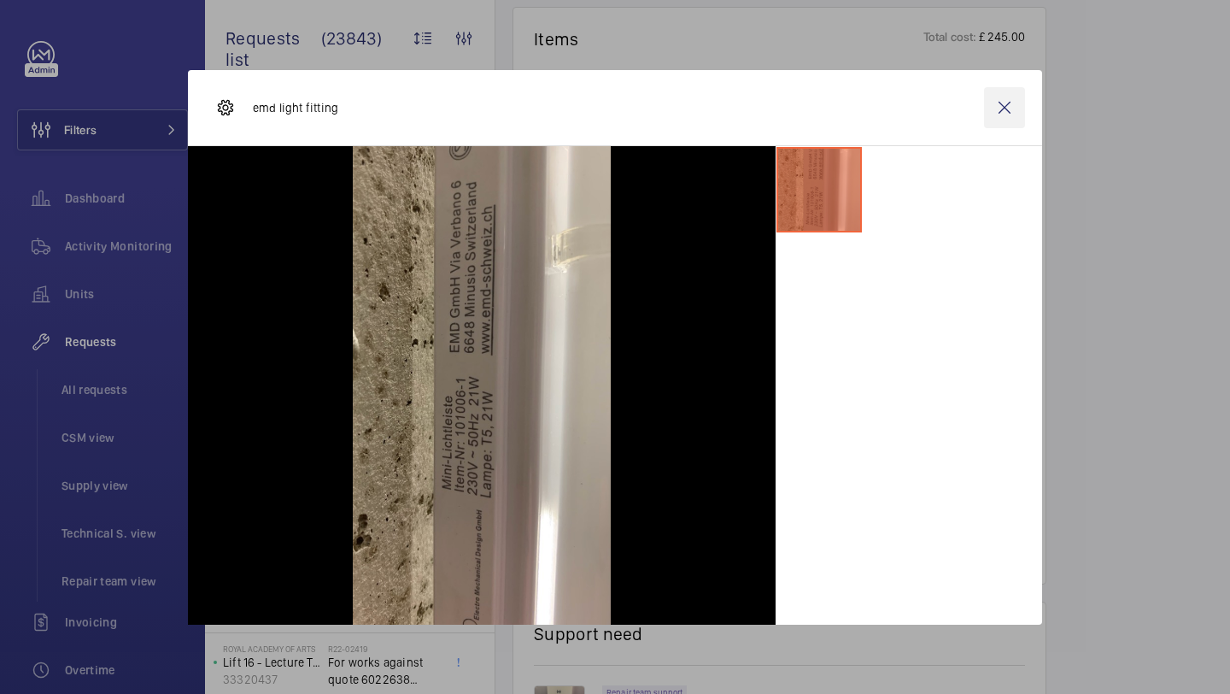
click at [1004, 120] on wm-front-icon-button at bounding box center [1004, 107] width 41 height 41
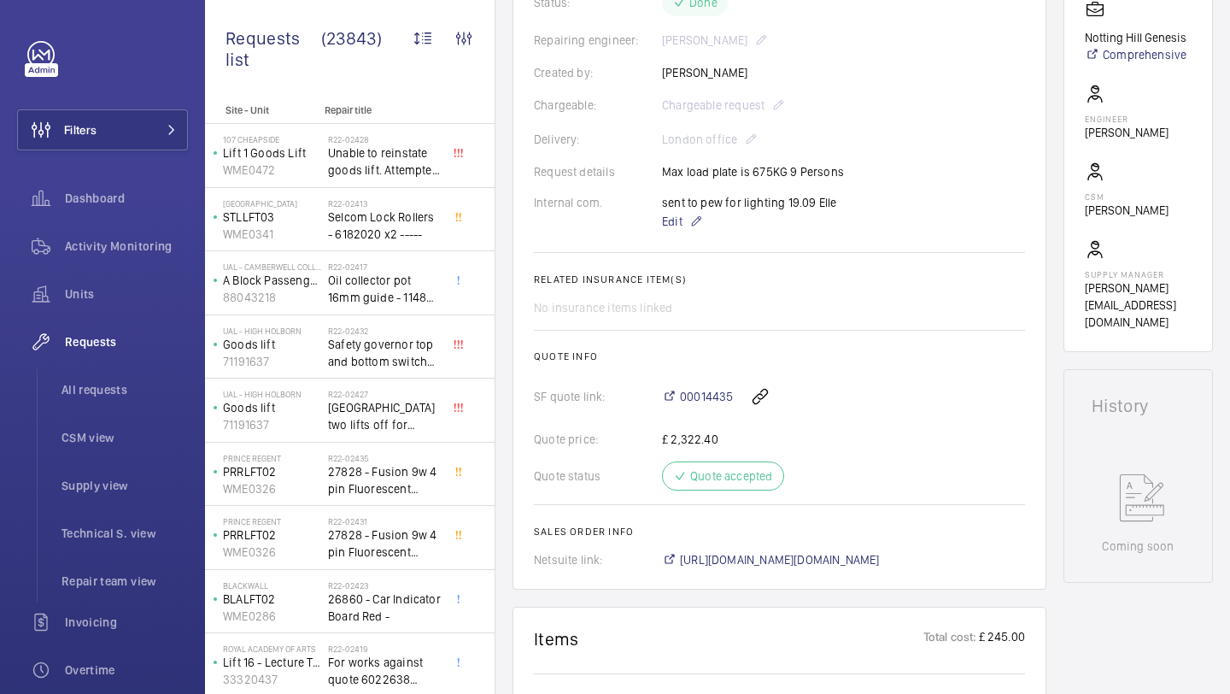
scroll to position [107, 0]
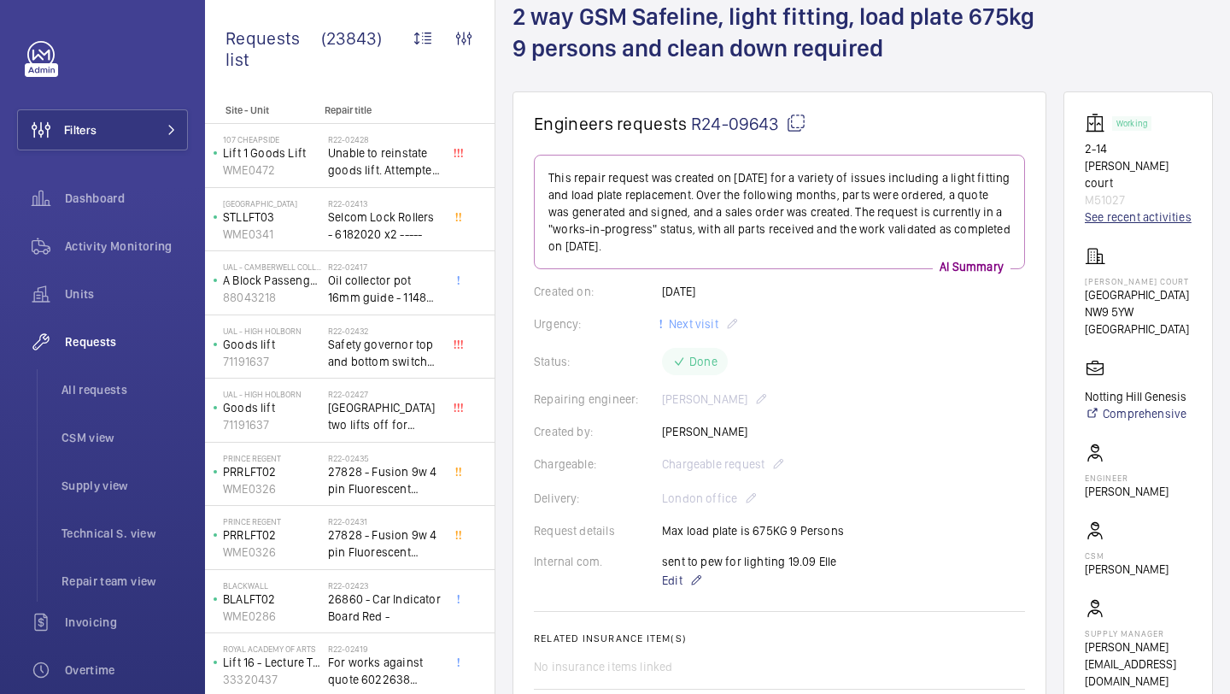
click at [1125, 208] on link "See recent activities" at bounding box center [1138, 216] width 107 height 17
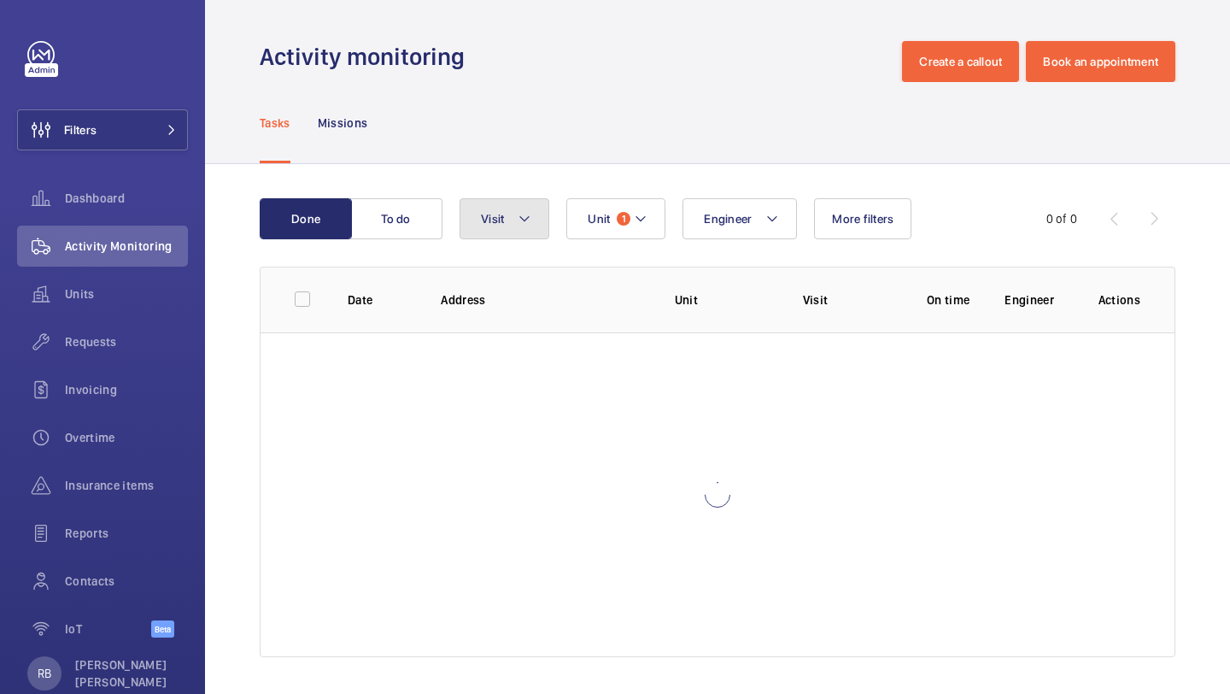
click at [492, 225] on span "Visit" at bounding box center [492, 219] width 23 height 14
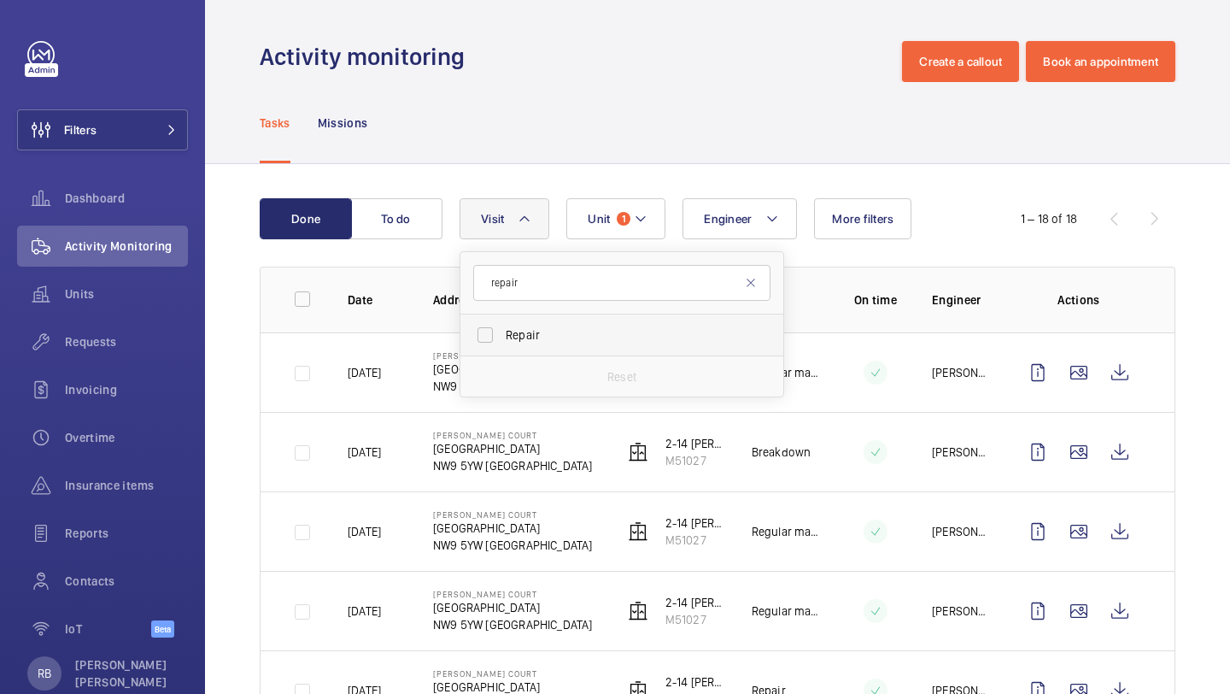
type input "repair"
click at [562, 344] on label "Repair" at bounding box center [609, 334] width 297 height 41
click at [502, 344] on input "Repair" at bounding box center [485, 335] width 34 height 34
checkbox input "true"
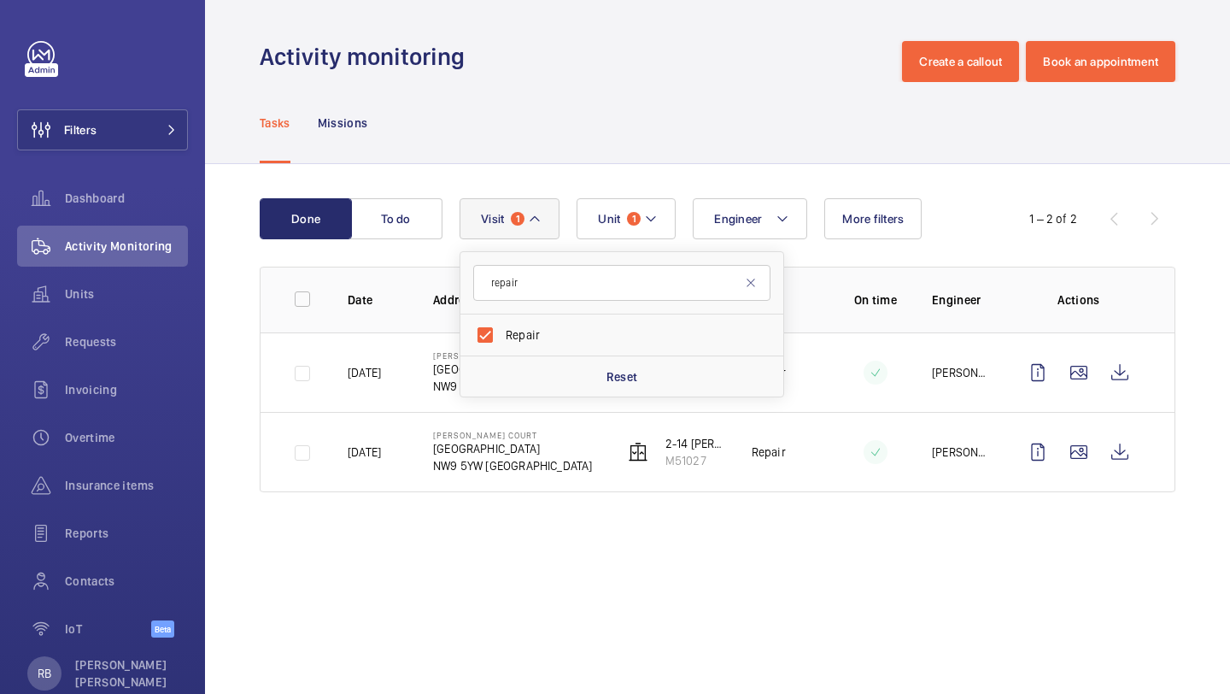
click at [695, 150] on div "Tasks Missions" at bounding box center [718, 122] width 916 height 81
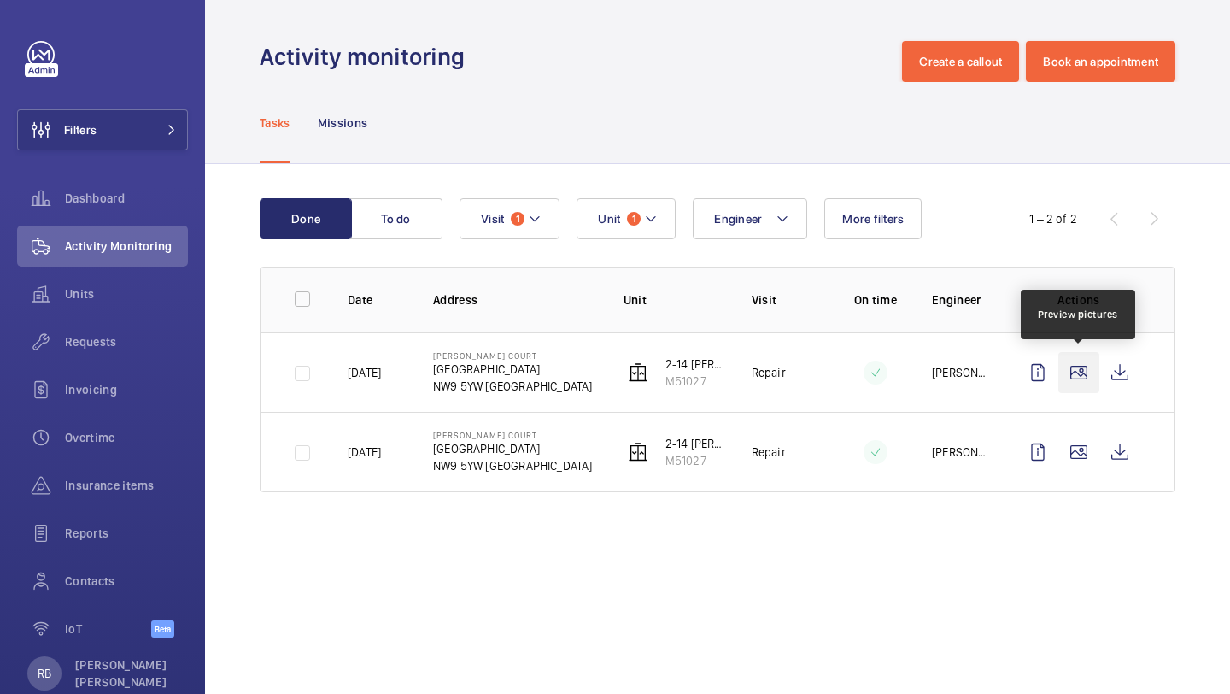
click at [1087, 375] on wm-front-icon-button at bounding box center [1079, 372] width 41 height 41
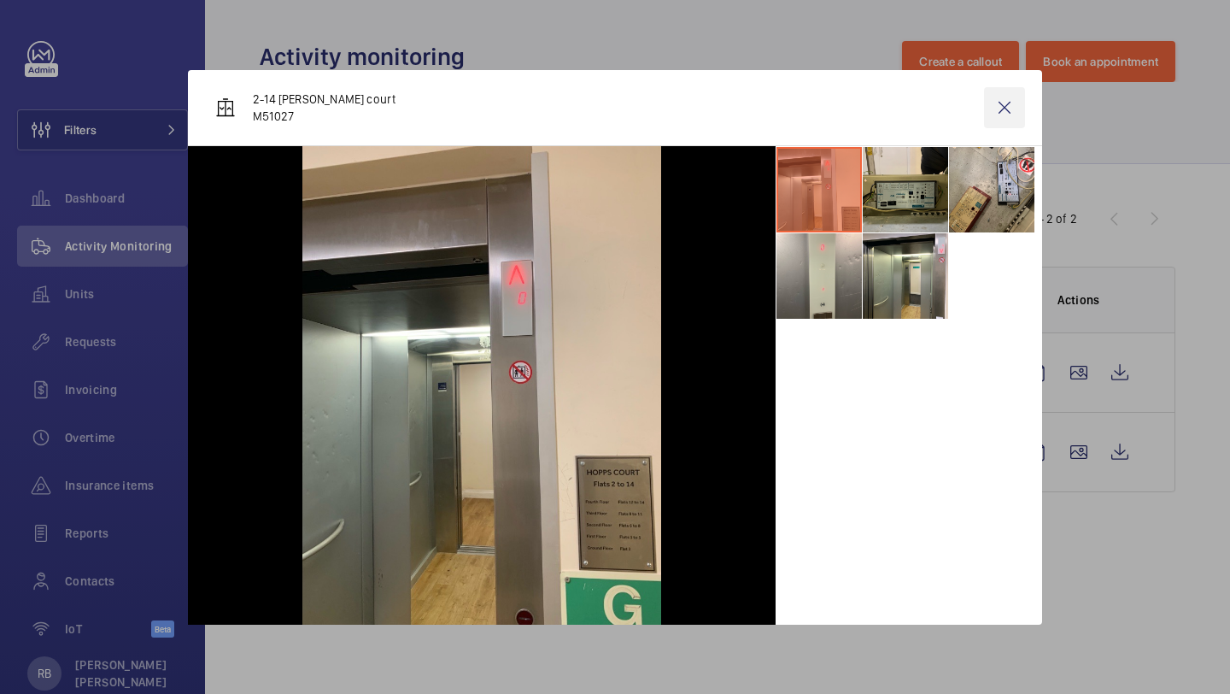
click at [1006, 87] on wm-front-icon-button at bounding box center [1004, 107] width 41 height 41
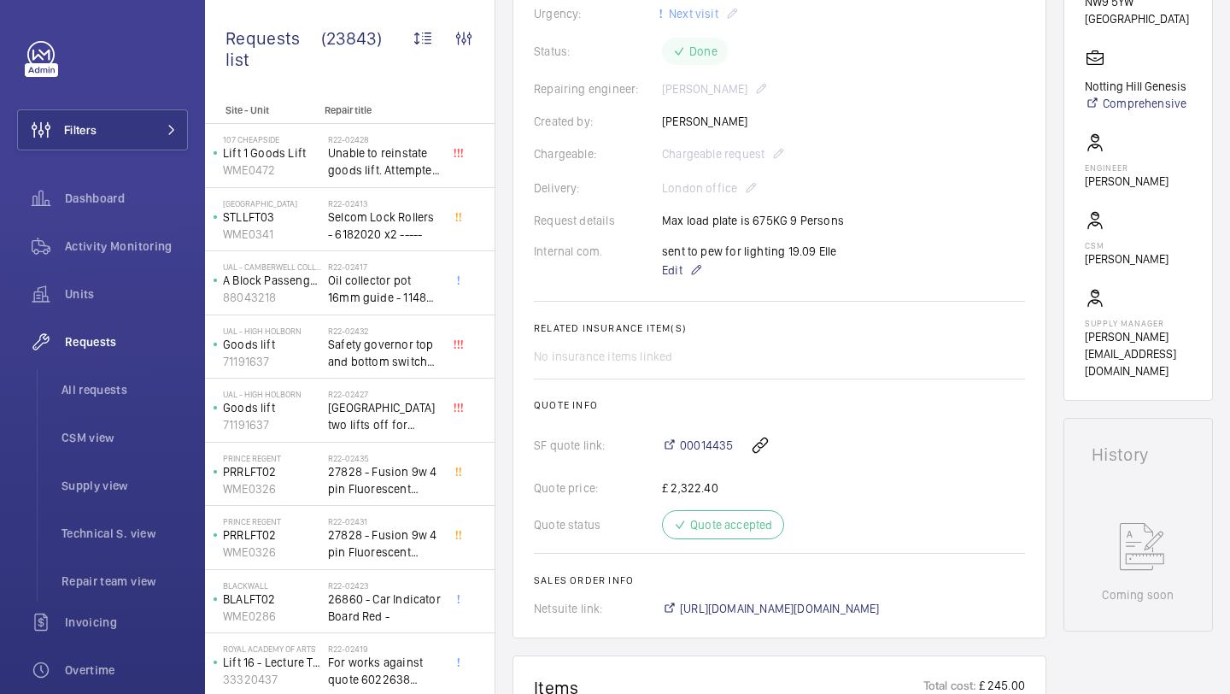
scroll to position [423, 0]
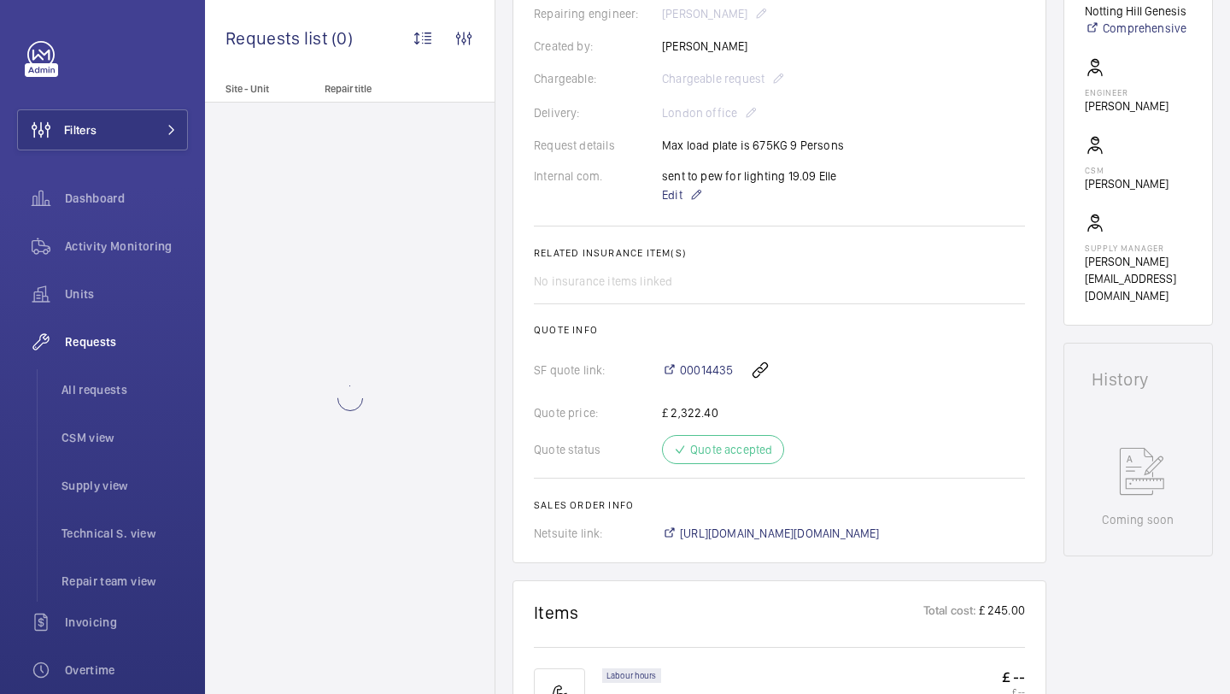
scroll to position [478, 0]
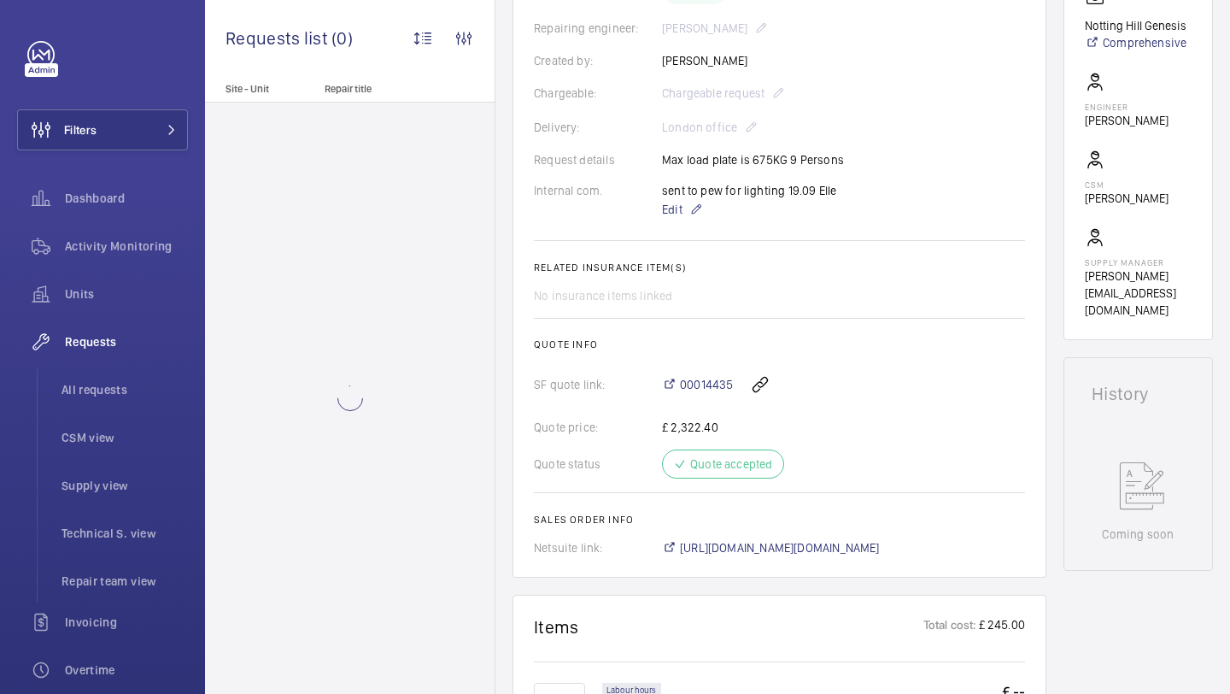
click at [774, 194] on div "sent to pew for lighting 19.09 Elle Edit" at bounding box center [749, 201] width 174 height 38
click at [772, 191] on div "sent to pew for lighting 19.09 Elle Edit" at bounding box center [749, 201] width 174 height 38
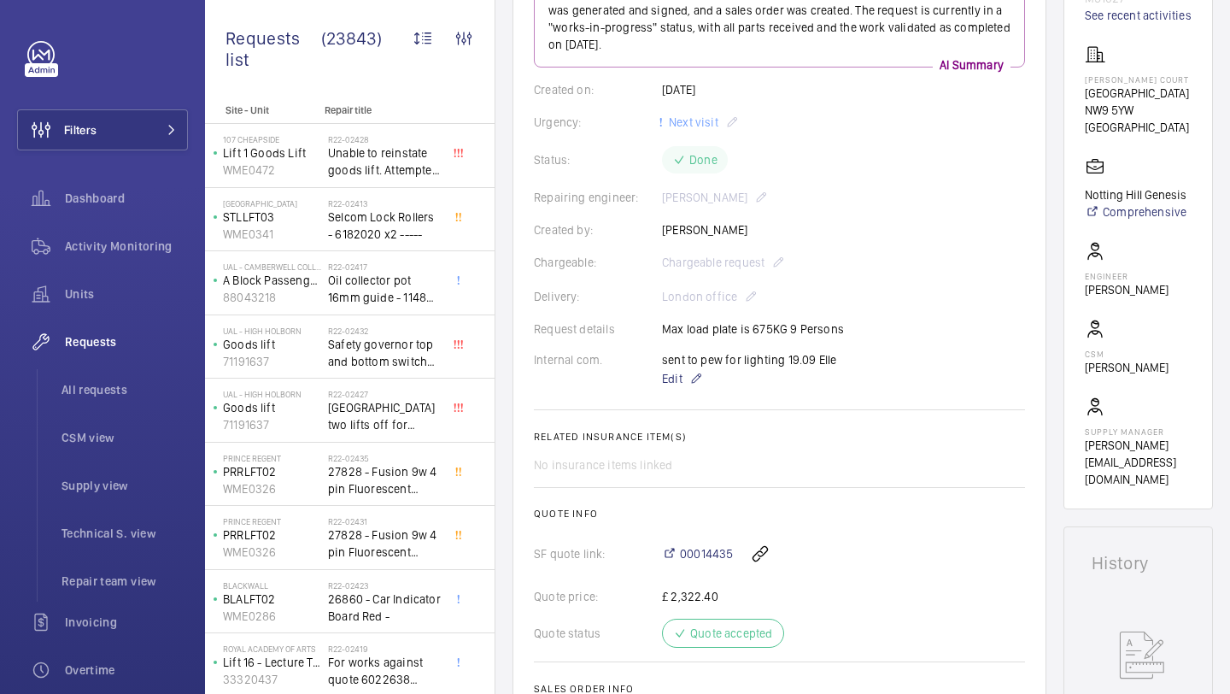
scroll to position [308, 0]
click at [796, 358] on div "sent to pew for lighting 19.09 Elle Edit" at bounding box center [749, 371] width 174 height 38
click at [795, 357] on div "sent to pew for lighting 19.09 Elle Edit" at bounding box center [749, 371] width 174 height 38
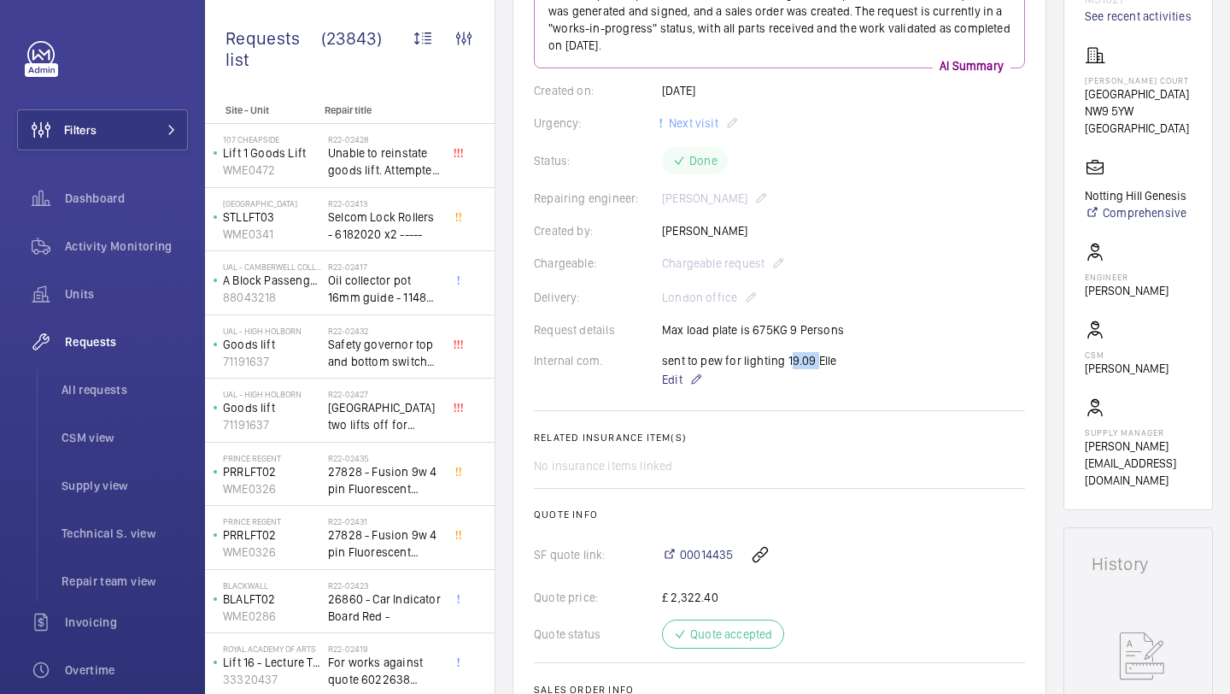
click at [795, 357] on div "sent to pew for lighting 19.09 Elle Edit" at bounding box center [749, 371] width 174 height 38
click at [794, 355] on div "sent to pew for lighting 19.09 Elle Edit" at bounding box center [749, 371] width 174 height 38
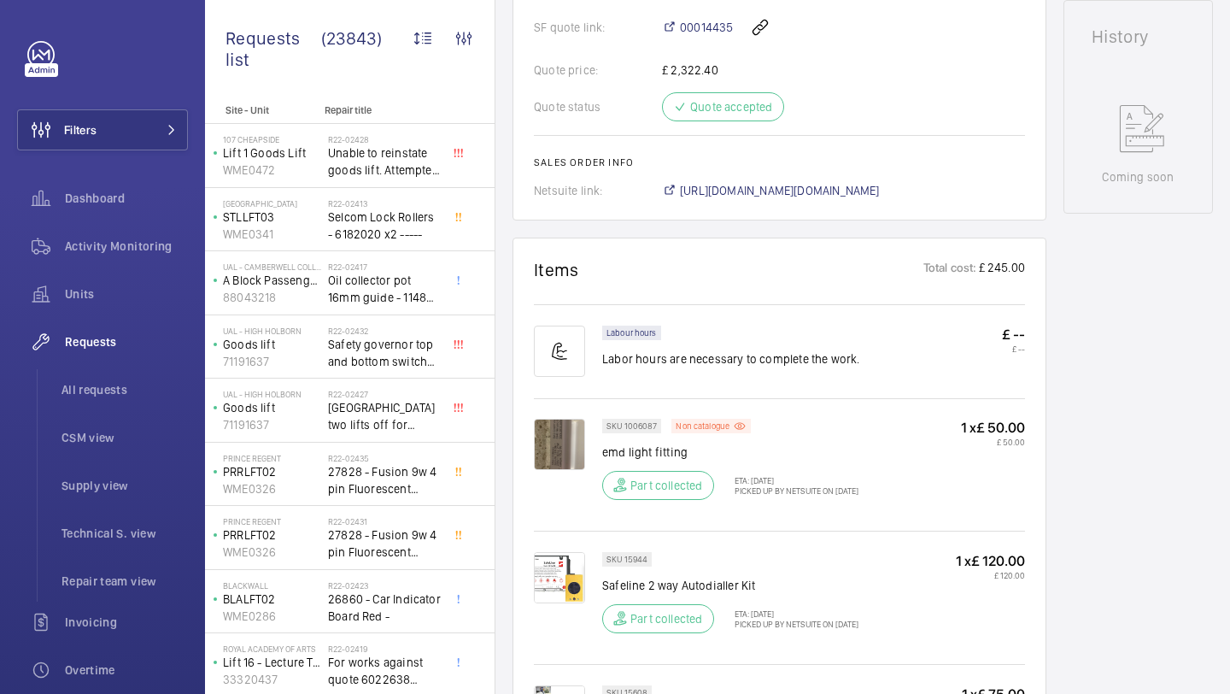
scroll to position [1127, 0]
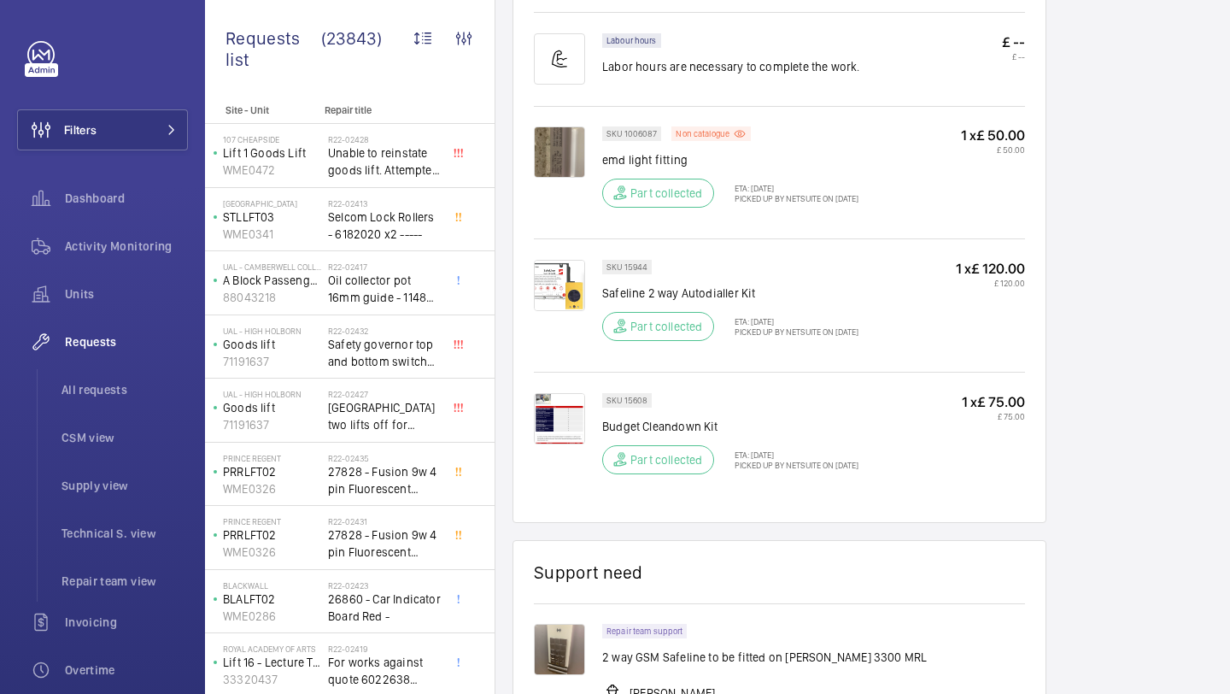
click at [578, 141] on img at bounding box center [559, 151] width 51 height 51
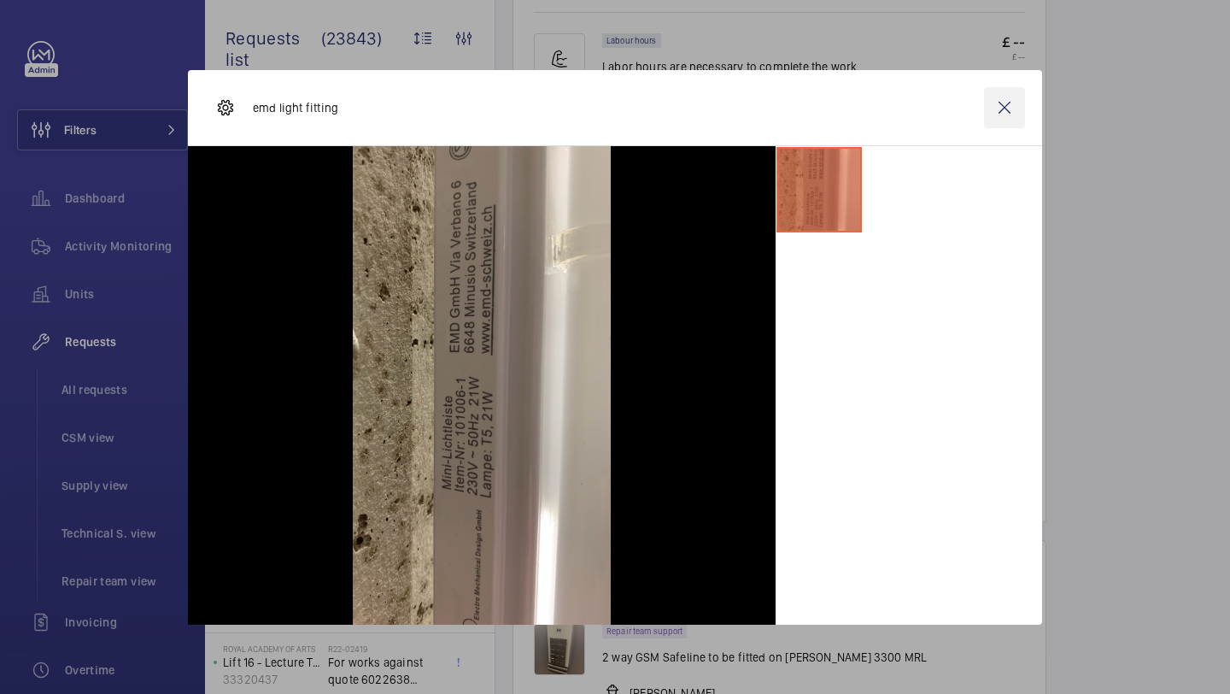
click at [993, 95] on wm-front-icon-button at bounding box center [1004, 107] width 41 height 41
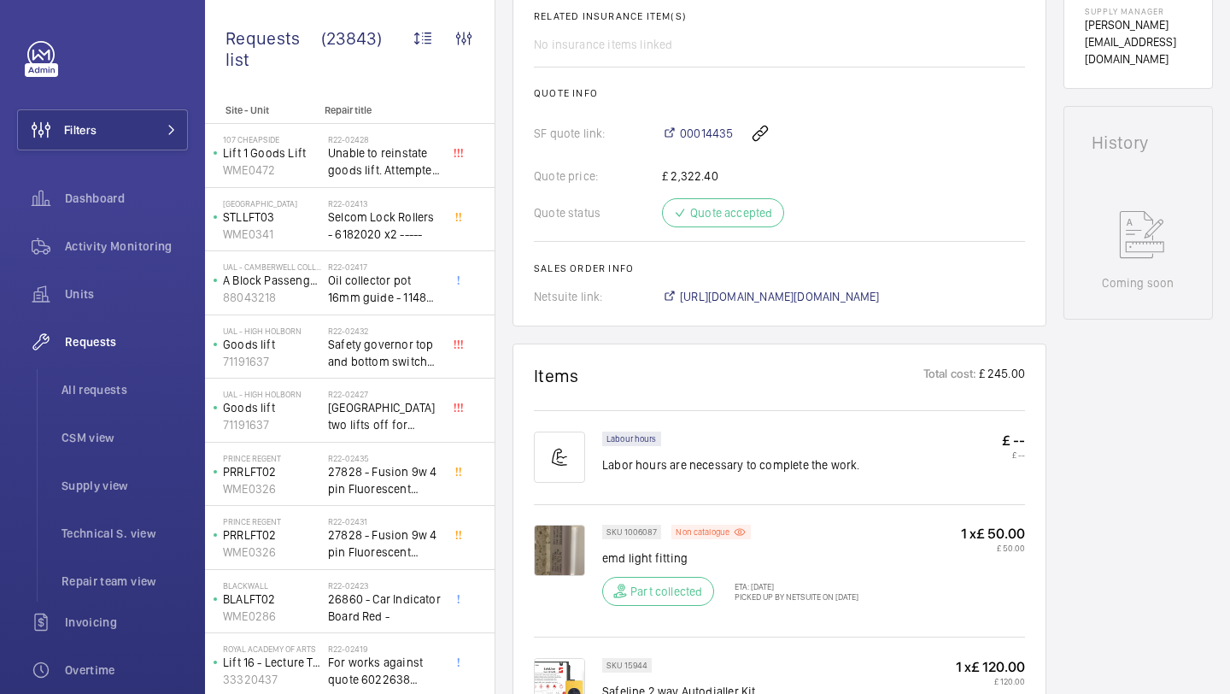
scroll to position [731, 0]
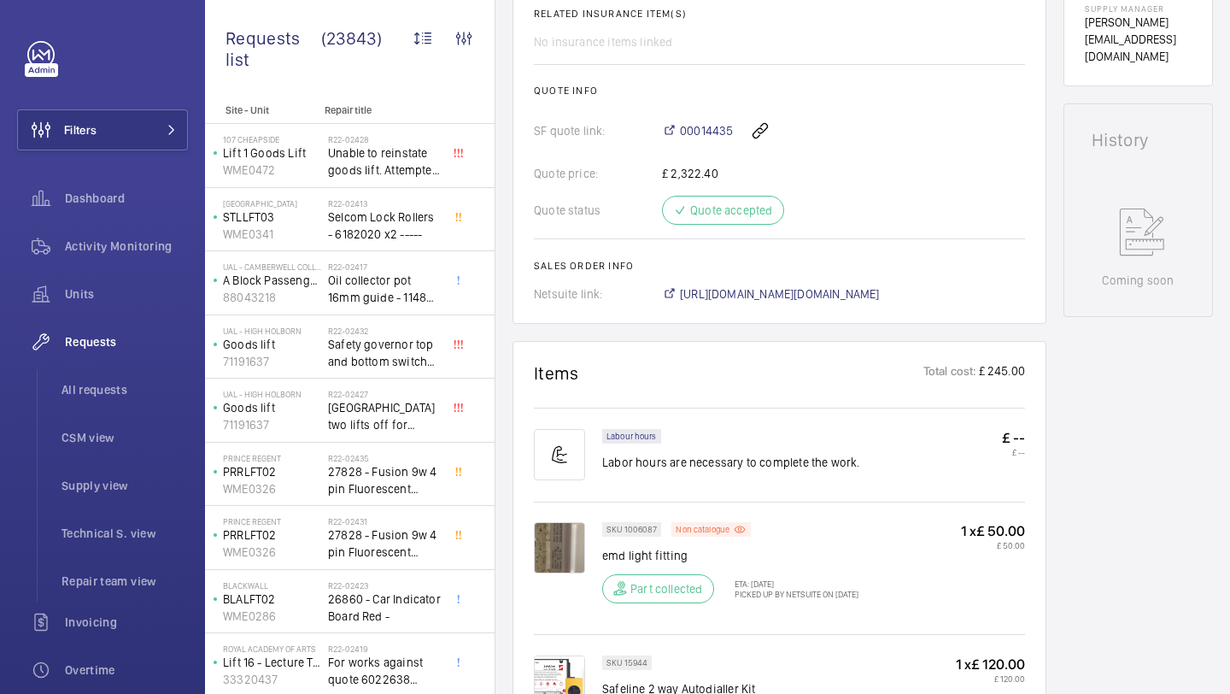
click at [724, 122] on div "00014435" at bounding box center [843, 130] width 363 height 41
click at [705, 128] on span "00014435" at bounding box center [706, 130] width 53 height 17
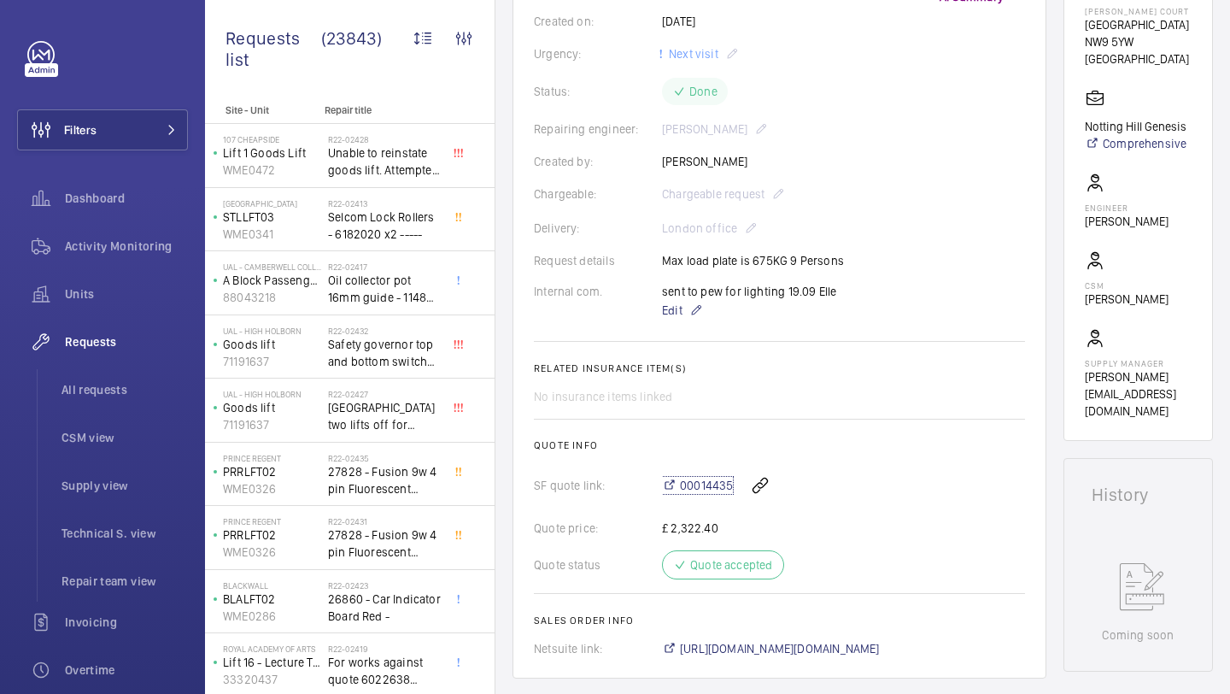
scroll to position [289, 0]
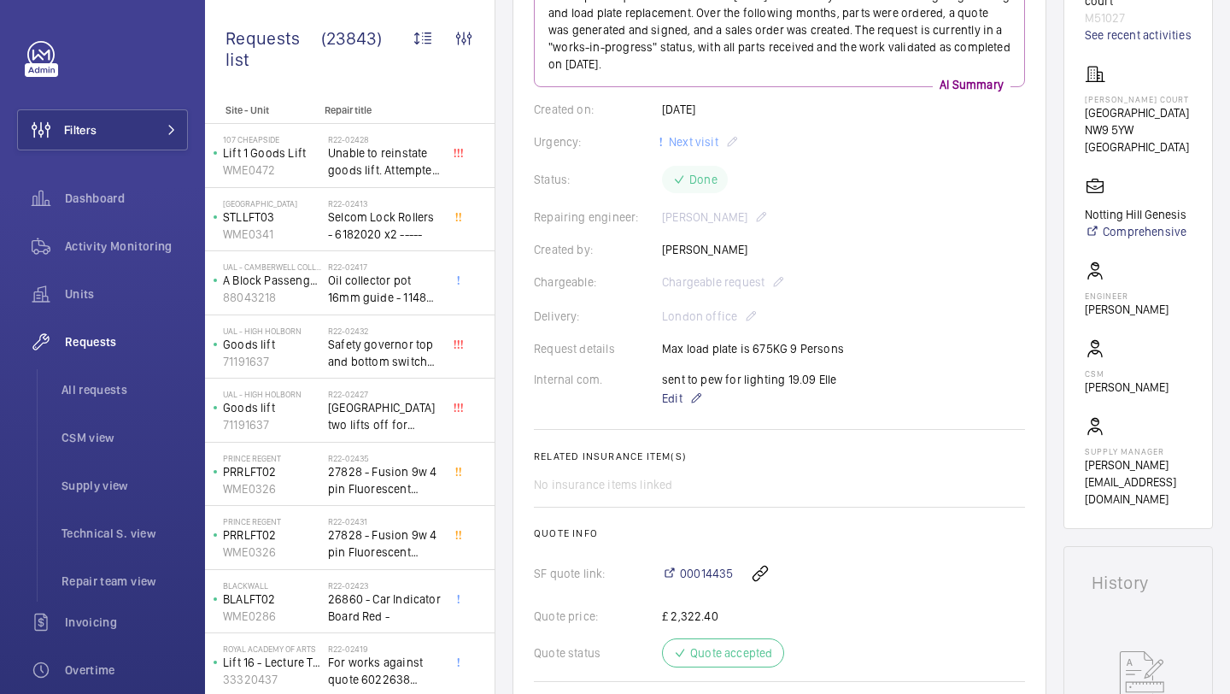
click at [746, 349] on div "Request details Max load plate is 675KG 9 Persons" at bounding box center [779, 348] width 491 height 17
click at [746, 348] on div "Request details Max load plate is 675KG 9 Persons" at bounding box center [779, 348] width 491 height 17
click at [765, 353] on div "Request details Max load plate is 675KG 9 Persons" at bounding box center [779, 348] width 491 height 17
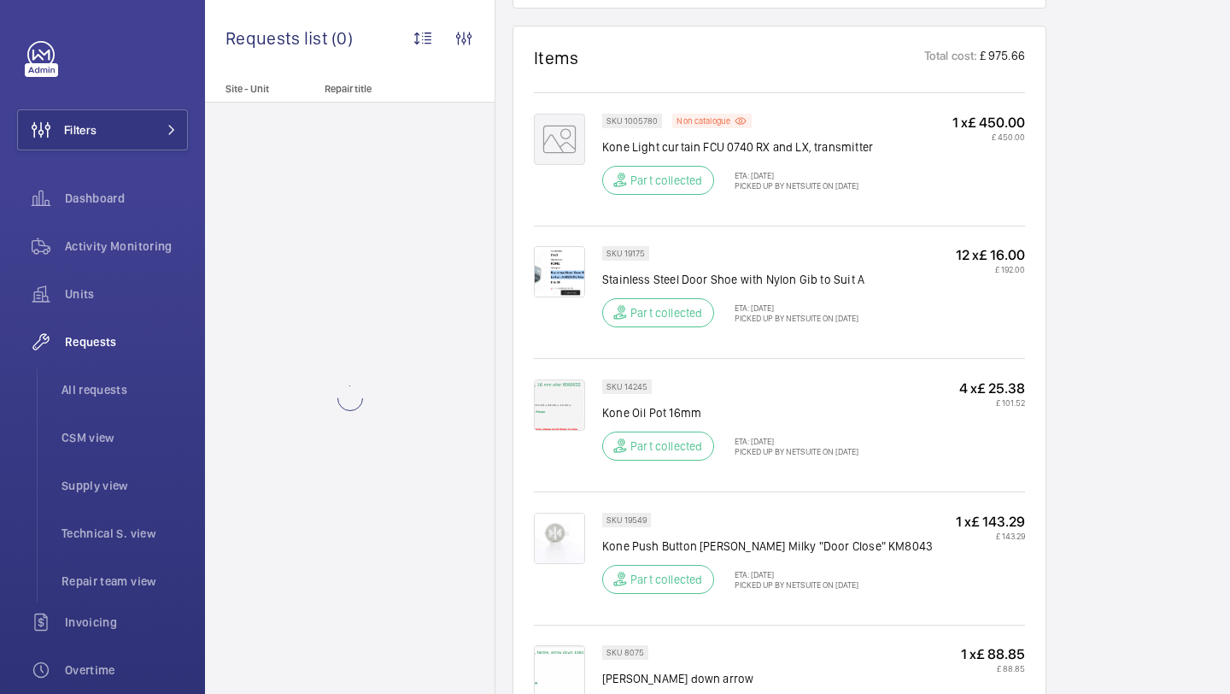
scroll to position [1068, 0]
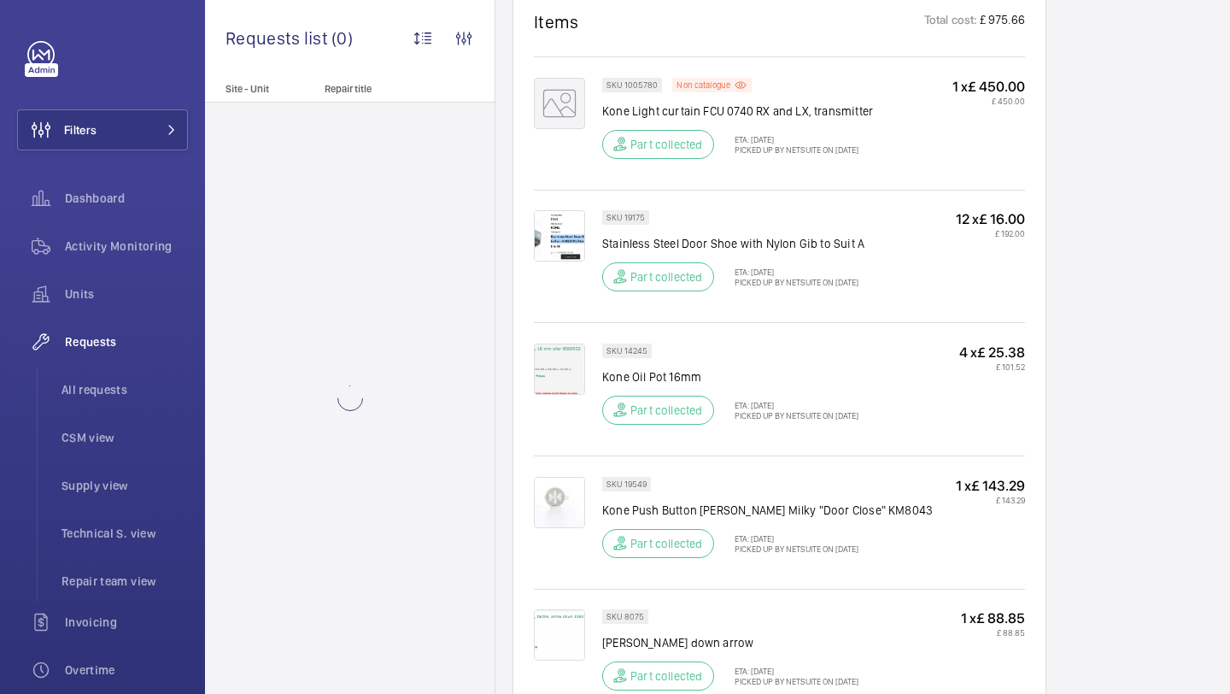
click at [576, 245] on img at bounding box center [559, 235] width 51 height 51
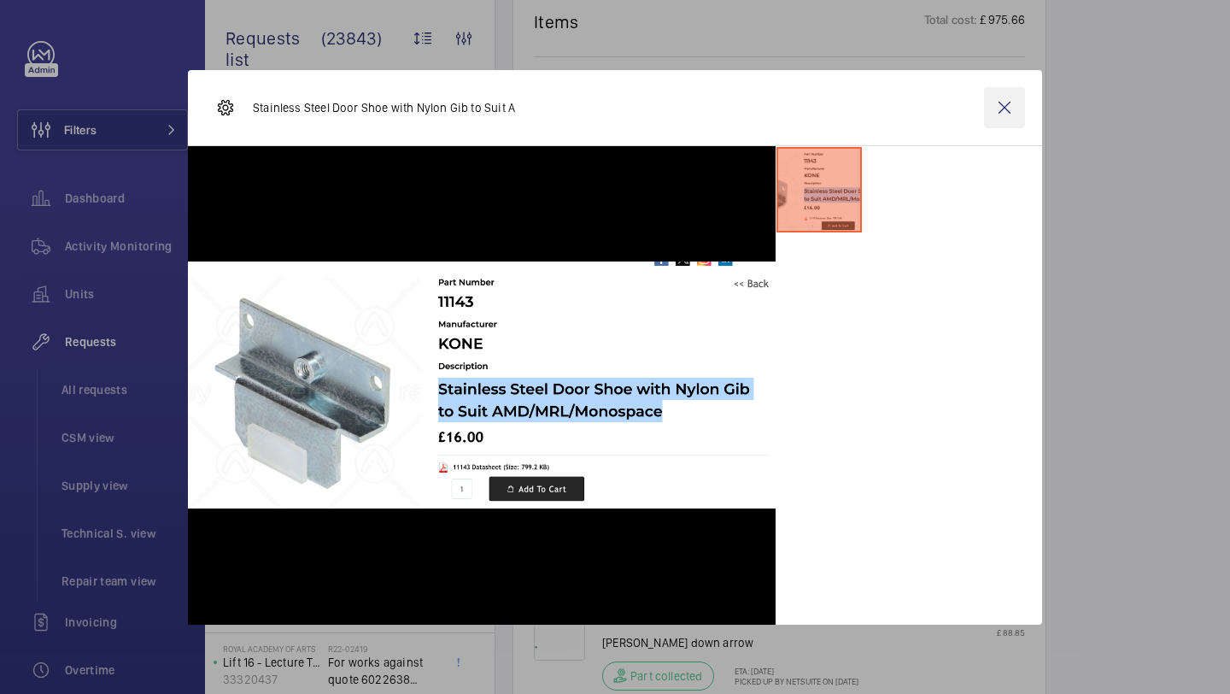
click at [1009, 109] on wm-front-icon-button at bounding box center [1004, 107] width 41 height 41
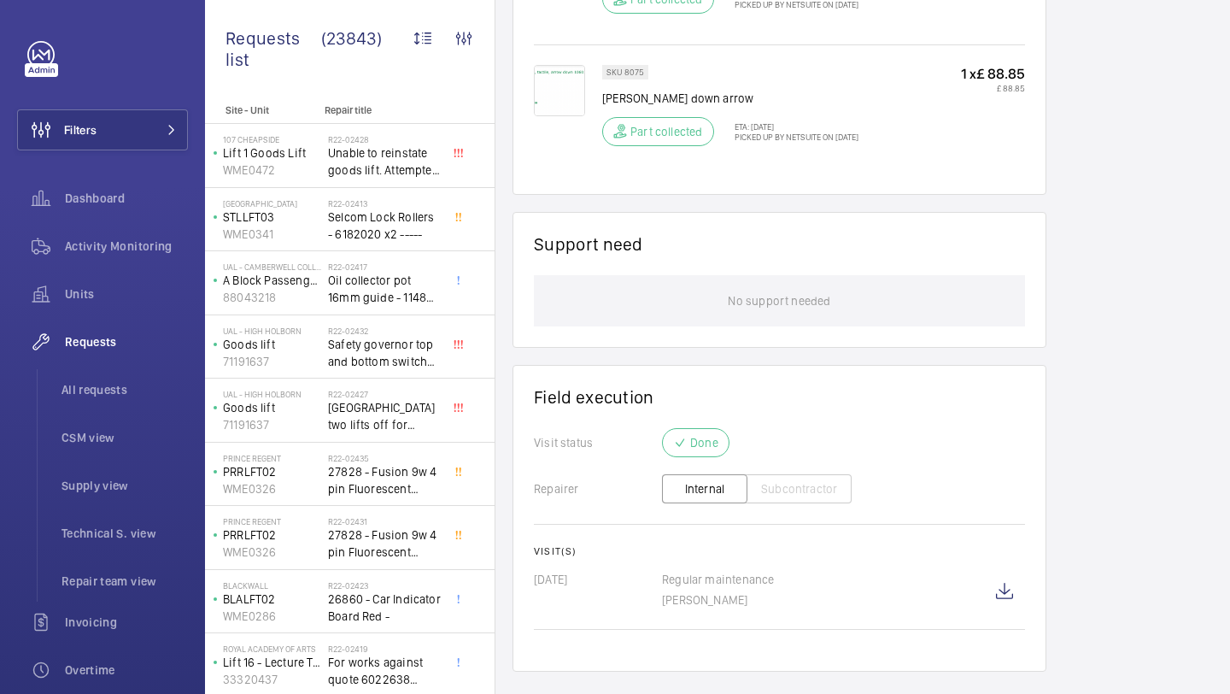
scroll to position [1663, 0]
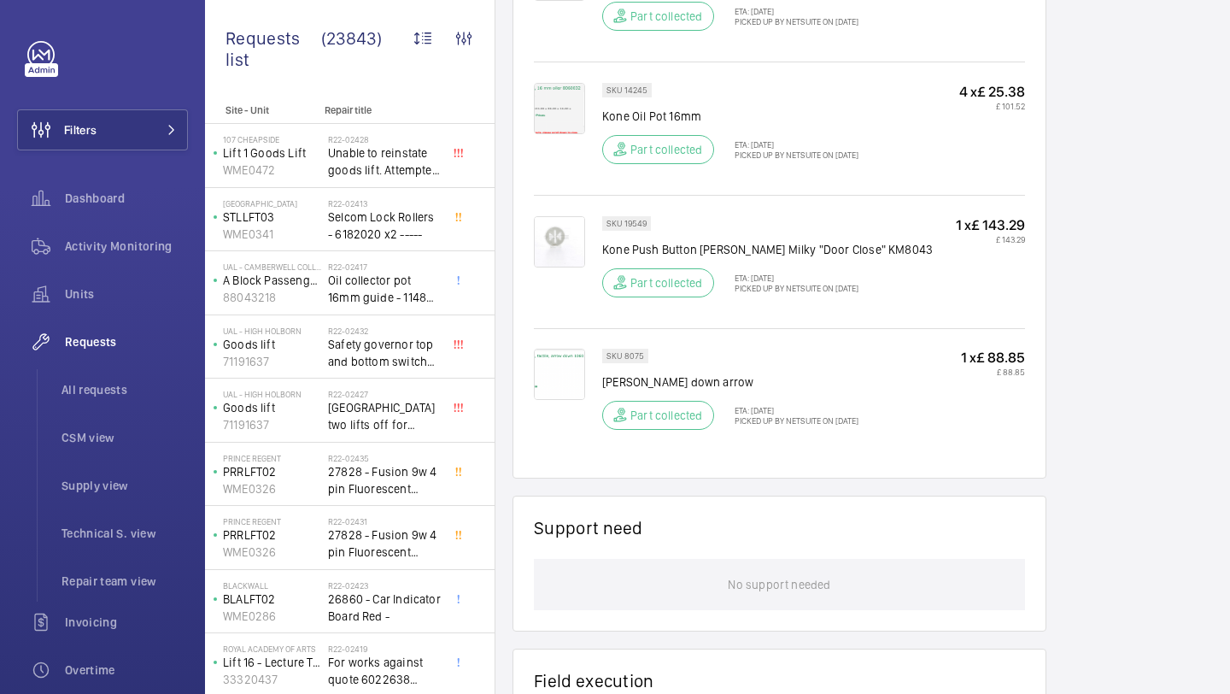
click at [691, 422] on div "Part collected" at bounding box center [658, 415] width 112 height 29
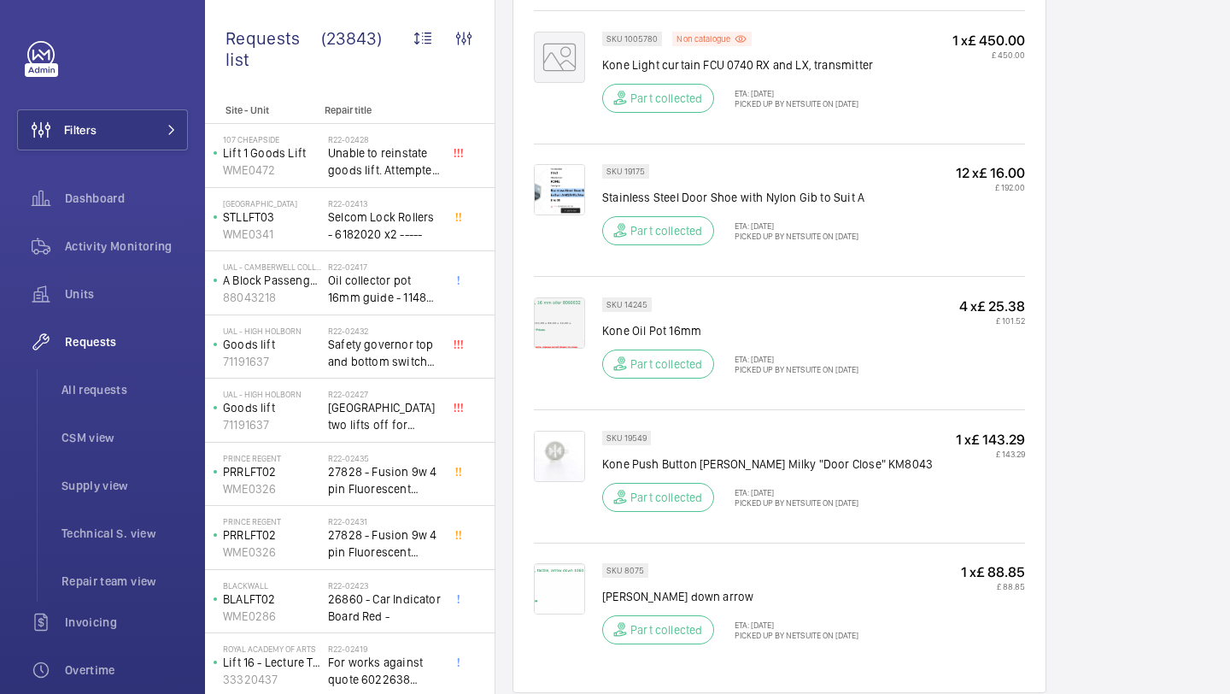
scroll to position [1162, 0]
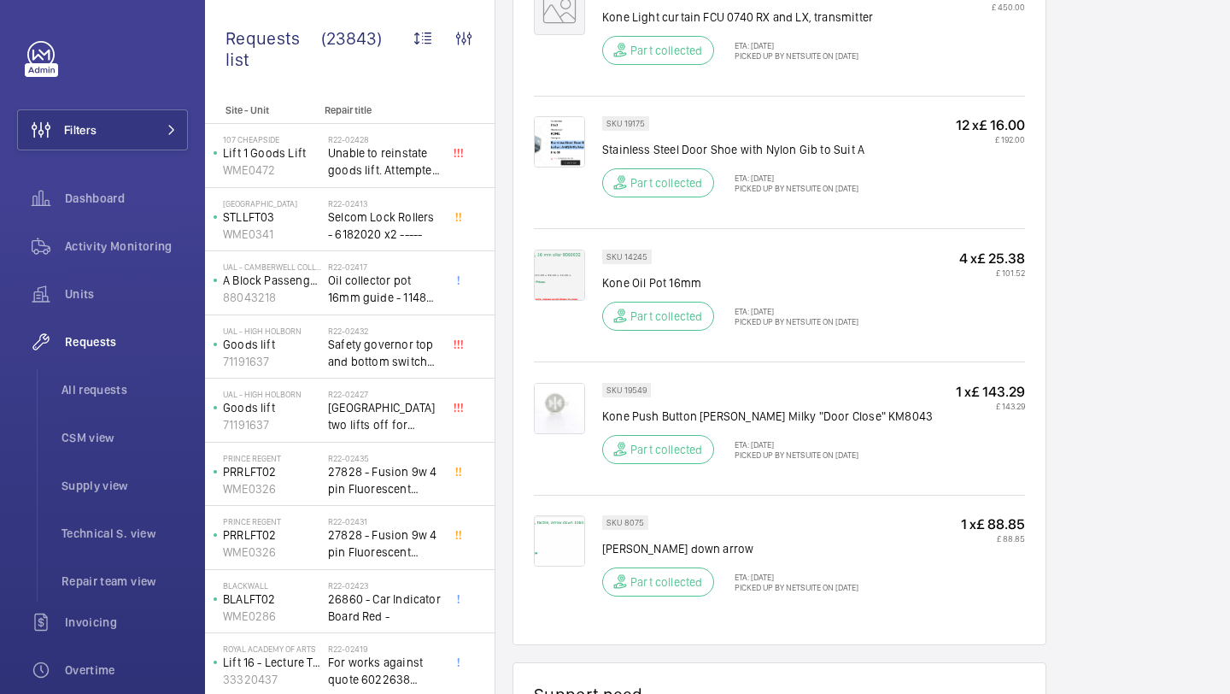
click at [571, 30] on mat-icon at bounding box center [559, 9] width 51 height 51
click at [681, 92] on div "SKU 1005780 Non catalogue Kone Light curtain FCU 0740 RX and LX, transmitter Pa…" at bounding box center [813, 38] width 423 height 109
click at [668, 58] on div "Part collected" at bounding box center [658, 50] width 112 height 29
click at [668, 59] on p "Part collected" at bounding box center [667, 50] width 73 height 17
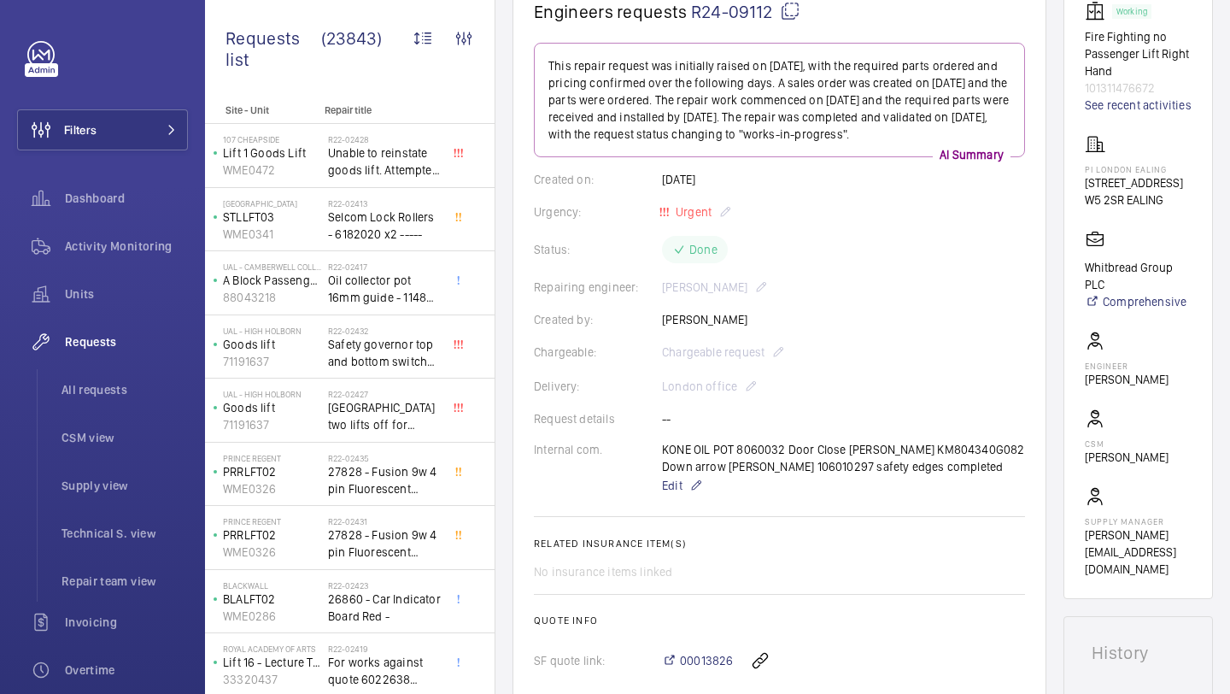
scroll to position [186, 0]
click at [175, 97] on div "Filters Dashboard Activity Monitoring Units Requests All requests CSM view Supp…" at bounding box center [102, 465] width 171 height 848
click at [150, 145] on button "Filters" at bounding box center [102, 129] width 171 height 41
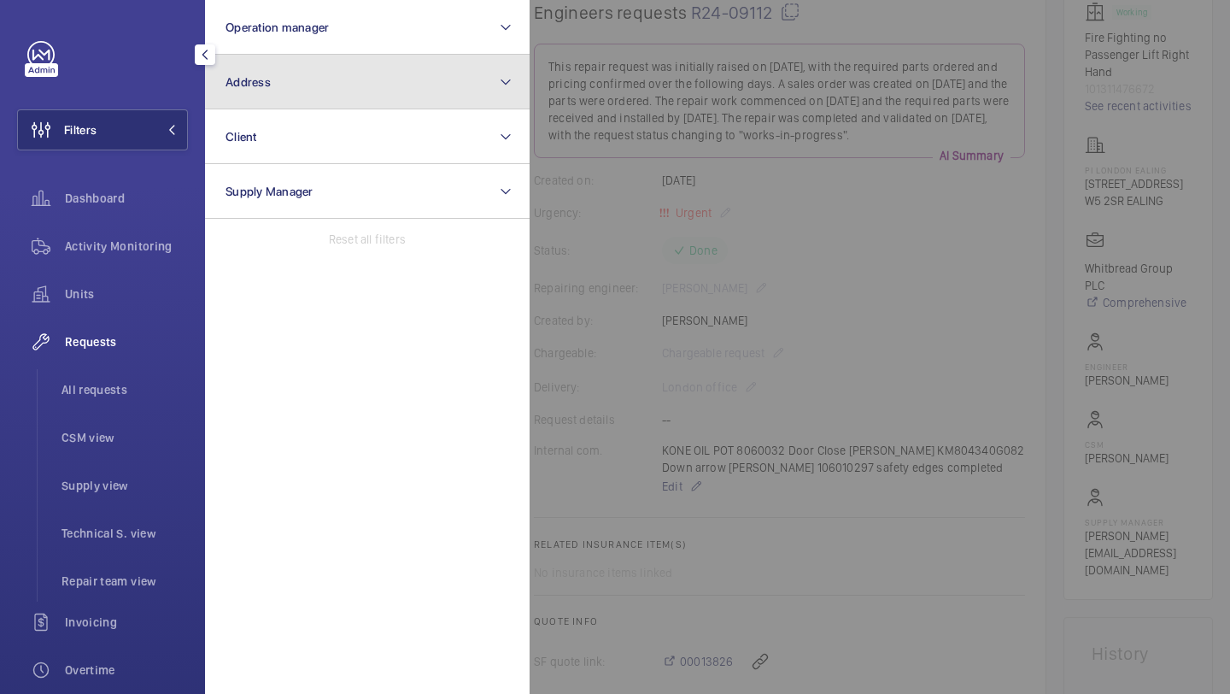
click at [271, 70] on button "Address" at bounding box center [367, 82] width 325 height 55
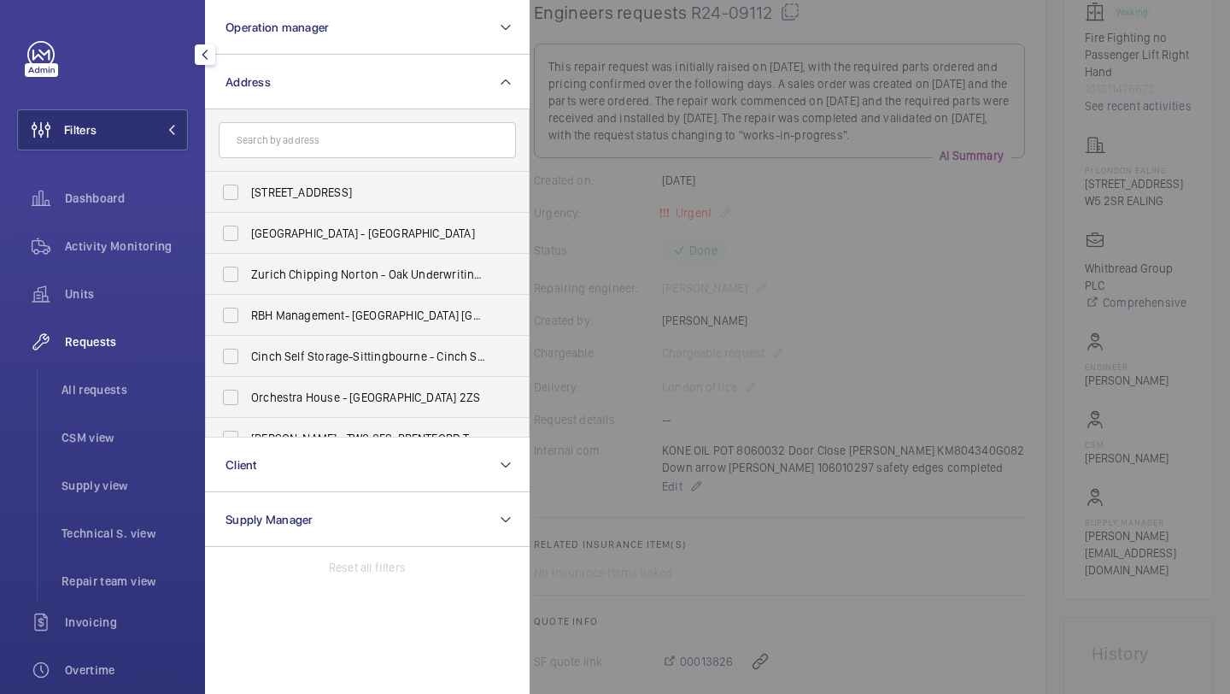
click at [388, 137] on input "text" at bounding box center [367, 140] width 297 height 36
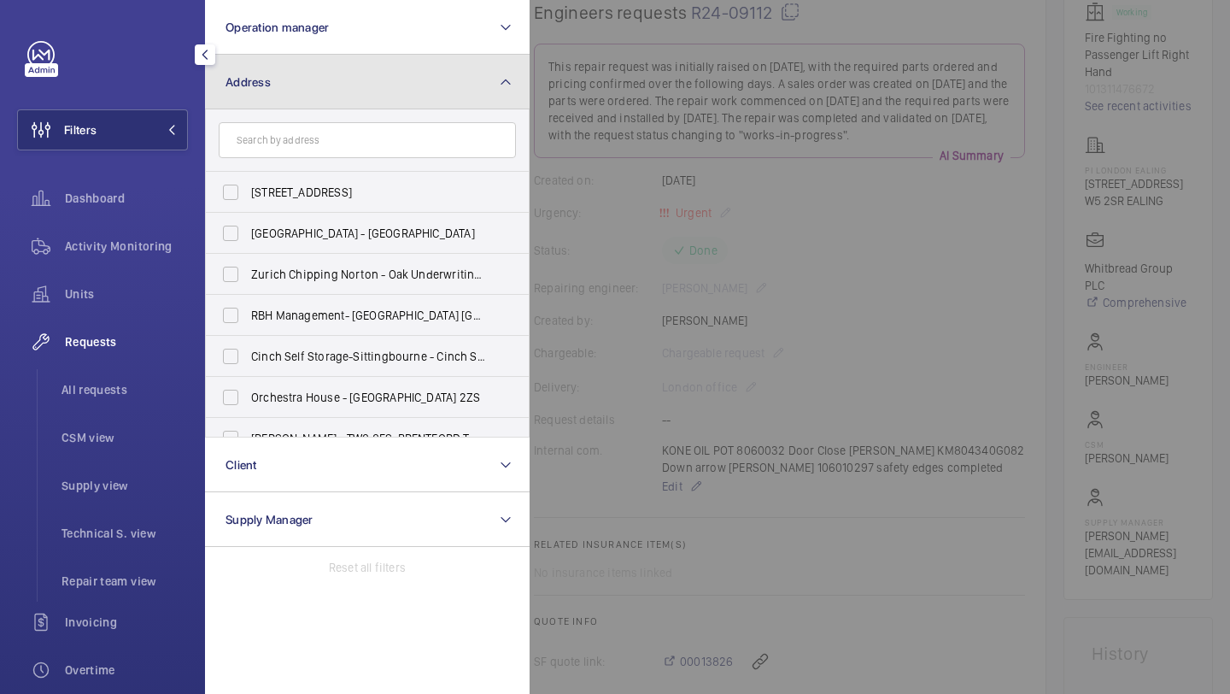
click at [470, 93] on button "Address" at bounding box center [367, 82] width 325 height 55
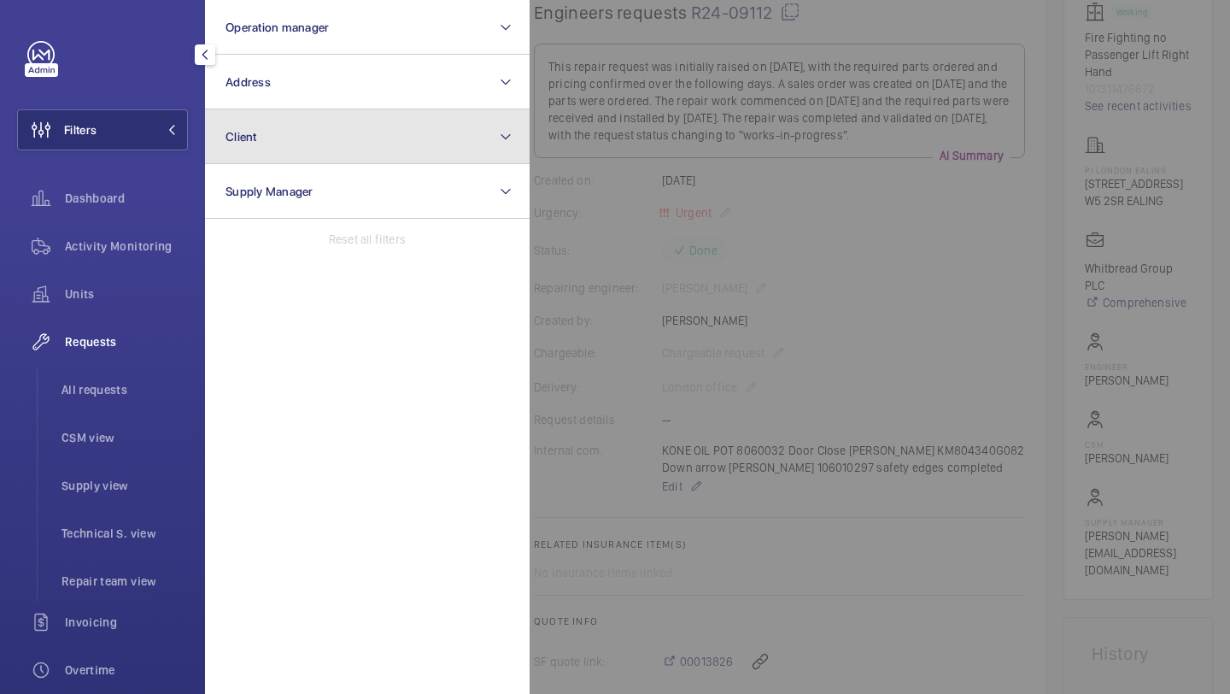
click at [394, 143] on button "Client" at bounding box center [367, 136] width 325 height 55
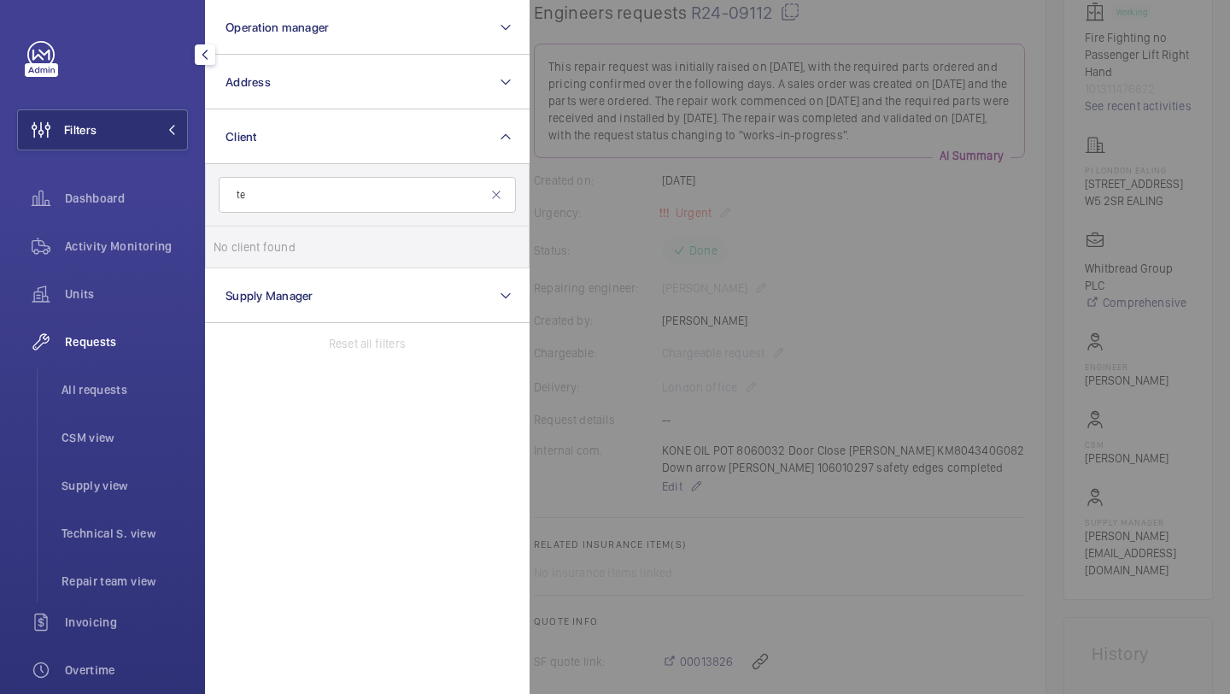
type input "t"
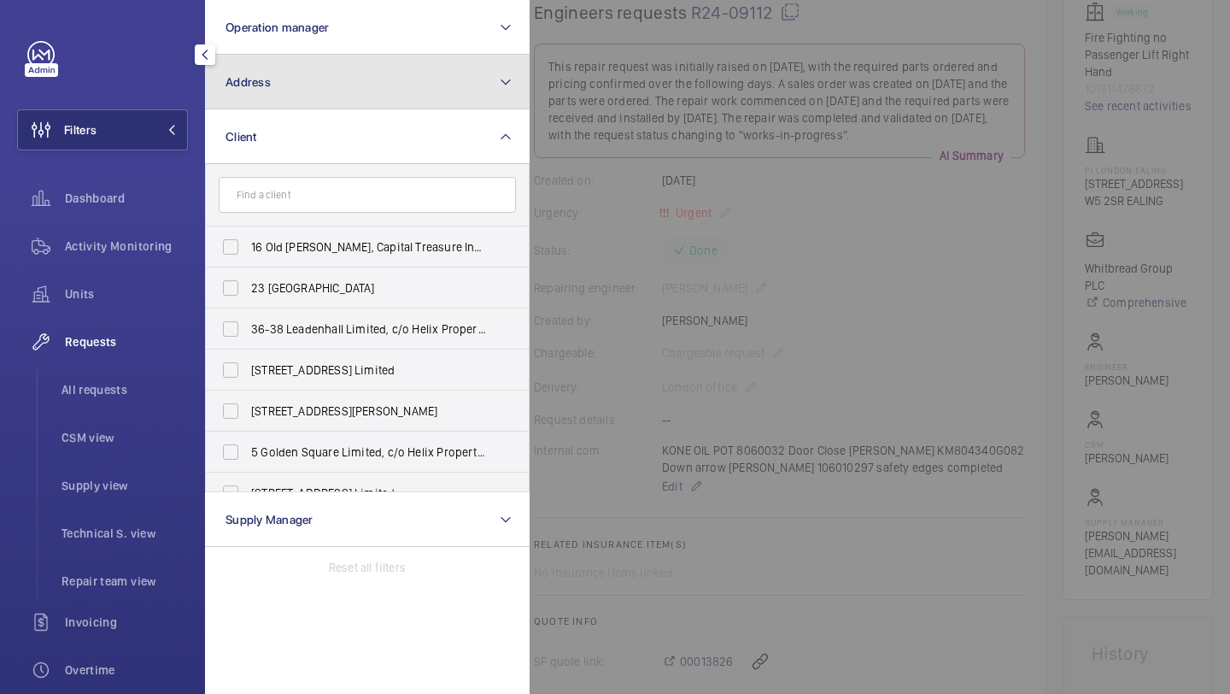
click at [385, 97] on button "Address" at bounding box center [367, 82] width 325 height 55
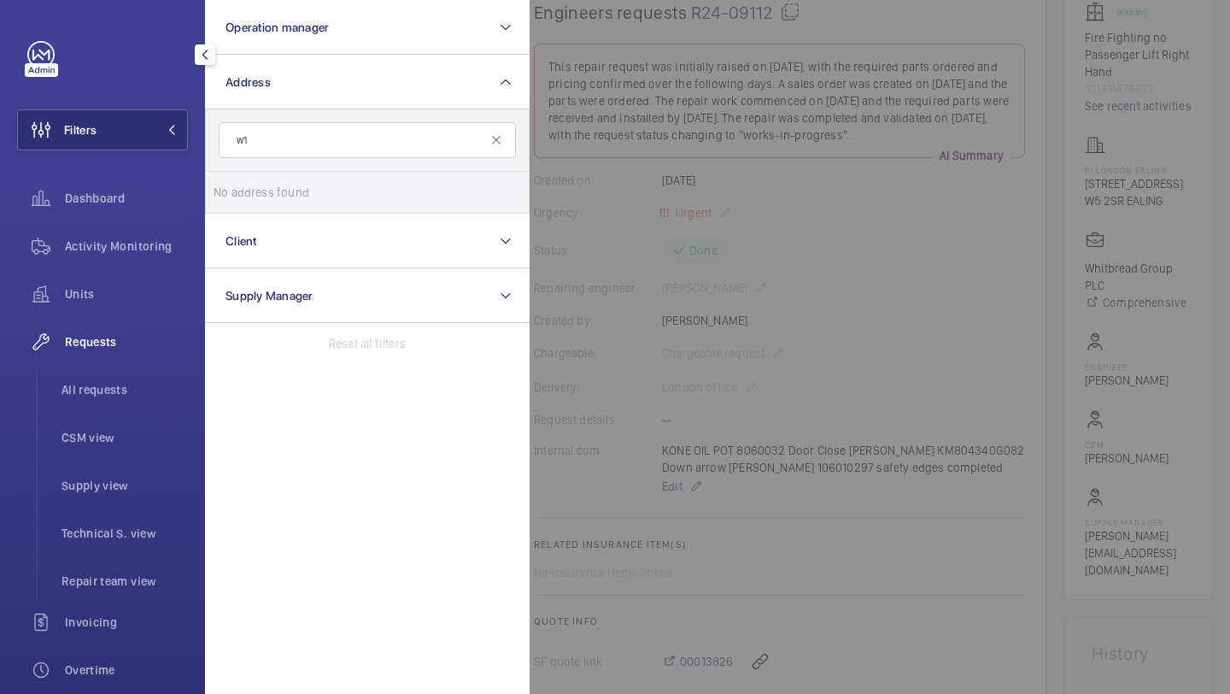
type input "w"
type input "s"
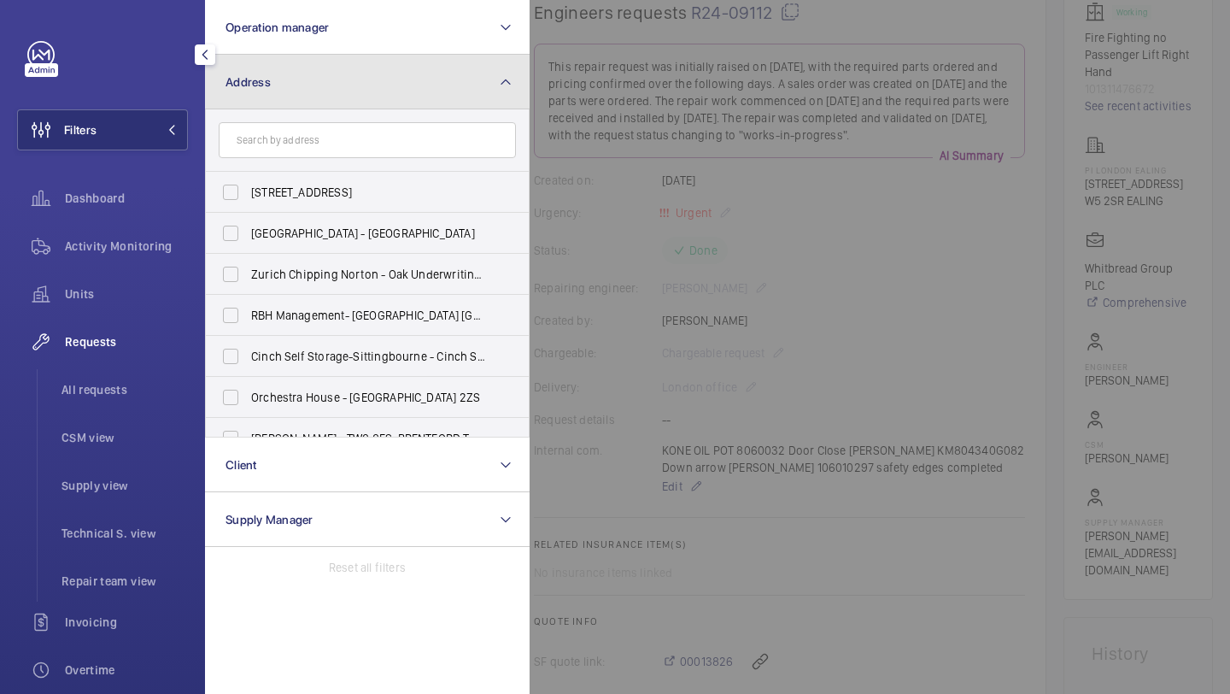
click at [400, 90] on button "Address" at bounding box center [367, 82] width 325 height 55
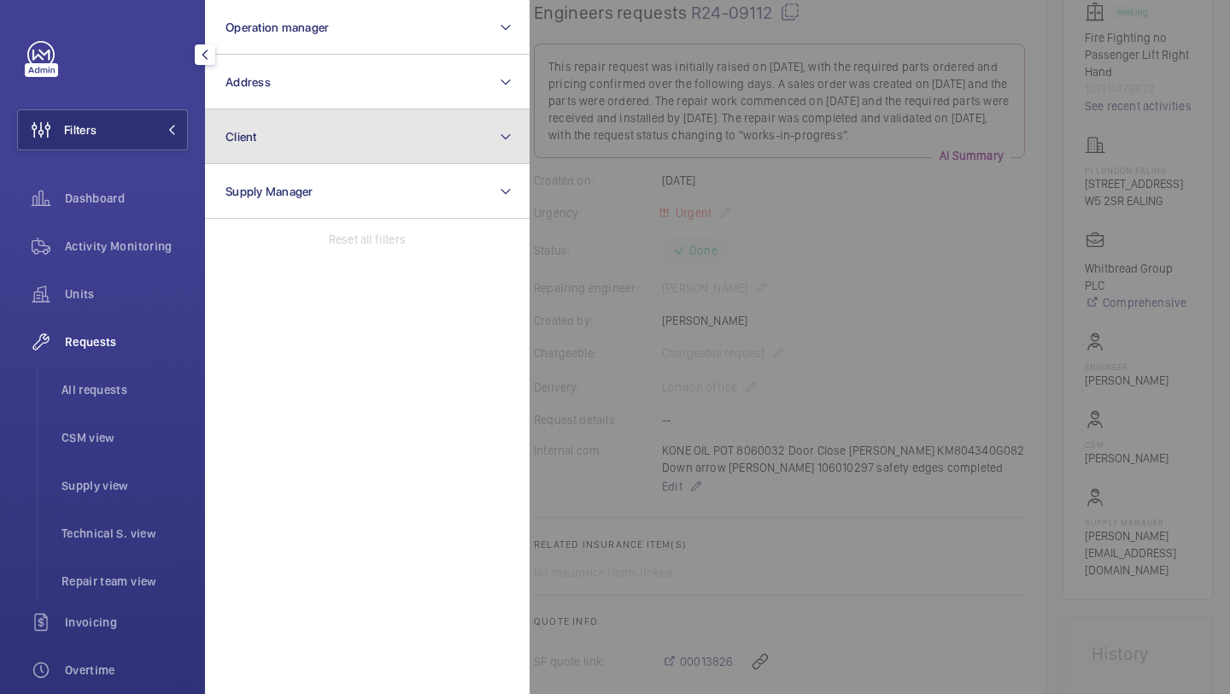
click at [369, 150] on button "Client" at bounding box center [367, 136] width 325 height 55
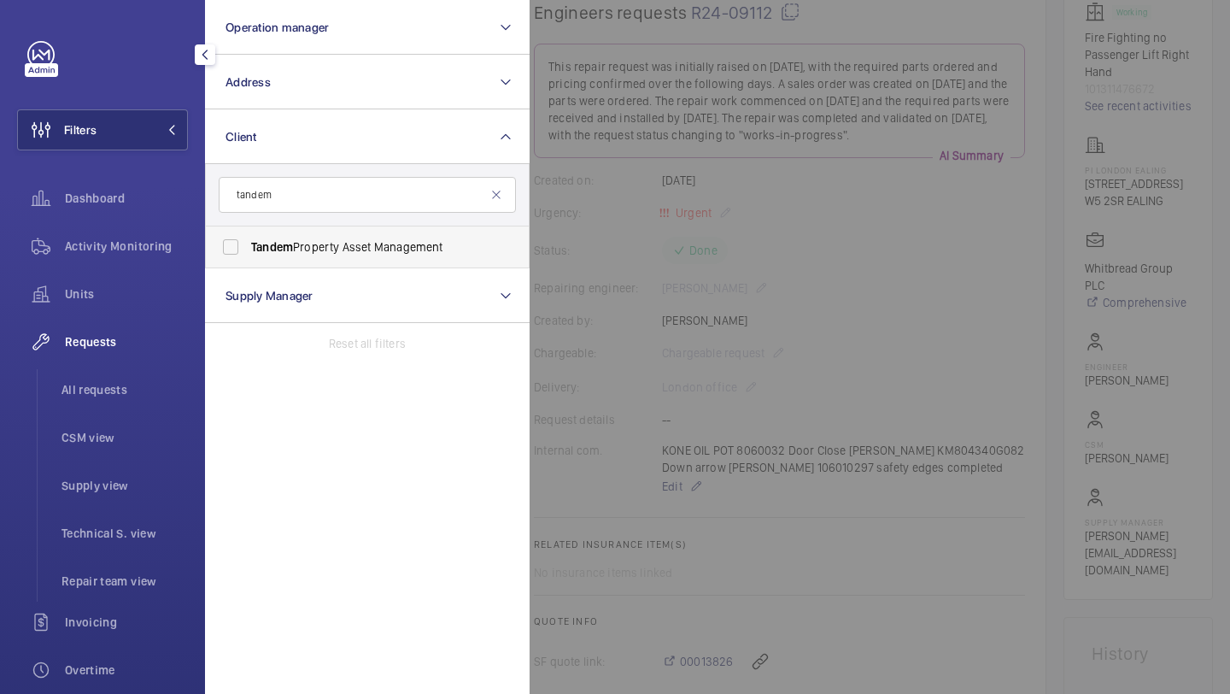
type input "tandem"
click at [341, 242] on span "Tandem Property Asset Management" at bounding box center [368, 246] width 235 height 17
click at [248, 242] on input "Tandem Property Asset Management" at bounding box center [231, 247] width 34 height 34
checkbox input "true"
click at [737, 157] on div at bounding box center [1145, 347] width 1230 height 694
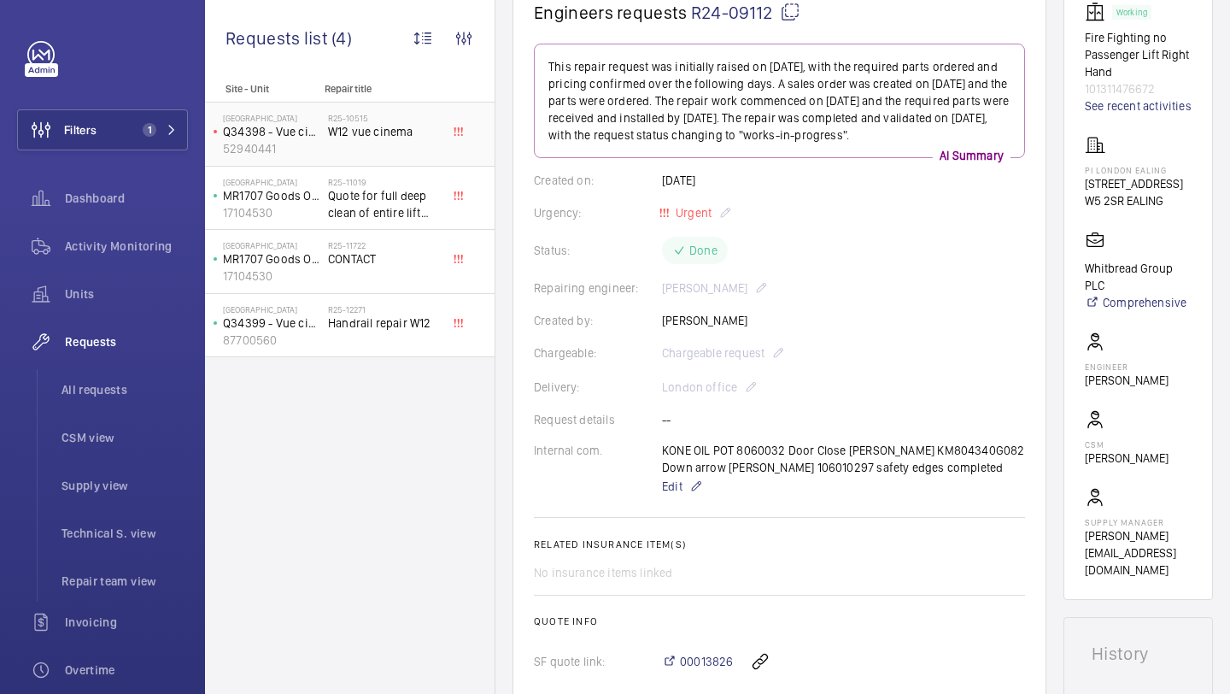
click at [398, 133] on span "W12 vue cinema" at bounding box center [384, 131] width 113 height 17
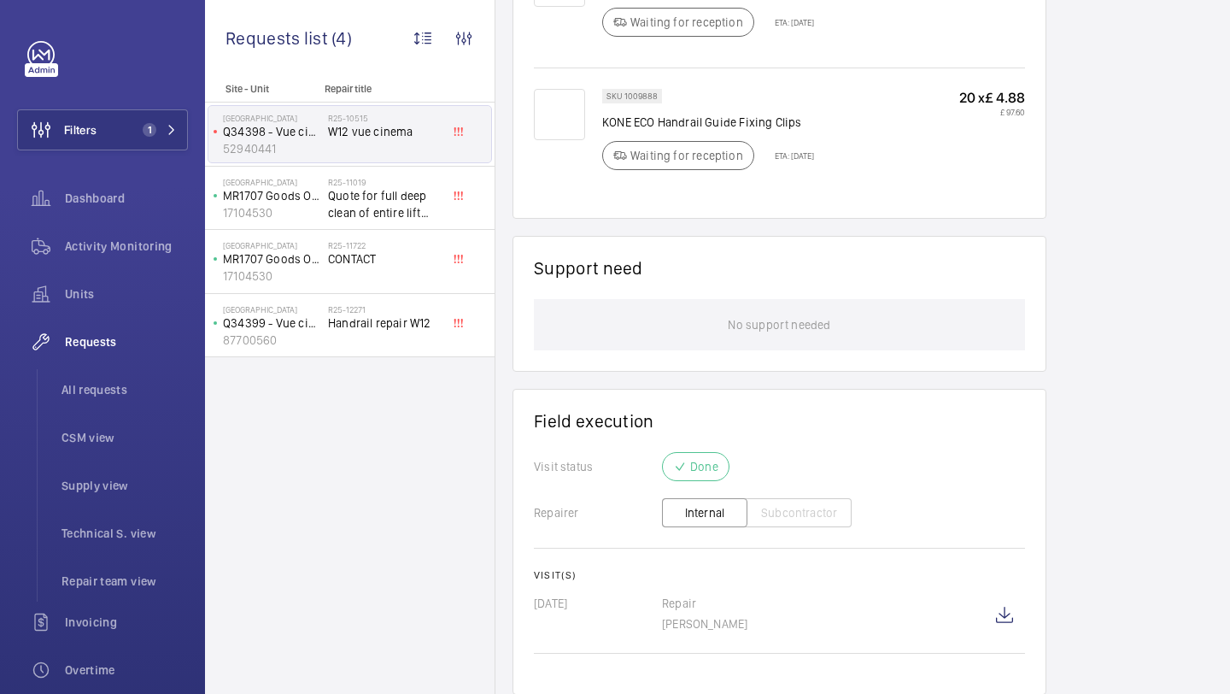
scroll to position [1290, 0]
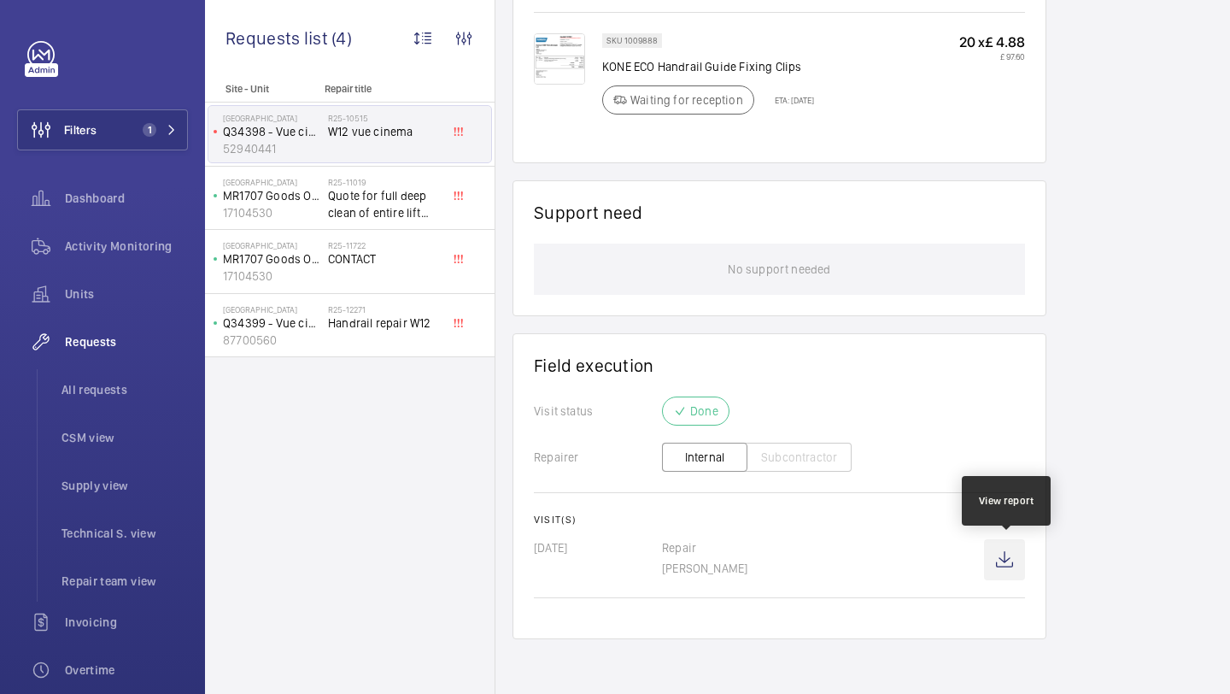
click at [1011, 556] on wm-front-icon-button at bounding box center [1004, 559] width 41 height 41
click at [1023, 554] on wm-front-icon-button at bounding box center [1004, 559] width 41 height 41
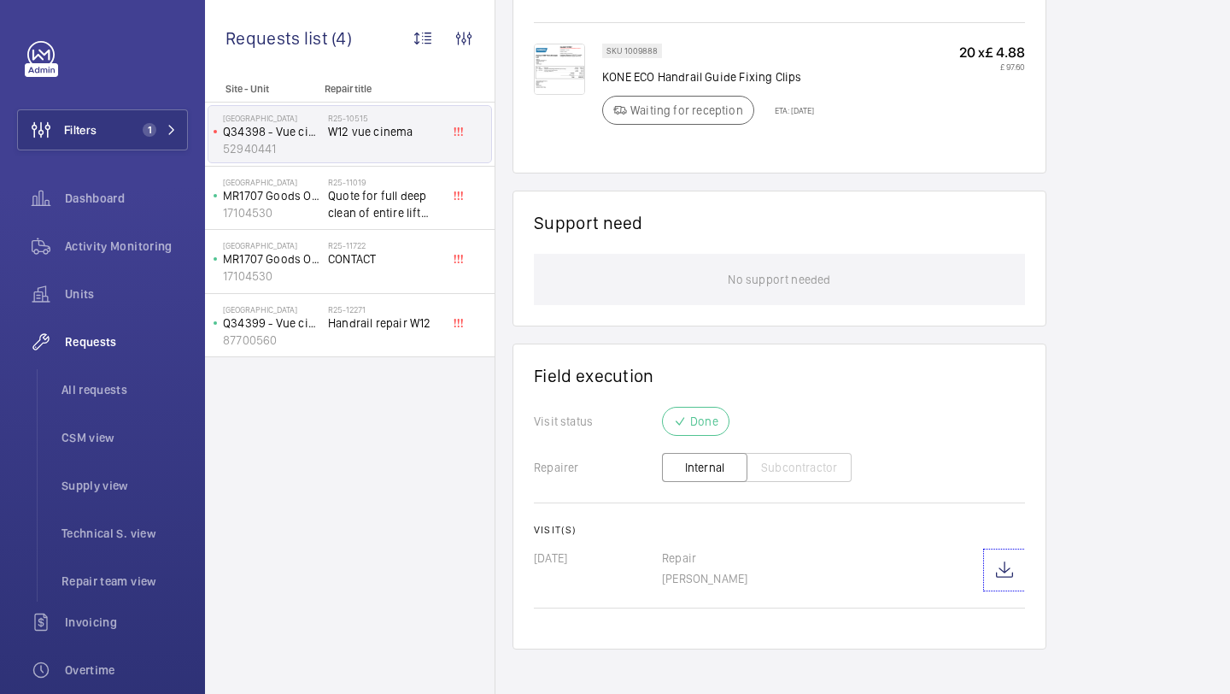
scroll to position [1276, 0]
click at [393, 326] on span "Handrail repair W12" at bounding box center [384, 322] width 113 height 17
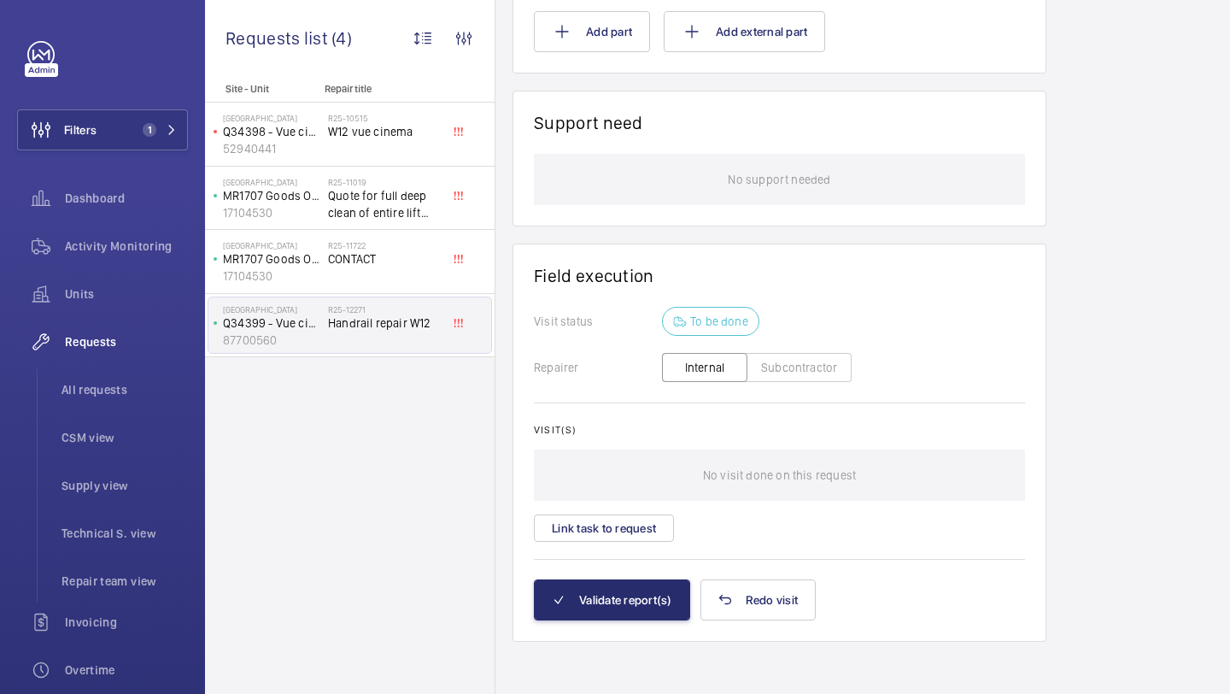
scroll to position [1371, 0]
click at [635, 531] on button "Link task to request" at bounding box center [604, 525] width 140 height 27
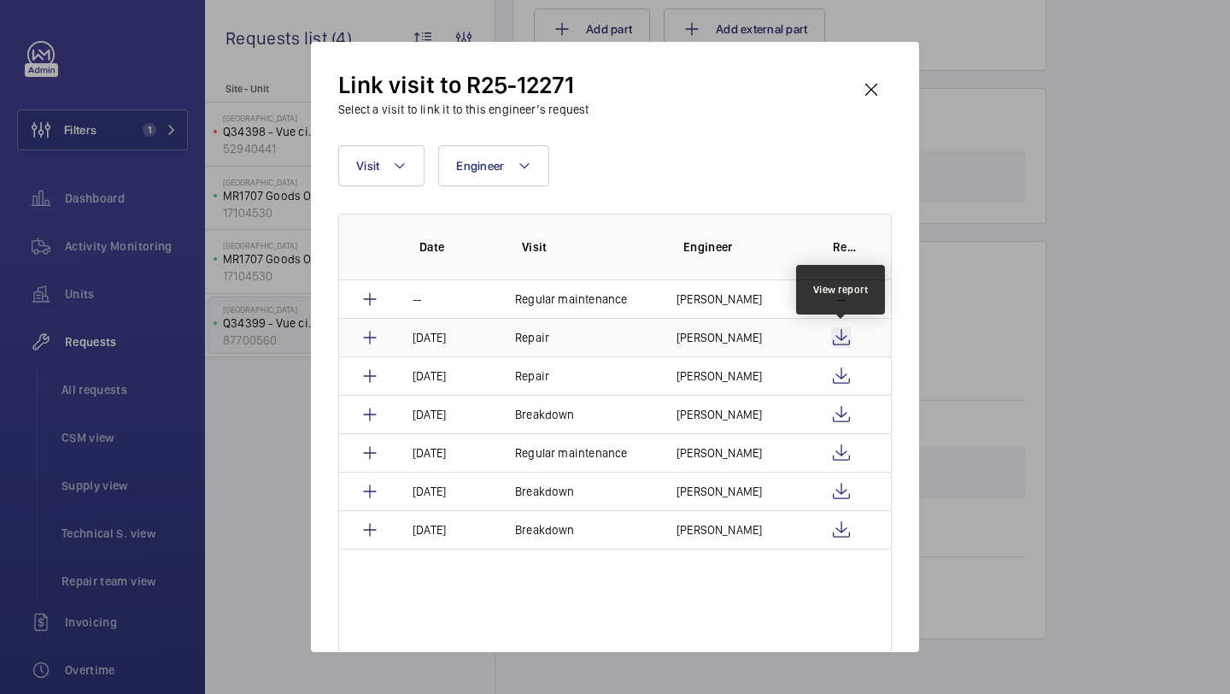
click at [838, 330] on wm-front-icon-button at bounding box center [841, 337] width 21 height 21
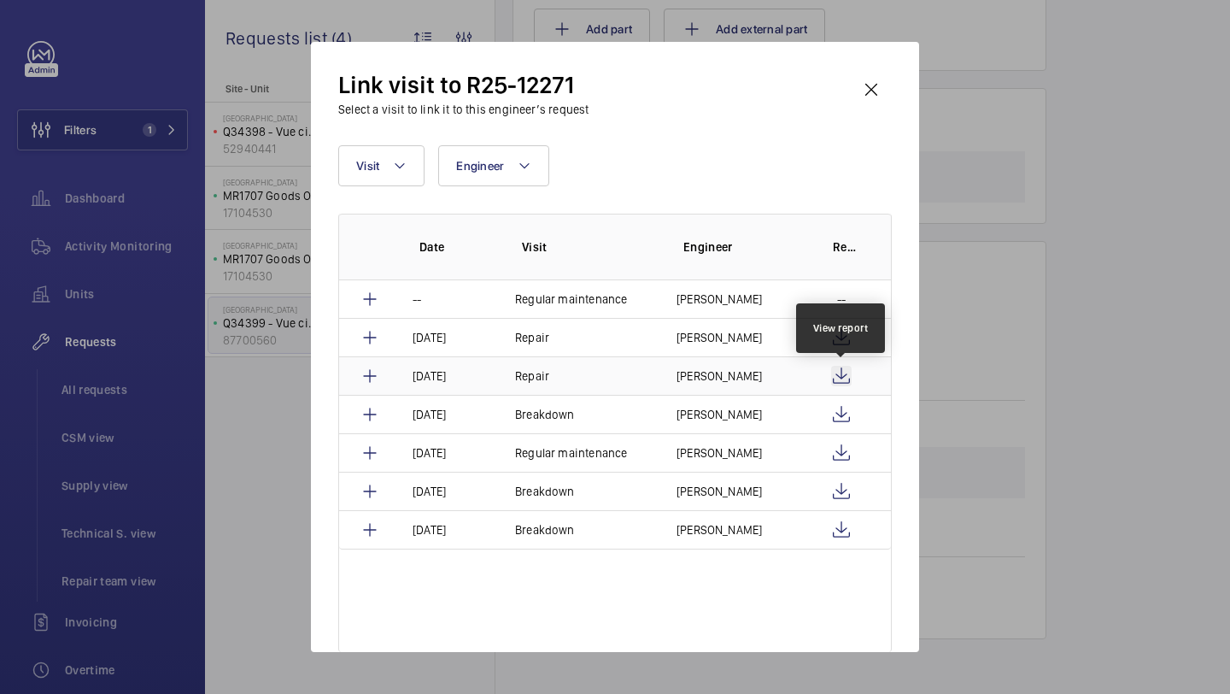
click at [841, 371] on wm-front-icon-button at bounding box center [841, 376] width 21 height 21
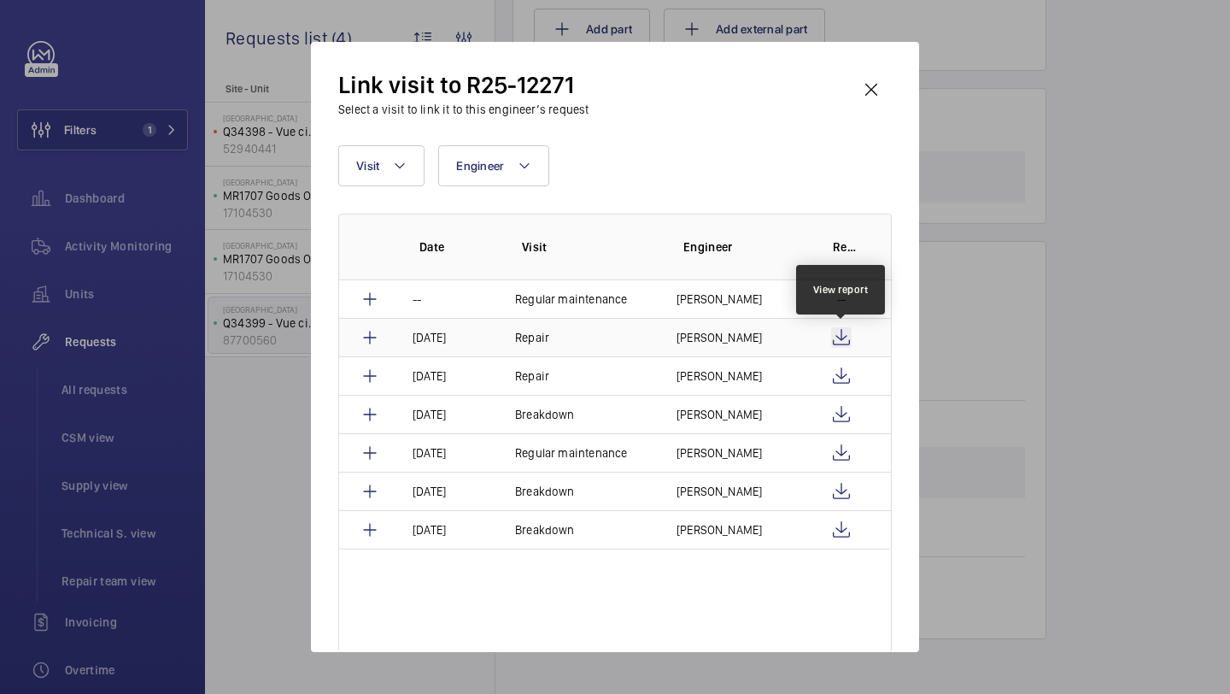
click at [840, 341] on wm-front-icon-button at bounding box center [841, 337] width 21 height 21
click at [878, 90] on wm-front-icon-button at bounding box center [871, 89] width 41 height 41
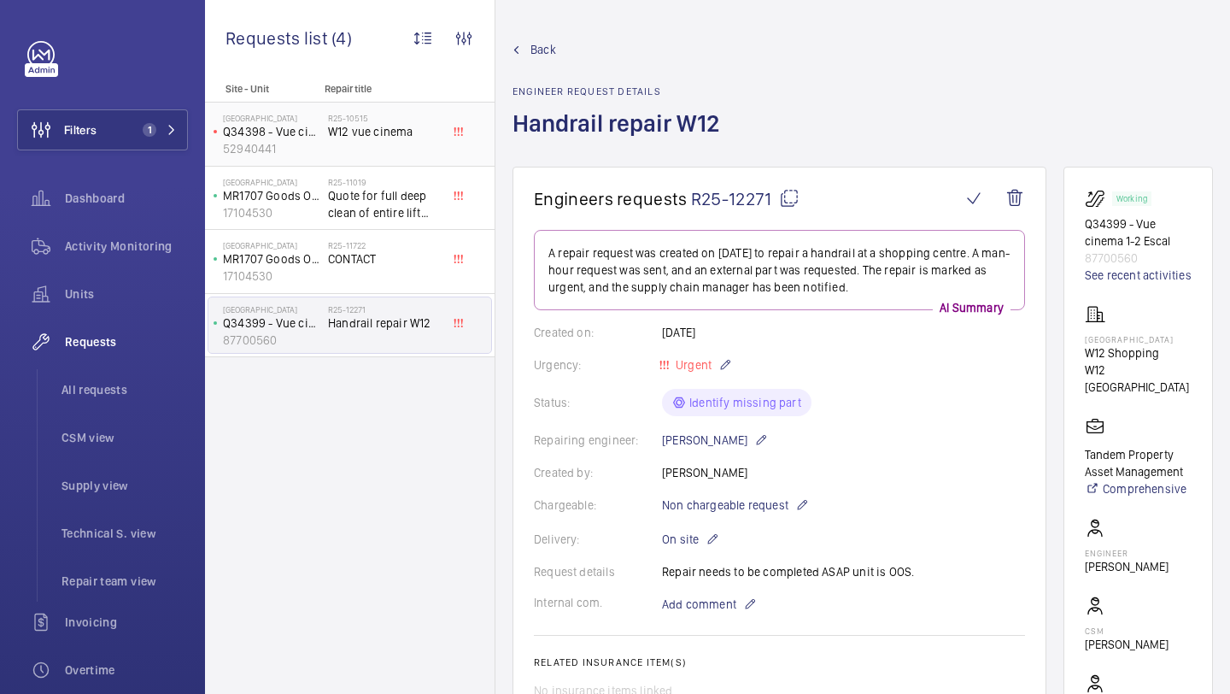
click at [343, 139] on span "W12 vue cinema" at bounding box center [384, 131] width 113 height 17
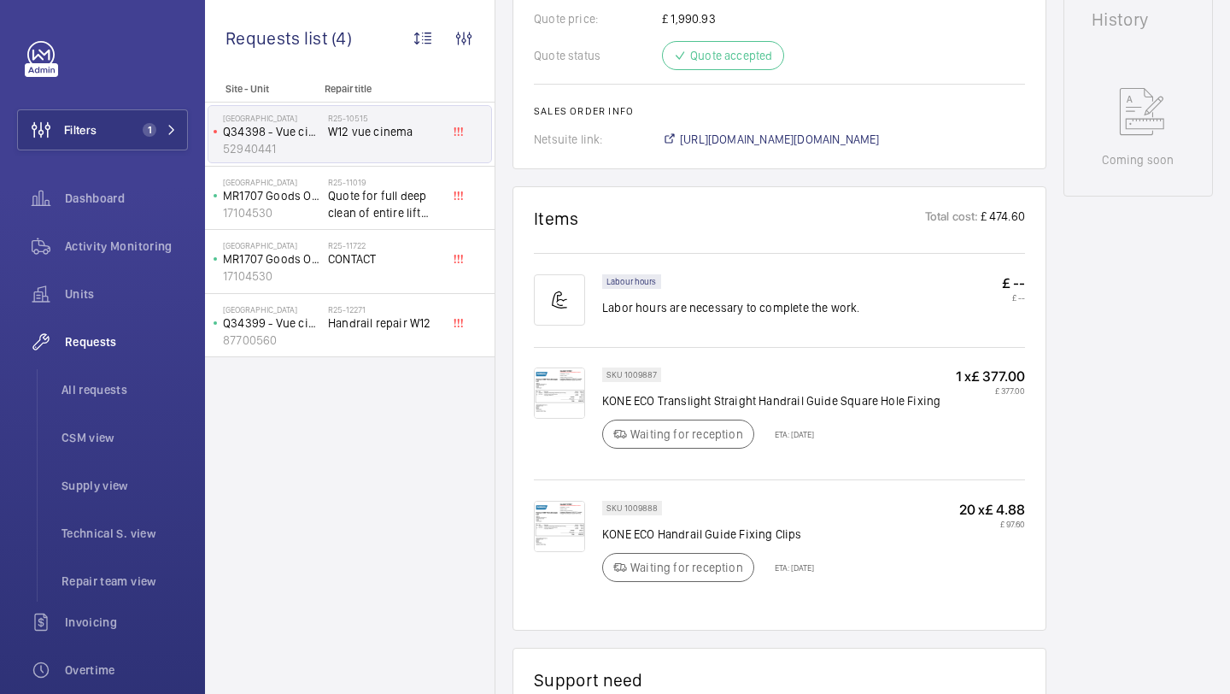
scroll to position [823, 0]
click at [361, 333] on div "R25-12271 Handrail repair W12" at bounding box center [384, 329] width 113 height 50
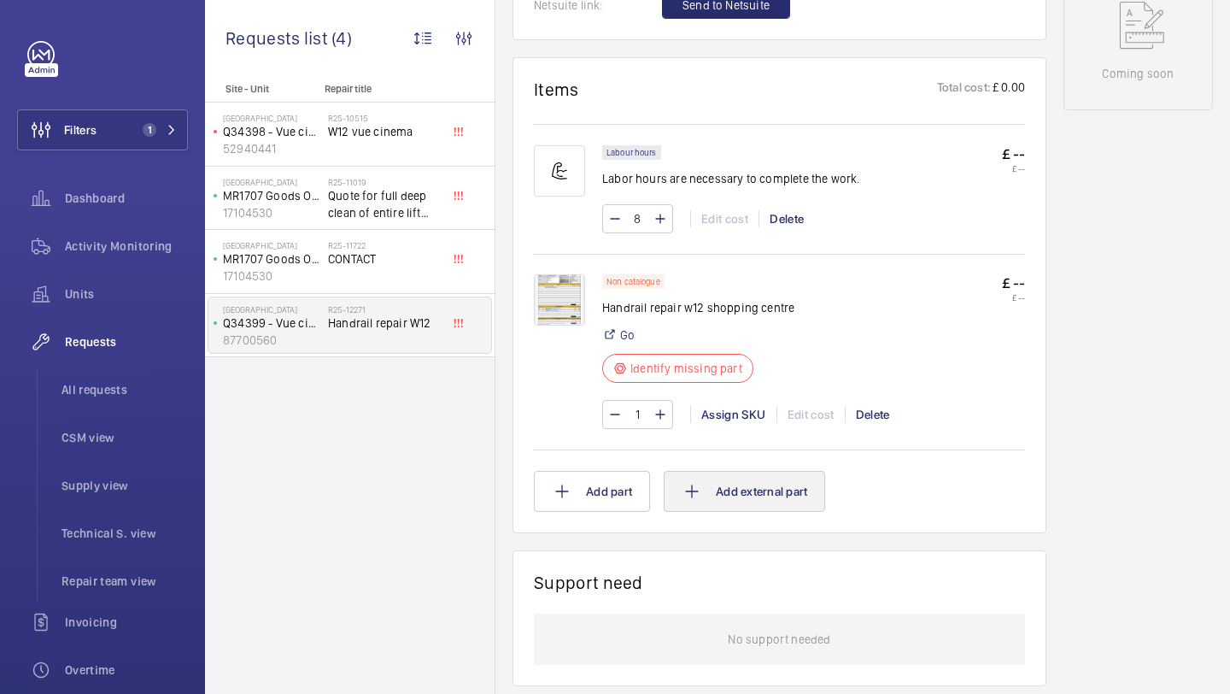
scroll to position [1371, 0]
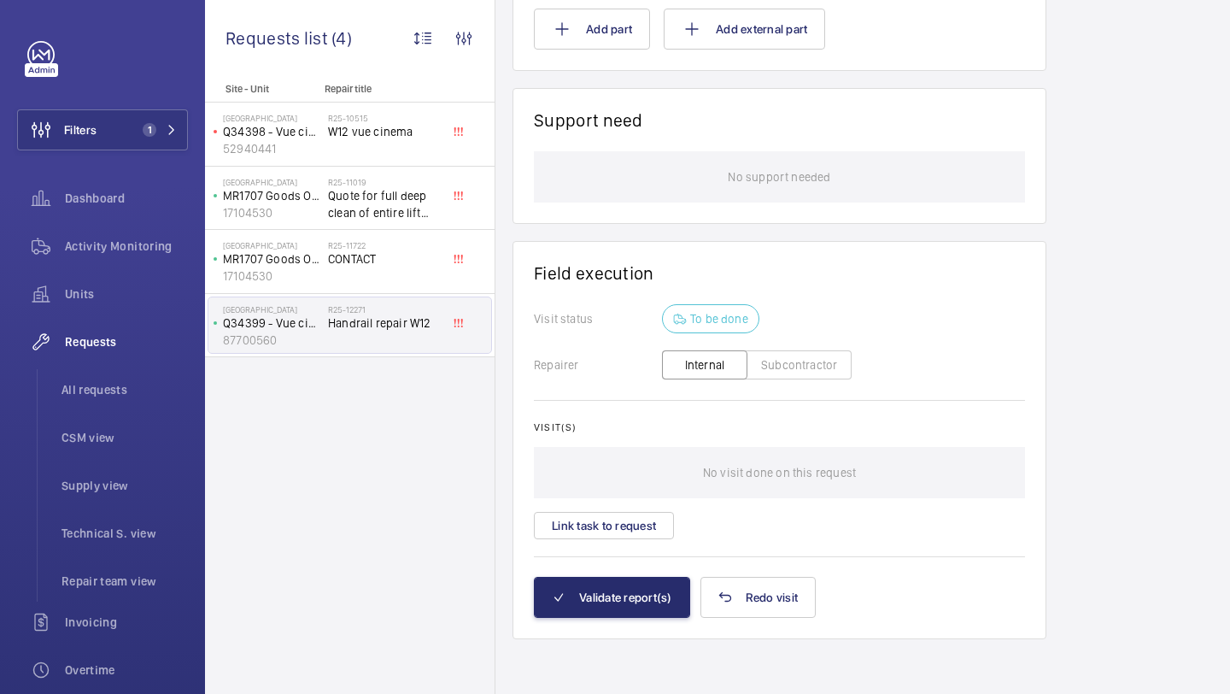
click at [633, 507] on div "Visit(s) No visit done on this request Link task to request" at bounding box center [779, 480] width 491 height 118
click at [627, 516] on button "Link task to request" at bounding box center [604, 525] width 140 height 27
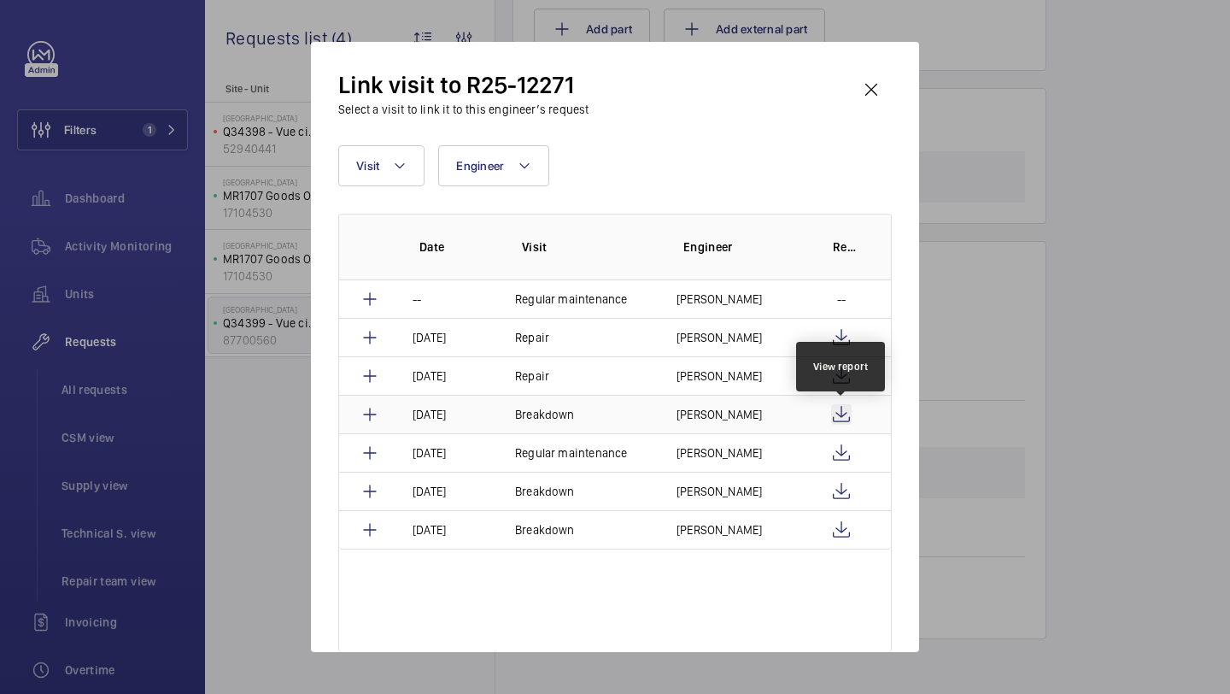
click at [839, 420] on wm-front-icon-button at bounding box center [841, 414] width 21 height 21
click at [867, 82] on wm-front-icon-button at bounding box center [871, 89] width 41 height 41
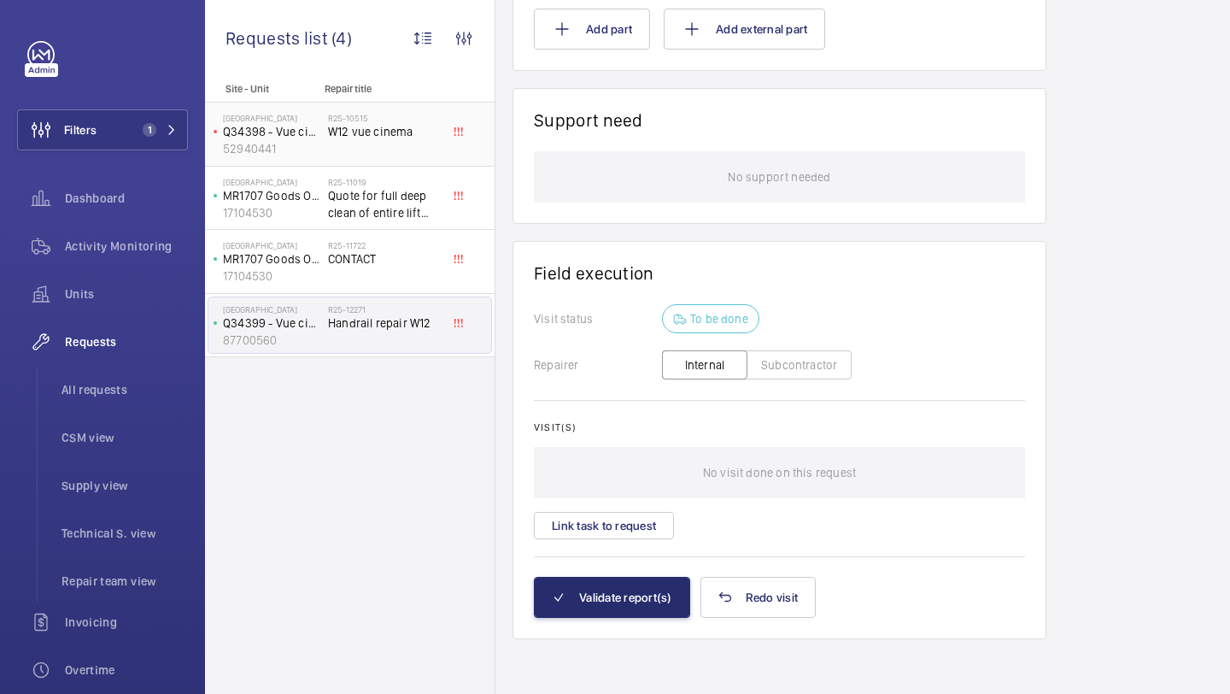
click at [375, 154] on div "R25-10515 W12 vue cinema" at bounding box center [384, 138] width 113 height 50
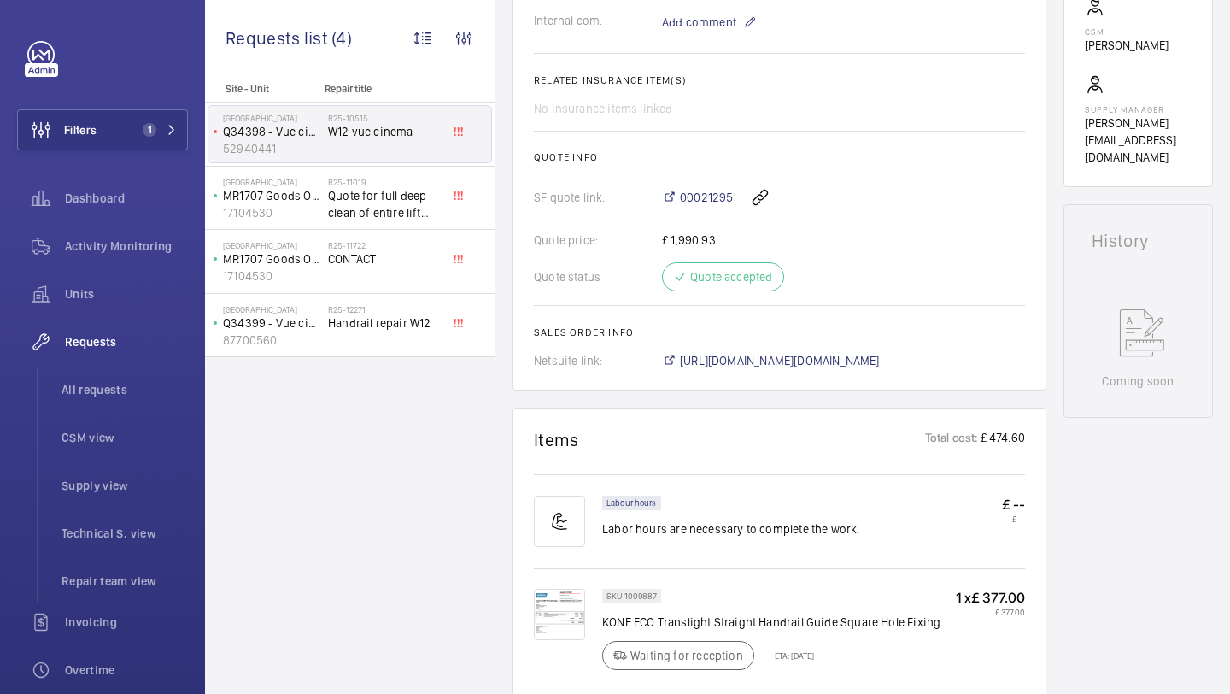
scroll to position [580, 0]
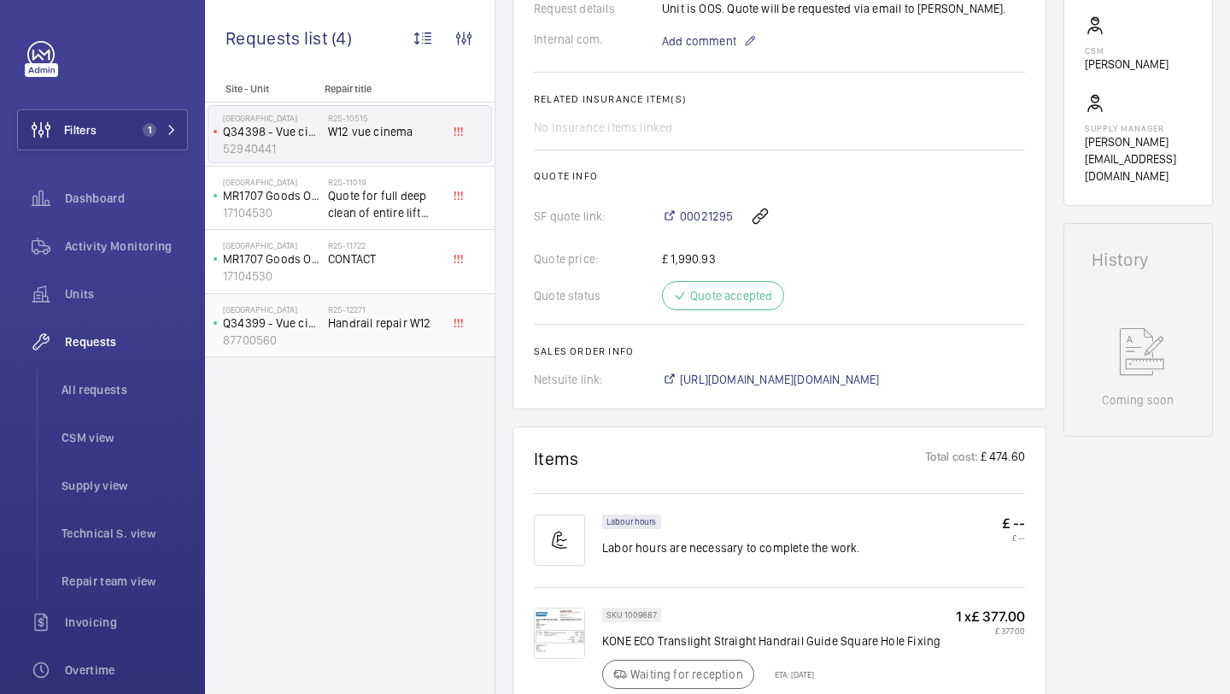
click at [441, 323] on div "R25-12271 Handrail repair W12" at bounding box center [388, 325] width 120 height 56
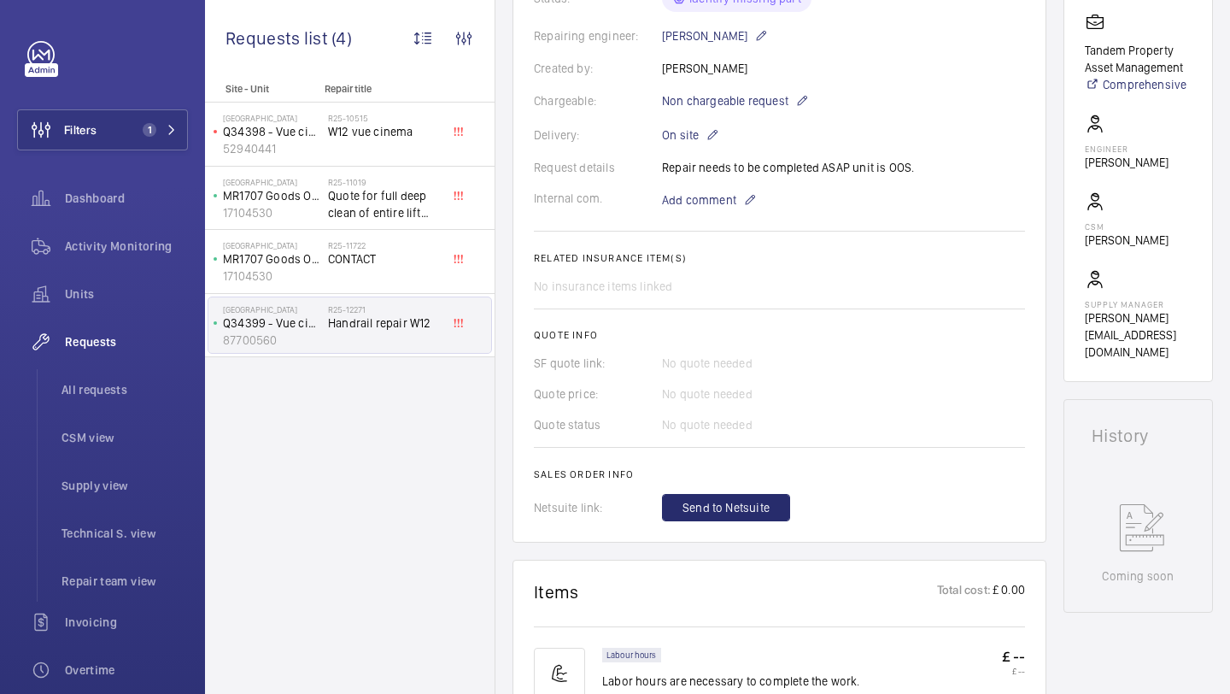
scroll to position [403, 0]
click at [377, 150] on div "R25-10515 W12 vue cinema" at bounding box center [384, 138] width 113 height 50
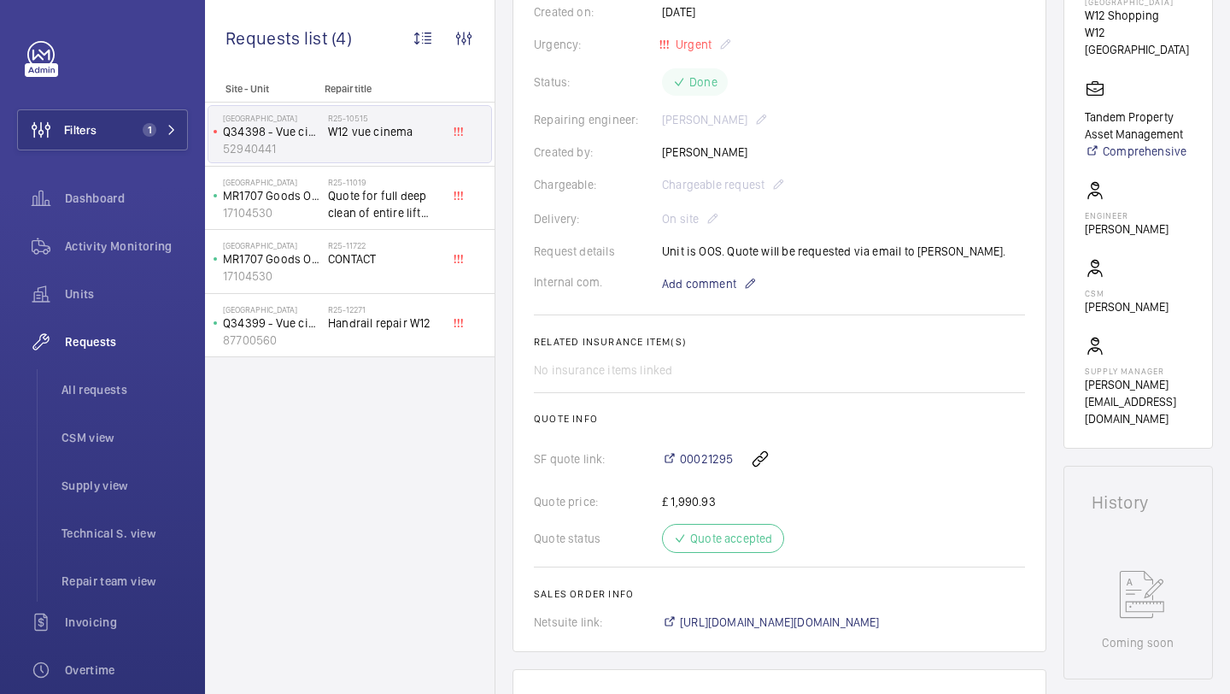
scroll to position [348, 0]
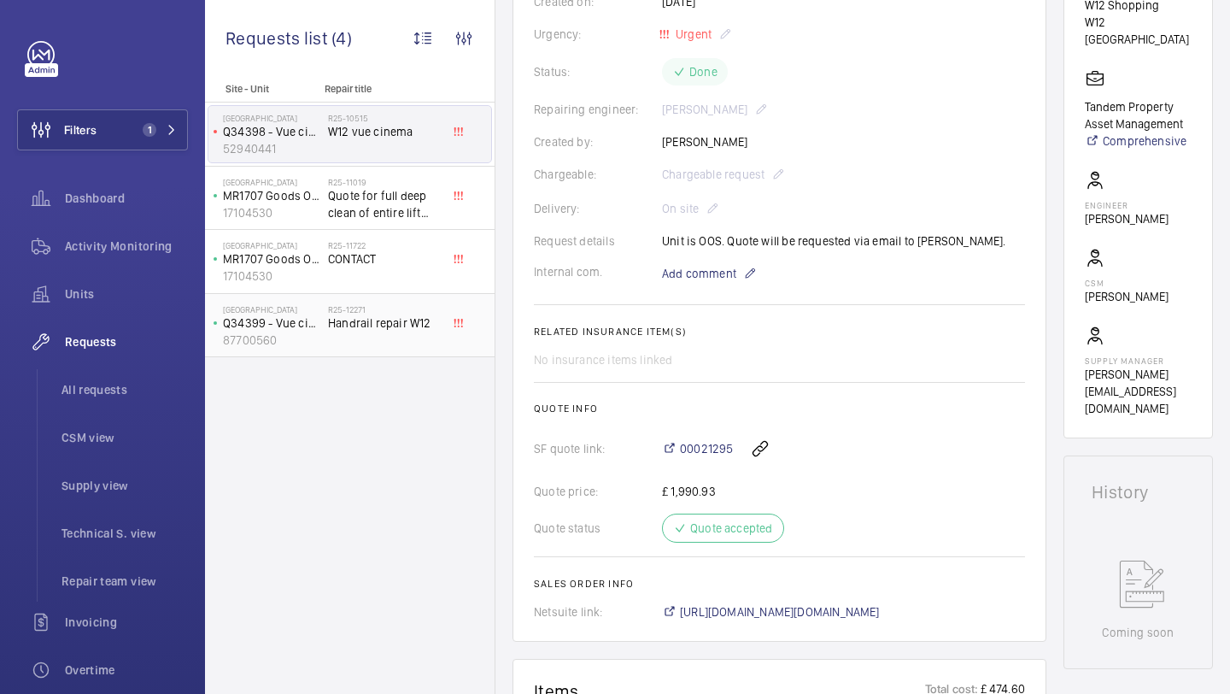
click at [418, 331] on span "Handrail repair W12" at bounding box center [384, 322] width 113 height 17
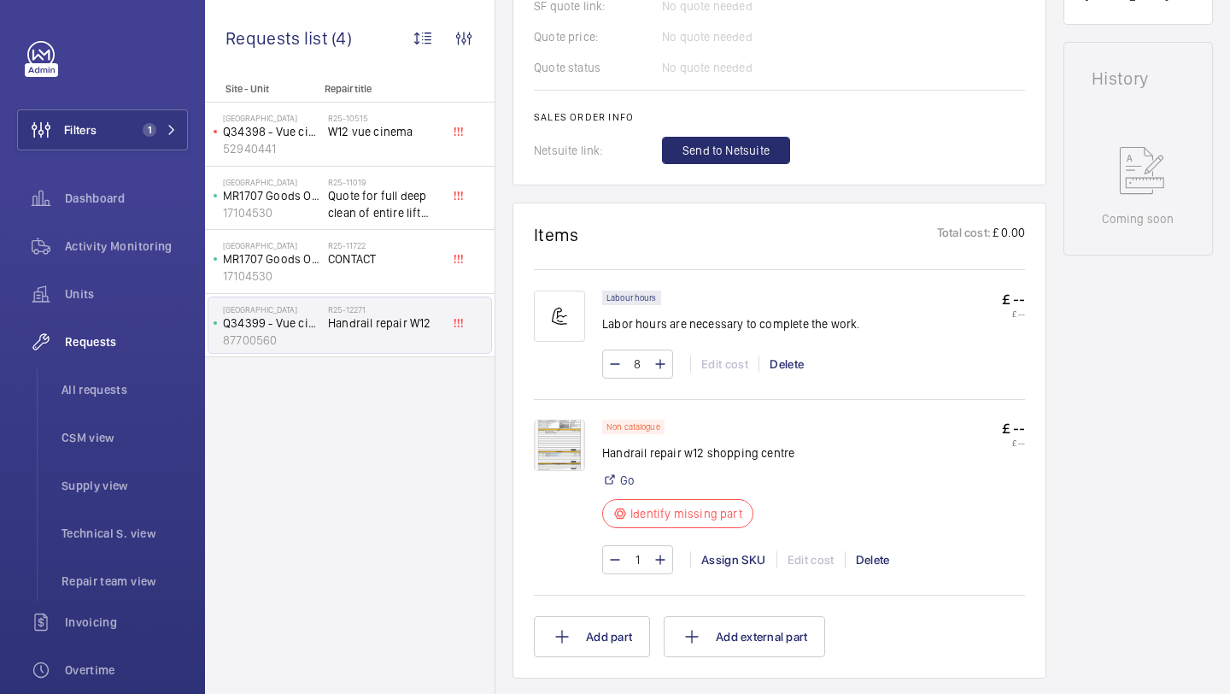
scroll to position [1343, 0]
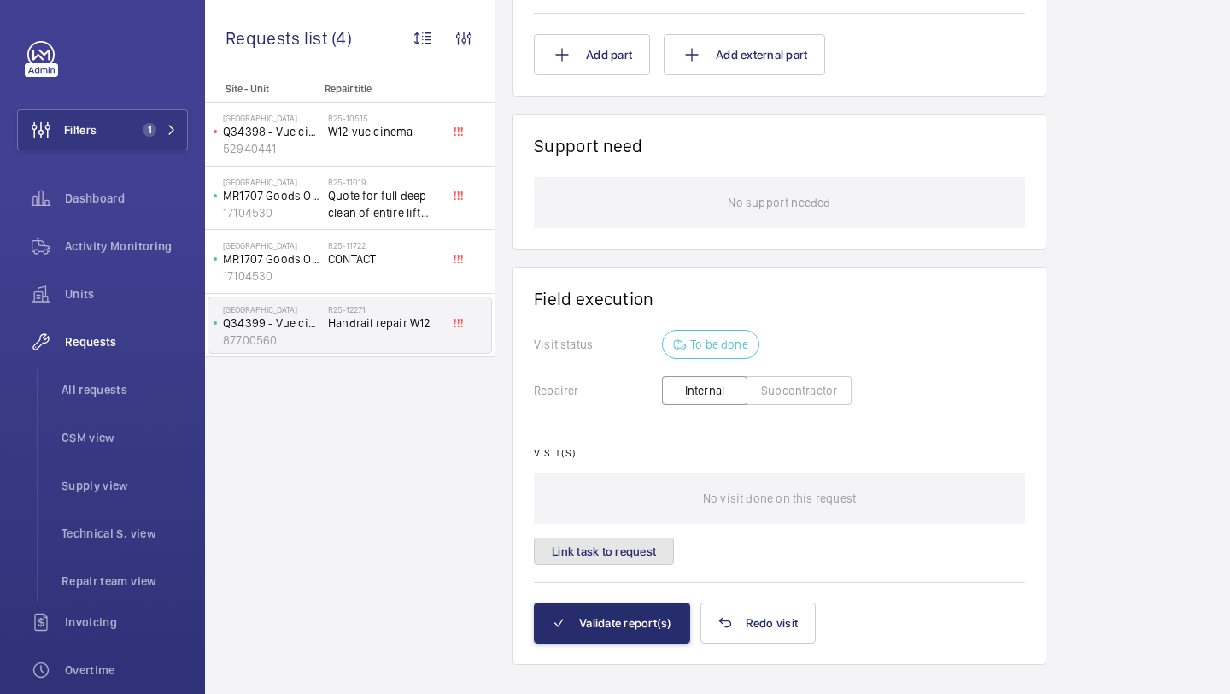
click at [619, 554] on button "Link task to request" at bounding box center [604, 550] width 140 height 27
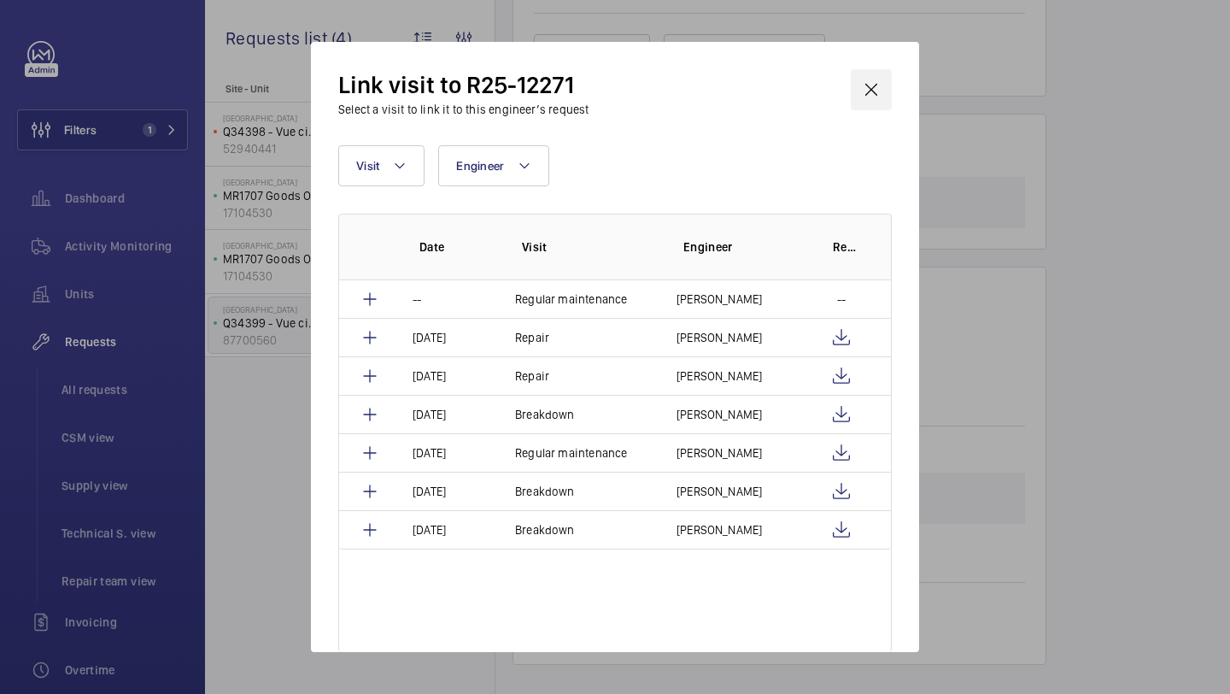
click at [875, 93] on wm-front-icon-button at bounding box center [871, 89] width 41 height 41
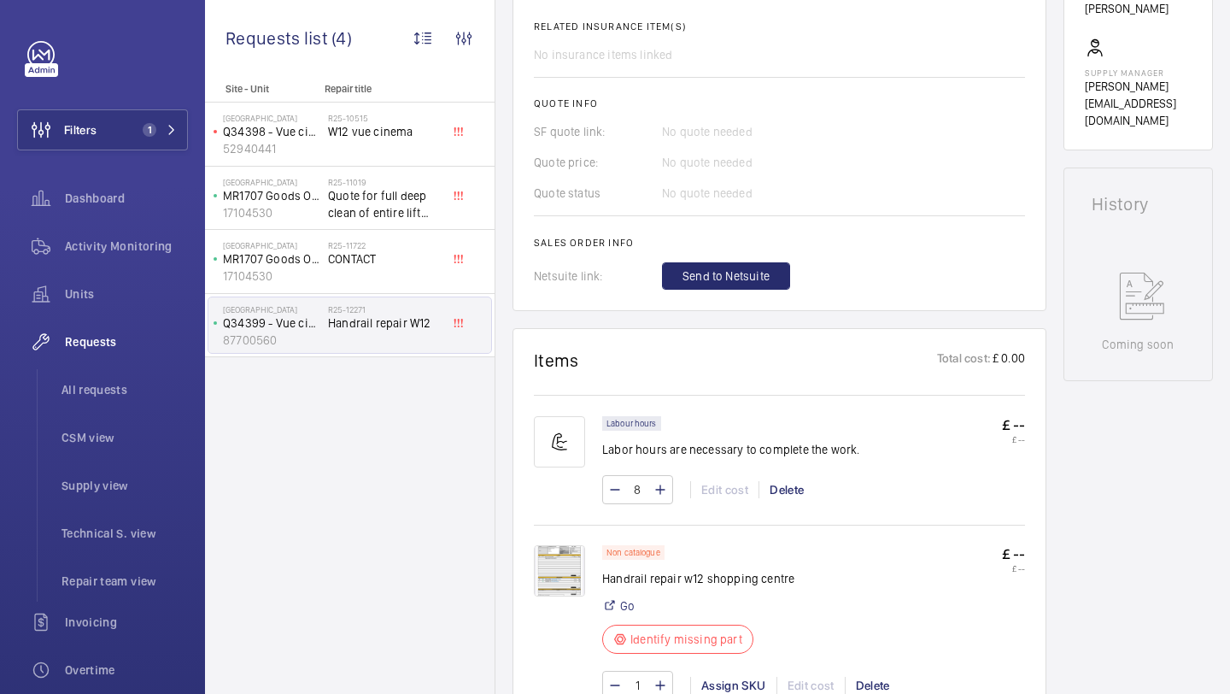
scroll to position [747, 0]
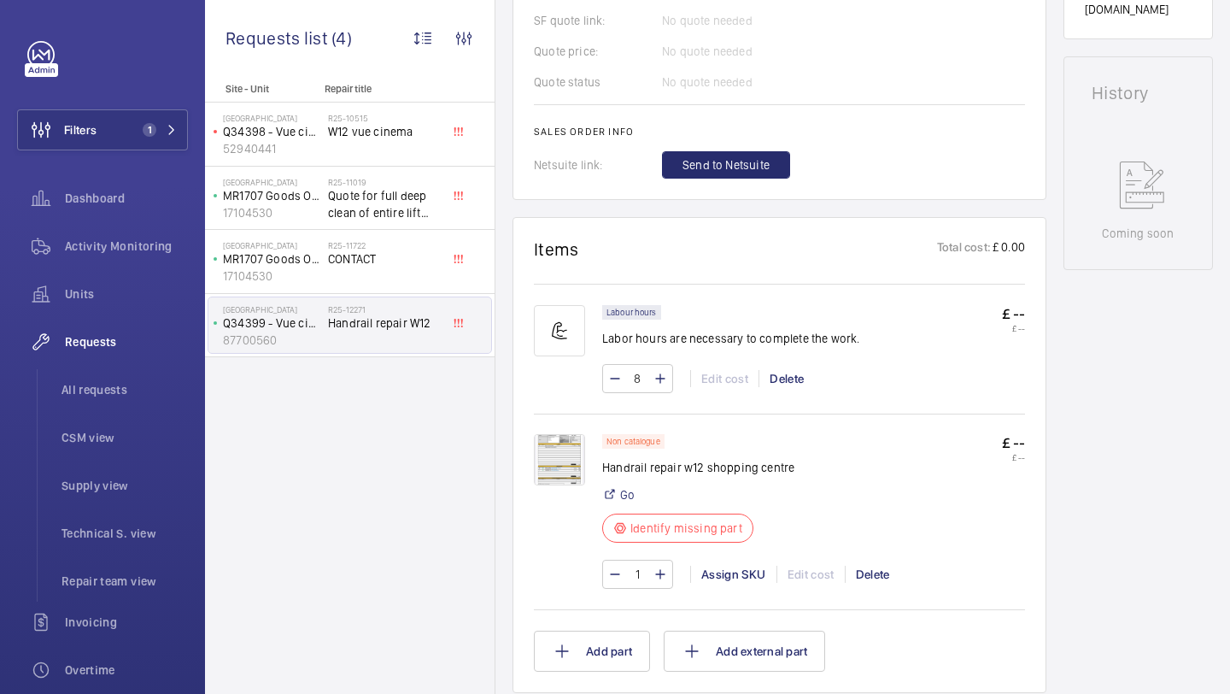
click at [566, 475] on img at bounding box center [559, 459] width 51 height 51
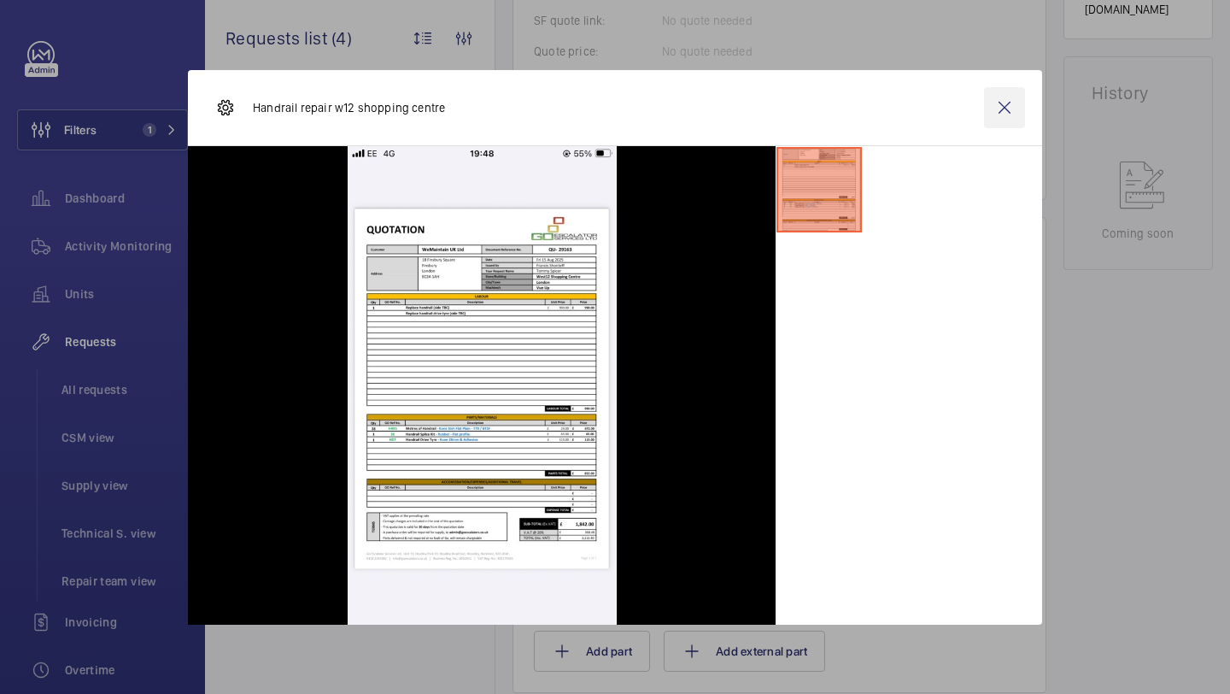
click at [1000, 110] on wm-front-icon-button at bounding box center [1004, 107] width 41 height 41
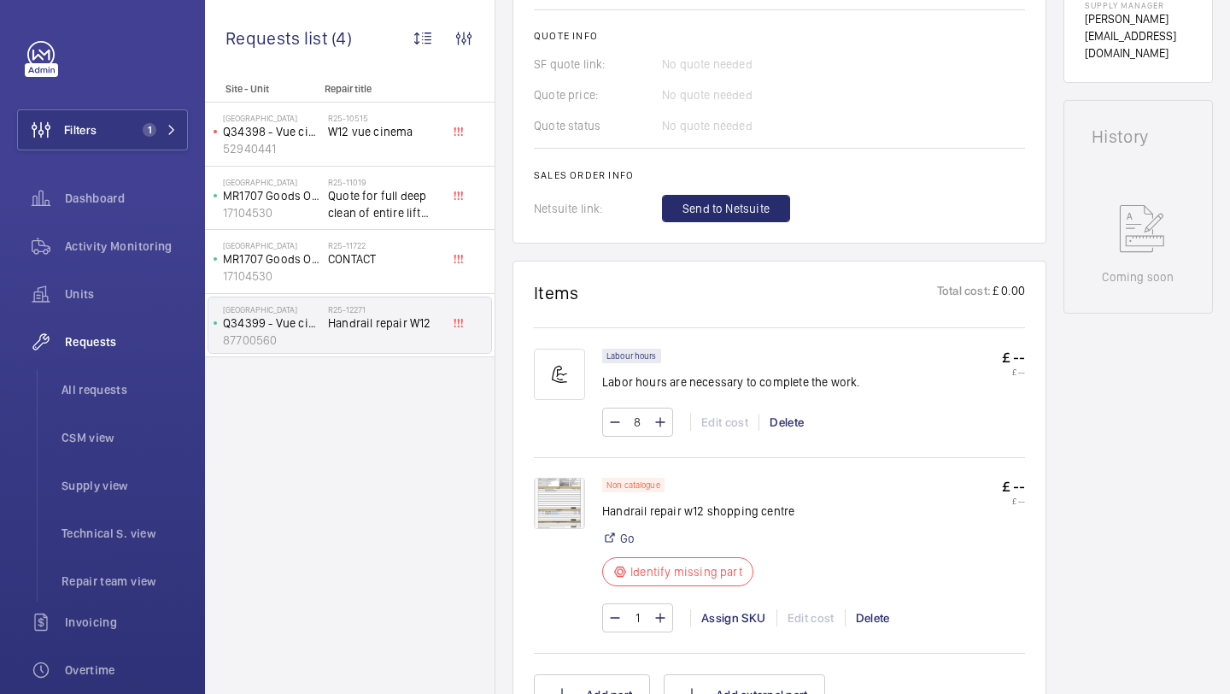
scroll to position [701, 0]
click at [347, 125] on span "W12 vue cinema" at bounding box center [384, 131] width 113 height 17
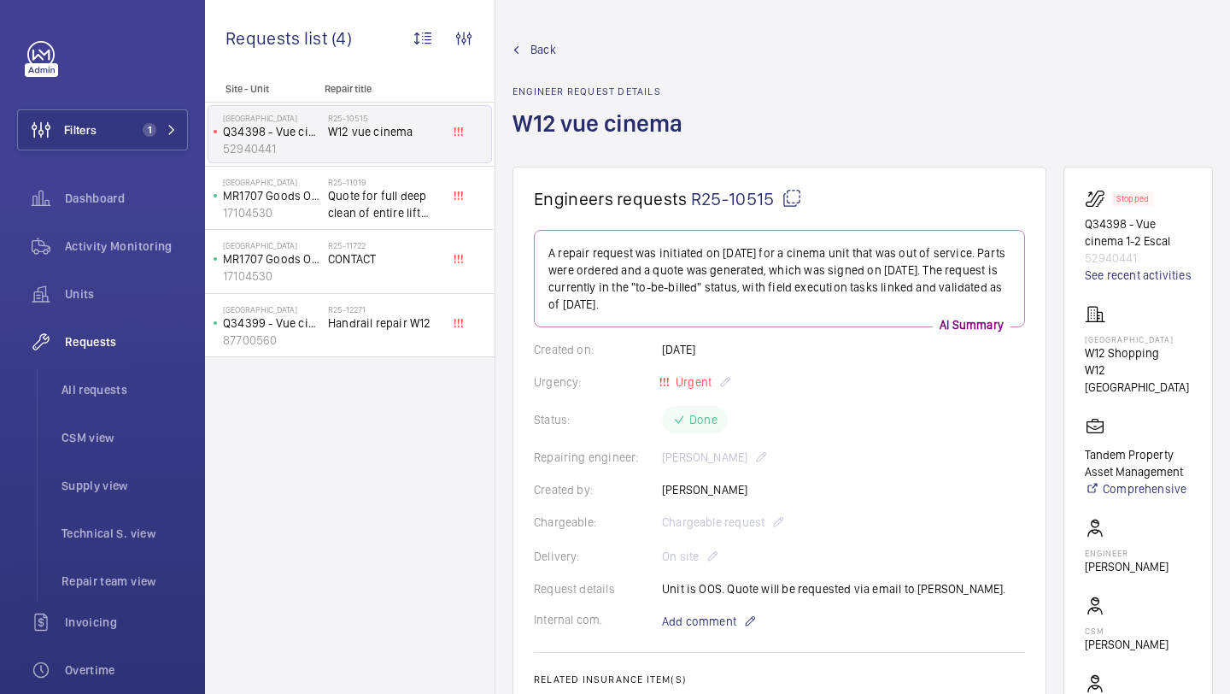
scroll to position [1290, 0]
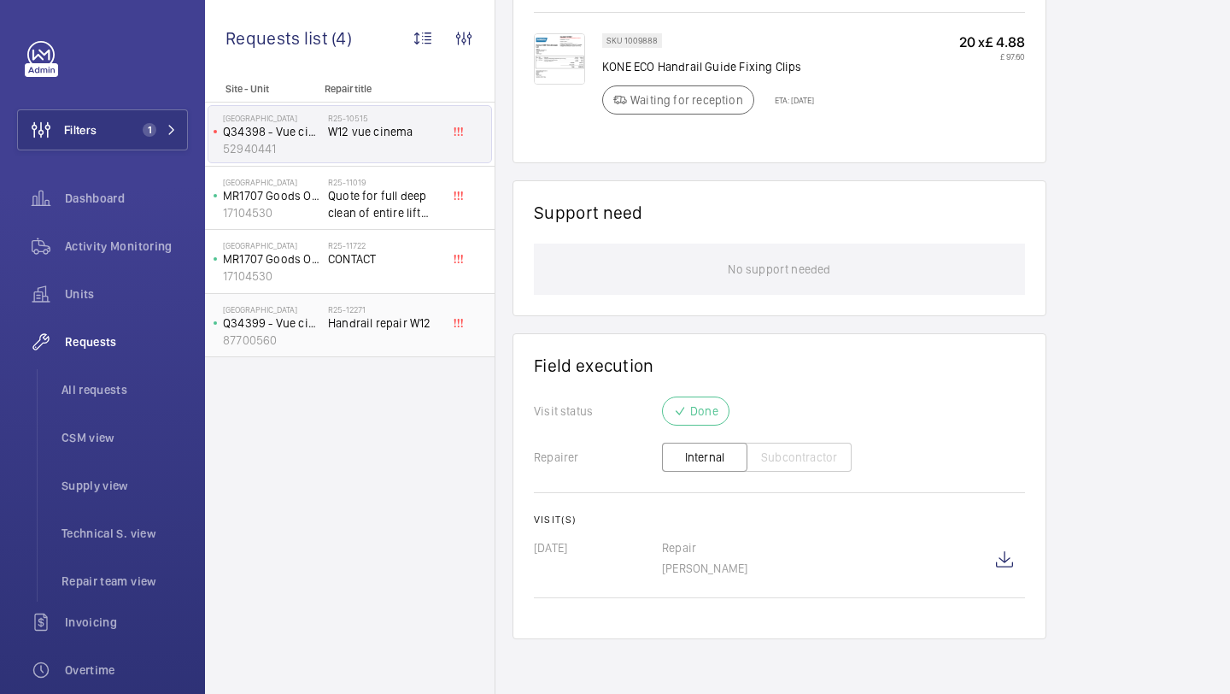
click at [383, 339] on div "R25-12271 Handrail repair W12" at bounding box center [384, 329] width 113 height 50
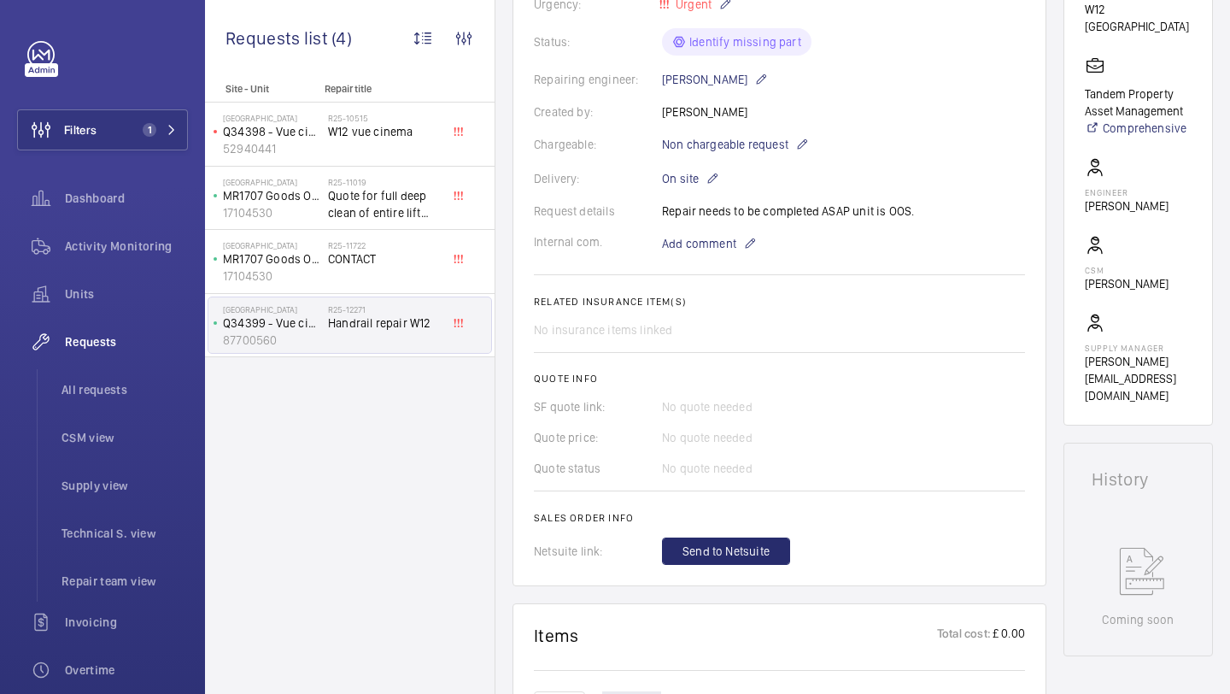
scroll to position [865, 0]
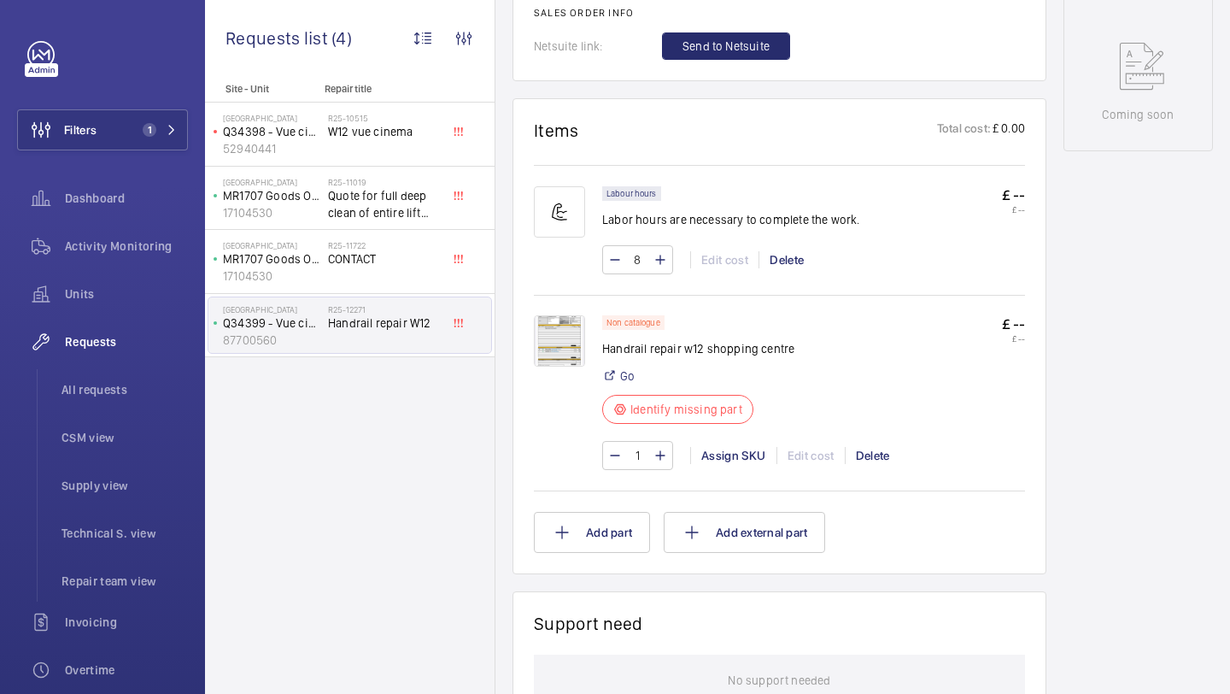
click at [560, 350] on img at bounding box center [559, 340] width 51 height 51
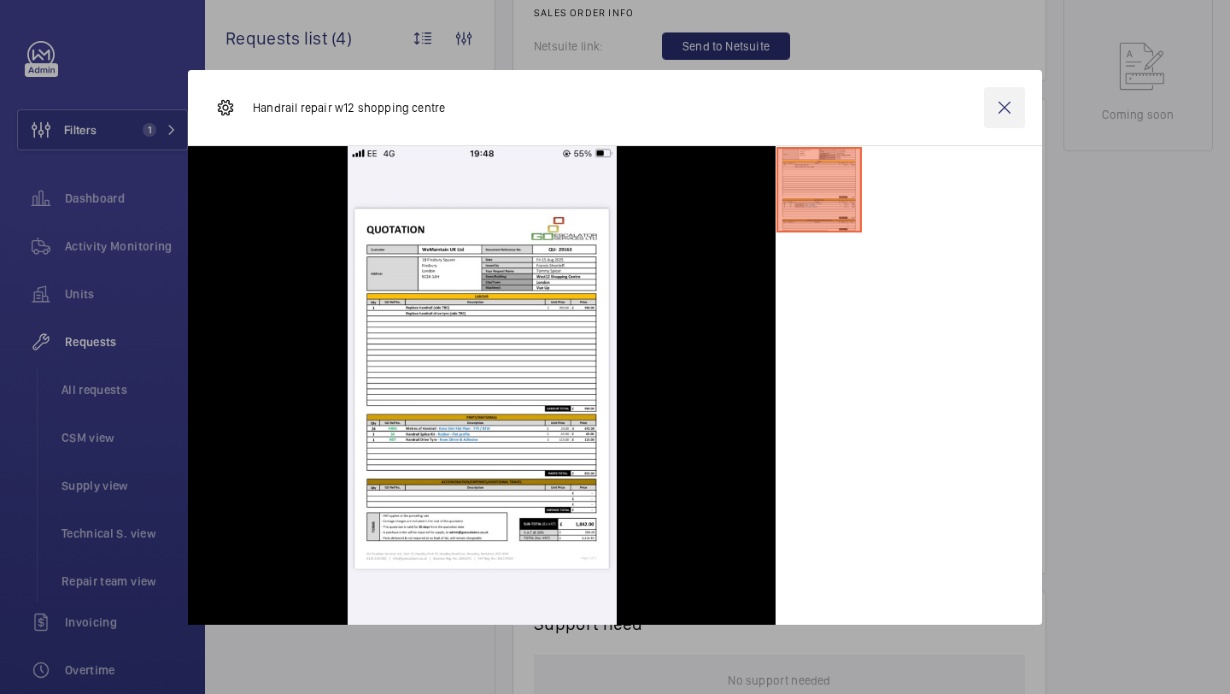
click at [1013, 103] on wm-front-icon-button at bounding box center [1004, 107] width 41 height 41
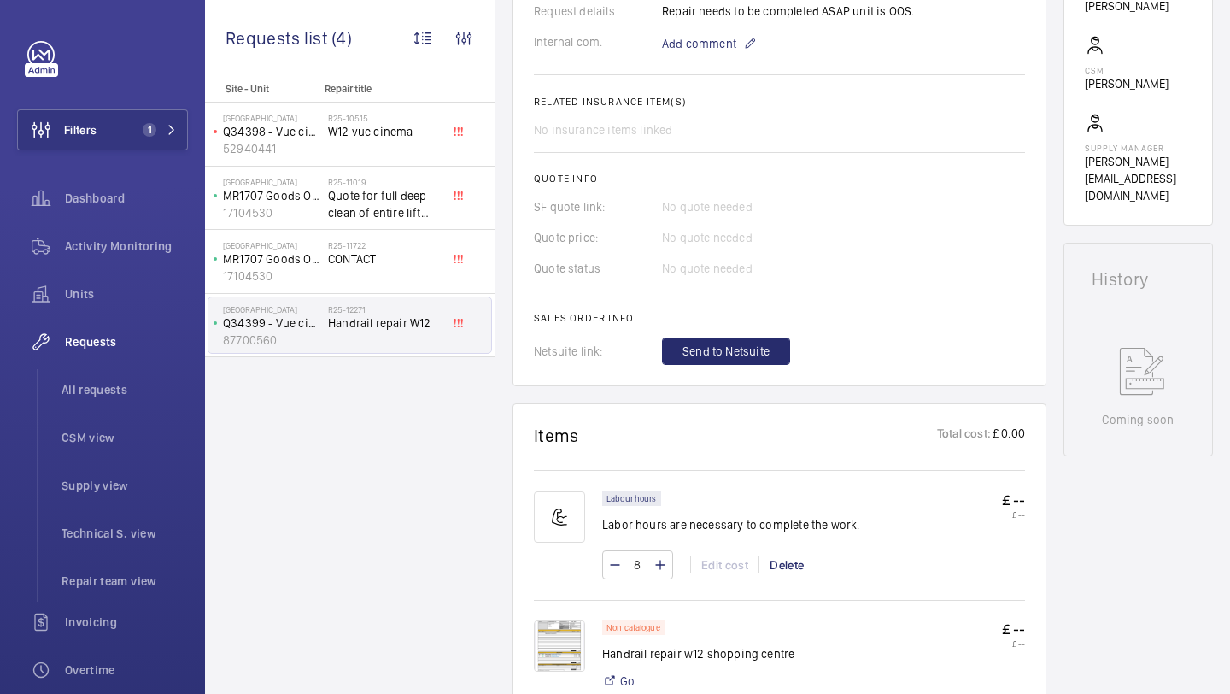
scroll to position [157, 0]
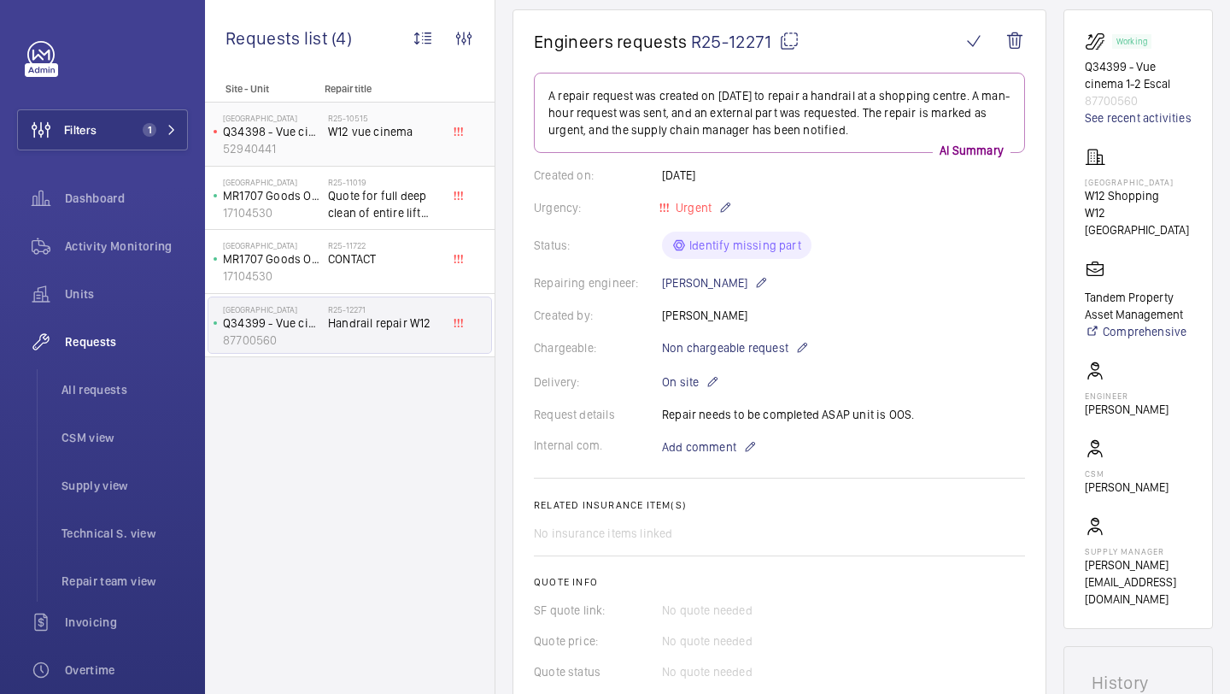
click at [443, 142] on div "R25-10515 W12 vue cinema" at bounding box center [388, 134] width 120 height 56
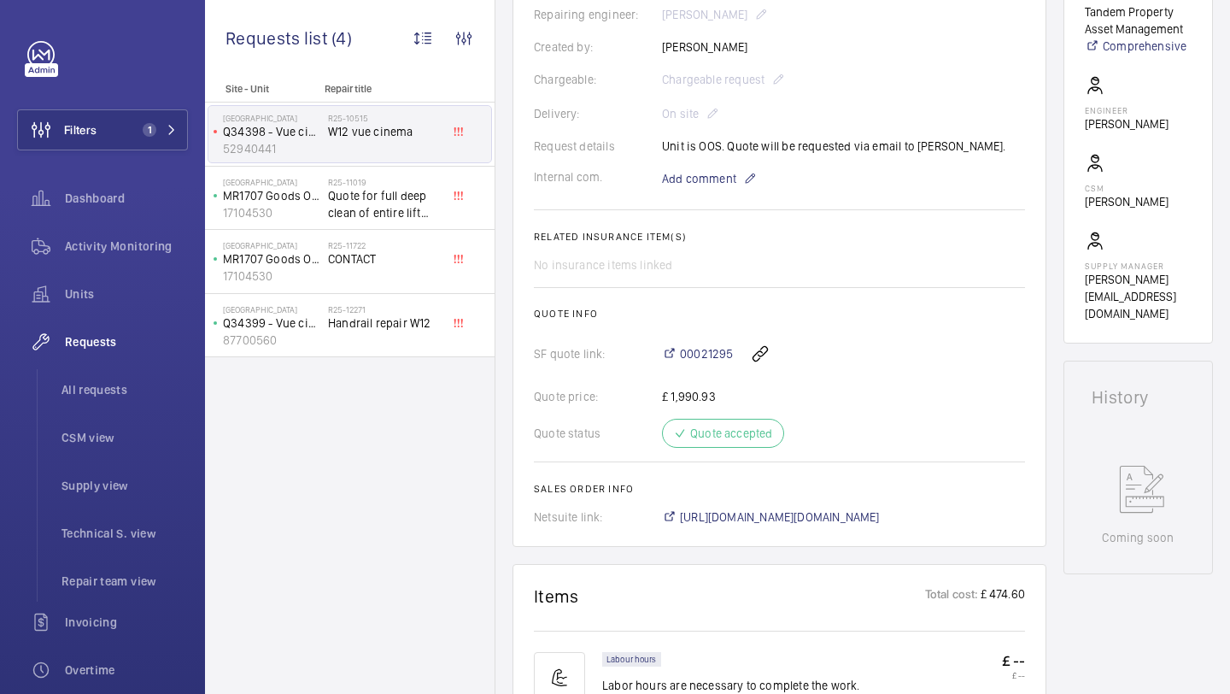
scroll to position [442, 0]
click at [719, 355] on span "00021295" at bounding box center [706, 354] width 53 height 17
click at [415, 322] on span "Handrail repair W12" at bounding box center [384, 322] width 113 height 17
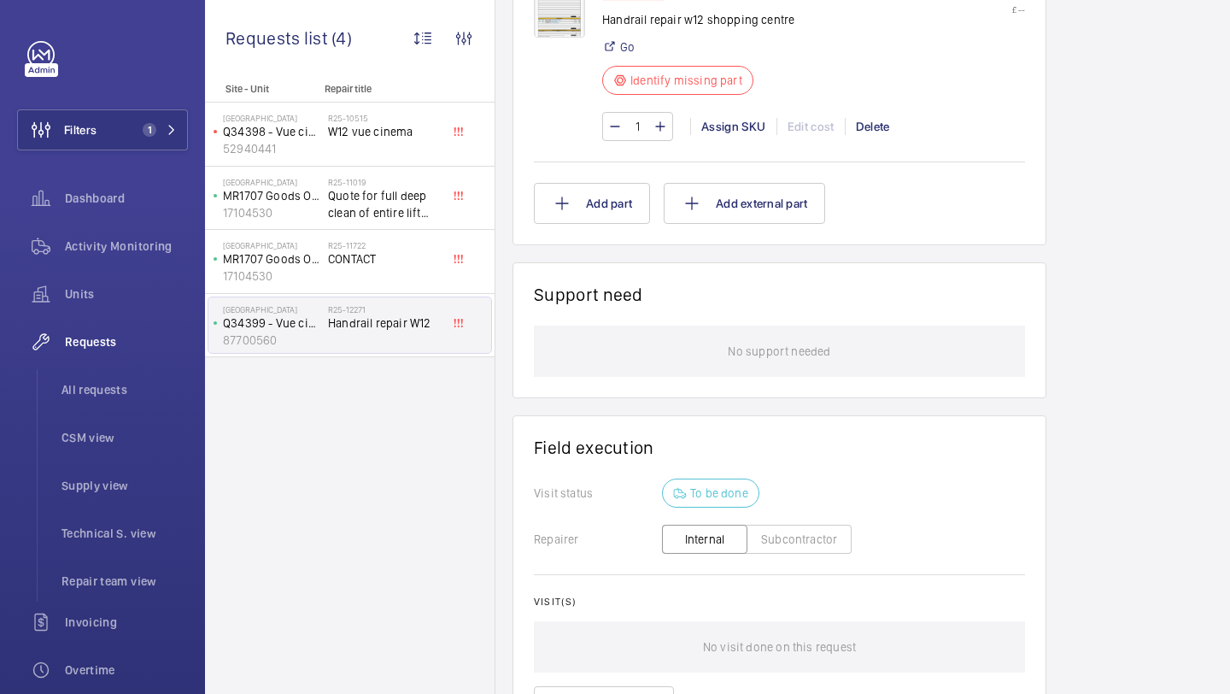
scroll to position [1371, 0]
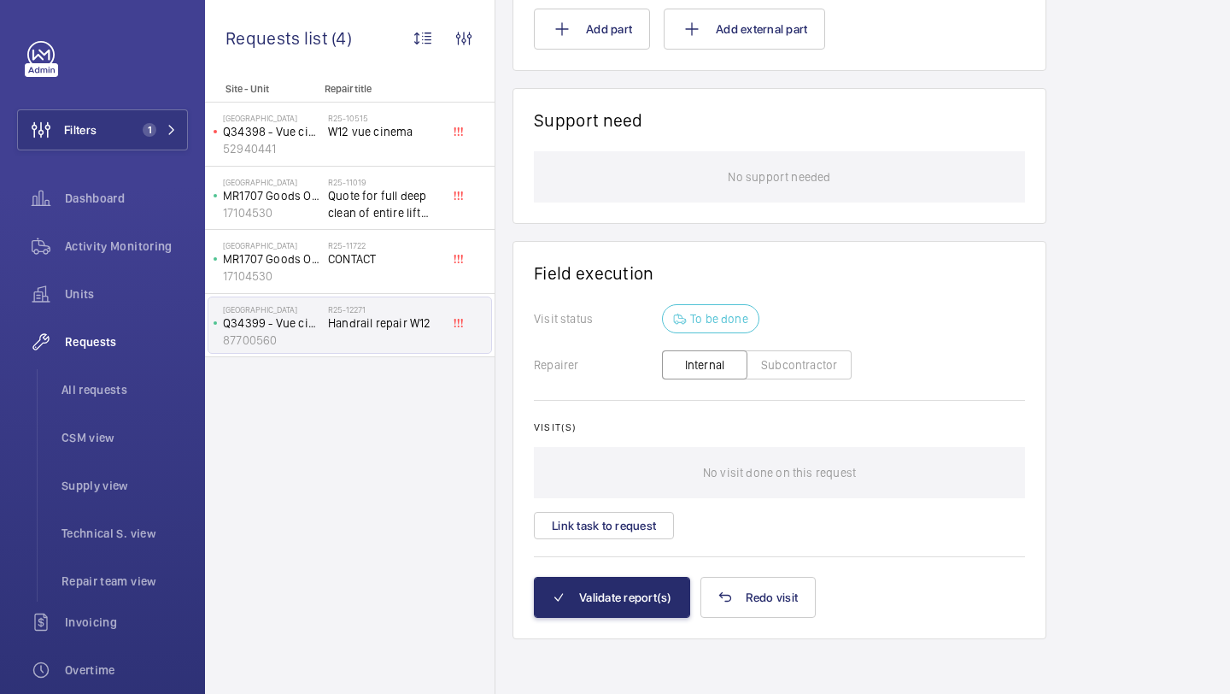
click at [652, 508] on div "Visit(s) No visit done on this request Link task to request" at bounding box center [779, 480] width 491 height 118
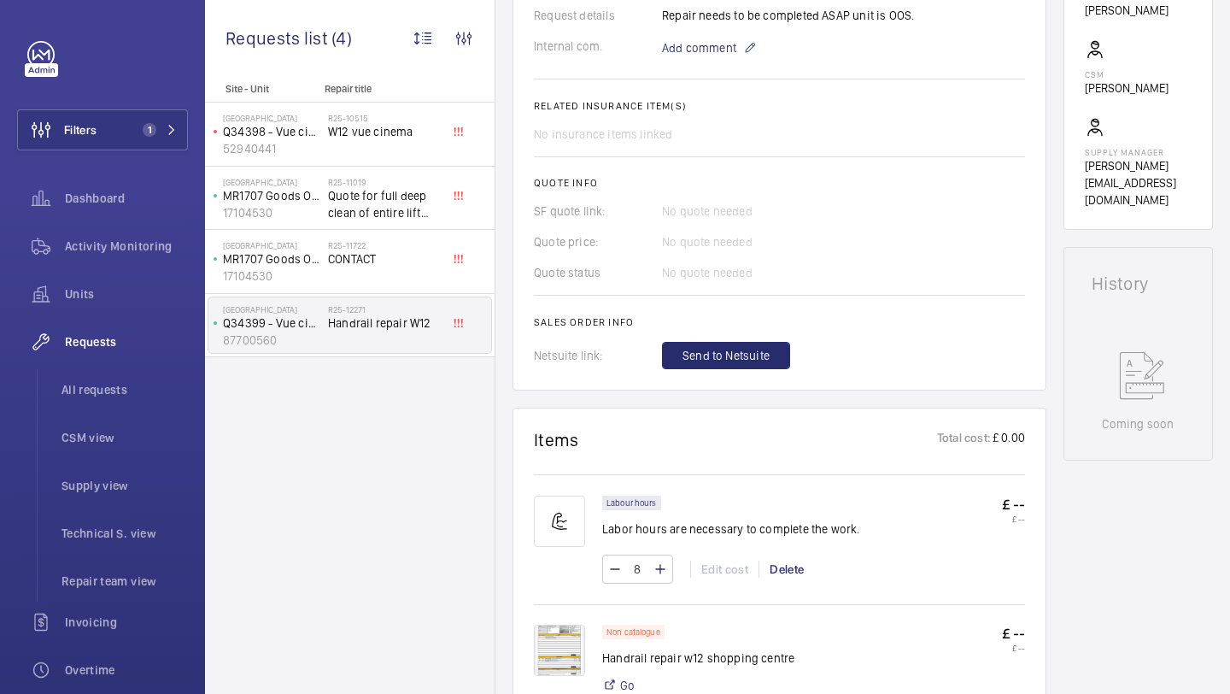
scroll to position [0, 0]
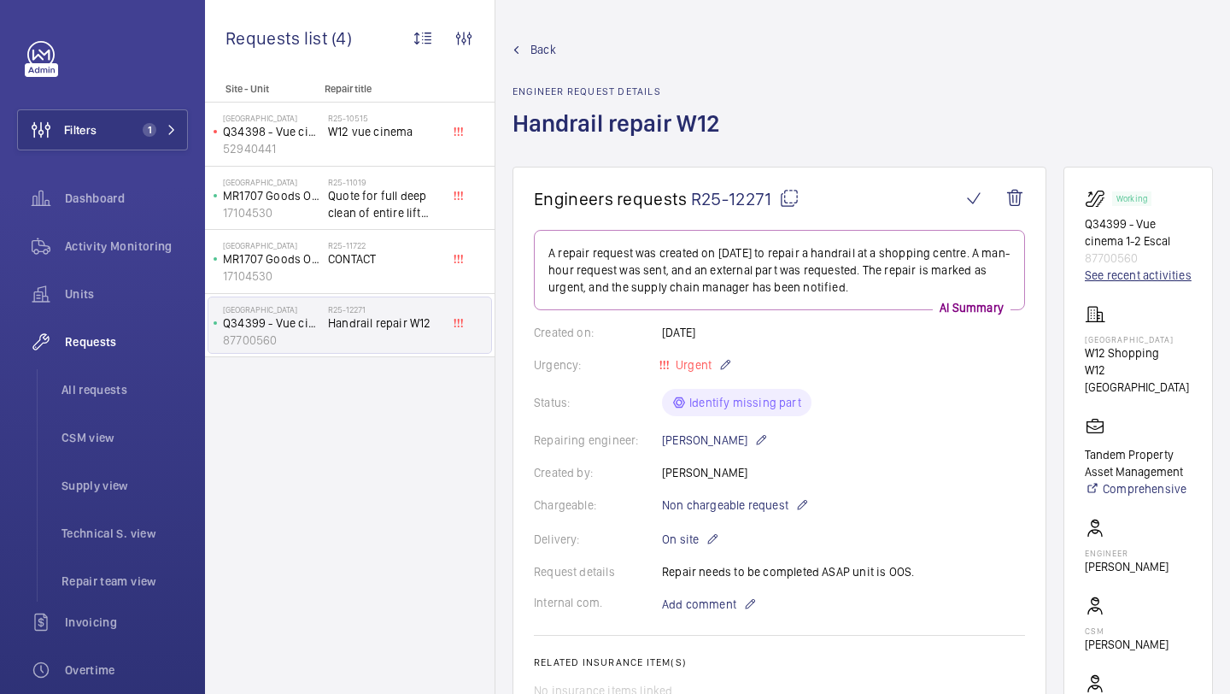
click at [1106, 280] on link "See recent activities" at bounding box center [1138, 275] width 107 height 17
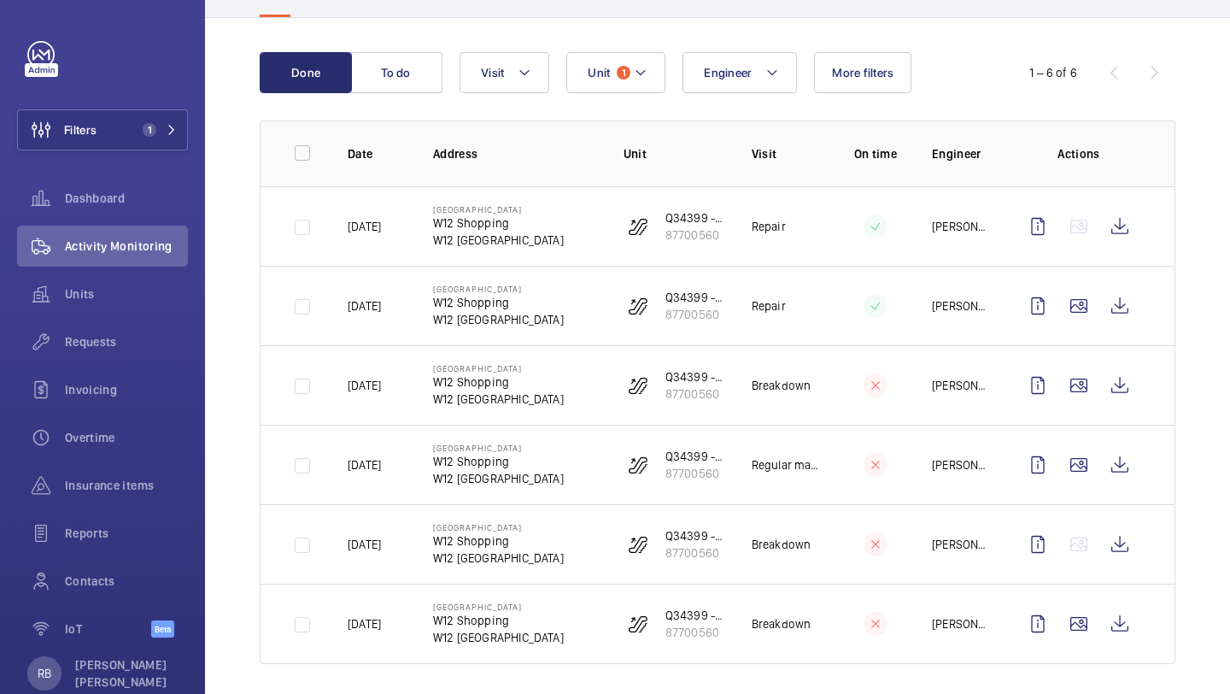
scroll to position [157, 0]
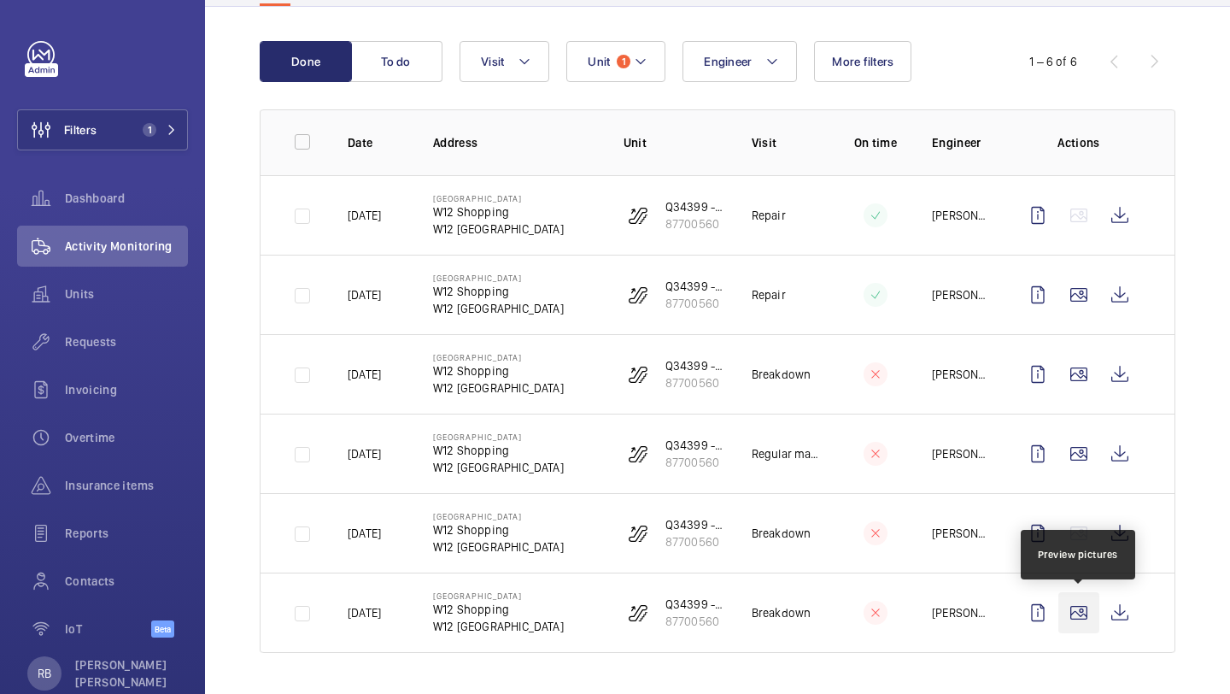
click at [1087, 621] on wm-front-icon-button at bounding box center [1079, 612] width 41 height 41
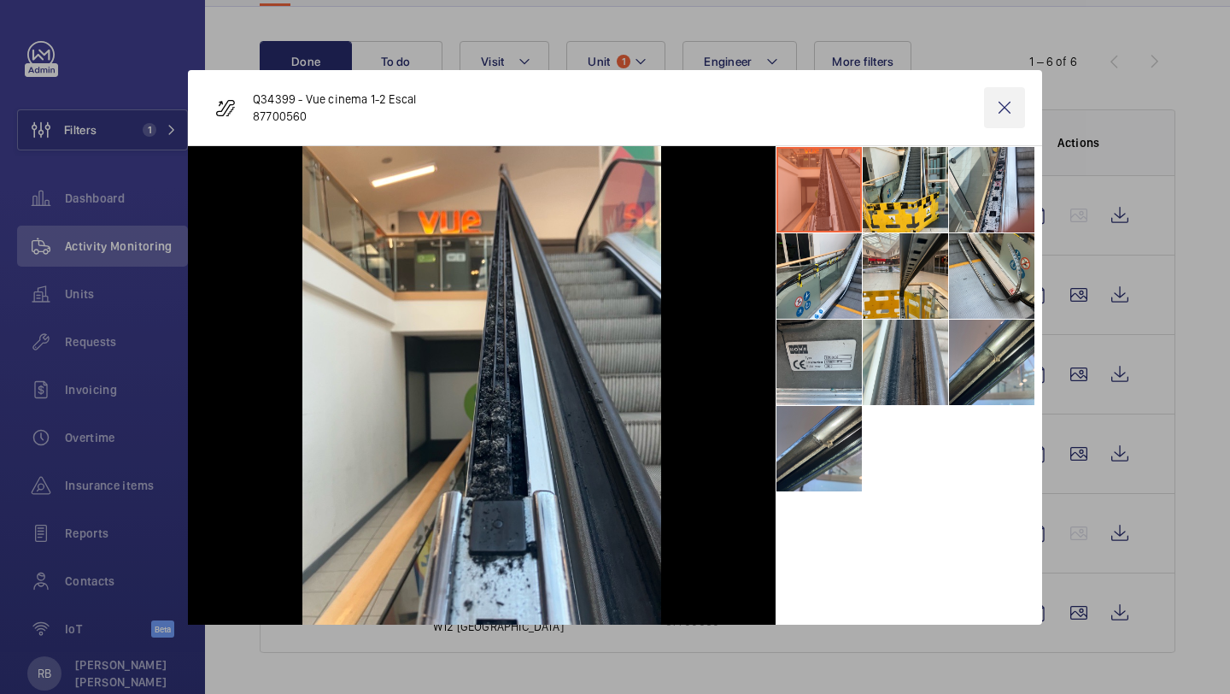
click at [1002, 112] on wm-front-icon-button at bounding box center [1004, 107] width 41 height 41
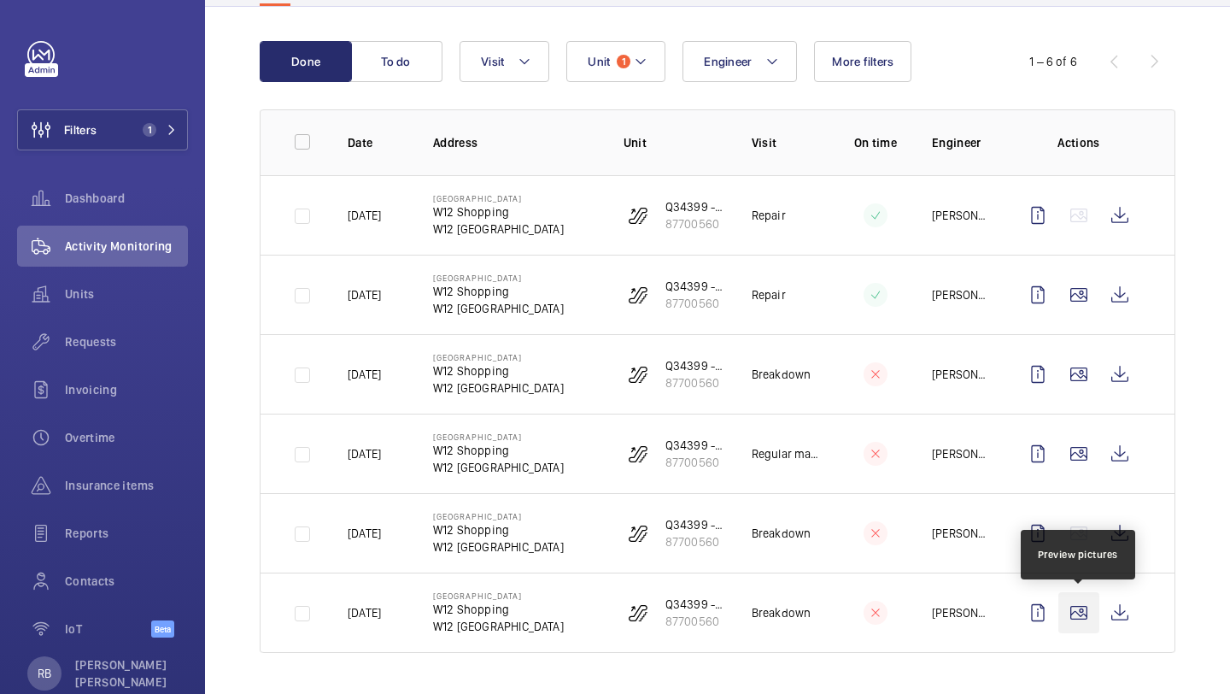
click at [1080, 607] on wm-front-icon-button at bounding box center [1079, 612] width 41 height 41
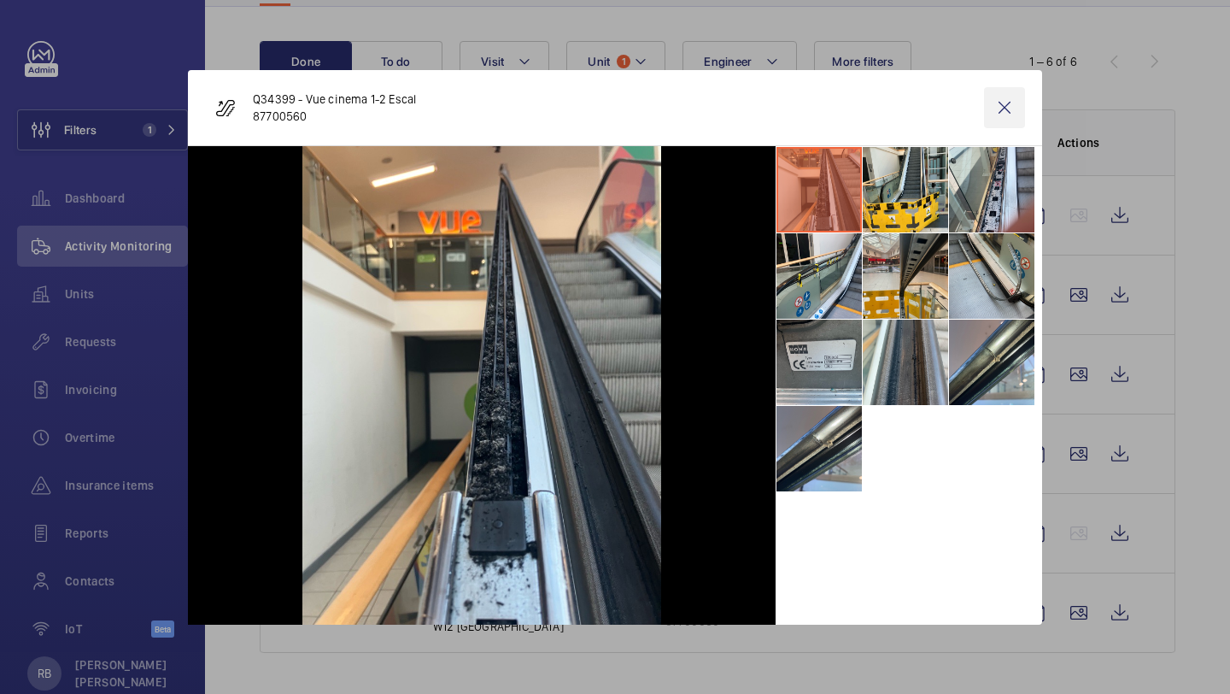
click at [1010, 105] on wm-front-icon-button at bounding box center [1004, 107] width 41 height 41
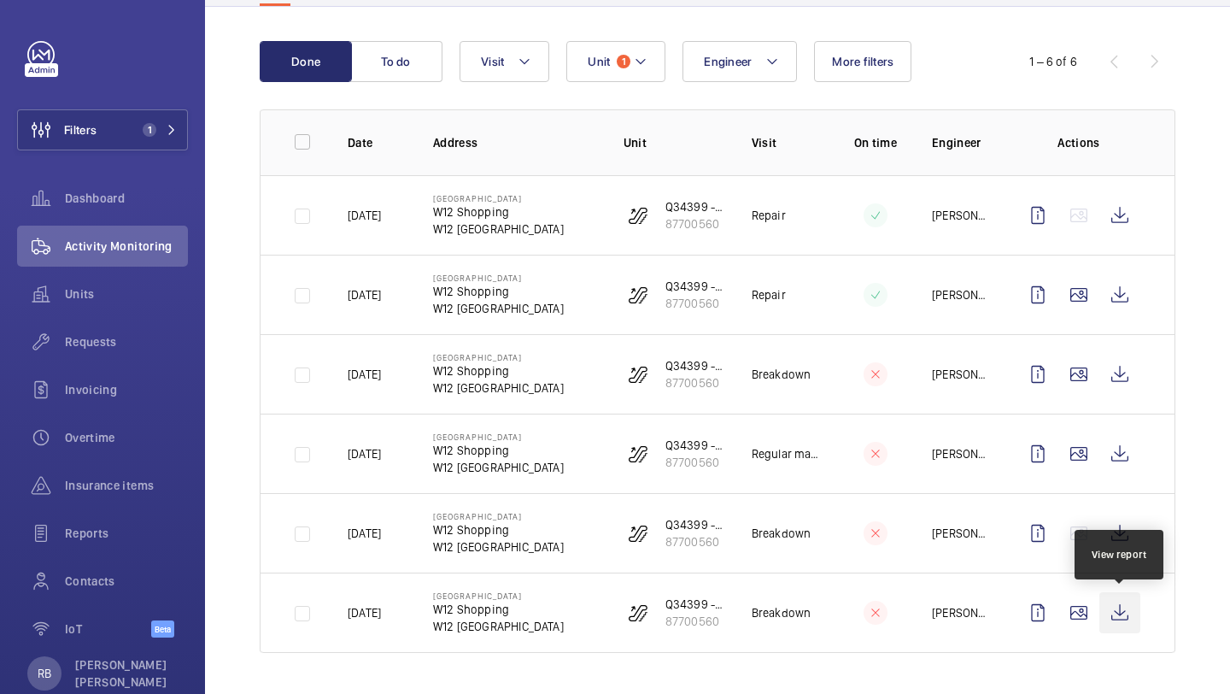
click at [1109, 610] on wm-front-icon-button at bounding box center [1120, 612] width 41 height 41
click at [1122, 614] on wm-front-icon-button at bounding box center [1120, 612] width 41 height 41
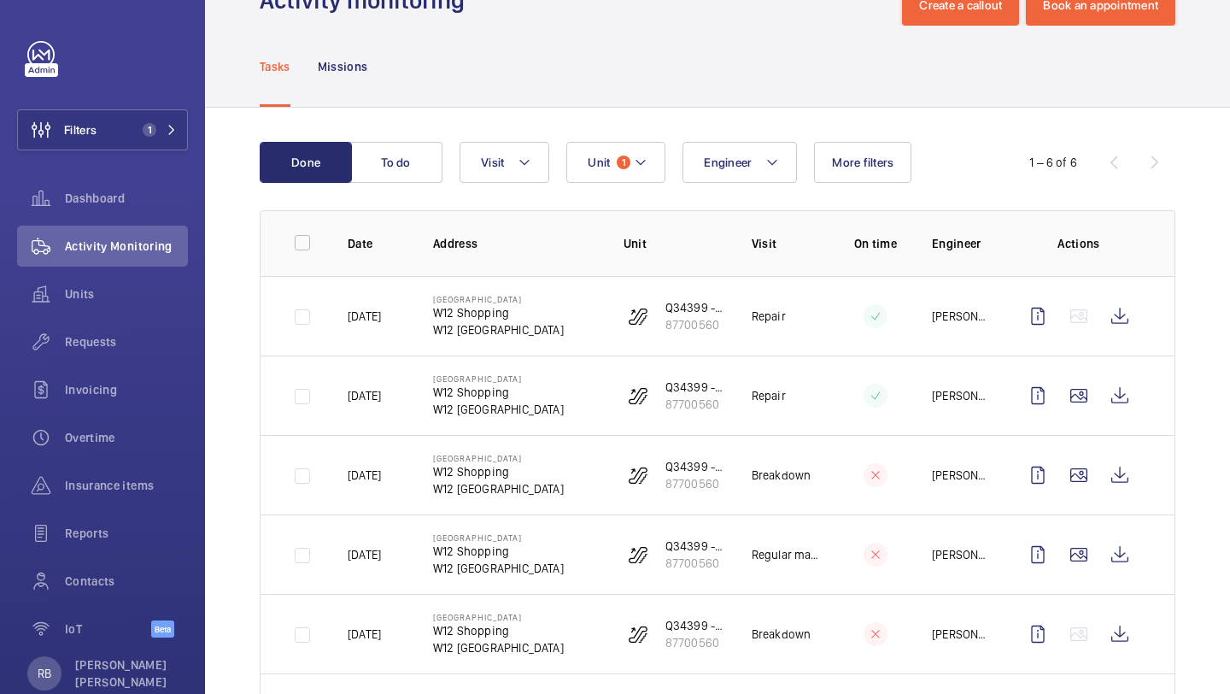
scroll to position [44, 0]
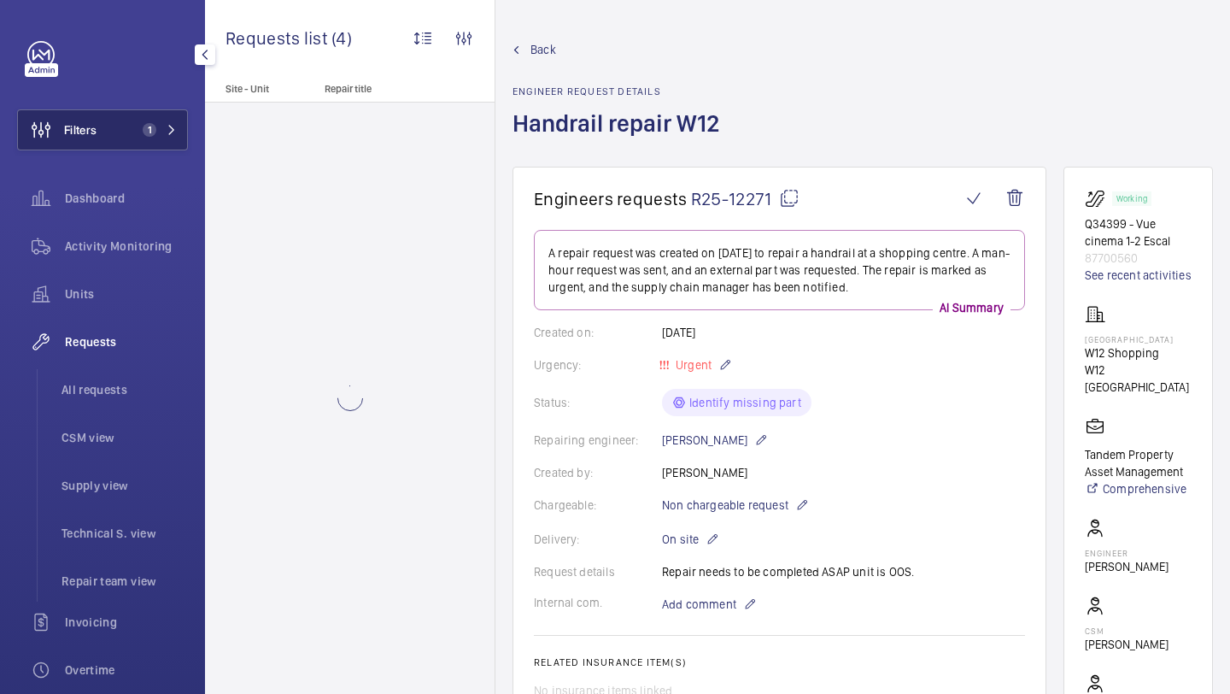
click at [134, 121] on button "Filters 1" at bounding box center [102, 129] width 171 height 41
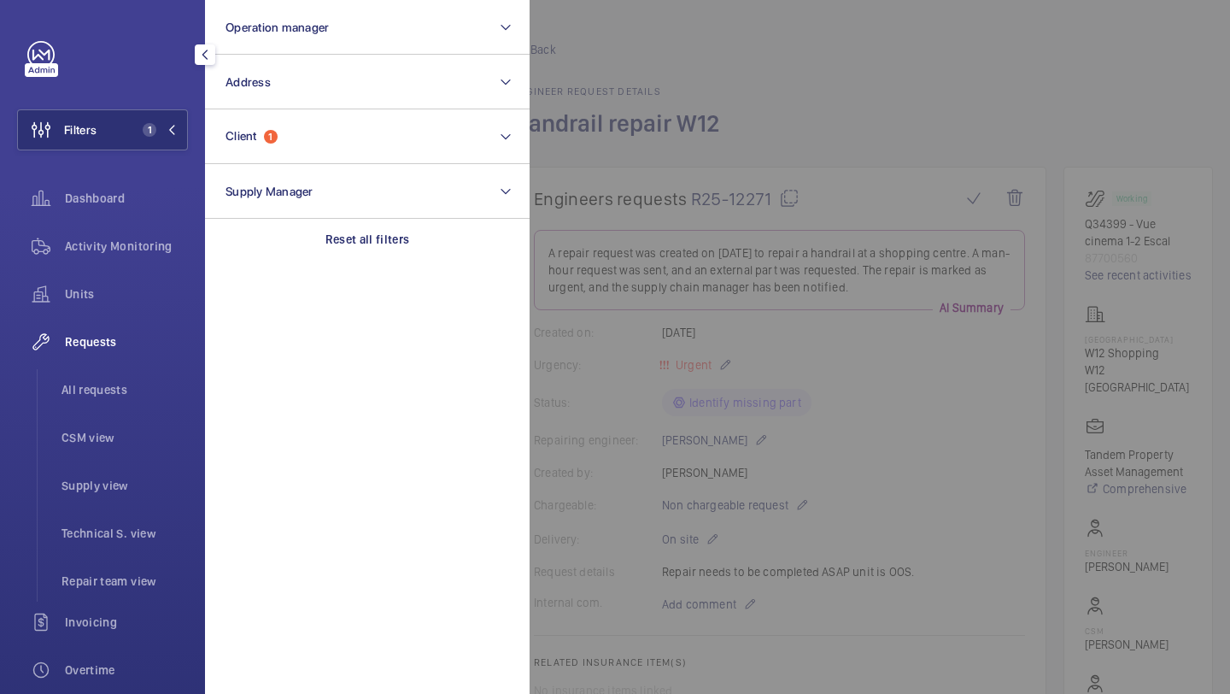
click at [612, 167] on div at bounding box center [1145, 347] width 1230 height 694
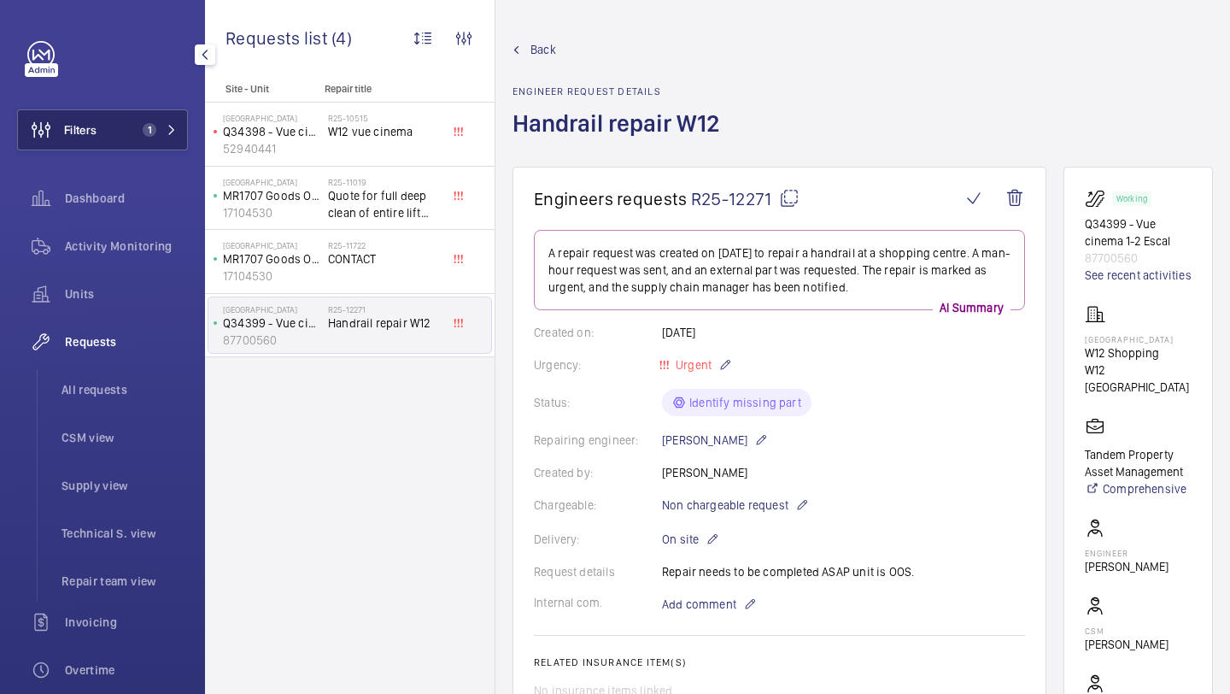
click at [166, 139] on button "Filters 1" at bounding box center [102, 129] width 171 height 41
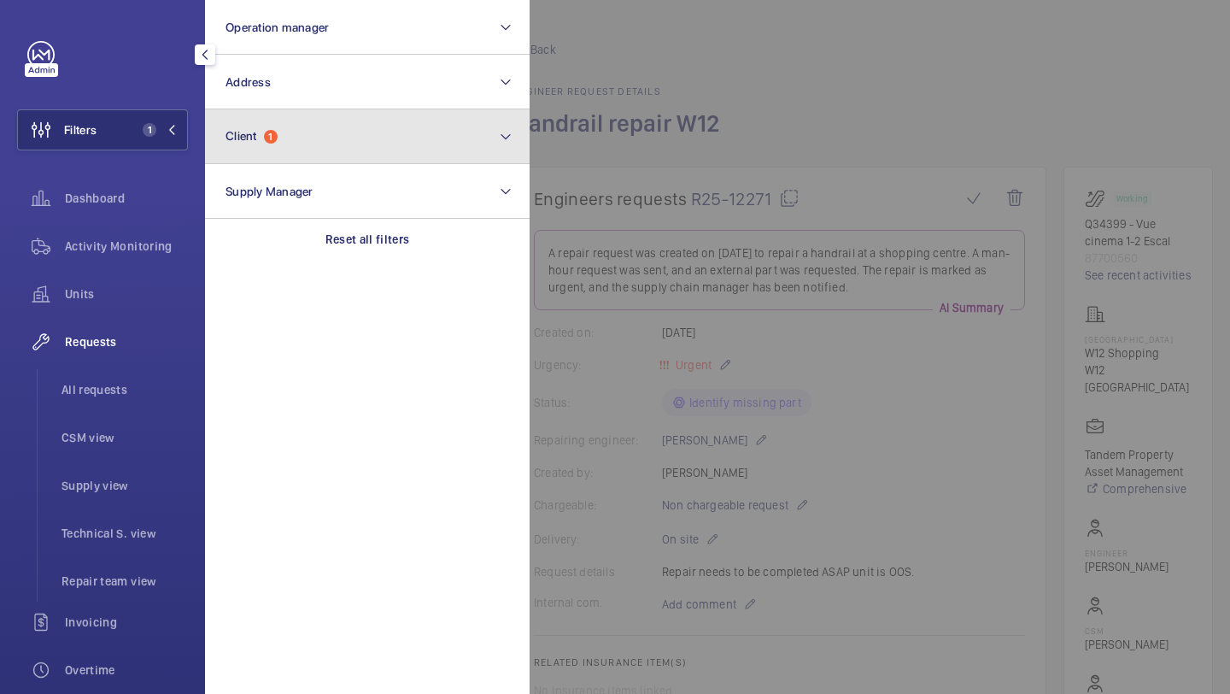
click at [301, 121] on button "Client 1" at bounding box center [367, 136] width 325 height 55
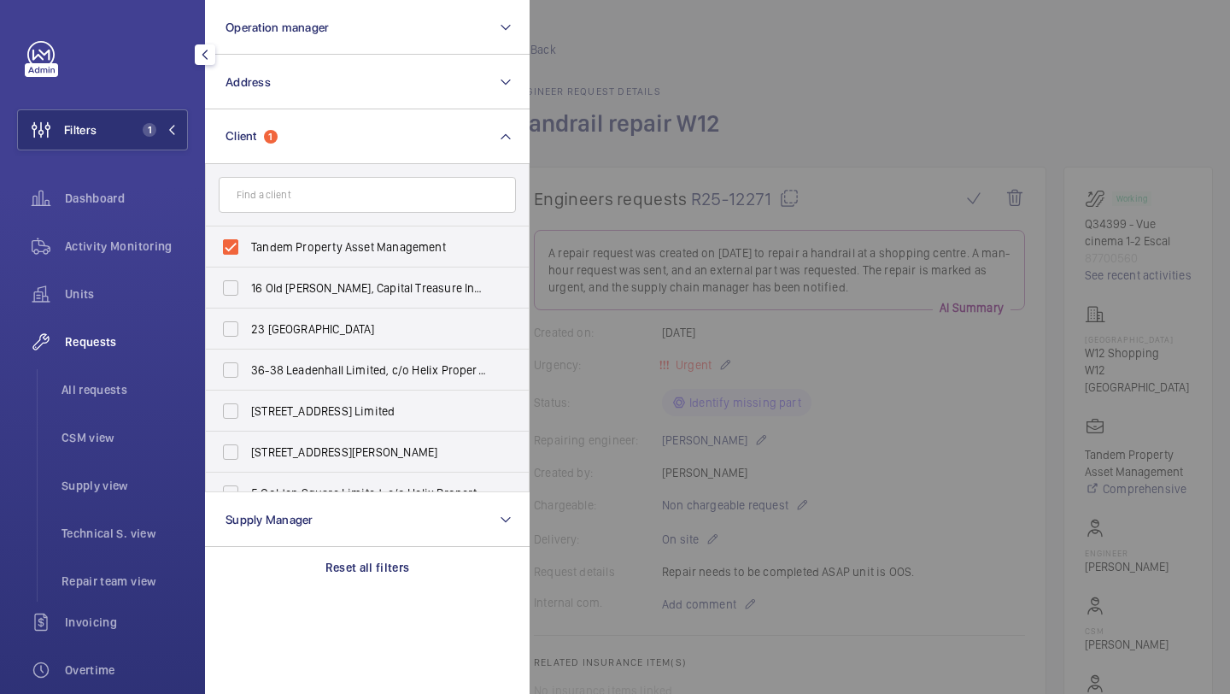
click at [591, 151] on div at bounding box center [1145, 347] width 1230 height 694
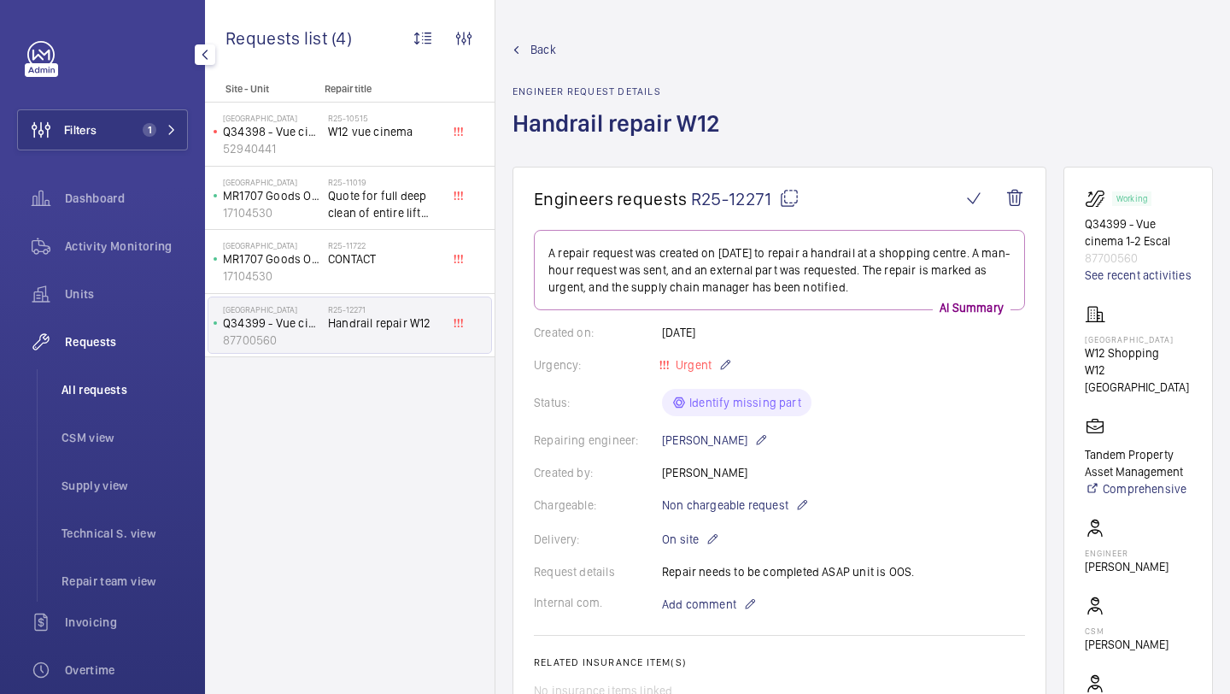
click at [105, 375] on li "All requests" at bounding box center [118, 389] width 140 height 41
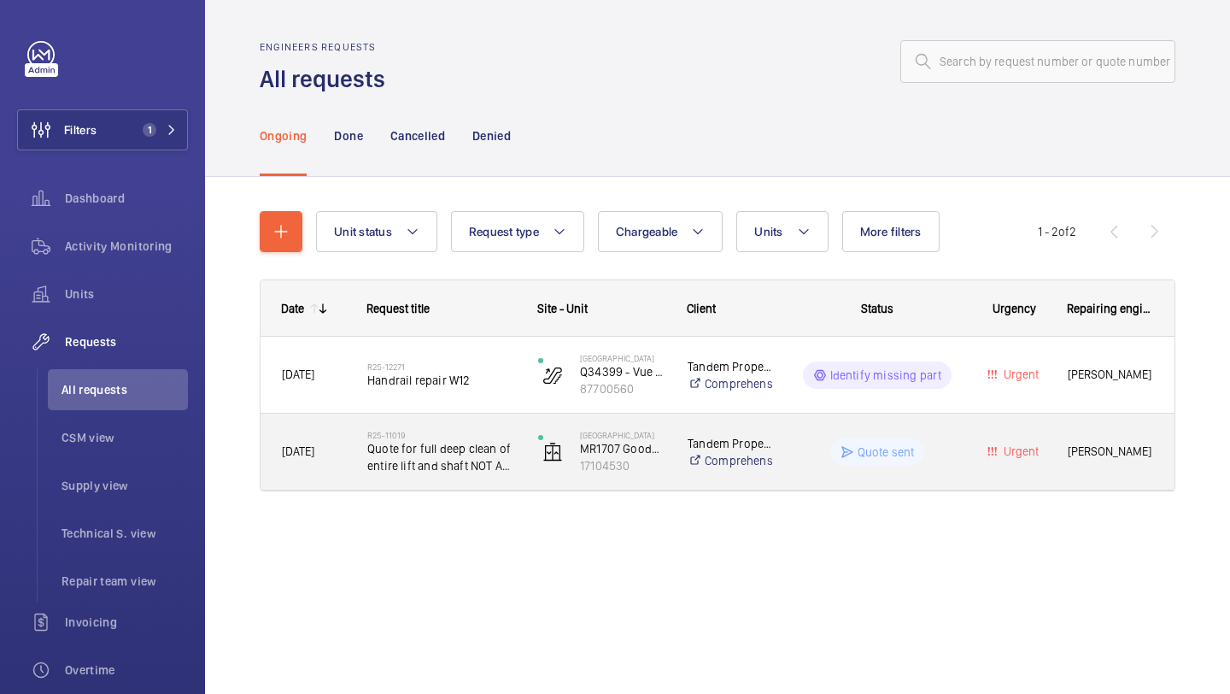
click at [490, 461] on span "Quote for full deep clean of entire lift and shaft NOT A CLEANDOWN" at bounding box center [441, 457] width 149 height 34
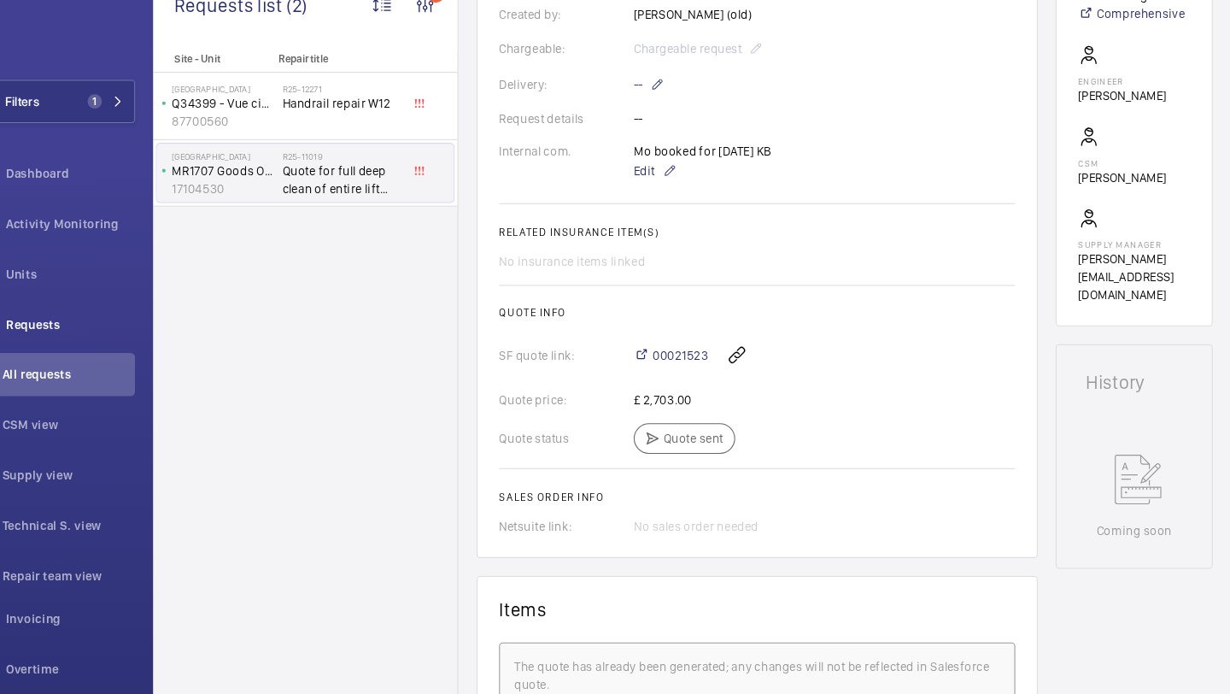
scroll to position [402, 0]
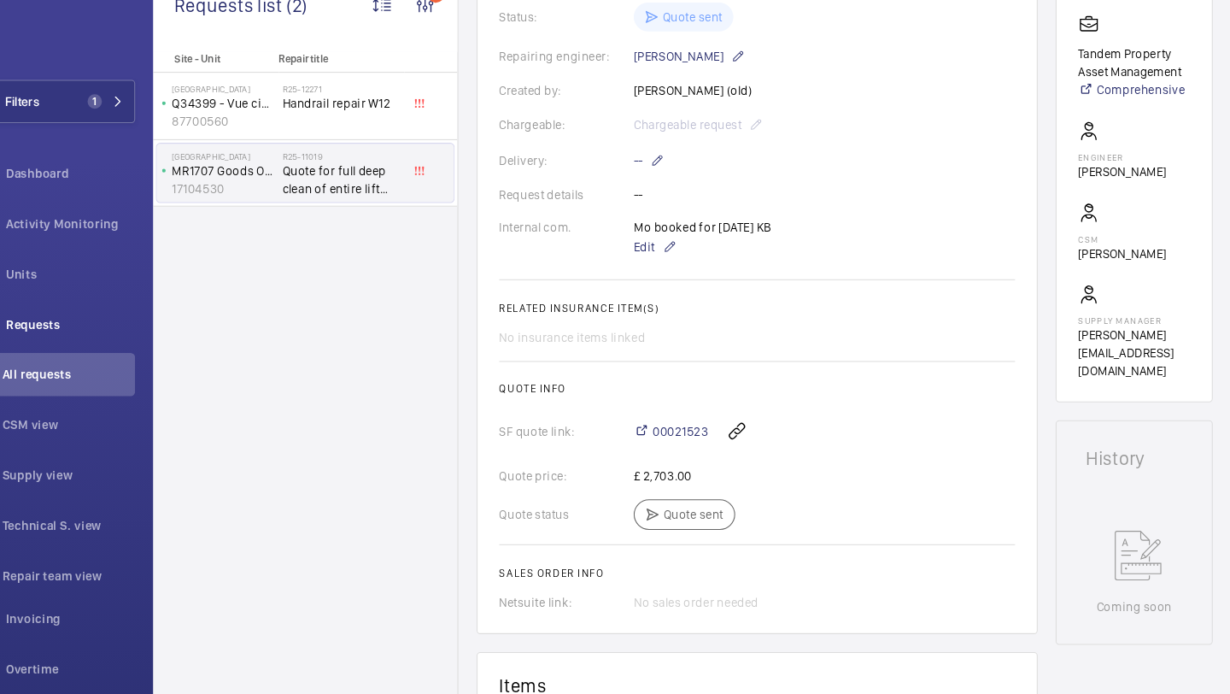
click at [698, 436] on div "00021523" at bounding box center [843, 443] width 363 height 41
click at [698, 443] on span "00021523" at bounding box center [706, 443] width 53 height 17
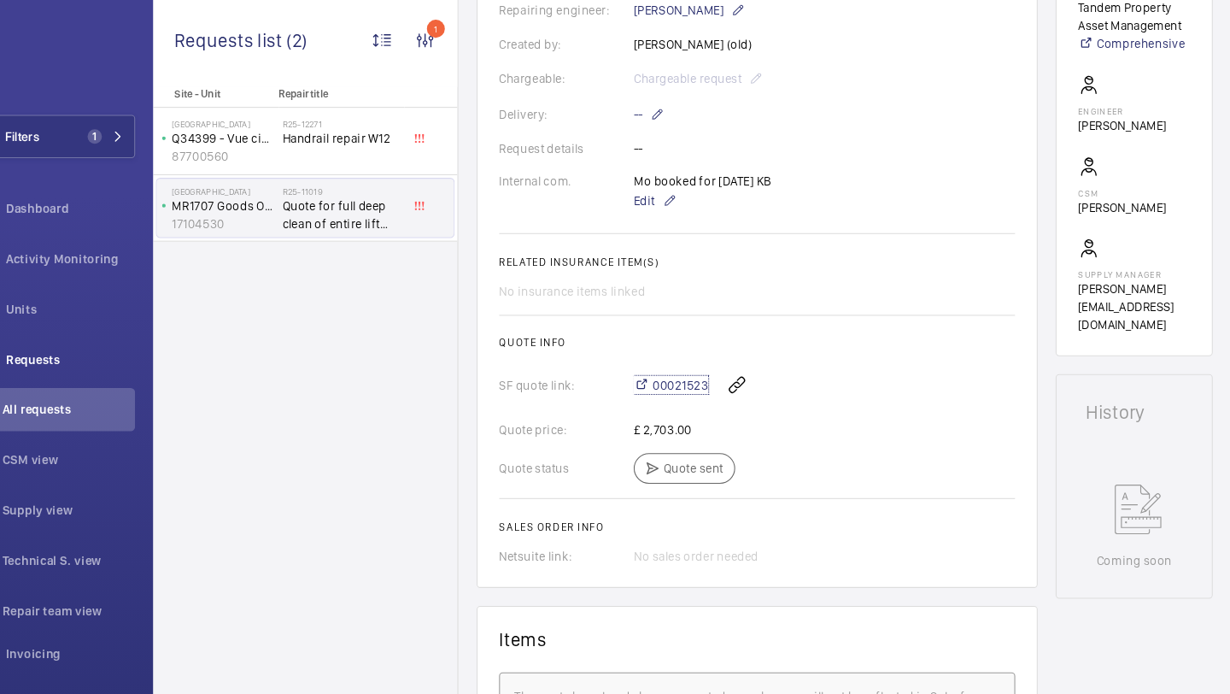
scroll to position [491, 0]
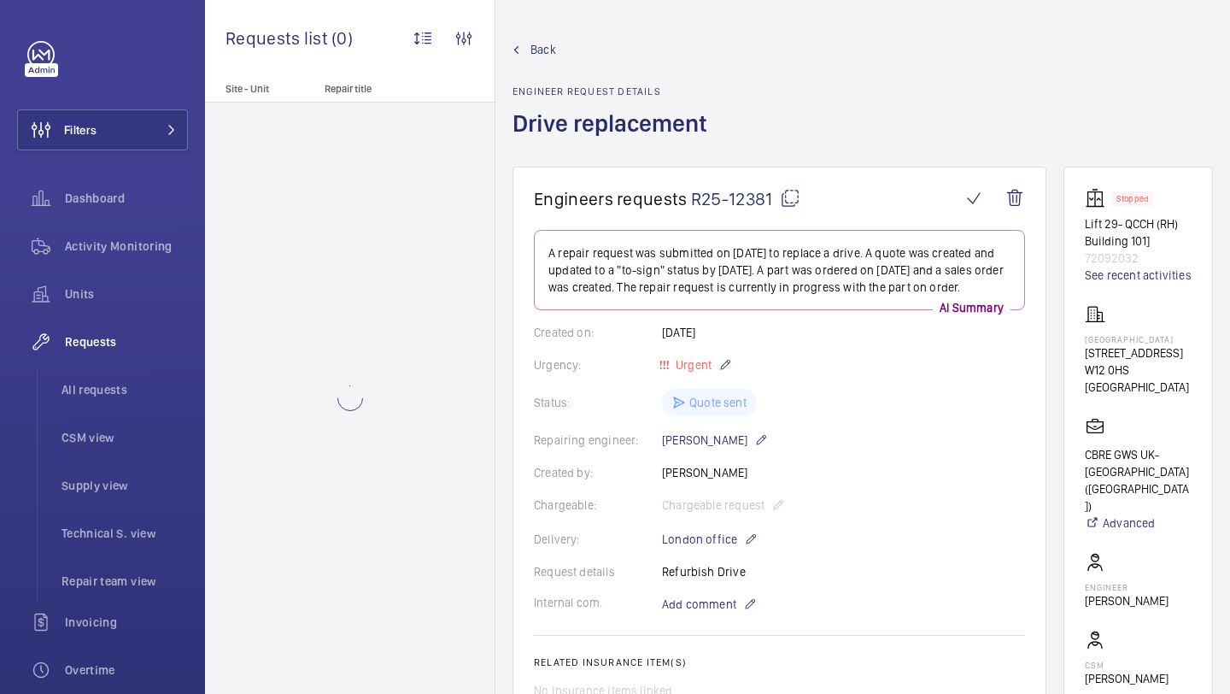
scroll to position [86, 0]
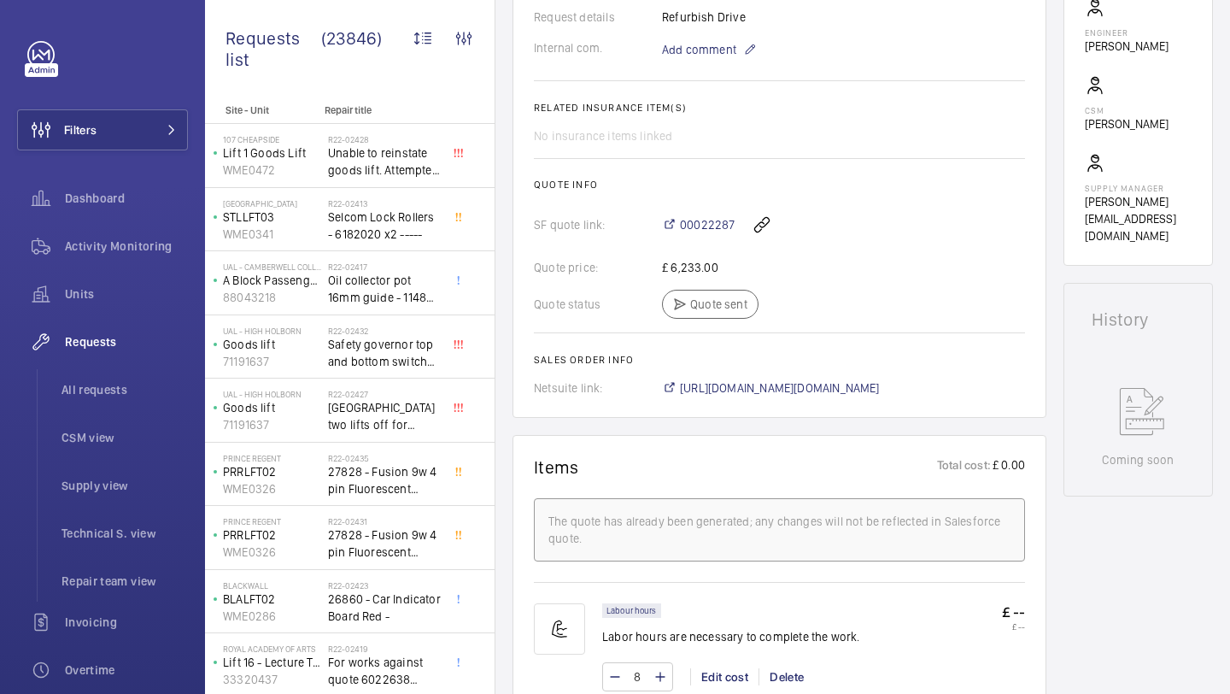
scroll to position [556, 0]
click at [196, 109] on div "Filters Dashboard Activity Monitoring Units Requests All requests CSM view Supp…" at bounding box center [102, 347] width 205 height 694
click at [157, 127] on span at bounding box center [166, 130] width 21 height 10
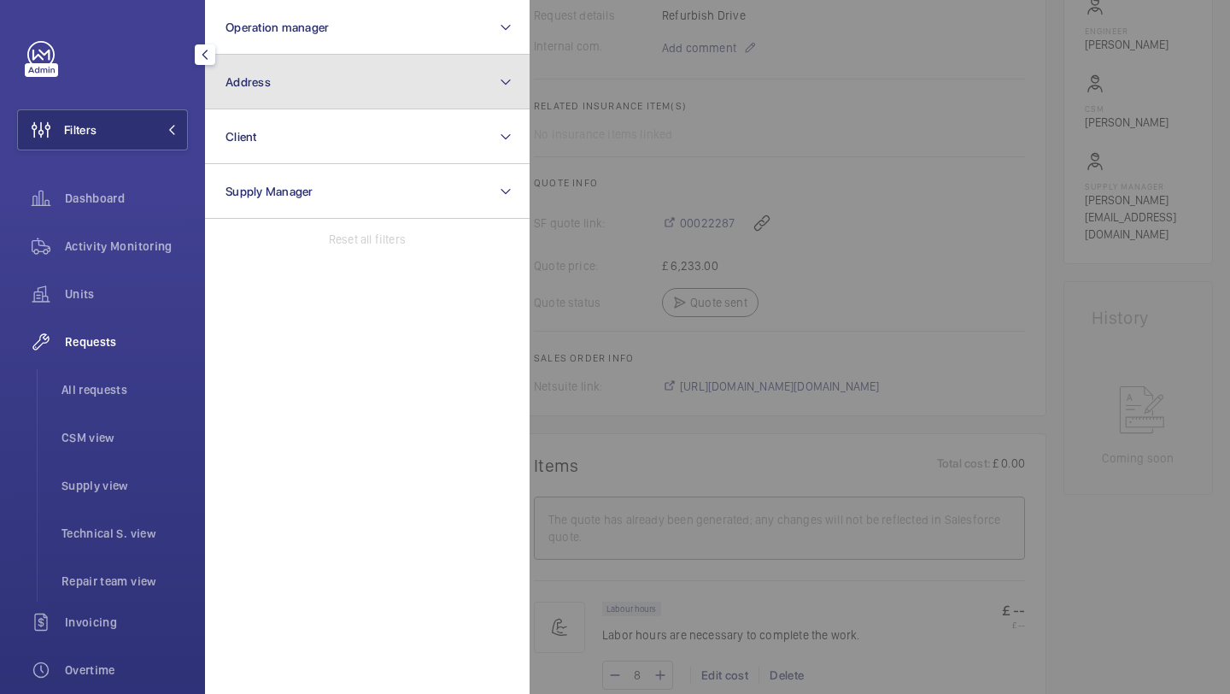
click at [279, 103] on button "Address" at bounding box center [367, 82] width 325 height 55
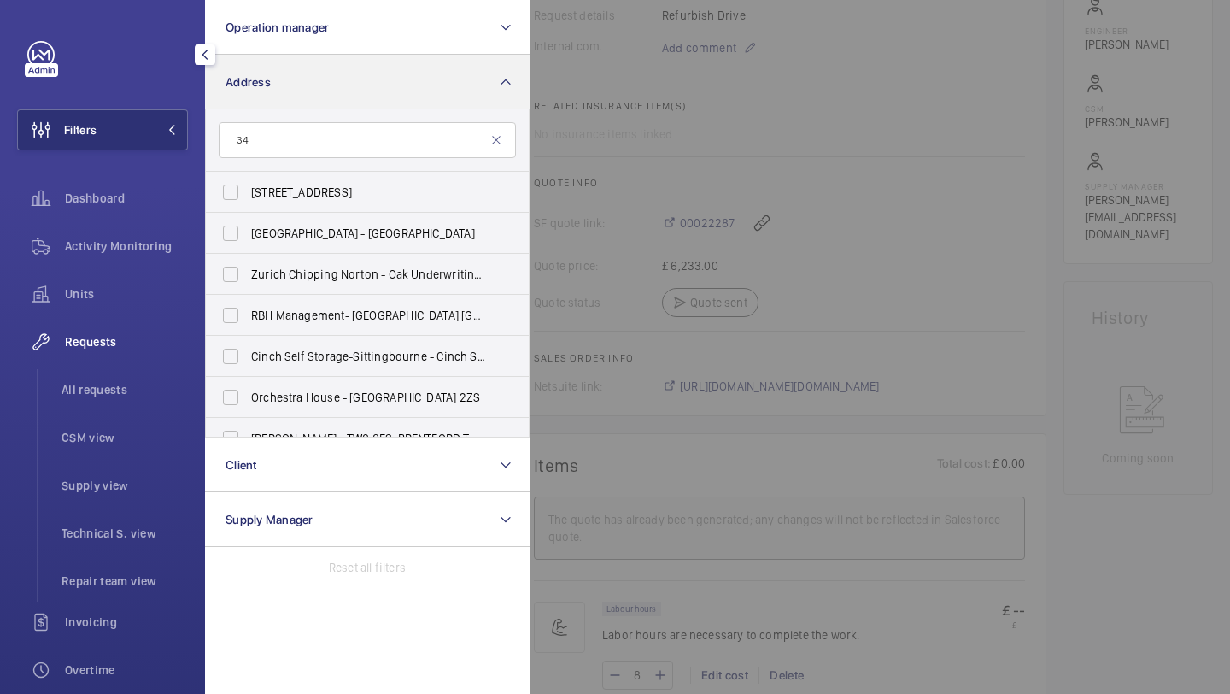
type input "3"
type input "forberry"
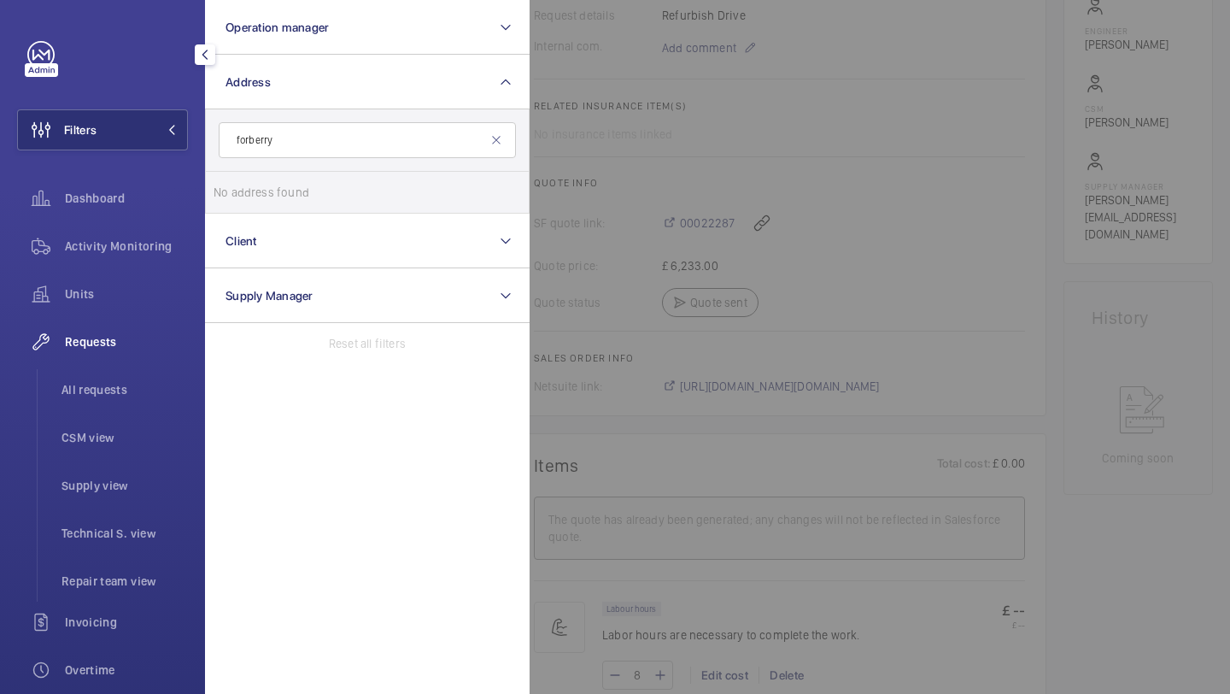
click at [283, 135] on input "forberry" at bounding box center [367, 140] width 297 height 36
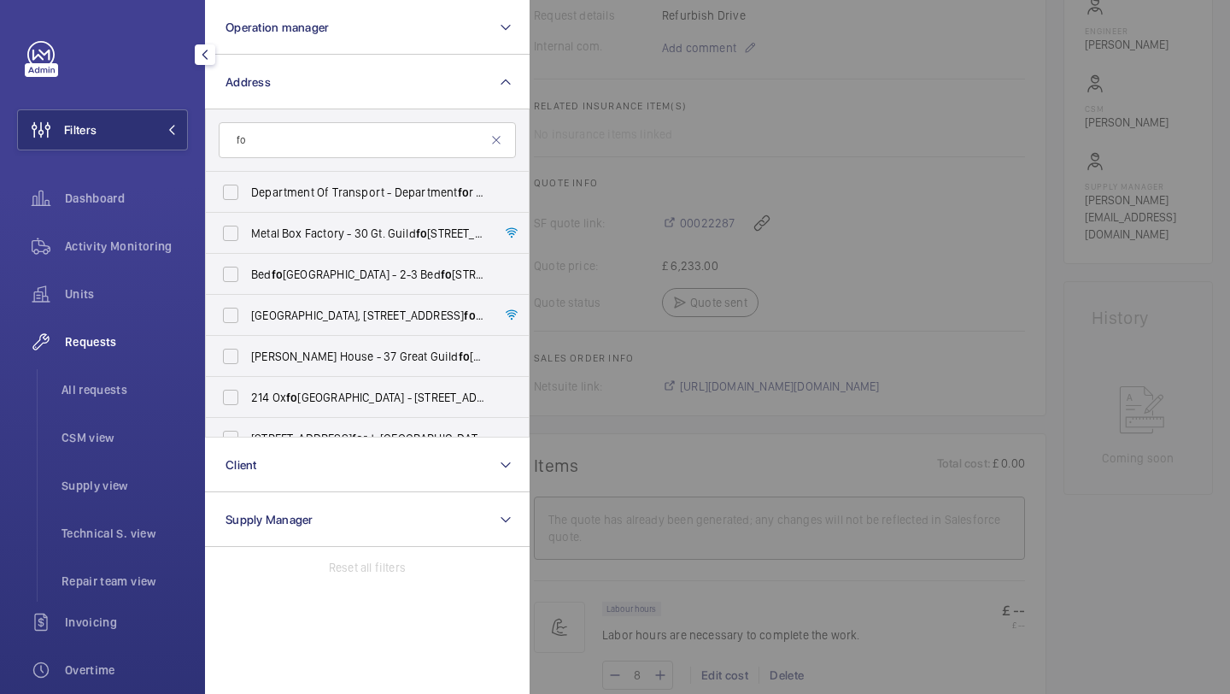
type input "f"
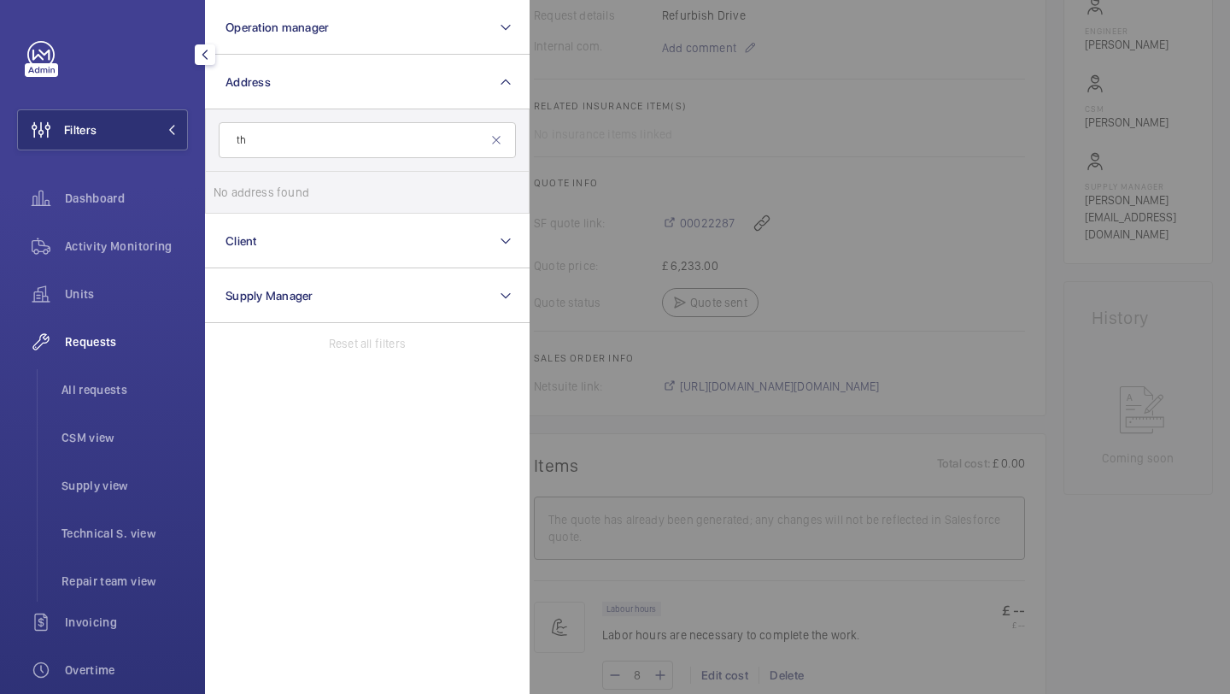
type input "t"
type input "3"
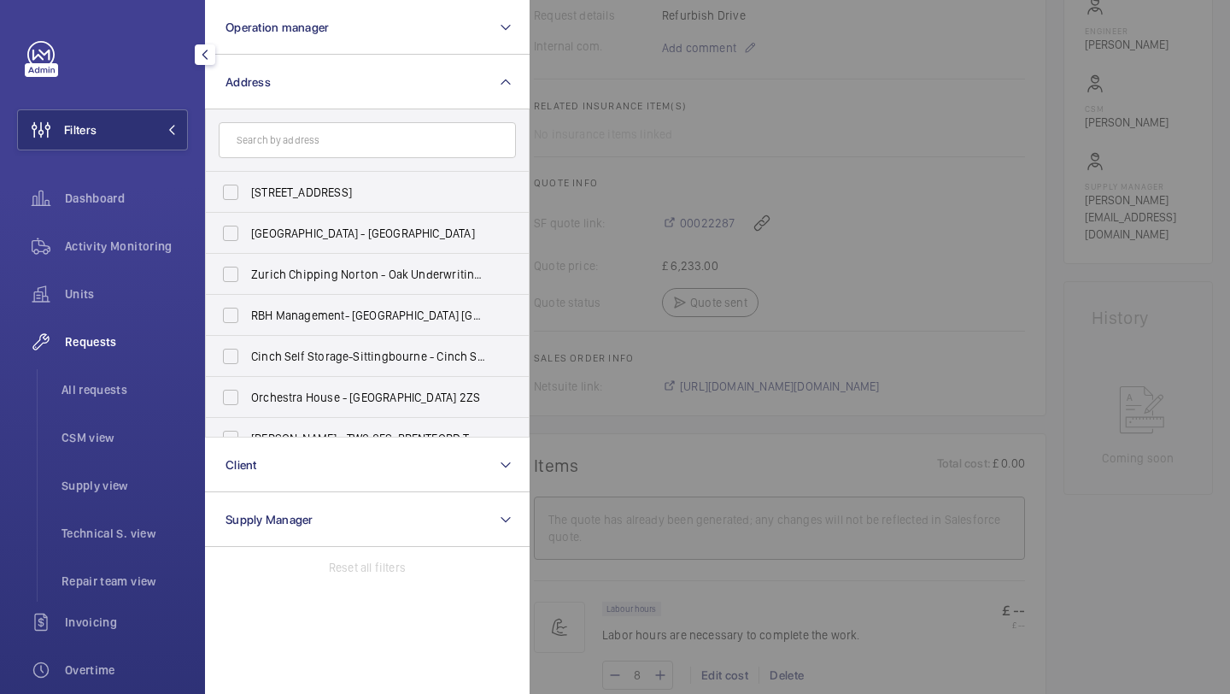
click at [620, 151] on div at bounding box center [1145, 347] width 1230 height 694
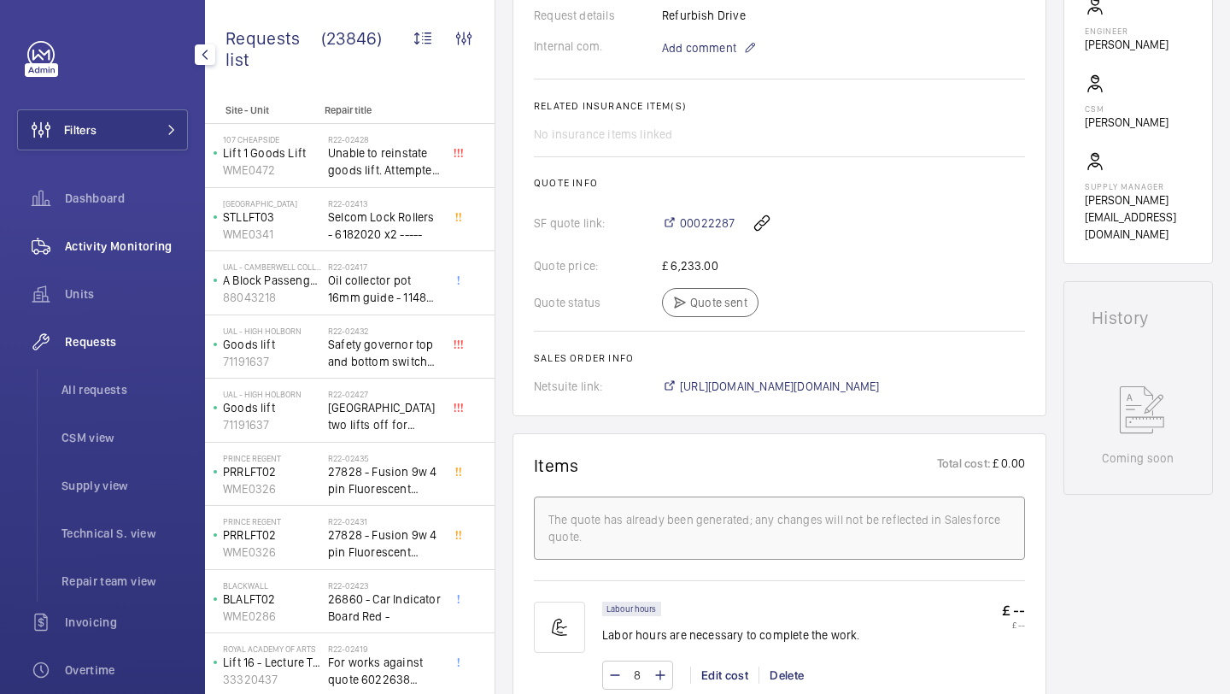
click at [158, 227] on div "Activity Monitoring" at bounding box center [102, 246] width 171 height 41
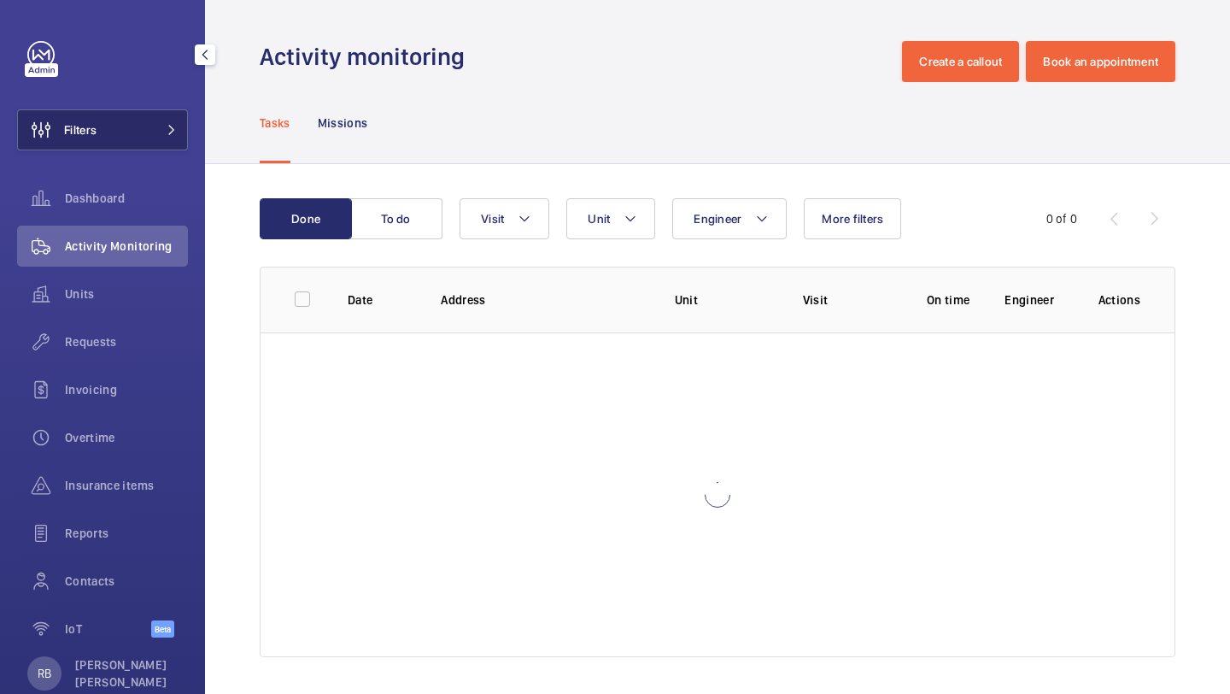
click at [180, 148] on button "Filters" at bounding box center [102, 129] width 171 height 41
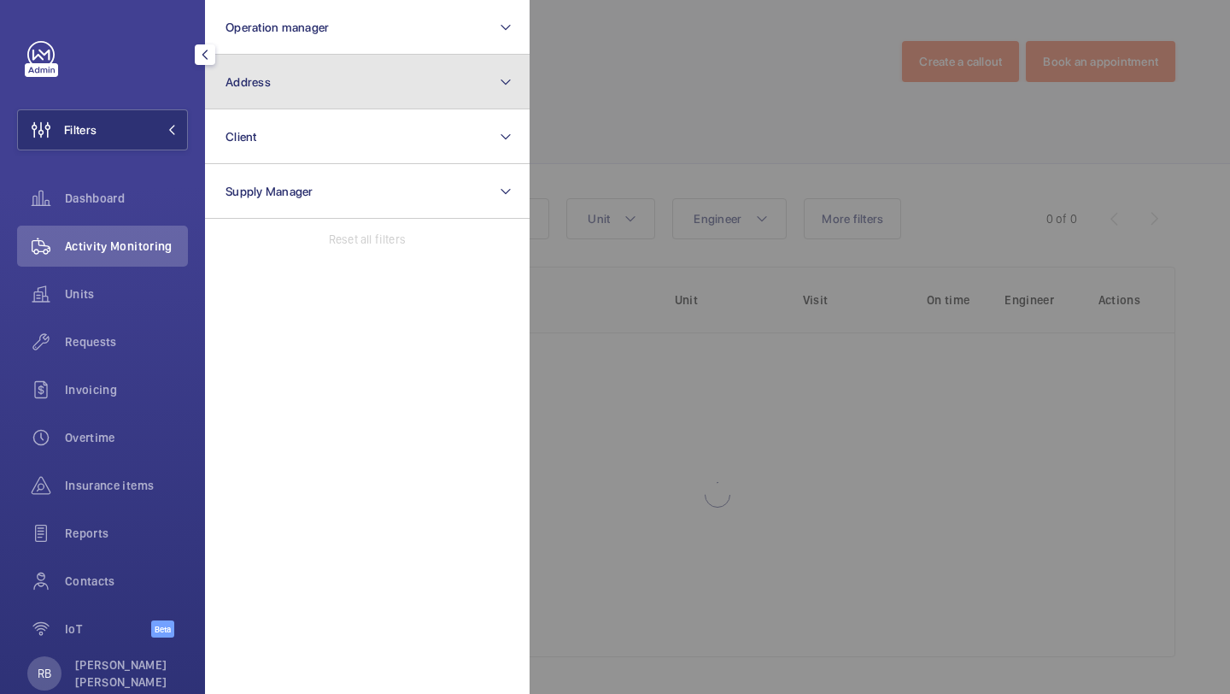
click at [267, 89] on button "Address" at bounding box center [367, 82] width 325 height 55
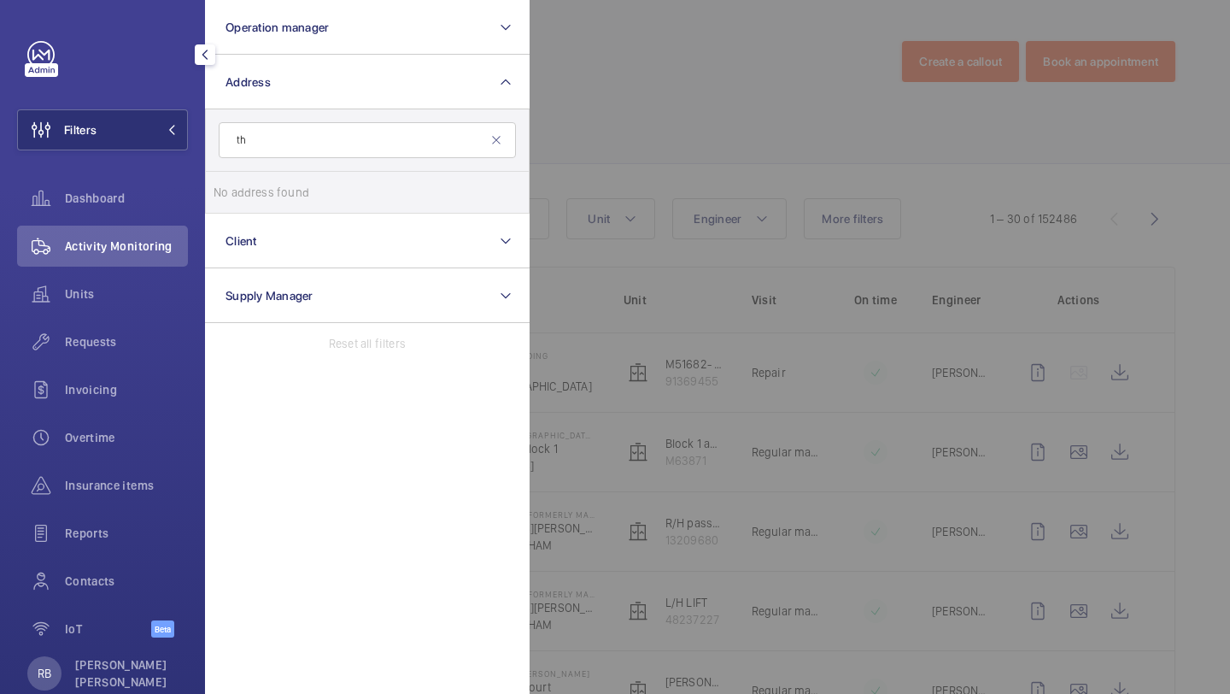
type input "t"
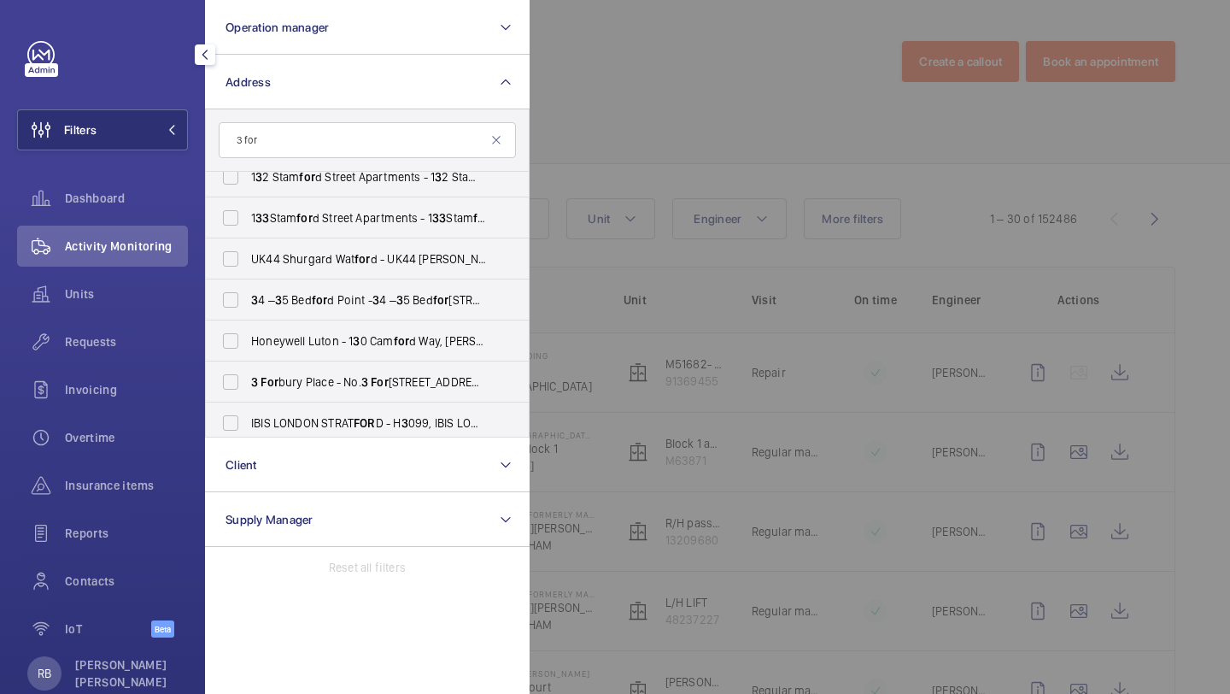
scroll to position [555, 0]
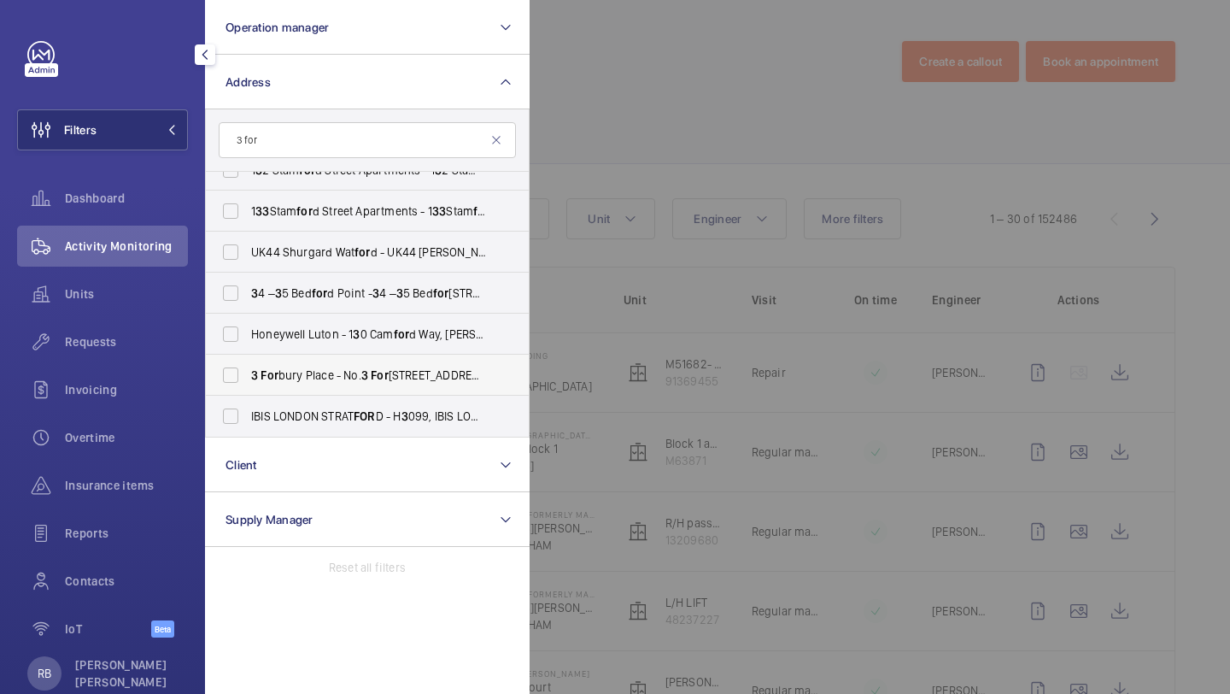
type input "3 for"
click at [291, 374] on span "[STREET_ADDRESS] YL" at bounding box center [368, 375] width 235 height 17
click at [248, 374] on input "[STREET_ADDRESS] YL" at bounding box center [231, 375] width 34 height 34
checkbox input "true"
click at [710, 96] on div at bounding box center [1145, 347] width 1230 height 694
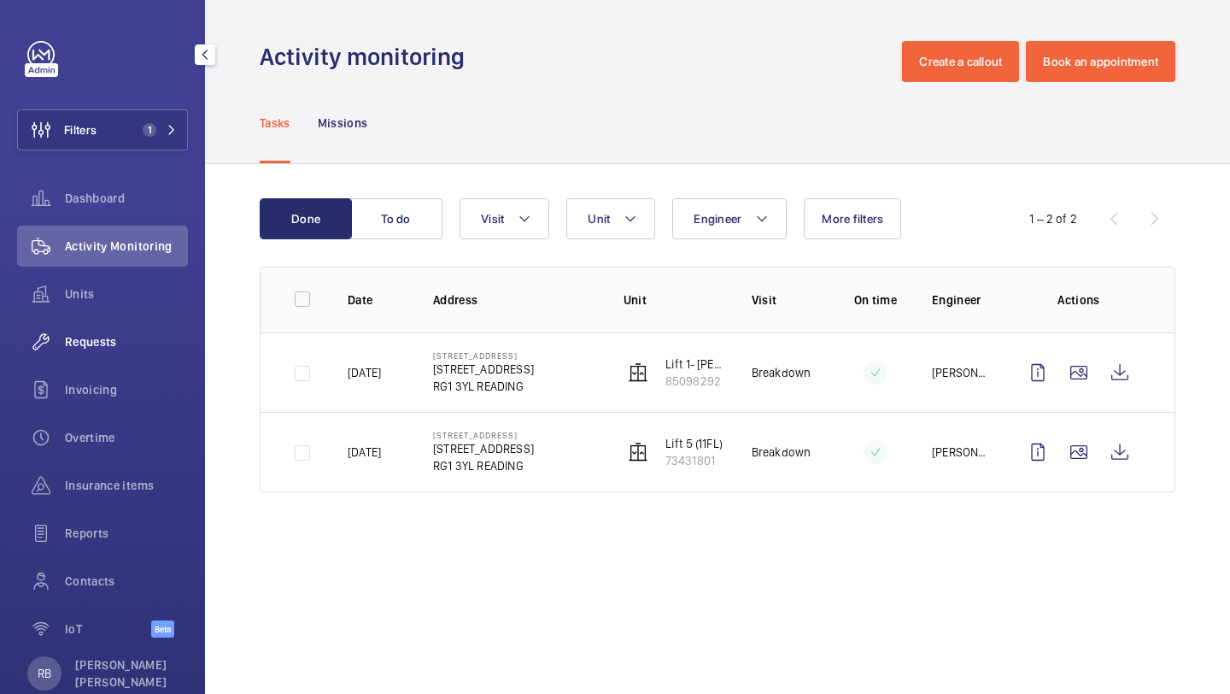
click at [99, 335] on span "Requests" at bounding box center [126, 341] width 123 height 17
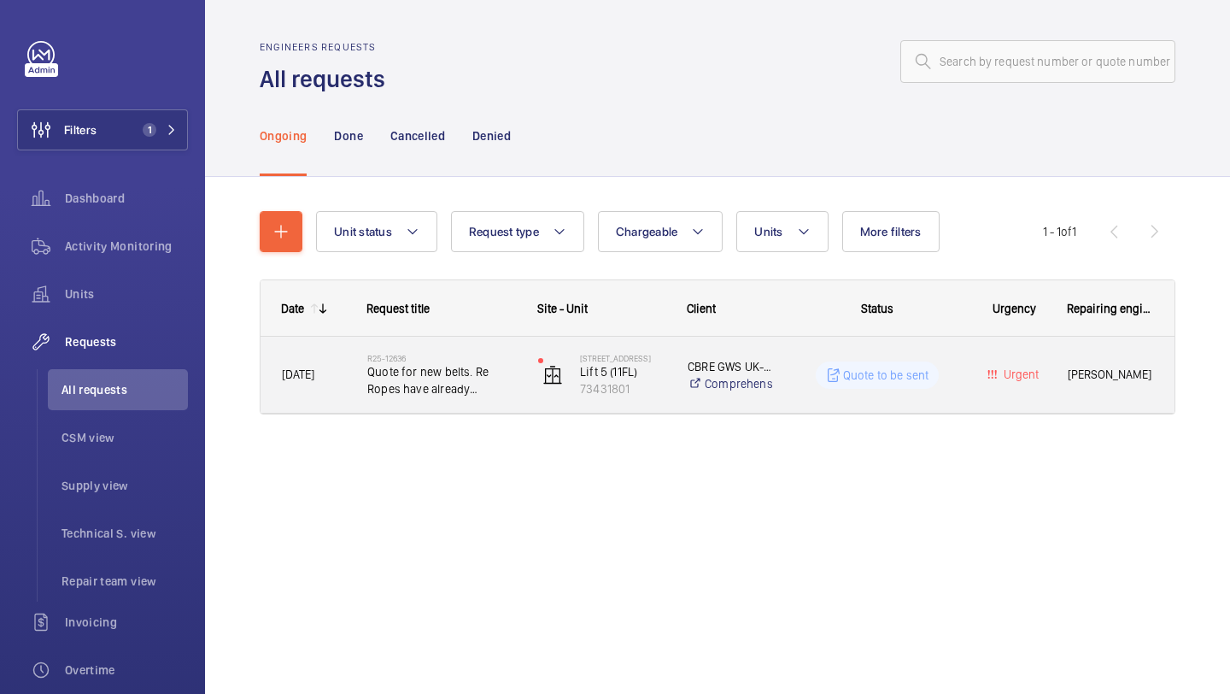
click at [480, 405] on div "R25-12636 Quote for new belts. Re Ropes have already surveyed it for [PERSON_NA…" at bounding box center [431, 375] width 169 height 77
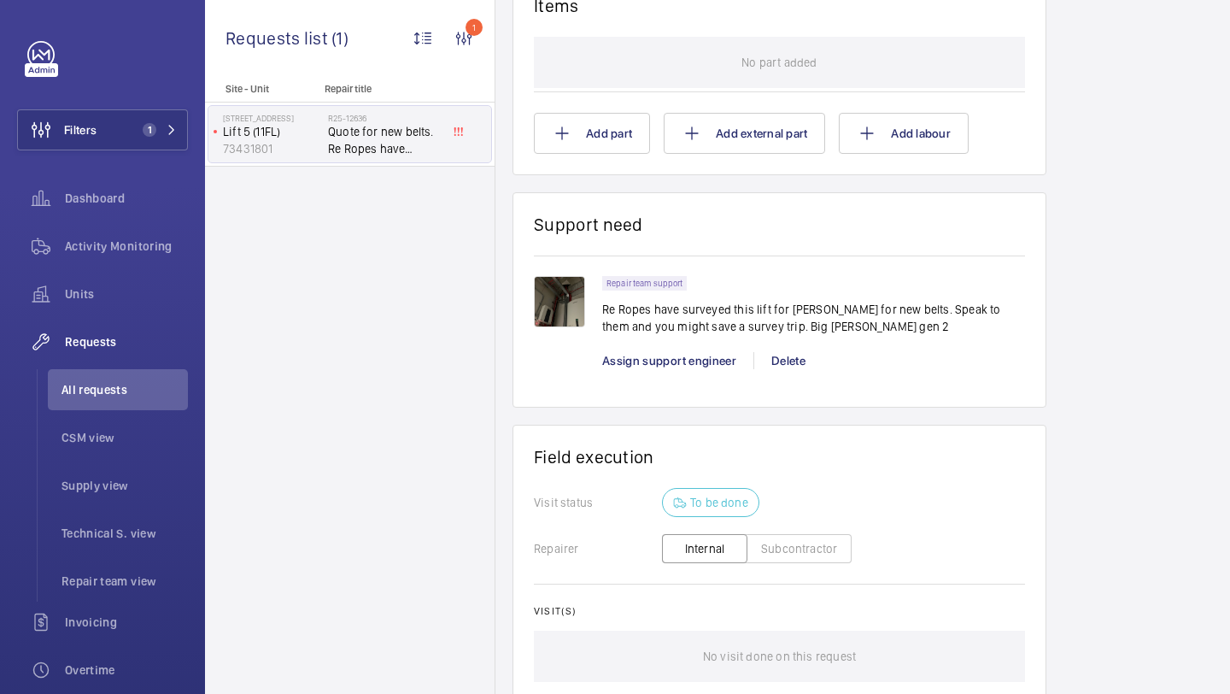
scroll to position [1082, 0]
click at [543, 289] on img at bounding box center [559, 300] width 51 height 51
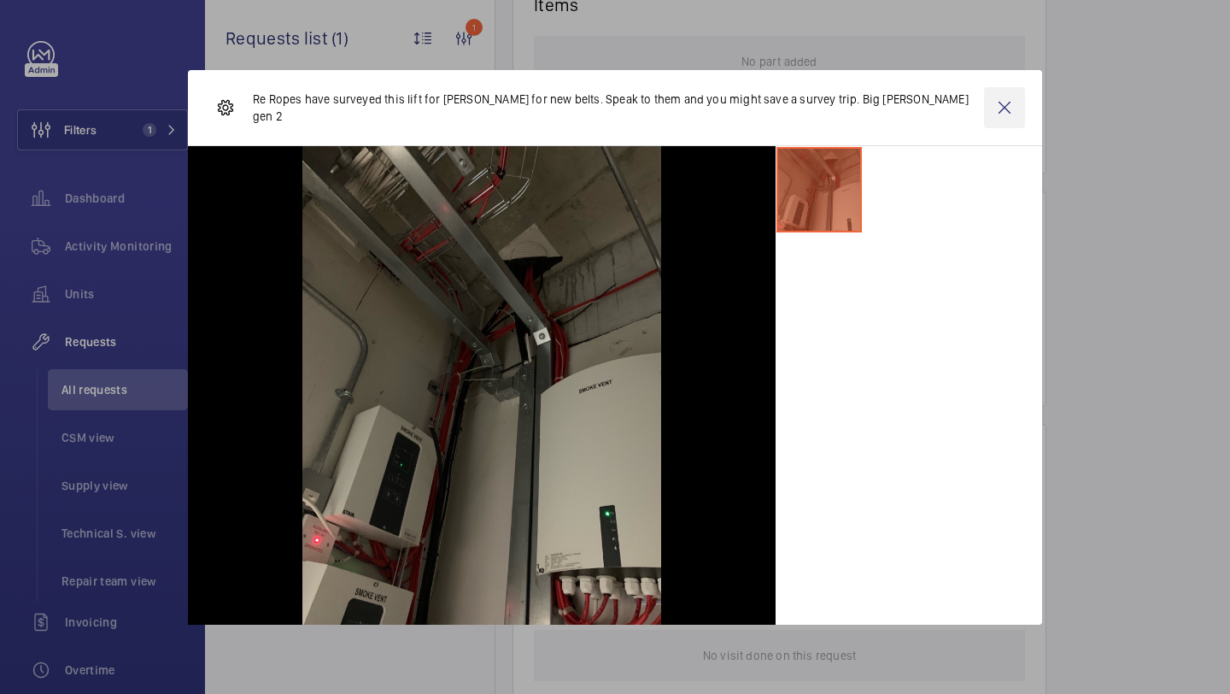
click at [998, 109] on wm-front-icon-button at bounding box center [1004, 107] width 41 height 41
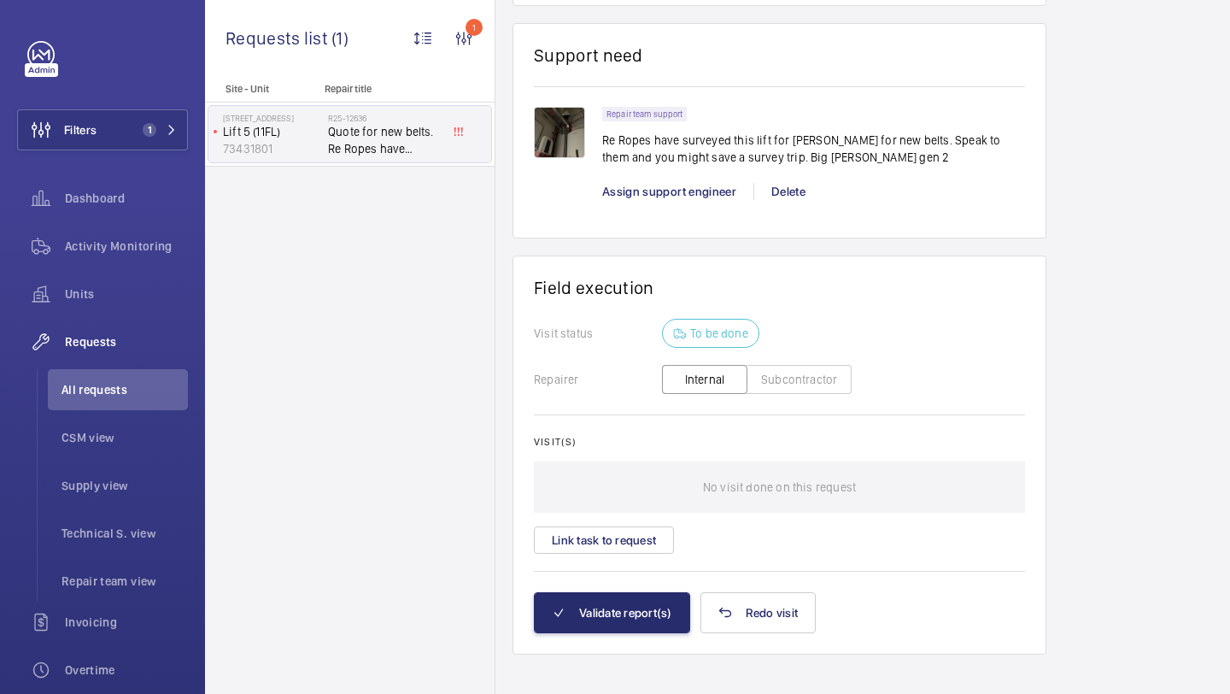
scroll to position [1268, 0]
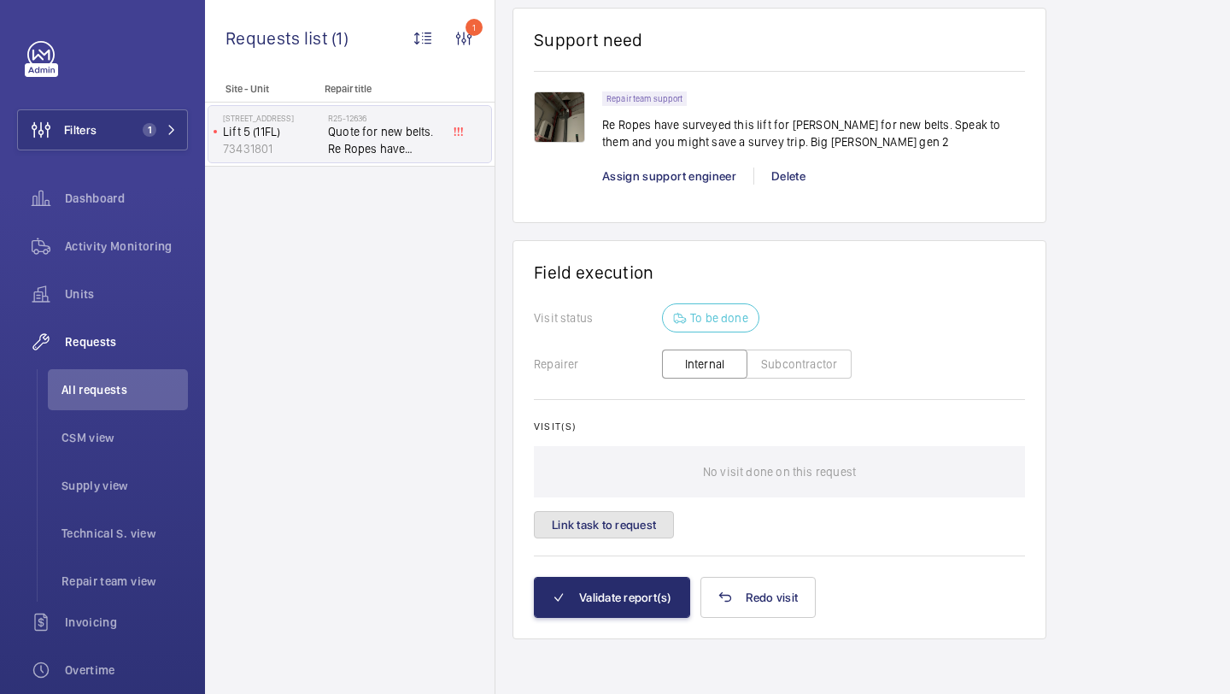
click at [660, 515] on button "Link task to request" at bounding box center [604, 524] width 140 height 27
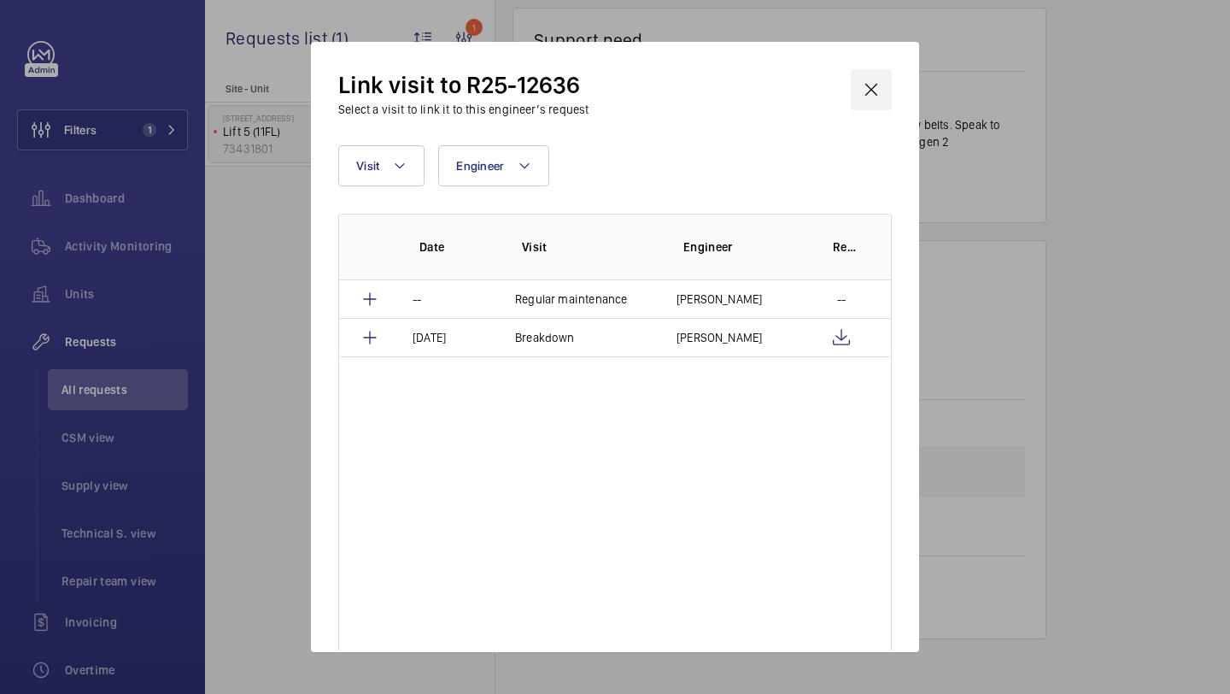
click at [865, 97] on wm-front-icon-button at bounding box center [871, 89] width 41 height 41
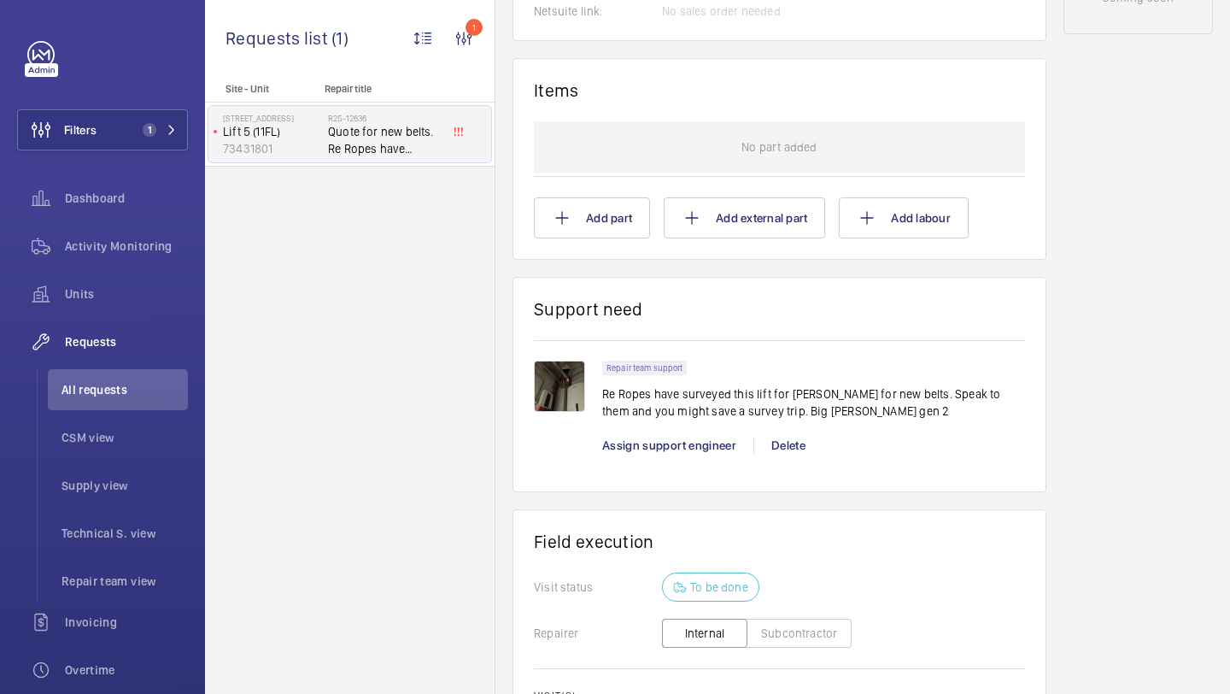
scroll to position [768, 0]
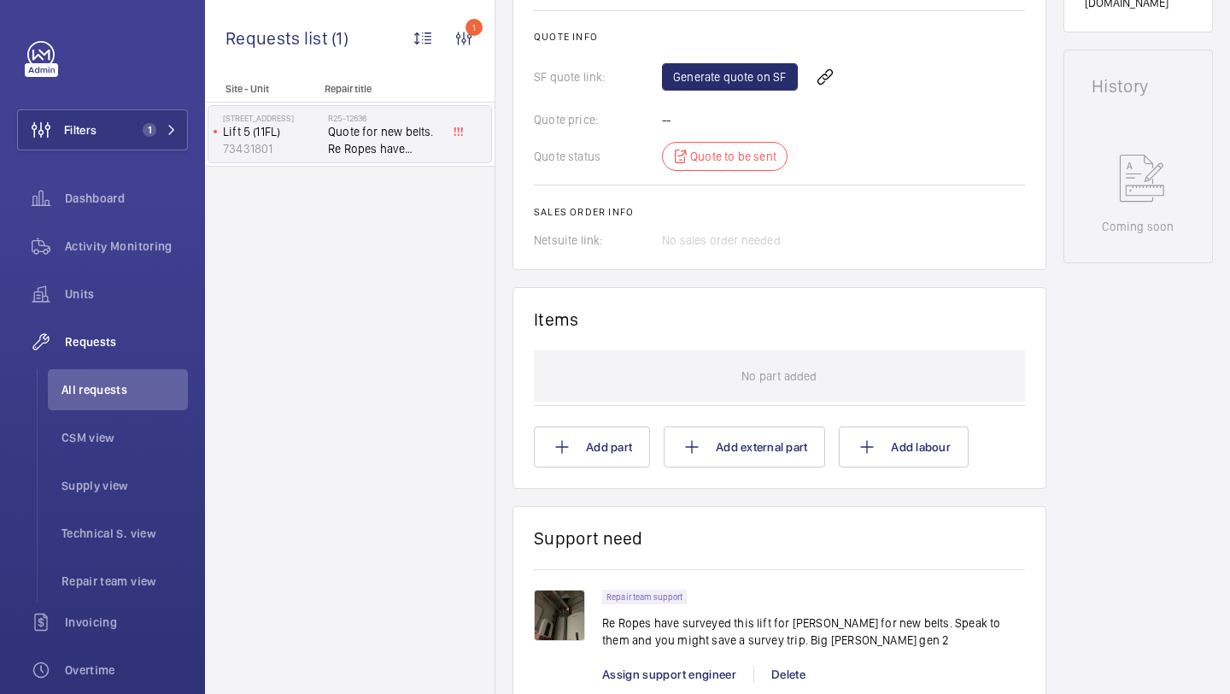
click at [555, 621] on img at bounding box center [559, 615] width 51 height 51
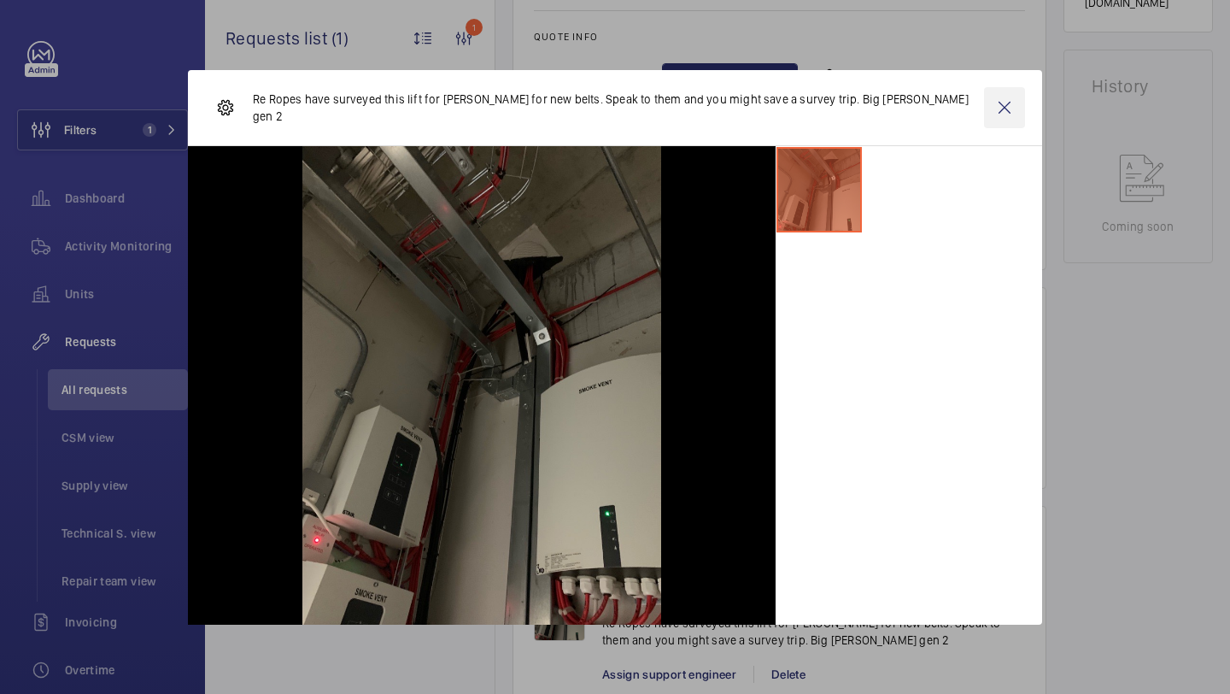
click at [993, 109] on wm-front-icon-button at bounding box center [1004, 107] width 41 height 41
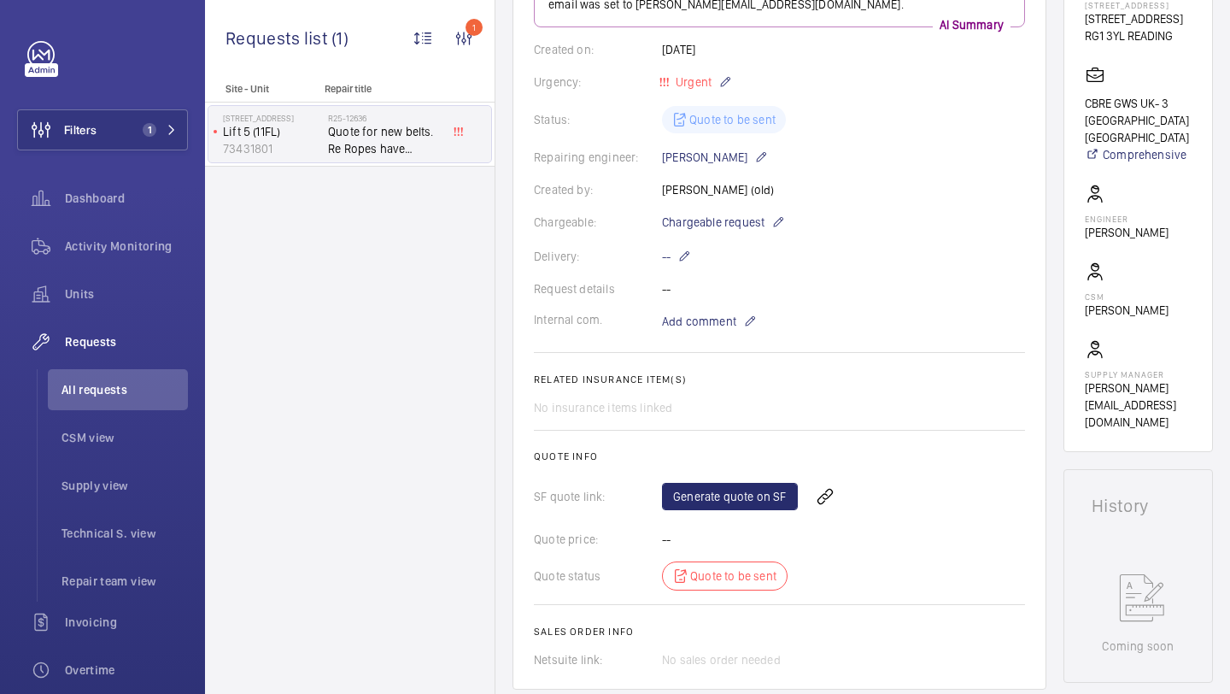
scroll to position [208, 0]
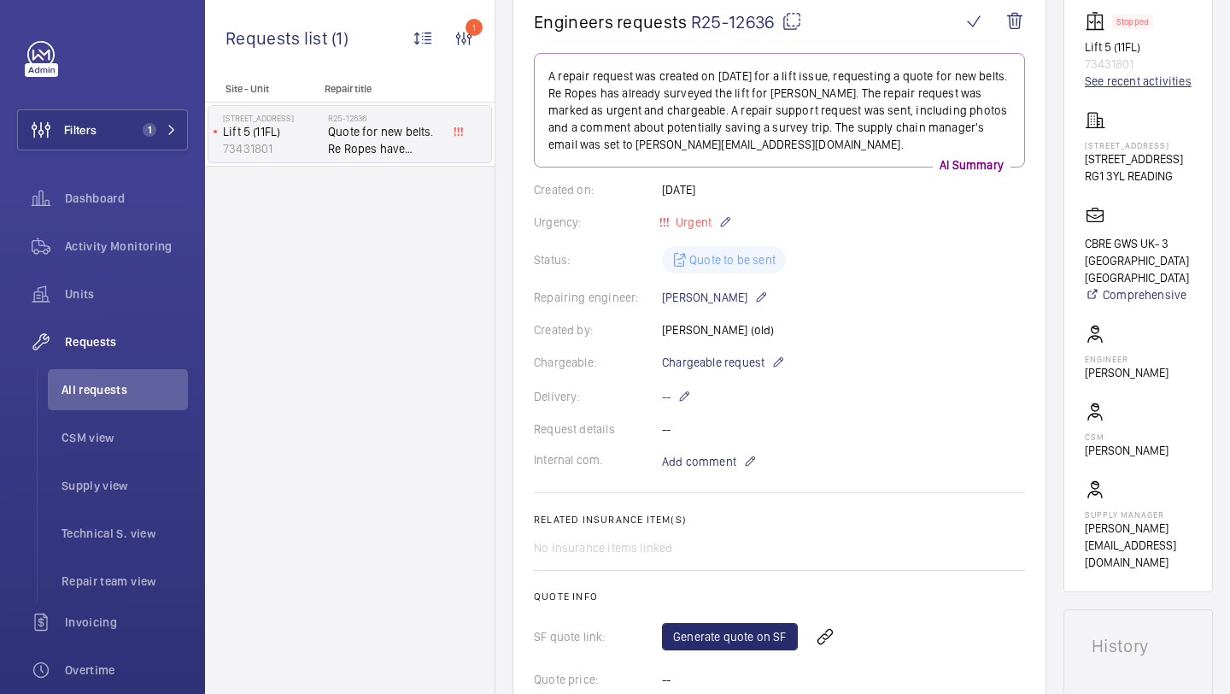
click at [1123, 87] on link "See recent activities" at bounding box center [1138, 81] width 107 height 17
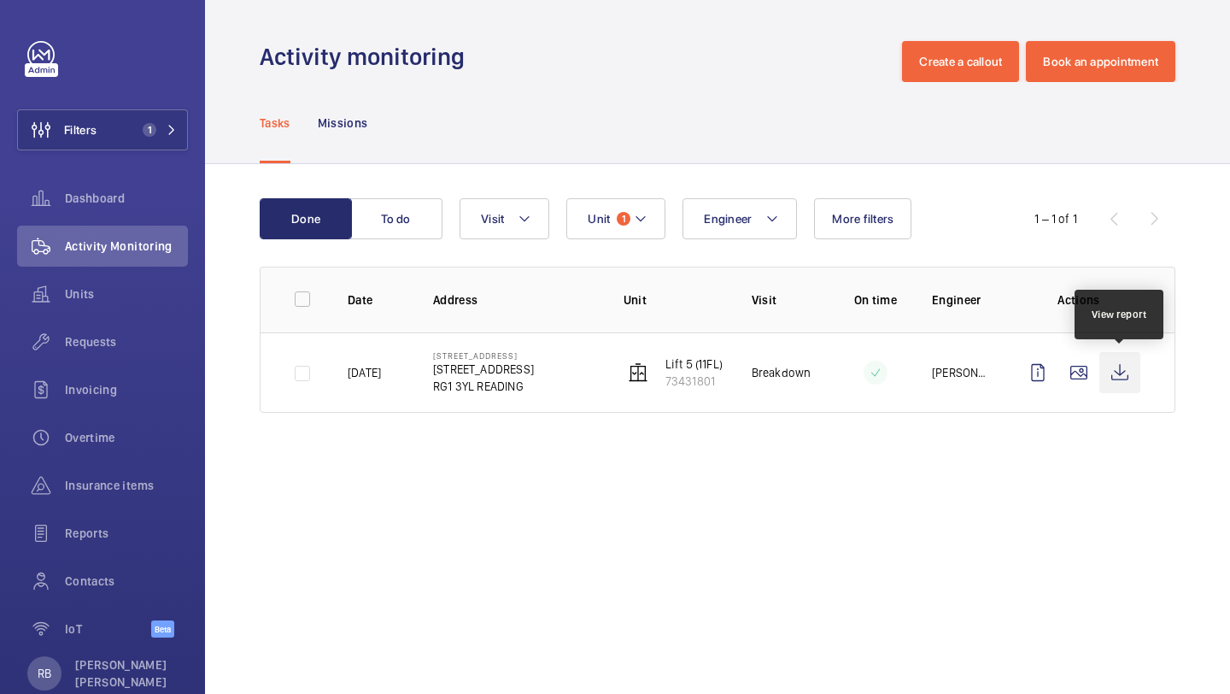
click at [1123, 362] on wm-front-icon-button at bounding box center [1120, 372] width 41 height 41
click at [613, 389] on td "Lift 5 (11FL) 73431801" at bounding box center [660, 372] width 128 height 80
drag, startPoint x: 775, startPoint y: 367, endPoint x: 735, endPoint y: 367, distance: 40.2
click at [735, 367] on td "Breakdown" at bounding box center [772, 372] width 95 height 80
click at [448, 367] on p "[STREET_ADDRESS]" at bounding box center [483, 369] width 101 height 17
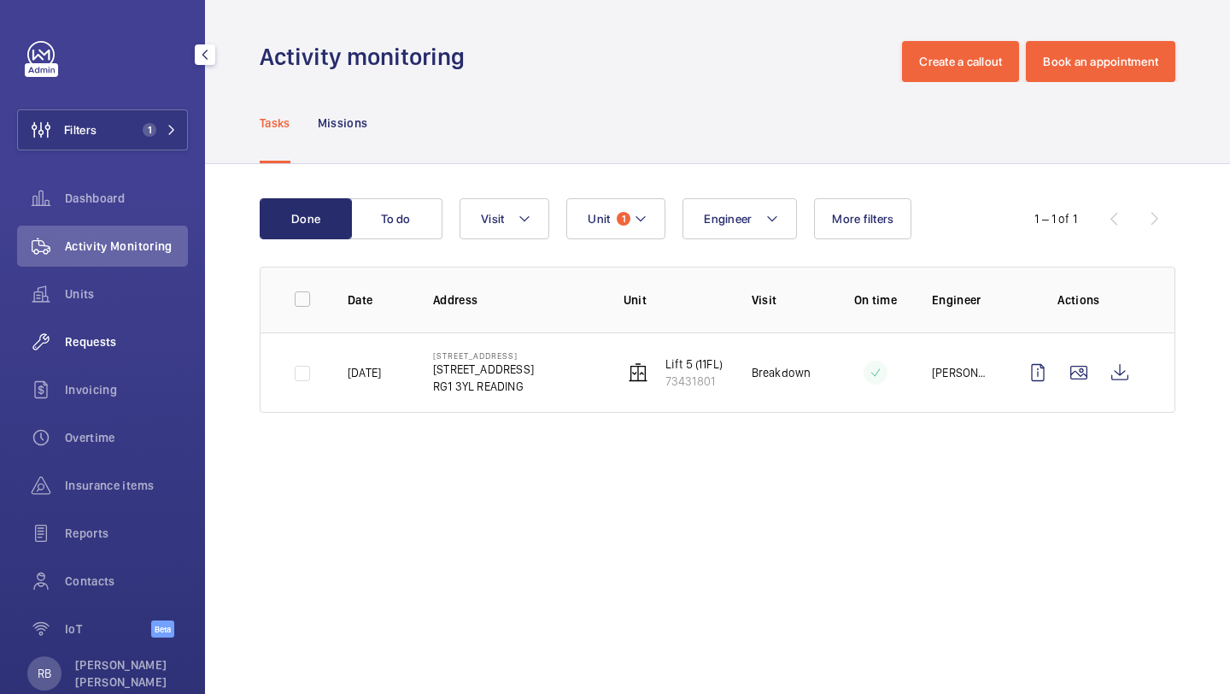
click at [109, 350] on div "Requests" at bounding box center [102, 341] width 171 height 41
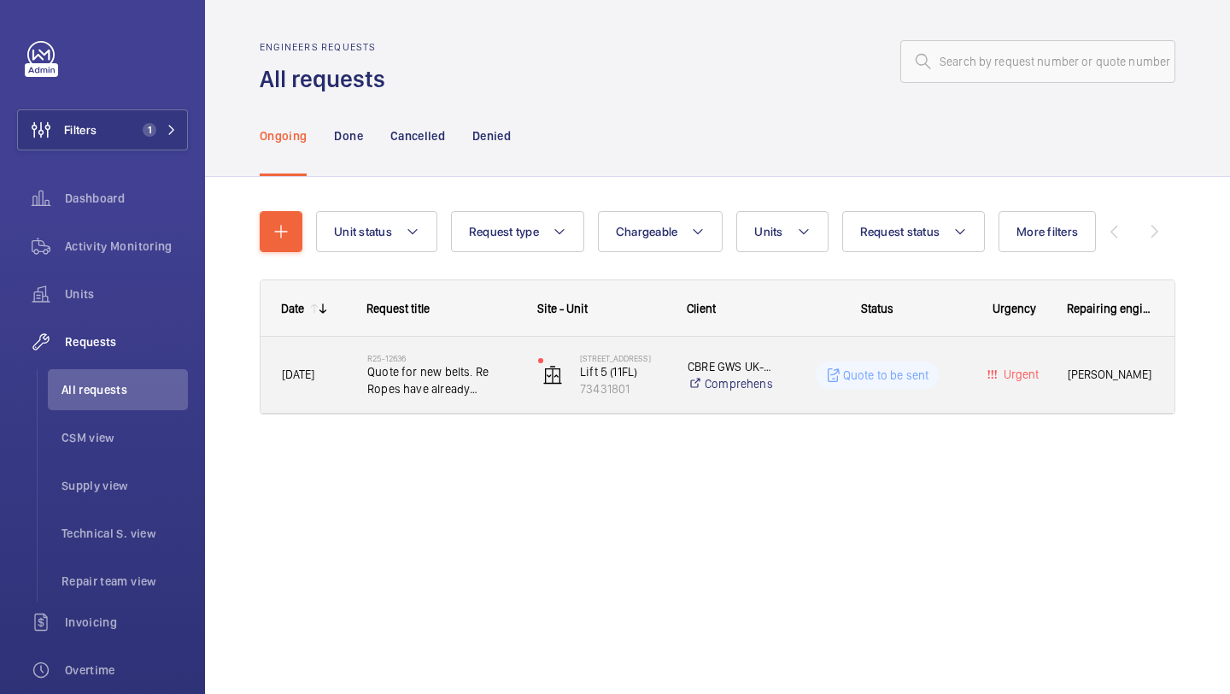
click at [492, 381] on span "Quote for new belts. Re Ropes have already surveyed it for [PERSON_NAME]." at bounding box center [441, 380] width 149 height 34
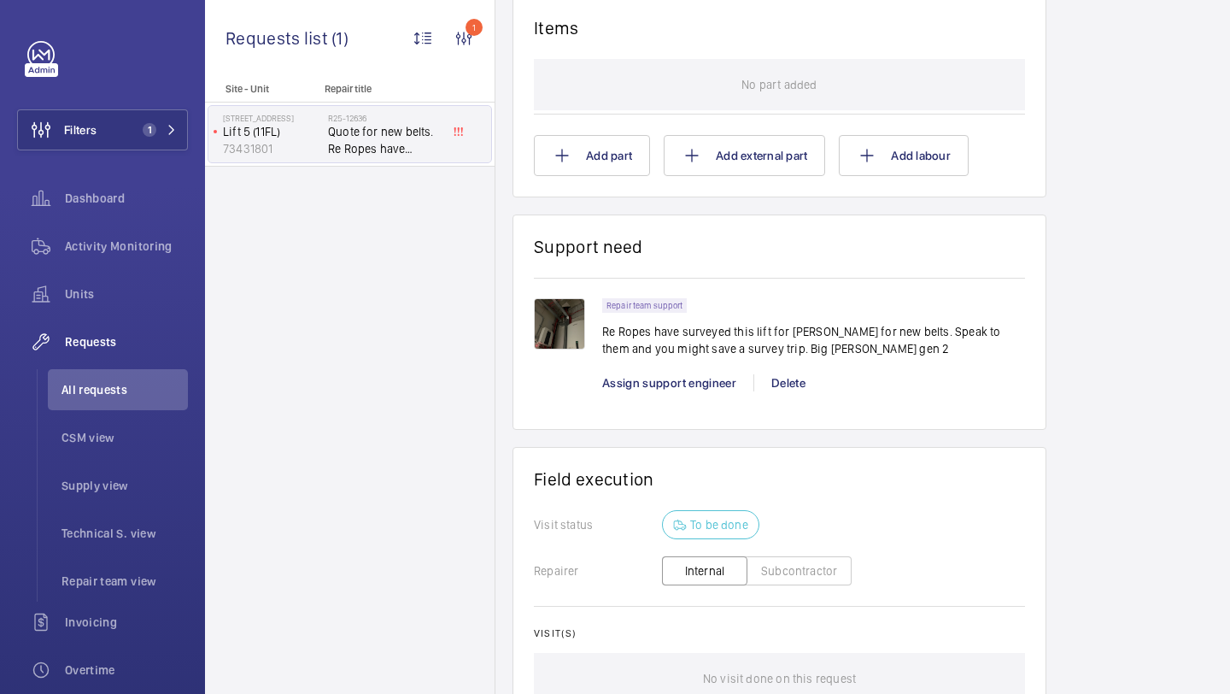
scroll to position [1110, 0]
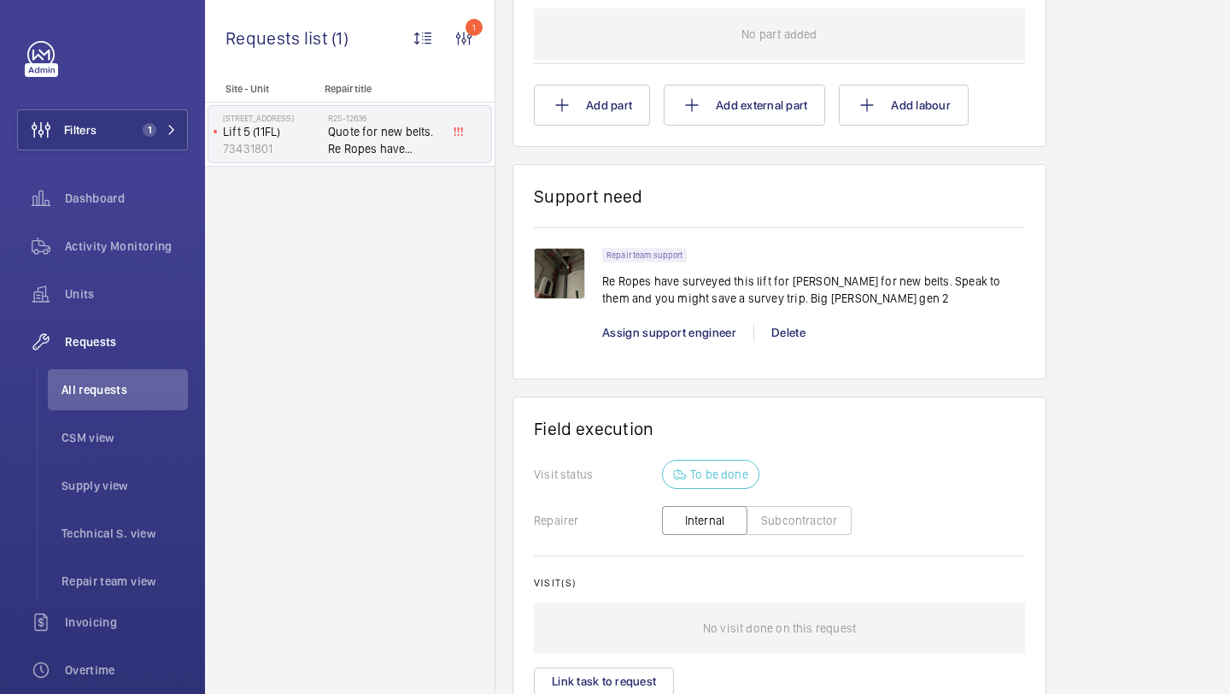
click at [556, 277] on img at bounding box center [559, 273] width 51 height 51
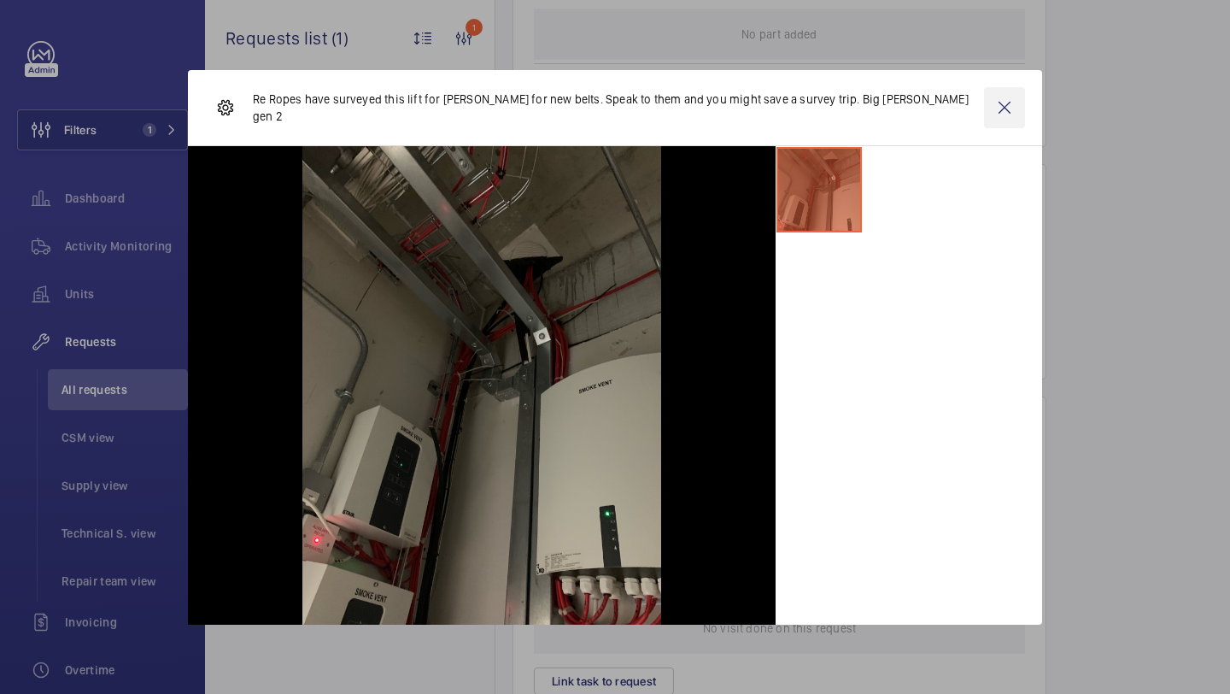
click at [1009, 99] on wm-front-icon-button at bounding box center [1004, 107] width 41 height 41
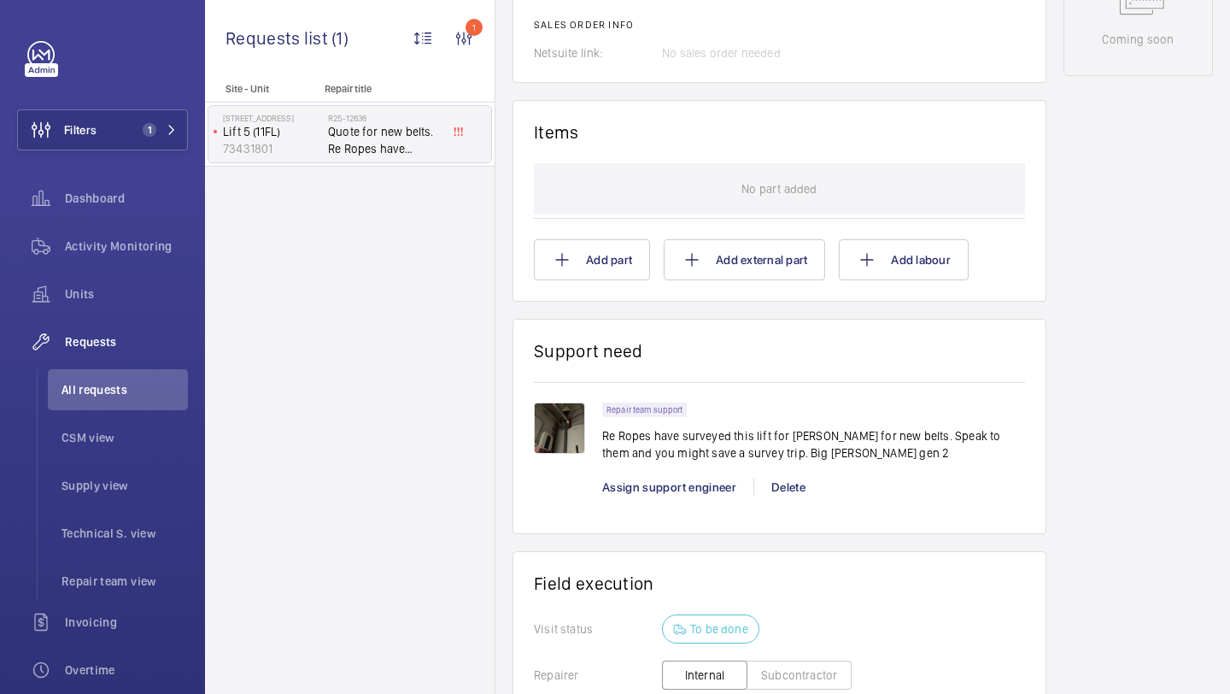
scroll to position [1103, 0]
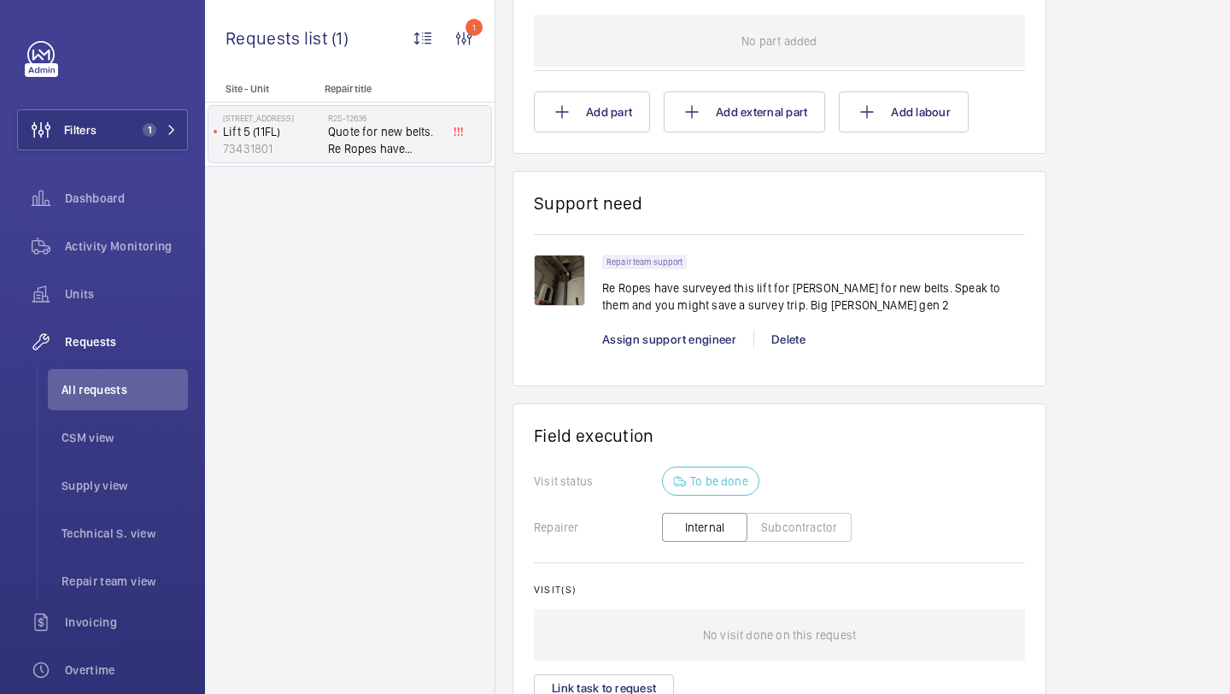
click at [538, 290] on img at bounding box center [559, 280] width 51 height 51
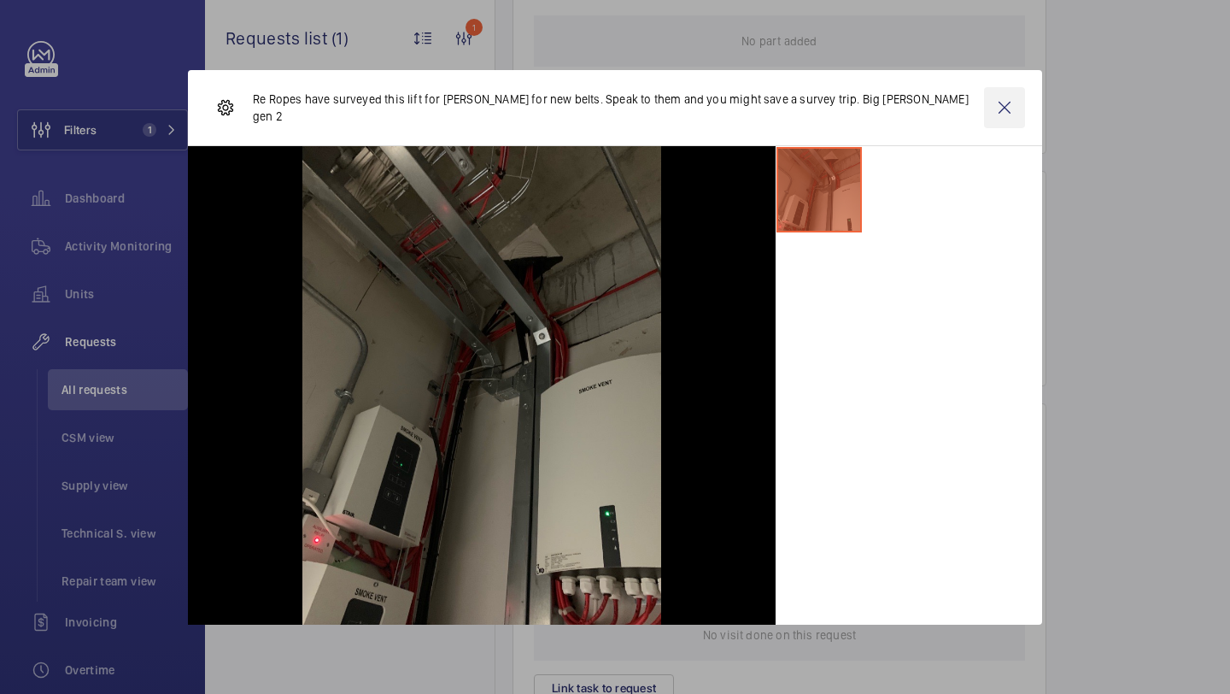
click at [996, 107] on wm-front-icon-button at bounding box center [1004, 107] width 41 height 41
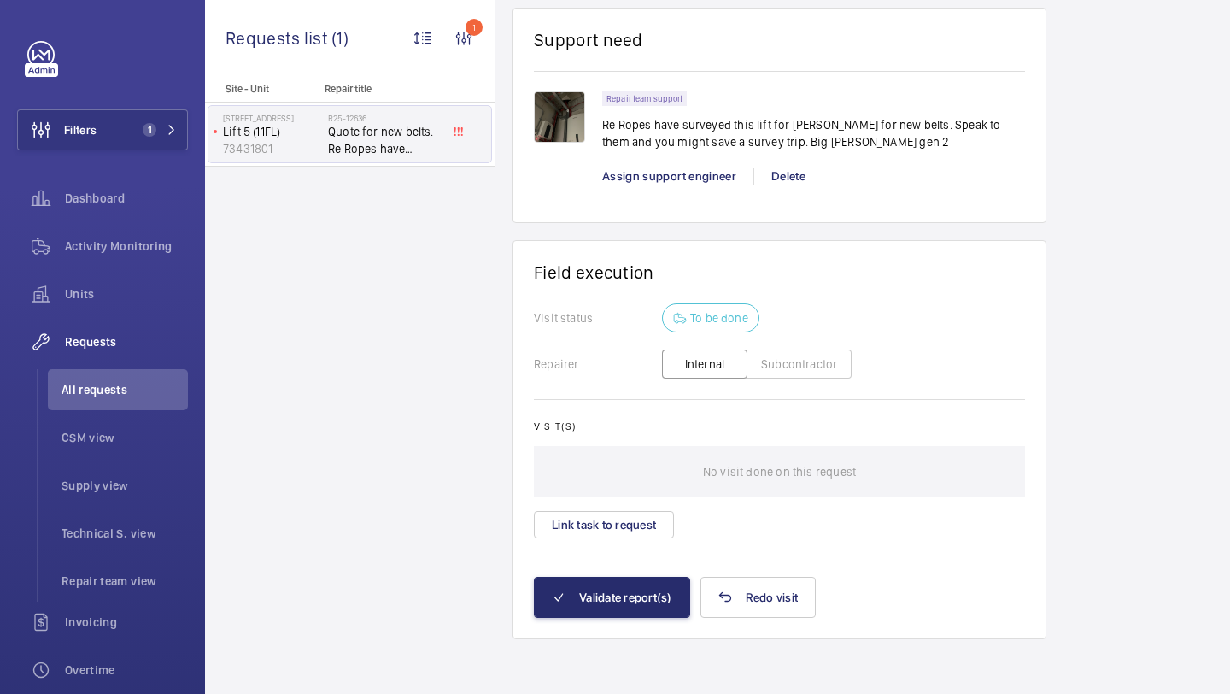
scroll to position [982, 0]
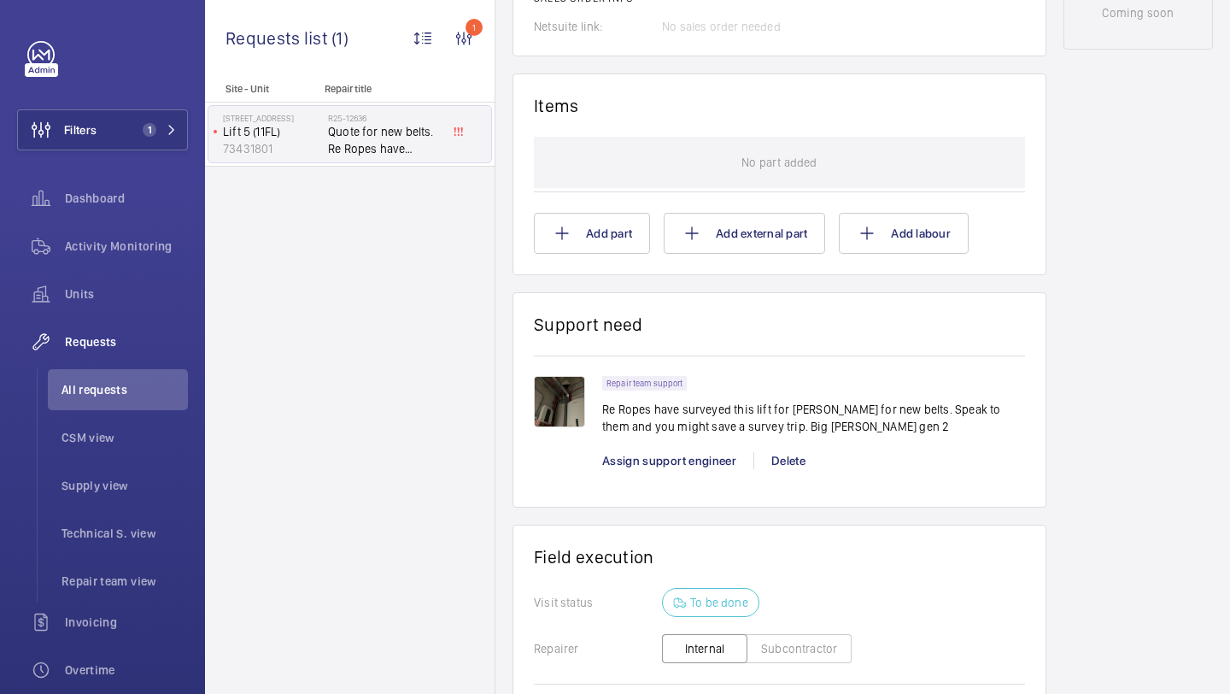
click at [557, 413] on img at bounding box center [559, 401] width 51 height 51
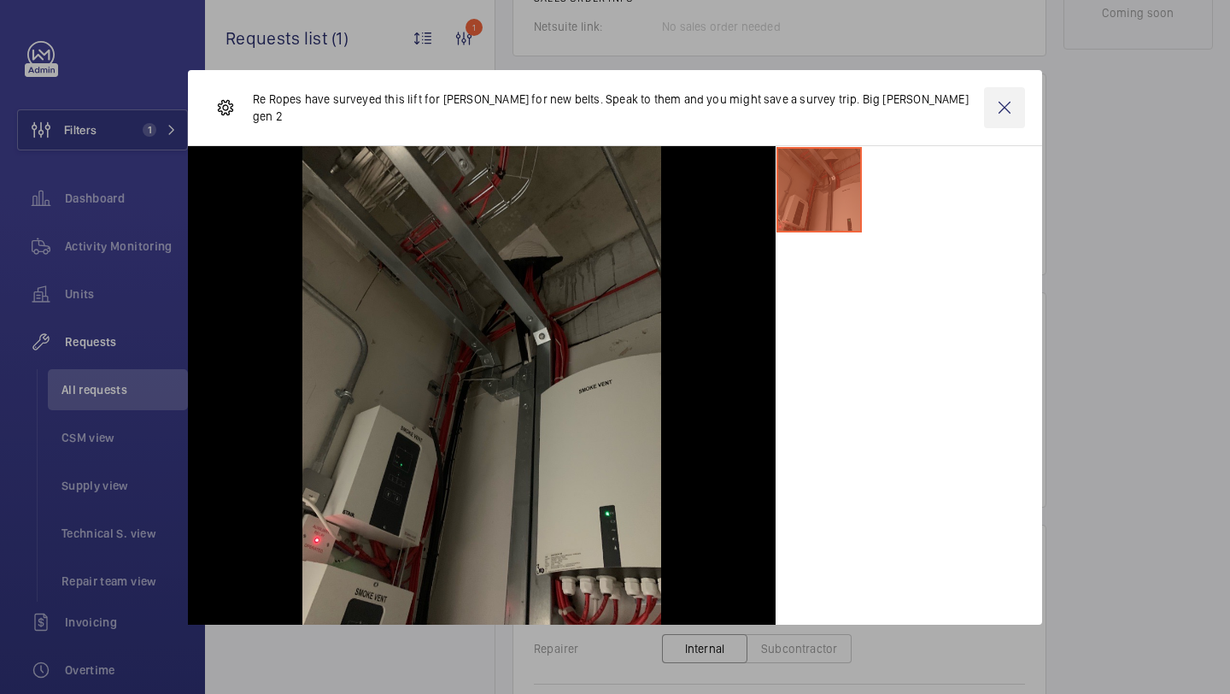
click at [1006, 107] on wm-front-icon-button at bounding box center [1004, 107] width 41 height 41
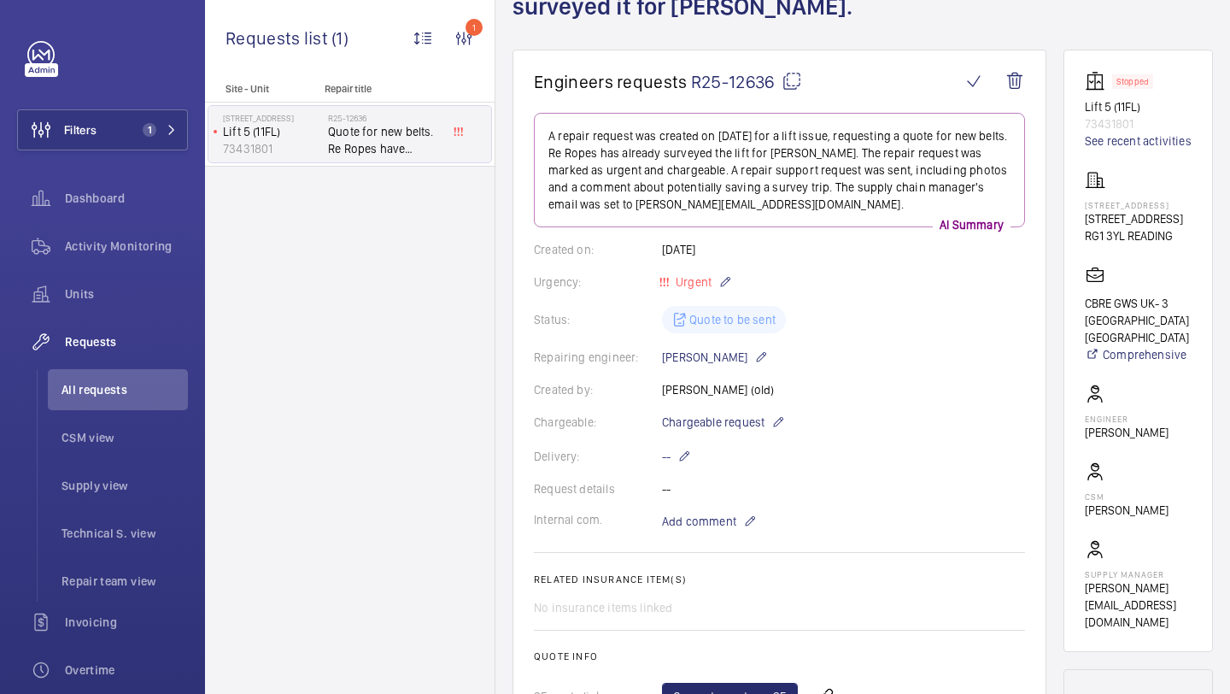
scroll to position [154, 0]
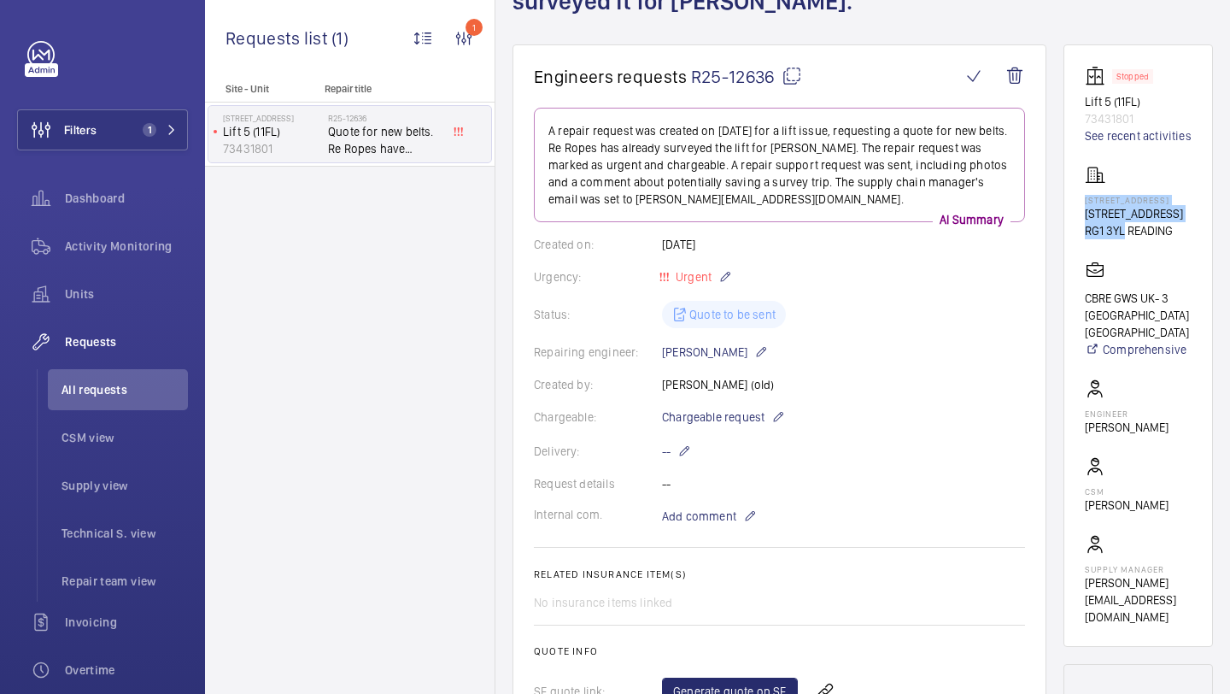
drag, startPoint x: 1082, startPoint y: 196, endPoint x: 1118, endPoint y: 231, distance: 50.1
click at [1118, 231] on wm-front-card "Stopped Lift 5 (11FL) 73431801 See recent activities [STREET_ADDRESS]- 3 Forbur…" at bounding box center [1139, 345] width 150 height 602
click at [1093, 227] on p "RG1 3YL READING" at bounding box center [1134, 230] width 98 height 17
drag, startPoint x: 1077, startPoint y: 195, endPoint x: 1182, endPoint y: 237, distance: 113.1
click at [1182, 237] on wm-front-card "Stopped Lift 5 (11FL) 73431801 See recent activities [STREET_ADDRESS]- 3 Forbur…" at bounding box center [1139, 345] width 150 height 602
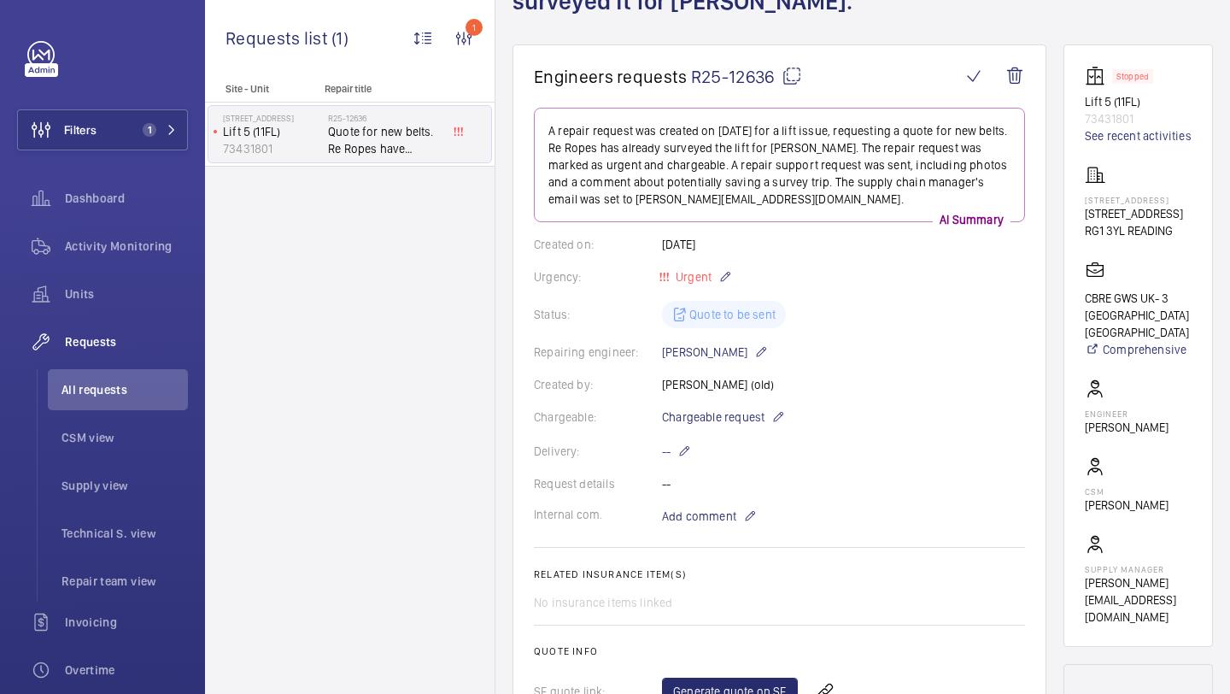
click at [1182, 237] on wm-front-card-body "Stopped Lift 5 (11FL) 73431801 See recent activities [STREET_ADDRESS]- 3 Forbur…" at bounding box center [1138, 346] width 107 height 560
click at [1183, 218] on wm-front-card-body "Stopped Lift 5 (11FL) 73431801 See recent activities [STREET_ADDRESS]- 3 Forbur…" at bounding box center [1138, 346] width 107 height 560
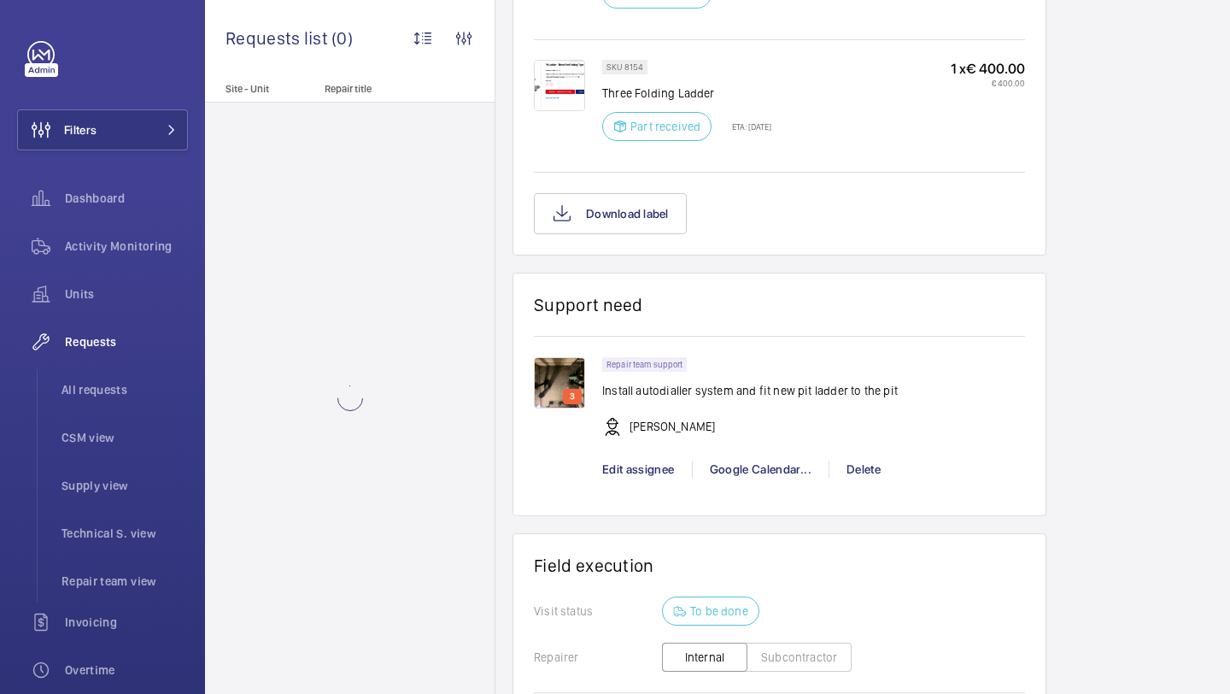
scroll to position [1266, 0]
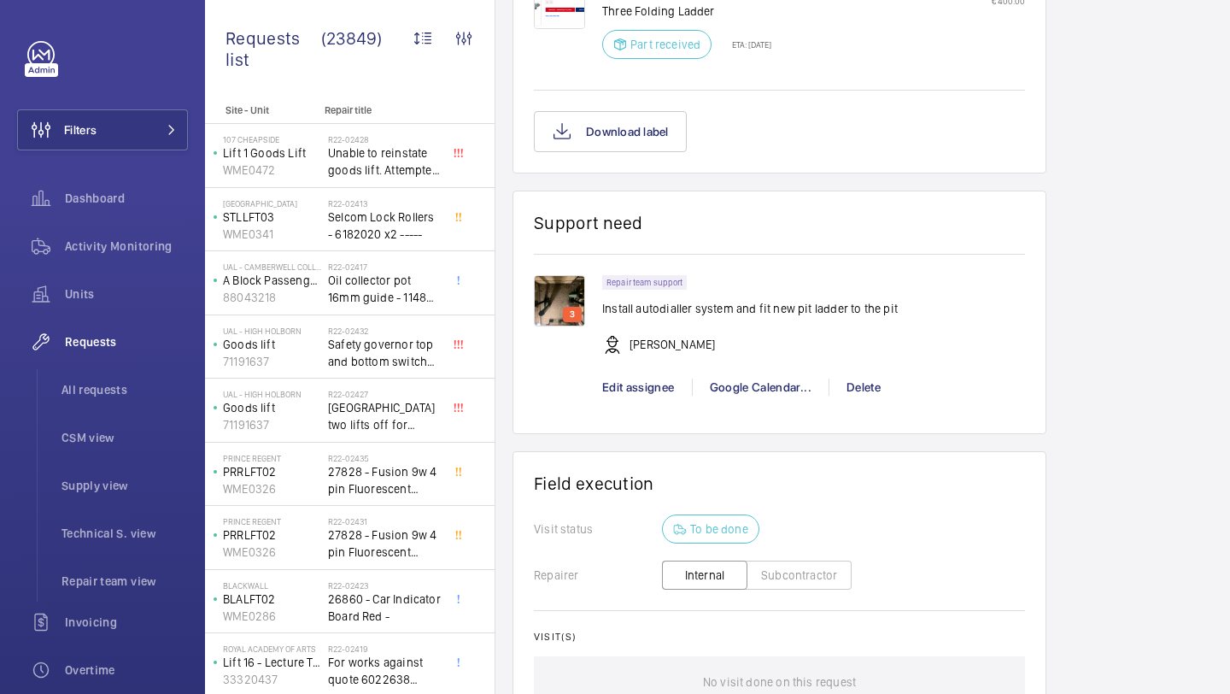
click at [564, 324] on img at bounding box center [559, 300] width 51 height 51
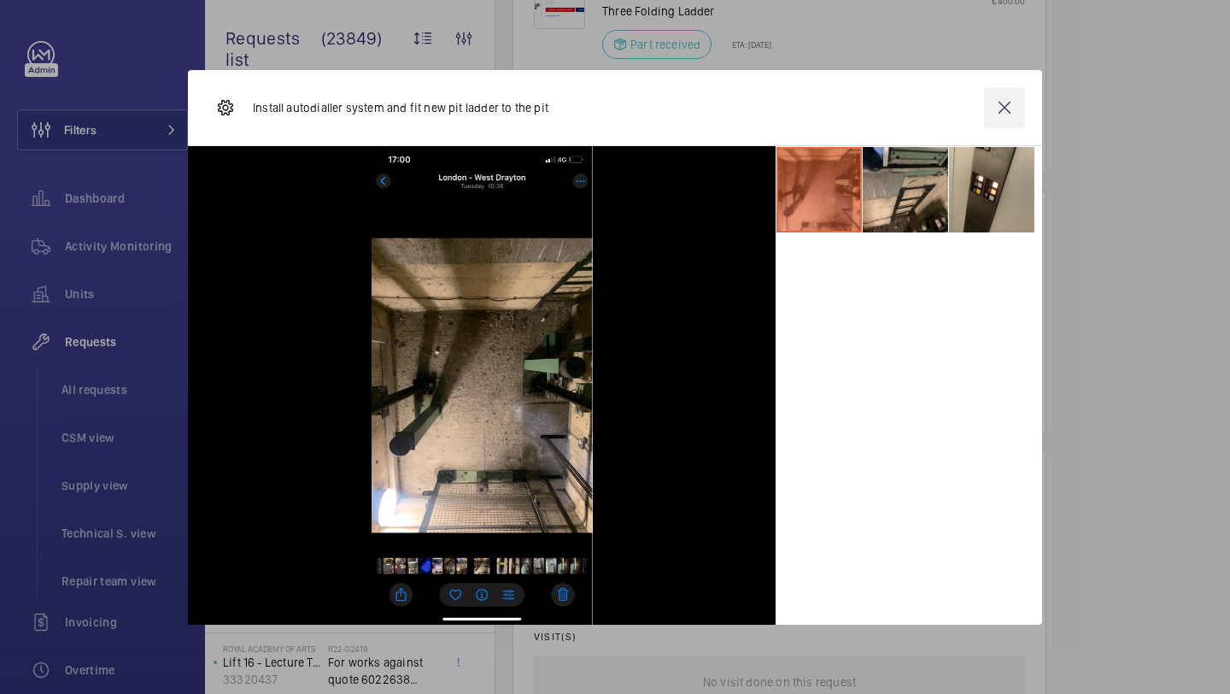
click at [1012, 104] on wm-front-icon-button at bounding box center [1004, 107] width 41 height 41
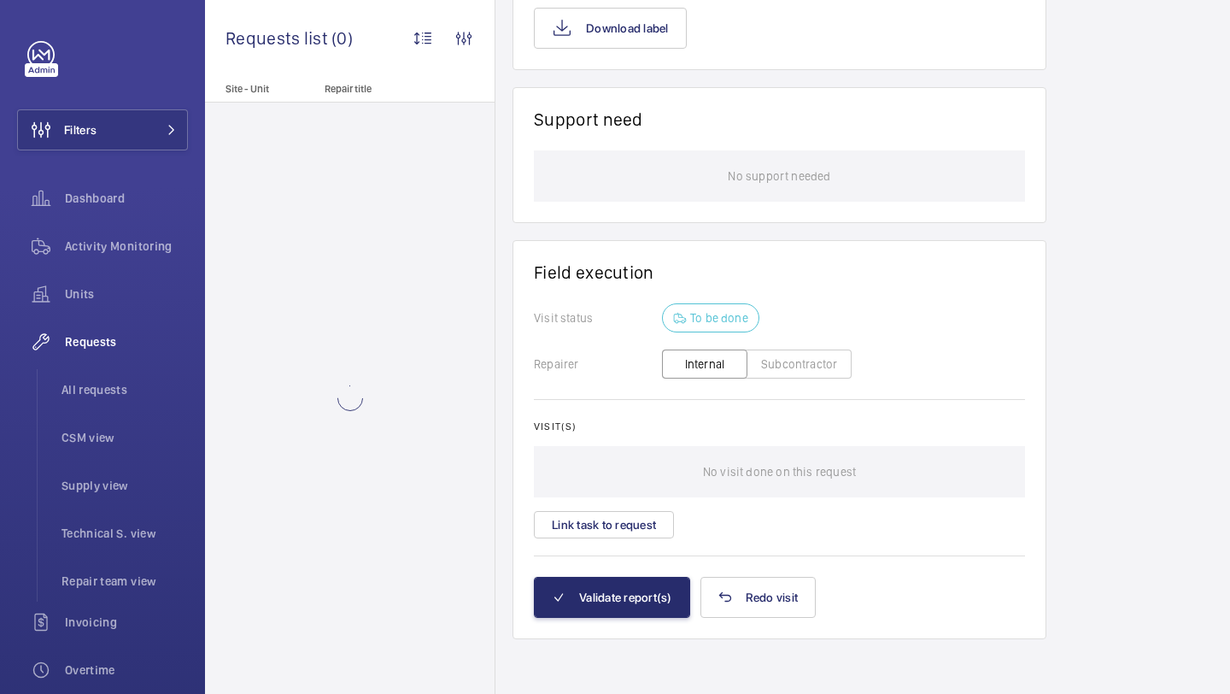
scroll to position [1221, 0]
click at [621, 524] on button "Link task to request" at bounding box center [604, 524] width 140 height 27
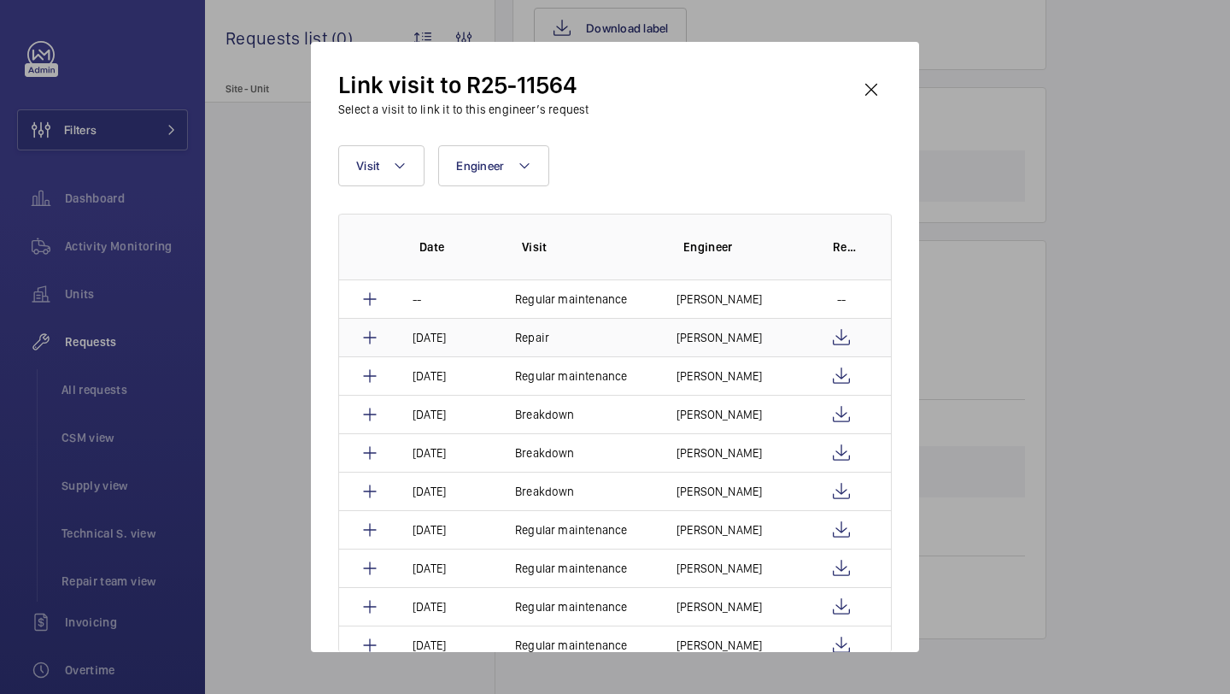
click at [695, 324] on td "[PERSON_NAME]" at bounding box center [731, 337] width 150 height 38
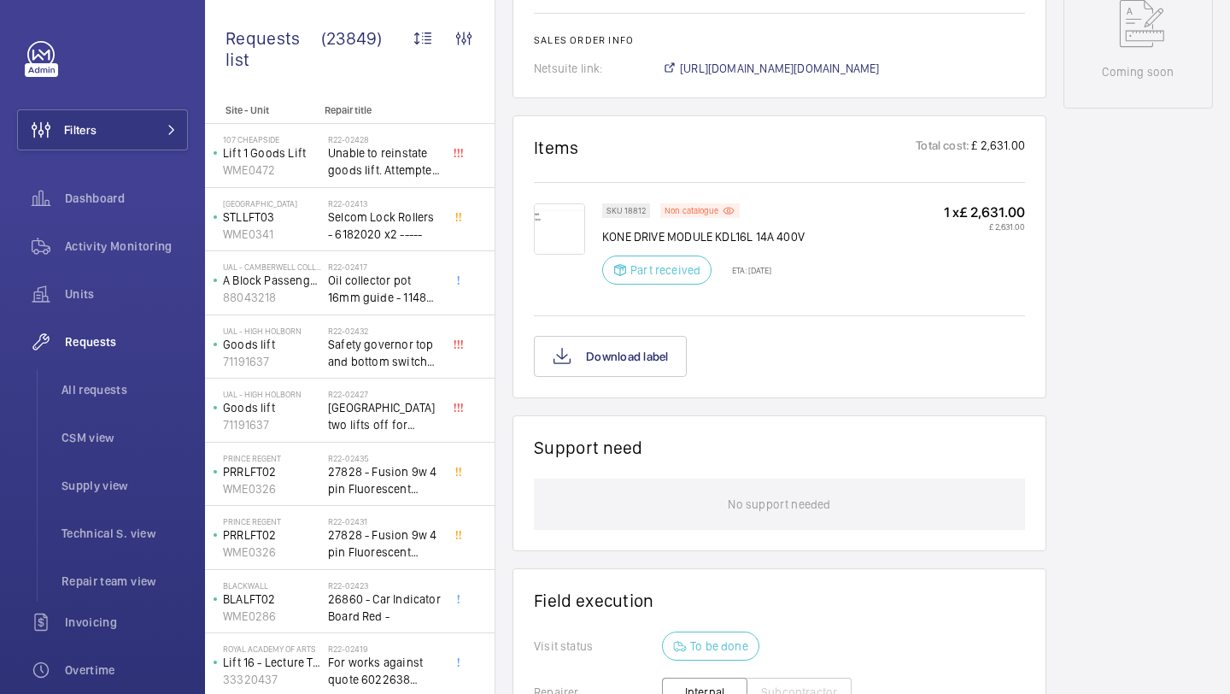
scroll to position [1245, 0]
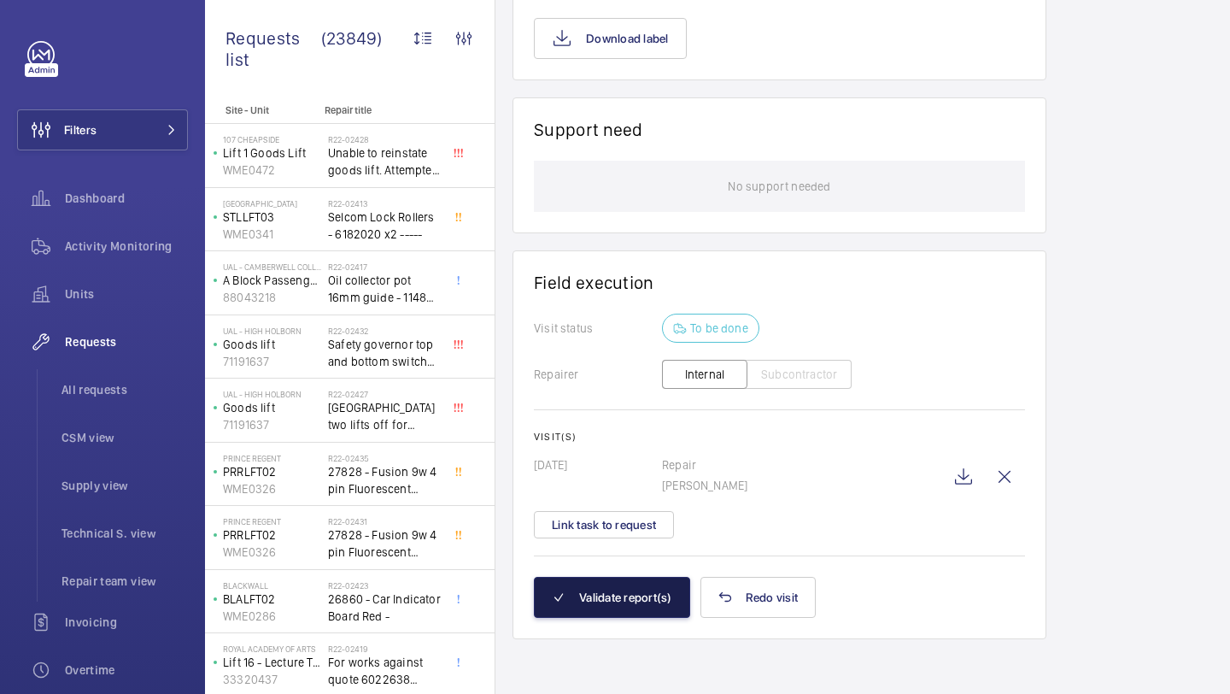
click at [642, 611] on button "Validate report(s)" at bounding box center [612, 597] width 156 height 41
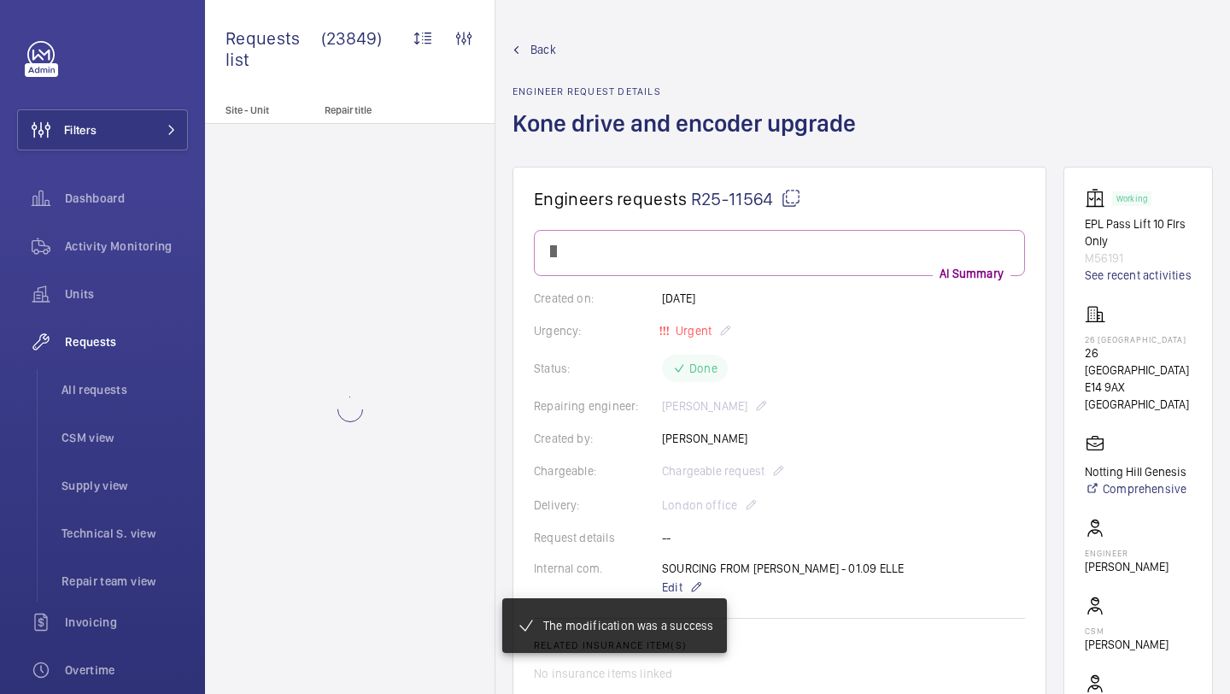
scroll to position [1094, 0]
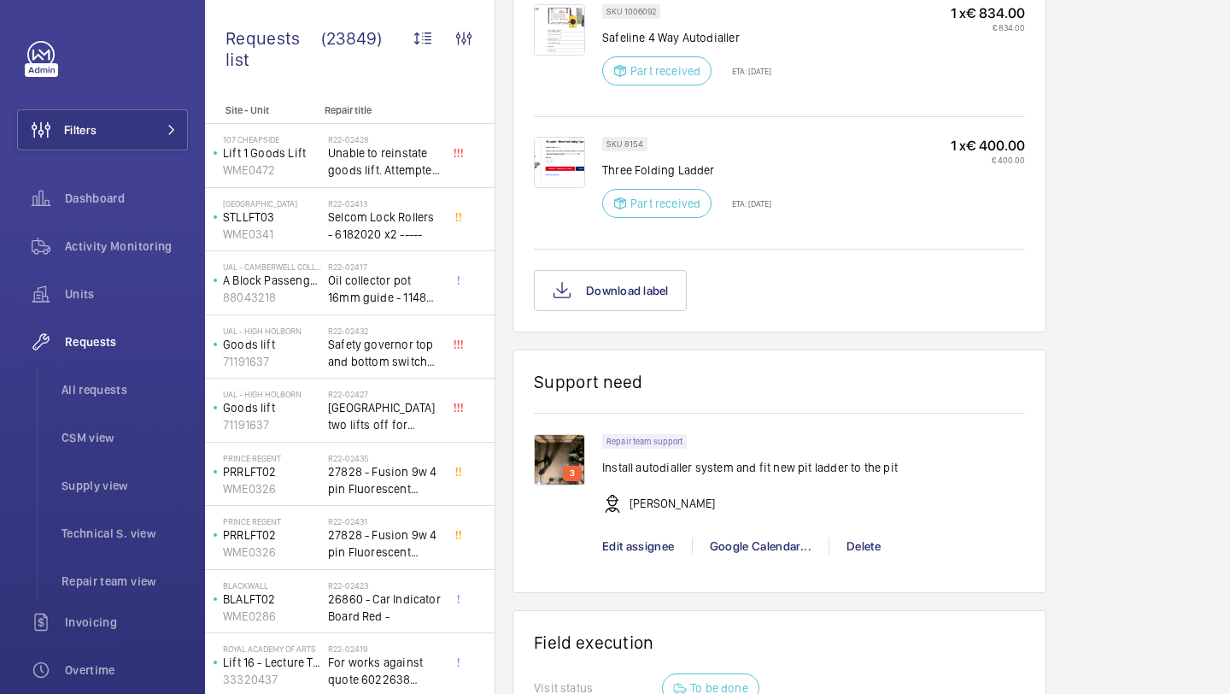
scroll to position [1495, 0]
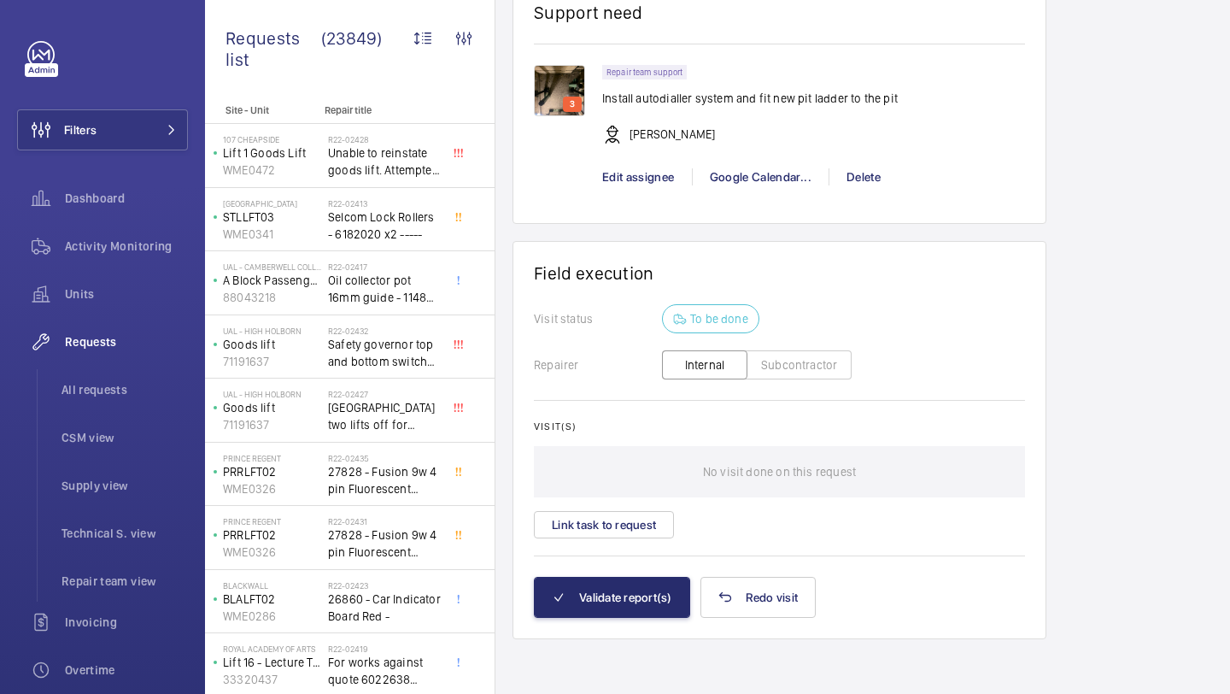
click at [632, 504] on div "Visit(s) No visit done on this request Link task to request" at bounding box center [779, 479] width 491 height 118
click at [631, 521] on button "Link task to request" at bounding box center [604, 524] width 140 height 27
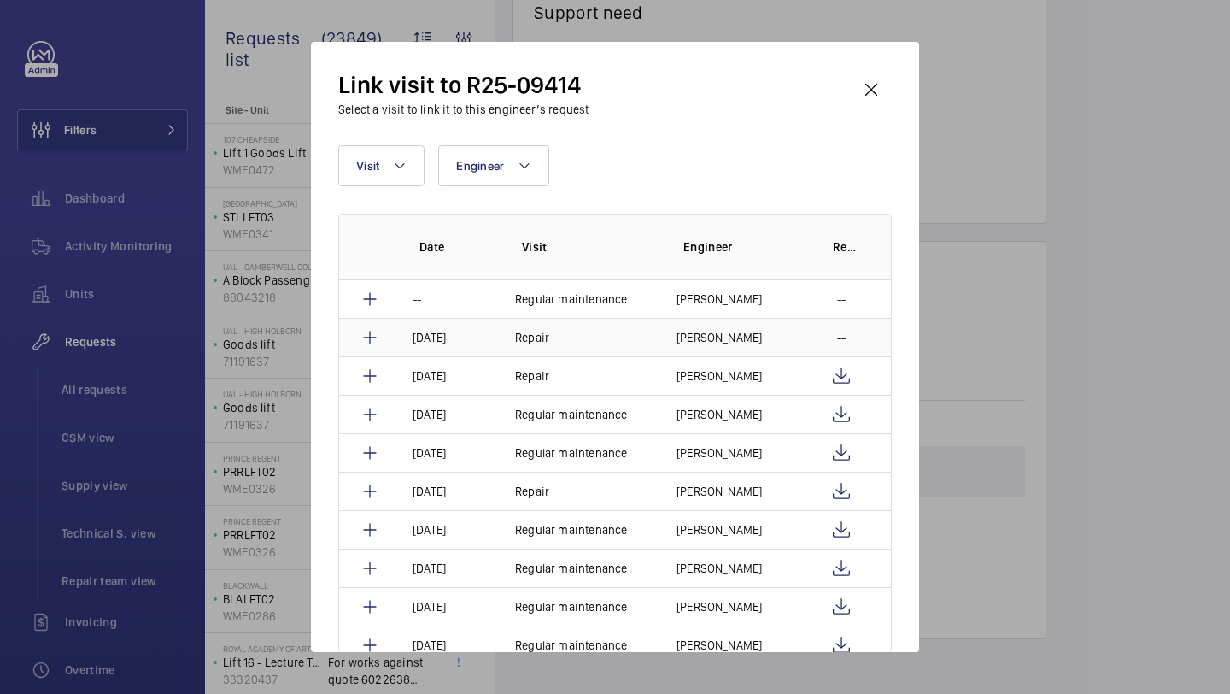
click at [683, 331] on p "[PERSON_NAME]" at bounding box center [719, 337] width 85 height 17
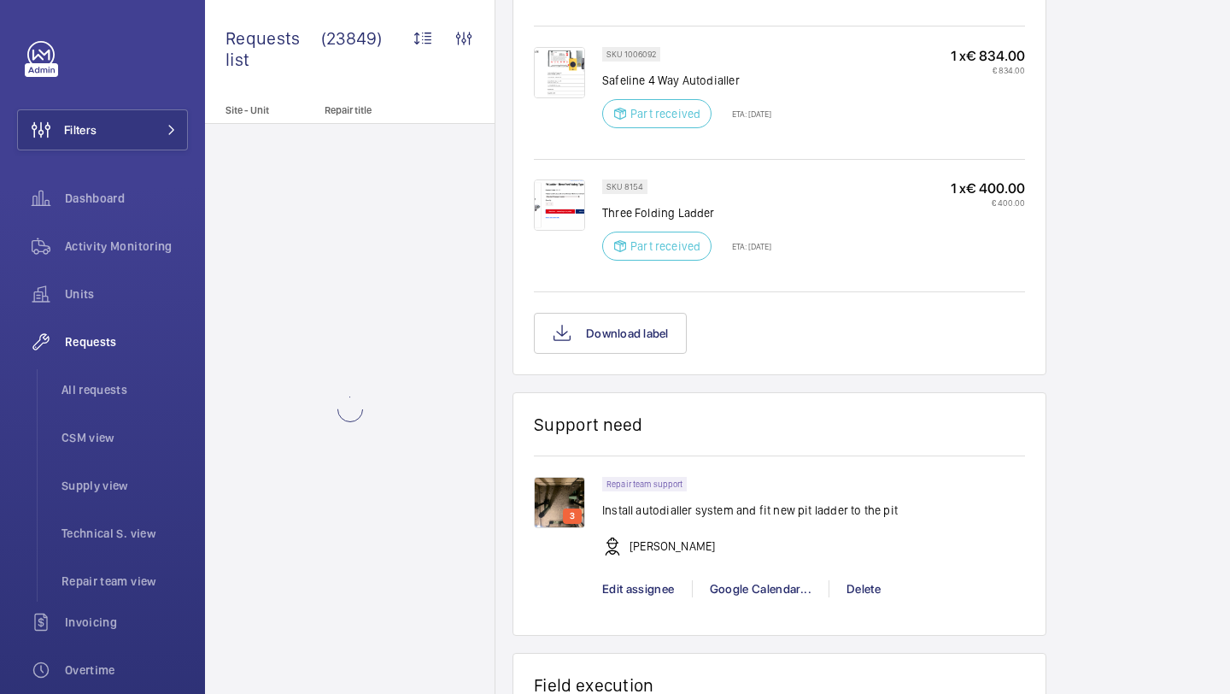
scroll to position [1485, 0]
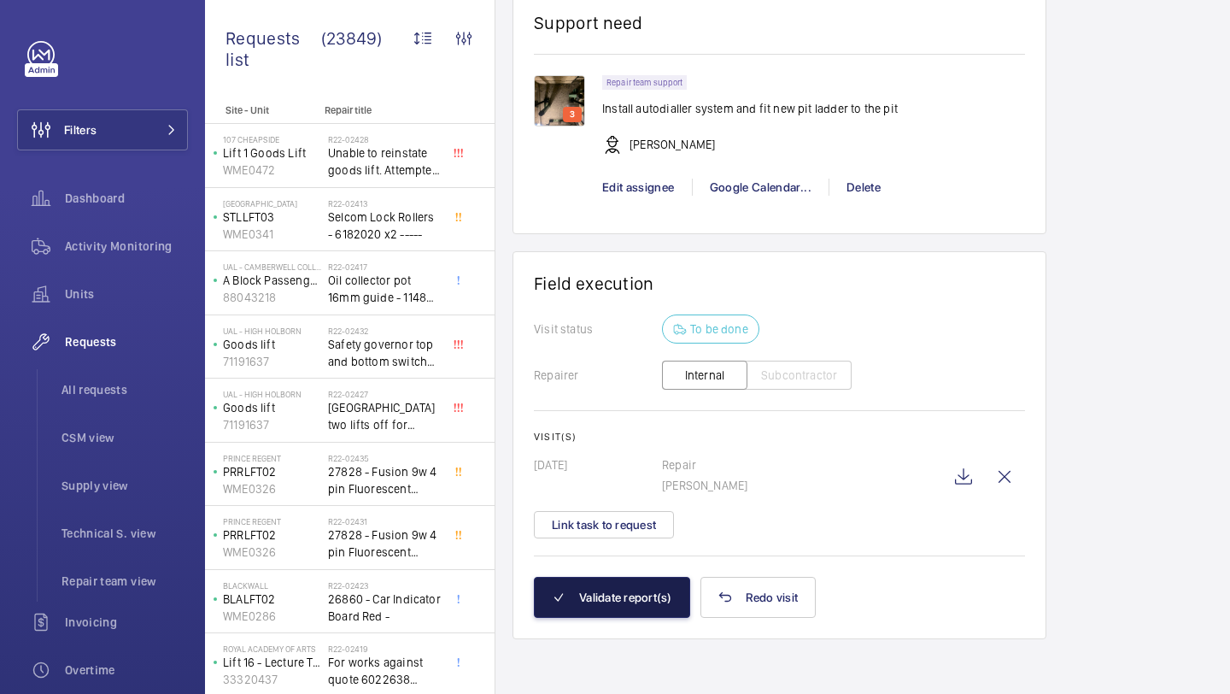
click at [633, 581] on button "Validate report(s)" at bounding box center [612, 597] width 156 height 41
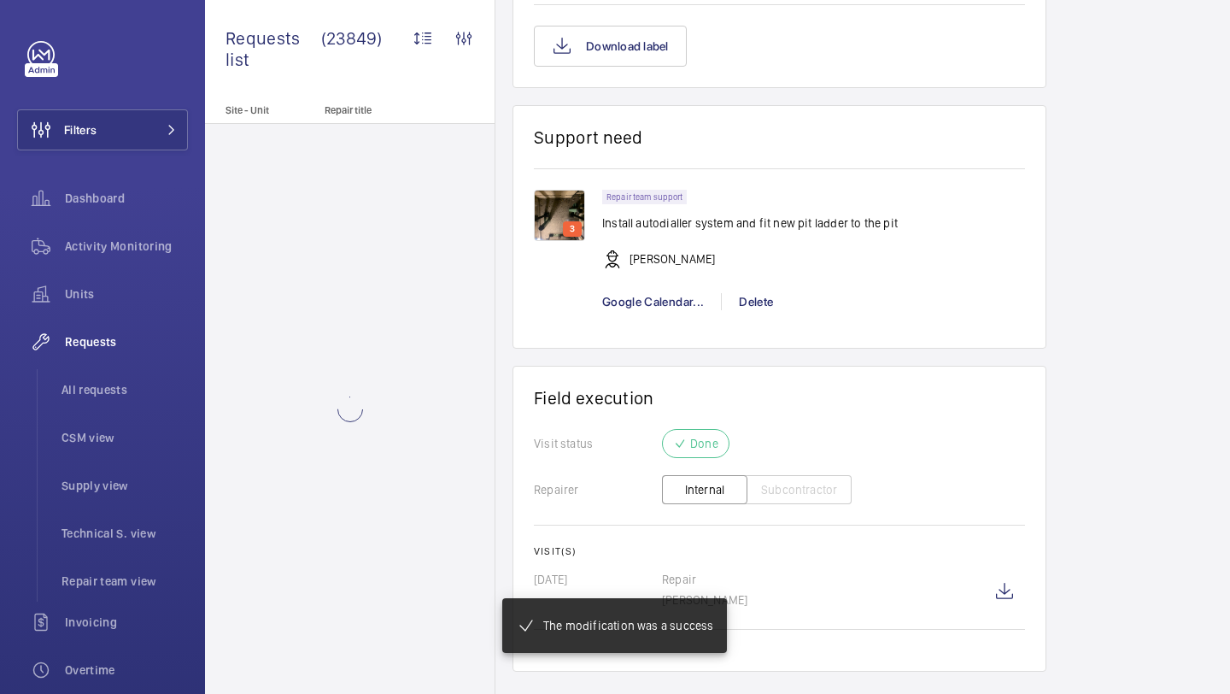
scroll to position [1403, 0]
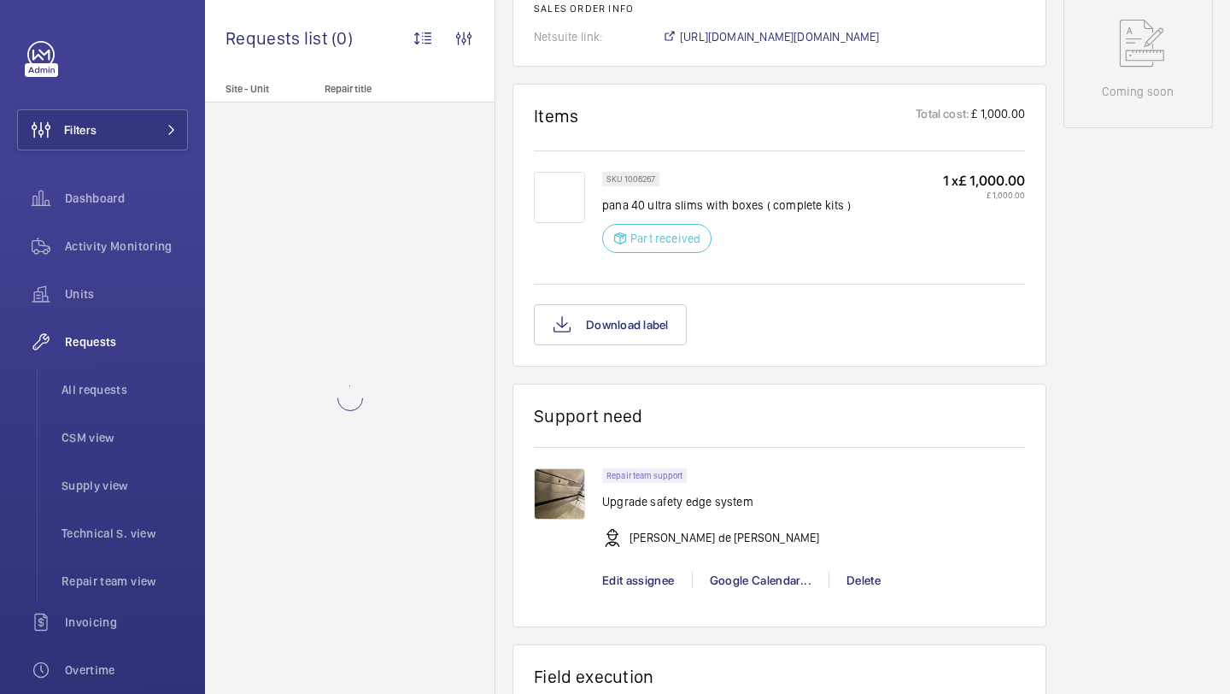
scroll to position [1363, 0]
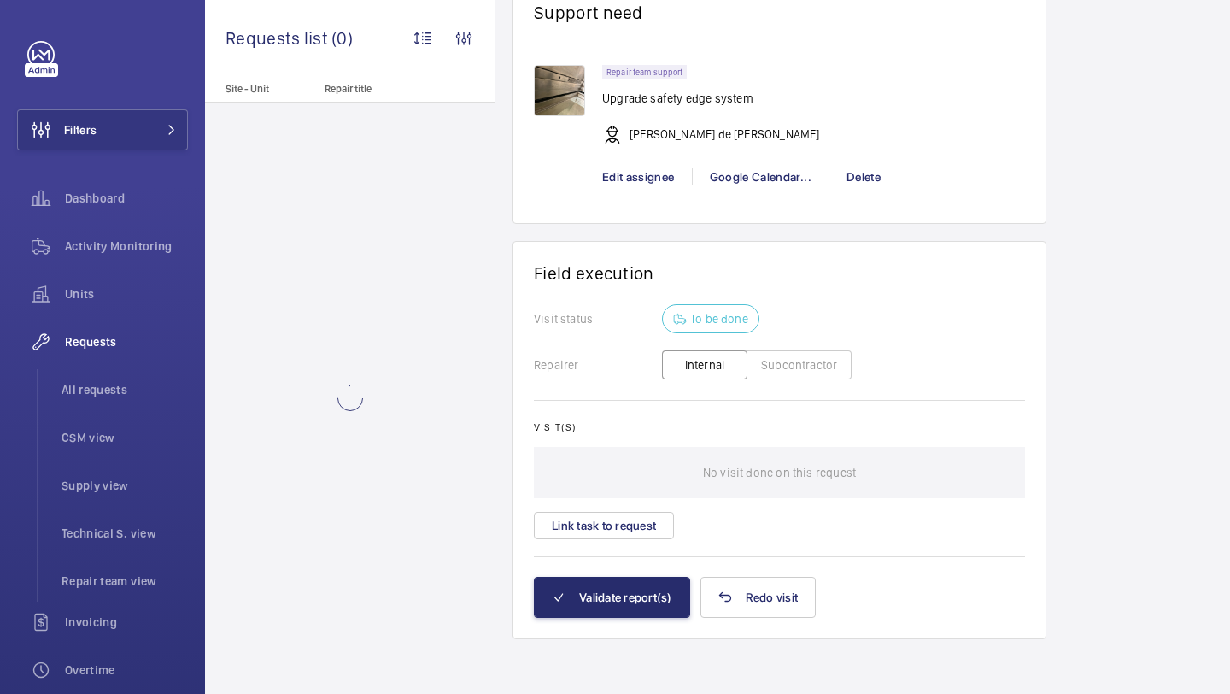
click at [638, 509] on div "Visit(s) No visit done on this request Link task to request" at bounding box center [779, 480] width 491 height 118
click at [629, 518] on button "Link task to request" at bounding box center [604, 525] width 140 height 27
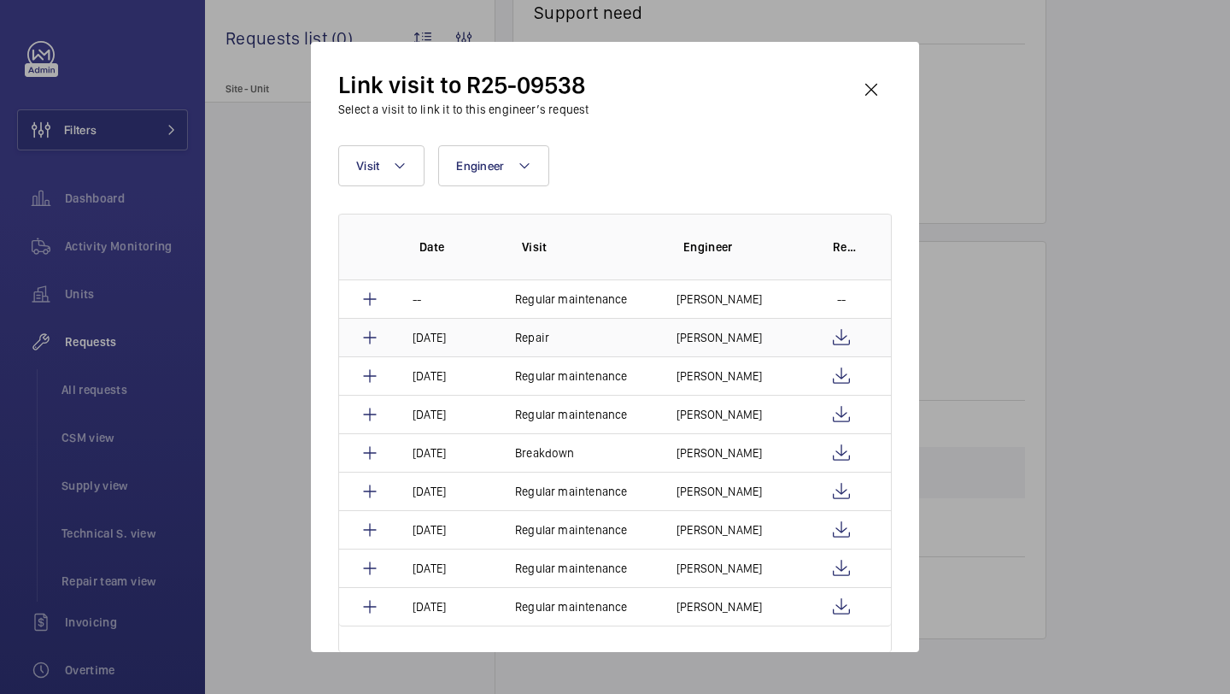
click at [650, 343] on td "Repair" at bounding box center [575, 337] width 161 height 38
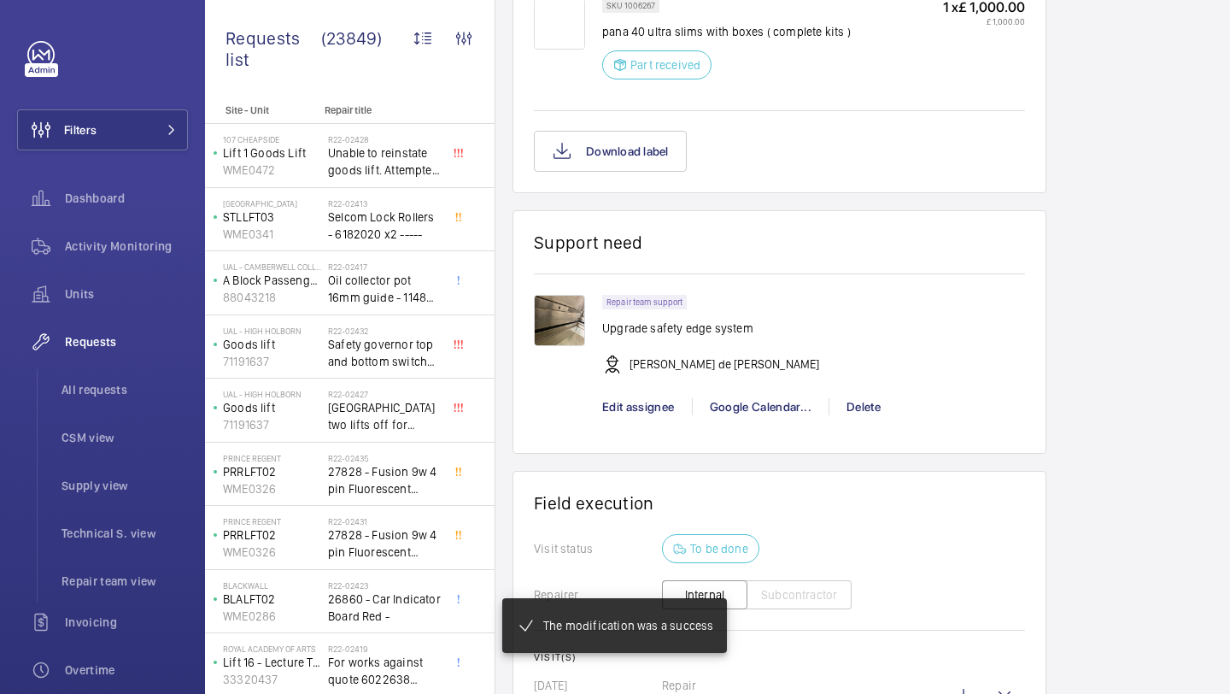
scroll to position [1370, 0]
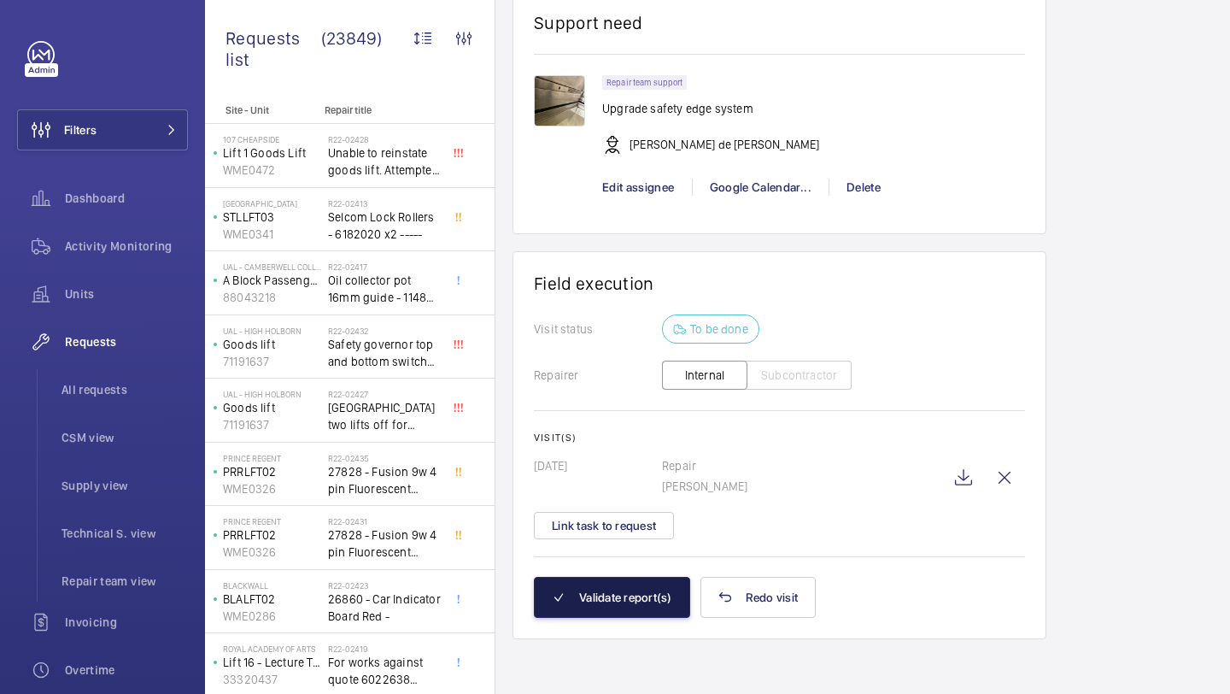
click at [642, 584] on button "Validate report(s)" at bounding box center [612, 597] width 156 height 41
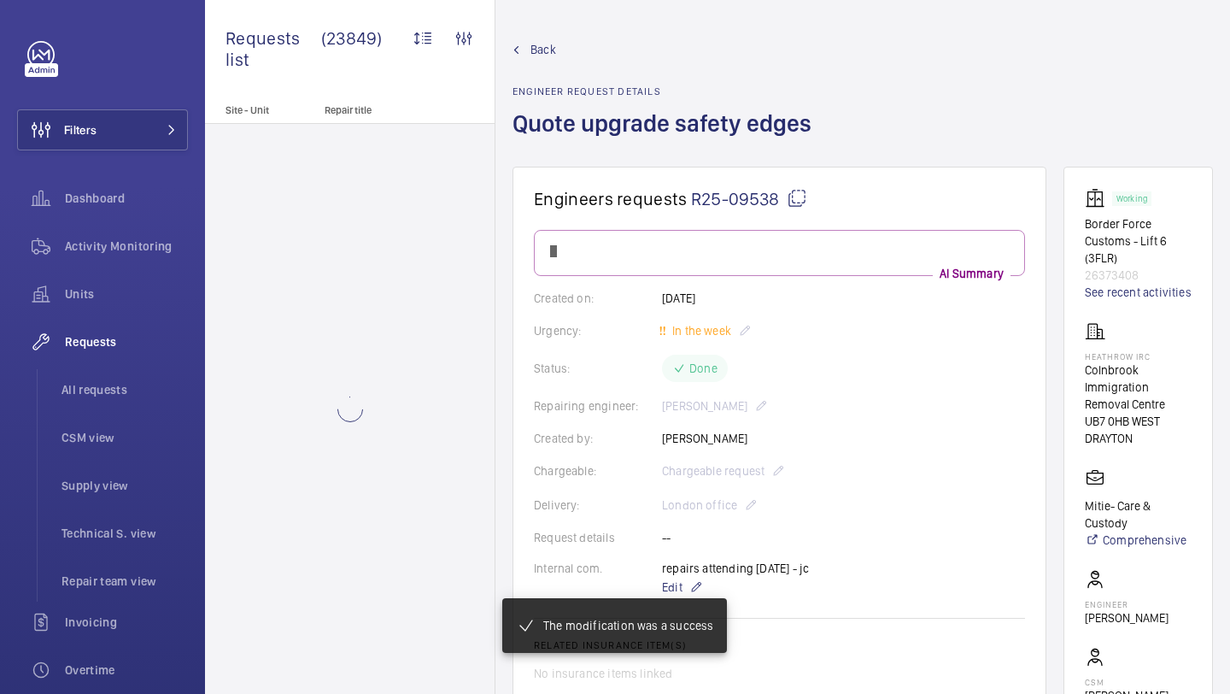
scroll to position [1202, 0]
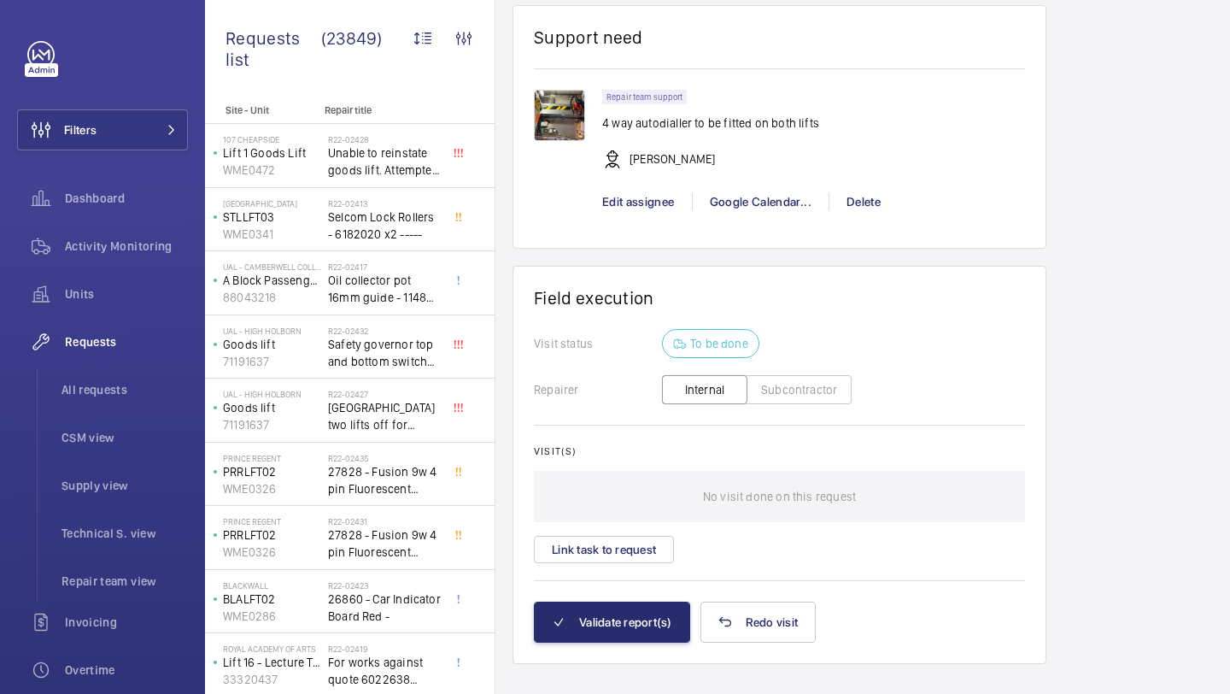
scroll to position [1495, 0]
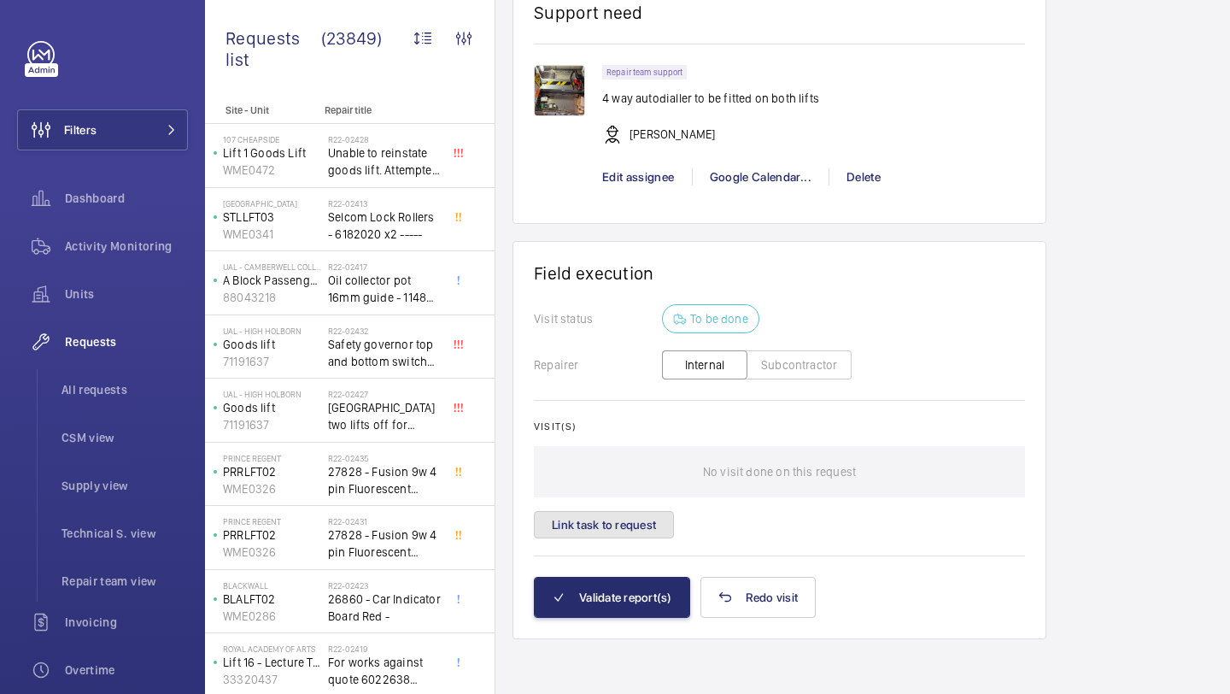
click at [643, 518] on button "Link task to request" at bounding box center [604, 524] width 140 height 27
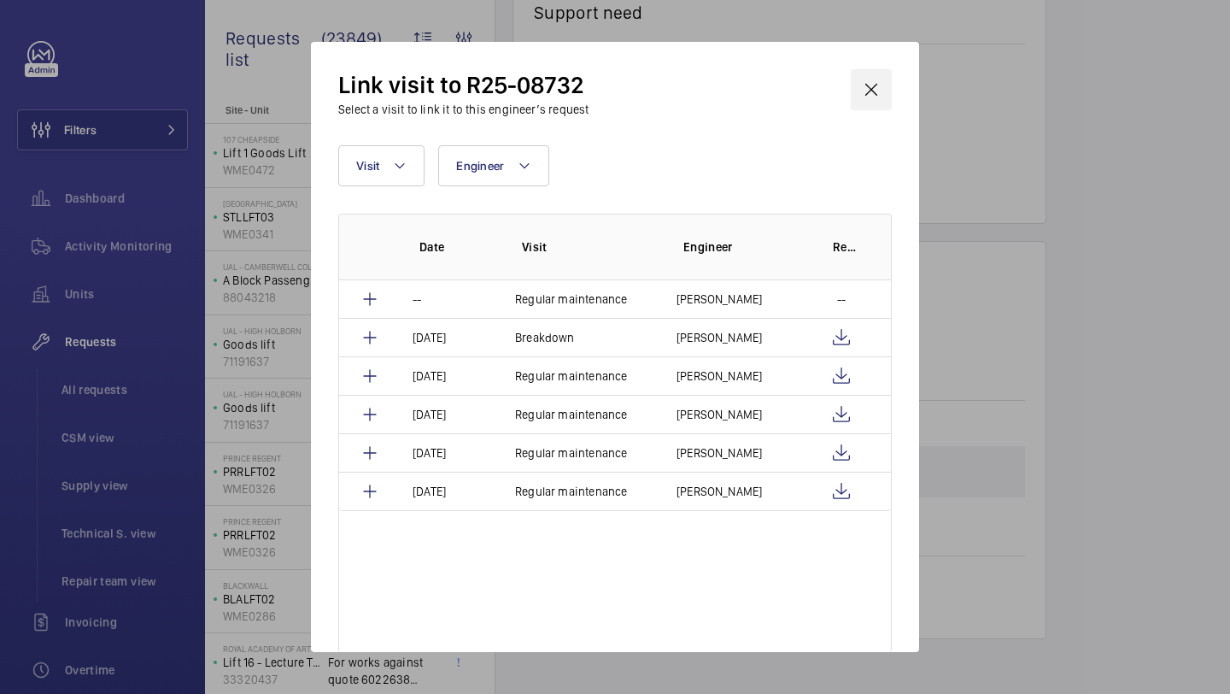
click at [855, 88] on wm-front-icon-button at bounding box center [871, 89] width 41 height 41
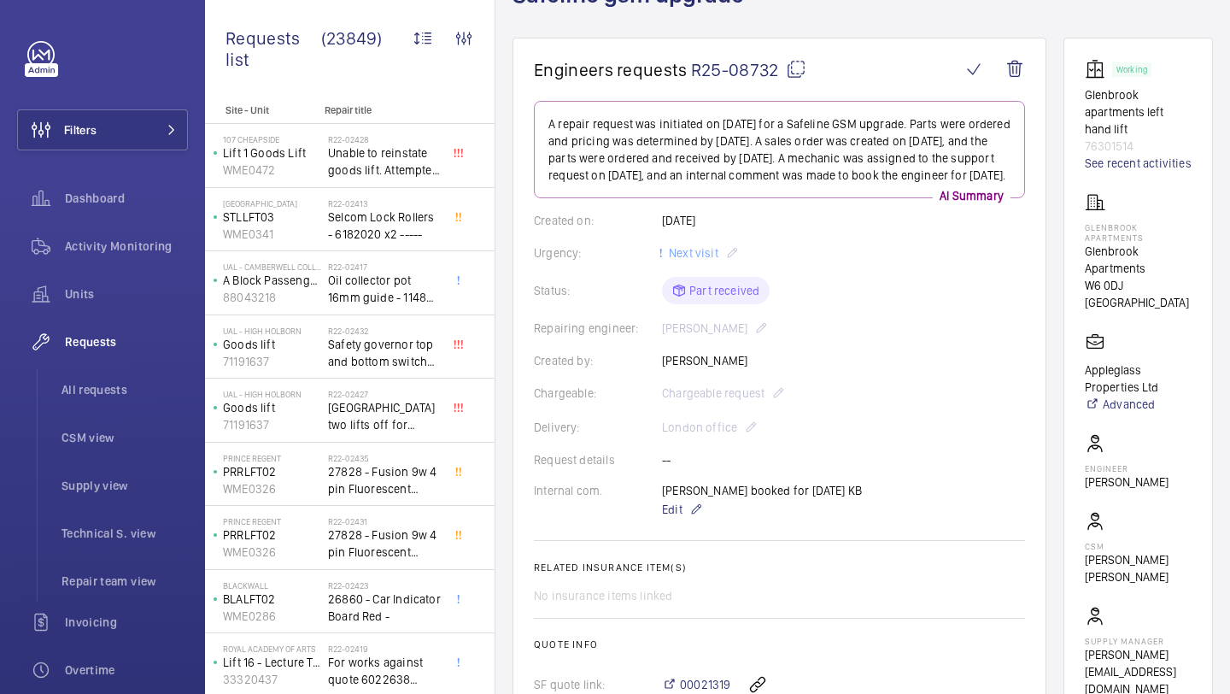
scroll to position [79, 0]
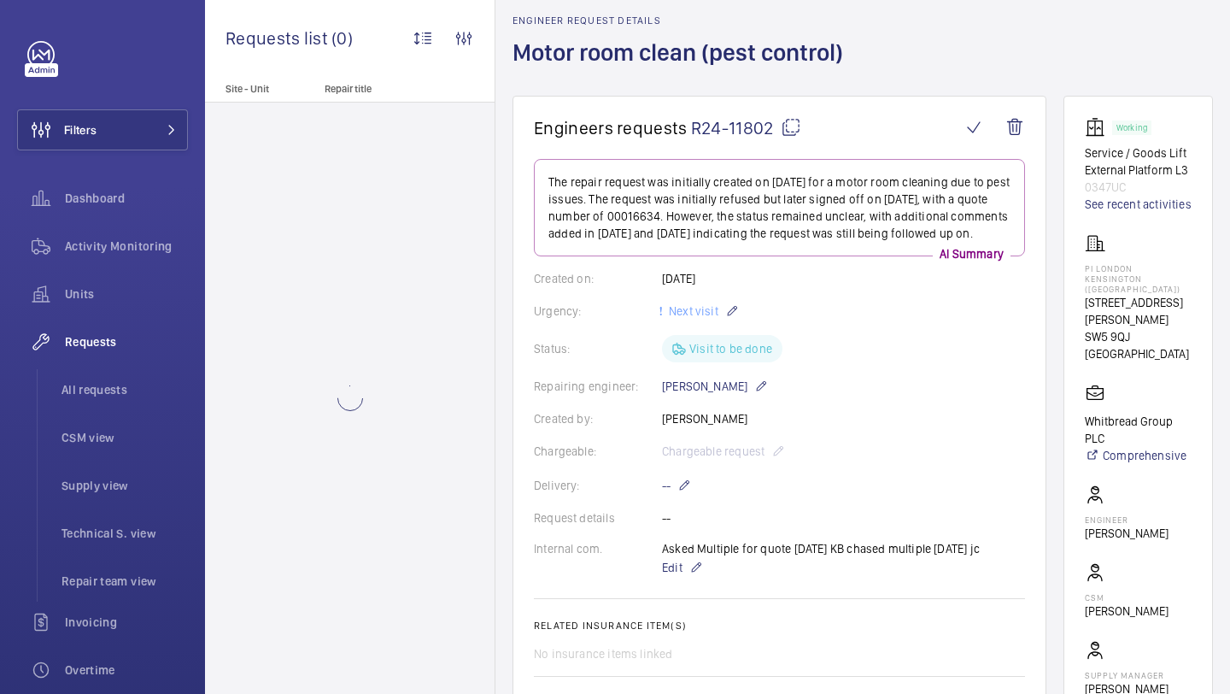
scroll to position [70, 0]
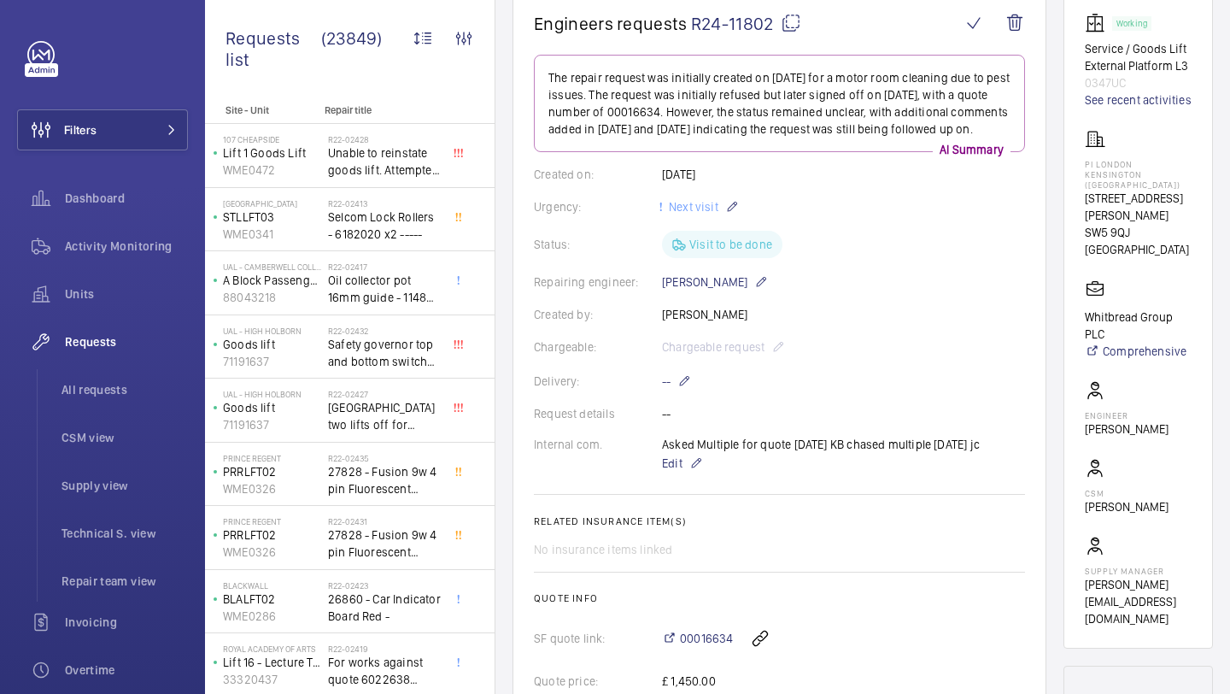
scroll to position [220, 0]
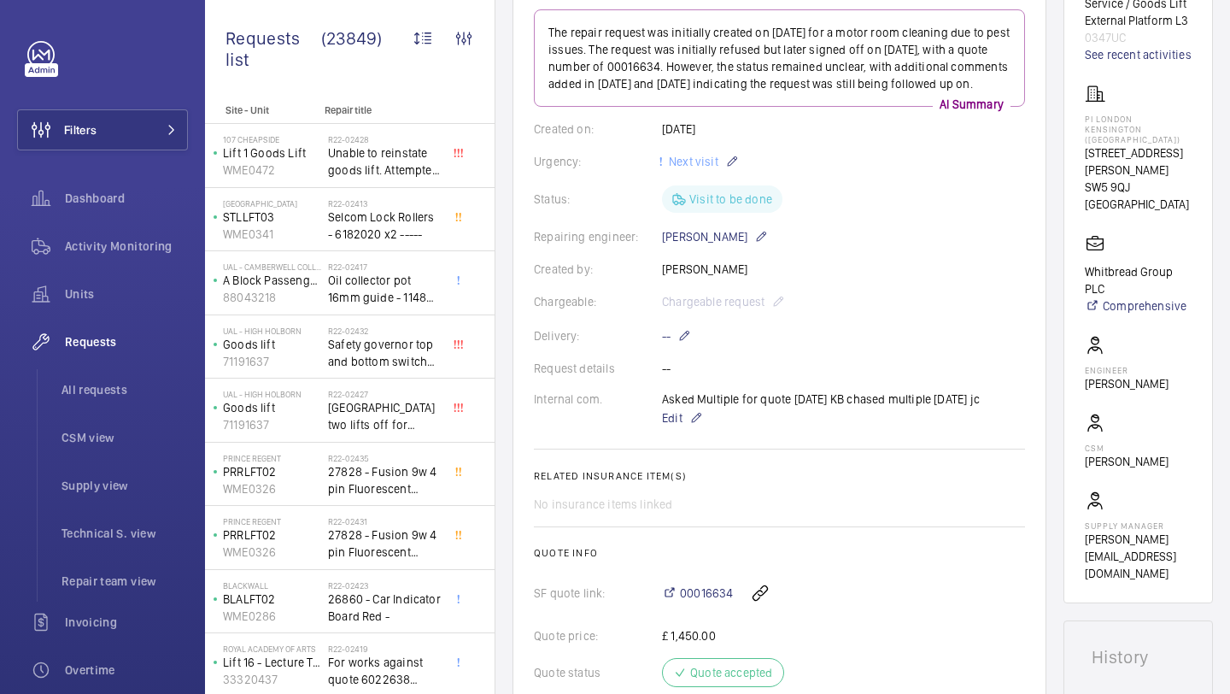
click at [777, 421] on div "Asked Multiple for quote [DATE] KB chased multiple [DATE] jc Edit" at bounding box center [821, 409] width 318 height 38
click at [778, 420] on div "Asked Multiple for quote [DATE] KB chased multiple [DATE] jc Edit" at bounding box center [821, 409] width 318 height 38
click at [814, 410] on div "Asked Multiple for quote [DATE] KB chased multiple [DATE] jc Edit" at bounding box center [821, 409] width 318 height 38
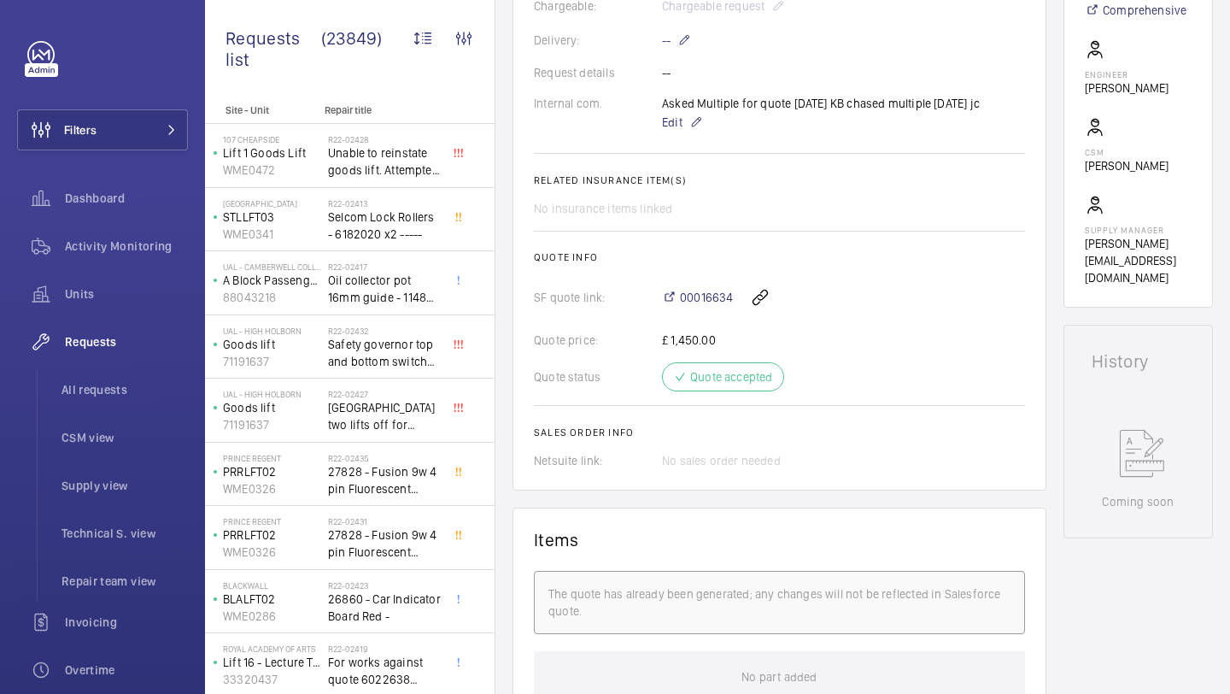
scroll to position [515, 0]
click at [830, 116] on div "Asked Multiple for quote [DATE] KB chased multiple [DATE] jc Edit" at bounding box center [821, 115] width 318 height 38
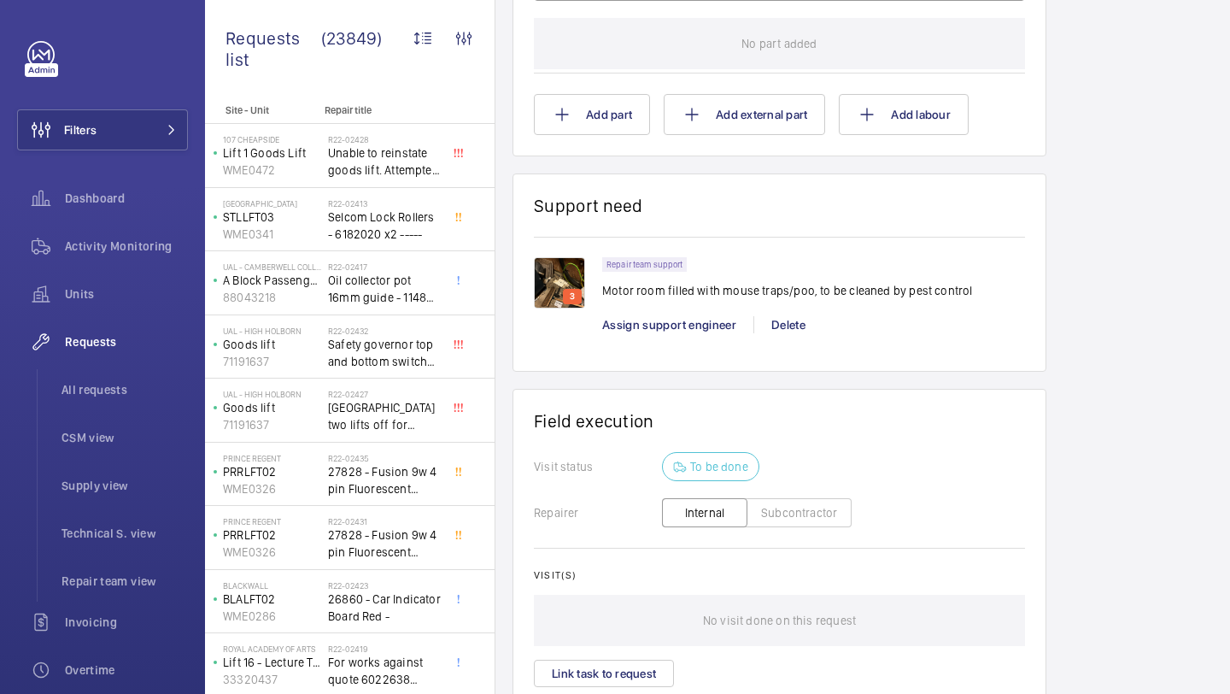
scroll to position [1148, 0]
click at [573, 305] on img at bounding box center [559, 283] width 51 height 51
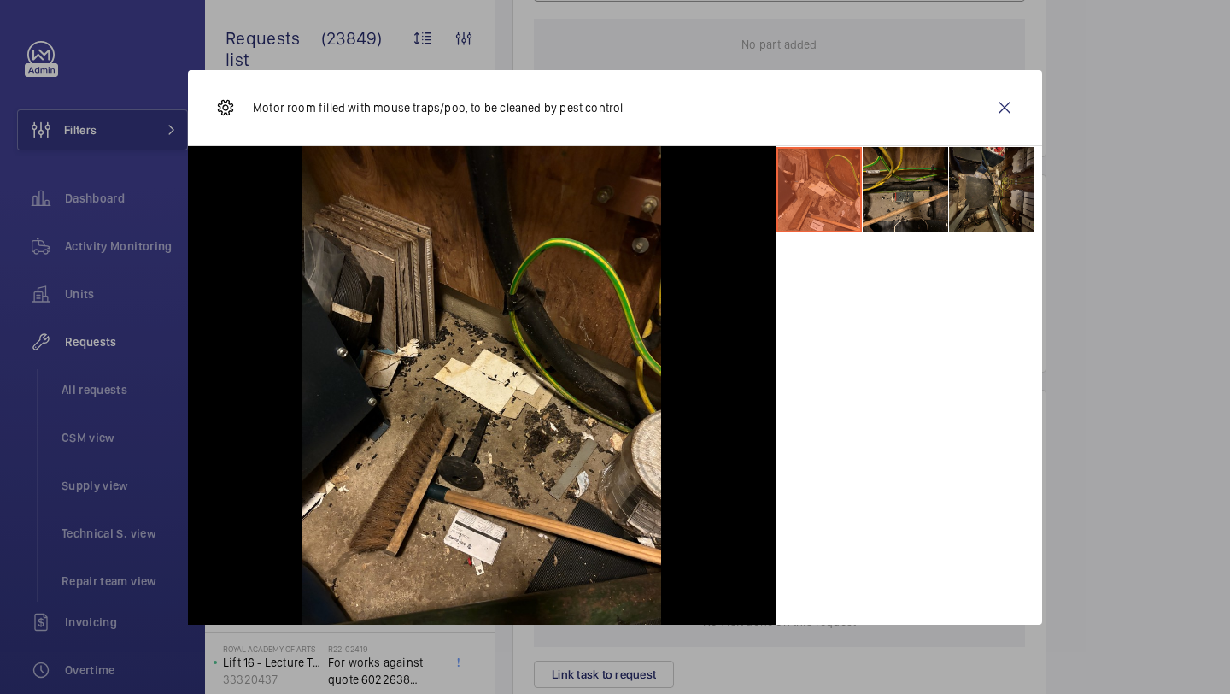
click at [951, 202] on li at bounding box center [991, 189] width 85 height 85
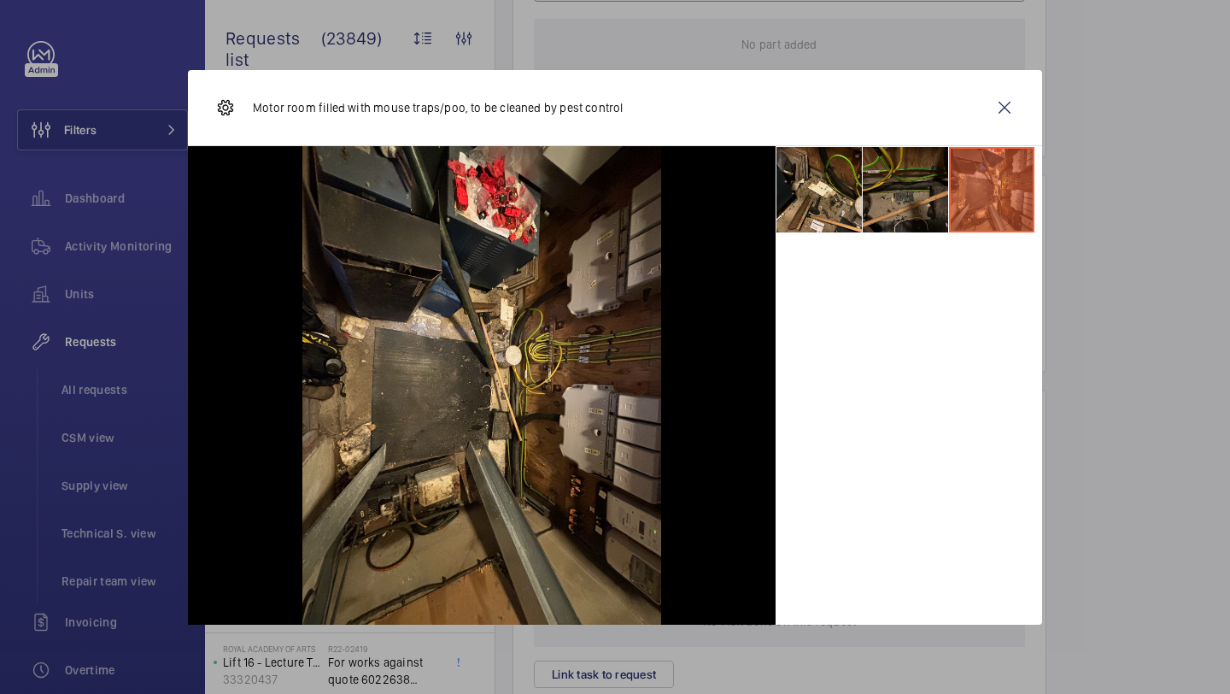
click at [871, 206] on li at bounding box center [905, 189] width 85 height 85
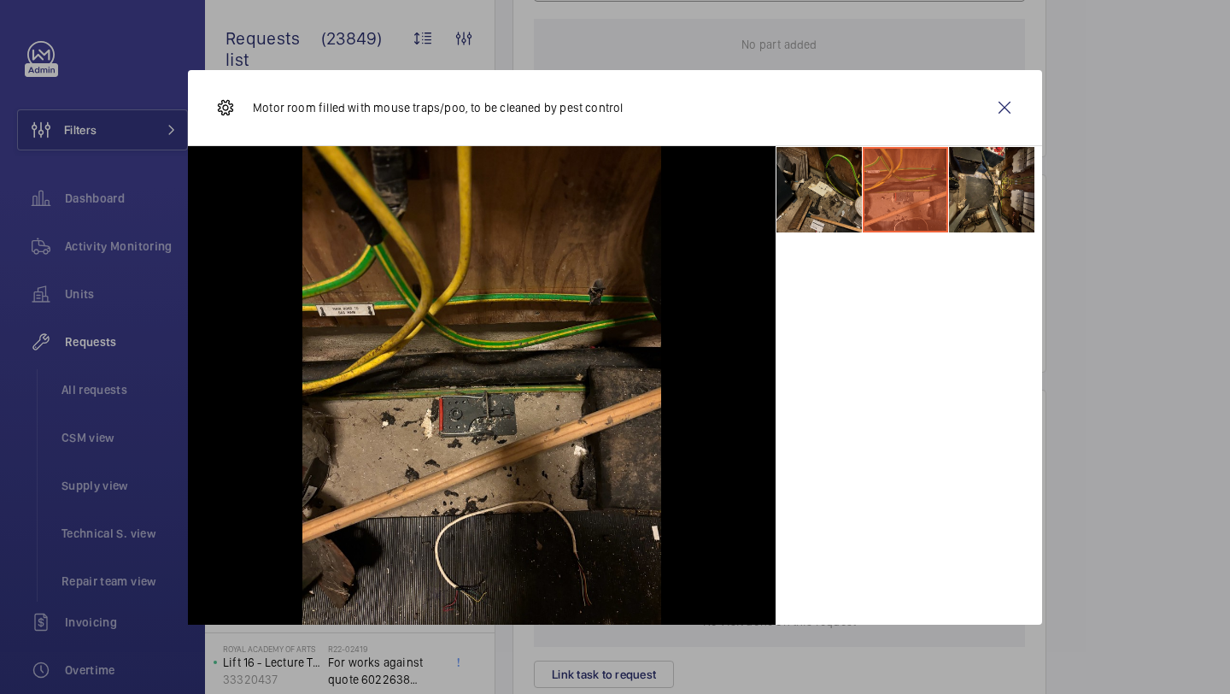
click at [813, 200] on li at bounding box center [819, 189] width 85 height 85
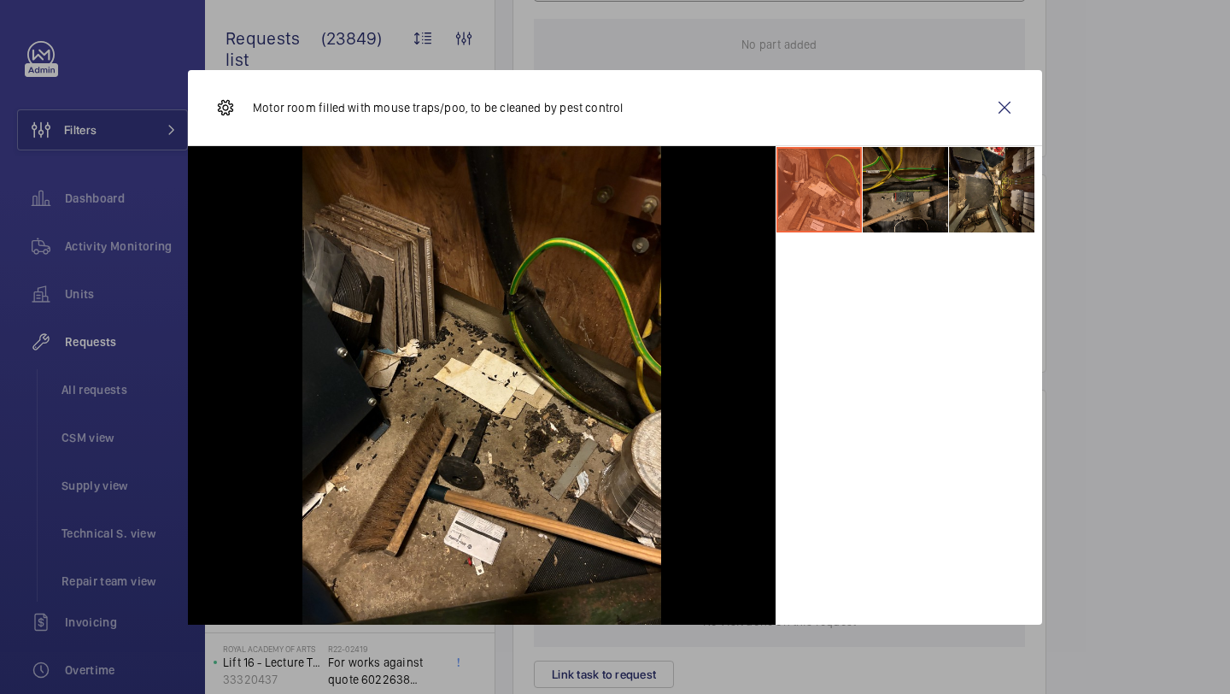
click at [897, 189] on li at bounding box center [905, 189] width 85 height 85
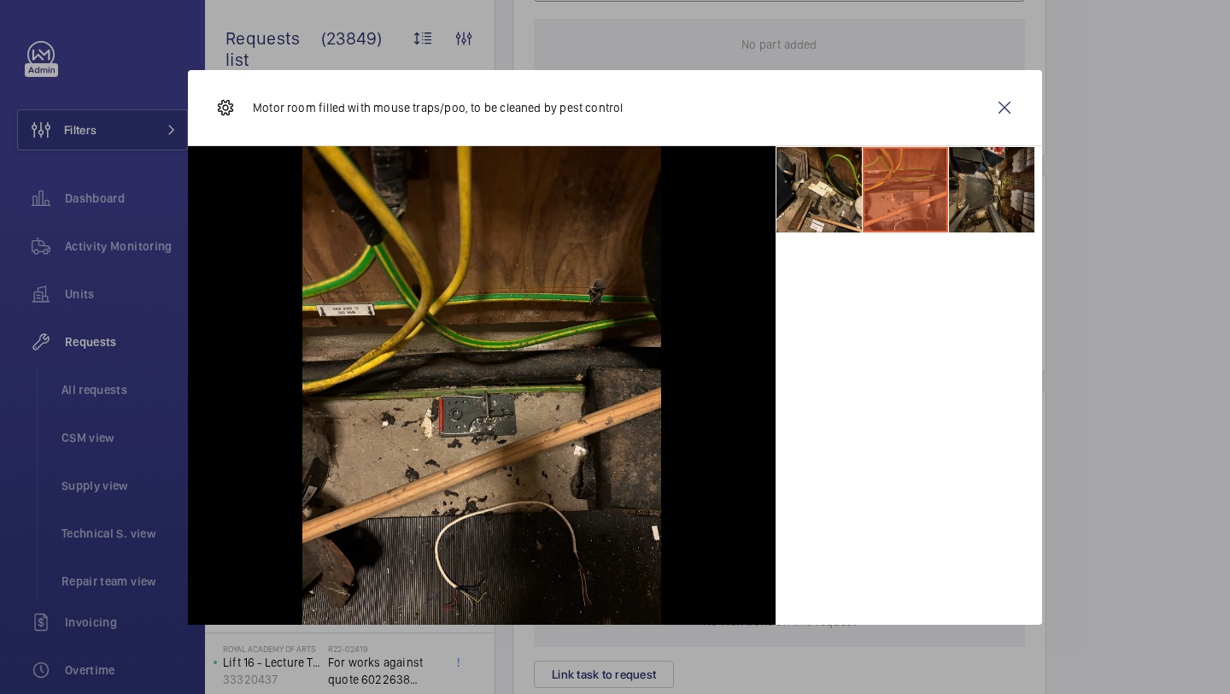
click at [973, 191] on li at bounding box center [991, 189] width 85 height 85
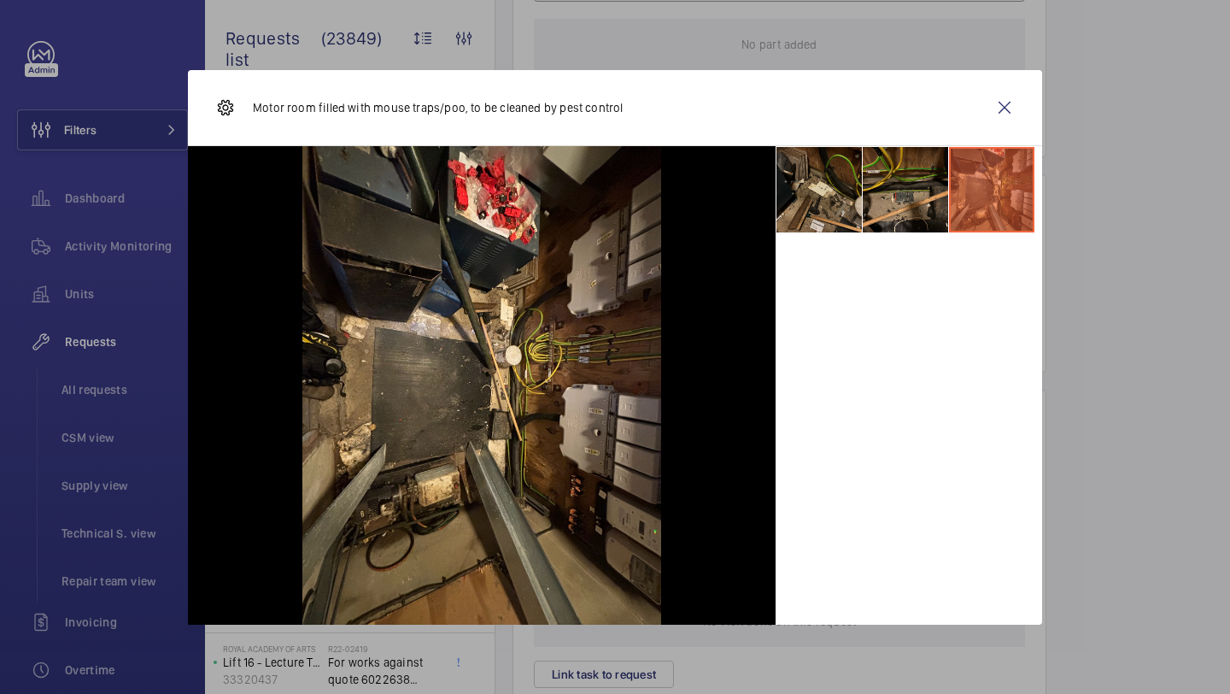
click at [818, 171] on li at bounding box center [819, 189] width 85 height 85
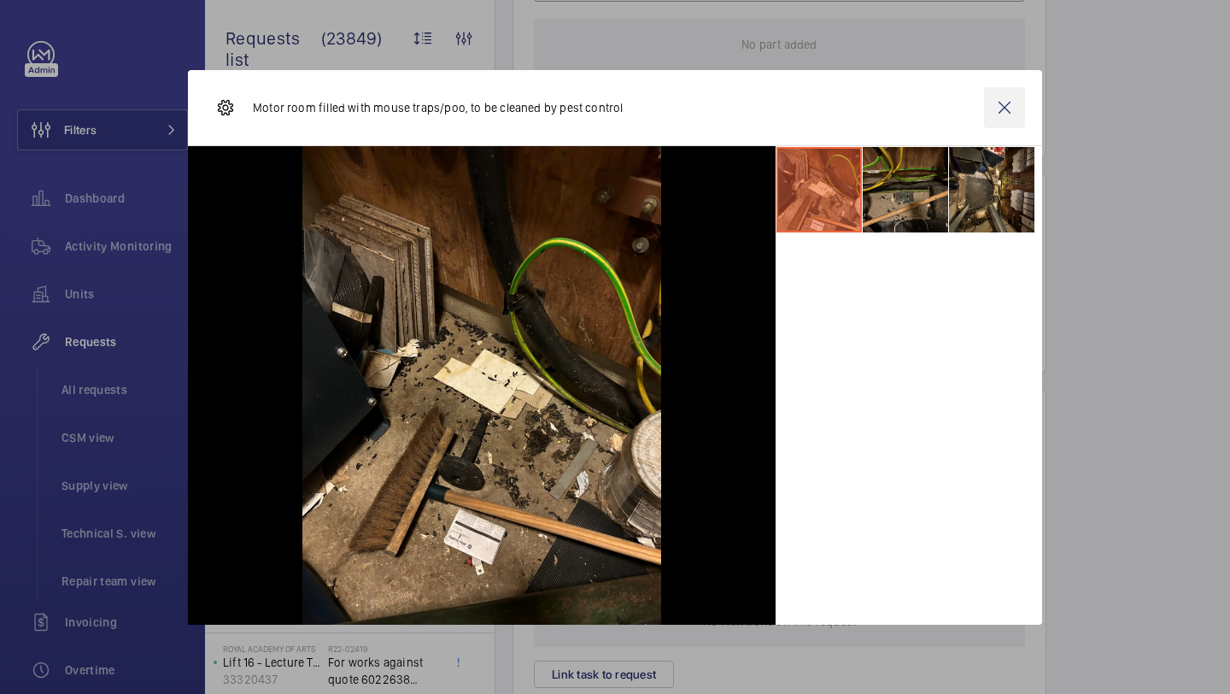
click at [984, 114] on wm-front-icon-button at bounding box center [1004, 107] width 41 height 41
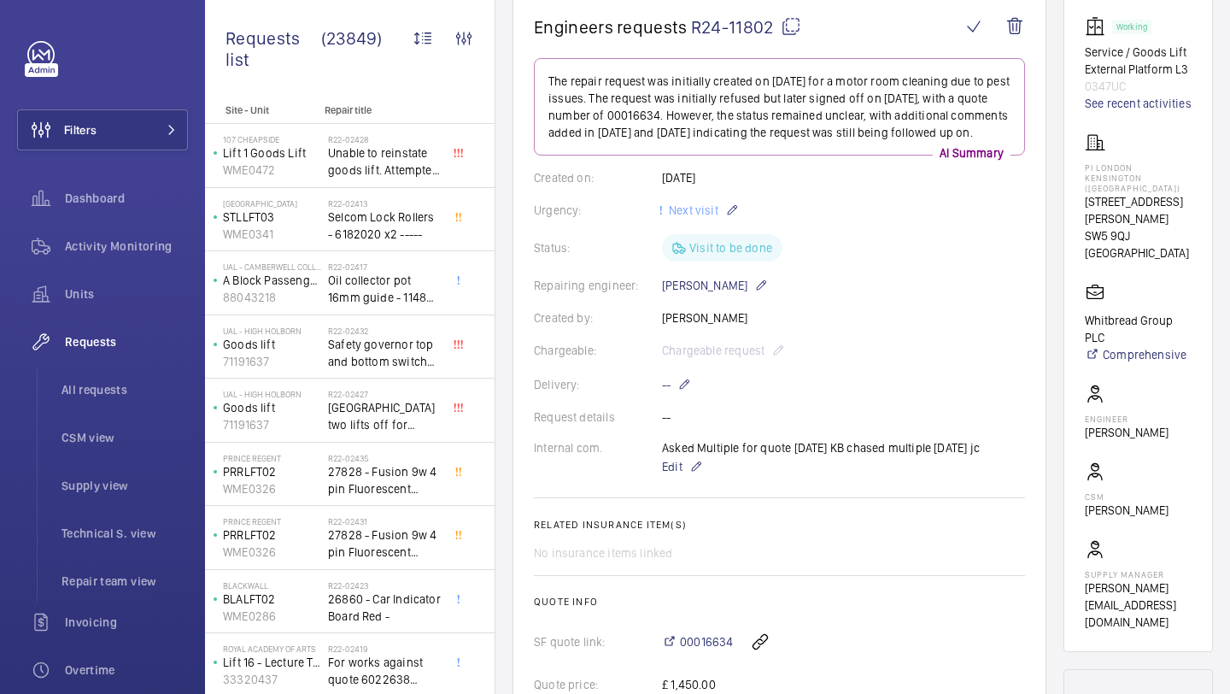
scroll to position [171, 0]
click at [667, 187] on div "Created on: [DATE]" at bounding box center [779, 178] width 491 height 17
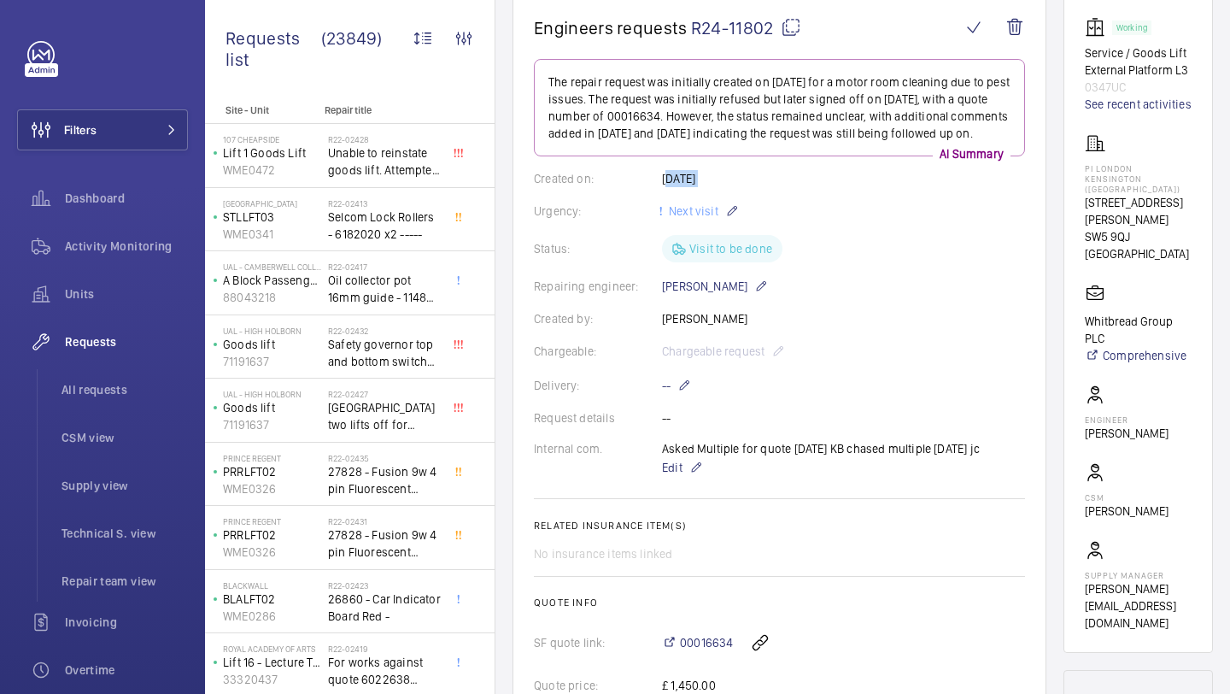
click at [667, 187] on div "Created on: [DATE]" at bounding box center [779, 178] width 491 height 17
click at [664, 187] on div "Created on: [DATE]" at bounding box center [779, 178] width 491 height 17
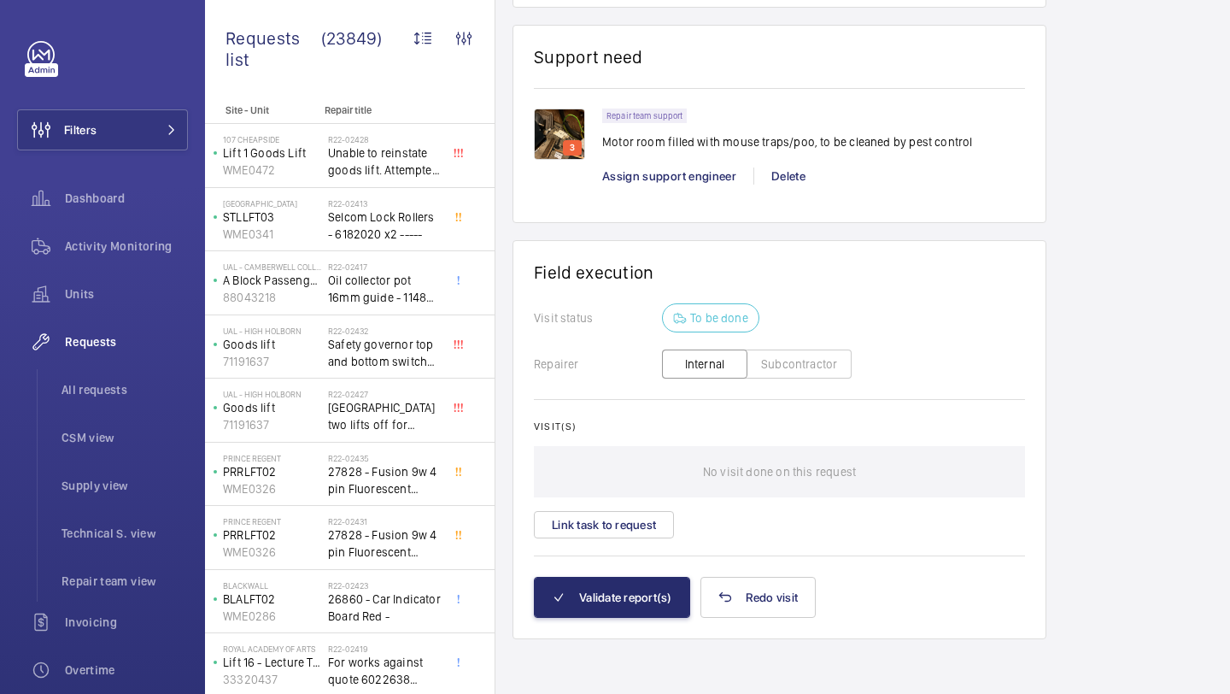
scroll to position [1317, 0]
click at [625, 529] on button "Link task to request" at bounding box center [604, 524] width 140 height 27
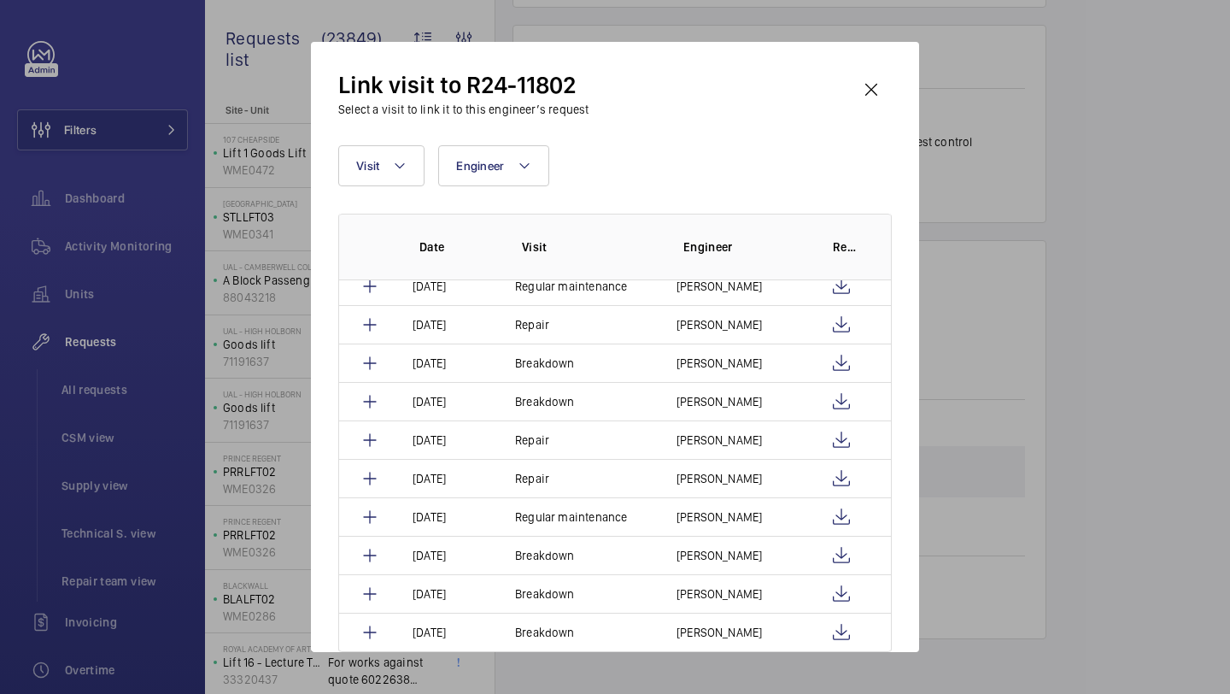
scroll to position [590, 0]
click at [861, 67] on div "Link visit to R24-11802 Select a visit to link it to this engineer’s request Vi…" at bounding box center [615, 347] width 608 height 610
click at [867, 78] on wm-front-icon-button at bounding box center [871, 89] width 41 height 41
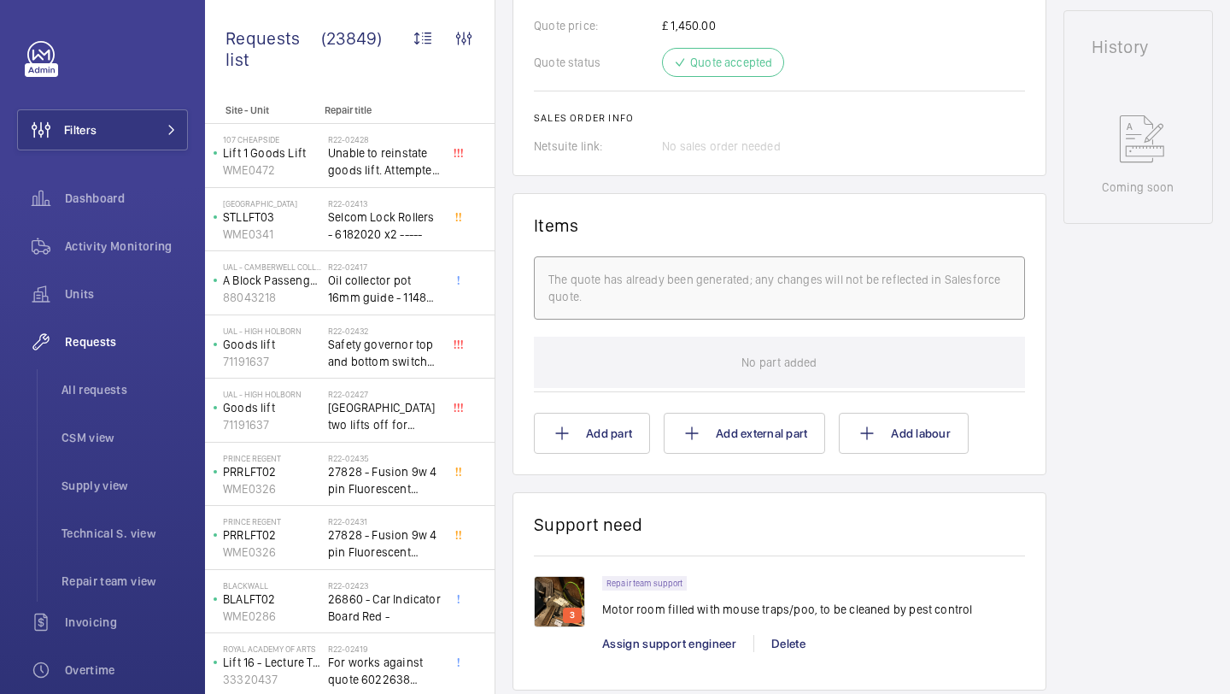
scroll to position [1317, 0]
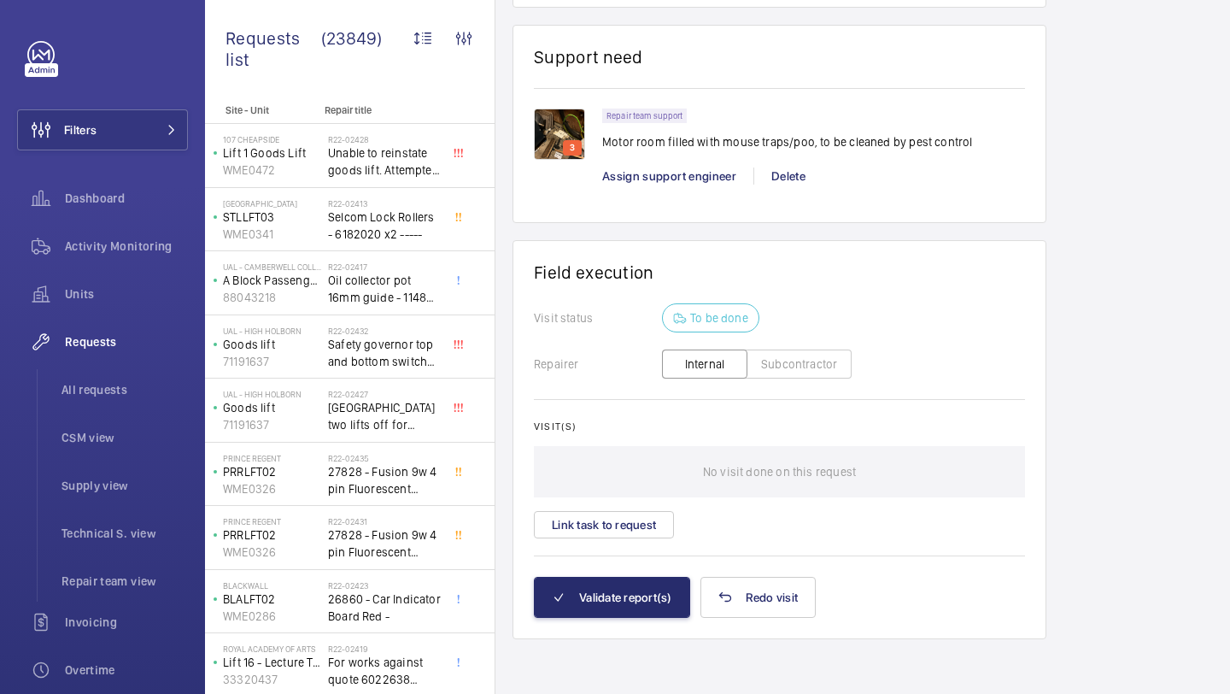
click at [637, 507] on div "Visit(s) No visit done on this request Link task to request" at bounding box center [779, 479] width 491 height 118
click at [612, 549] on wm-front-card-body "Visit status To be done Repairer Internal Subcontractor Visit(s) No visit done …" at bounding box center [779, 439] width 491 height 273
click at [620, 526] on button "Link task to request" at bounding box center [604, 524] width 140 height 27
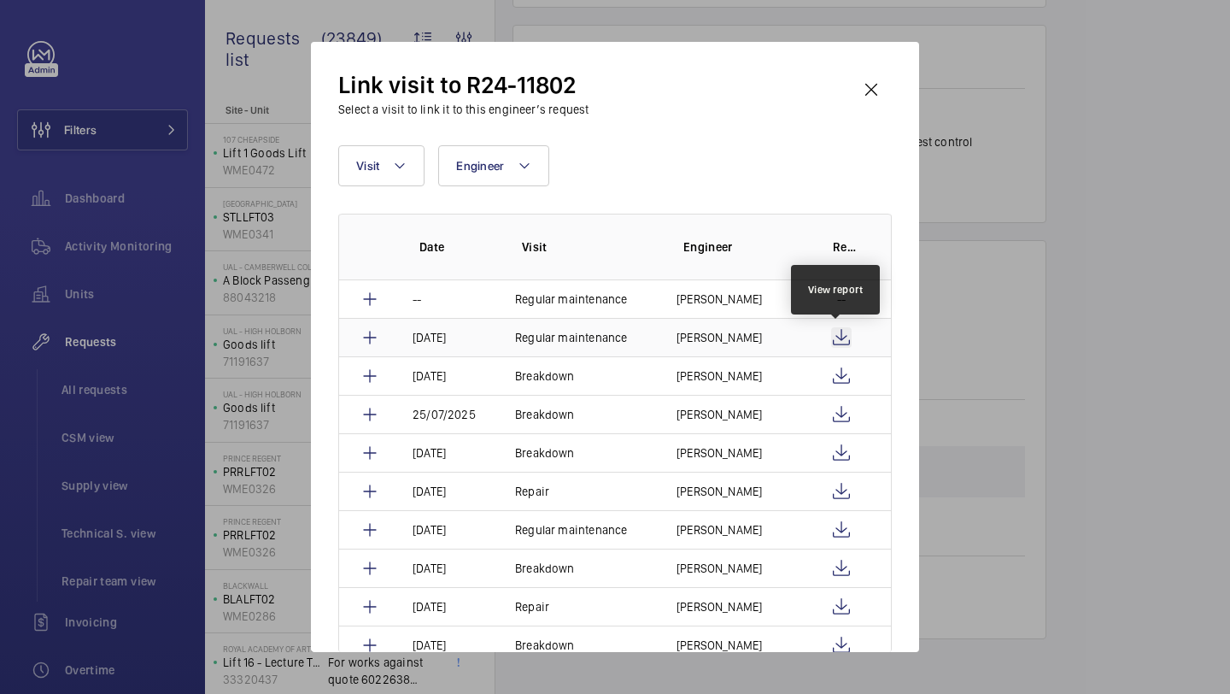
click at [836, 337] on wm-front-icon-button at bounding box center [841, 337] width 21 height 21
click at [865, 82] on wm-front-icon-button at bounding box center [871, 89] width 41 height 41
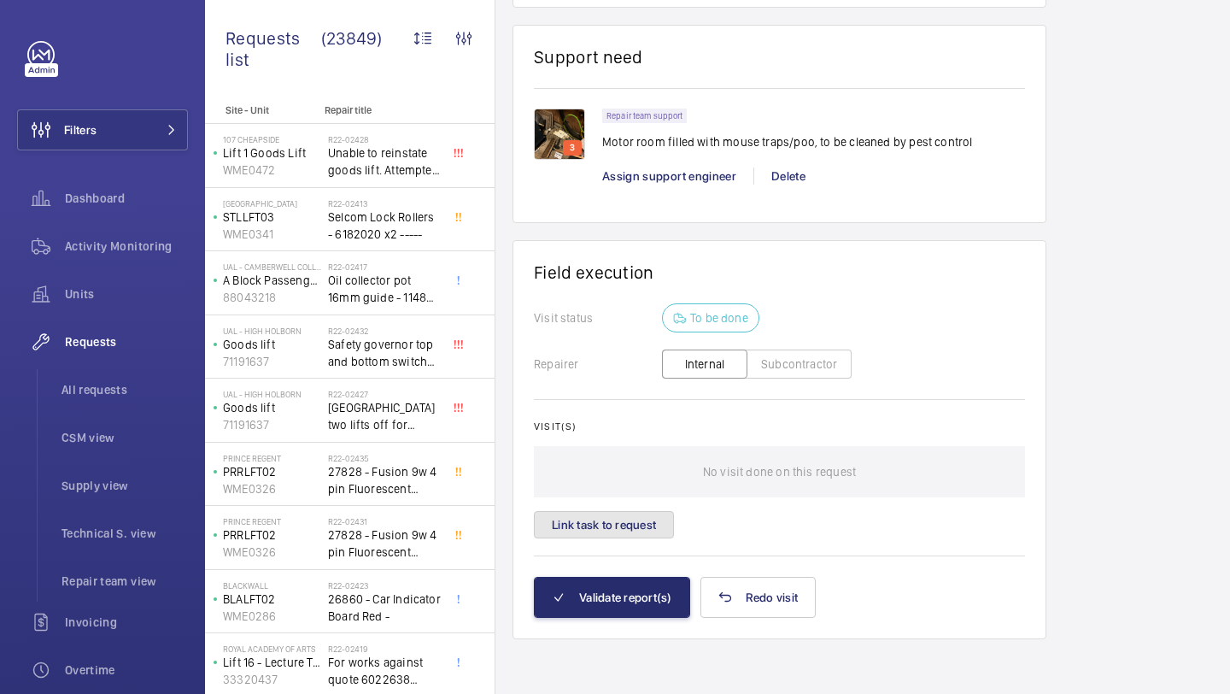
click at [654, 520] on button "Link task to request" at bounding box center [604, 524] width 140 height 27
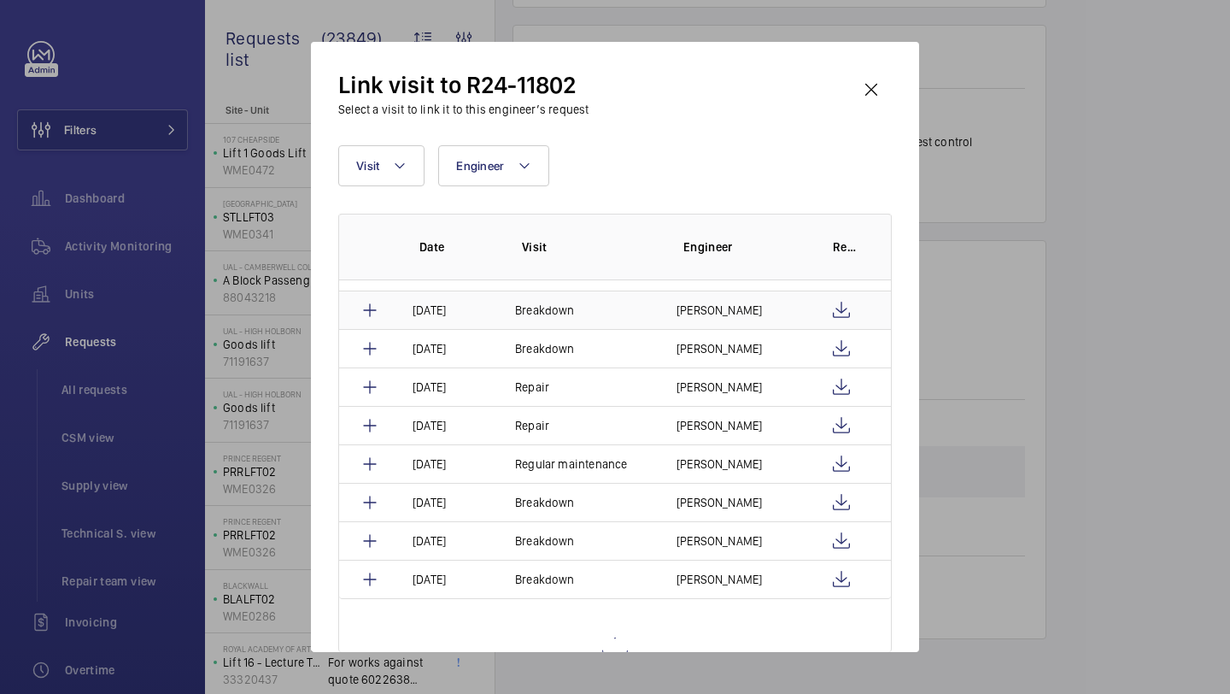
scroll to position [590, 0]
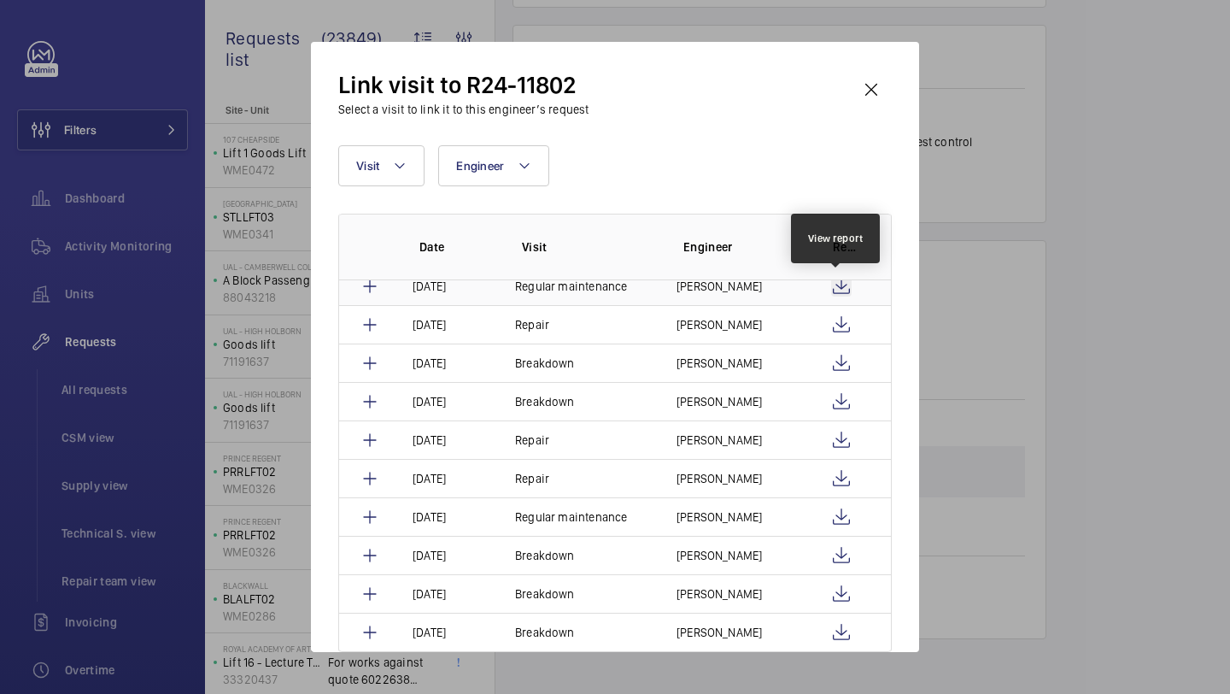
click at [838, 289] on wm-front-icon-button at bounding box center [841, 286] width 21 height 21
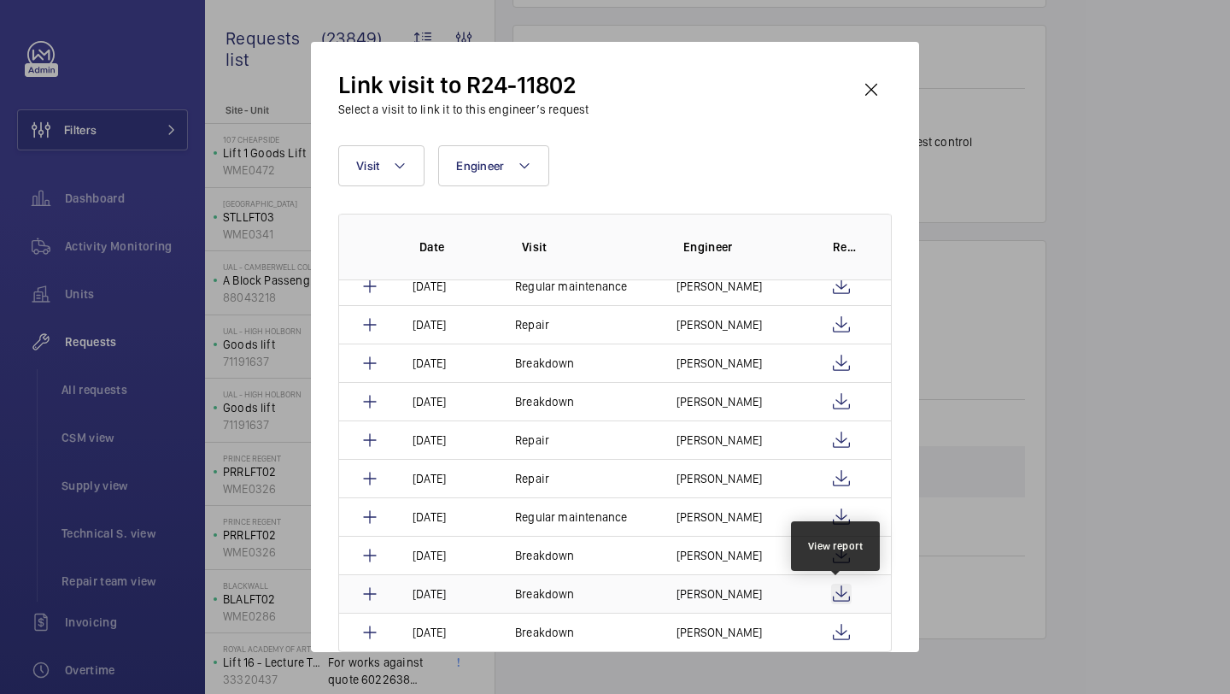
click at [836, 592] on wm-front-icon-button at bounding box center [841, 594] width 21 height 21
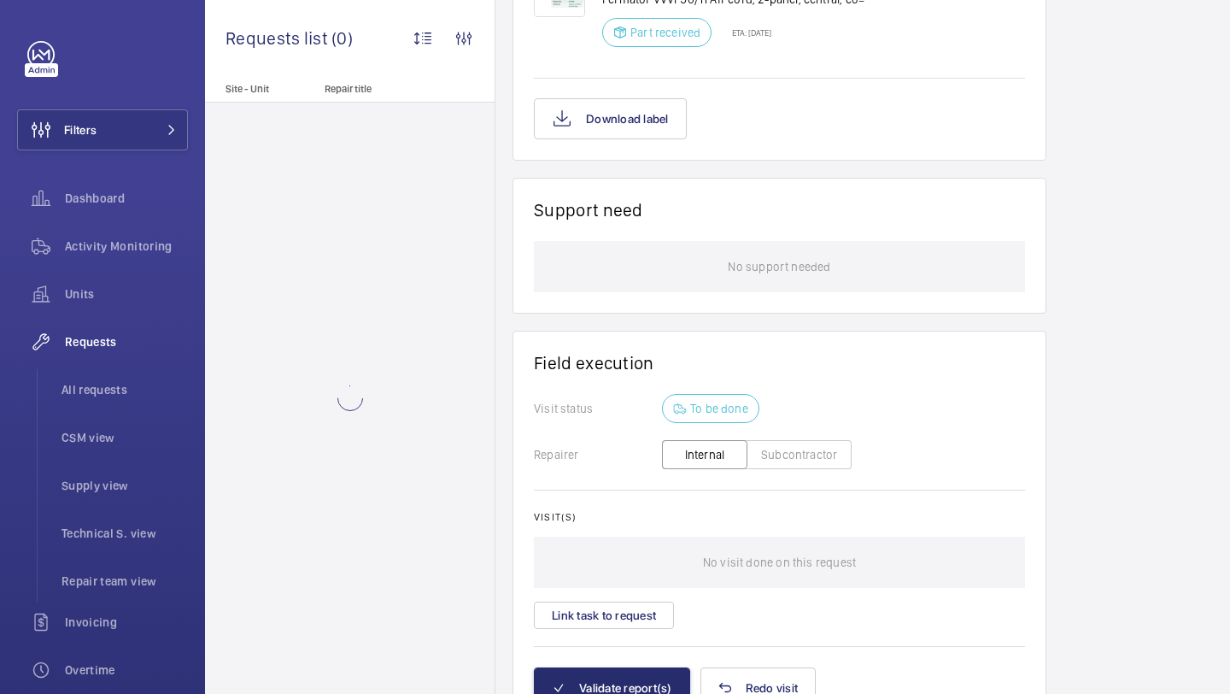
scroll to position [1170, 0]
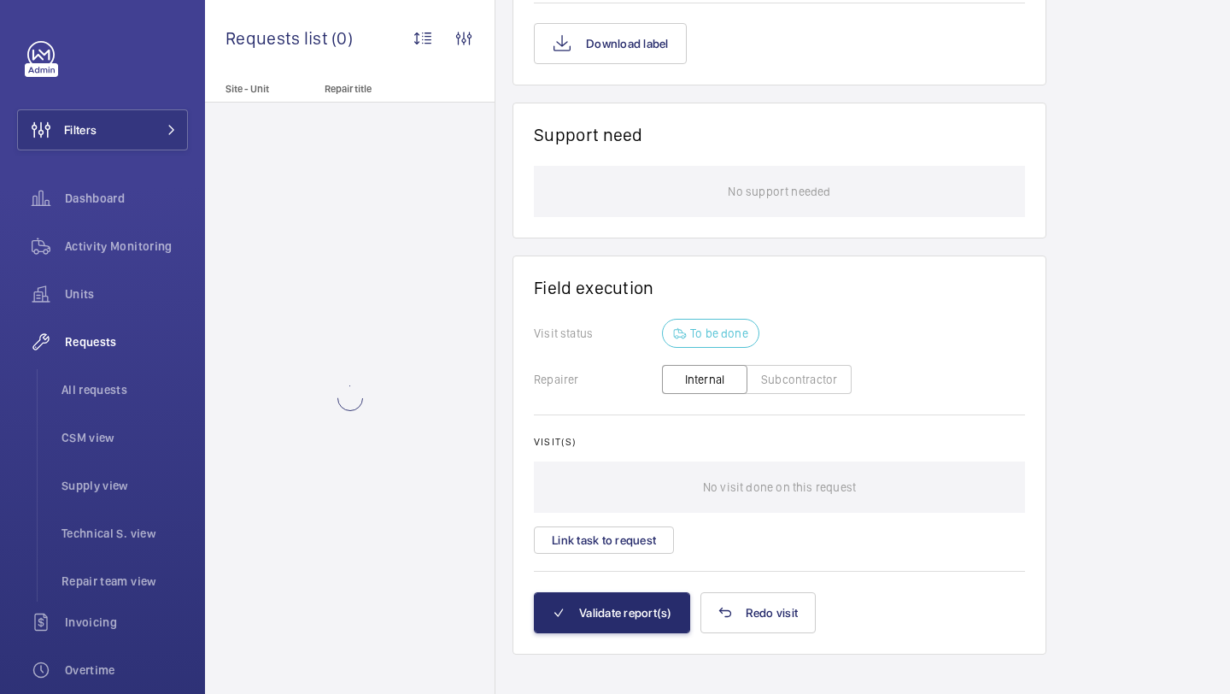
click at [652, 510] on div "Visit(s) No visit done on this request Link task to request" at bounding box center [779, 495] width 491 height 118
click at [646, 526] on button "Link task to request" at bounding box center [604, 539] width 140 height 27
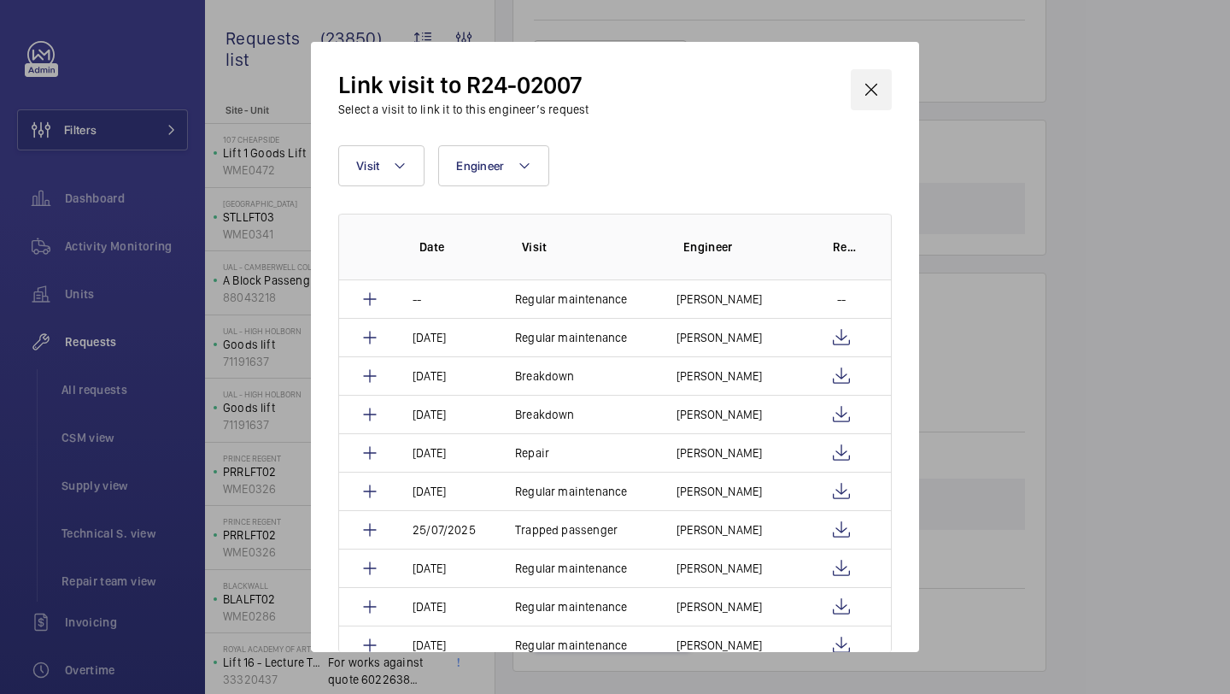
scroll to position [1204, 0]
click at [876, 88] on wm-front-icon-button at bounding box center [871, 89] width 41 height 41
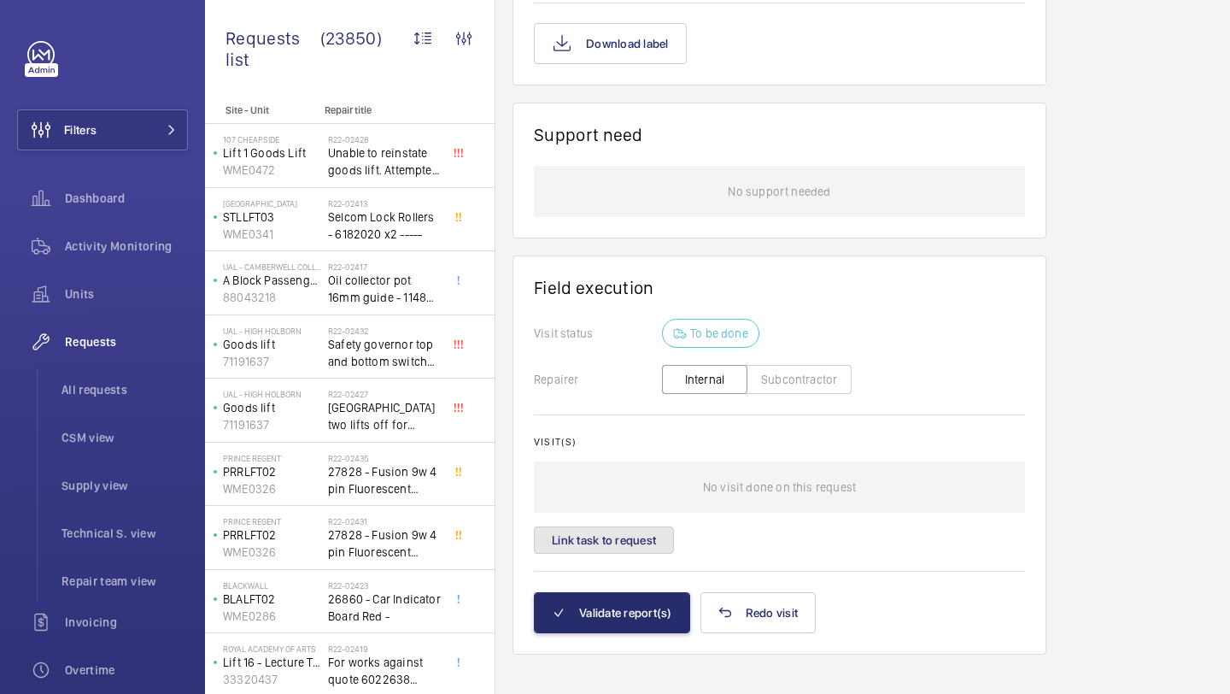
click at [645, 534] on button "Link task to request" at bounding box center [604, 539] width 140 height 27
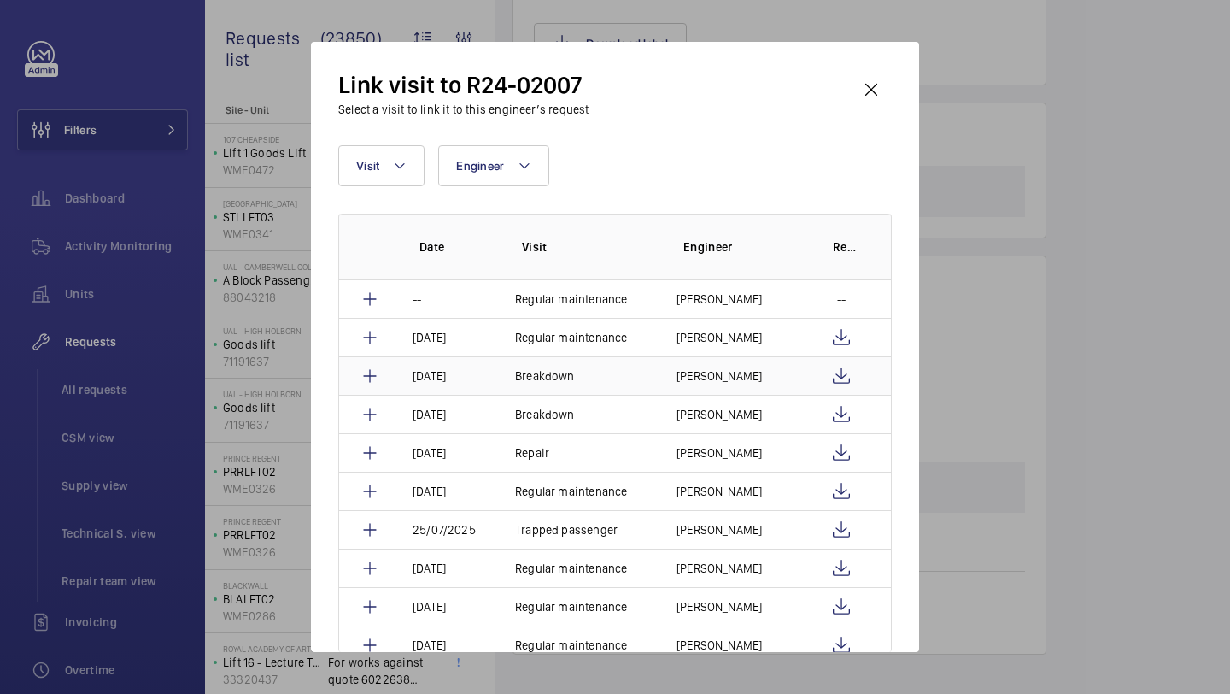
click at [847, 372] on td at bounding box center [848, 375] width 85 height 38
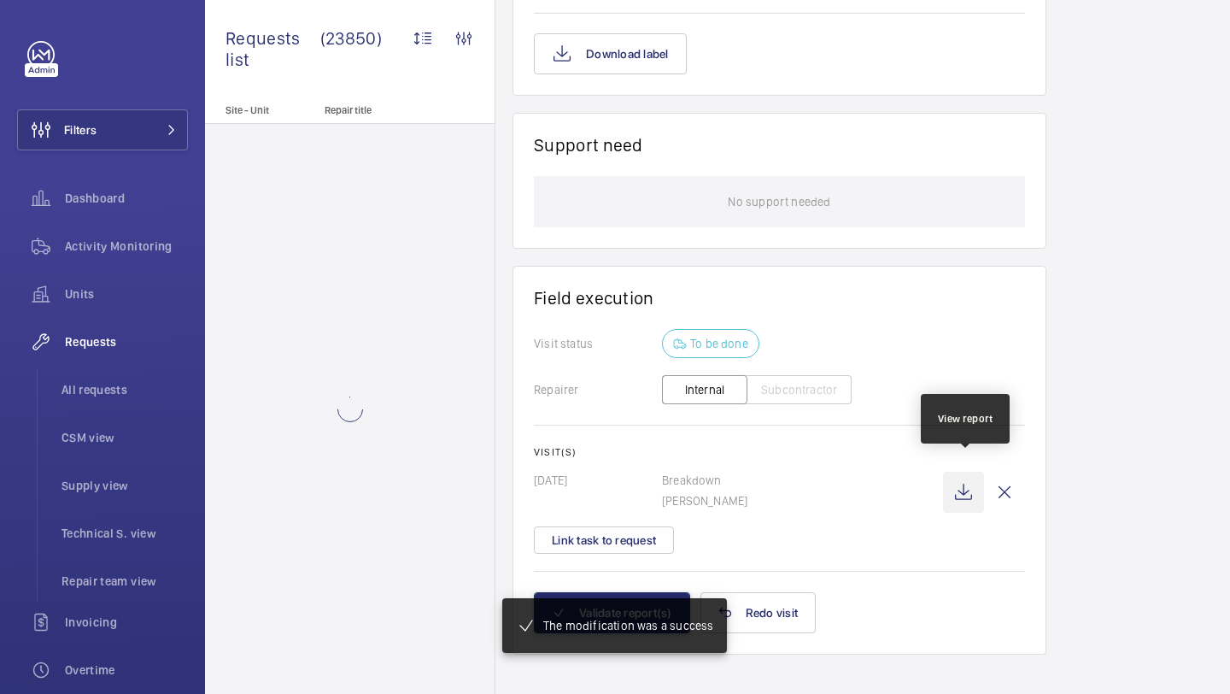
scroll to position [1176, 0]
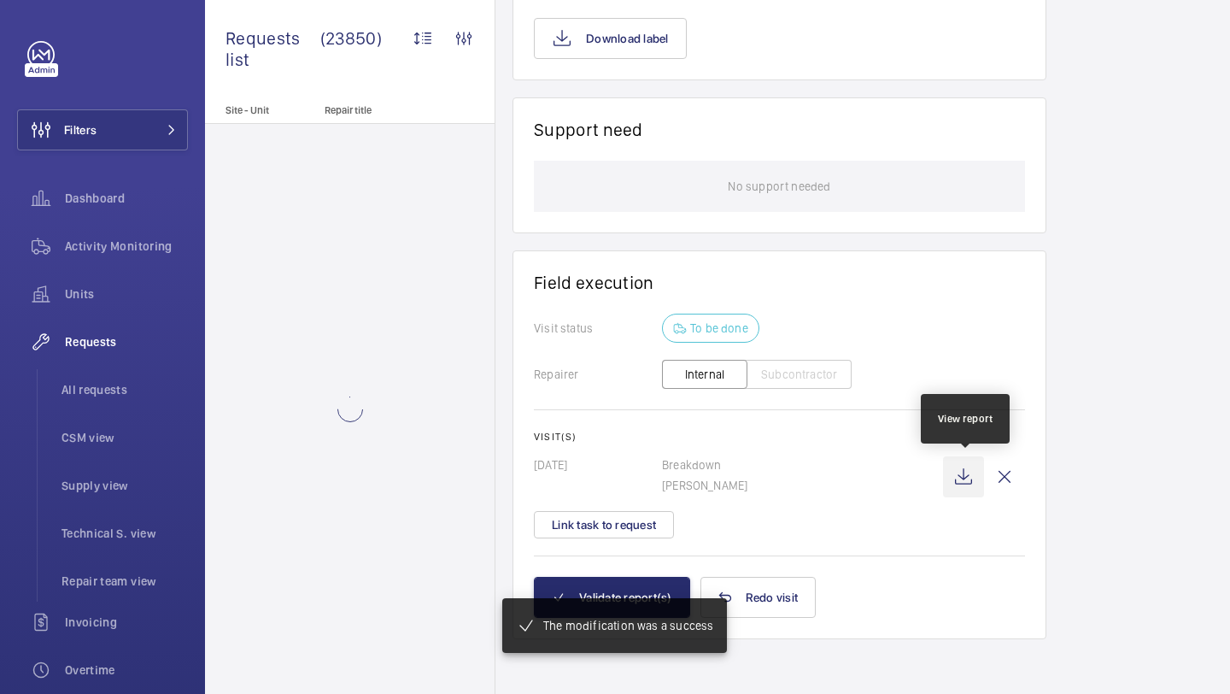
click at [972, 488] on wm-front-icon-button at bounding box center [963, 476] width 41 height 41
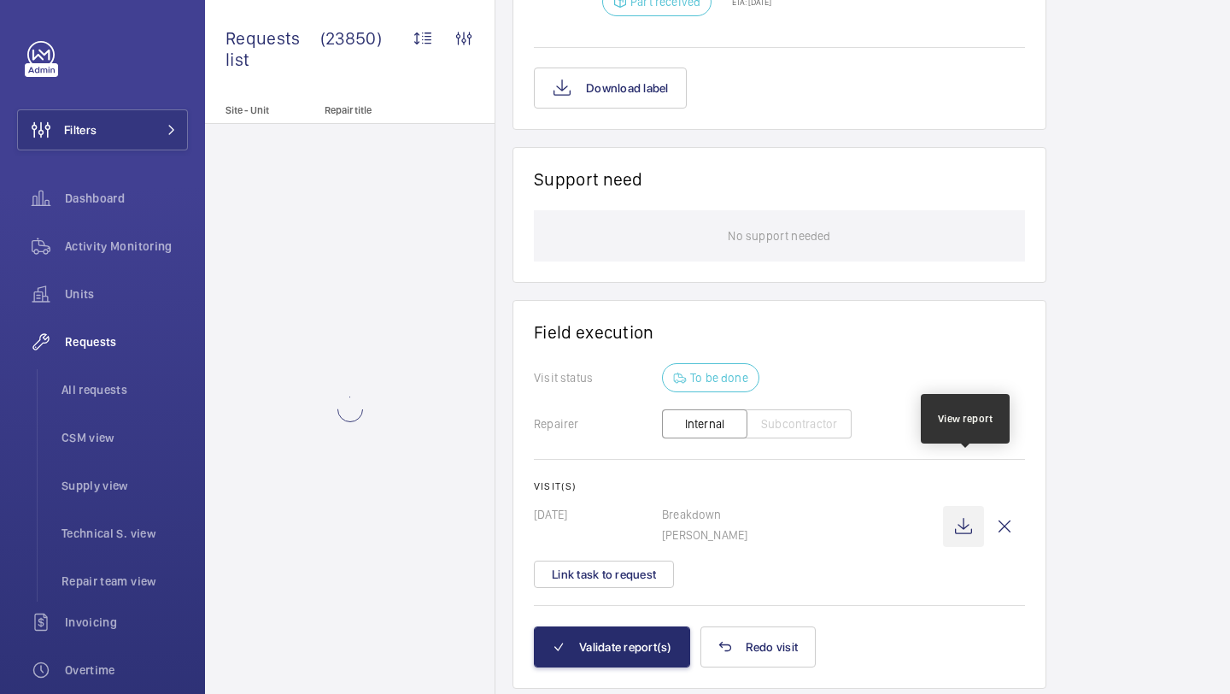
scroll to position [1211, 0]
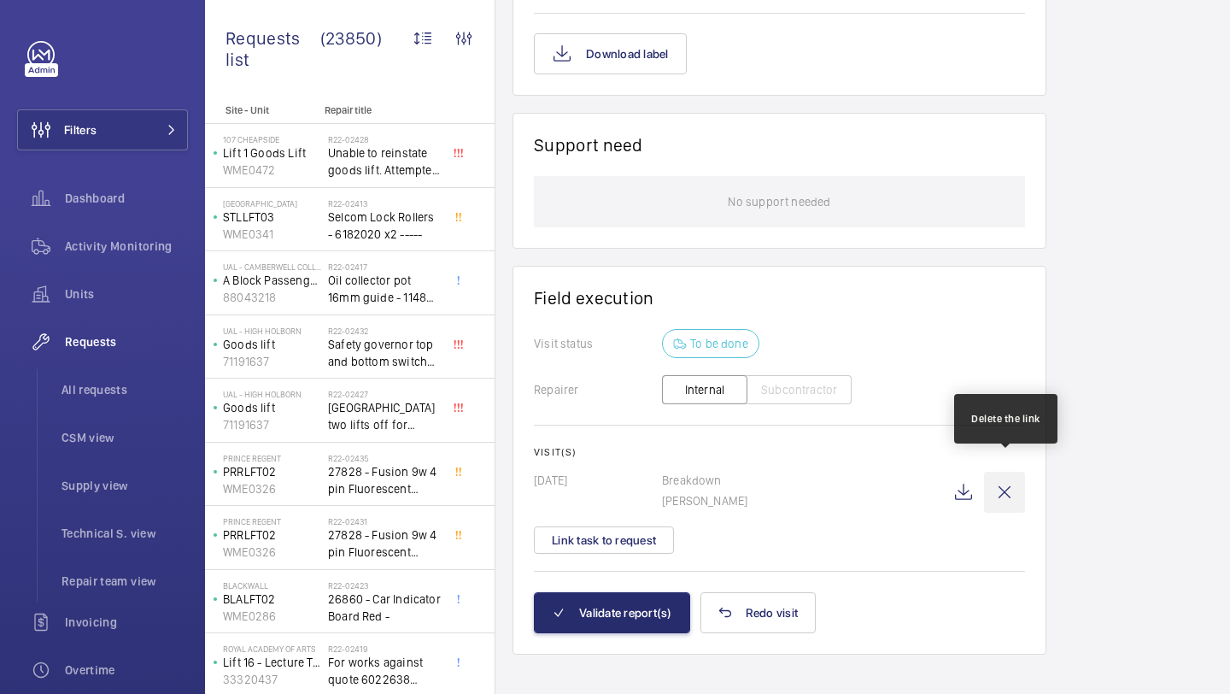
click at [1010, 476] on wm-front-icon-button at bounding box center [1004, 492] width 41 height 41
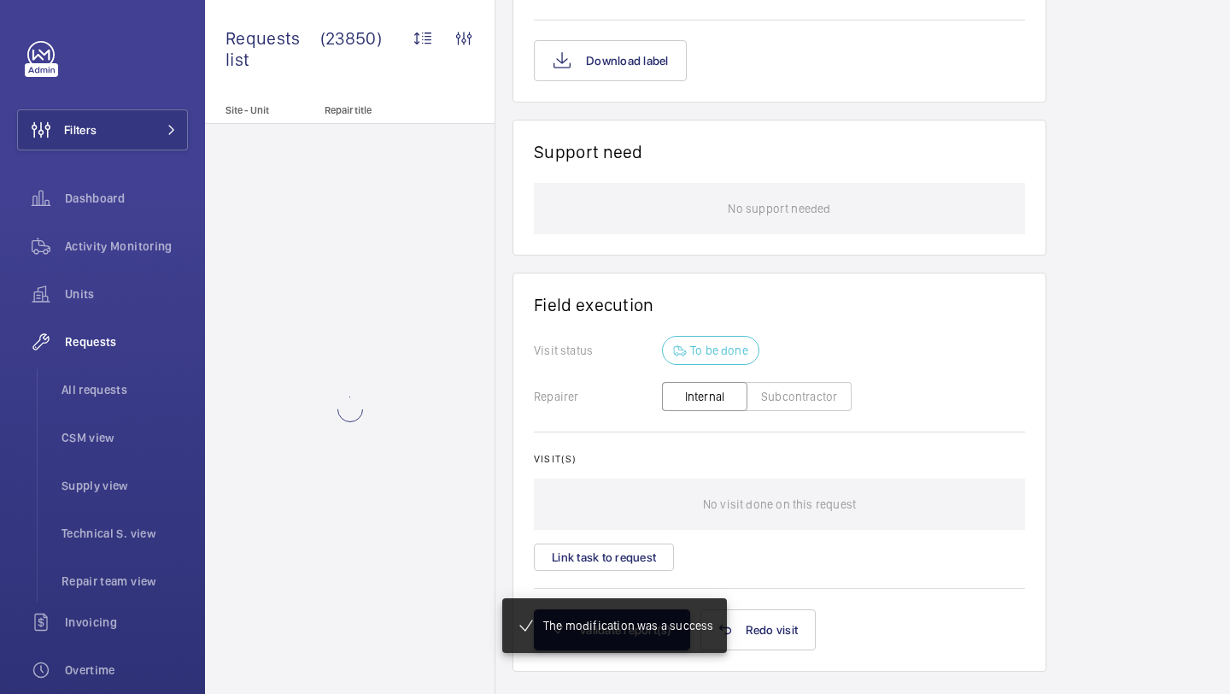
scroll to position [1187, 0]
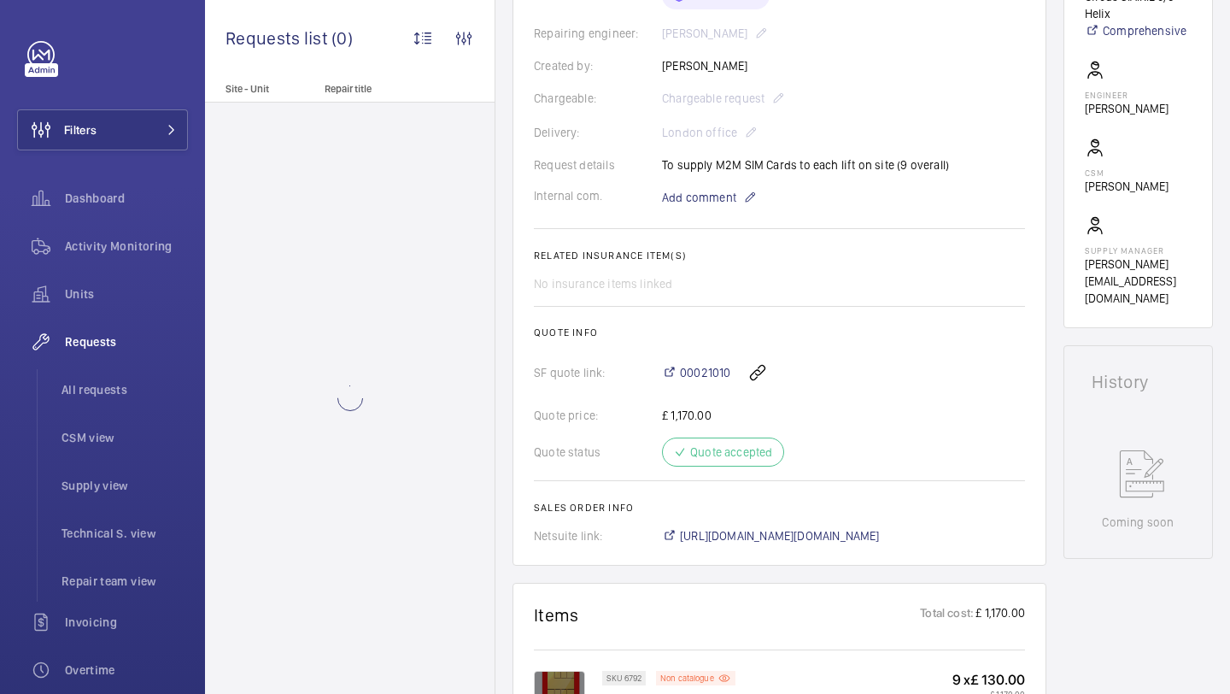
scroll to position [403, 0]
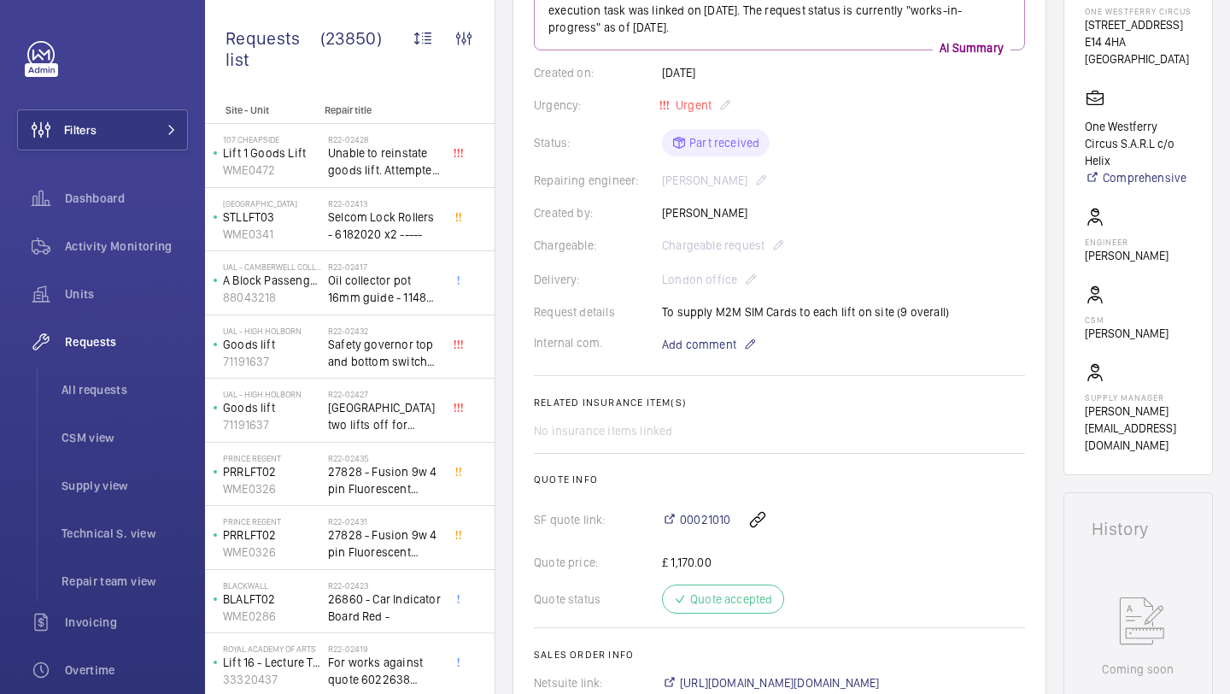
scroll to position [326, 0]
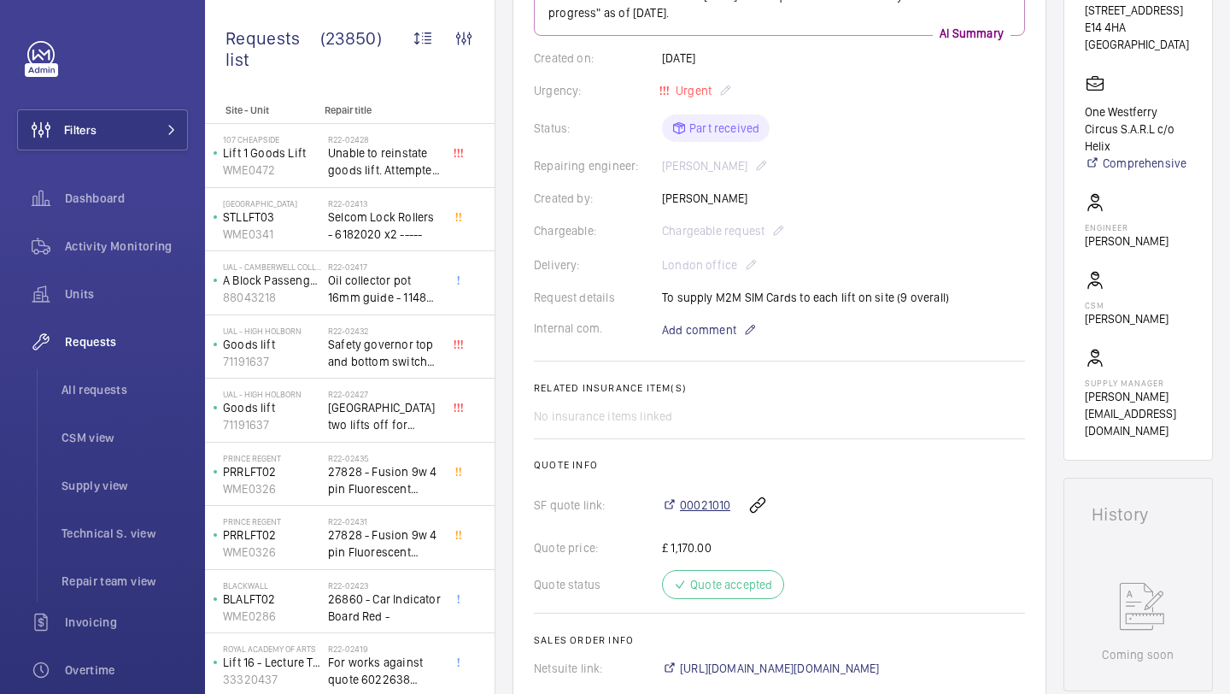
click at [705, 510] on span "00021010" at bounding box center [705, 504] width 50 height 17
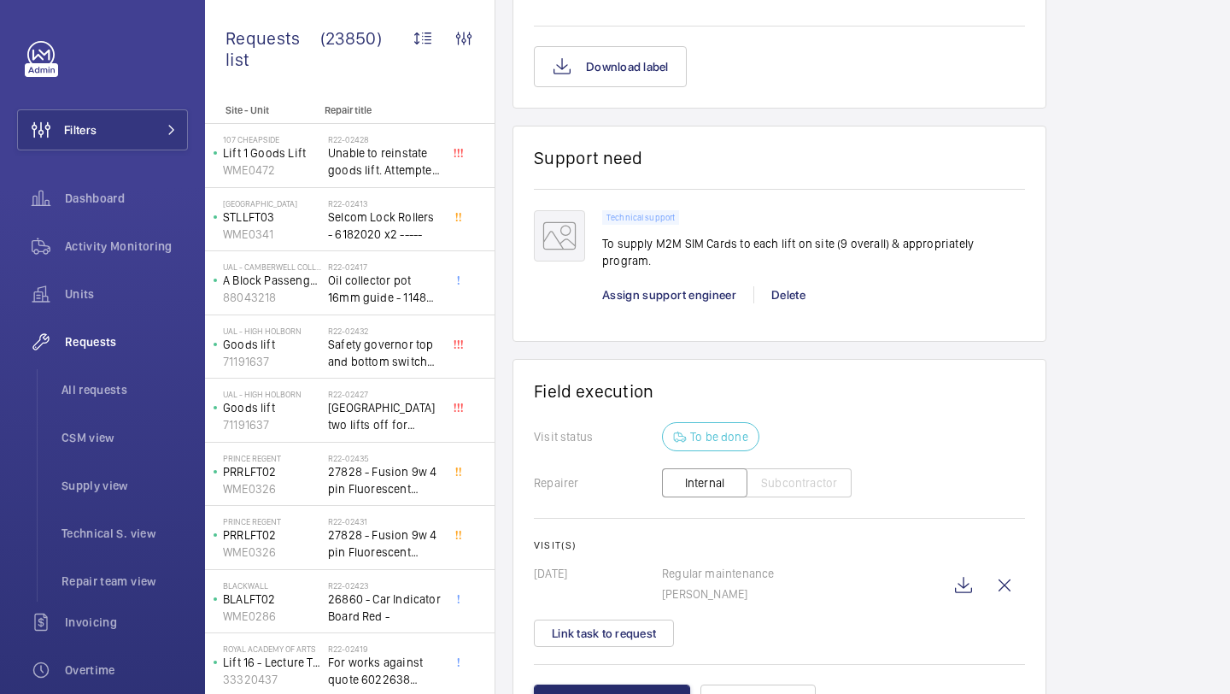
scroll to position [1248, 0]
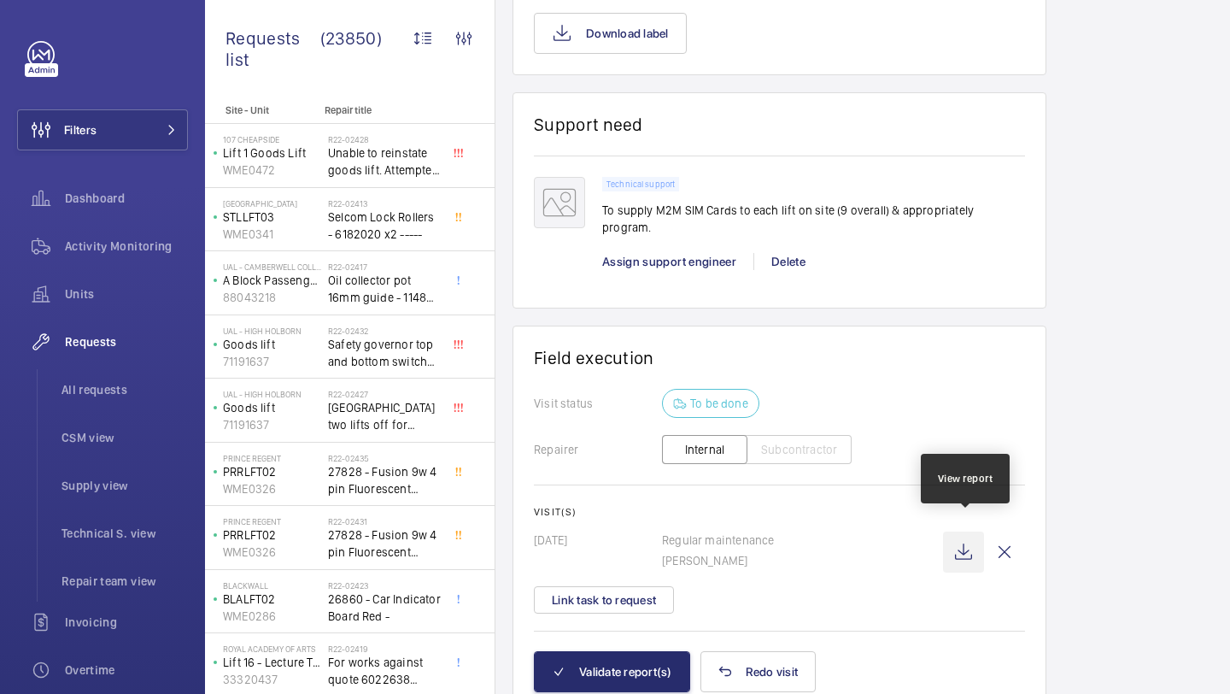
click at [953, 534] on wm-front-icon-button at bounding box center [963, 551] width 41 height 41
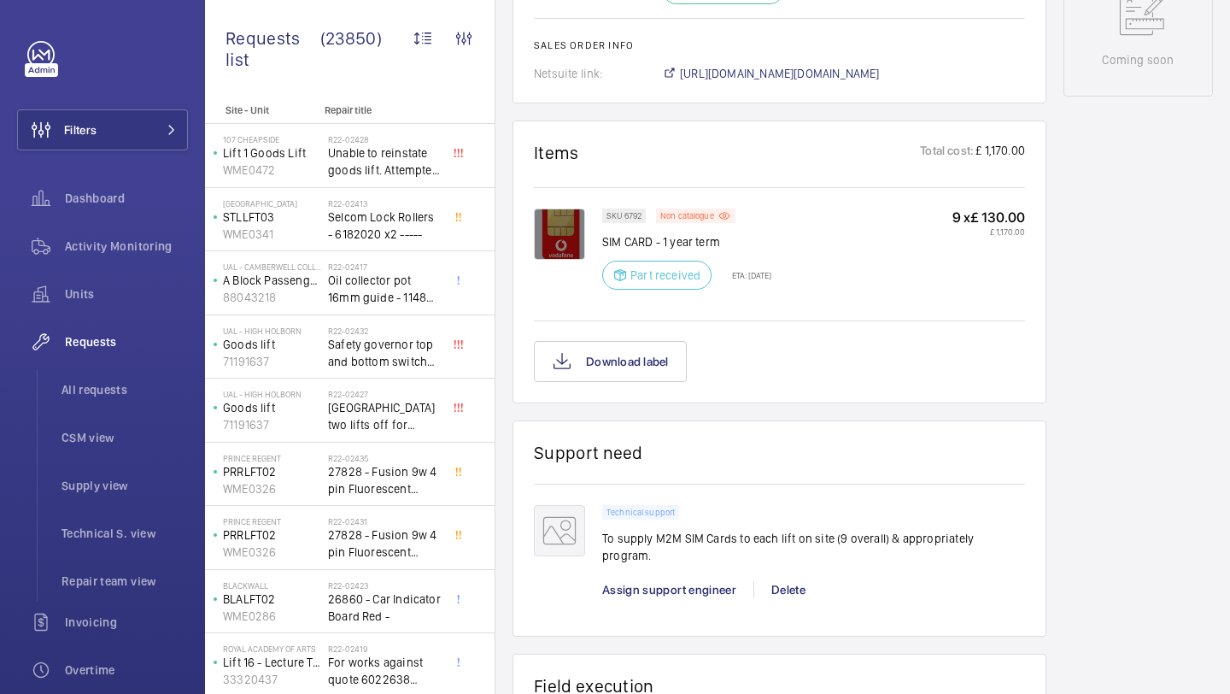
scroll to position [1308, 0]
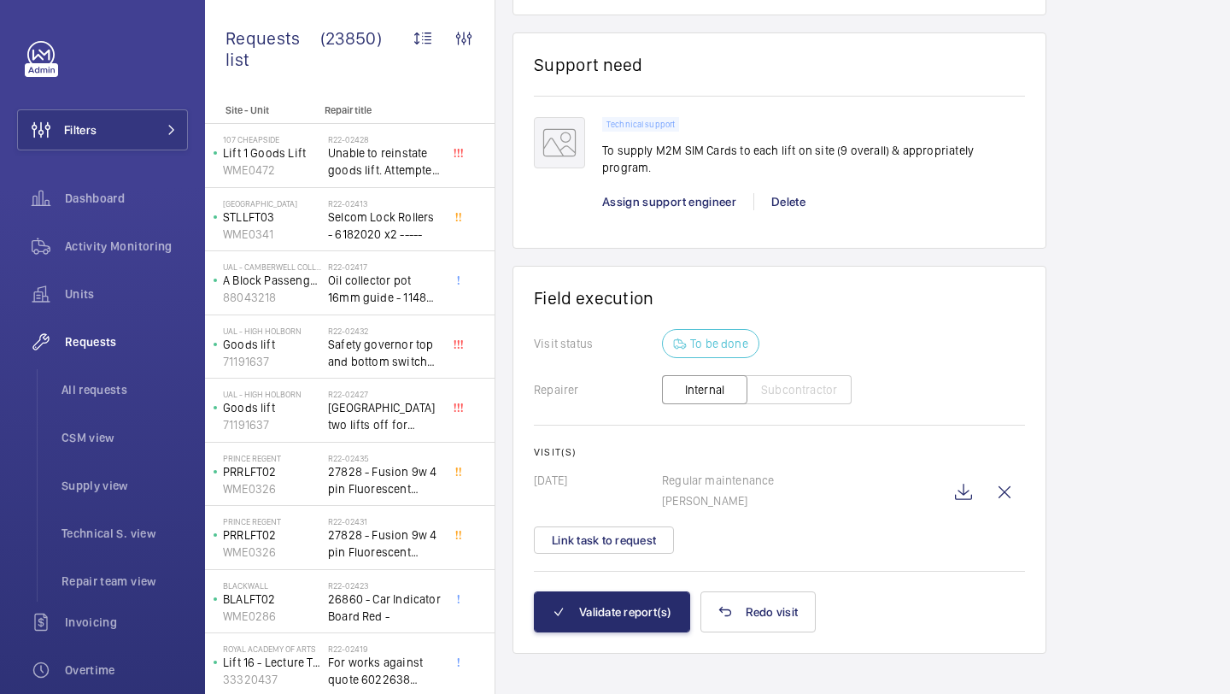
click at [591, 573] on wm-front-card-body "Visit status To be done Repairer Internal Subcontractor Visit(s) 28/08/2025 Reg…" at bounding box center [779, 460] width 491 height 262
click at [591, 591] on button "Validate report(s)" at bounding box center [612, 611] width 156 height 41
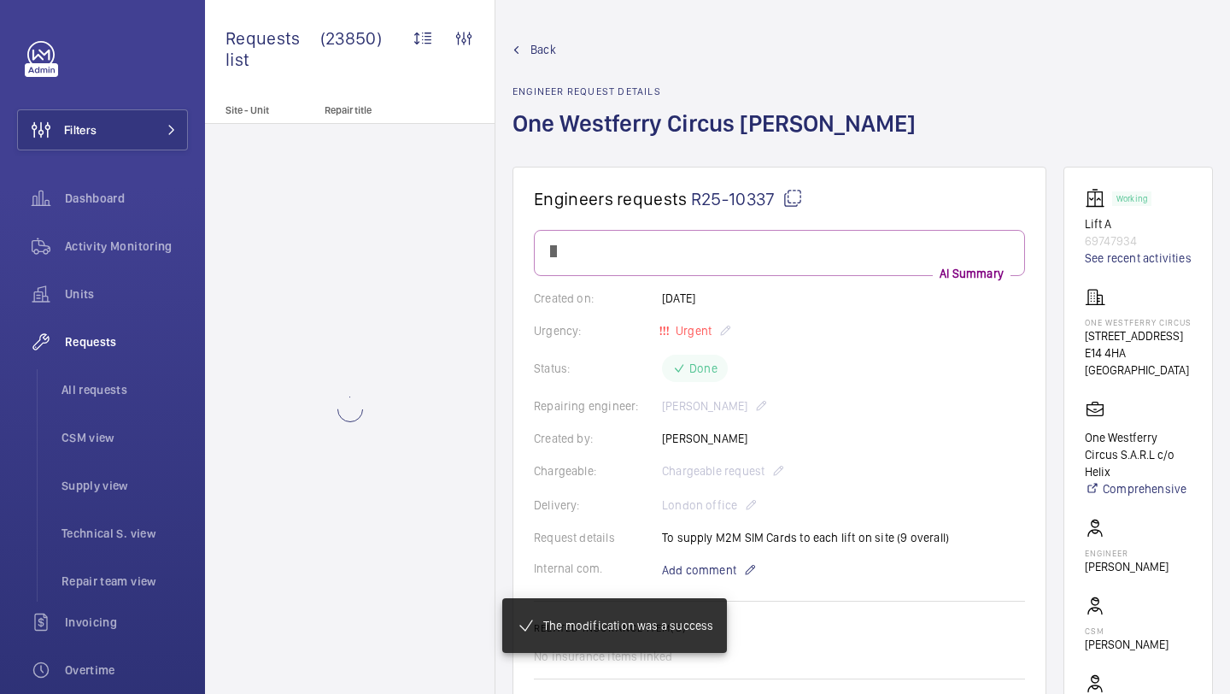
scroll to position [1141, 0]
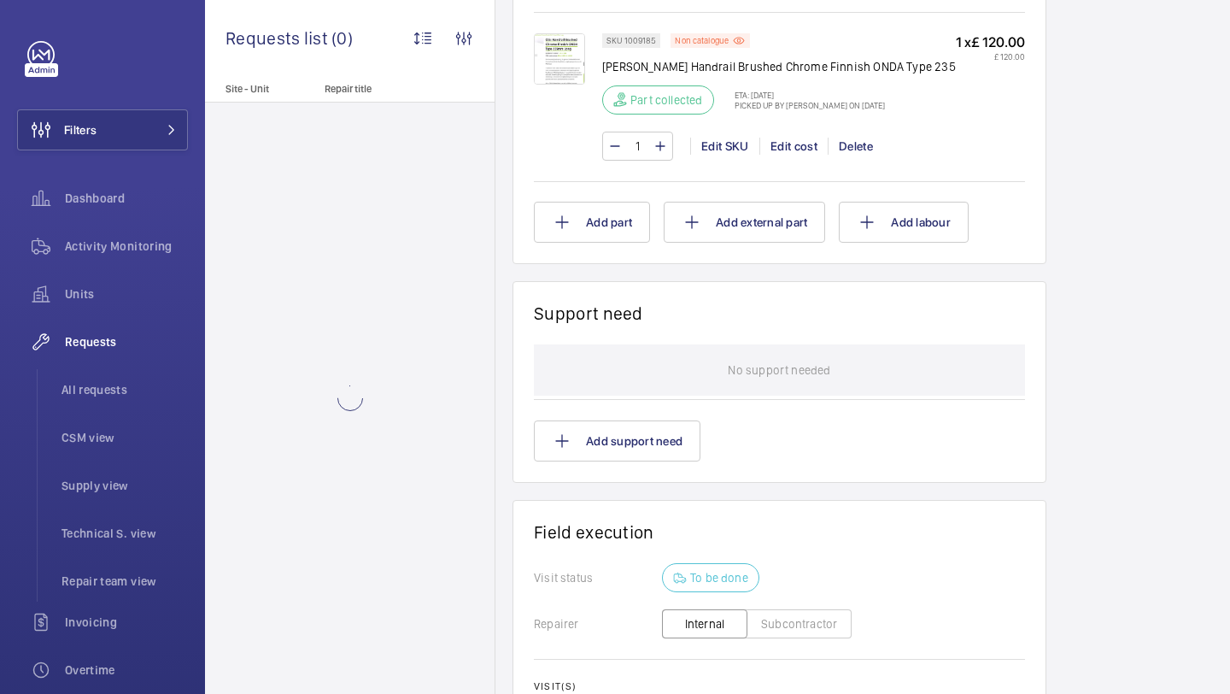
scroll to position [1420, 0]
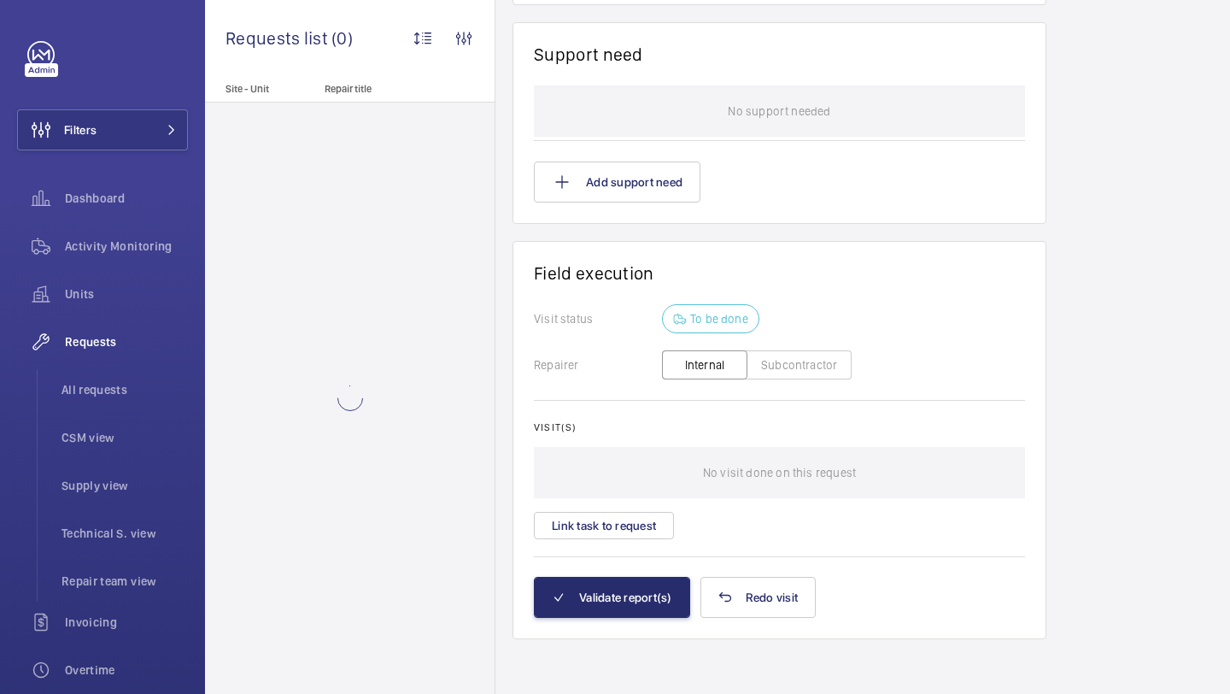
click at [640, 507] on div "Visit(s) No visit done on this request Link task to request" at bounding box center [779, 480] width 491 height 118
click at [626, 525] on button "Link task to request" at bounding box center [604, 525] width 140 height 27
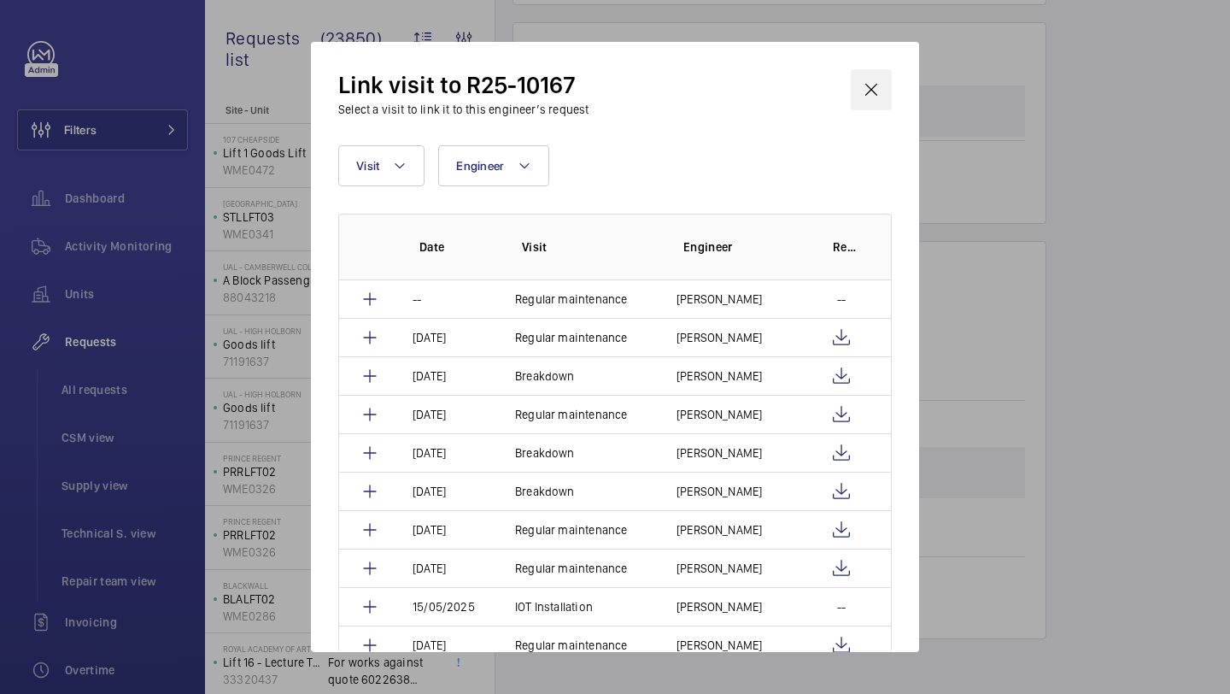
click at [883, 91] on wm-front-icon-button at bounding box center [871, 89] width 41 height 41
